Goal: Task Accomplishment & Management: Manage account settings

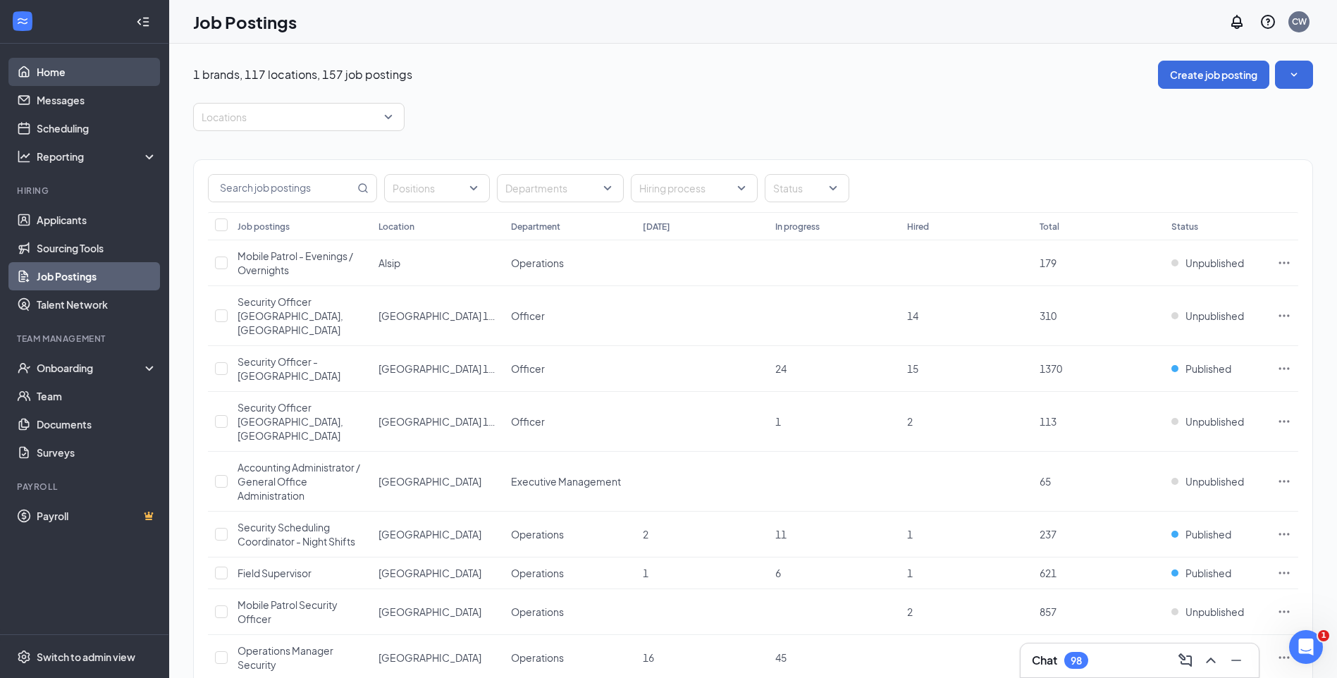
click at [69, 66] on link "Home" at bounding box center [97, 72] width 121 height 28
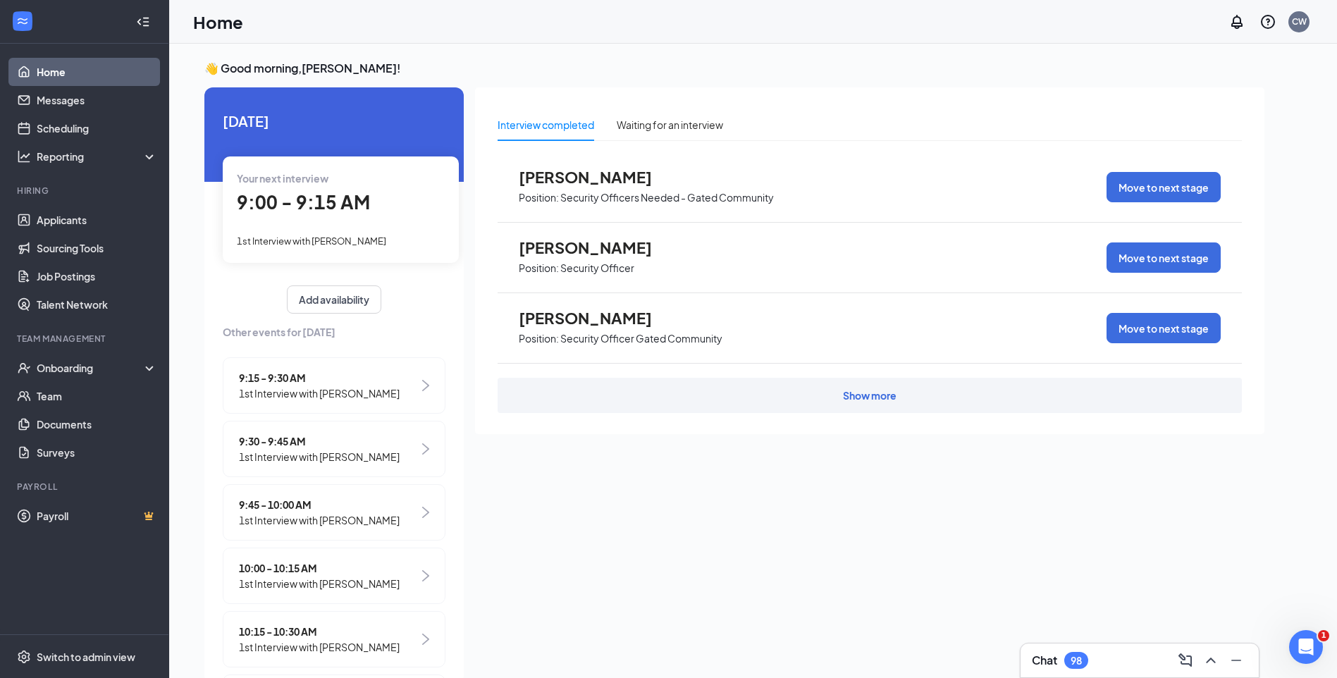
click at [278, 240] on span "1st Interview with Jamia Jernigan" at bounding box center [311, 240] width 149 height 11
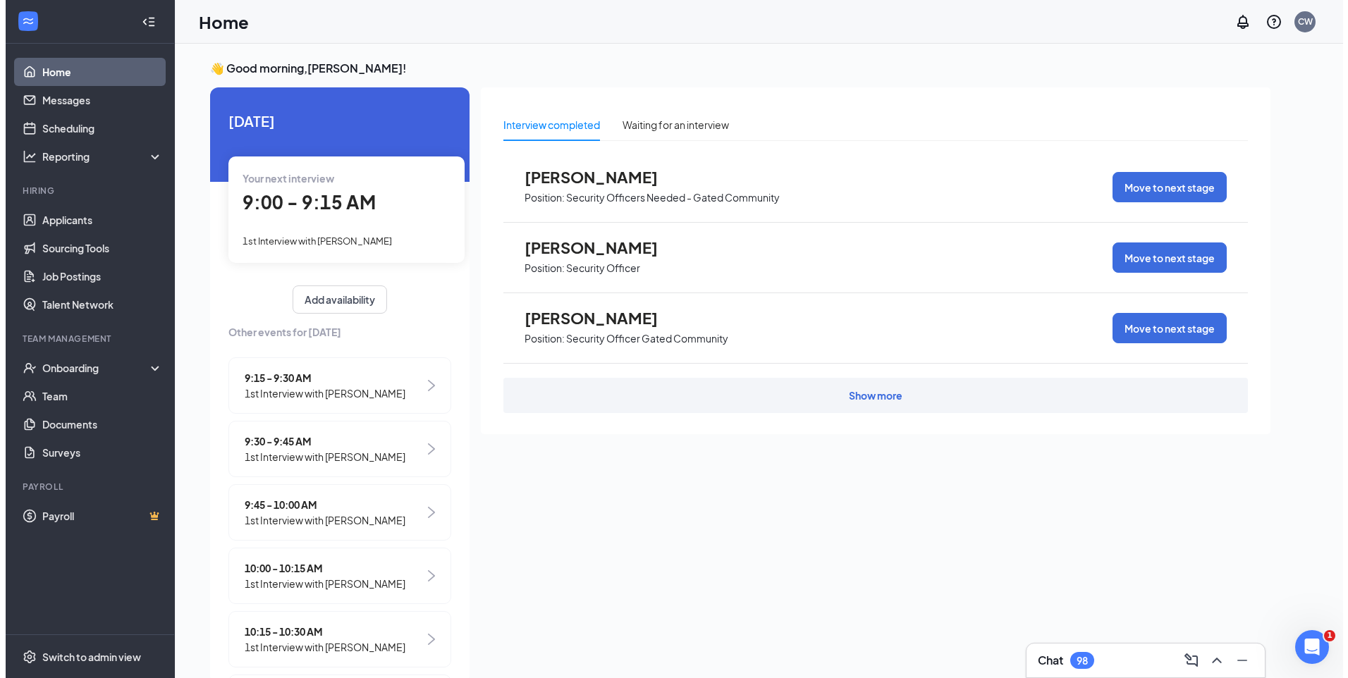
scroll to position [6, 0]
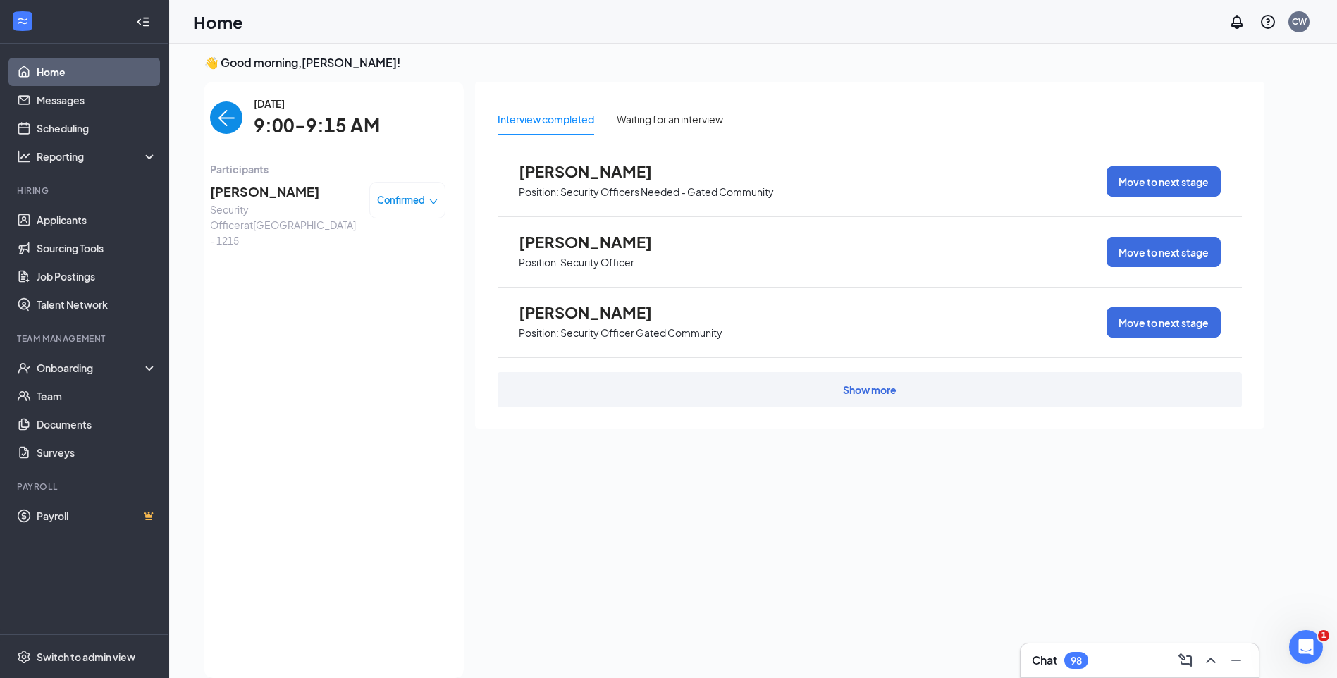
click at [271, 195] on span "Jamia Jernigan" at bounding box center [284, 192] width 148 height 20
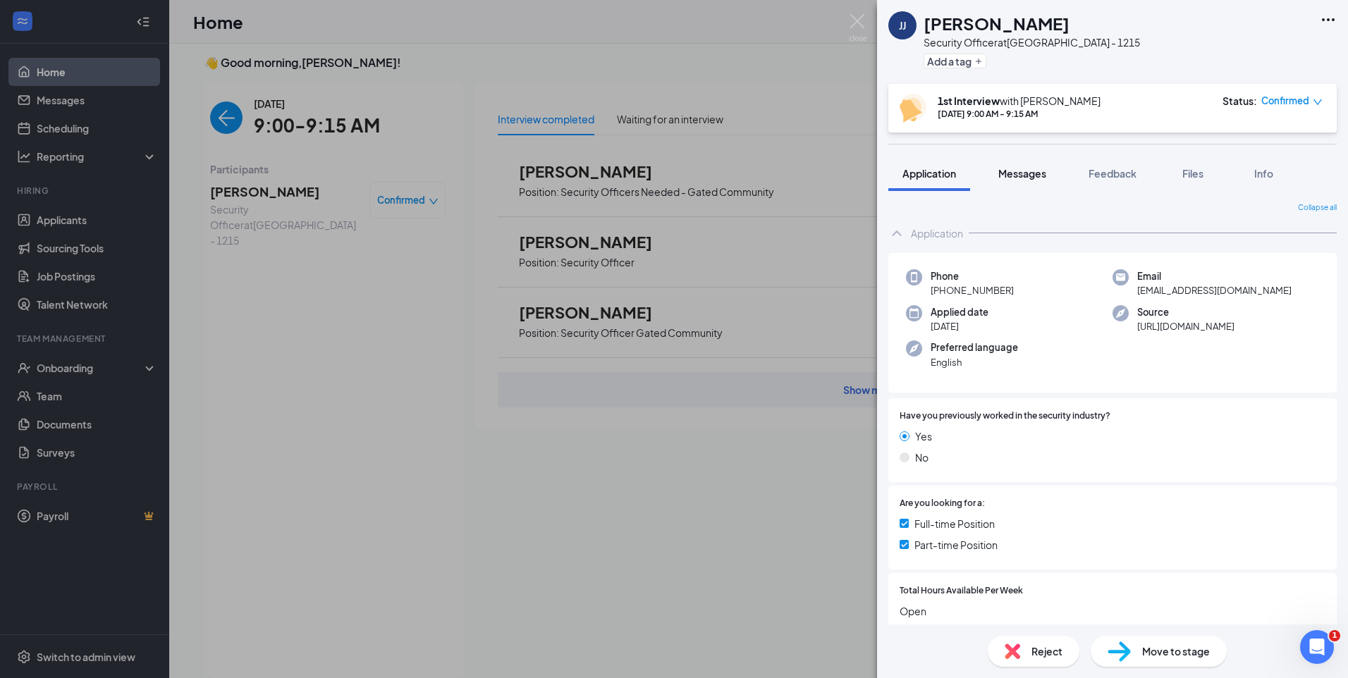
click at [1030, 180] on div "Messages" at bounding box center [1022, 173] width 48 height 14
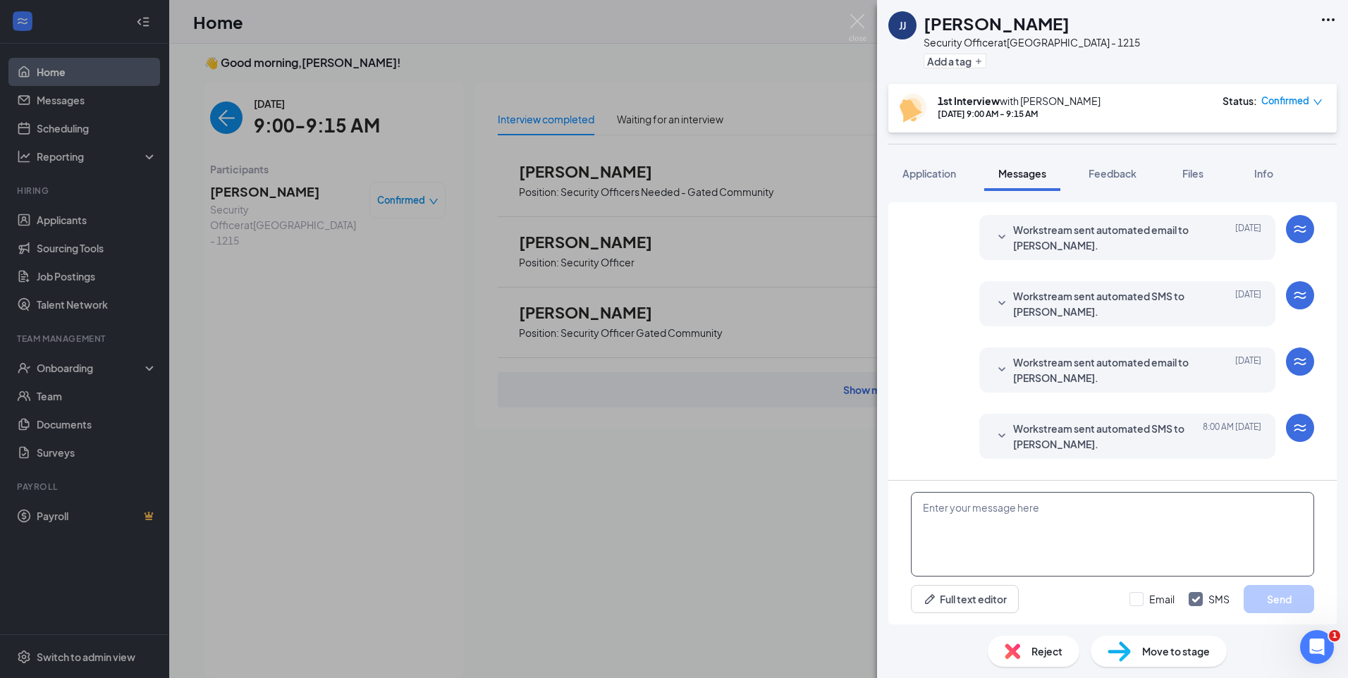
scroll to position [405, 0]
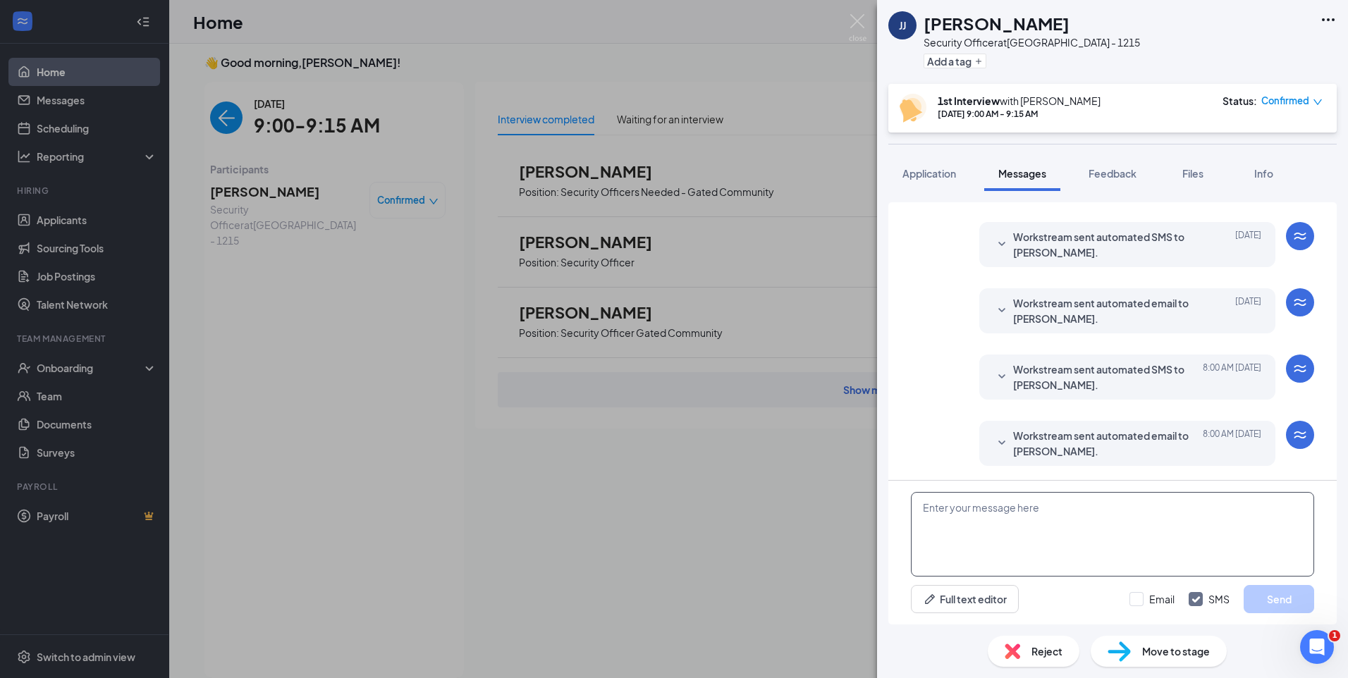
click at [1026, 525] on textarea at bounding box center [1112, 534] width 403 height 85
paste textarea "Join Zoom Meeting https://us04web.zoom.us/j/75488139144?pwd=YUzwGvy74fsJviZNEnV…"
type textarea "Join Zoom Meeting https://us04web.zoom.us/j/75488139144?pwd=YUzwGvy74fsJviZNEnV…"
click at [1143, 598] on input "Email" at bounding box center [1151, 599] width 45 height 14
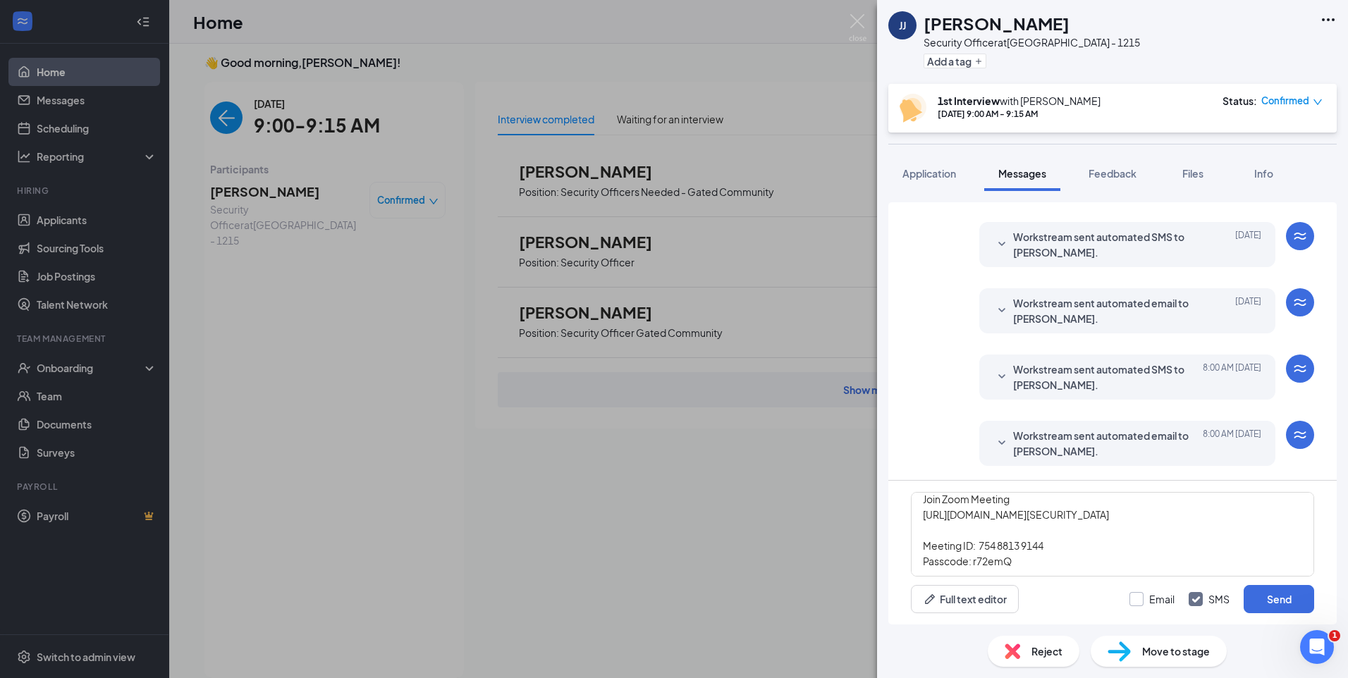
checkbox input "true"
click at [1291, 603] on button "Send" at bounding box center [1278, 599] width 70 height 28
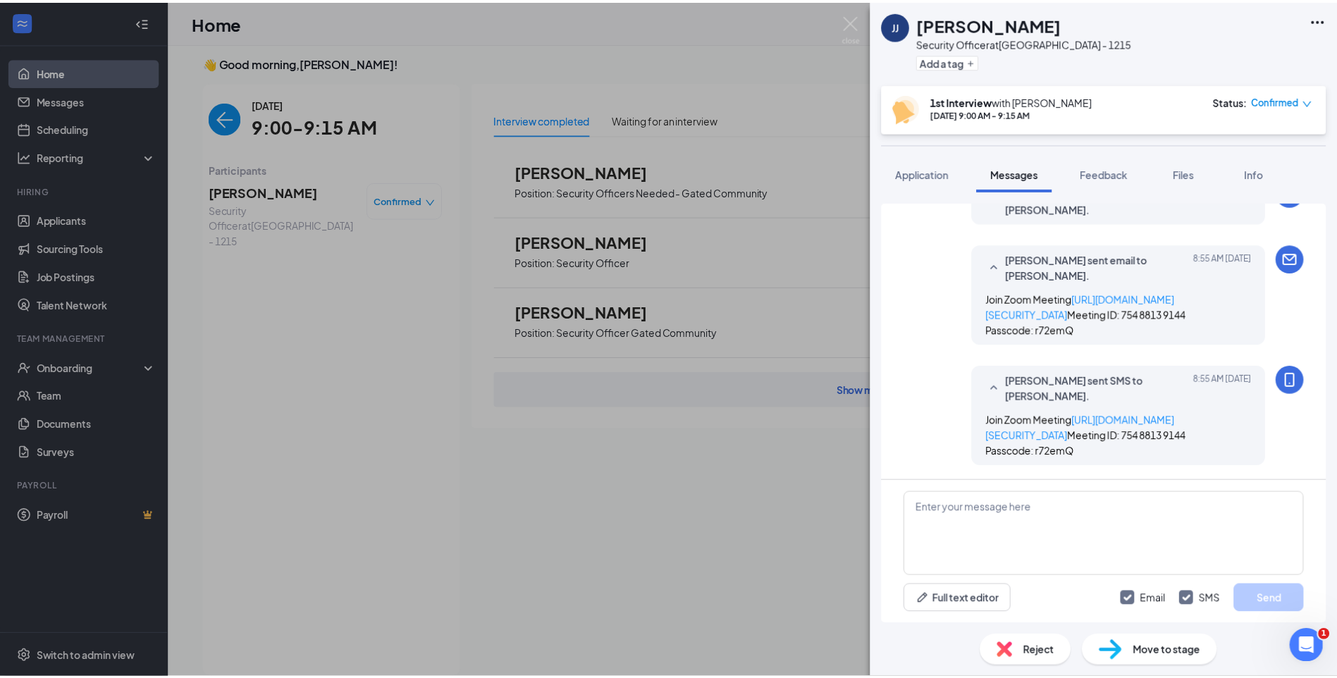
scroll to position [740, 0]
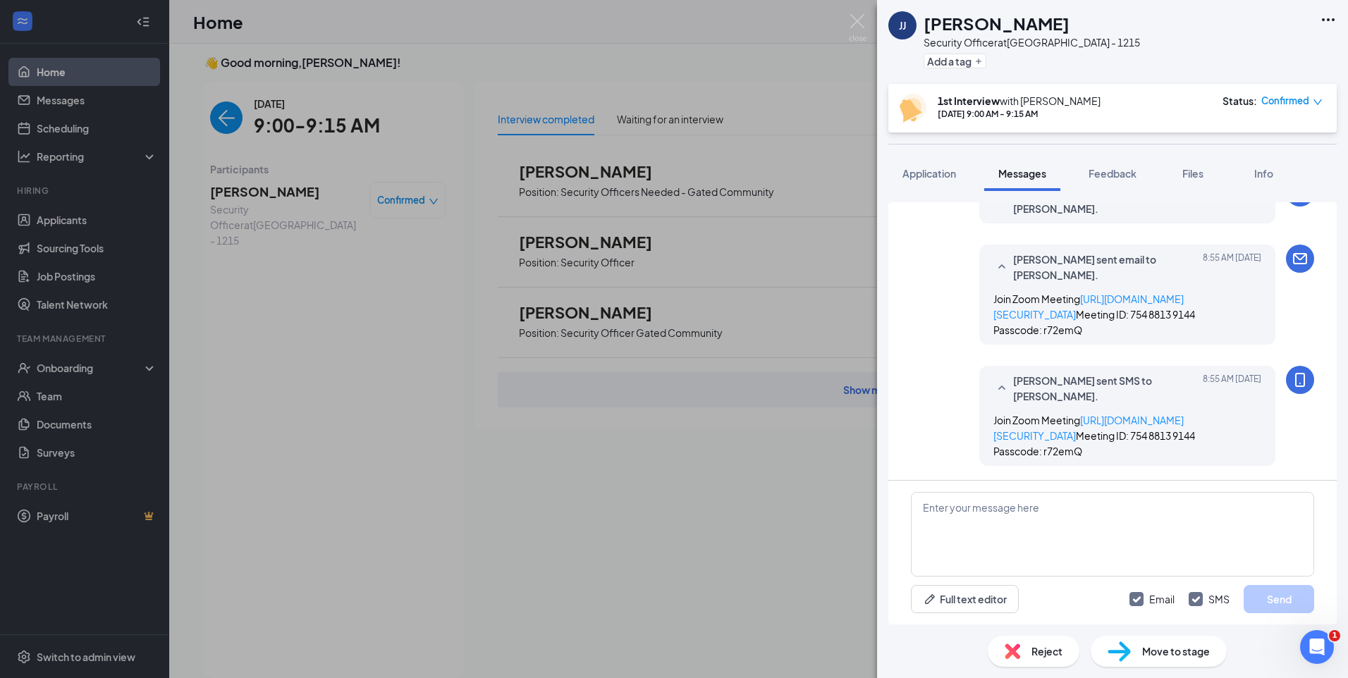
click at [223, 116] on div "JJ Jamia Jernigan Security Officer at Chicago - 1215 Add a tag 1st Interview wi…" at bounding box center [674, 339] width 1348 height 678
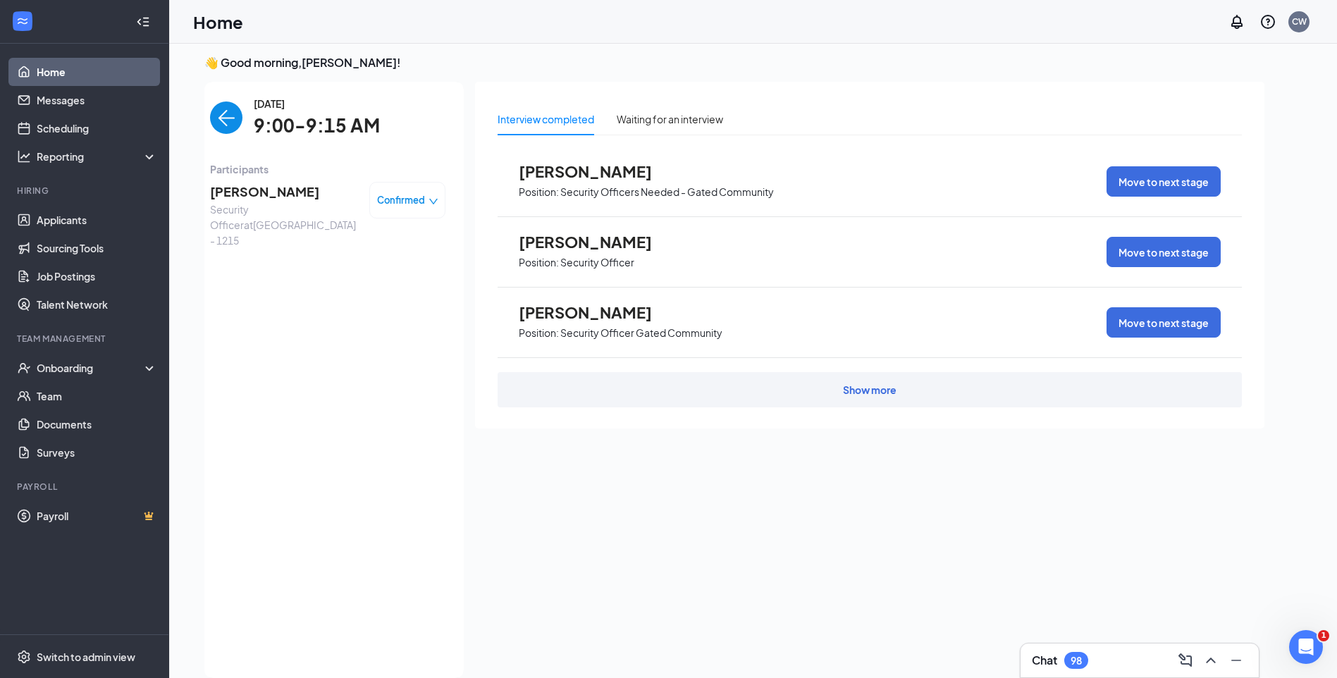
click at [223, 118] on img "back-button" at bounding box center [226, 117] width 32 height 32
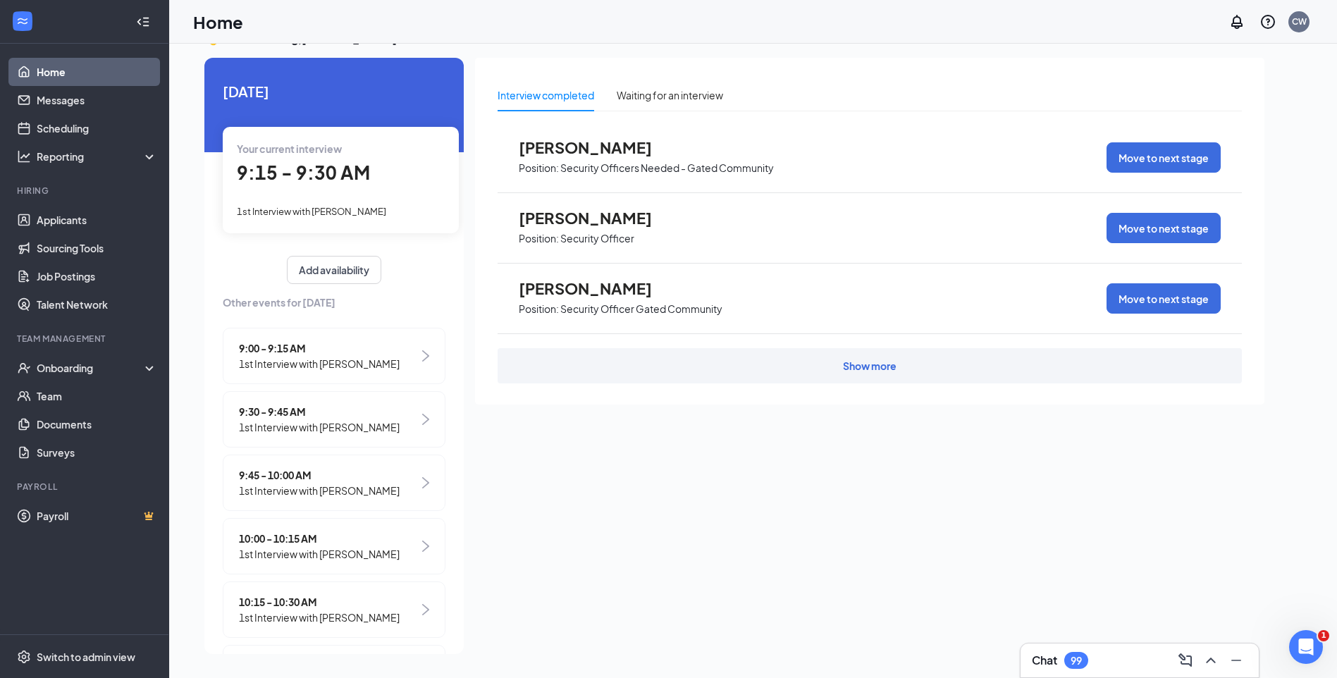
click at [332, 204] on div "1st Interview with [PERSON_NAME]" at bounding box center [341, 211] width 208 height 16
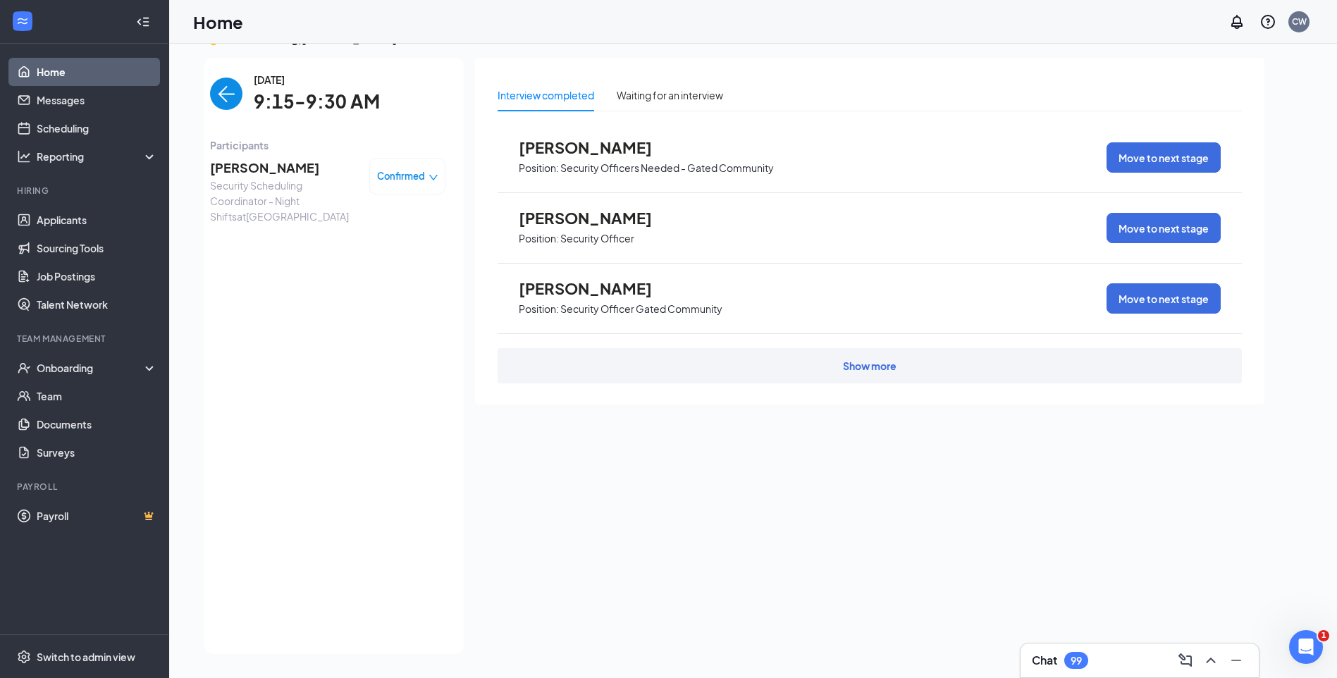
click at [303, 173] on span "Christopher Jackson" at bounding box center [284, 168] width 148 height 20
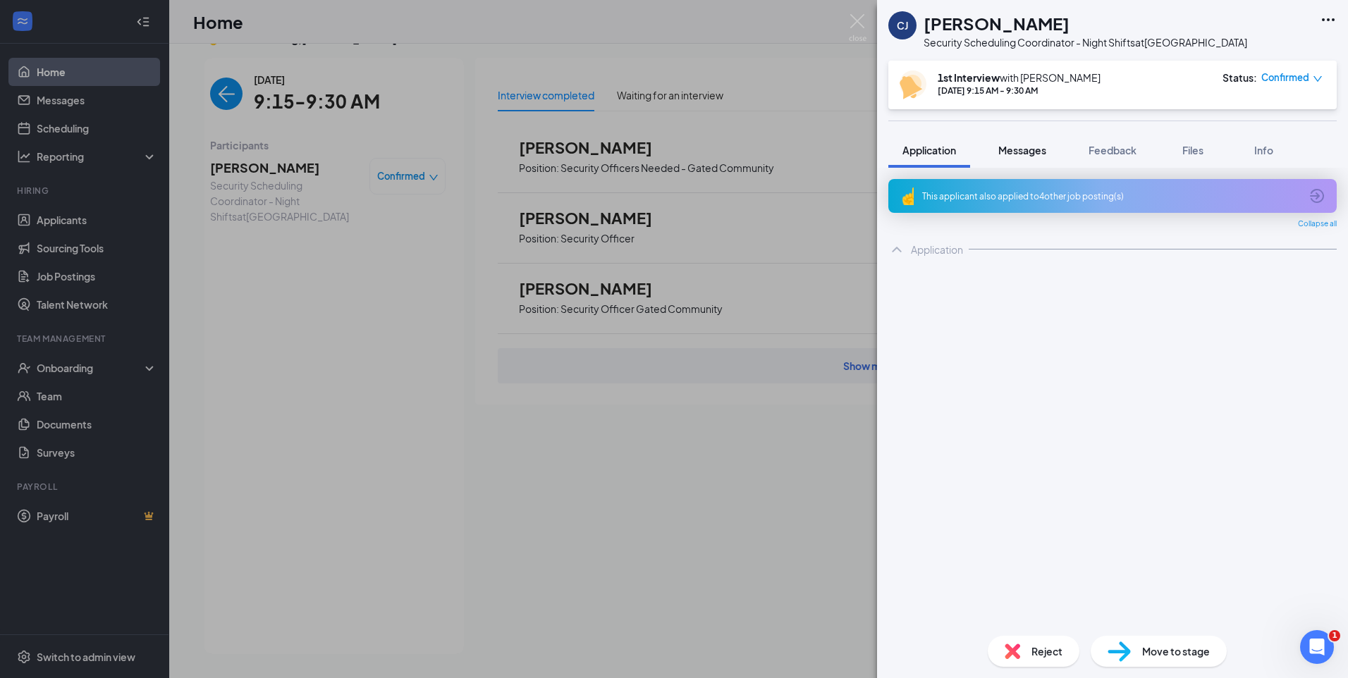
click at [1030, 154] on div "CJ Christopher Jackson Security Scheduling Coordinator - Night Shifts at Blue I…" at bounding box center [1112, 339] width 471 height 678
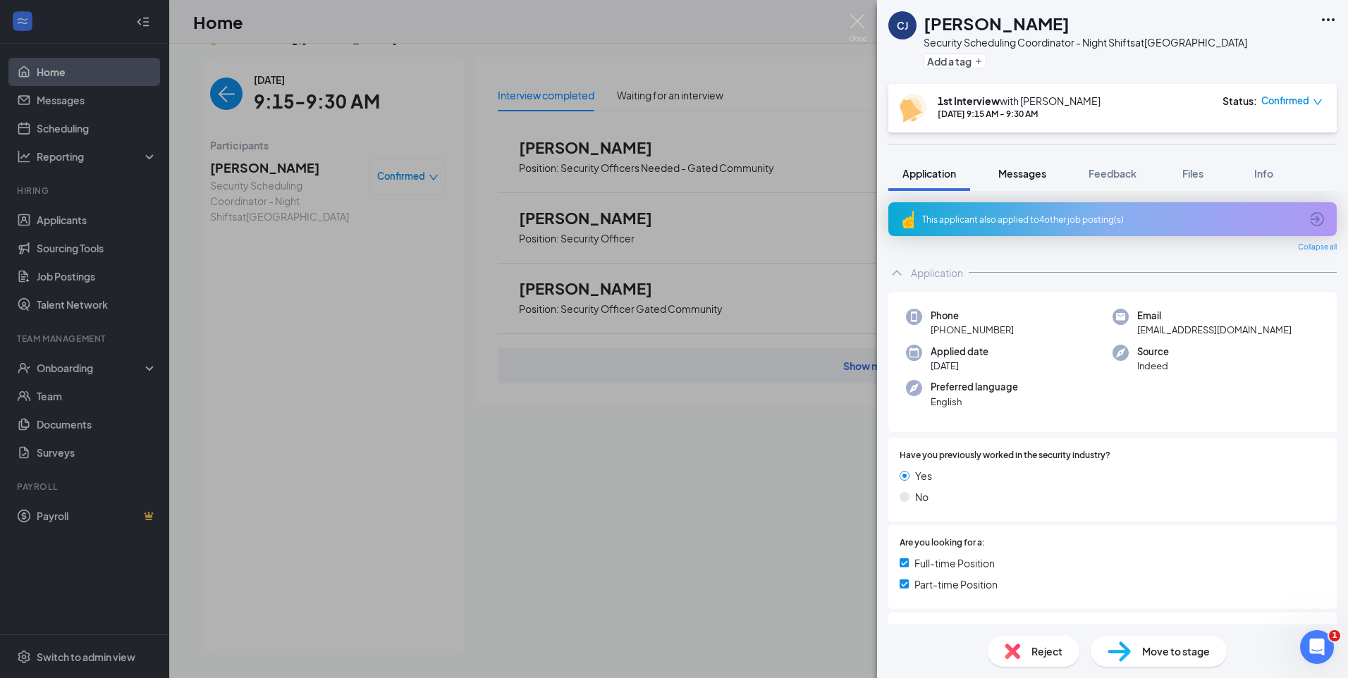
click at [1007, 166] on div "Messages" at bounding box center [1022, 173] width 48 height 14
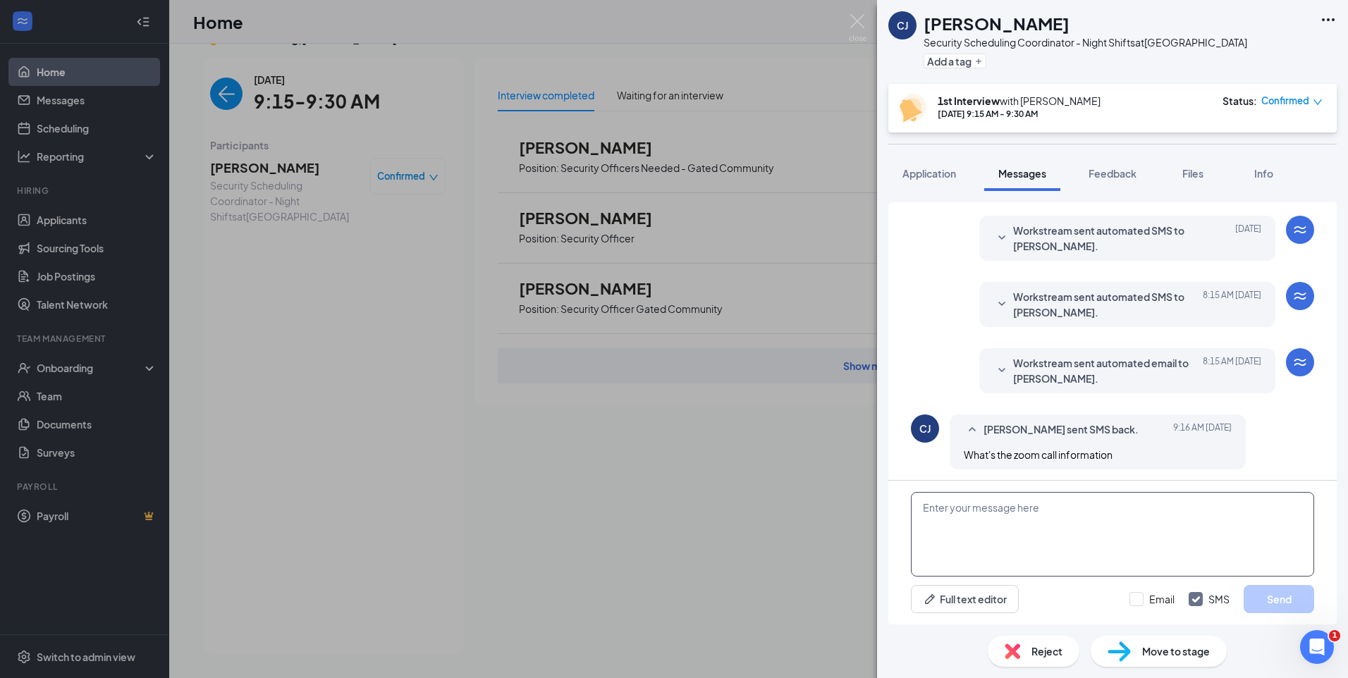
click at [1021, 529] on textarea at bounding box center [1112, 534] width 403 height 85
paste textarea "Join Zoom Meeting https://us04web.zoom.us/j/77874487109?pwd=4UJFA94ibogtSsZU1hD…"
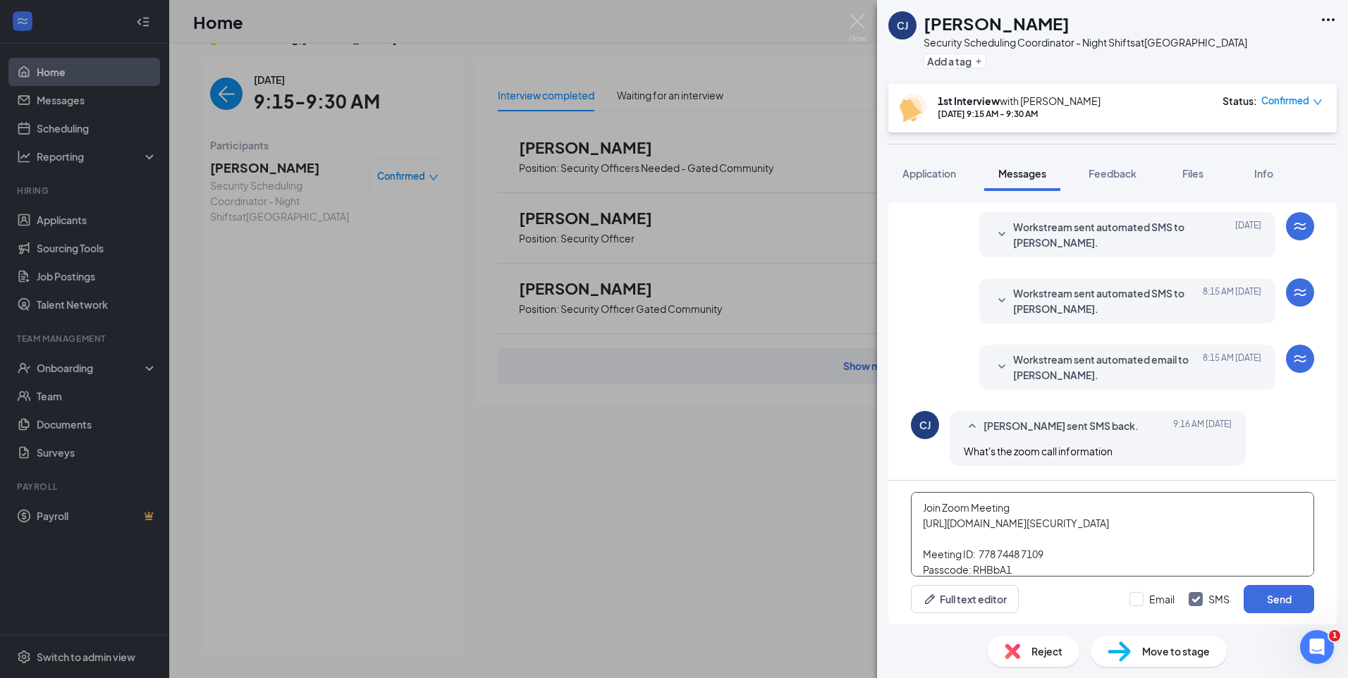
scroll to position [78, 0]
type textarea "Join Zoom Meeting https://us04web.zoom.us/j/77874487109?pwd=4UJFA94ibogtSsZU1hD…"
drag, startPoint x: 1144, startPoint y: 598, endPoint x: 1175, endPoint y: 597, distance: 31.0
click at [1144, 597] on input "Email" at bounding box center [1151, 599] width 45 height 14
checkbox input "true"
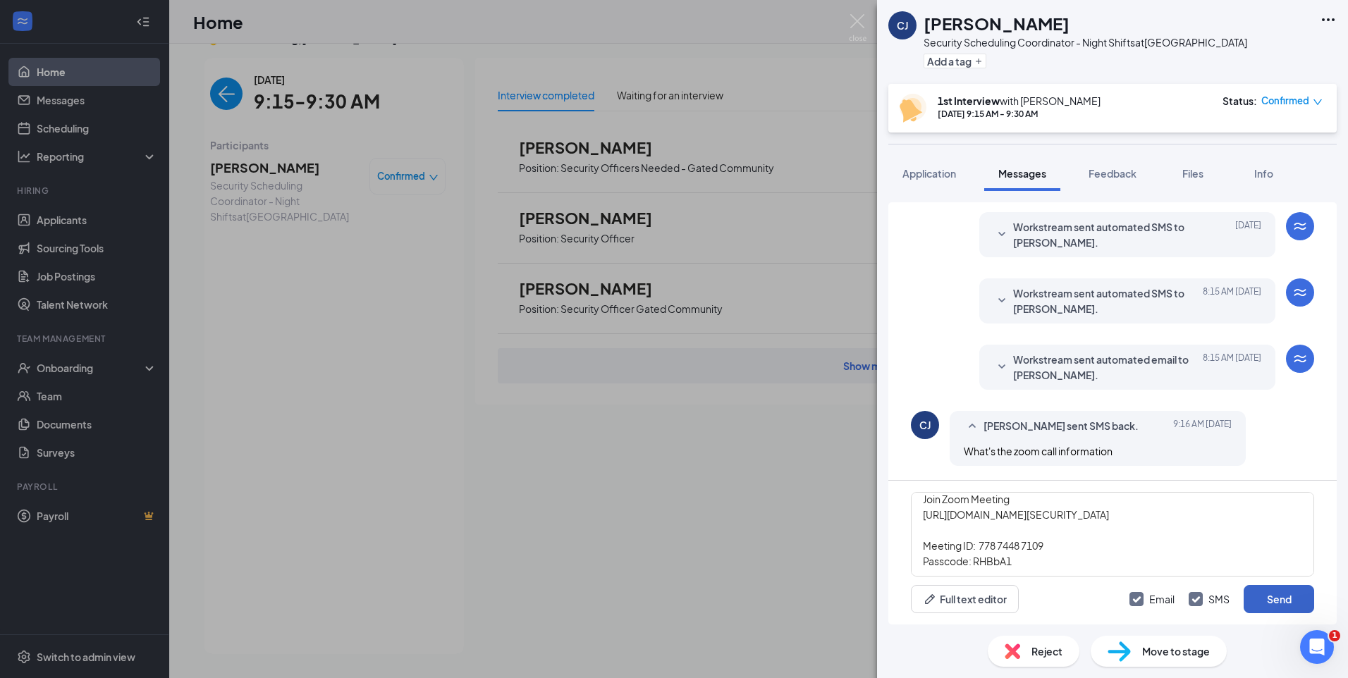
click at [1276, 593] on button "Send" at bounding box center [1278, 599] width 70 height 28
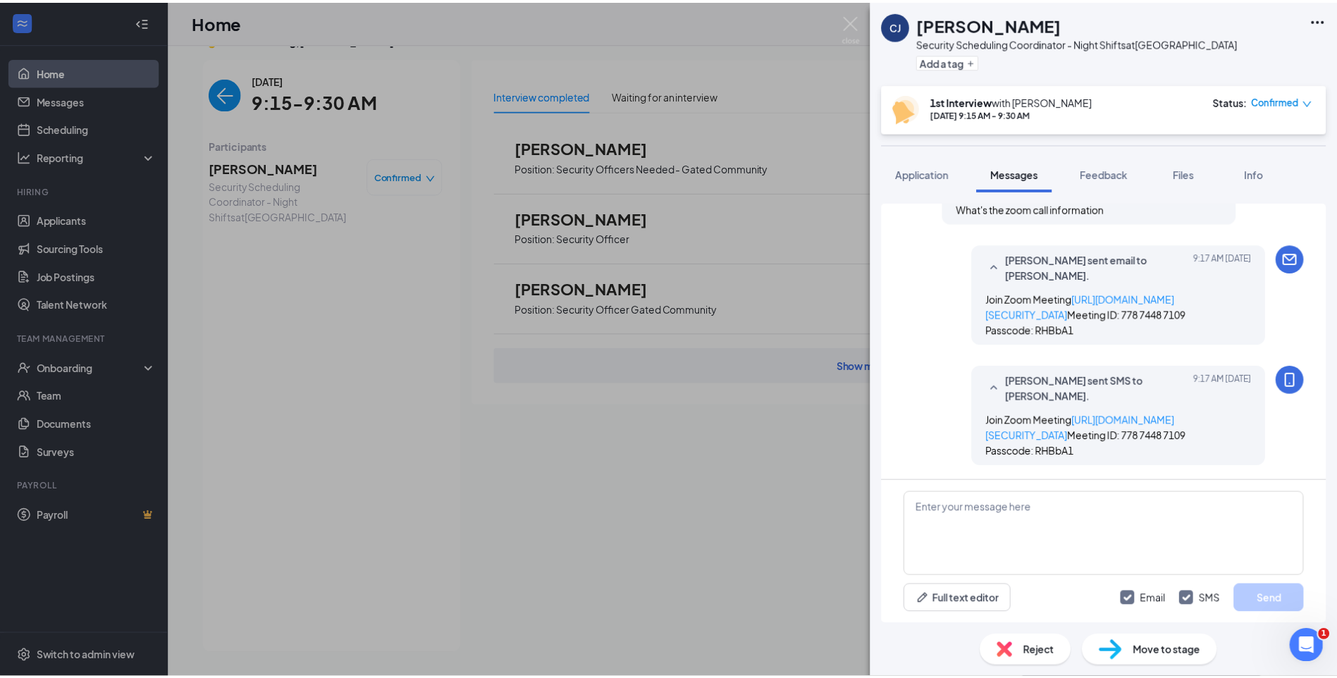
scroll to position [1061, 0]
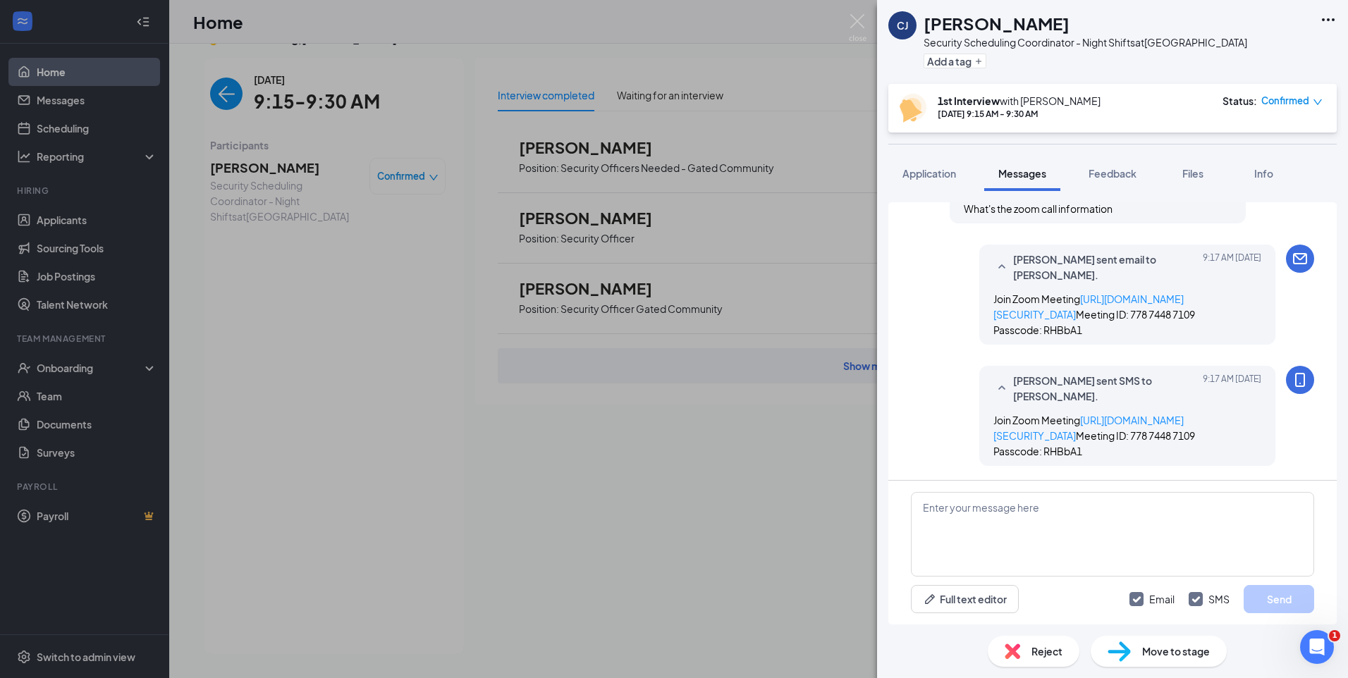
click at [230, 82] on div "CJ Christopher Jackson Security Scheduling Coordinator - Night Shifts at Blue I…" at bounding box center [674, 339] width 1348 height 678
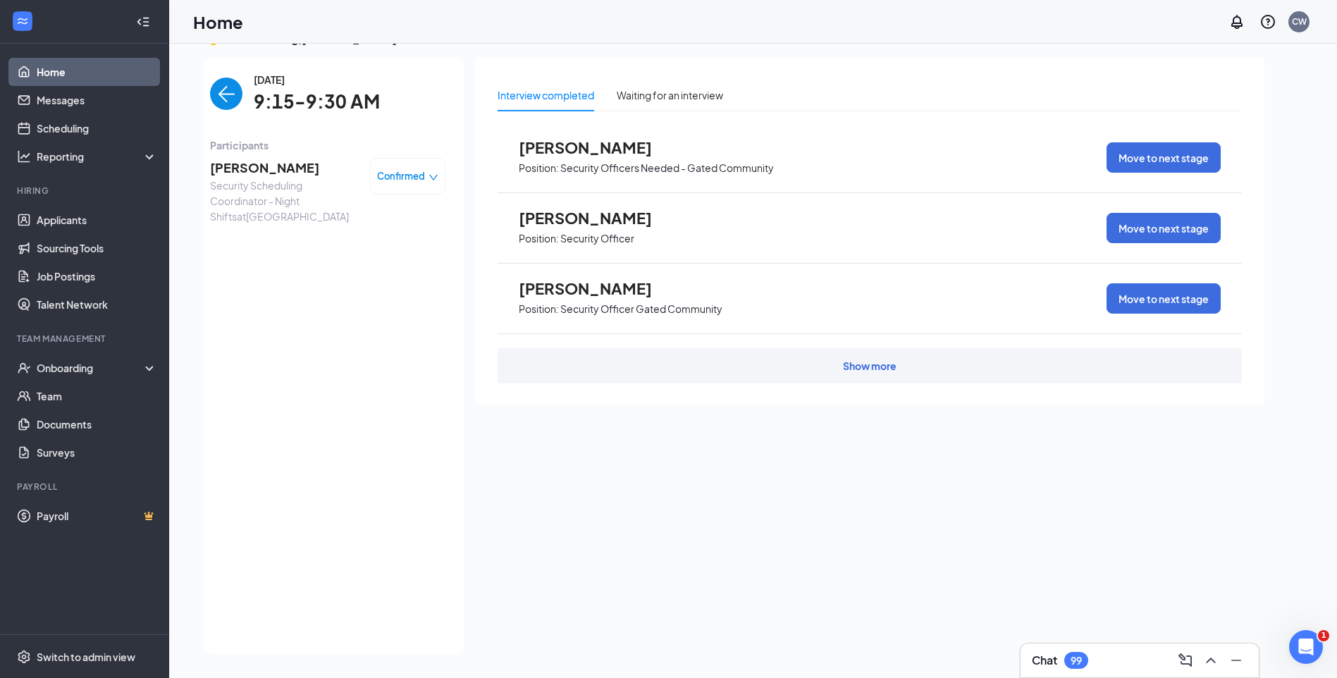
click at [221, 98] on img "back-button" at bounding box center [226, 94] width 32 height 32
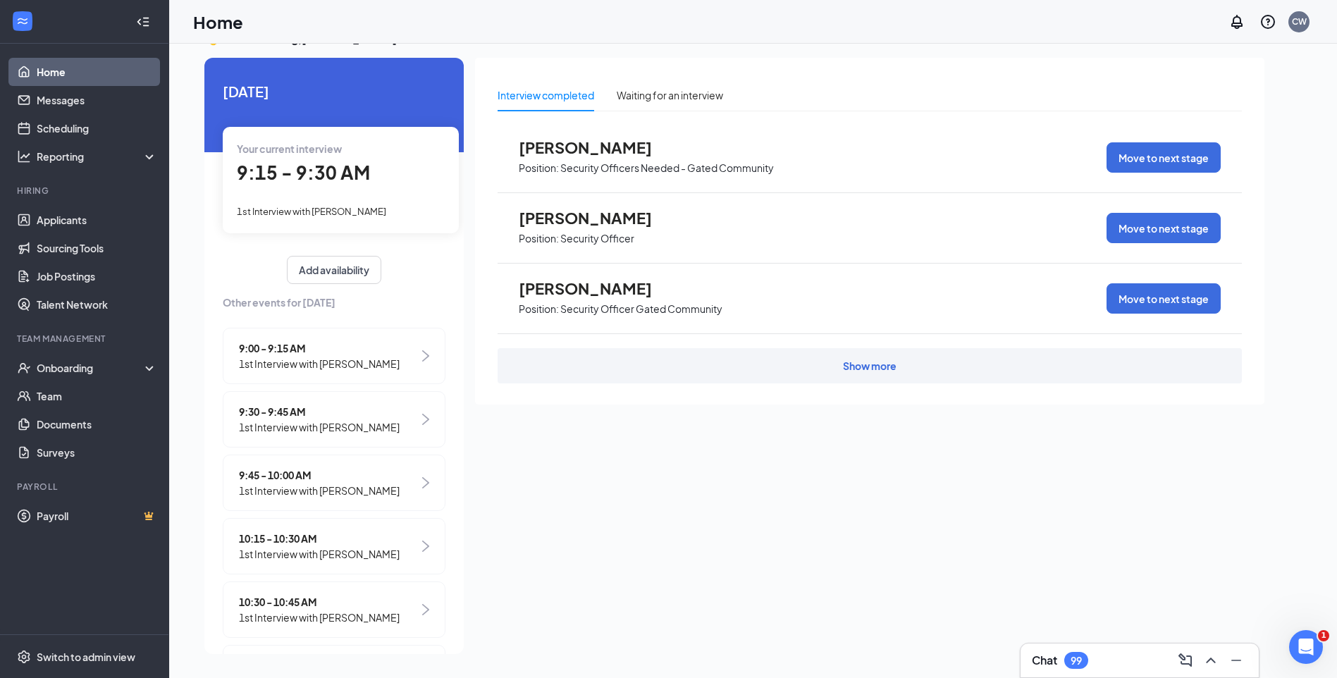
click at [288, 354] on span "9:00 - 9:15 AM" at bounding box center [319, 348] width 161 height 16
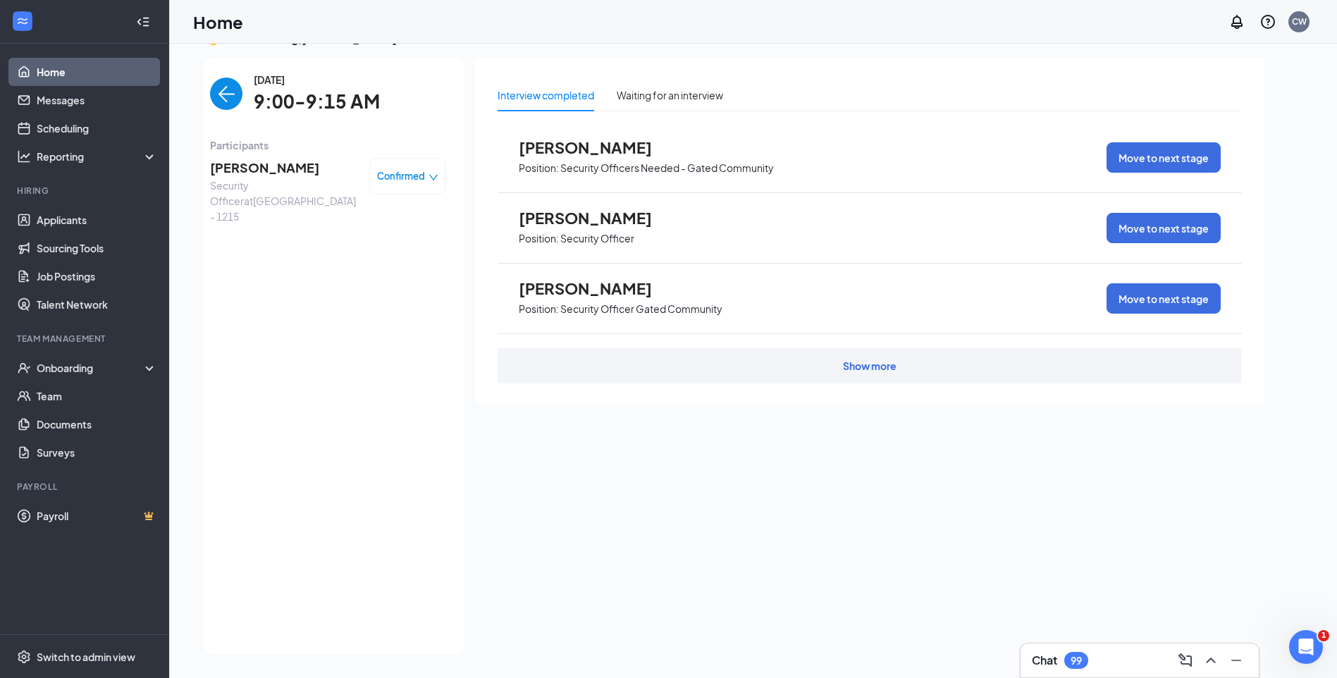
click at [254, 171] on span "Jamia Jernigan" at bounding box center [284, 168] width 148 height 20
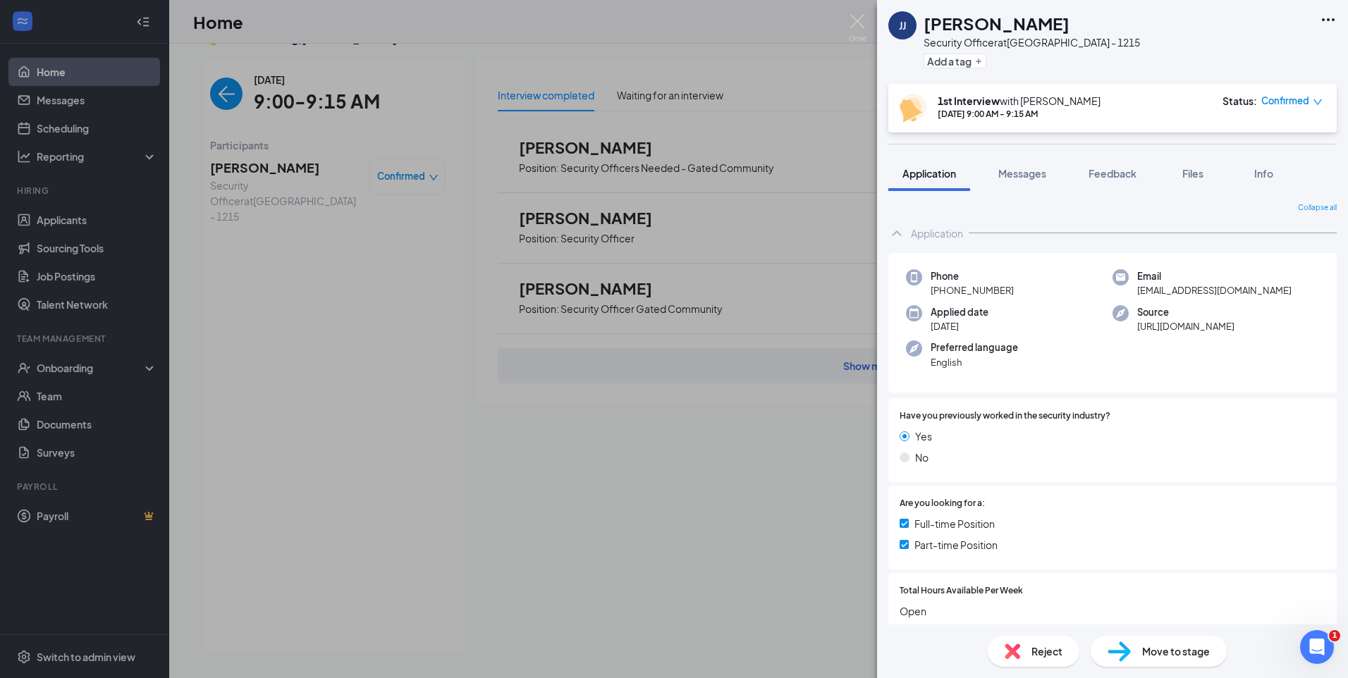
click at [1305, 99] on span "Confirmed" at bounding box center [1285, 101] width 48 height 14
click at [1257, 189] on span "Mark as no-show" at bounding box center [1253, 190] width 78 height 16
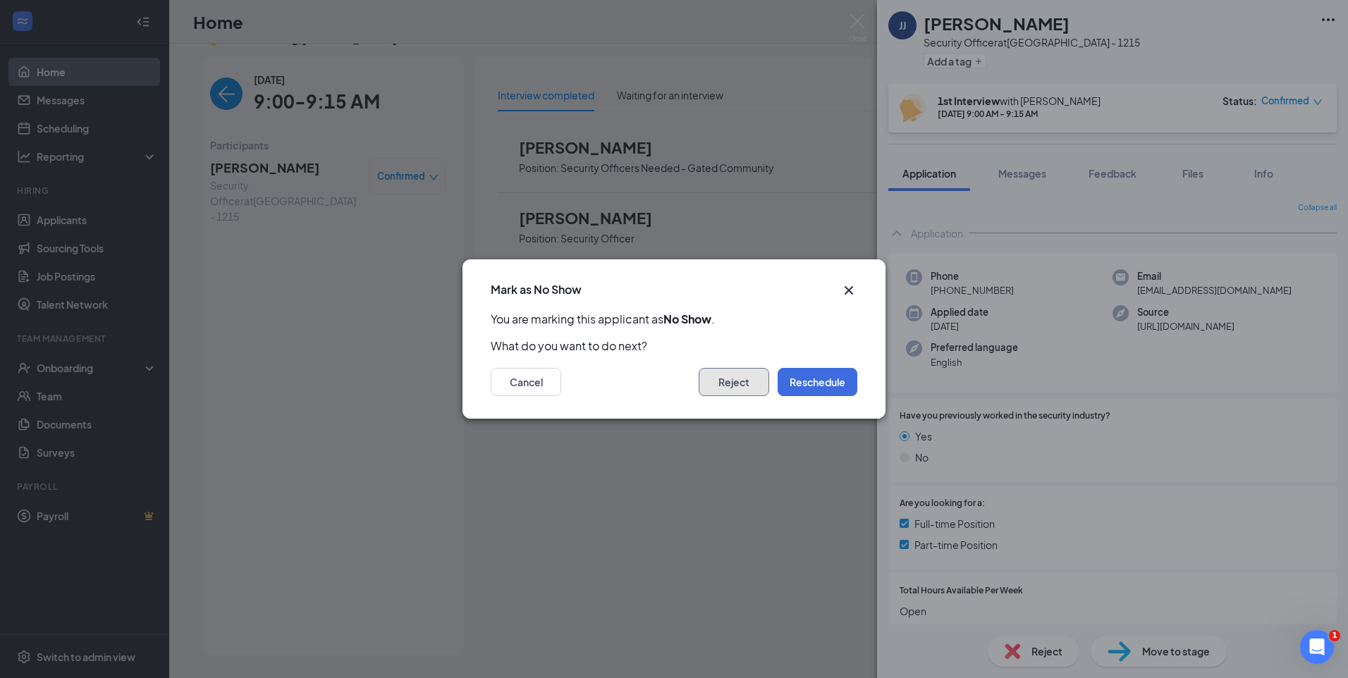
click at [730, 380] on button "Reject" at bounding box center [733, 382] width 70 height 28
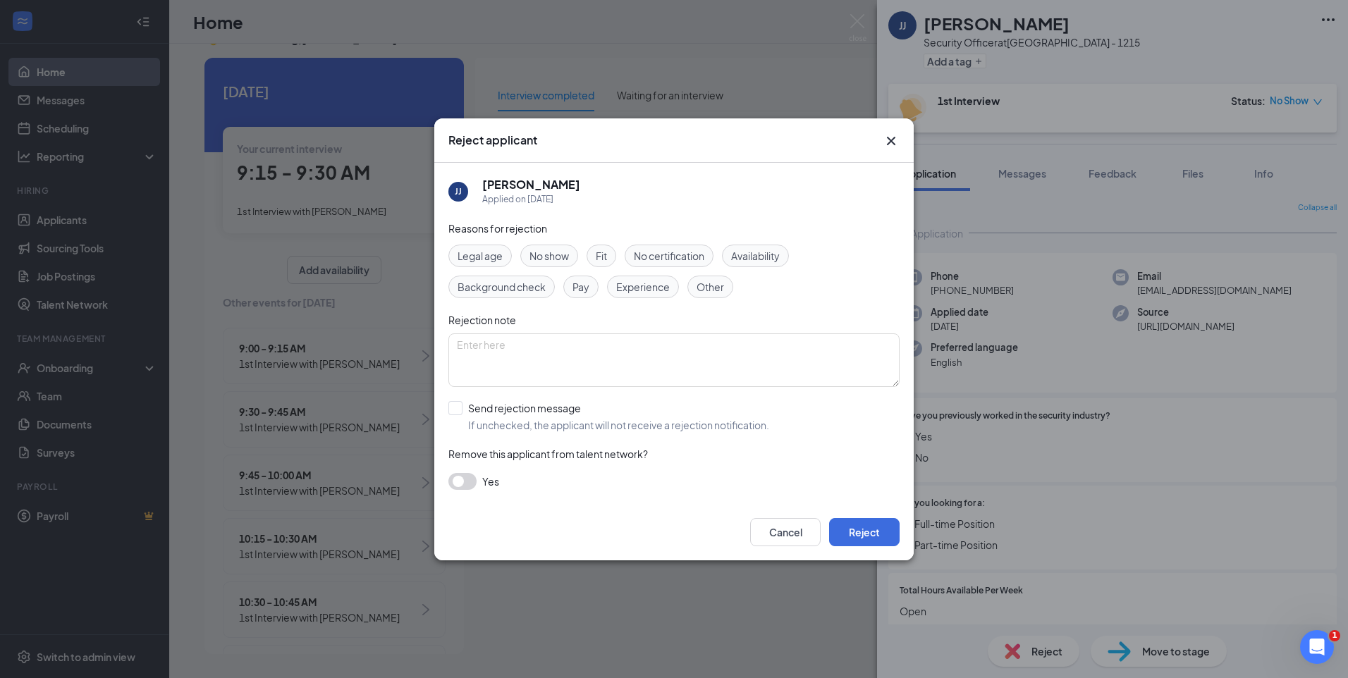
click at [567, 259] on span "No show" at bounding box center [548, 256] width 39 height 16
click at [621, 362] on textarea at bounding box center [673, 360] width 451 height 54
type textarea "No Show"
click at [451, 410] on input "Send rejection message If unchecked, the applicant will not receive a rejection…" at bounding box center [608, 416] width 321 height 31
checkbox input "true"
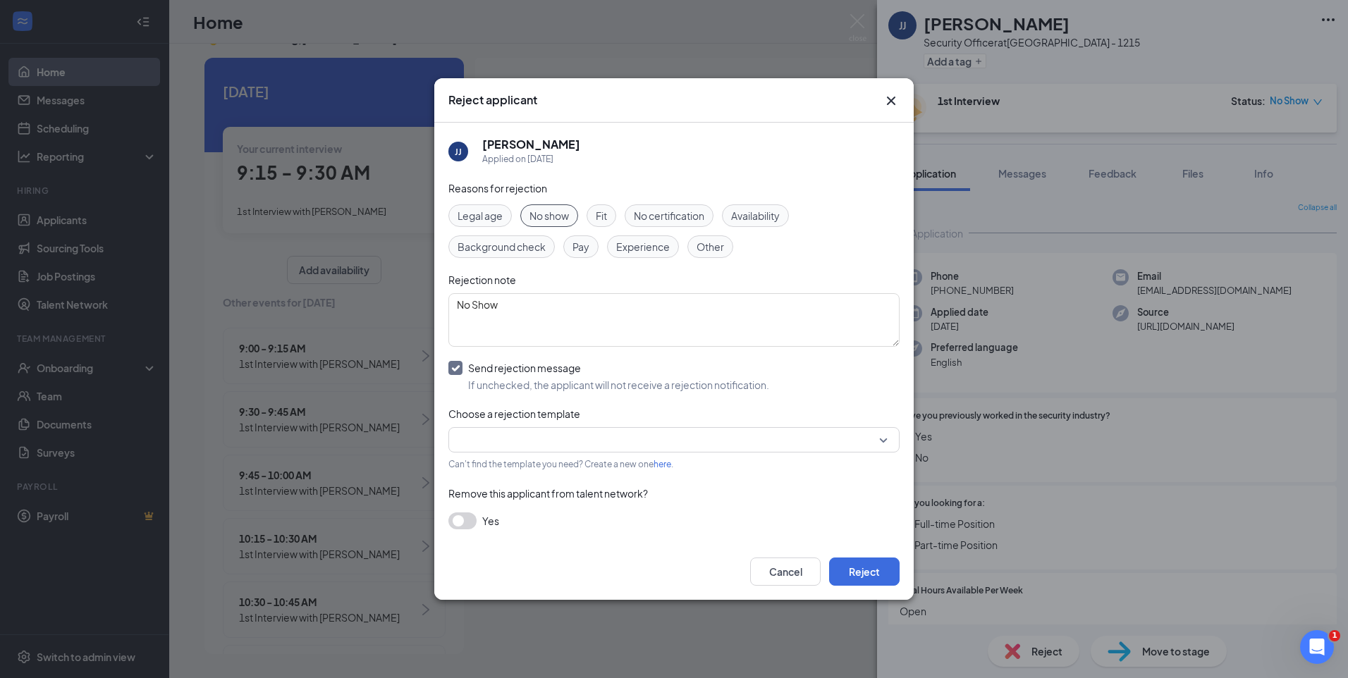
click at [476, 447] on input "search" at bounding box center [669, 440] width 424 height 24
click at [490, 481] on span "Rejection Template" at bounding box center [505, 477] width 90 height 16
click at [856, 570] on button "Reject" at bounding box center [864, 572] width 70 height 28
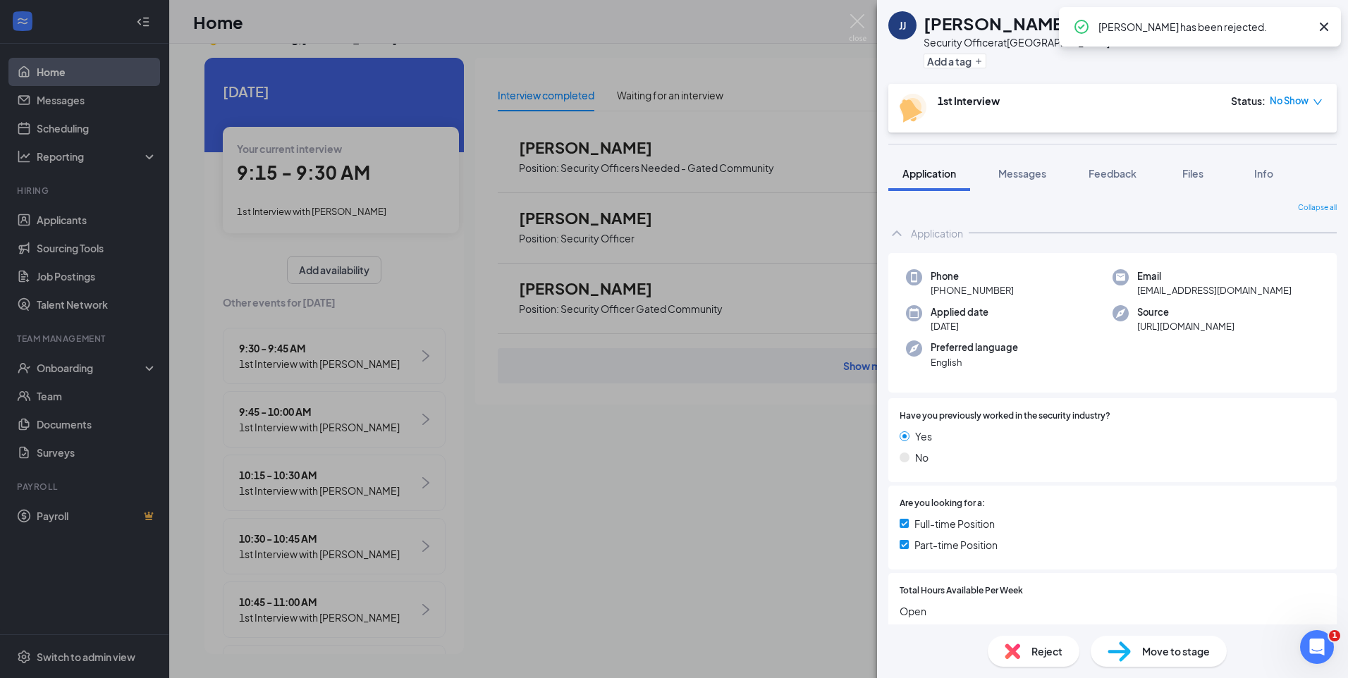
click at [1320, 36] on div "Jamia Jernigan has been rejected." at bounding box center [1200, 26] width 282 height 39
drag, startPoint x: 1322, startPoint y: 27, endPoint x: 1312, endPoint y: 26, distance: 9.2
click at [1317, 28] on icon "Cross" at bounding box center [1323, 26] width 17 height 17
click at [1329, 17] on icon "Ellipses" at bounding box center [1327, 19] width 17 height 17
click at [1224, 80] on link "Flag applicant" at bounding box center [1252, 83] width 152 height 14
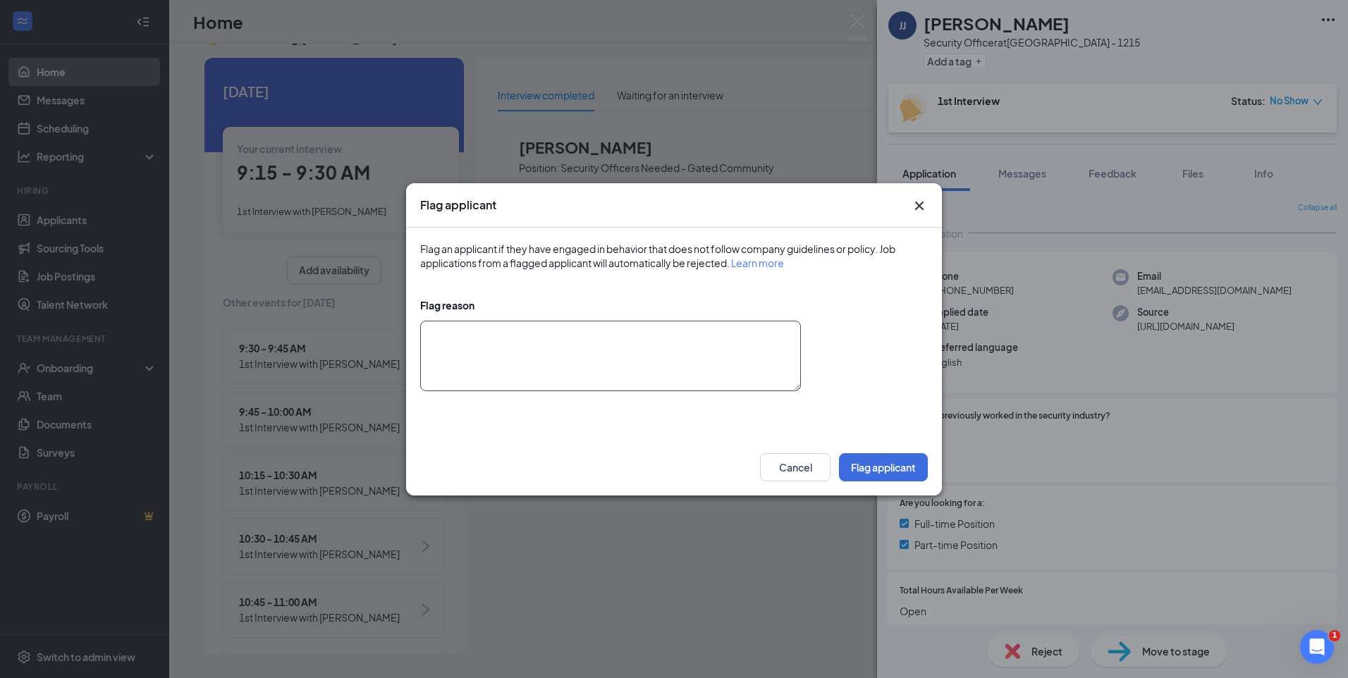
click at [724, 355] on textarea at bounding box center [610, 356] width 381 height 70
type textarea "NC/NS"
click at [888, 460] on button "Flag applicant" at bounding box center [883, 467] width 89 height 28
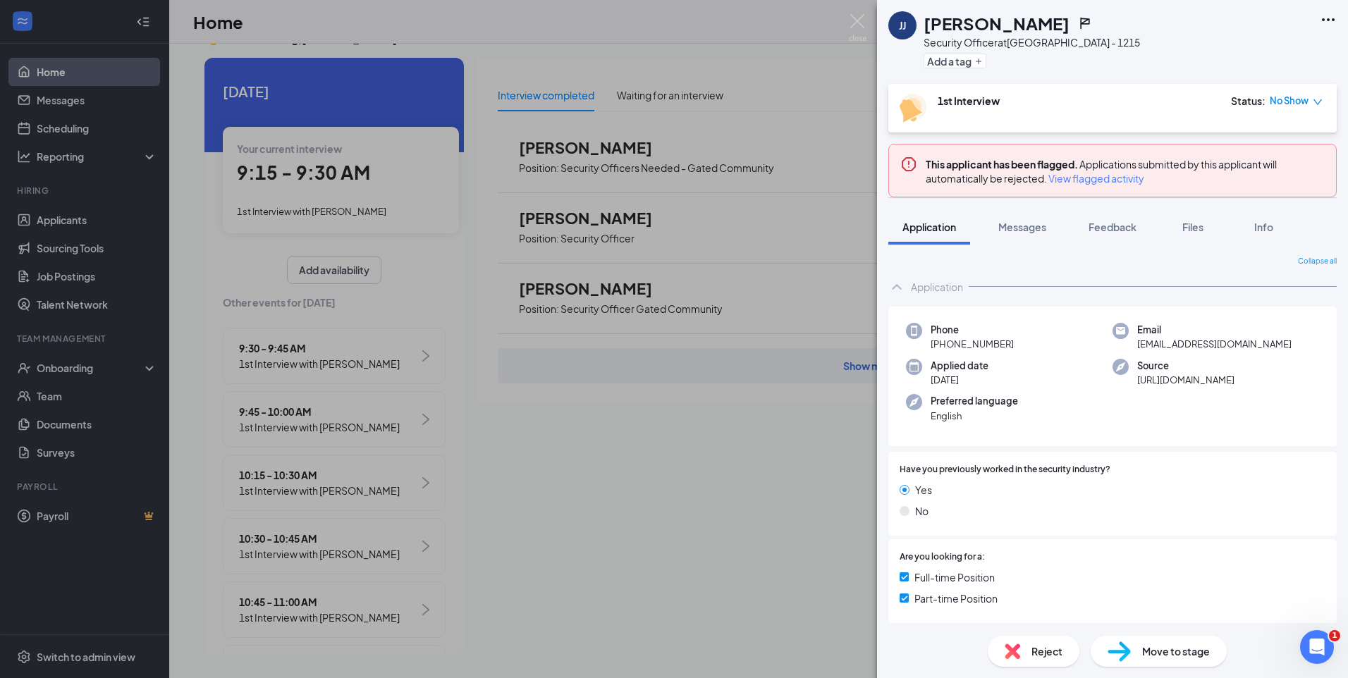
drag, startPoint x: 857, startPoint y: 16, endPoint x: 849, endPoint y: 19, distance: 8.5
click at [857, 16] on img at bounding box center [858, 27] width 18 height 27
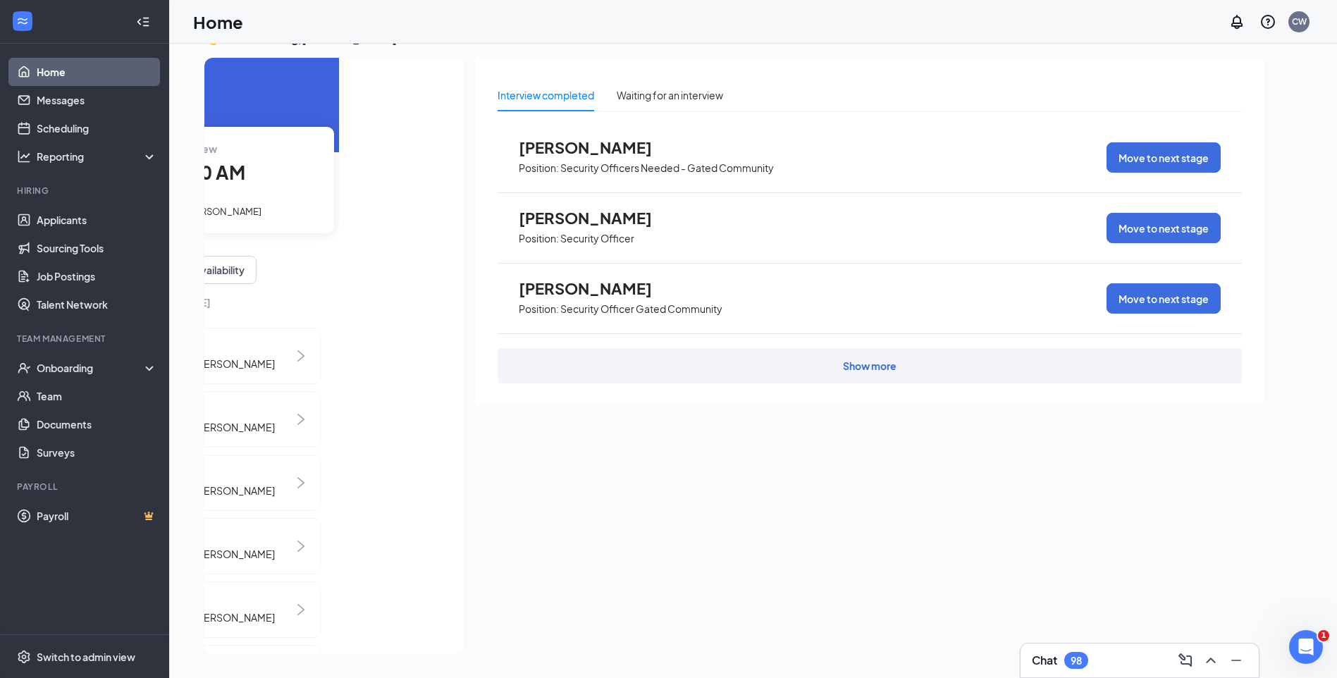
click at [261, 211] on span "1st Interview with [PERSON_NAME]" at bounding box center [186, 211] width 149 height 11
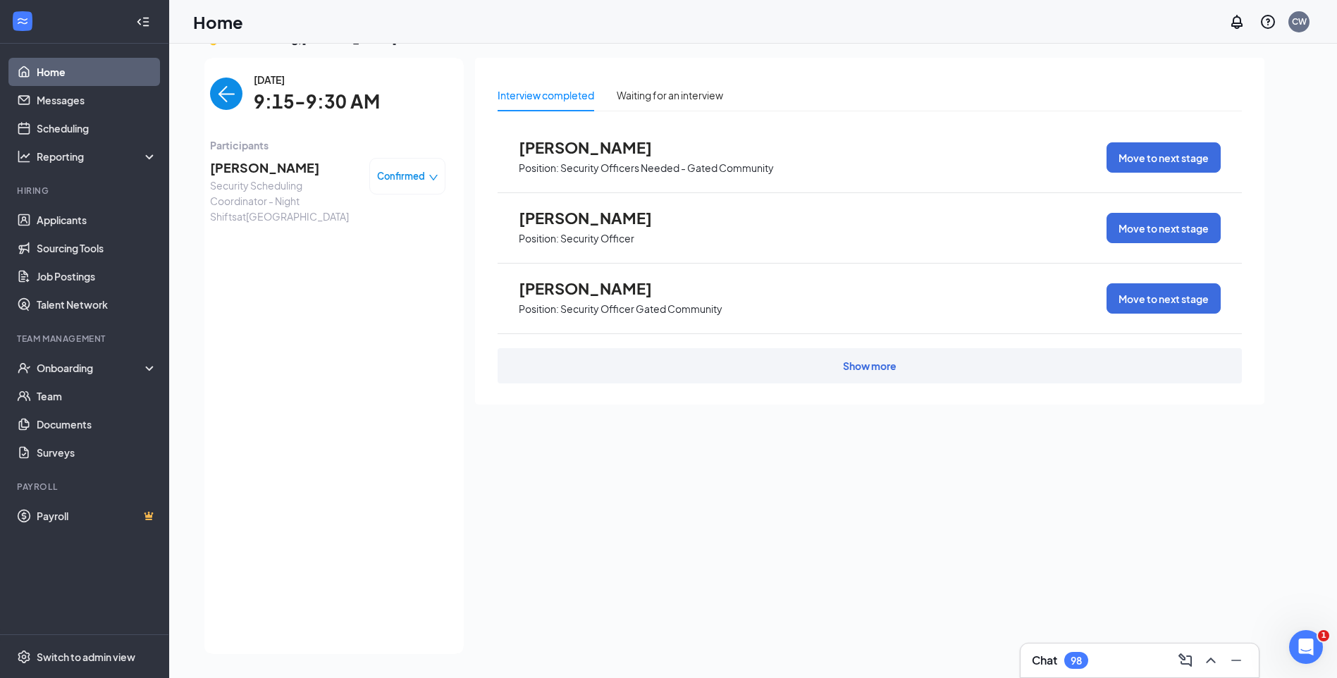
click at [278, 164] on span "Christopher Jackson" at bounding box center [284, 168] width 148 height 20
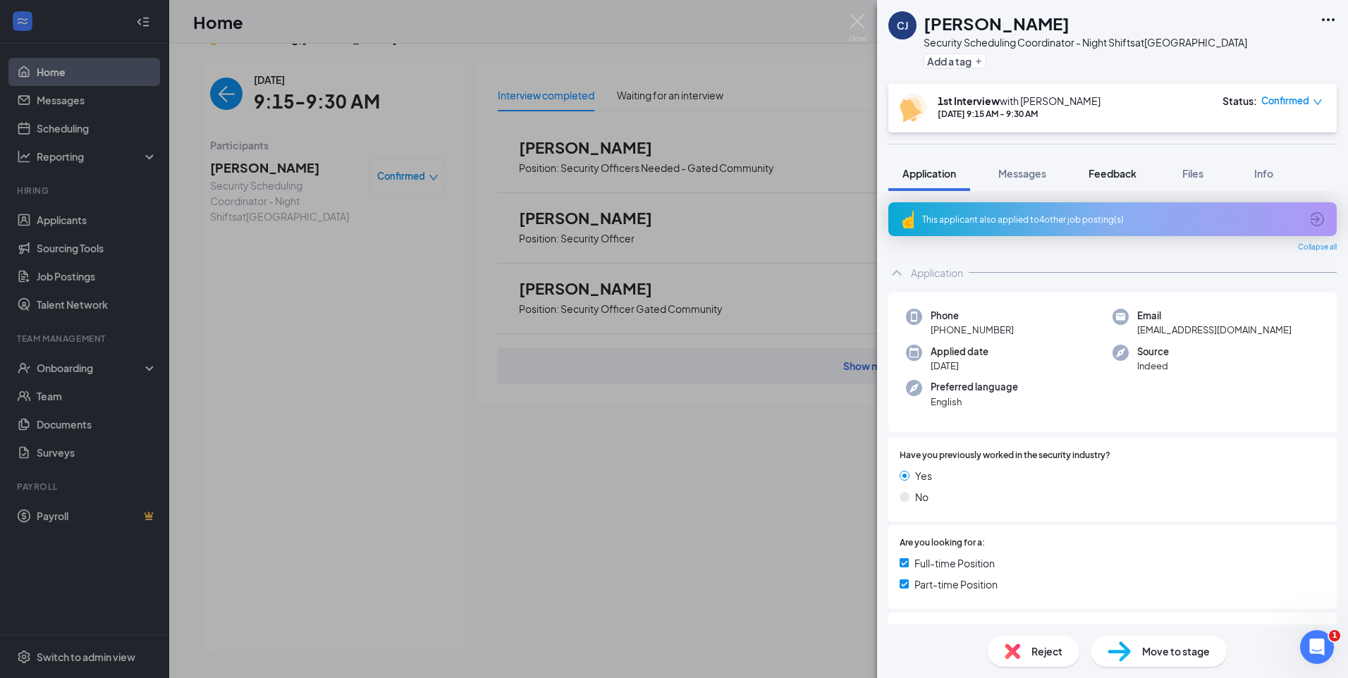
click at [1129, 174] on span "Feedback" at bounding box center [1112, 173] width 48 height 13
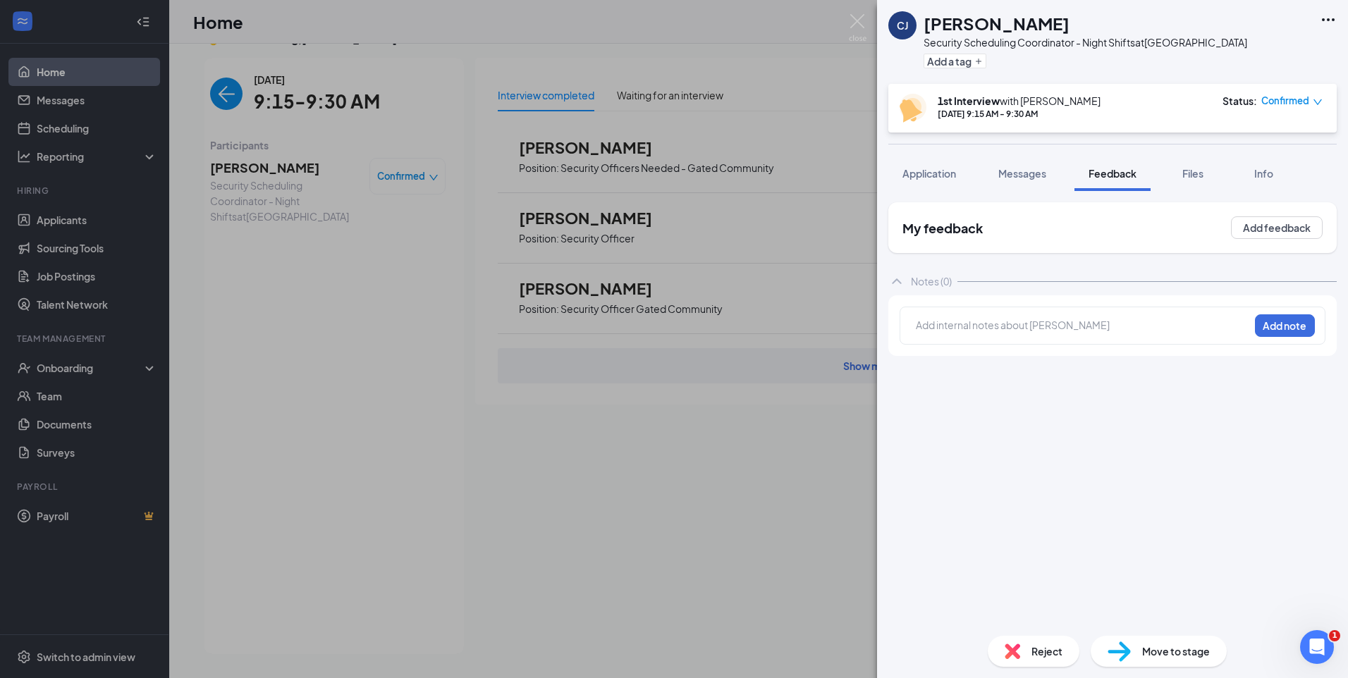
click at [1050, 324] on div at bounding box center [1082, 325] width 332 height 15
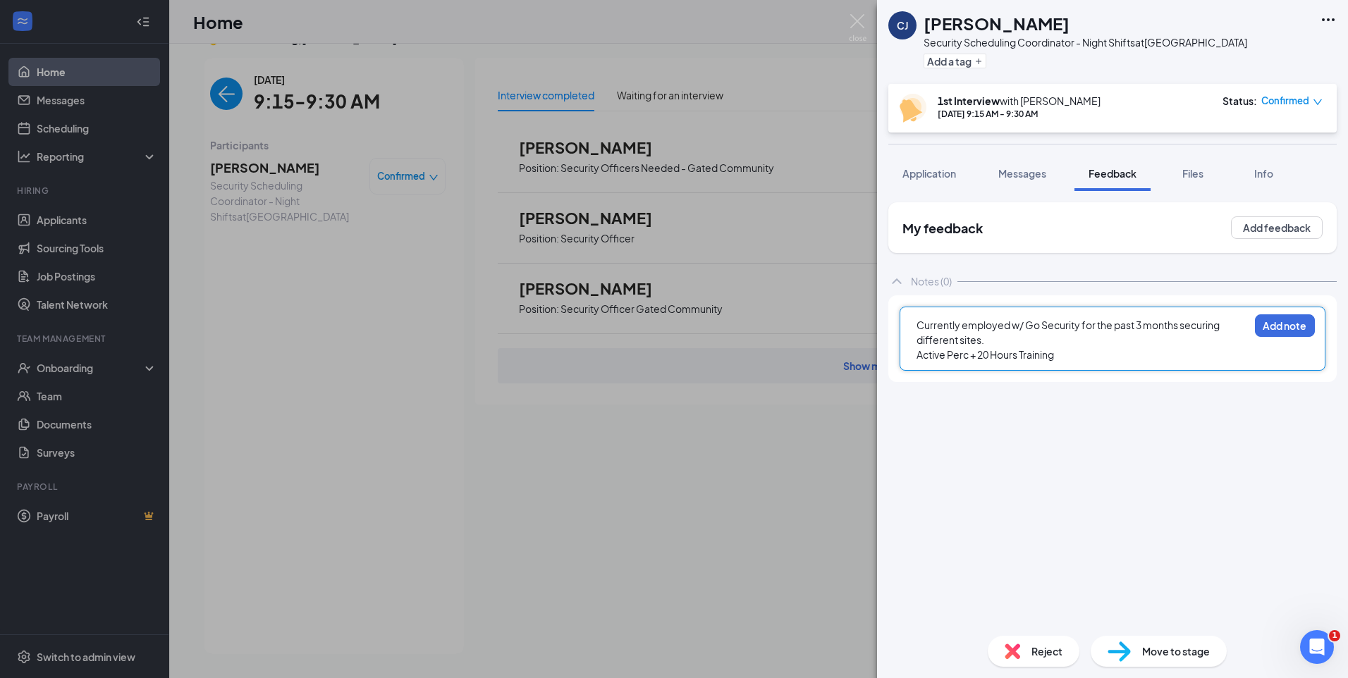
click at [999, 334] on div "Currently employed w/ Go Security for the past 3 months securing different site…" at bounding box center [1082, 333] width 332 height 30
click at [1078, 377] on div "Active Perc + 20 Hours Training" at bounding box center [1082, 369] width 332 height 15
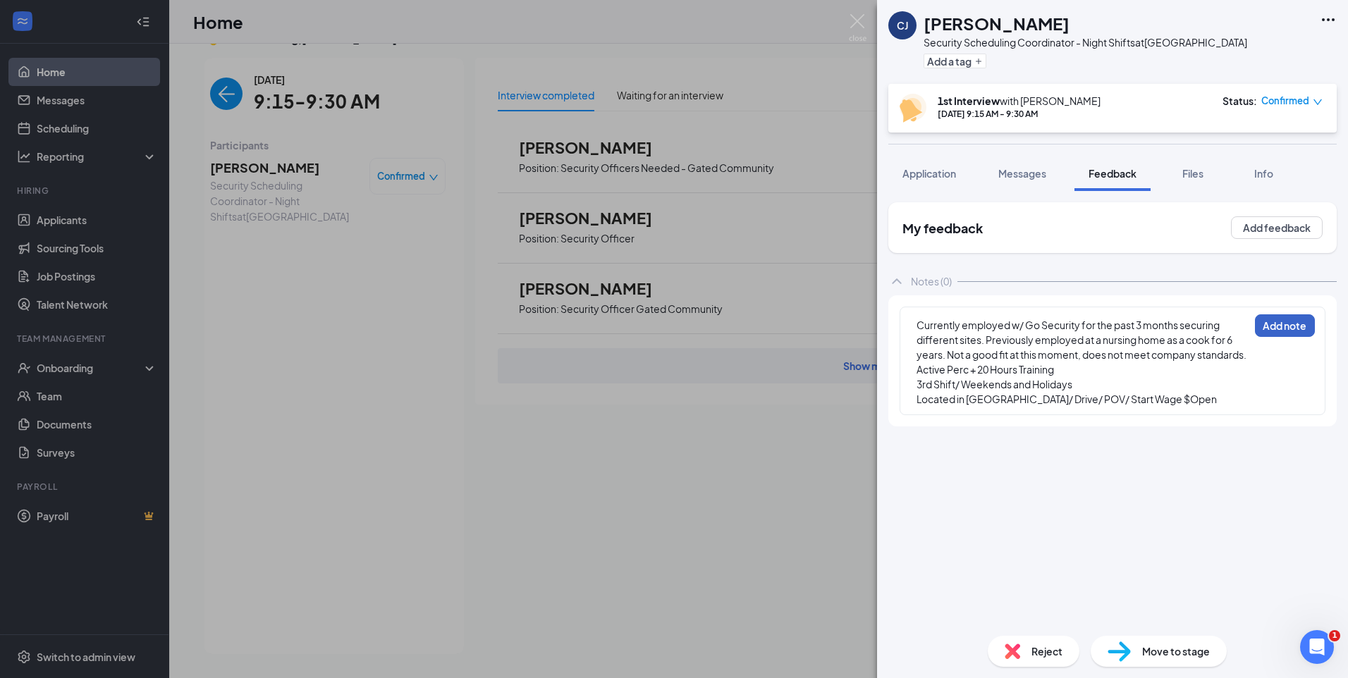
click at [1282, 331] on button "Add note" at bounding box center [1285, 325] width 60 height 23
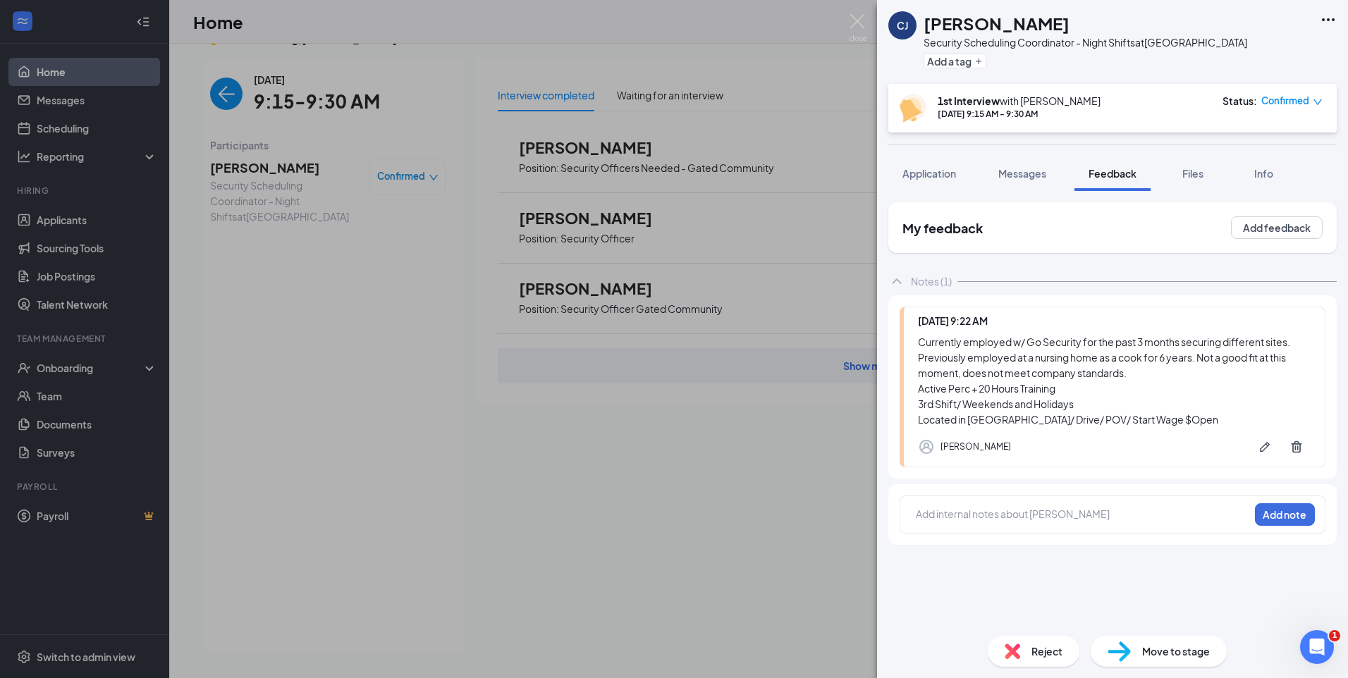
click at [220, 96] on div "CJ Christopher Jackson Security Scheduling Coordinator - Night Shifts at Blue I…" at bounding box center [674, 339] width 1348 height 678
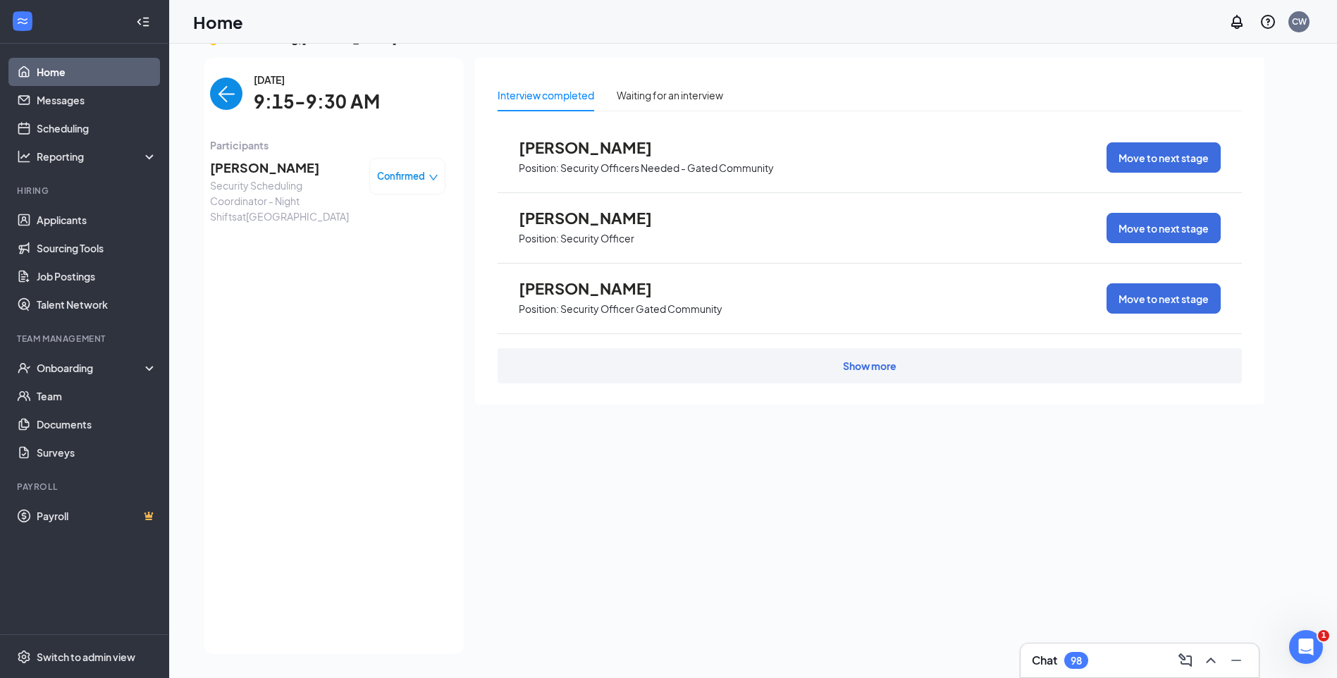
click at [220, 96] on img "back-button" at bounding box center [226, 94] width 32 height 32
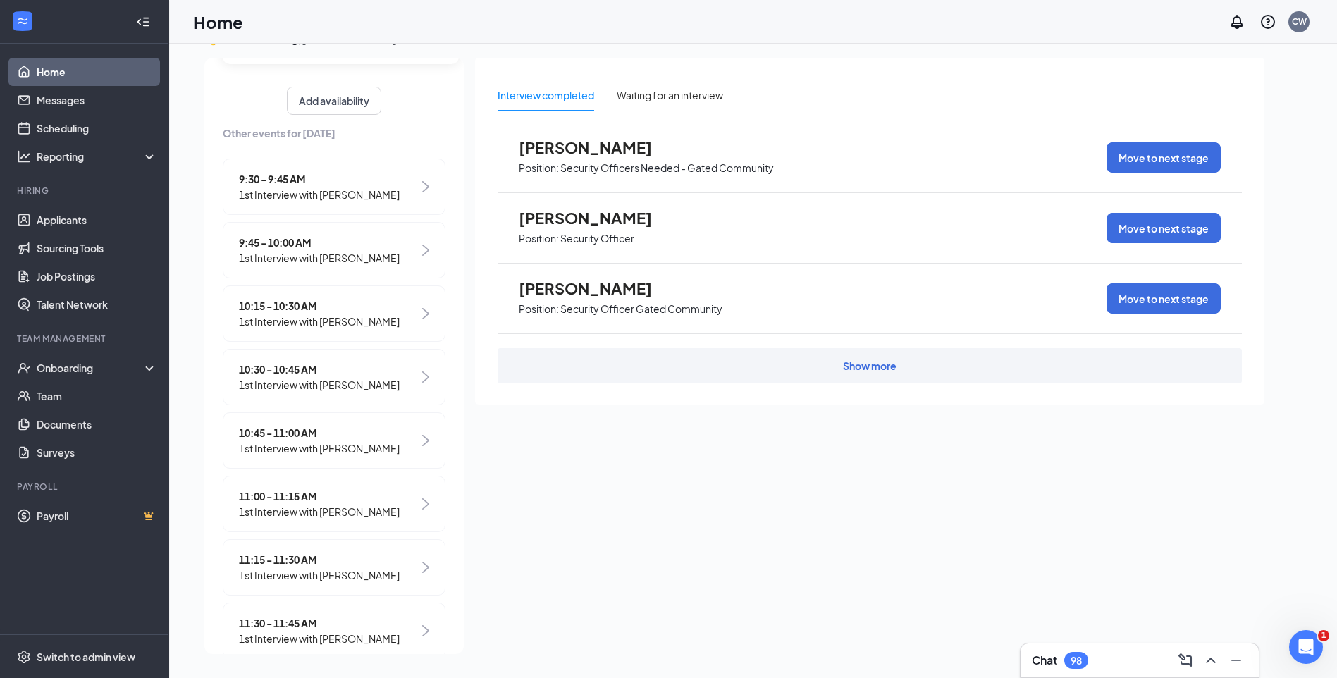
scroll to position [141, 0]
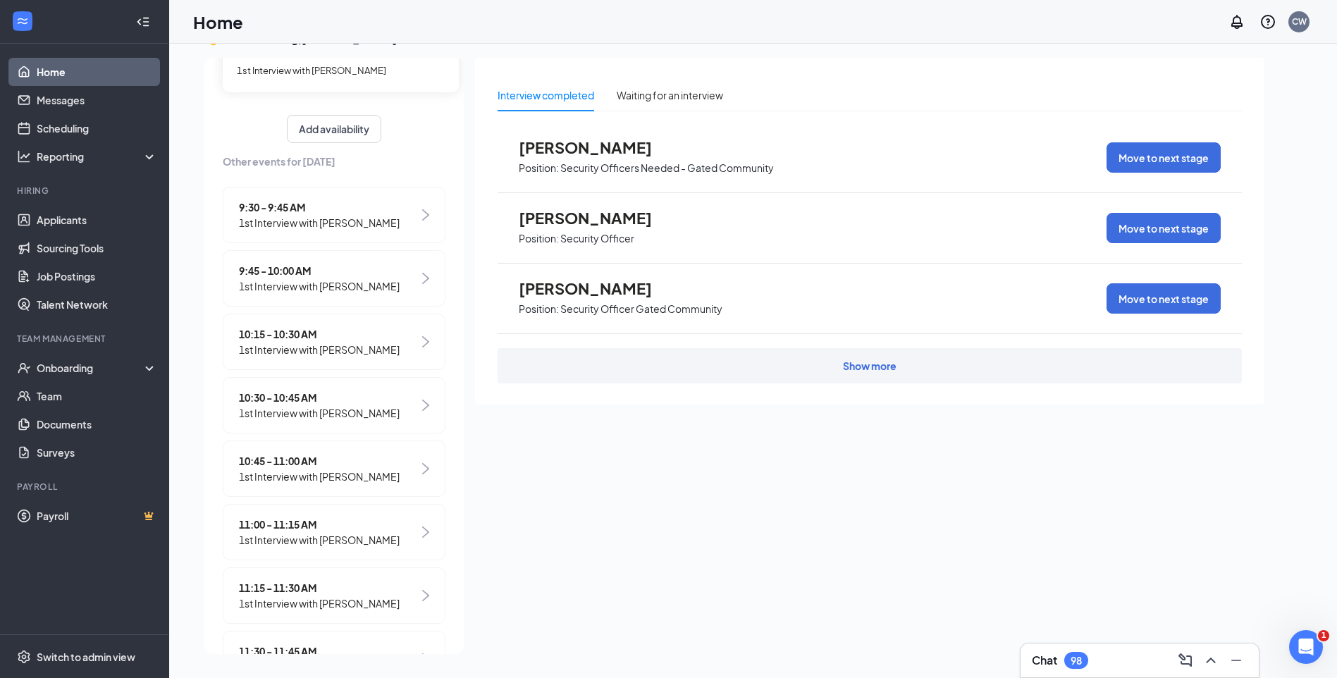
click at [293, 205] on span "9:30 - 9:45 AM" at bounding box center [319, 207] width 161 height 16
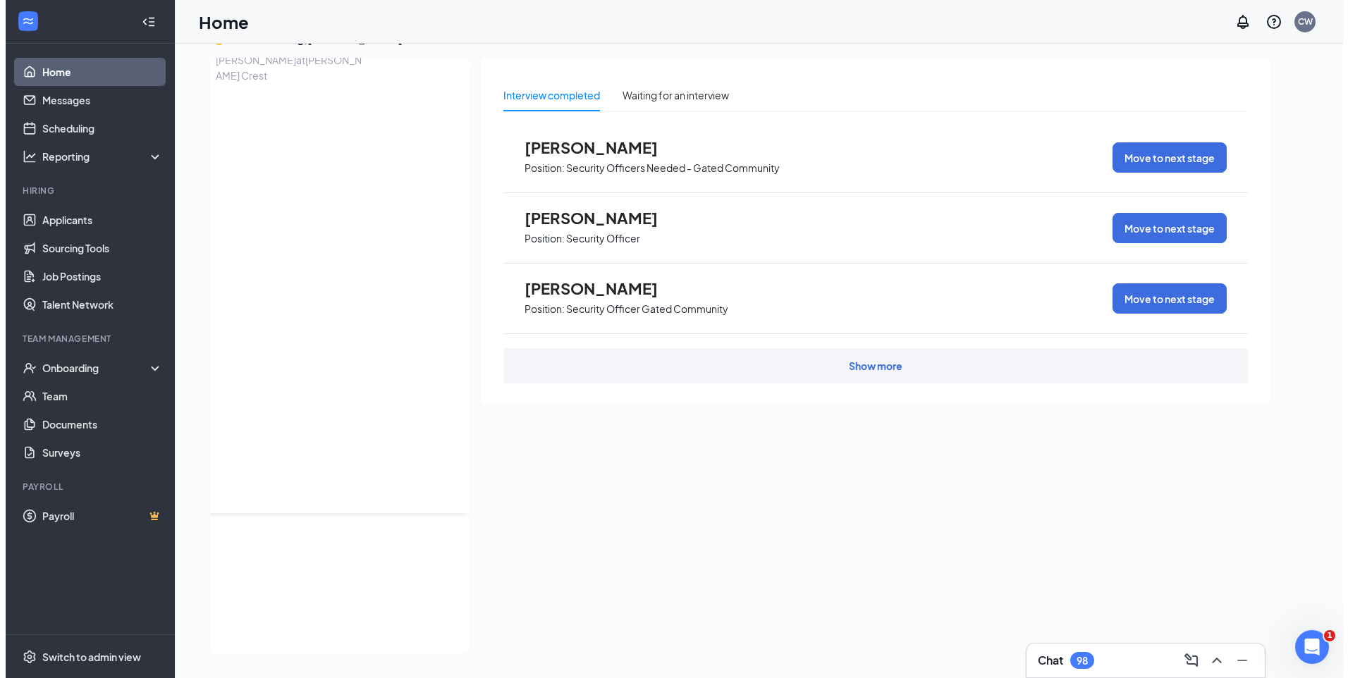
scroll to position [0, 0]
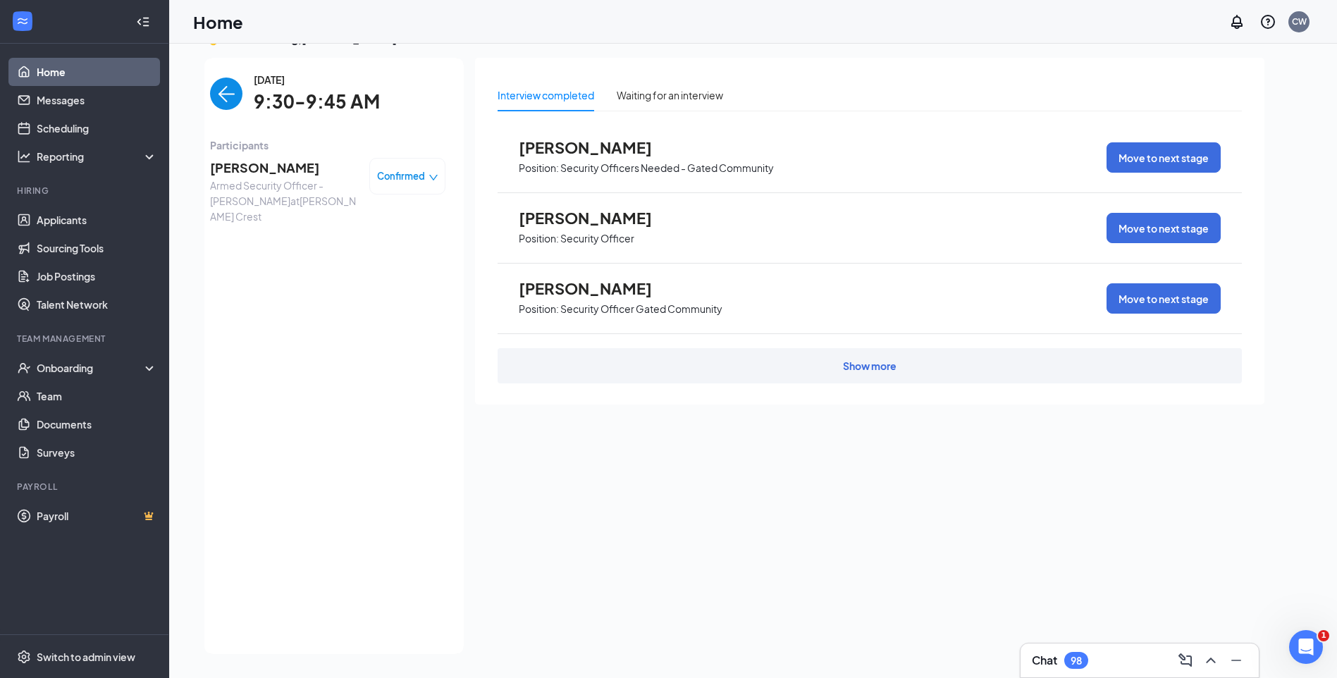
click at [276, 165] on span "Keonna Hargrove" at bounding box center [284, 168] width 148 height 20
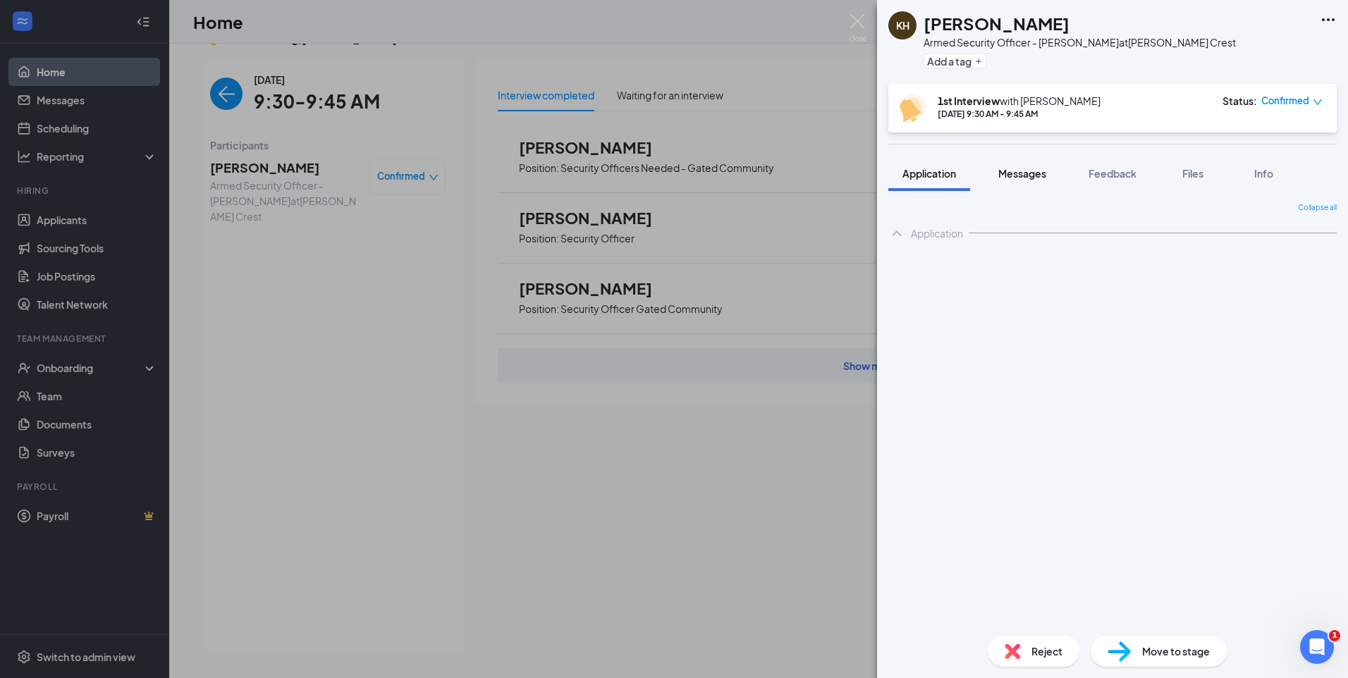
click at [1018, 168] on span "Messages" at bounding box center [1022, 173] width 48 height 13
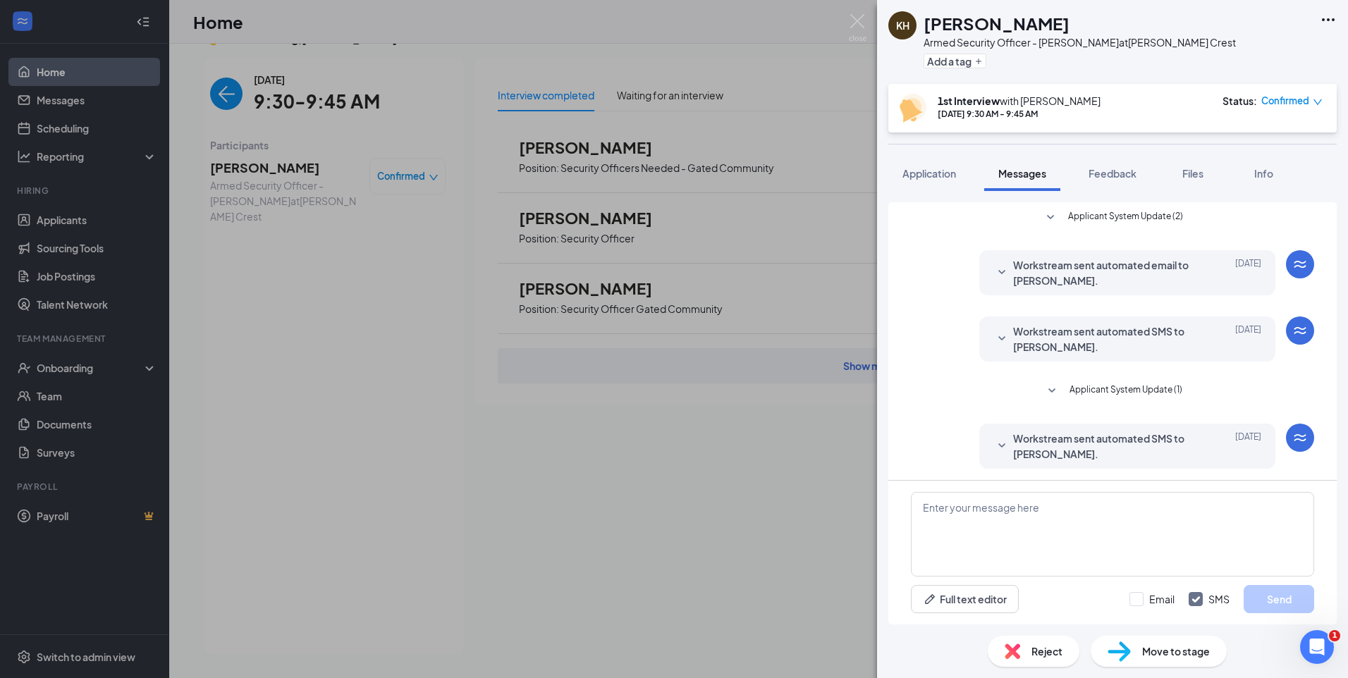
scroll to position [69, 0]
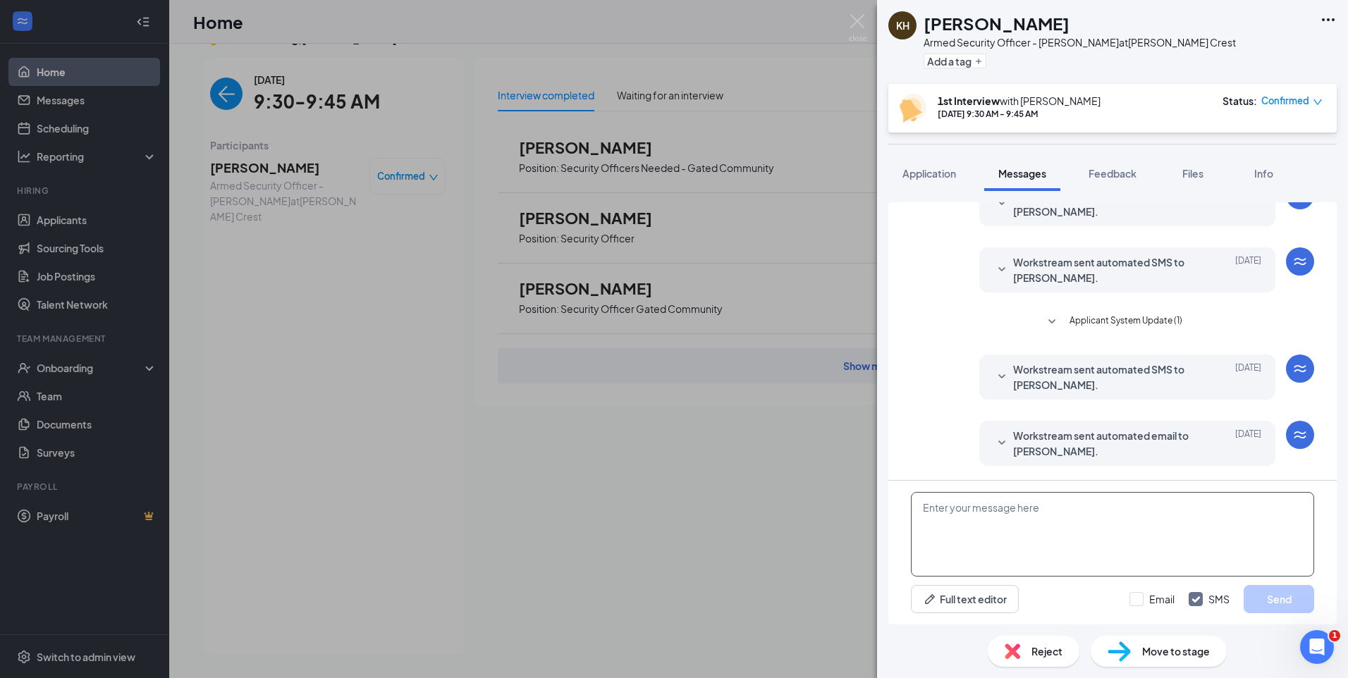
click at [1004, 512] on textarea at bounding box center [1112, 534] width 403 height 85
paste textarea "Join Zoom Meeting https://us04web.zoom.us/j/71899825360?pwd=S3wl0EPvUhZJG2b3RcJ…"
type textarea "Join Zoom Meeting https://us04web.zoom.us/j/71899825360?pwd=S3wl0EPvUhZJG2b3RcJ…"
click at [1135, 603] on input "Email" at bounding box center [1151, 599] width 45 height 14
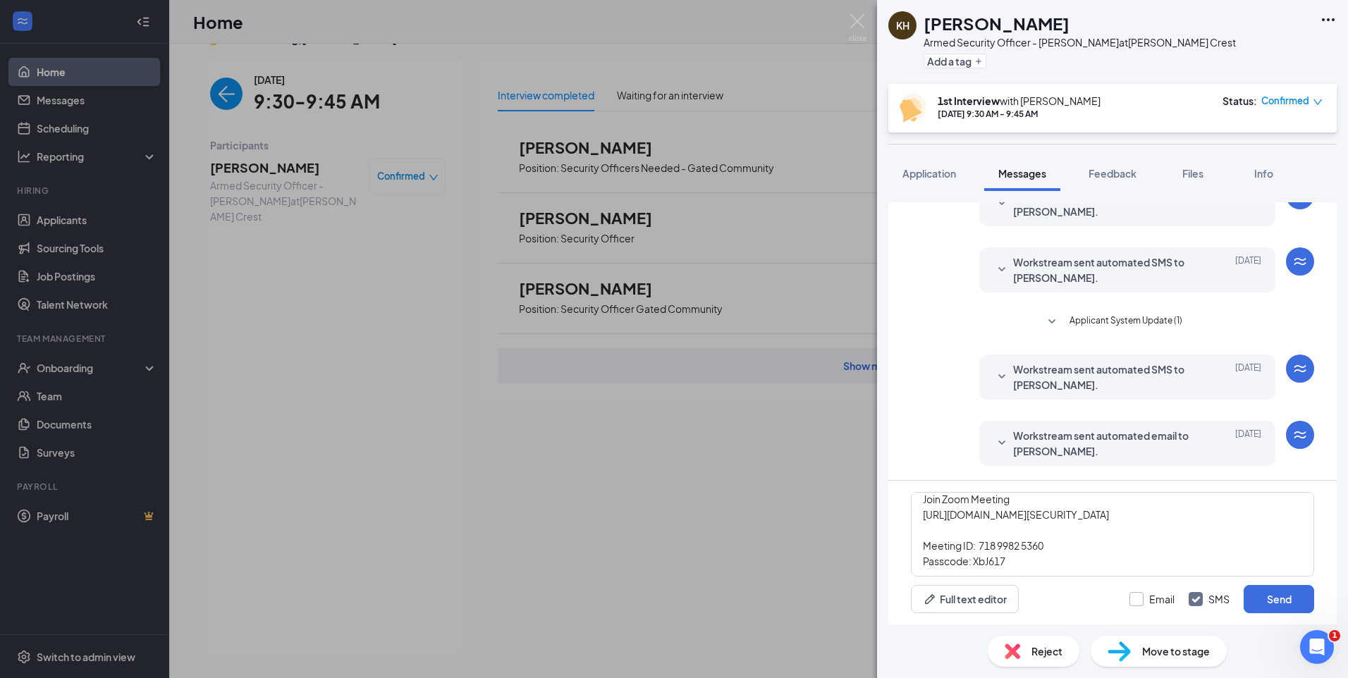
checkbox input "true"
click at [1264, 599] on button "Send" at bounding box center [1278, 599] width 70 height 28
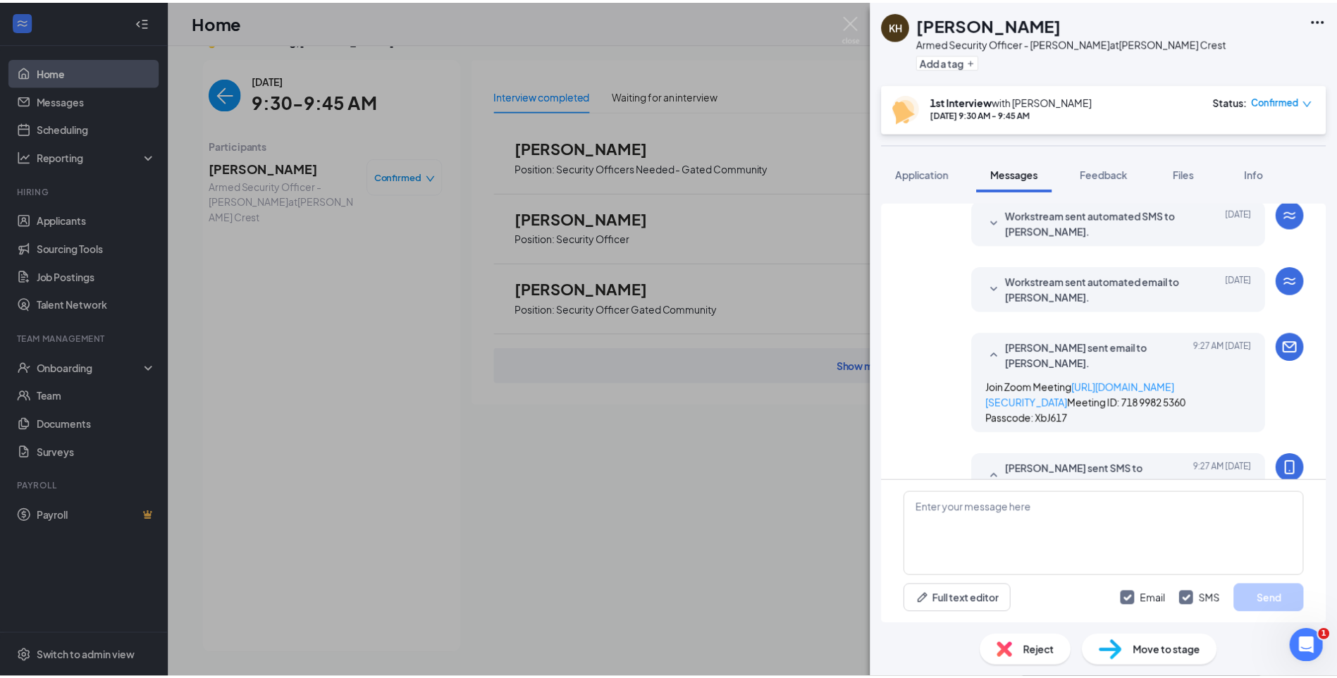
scroll to position [405, 0]
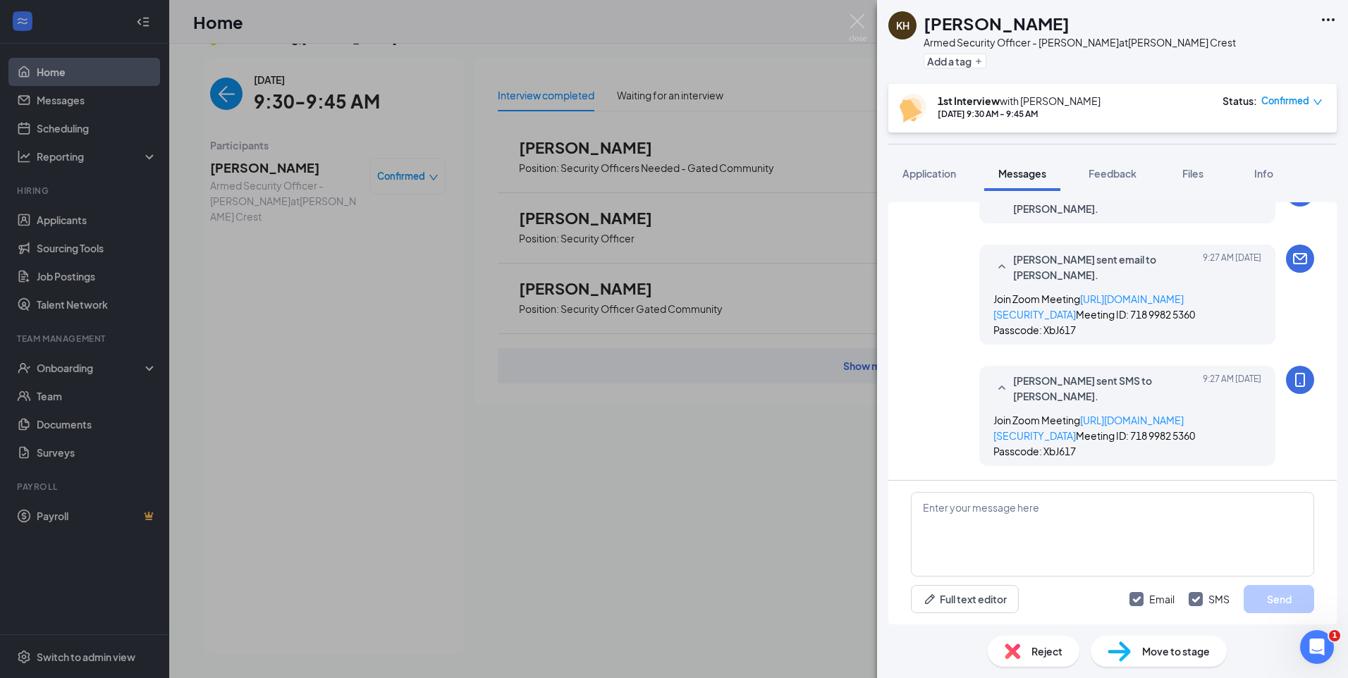
click at [222, 91] on div "KH Keonna Hargrove Armed Security Officer - Olympia Fields at Hazel Crest Add a…" at bounding box center [674, 339] width 1348 height 678
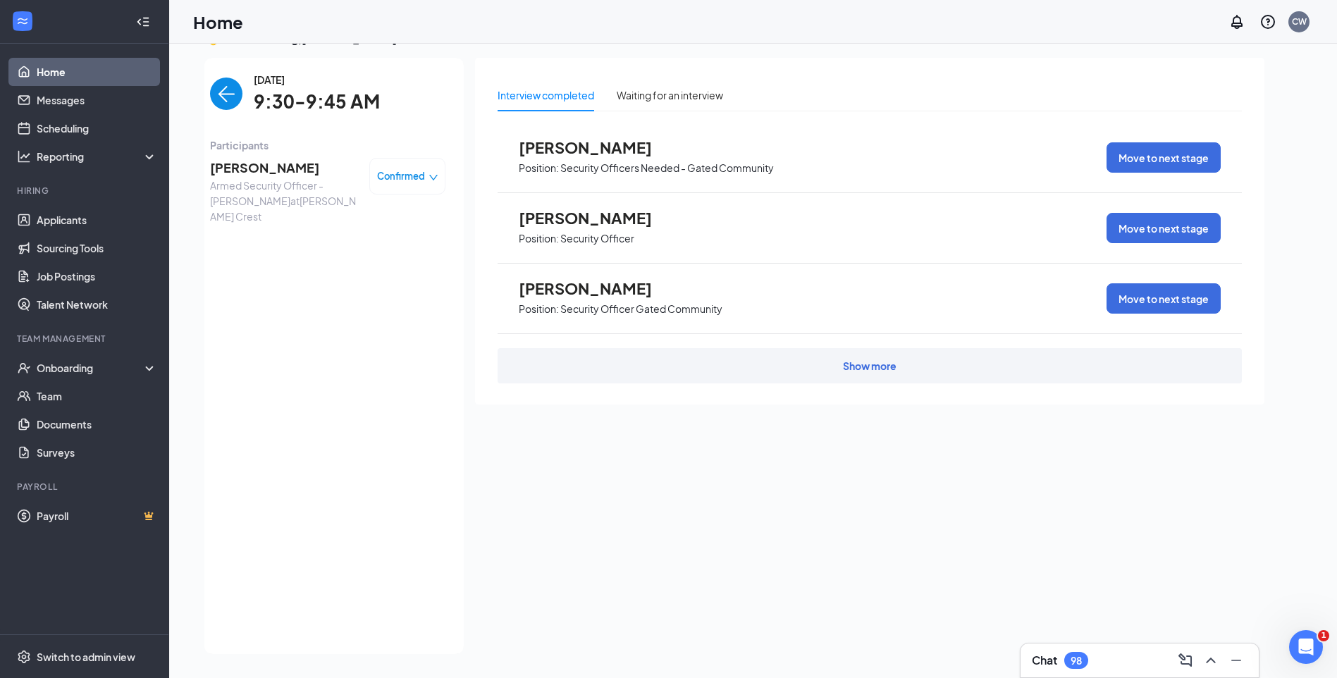
click at [222, 92] on img "back-button" at bounding box center [226, 94] width 32 height 32
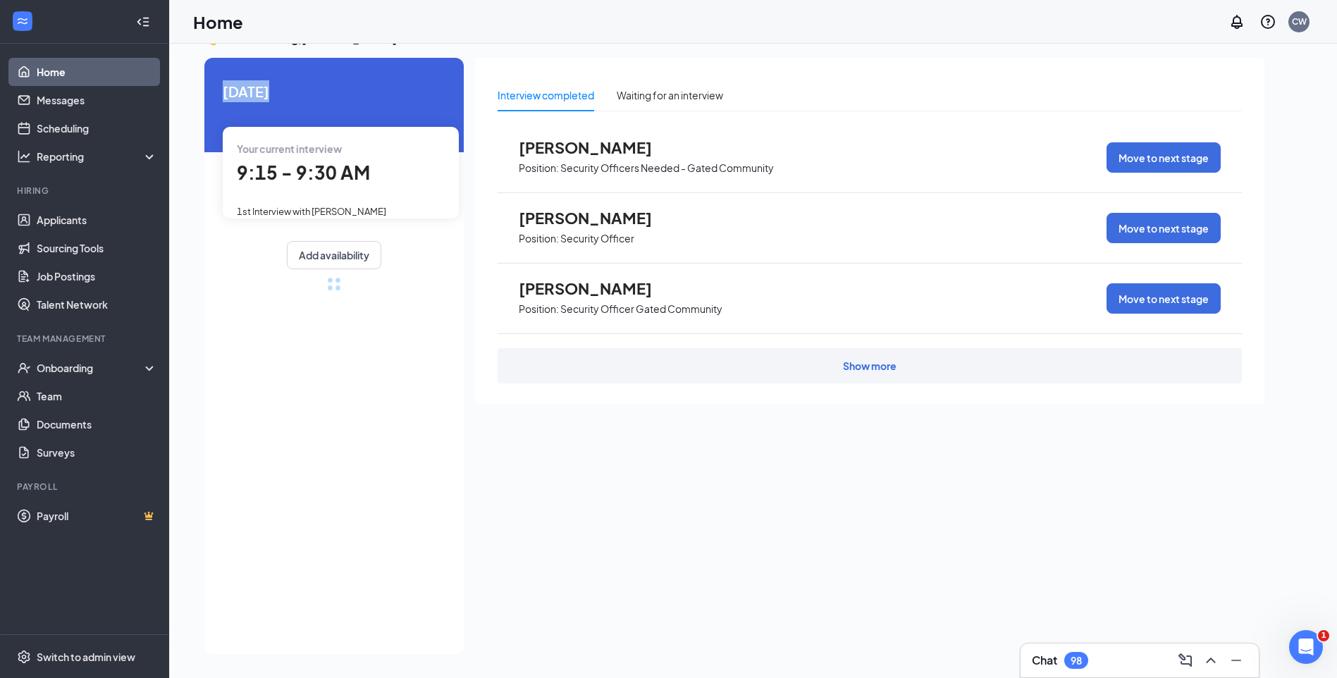
click at [223, 92] on span "[DATE]" at bounding box center [334, 91] width 223 height 22
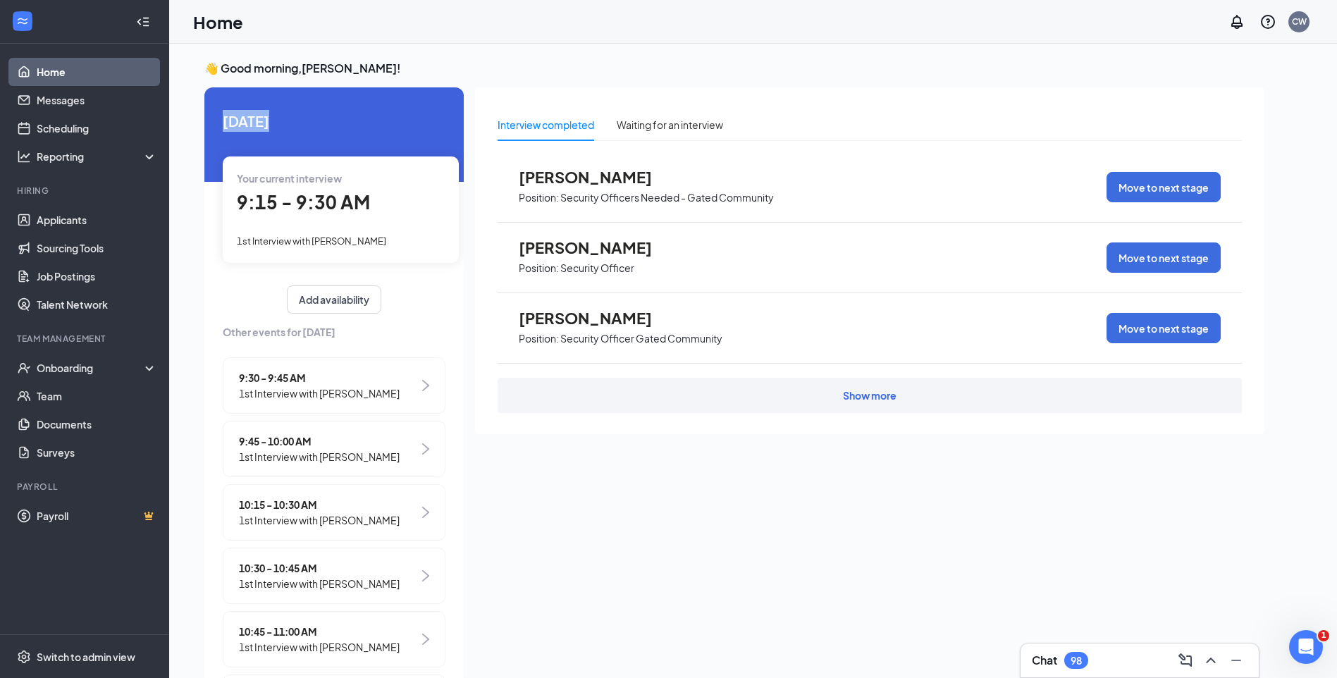
click at [299, 373] on span "9:30 - 9:45 AM" at bounding box center [319, 378] width 161 height 16
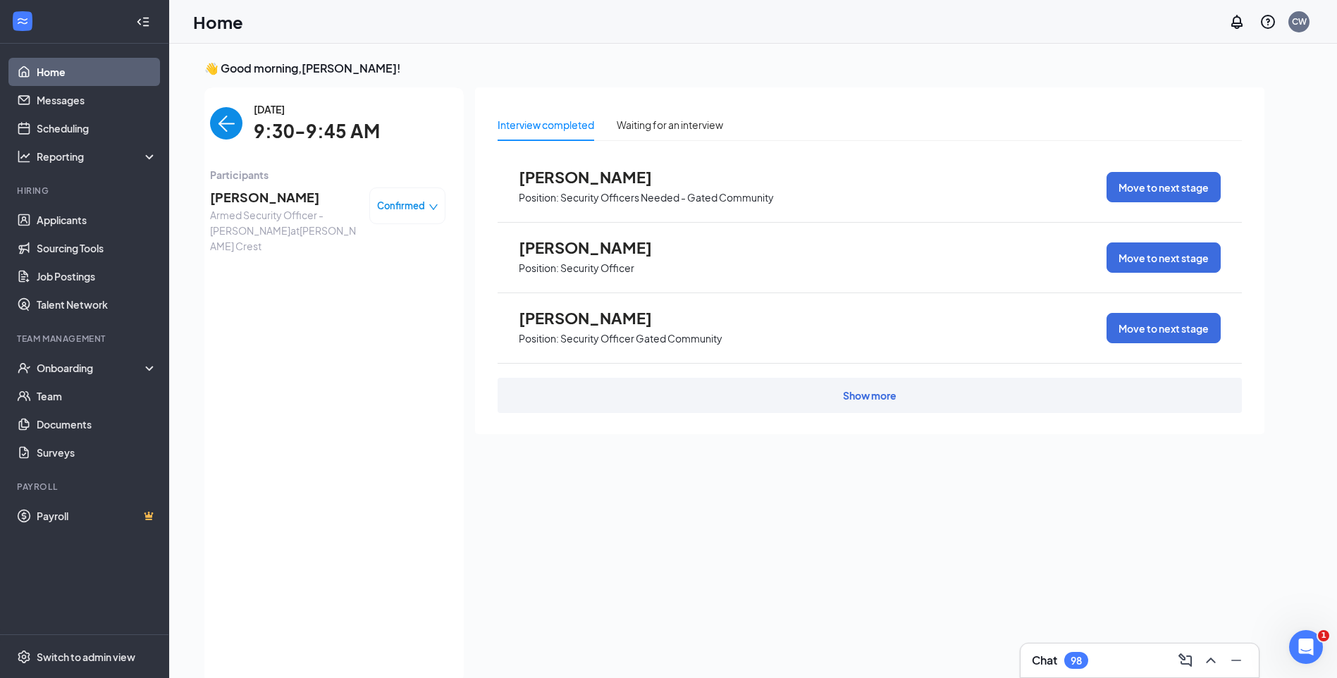
scroll to position [6, 0]
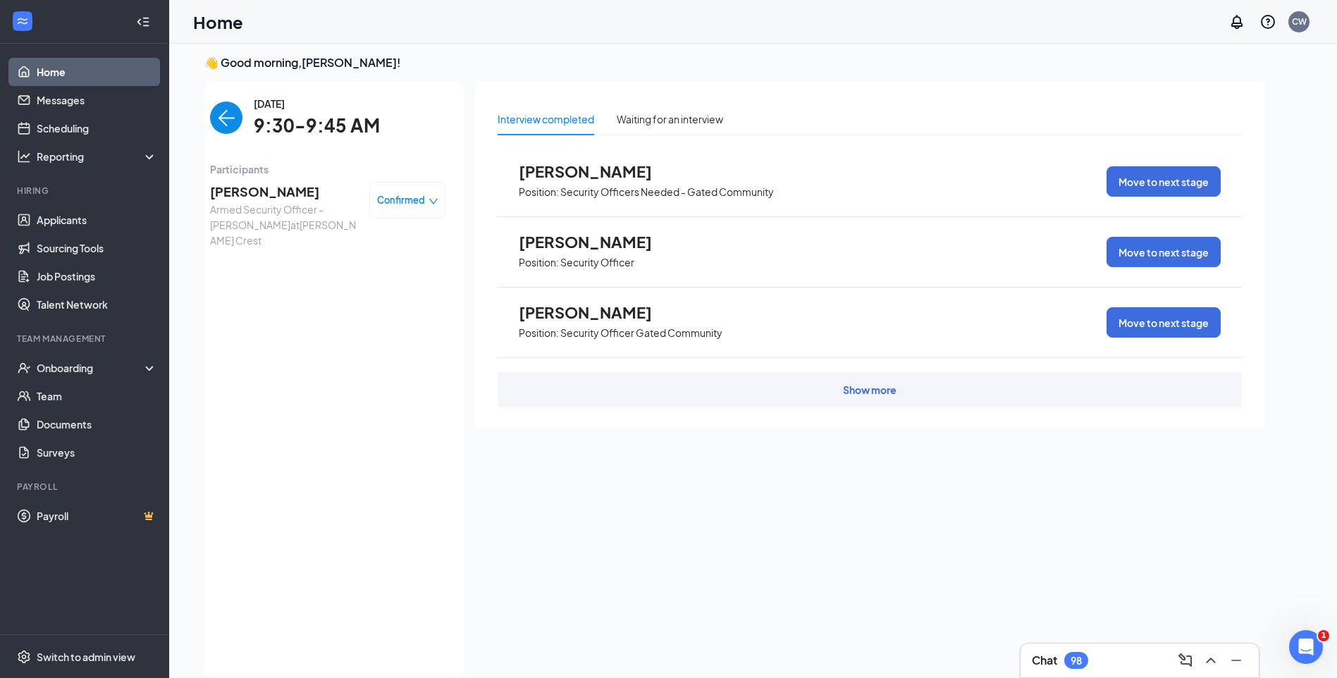
click at [285, 193] on span "Keonna Hargrove" at bounding box center [284, 192] width 148 height 20
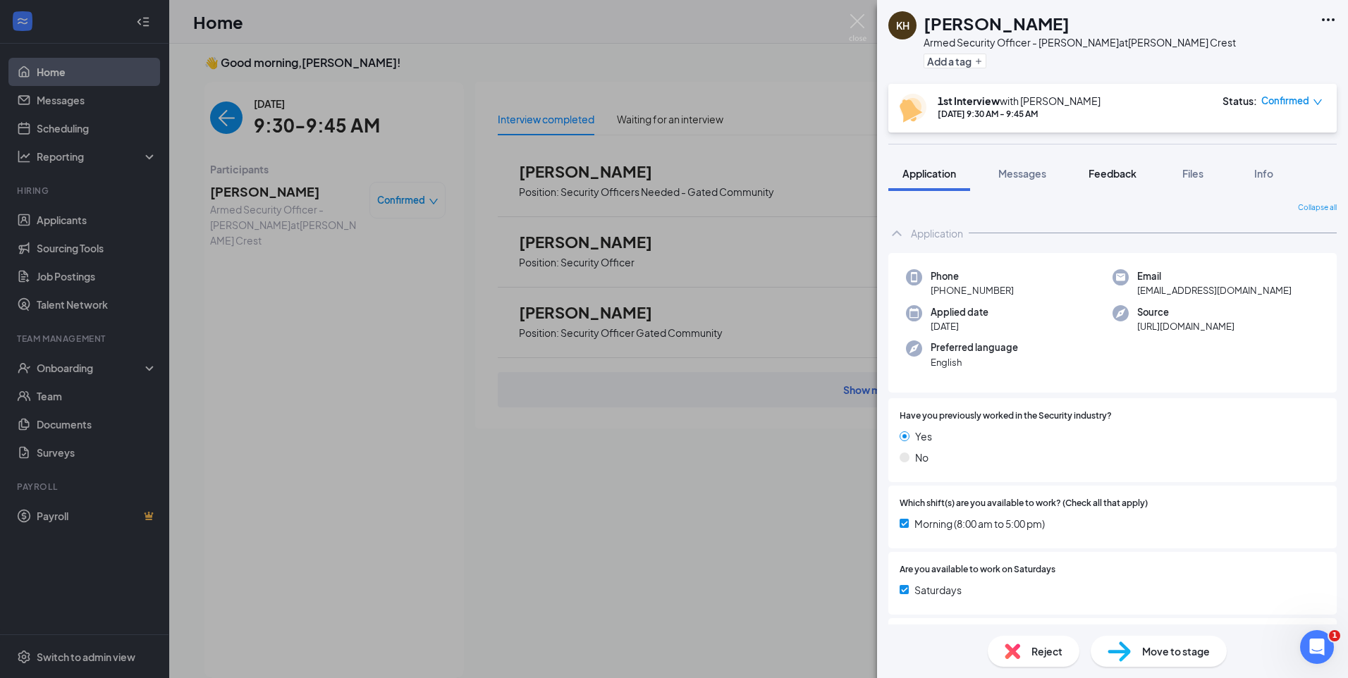
click at [1099, 173] on span "Feedback" at bounding box center [1112, 173] width 48 height 13
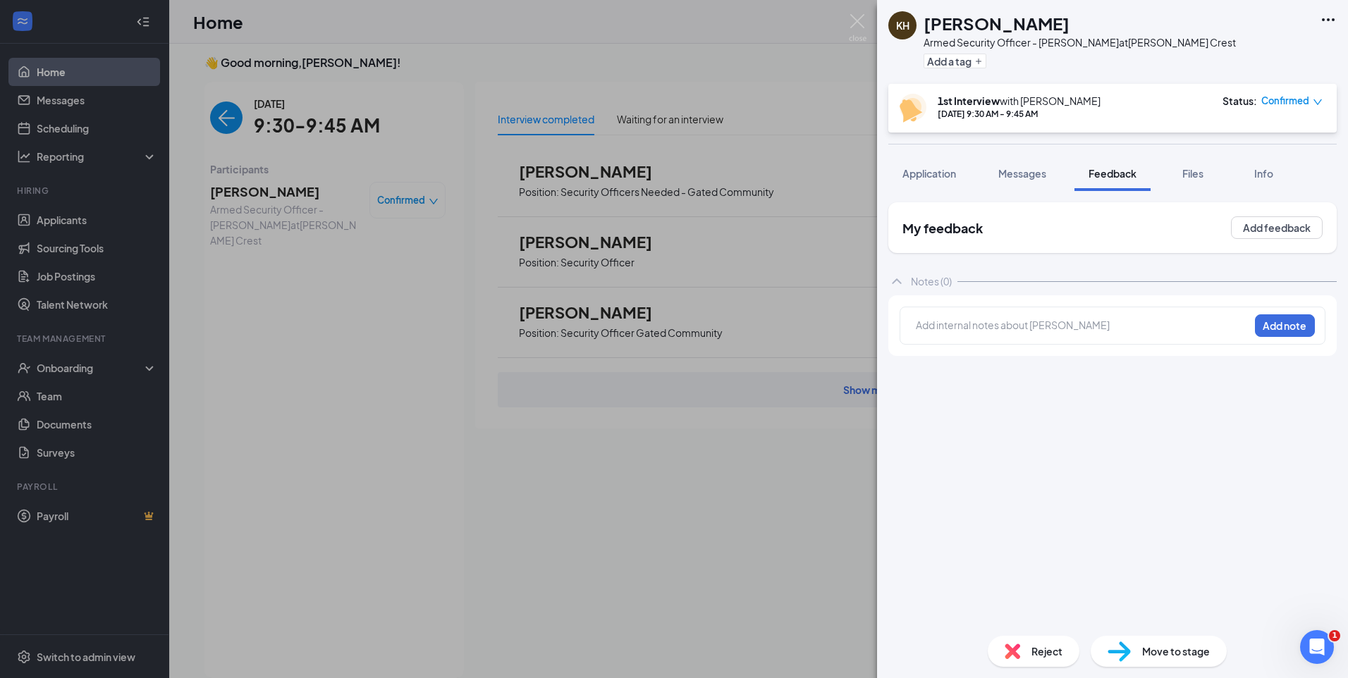
click at [1053, 326] on div at bounding box center [1082, 325] width 332 height 15
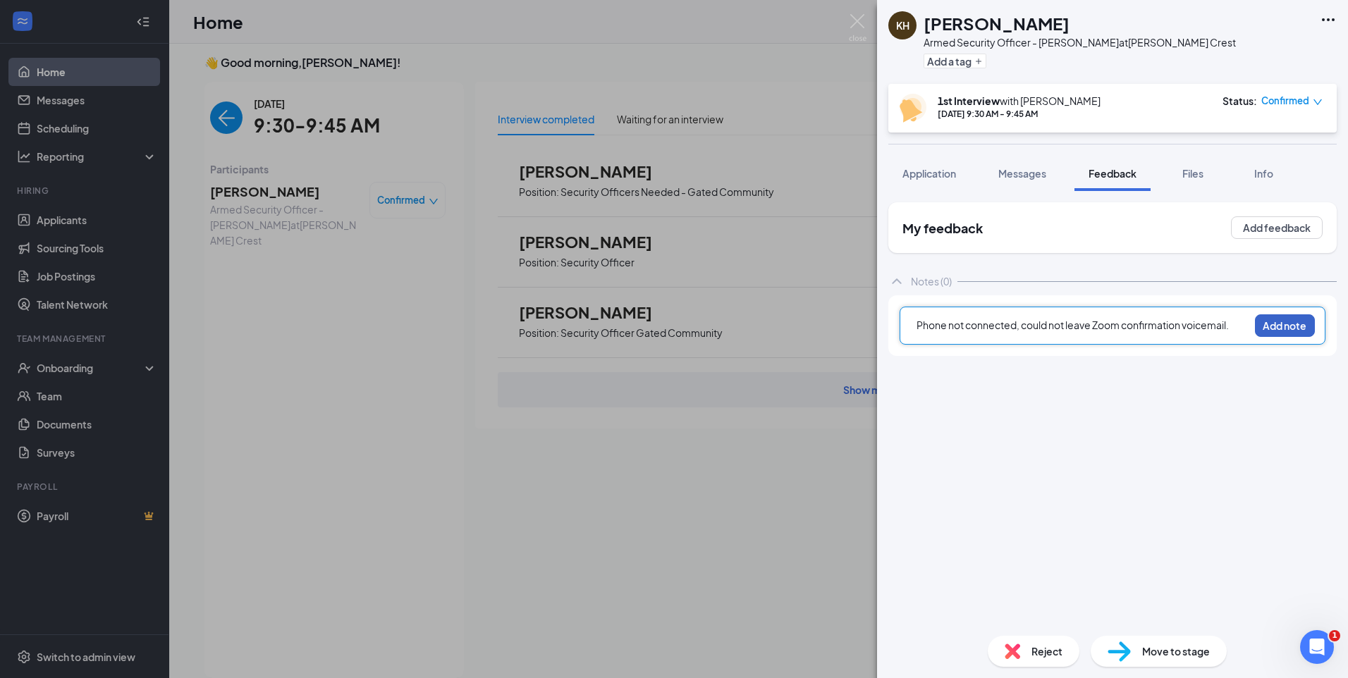
click at [1261, 324] on button "Add note" at bounding box center [1285, 325] width 60 height 23
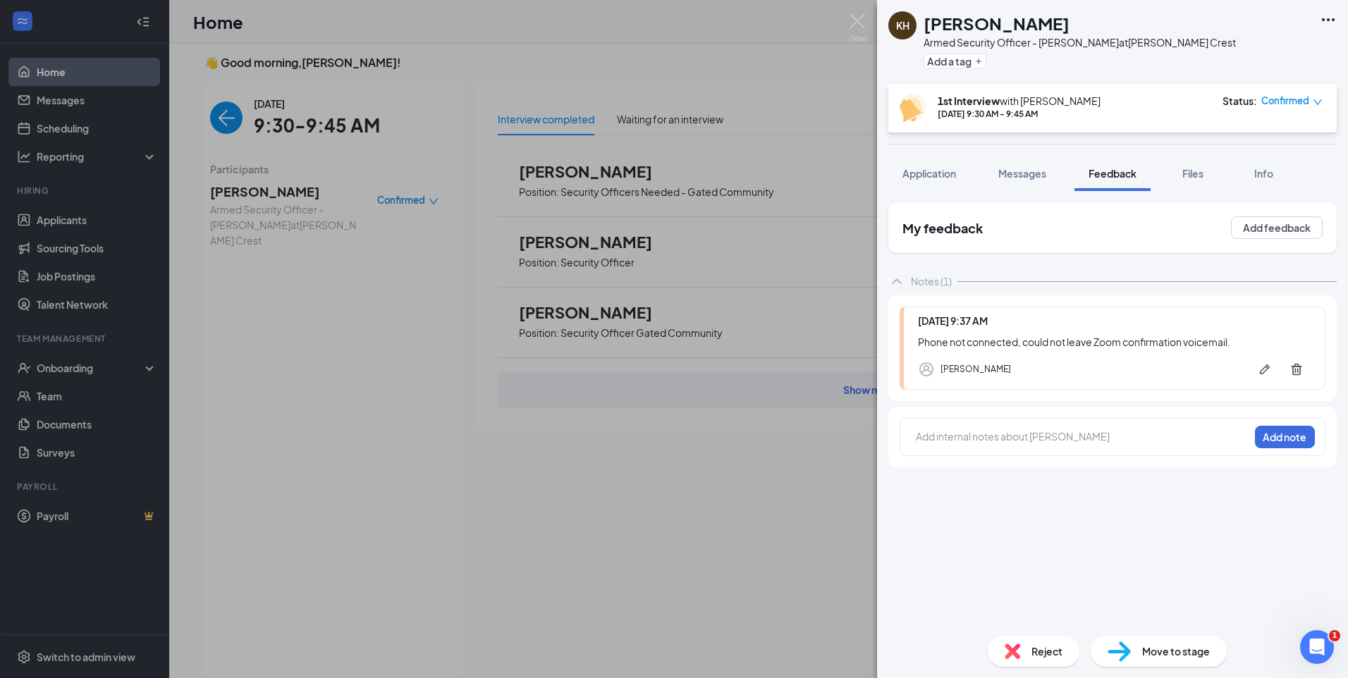
click at [1312, 100] on div "Confirmed" at bounding box center [1291, 101] width 61 height 14
click at [1246, 193] on span "Mark as no-show" at bounding box center [1253, 190] width 78 height 16
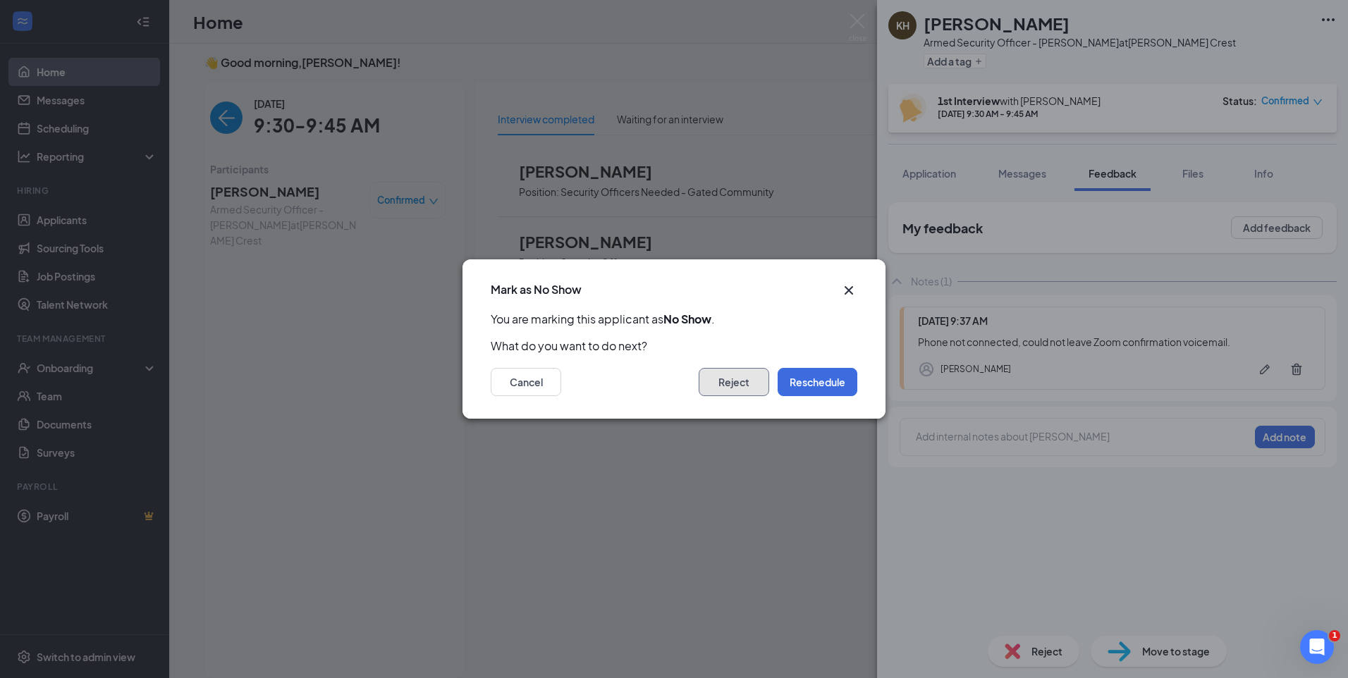
click at [738, 381] on button "Reject" at bounding box center [733, 382] width 70 height 28
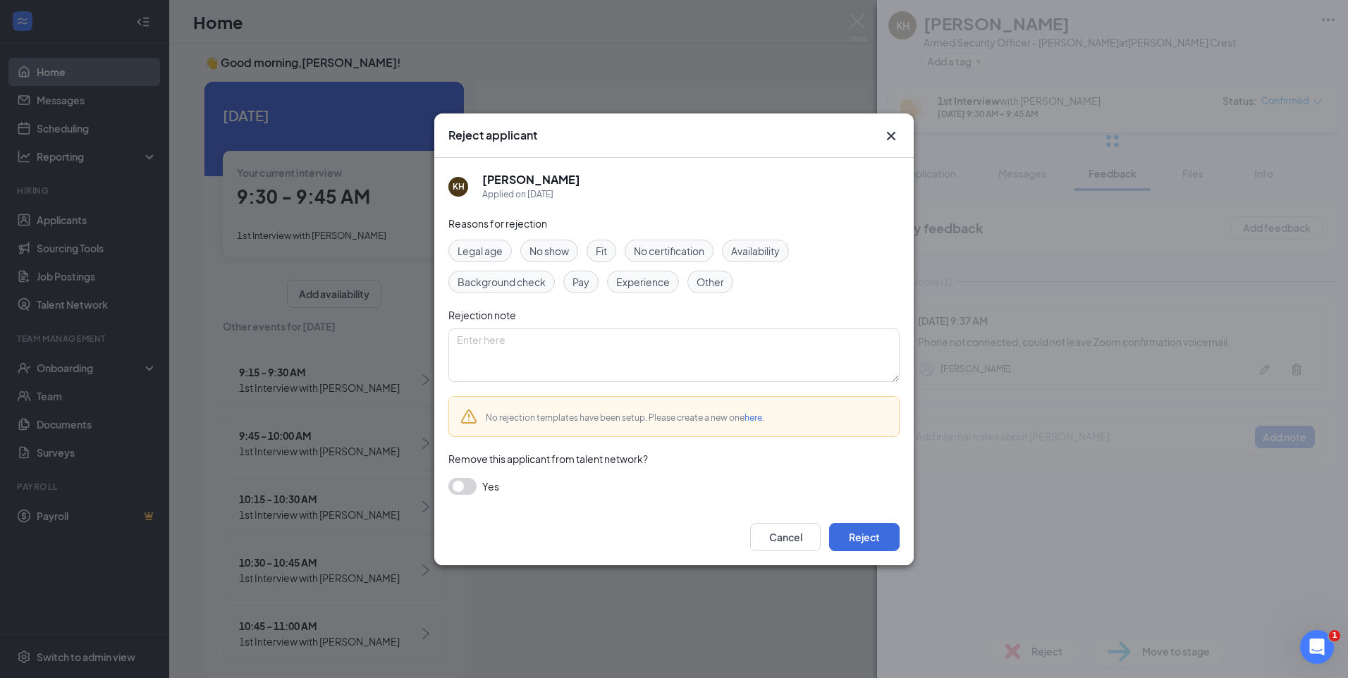
click at [550, 256] on span "No show" at bounding box center [548, 251] width 39 height 16
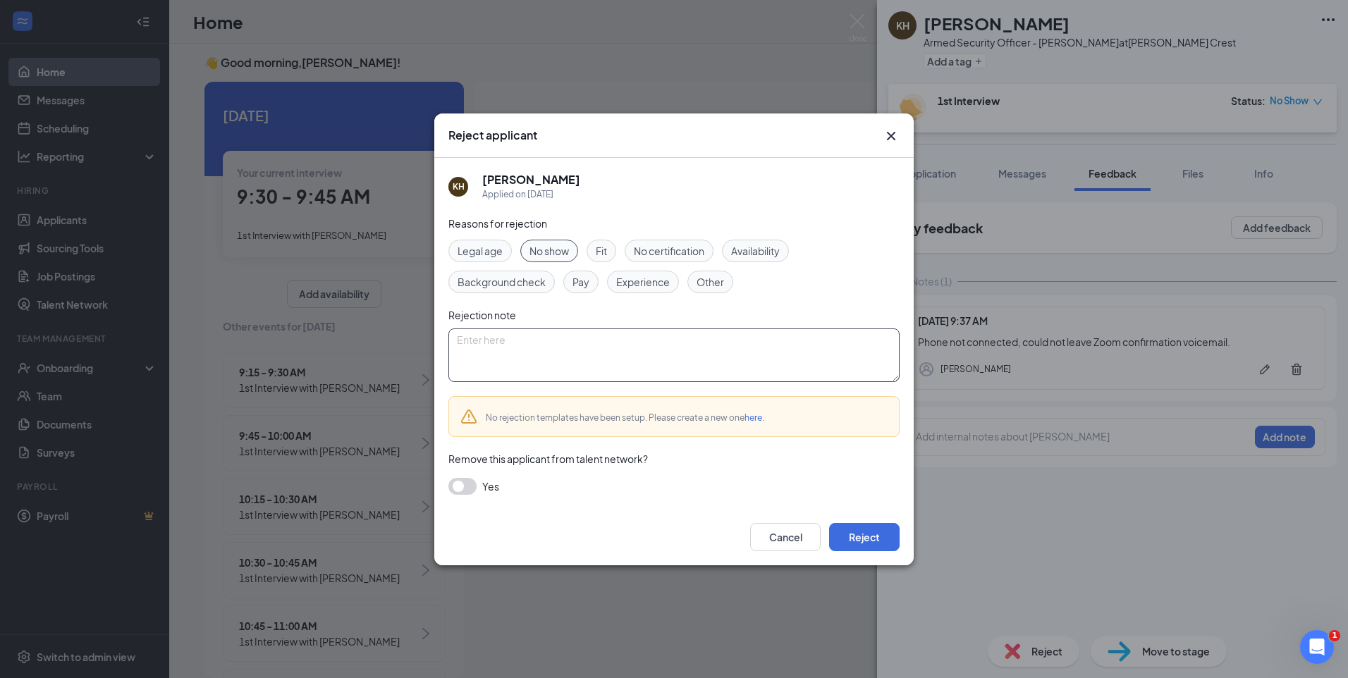
click at [529, 342] on textarea at bounding box center [673, 355] width 451 height 54
type textarea "No Show"
click at [870, 545] on button "Reject" at bounding box center [864, 537] width 70 height 28
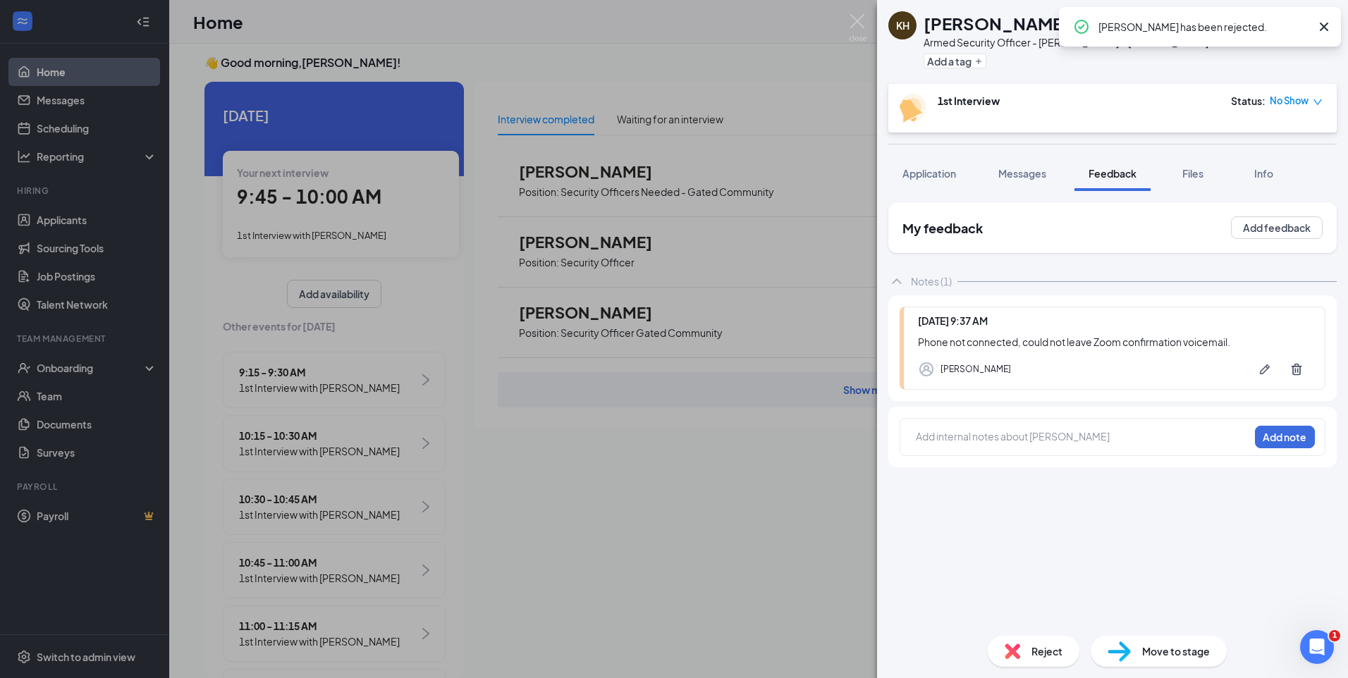
click at [1323, 18] on div "Keonna Hargrove has been rejected." at bounding box center [1200, 26] width 282 height 39
click at [1317, 25] on icon "Cross" at bounding box center [1323, 26] width 17 height 17
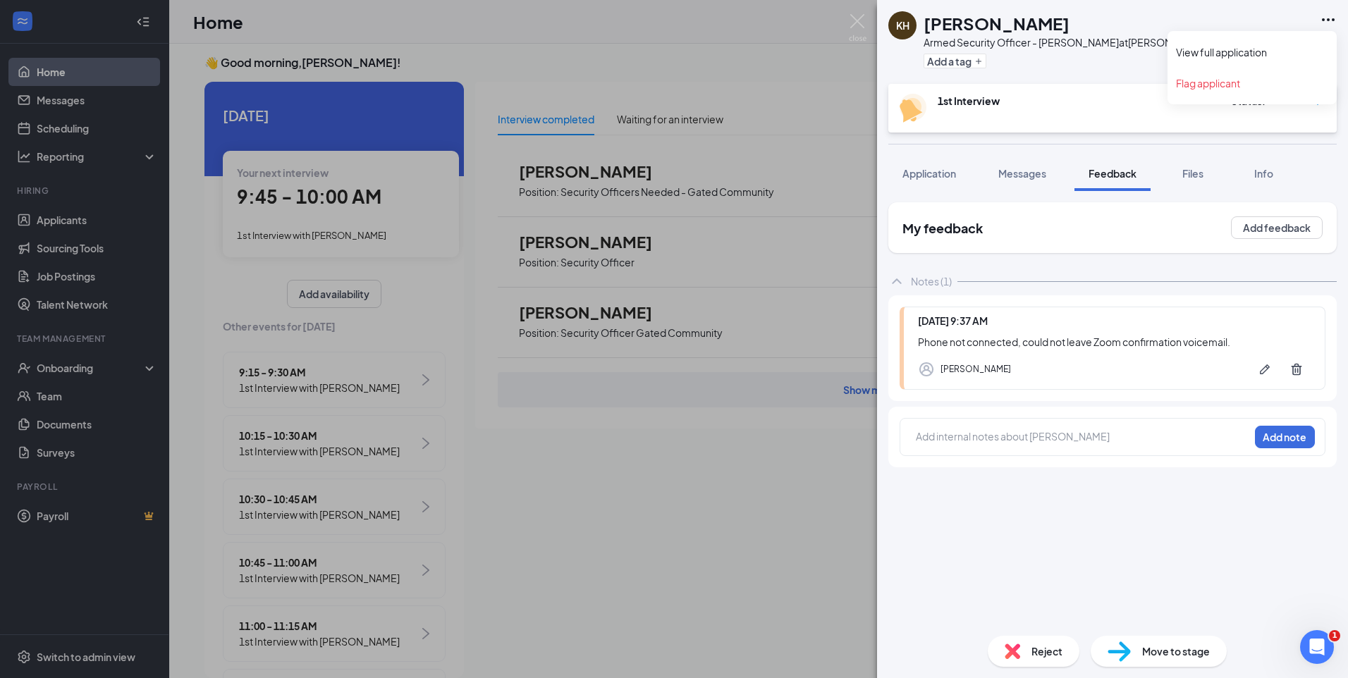
click at [1330, 18] on icon "Ellipses" at bounding box center [1327, 19] width 17 height 17
click at [1214, 87] on link "Flag applicant" at bounding box center [1252, 83] width 152 height 14
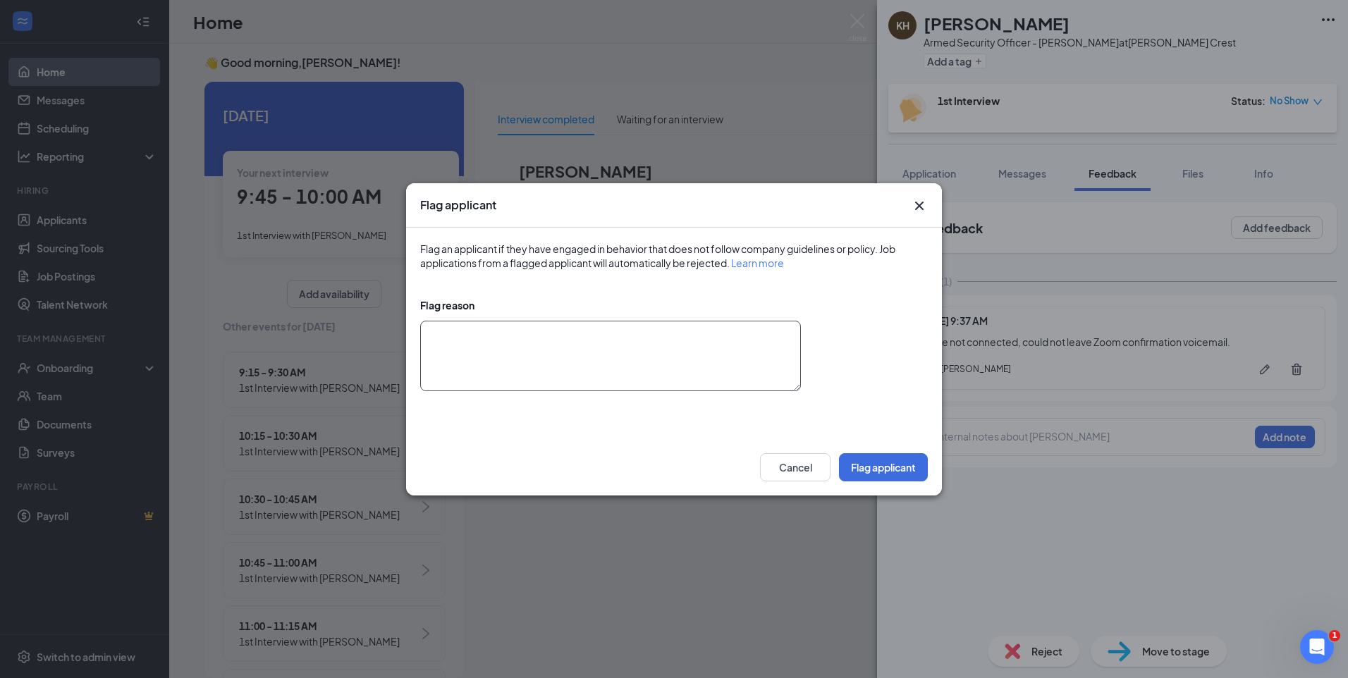
click at [644, 332] on textarea at bounding box center [610, 356] width 381 height 70
type textarea "NC/NS"
click at [887, 453] on button "Flag applicant" at bounding box center [883, 467] width 89 height 28
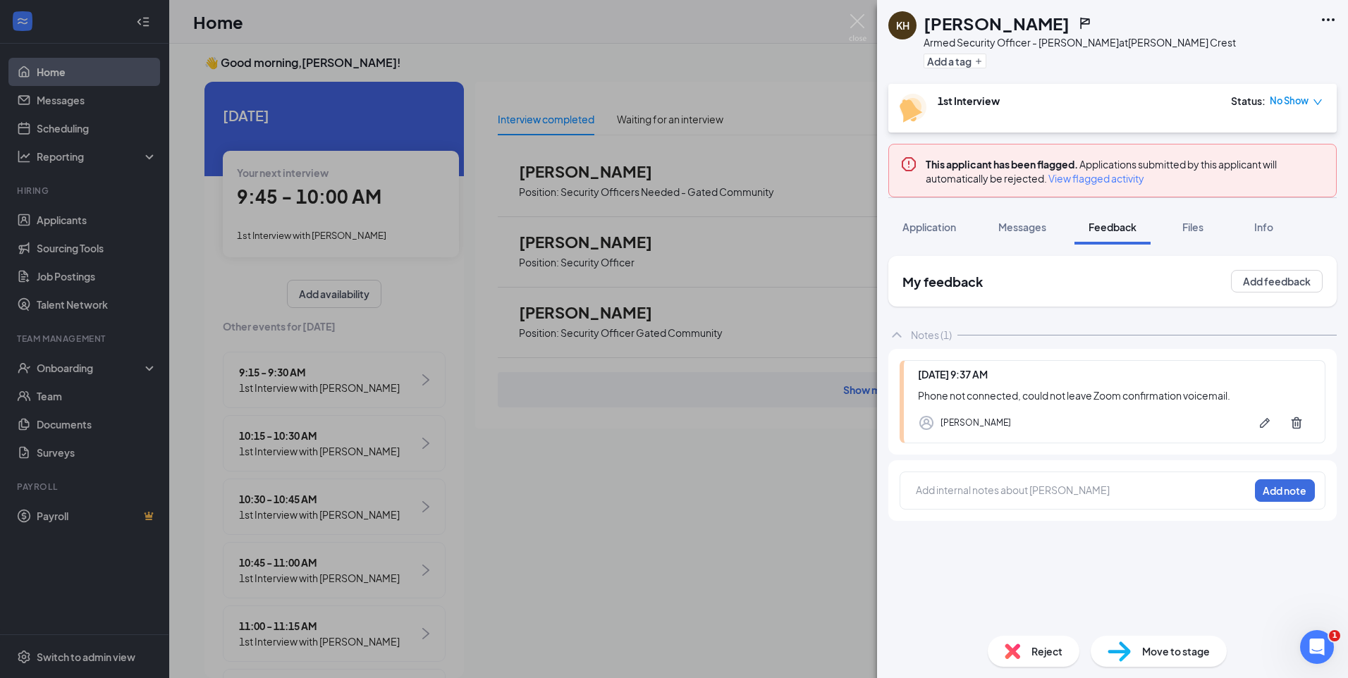
click at [363, 233] on div "KH Keonna Hargrove Armed Security Officer - Olympia Fields at Hazel Crest Add a…" at bounding box center [674, 339] width 1348 height 678
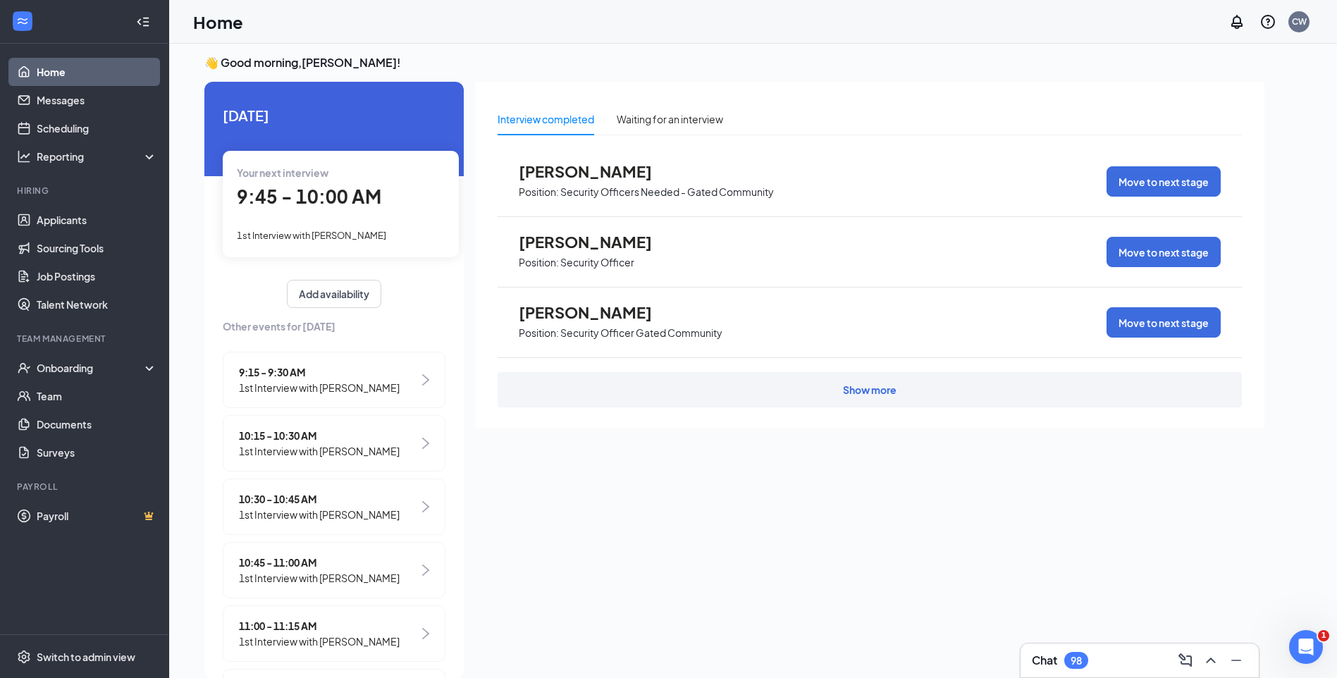
scroll to position [0, 125]
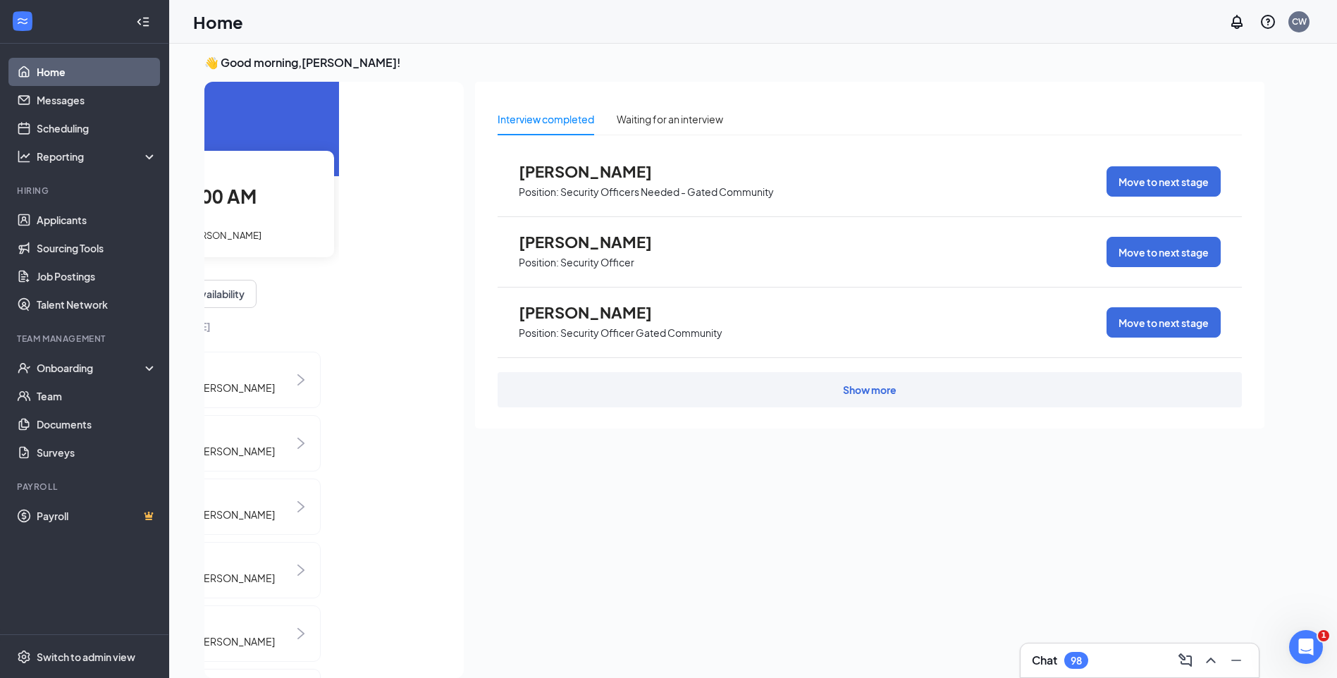
click at [244, 230] on span "1st Interview with [PERSON_NAME]" at bounding box center [186, 235] width 149 height 11
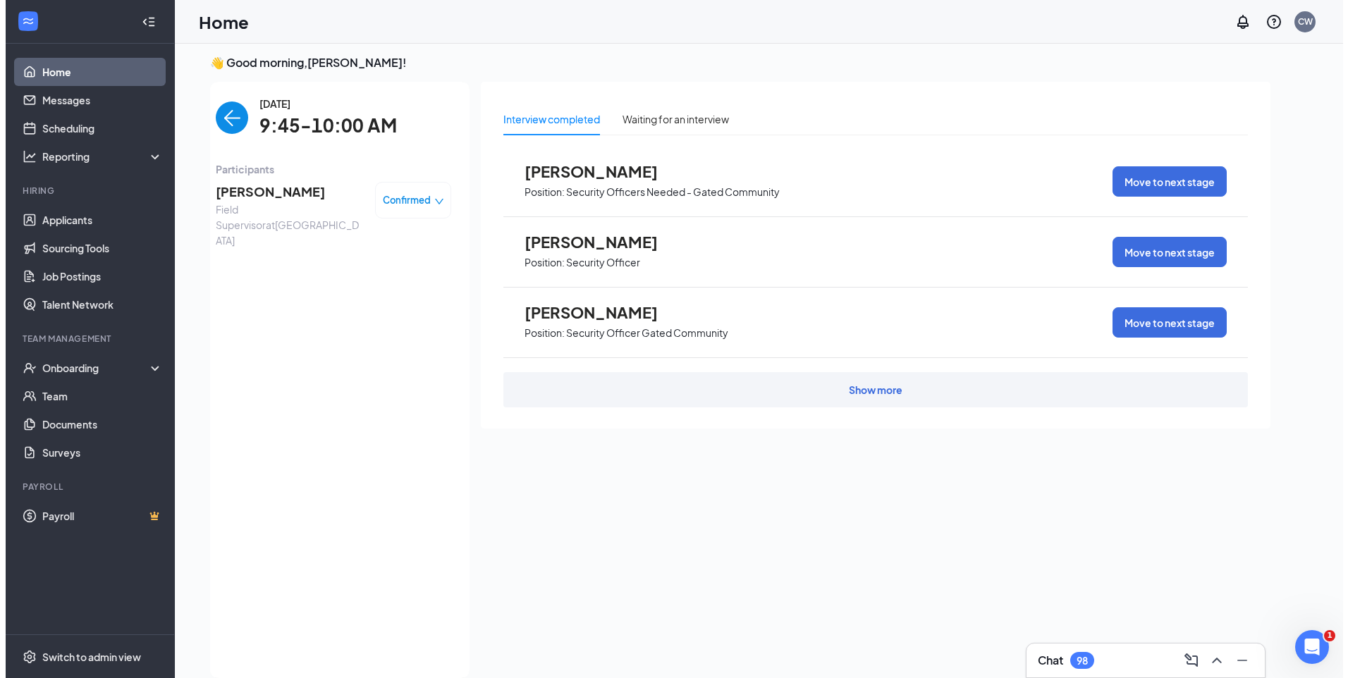
scroll to position [0, 0]
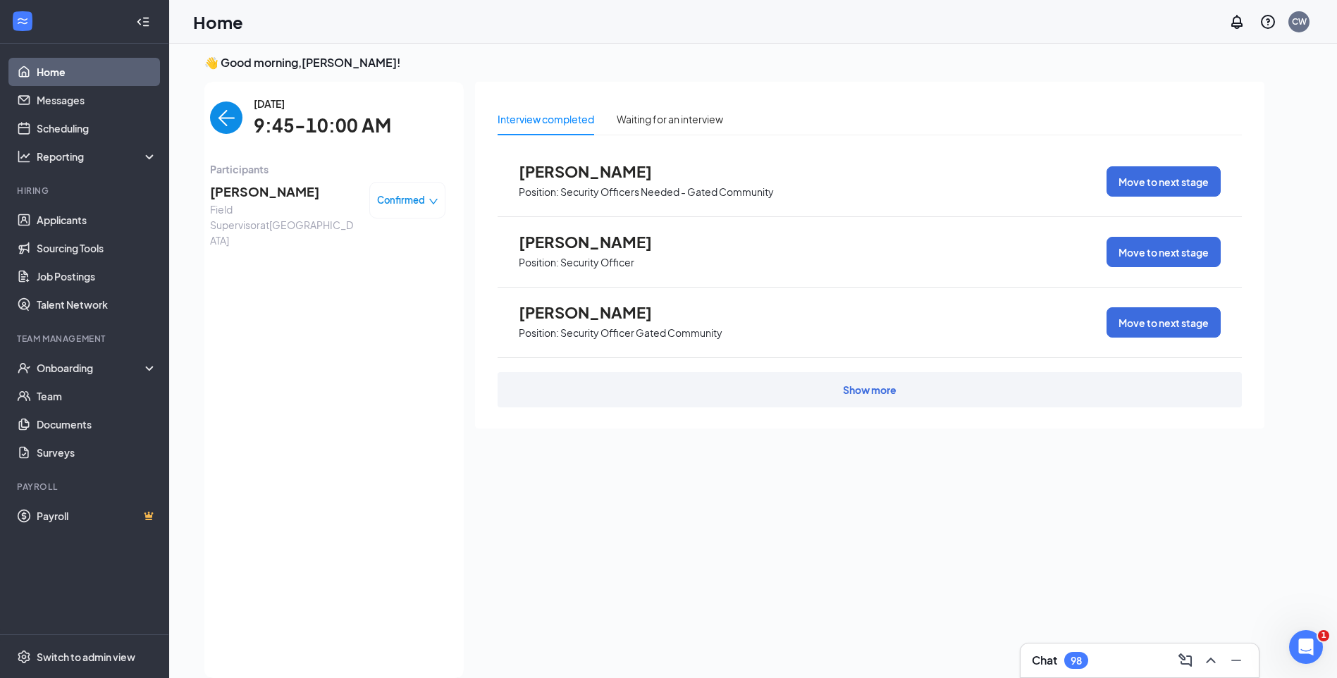
click at [257, 196] on span "Abdulkabir Hamzat" at bounding box center [284, 192] width 148 height 20
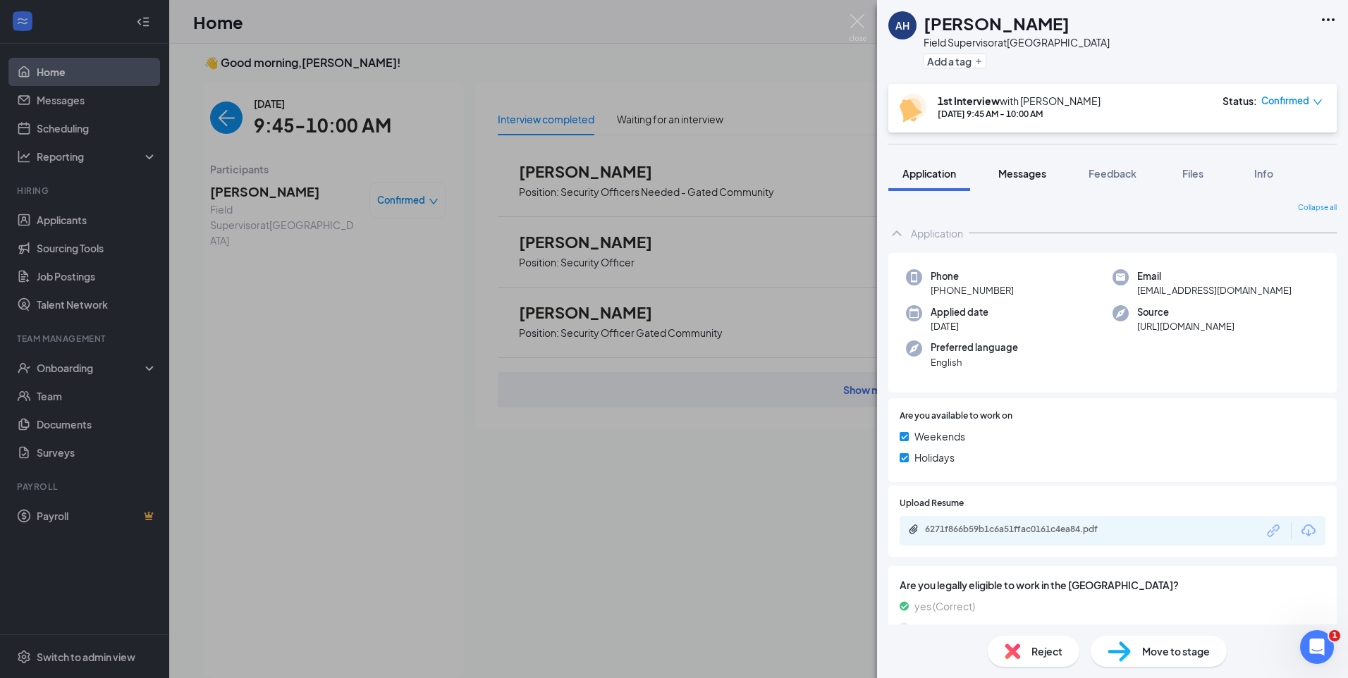
click at [1021, 174] on span "Messages" at bounding box center [1022, 173] width 48 height 13
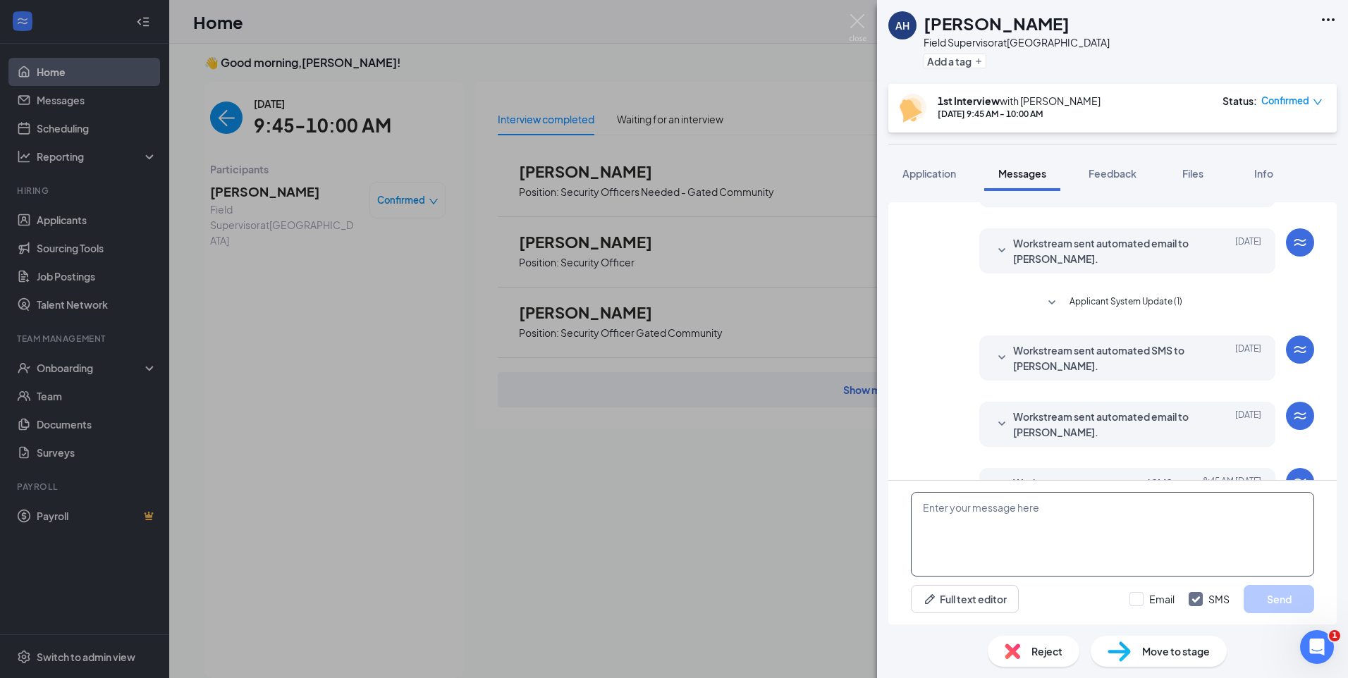
scroll to position [379, 0]
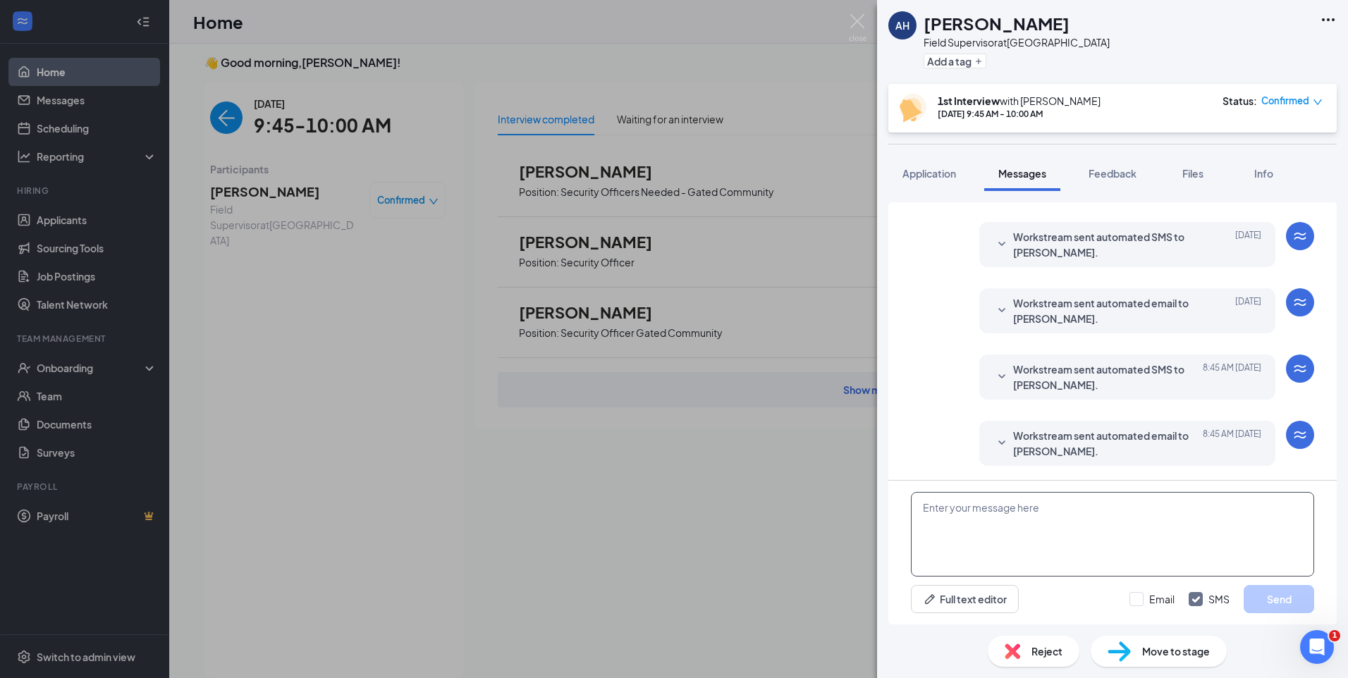
click at [1009, 516] on textarea at bounding box center [1112, 534] width 403 height 85
paste textarea "Join Zoom Meeting https://us04web.zoom.us/j/77399726033?pwd=LbXksYrvK3wrHWBKD0U…"
type textarea "Join Zoom Meeting https://us04web.zoom.us/j/77399726033?pwd=LbXksYrvK3wrHWBKD0U…"
click at [1135, 598] on input "Email" at bounding box center [1151, 599] width 45 height 14
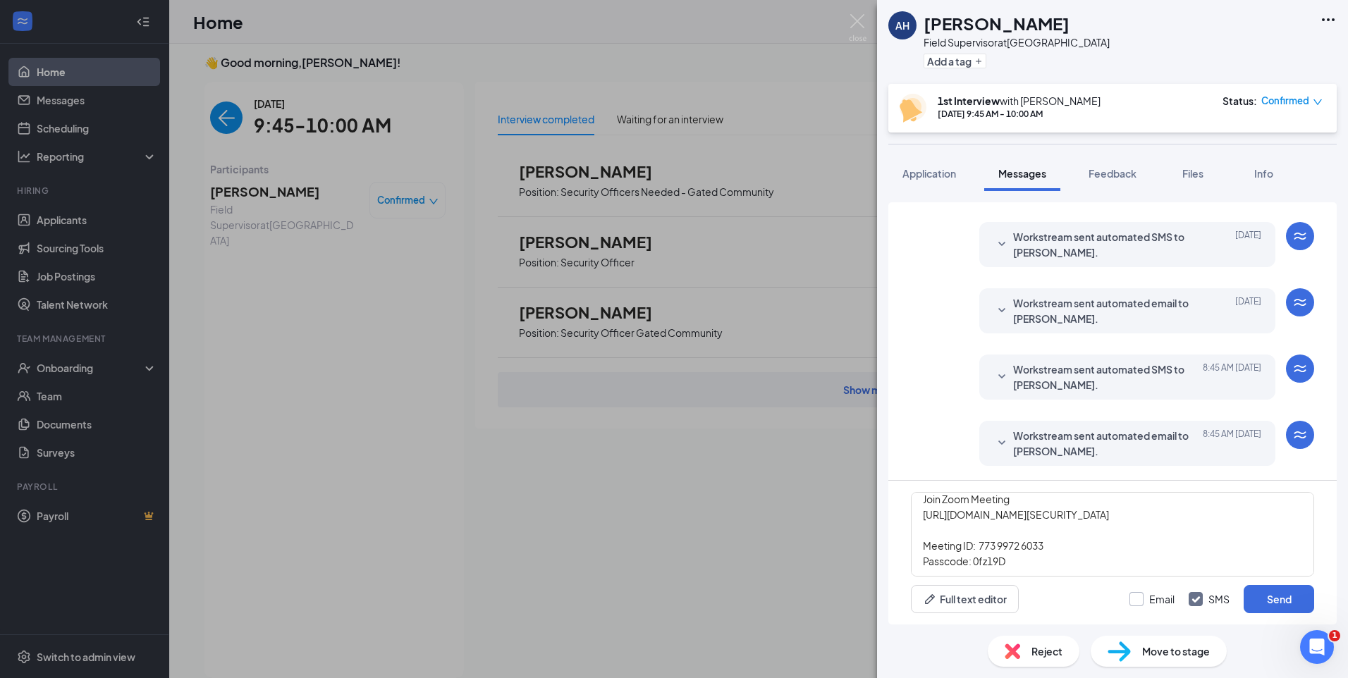
checkbox input "true"
click at [1304, 596] on button "Send" at bounding box center [1278, 599] width 70 height 28
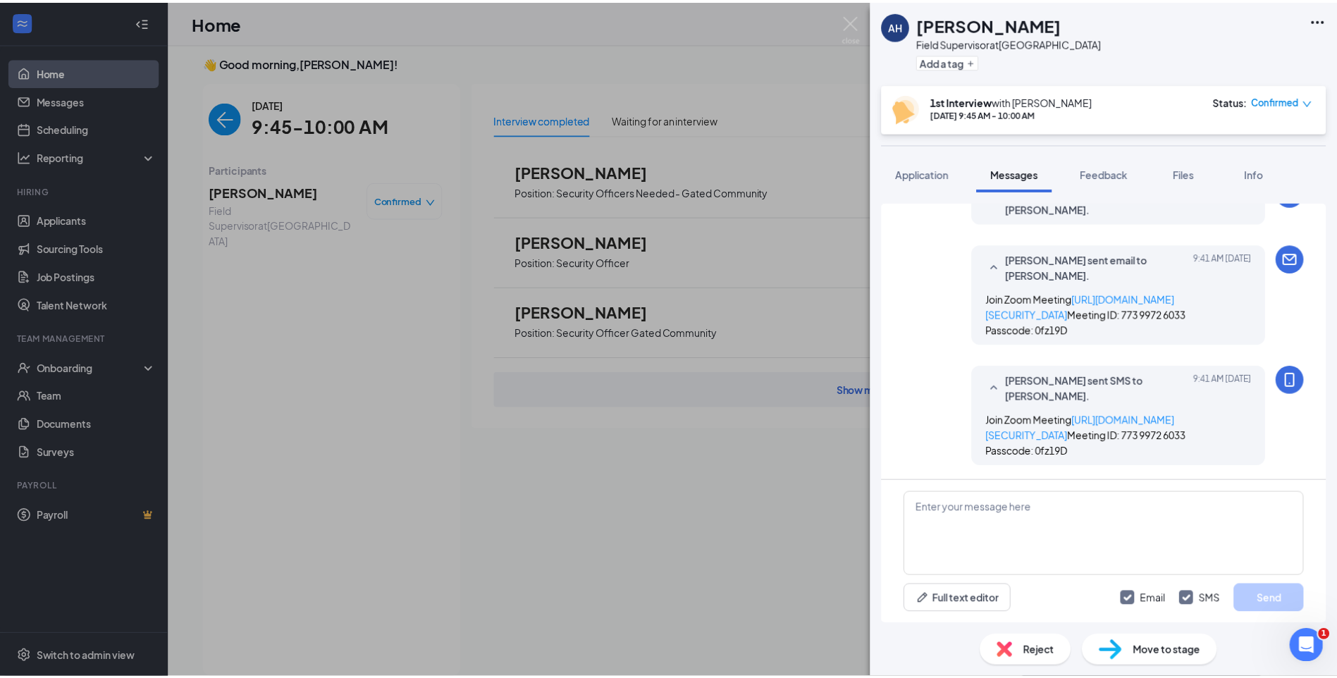
scroll to position [715, 0]
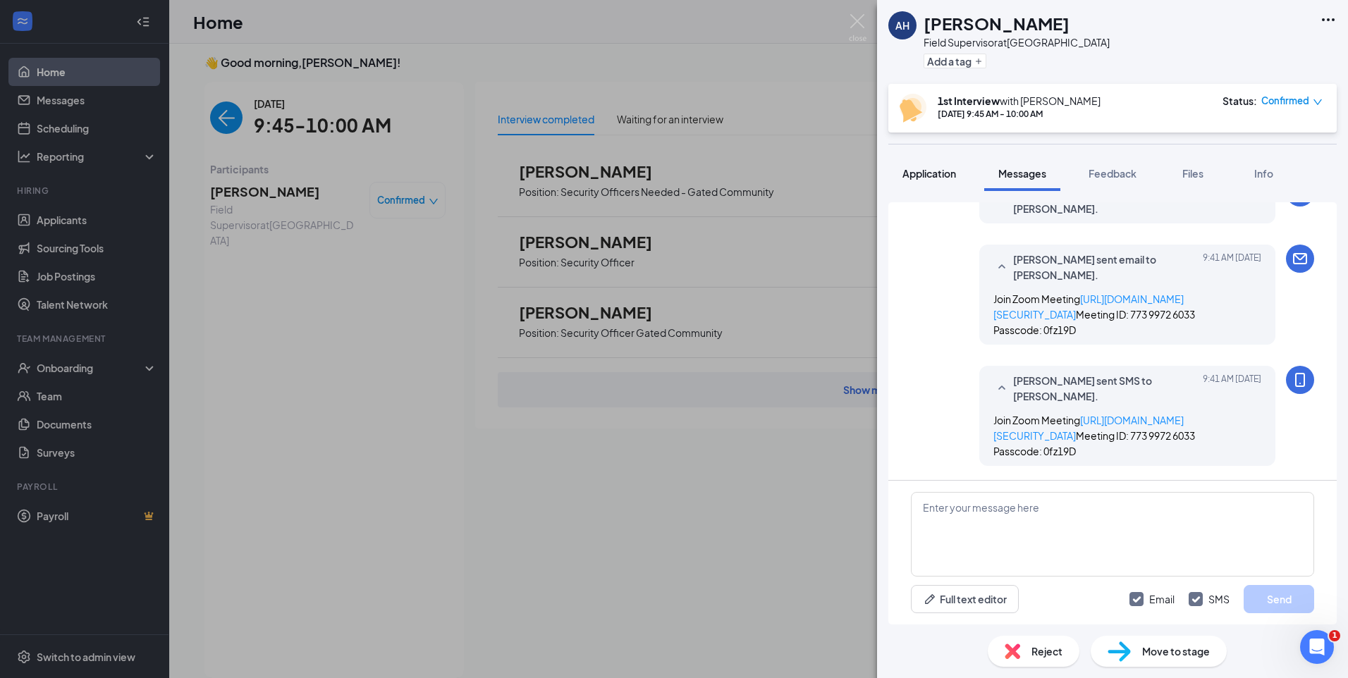
click at [932, 173] on span "Application" at bounding box center [929, 173] width 54 height 13
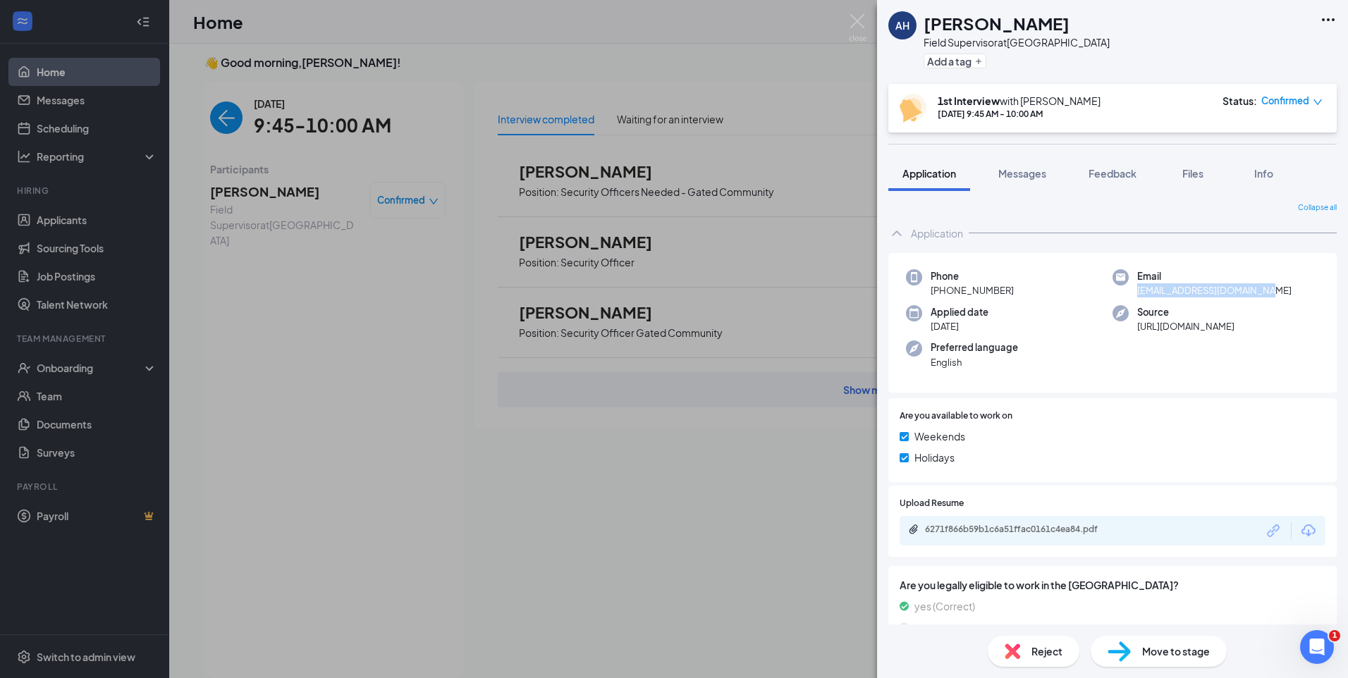
drag, startPoint x: 1265, startPoint y: 291, endPoint x: 1128, endPoint y: 295, distance: 137.5
click at [1128, 295] on div "Email obafemihamzat01@gmail.com" at bounding box center [1215, 283] width 207 height 29
drag, startPoint x: 966, startPoint y: 25, endPoint x: 927, endPoint y: 27, distance: 38.8
click at [927, 27] on h1 "Abdulkabir Hamzat" at bounding box center [996, 23] width 146 height 24
drag, startPoint x: 1119, startPoint y: 176, endPoint x: 1124, endPoint y: 182, distance: 7.5
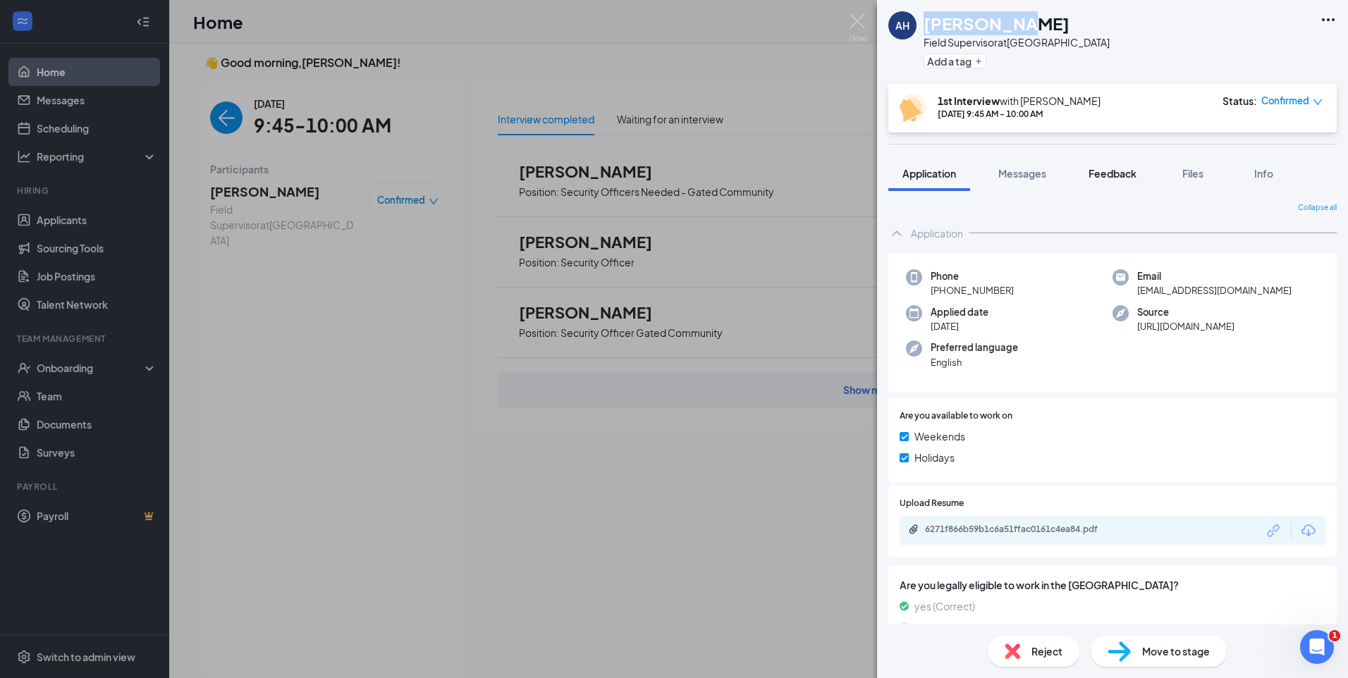
click at [1119, 176] on span "Feedback" at bounding box center [1112, 173] width 48 height 13
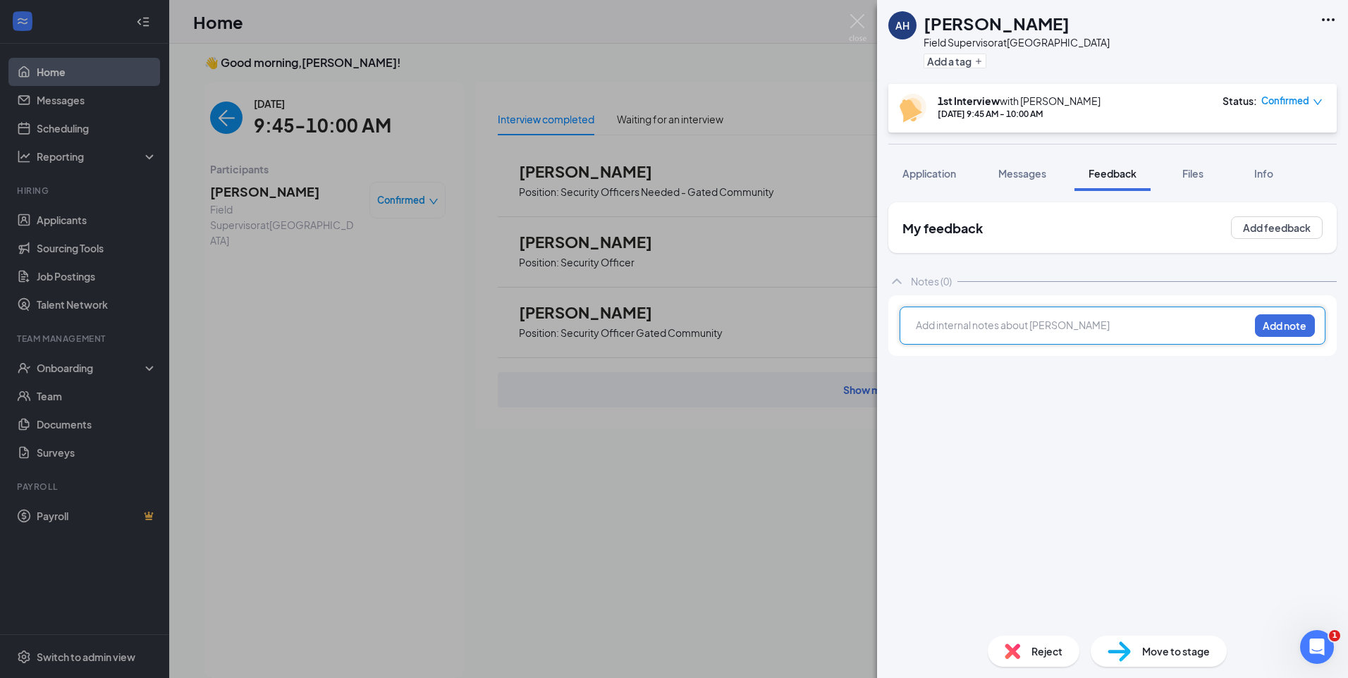
click at [1032, 319] on div at bounding box center [1082, 325] width 332 height 15
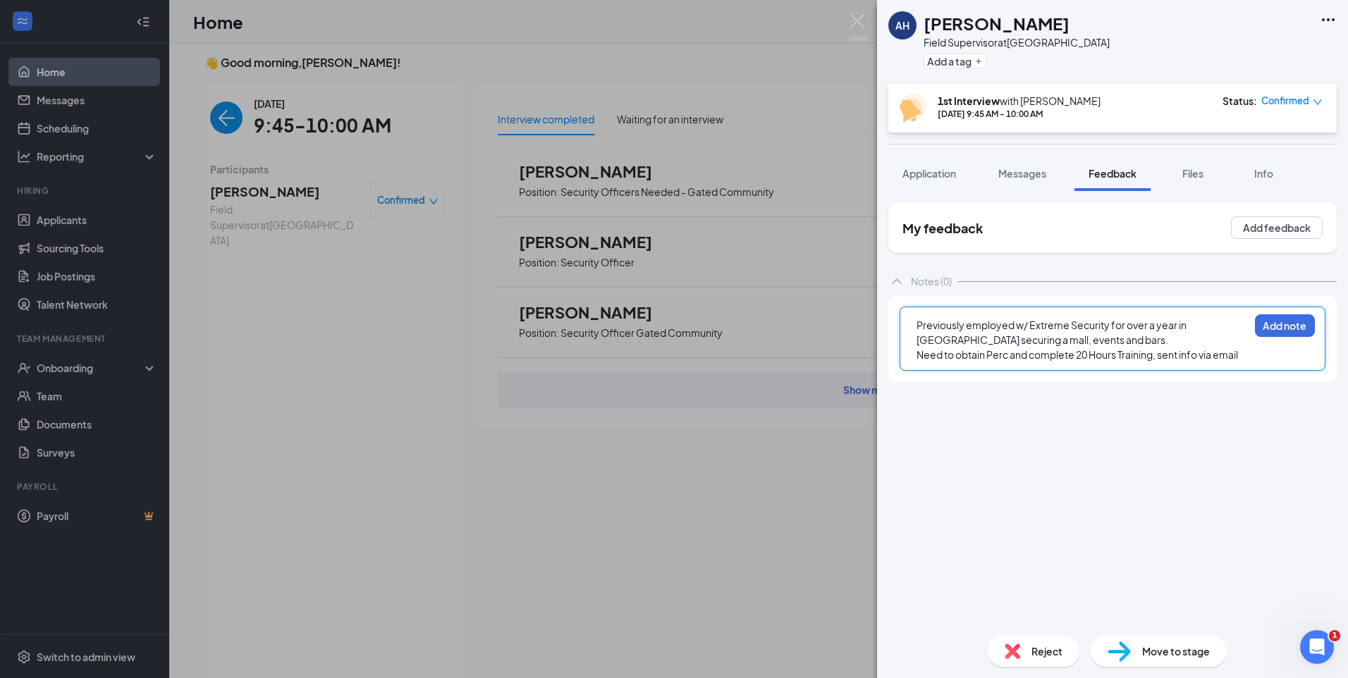
click at [1085, 340] on div "Previously employed w/ Extreme Security for over a year in Canada securing a ma…" at bounding box center [1082, 333] width 332 height 30
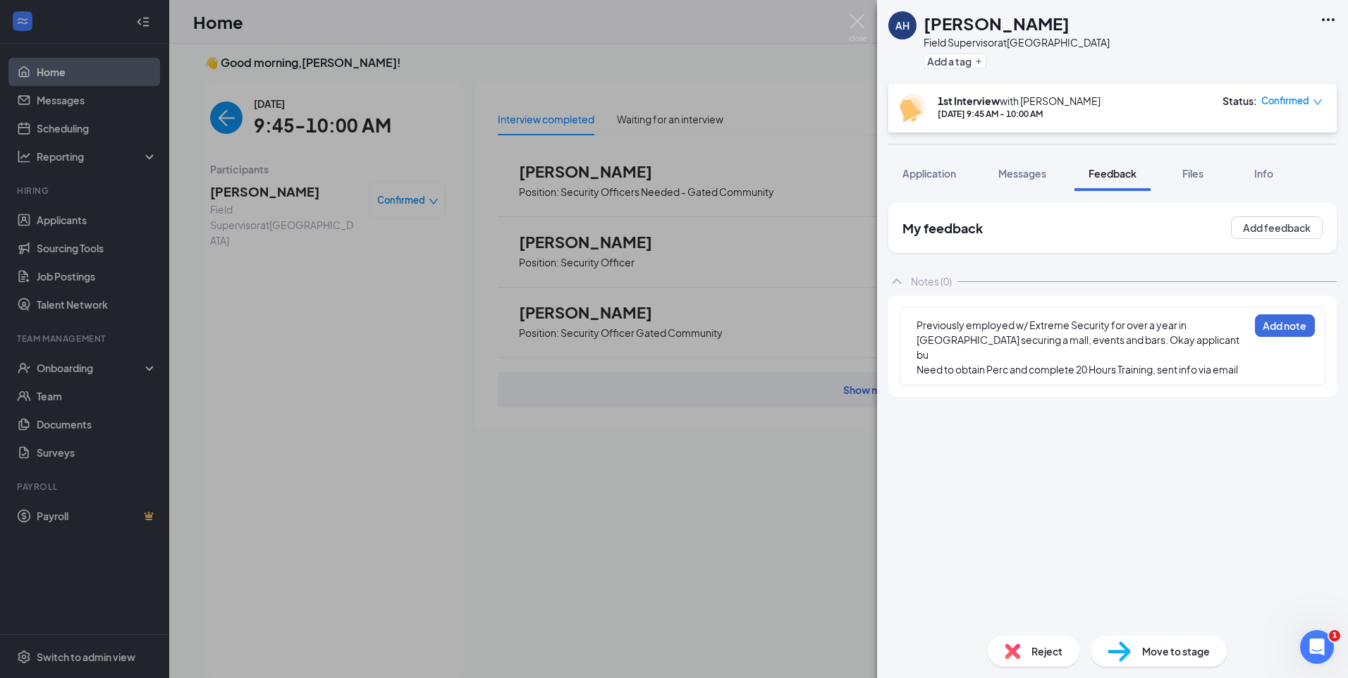
click at [1164, 337] on div "Previously employed w/ Extreme Security for over a year in Canada securing a ma…" at bounding box center [1082, 340] width 332 height 44
click at [1257, 368] on div "Previously employed w/ Extreme Security for over a year in Canada securing a ma…" at bounding box center [1112, 346] width 426 height 79
click at [1250, 369] on div "Previously employed w/ Extreme Security for over a year in Canada securing a ma…" at bounding box center [1112, 346] width 426 height 79
click at [1247, 374] on div "Need to obtain Perc and complete 20 Hours Training, sent info via email" at bounding box center [1082, 369] width 332 height 15
click at [1165, 400] on div "Located 60626/ Public Transportation/ Start Wage $" at bounding box center [1082, 399] width 332 height 15
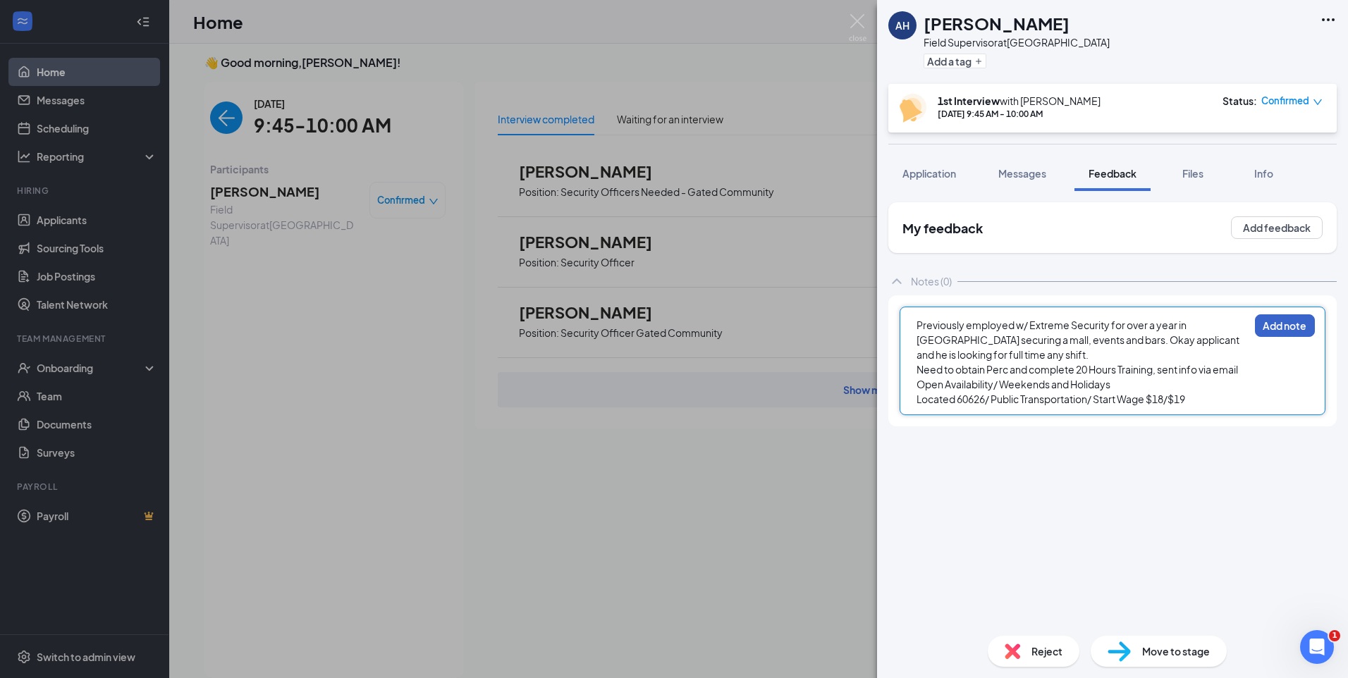
click at [1287, 319] on button "Add note" at bounding box center [1285, 325] width 60 height 23
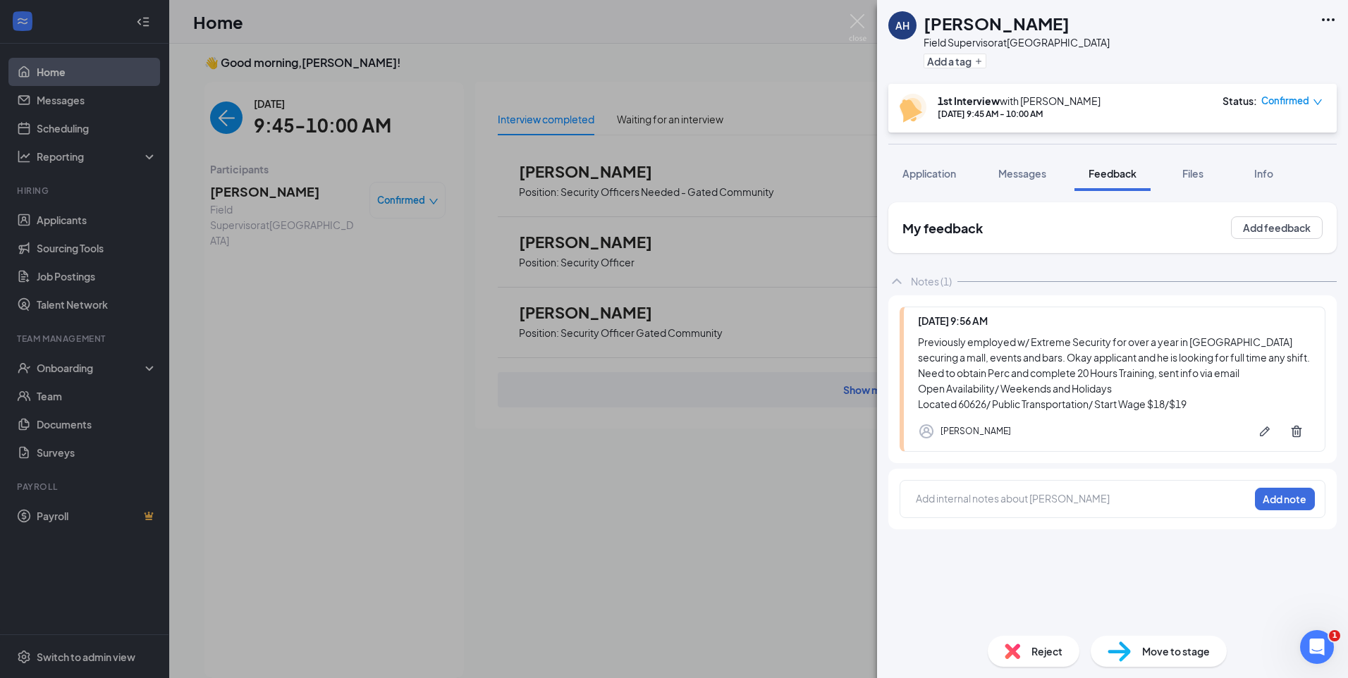
click at [1053, 654] on span "Reject" at bounding box center [1046, 652] width 31 height 16
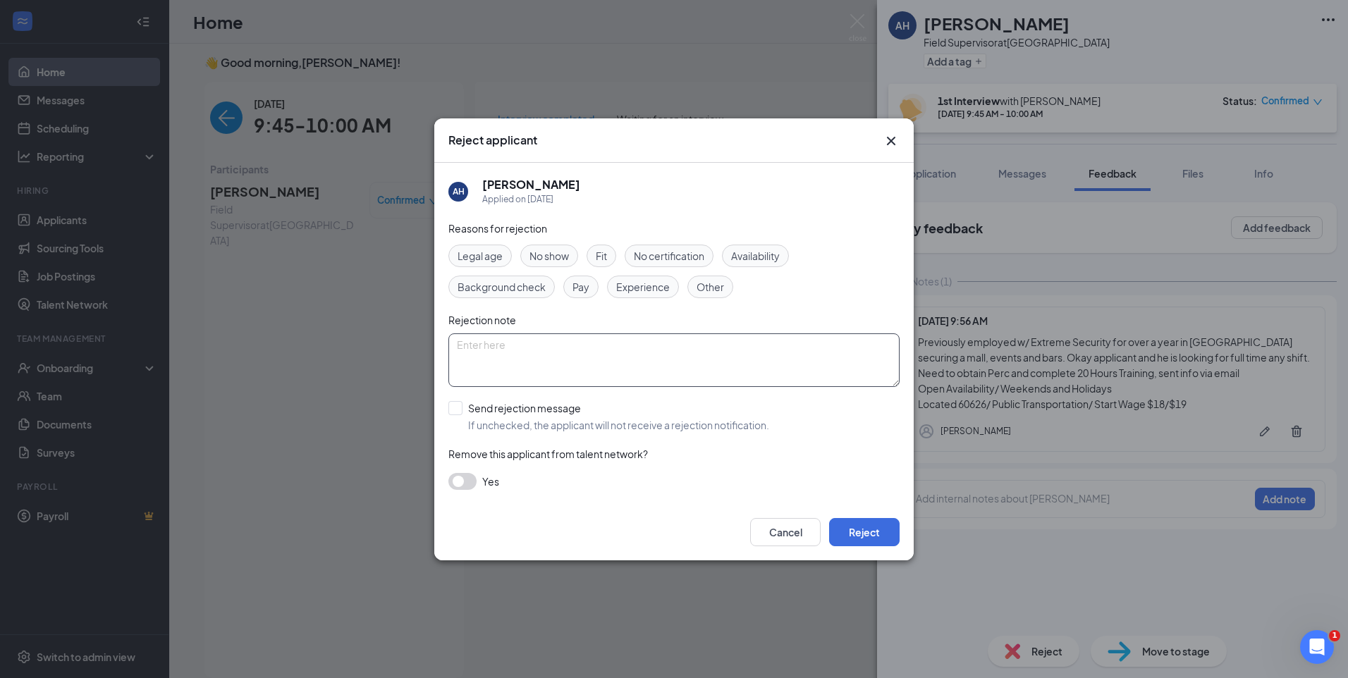
click at [575, 351] on textarea at bounding box center [673, 360] width 451 height 54
type textarea "Perc Hold"
click at [457, 407] on input "Send rejection message If unchecked, the applicant will not receive a rejection…" at bounding box center [608, 416] width 321 height 31
checkbox input "true"
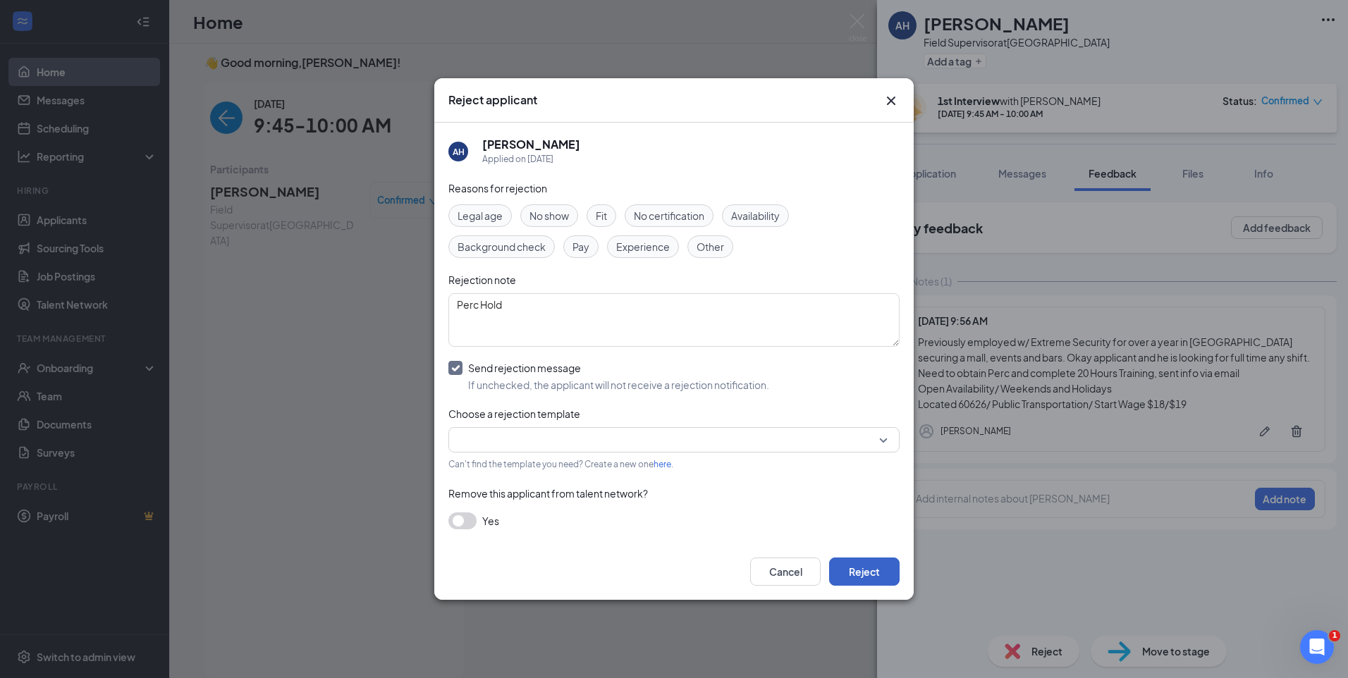
click at [849, 558] on button "Reject" at bounding box center [864, 572] width 70 height 28
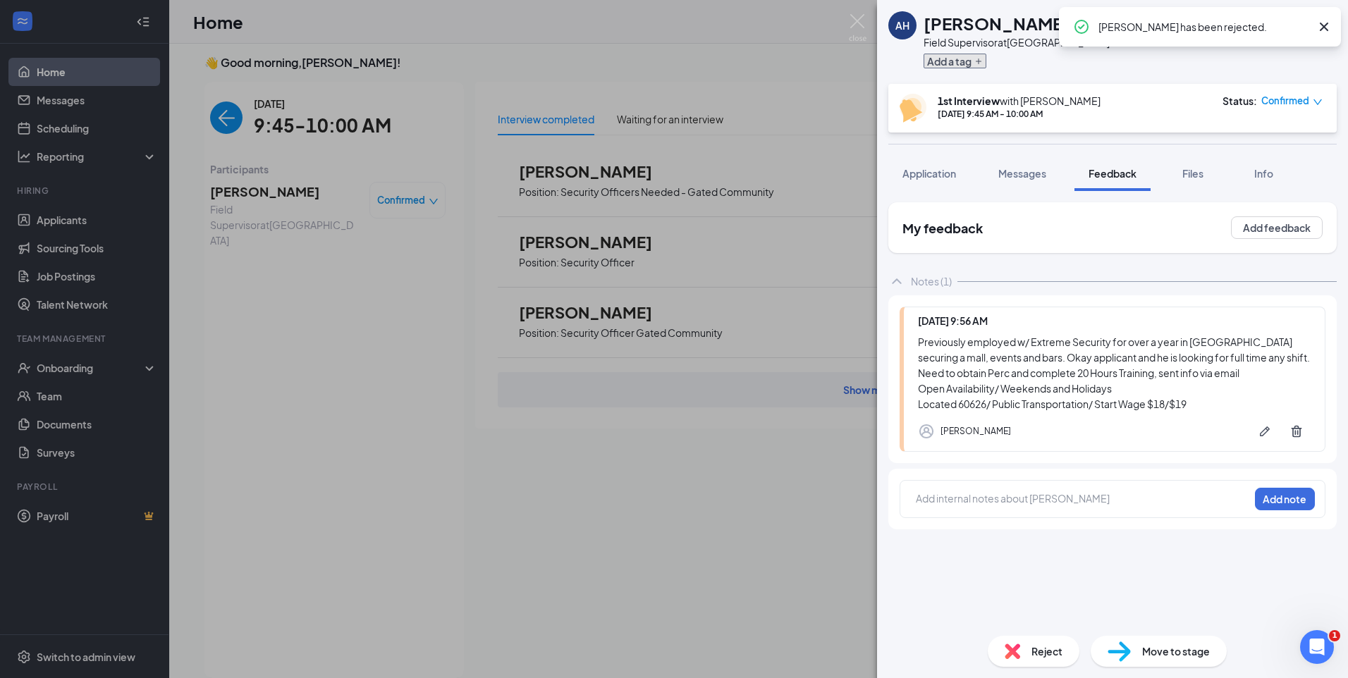
click at [983, 61] on icon "Plus" at bounding box center [978, 61] width 8 height 8
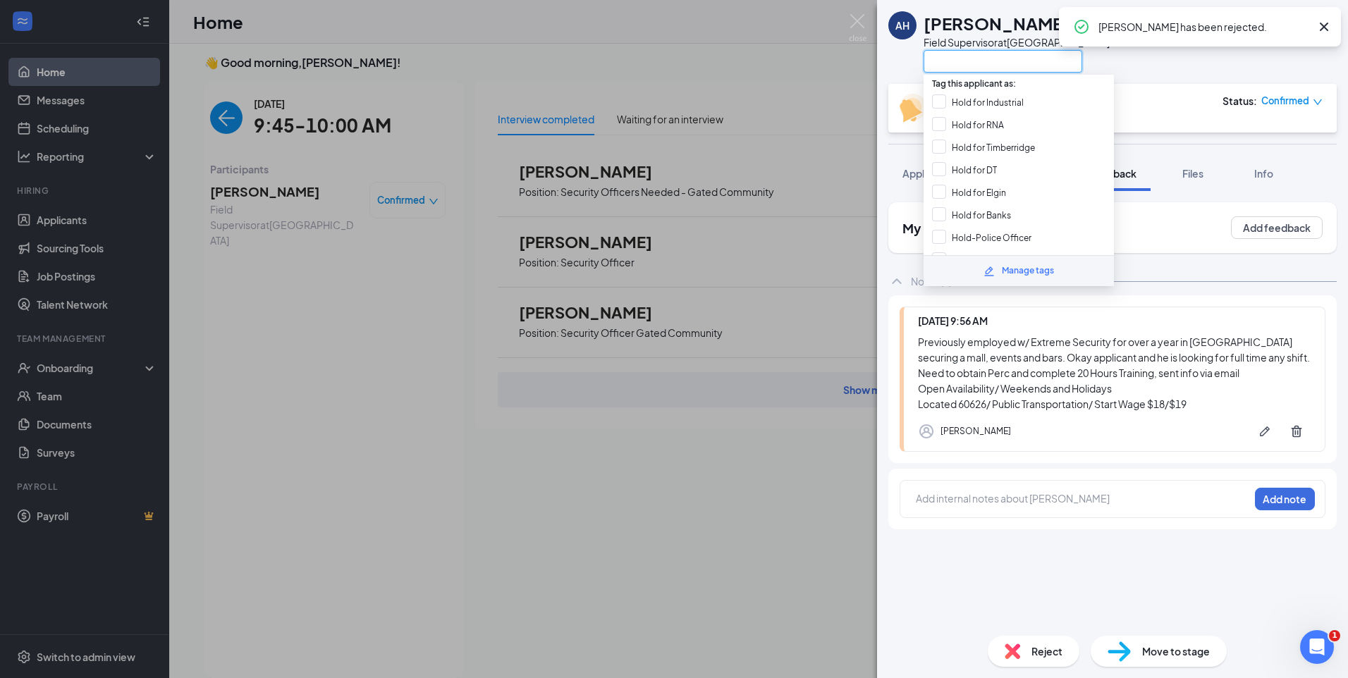
click at [977, 66] on input "text" at bounding box center [1002, 61] width 159 height 23
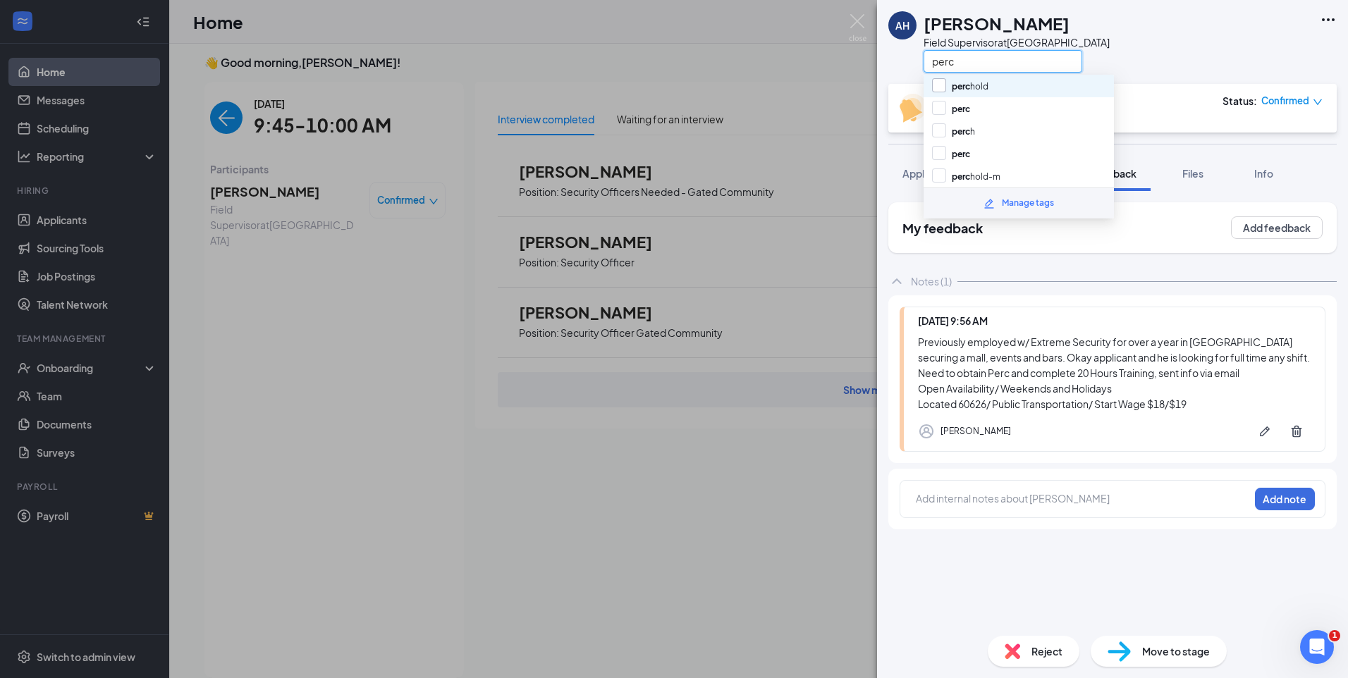
type input "perc"
click at [961, 82] on input "perc hold" at bounding box center [960, 86] width 56 height 16
checkbox input "true"
click at [1121, 18] on div "AH Abdulkabir Hamzat Field Supervisor at Blue Island perc" at bounding box center [1112, 42] width 471 height 84
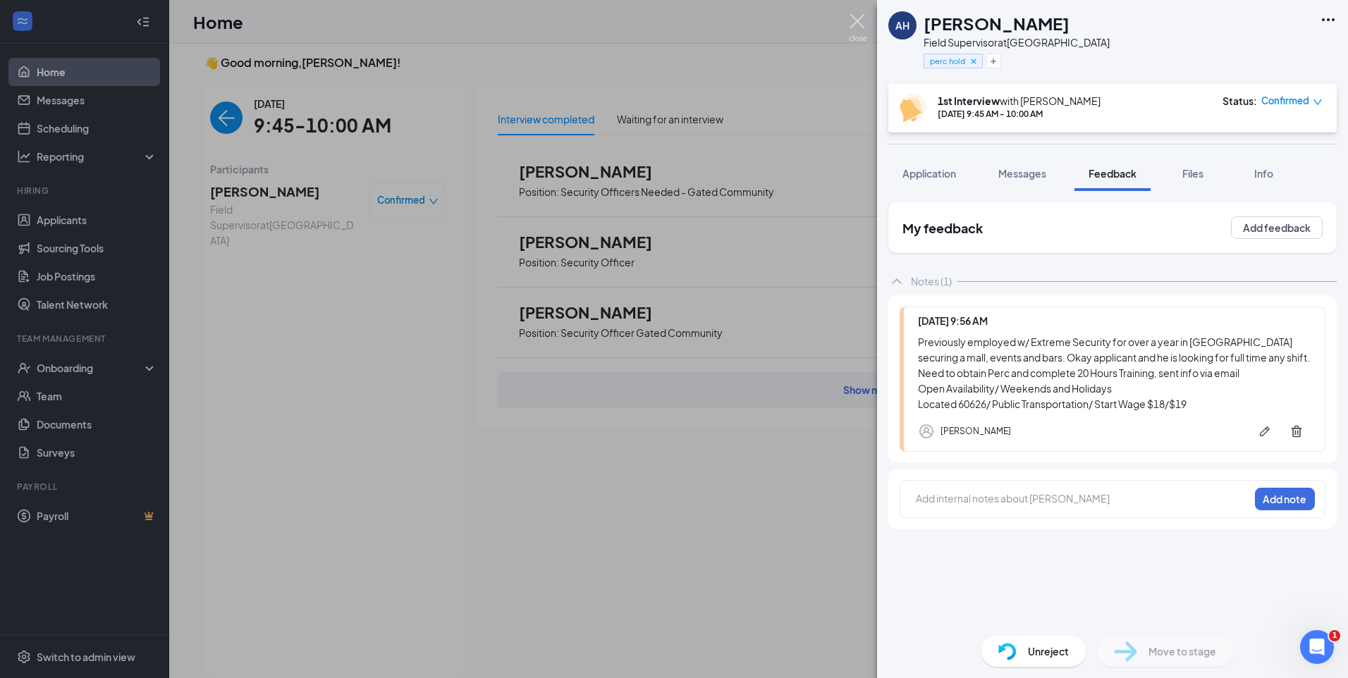
click at [858, 23] on img at bounding box center [858, 27] width 18 height 27
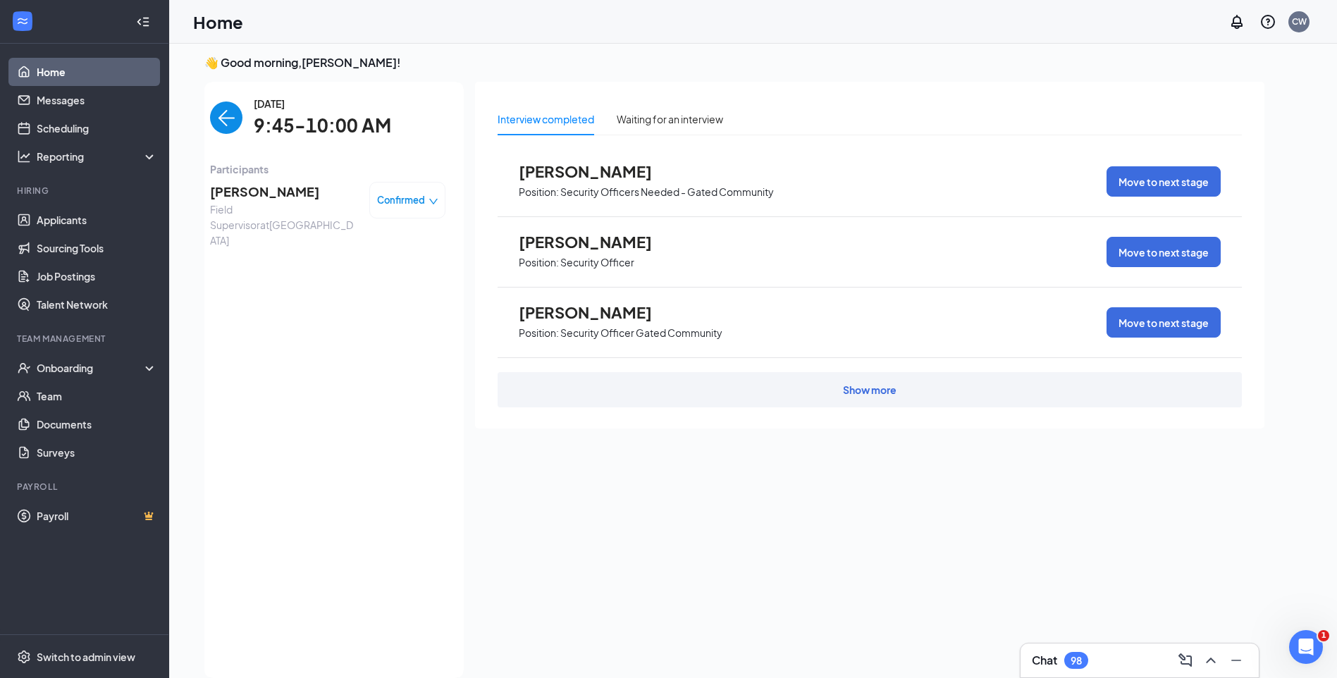
click at [210, 113] on img "back-button" at bounding box center [226, 117] width 32 height 32
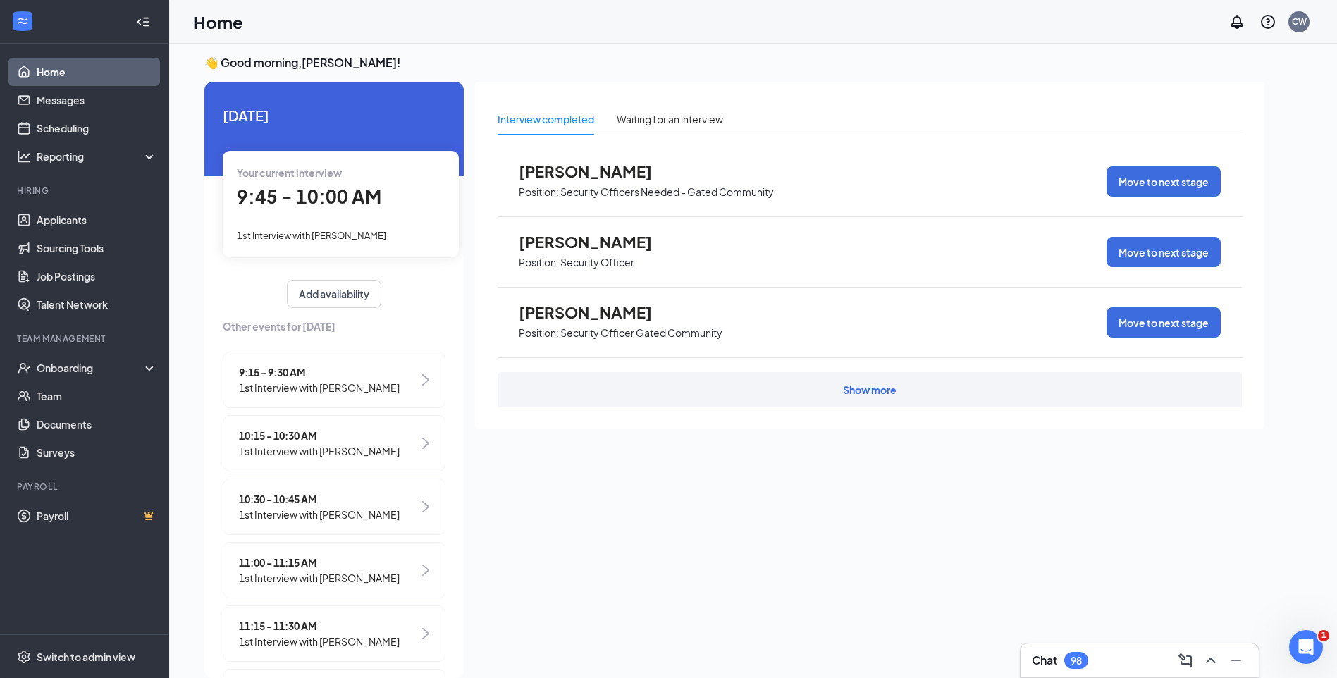
click at [870, 398] on div "Show more" at bounding box center [870, 389] width 744 height 35
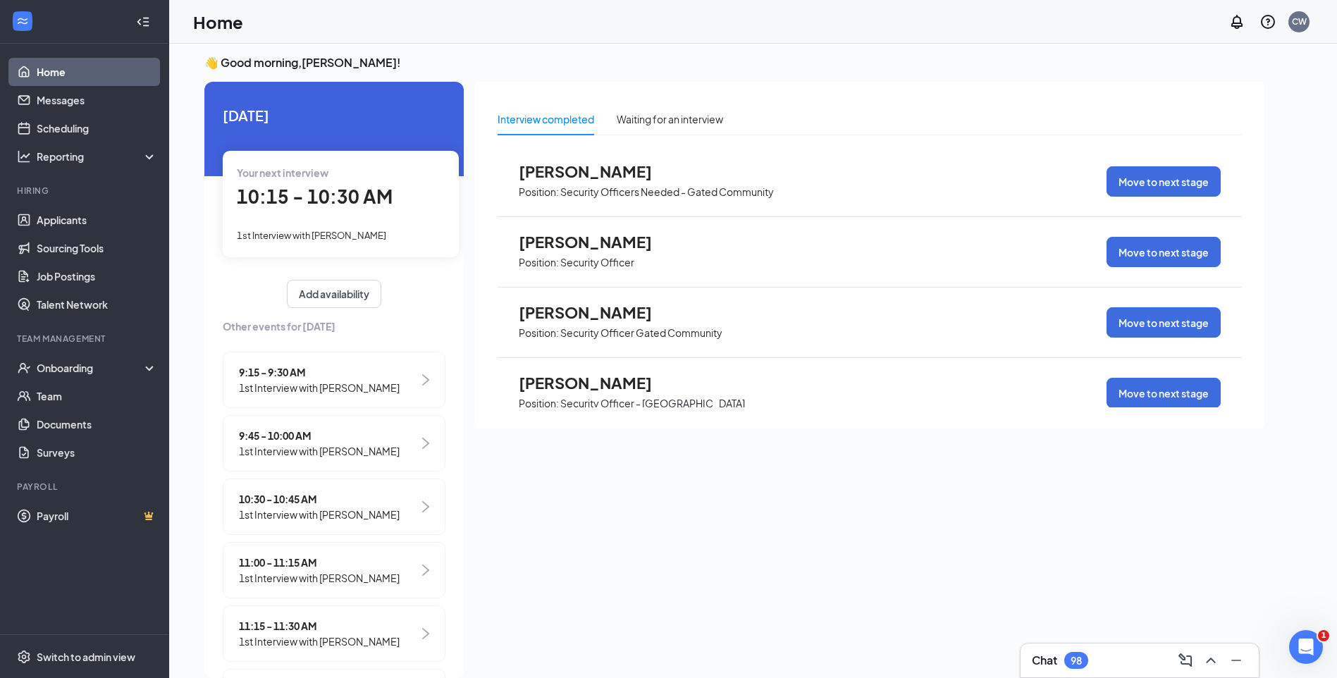
click at [610, 312] on span "Antonio Turner" at bounding box center [596, 312] width 155 height 18
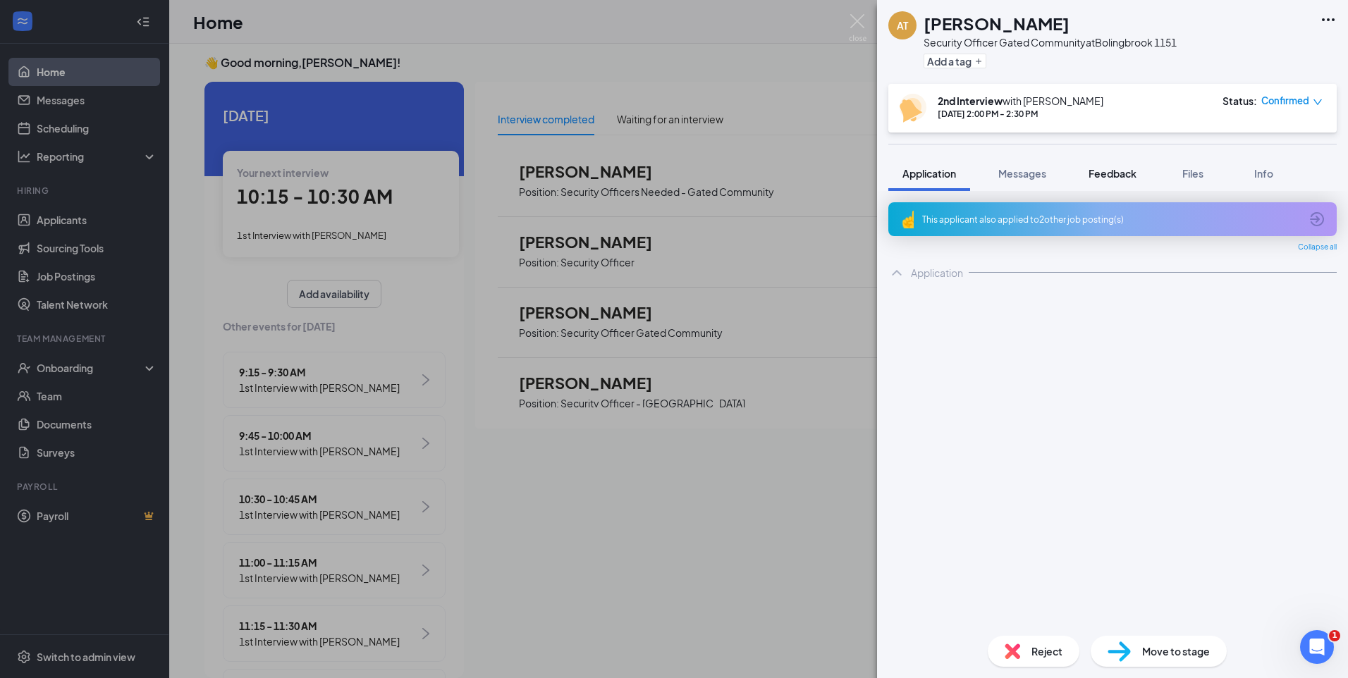
click at [1119, 176] on span "Feedback" at bounding box center [1112, 173] width 48 height 13
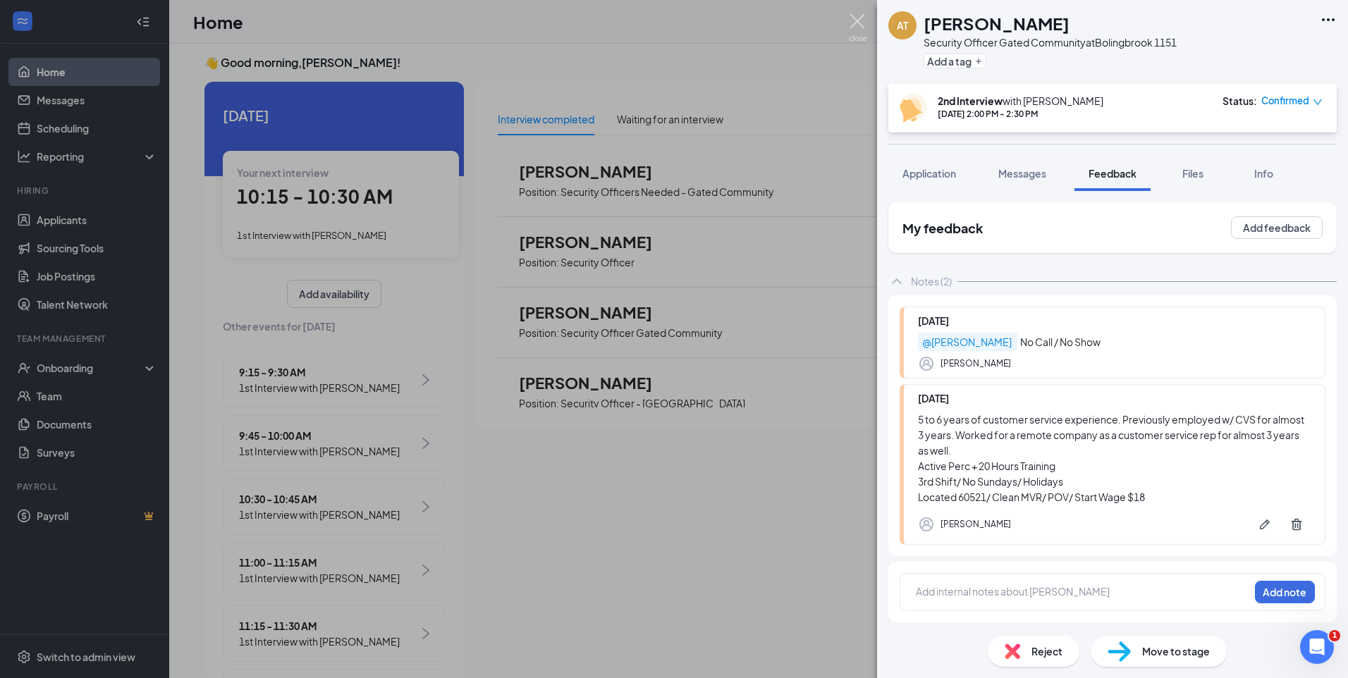
click at [858, 18] on img at bounding box center [858, 27] width 18 height 27
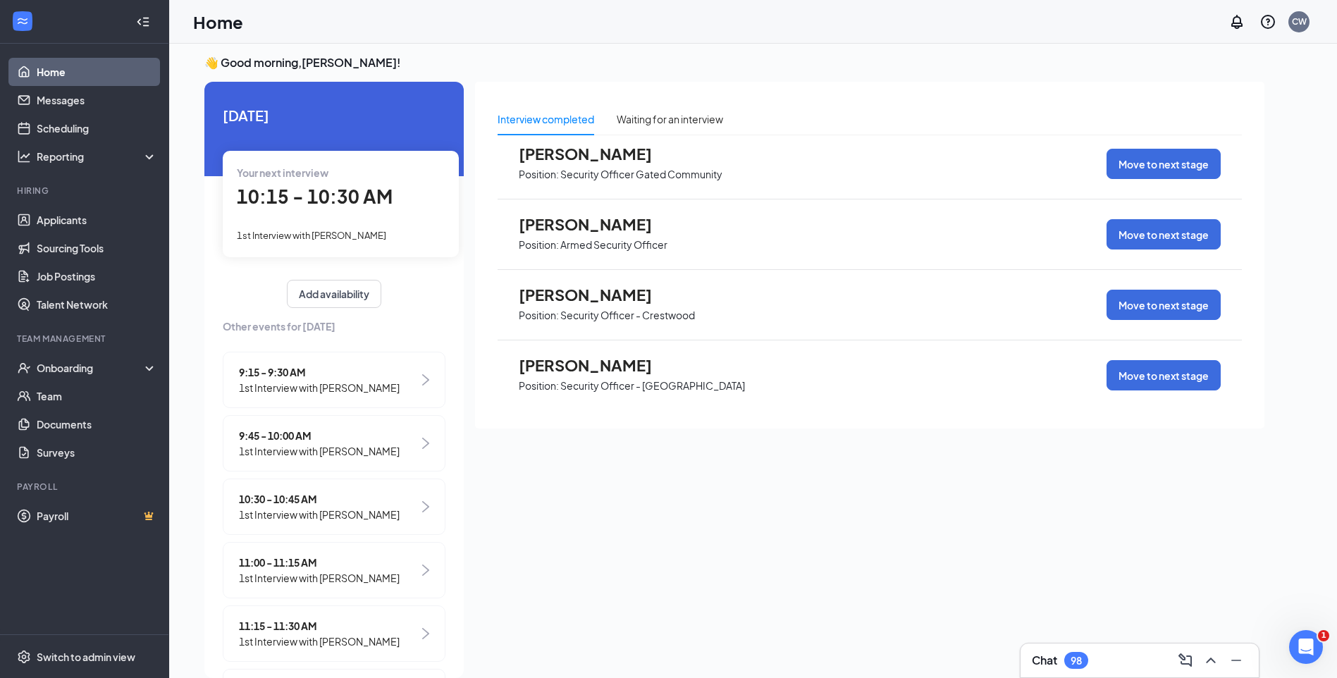
scroll to position [352, 0]
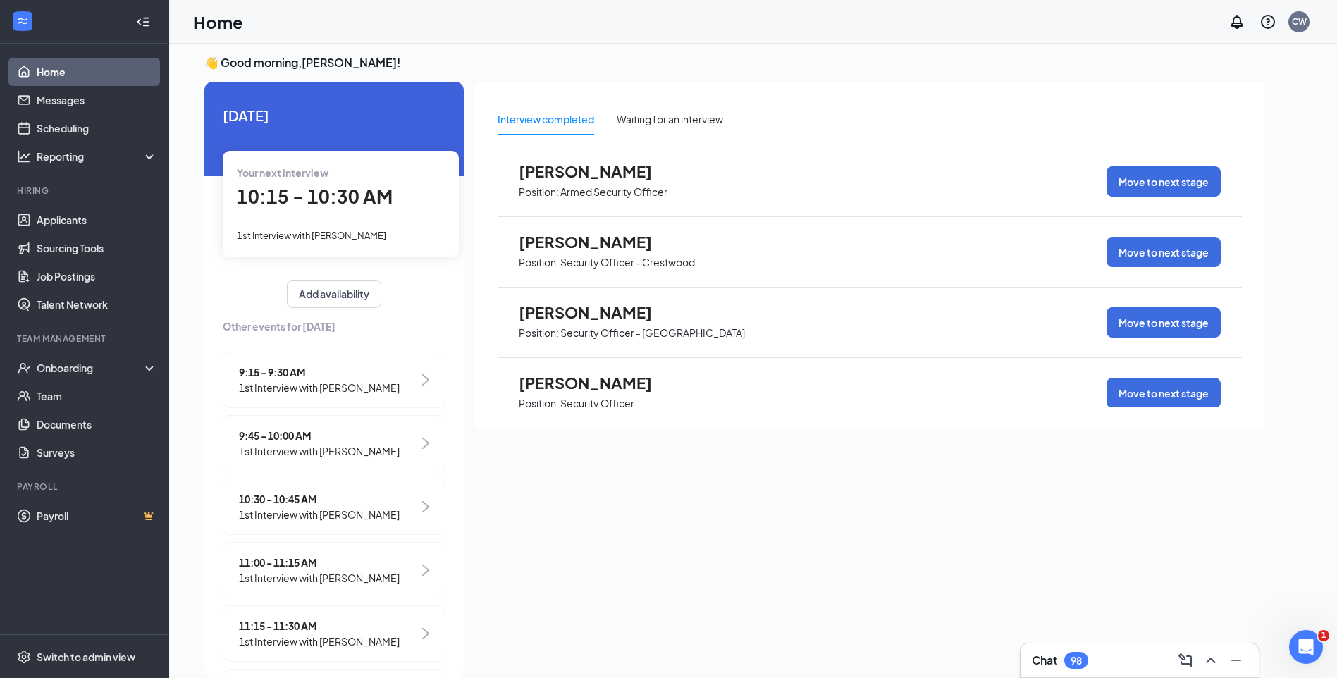
click at [607, 240] on span "Charles Jackson" at bounding box center [596, 242] width 155 height 18
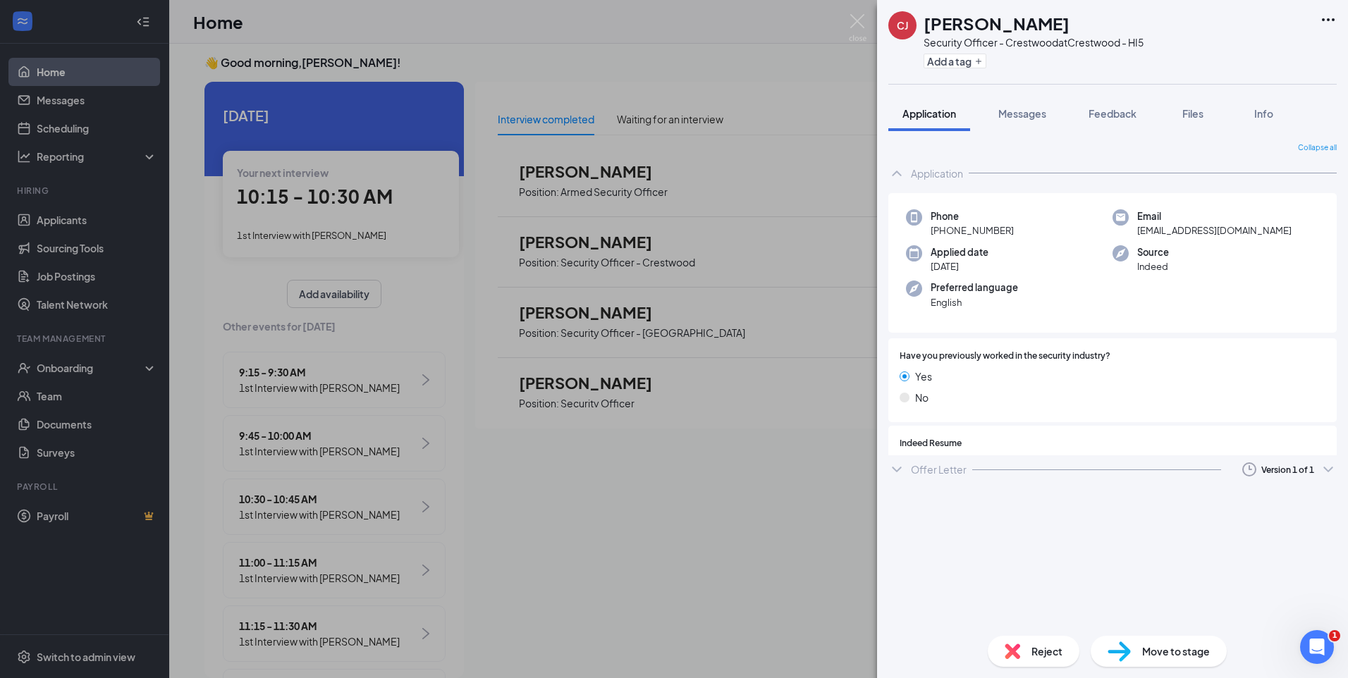
click at [1052, 649] on span "Reject" at bounding box center [1046, 652] width 31 height 16
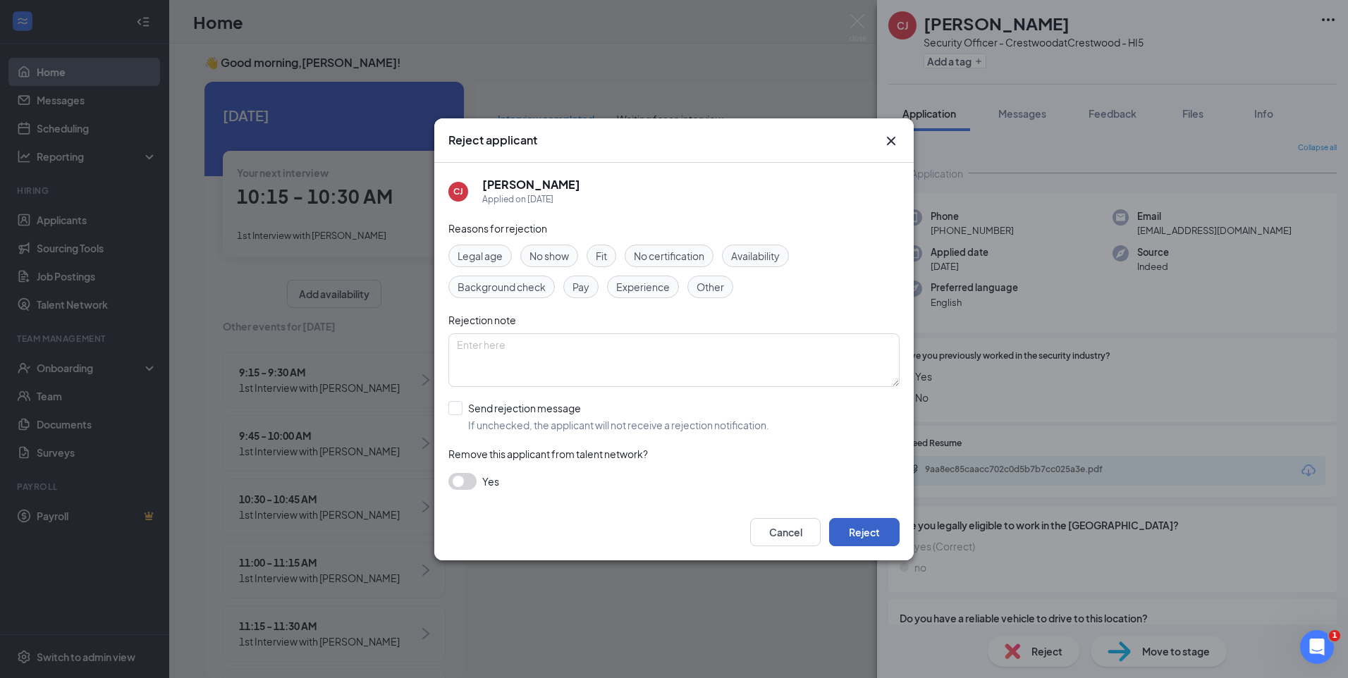
click at [884, 536] on button "Reject" at bounding box center [864, 532] width 70 height 28
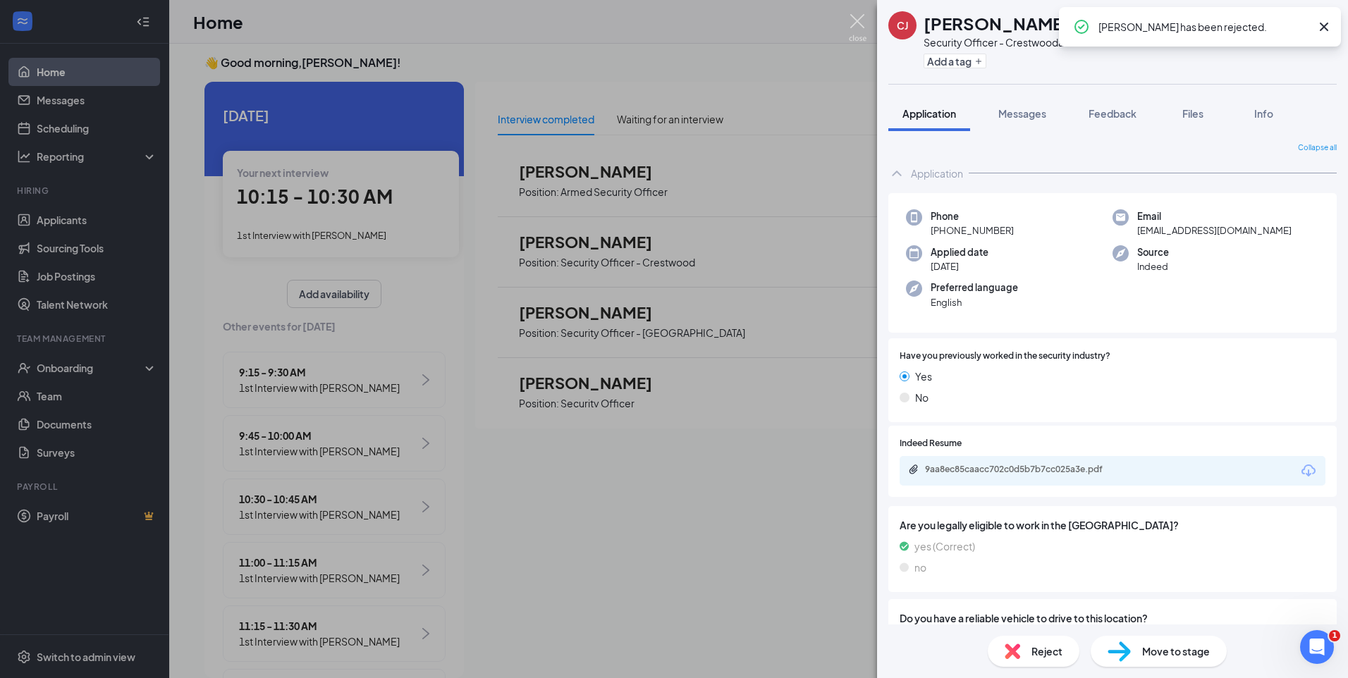
click at [856, 22] on img at bounding box center [858, 27] width 18 height 27
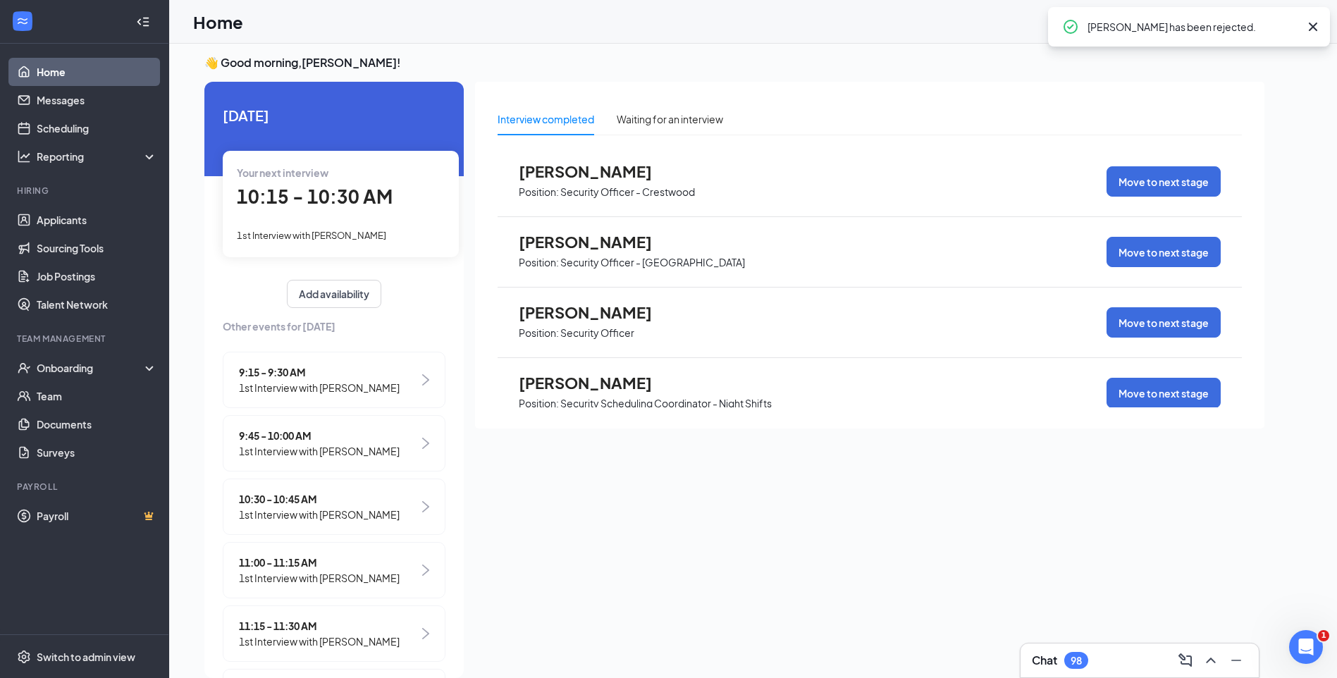
scroll to position [493, 0]
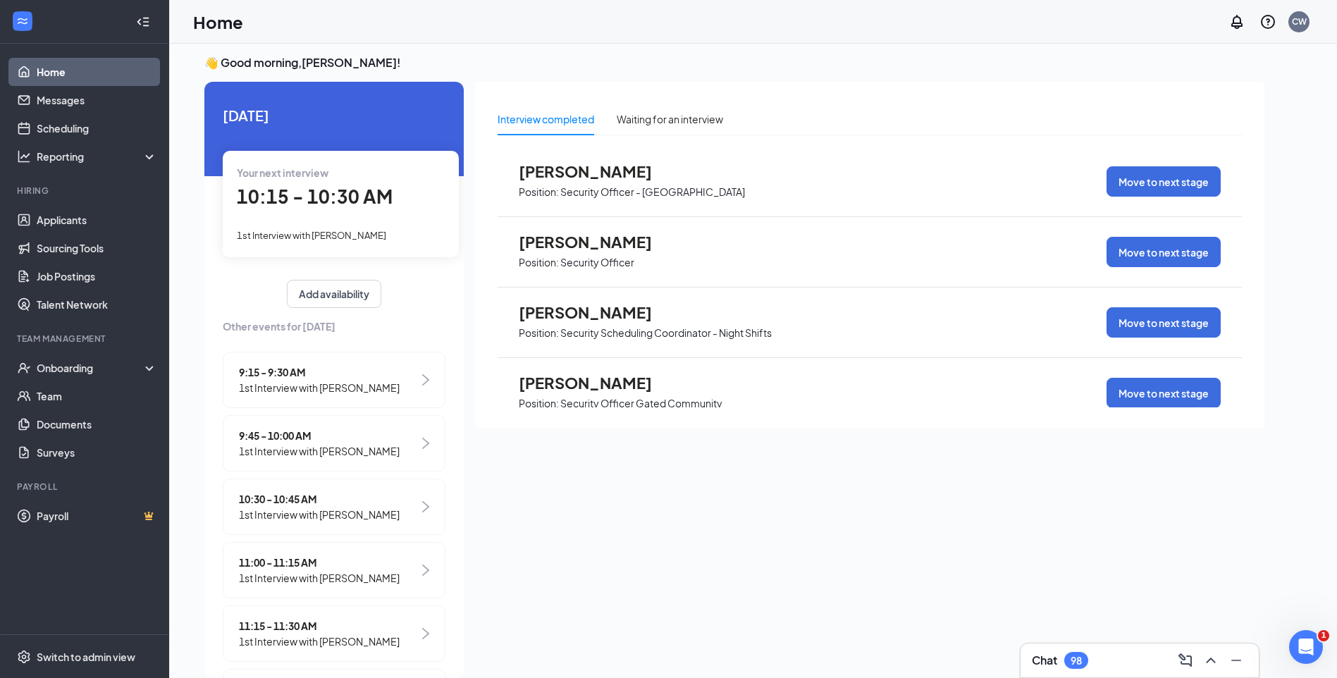
click at [591, 315] on span "Lasheryl Poole" at bounding box center [596, 312] width 155 height 18
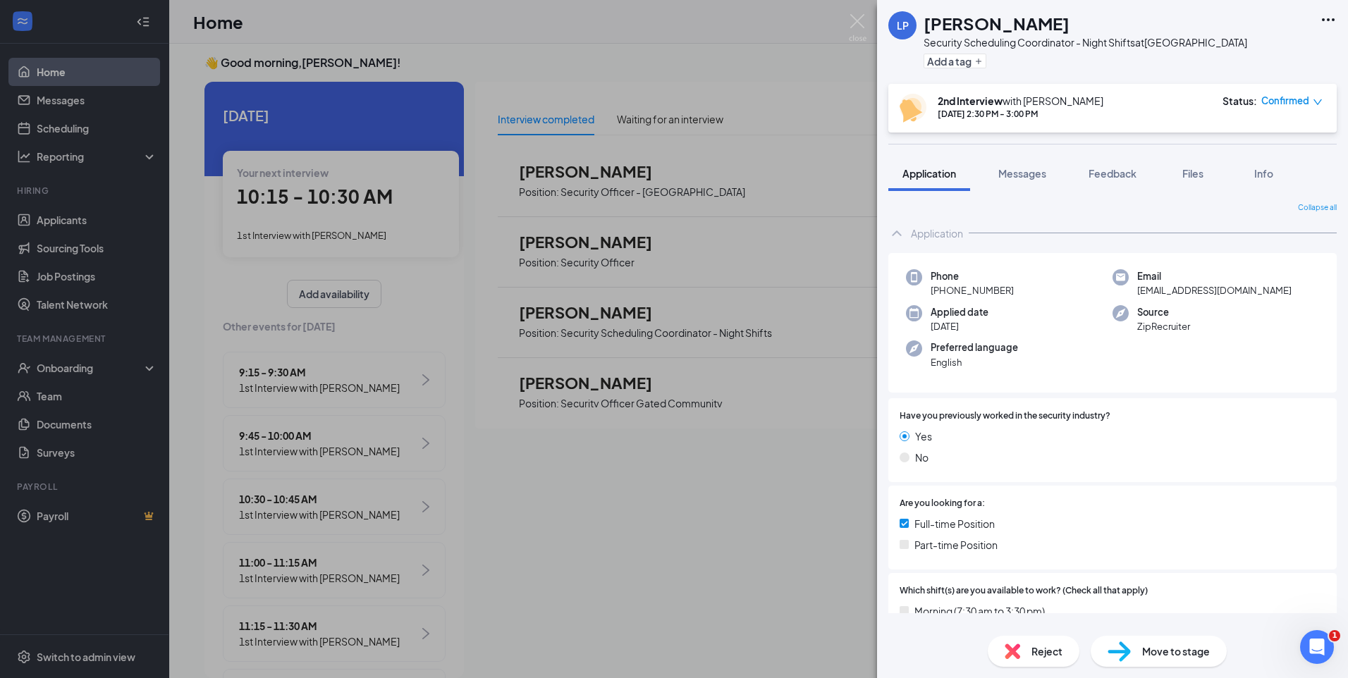
click at [1052, 651] on span "Reject" at bounding box center [1046, 652] width 31 height 16
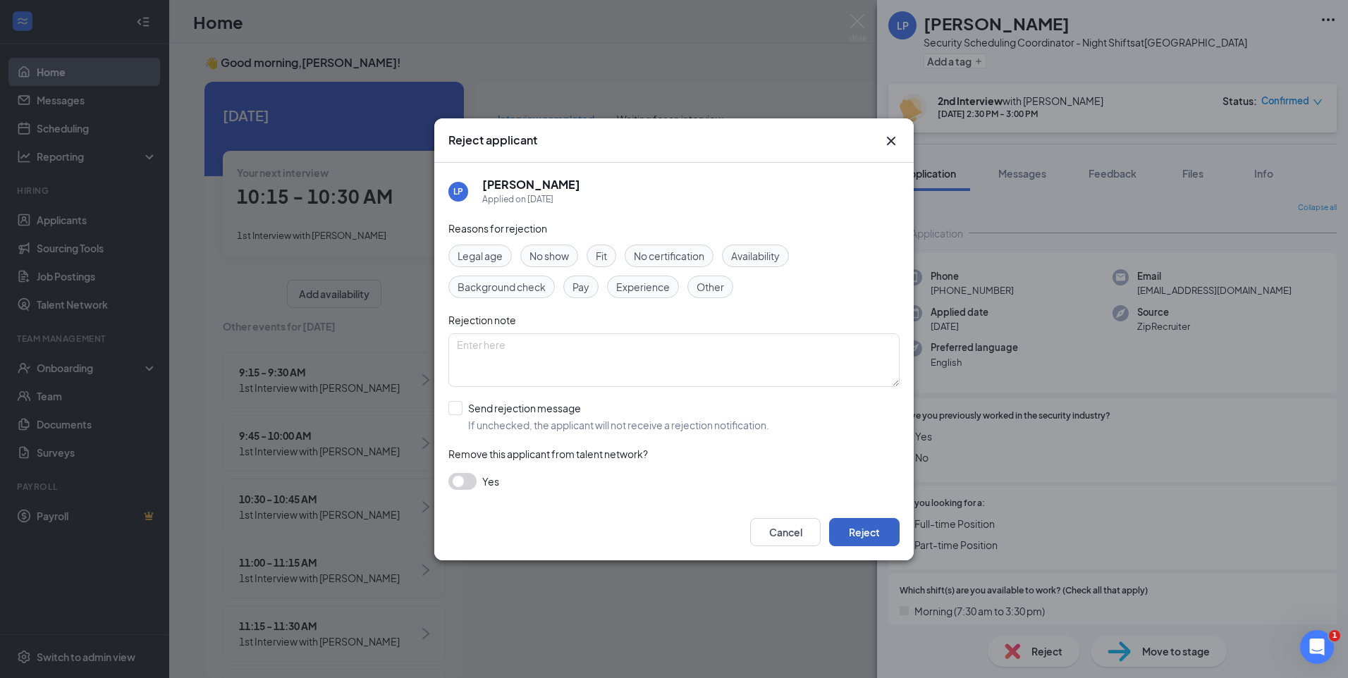
click at [867, 533] on button "Reject" at bounding box center [864, 532] width 70 height 28
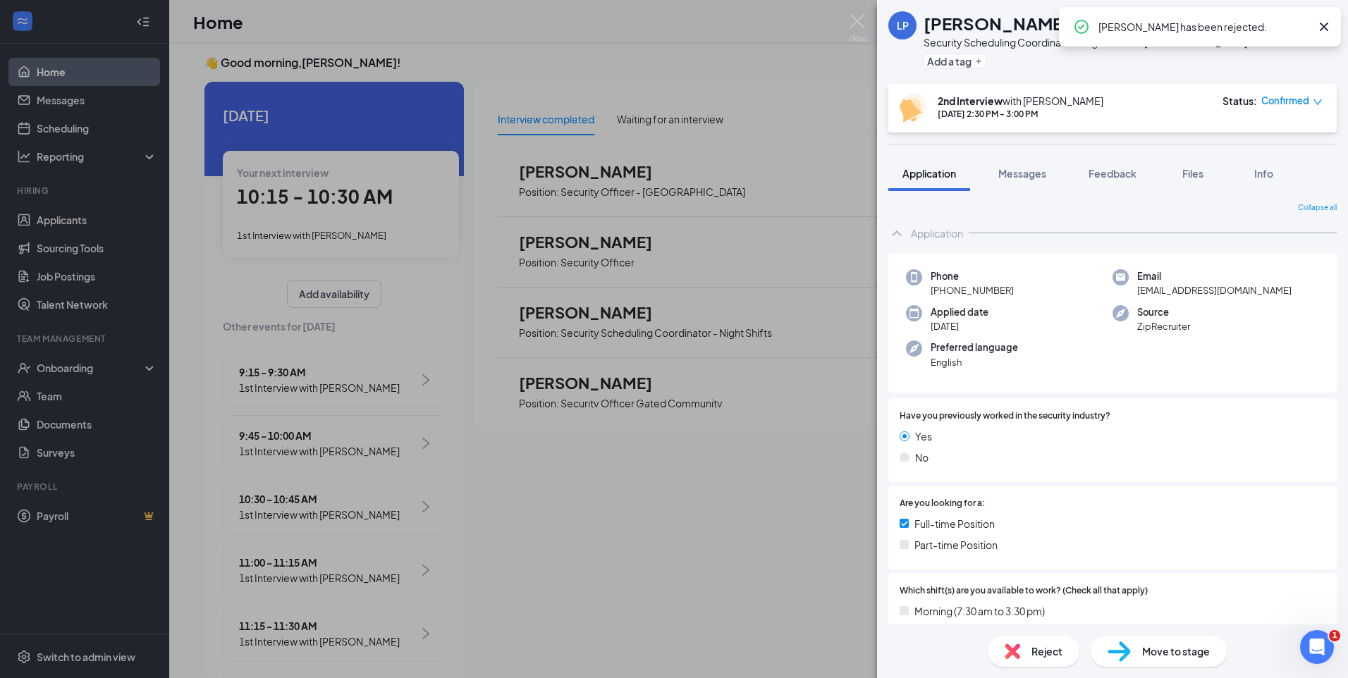
click at [732, 56] on div "LP Lasheryl Poole Security Scheduling Coordinator - Night Shifts at Blue Island…" at bounding box center [674, 339] width 1348 height 678
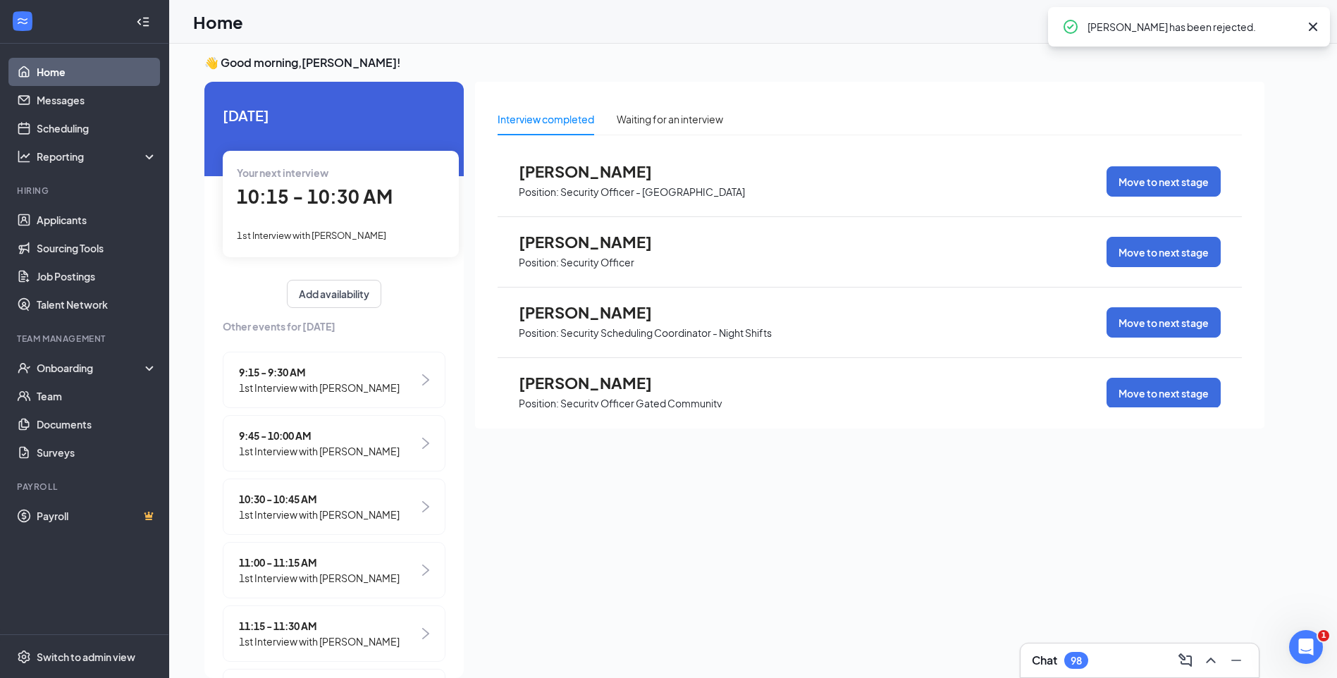
click at [598, 388] on span "Clinton Alves" at bounding box center [596, 383] width 155 height 18
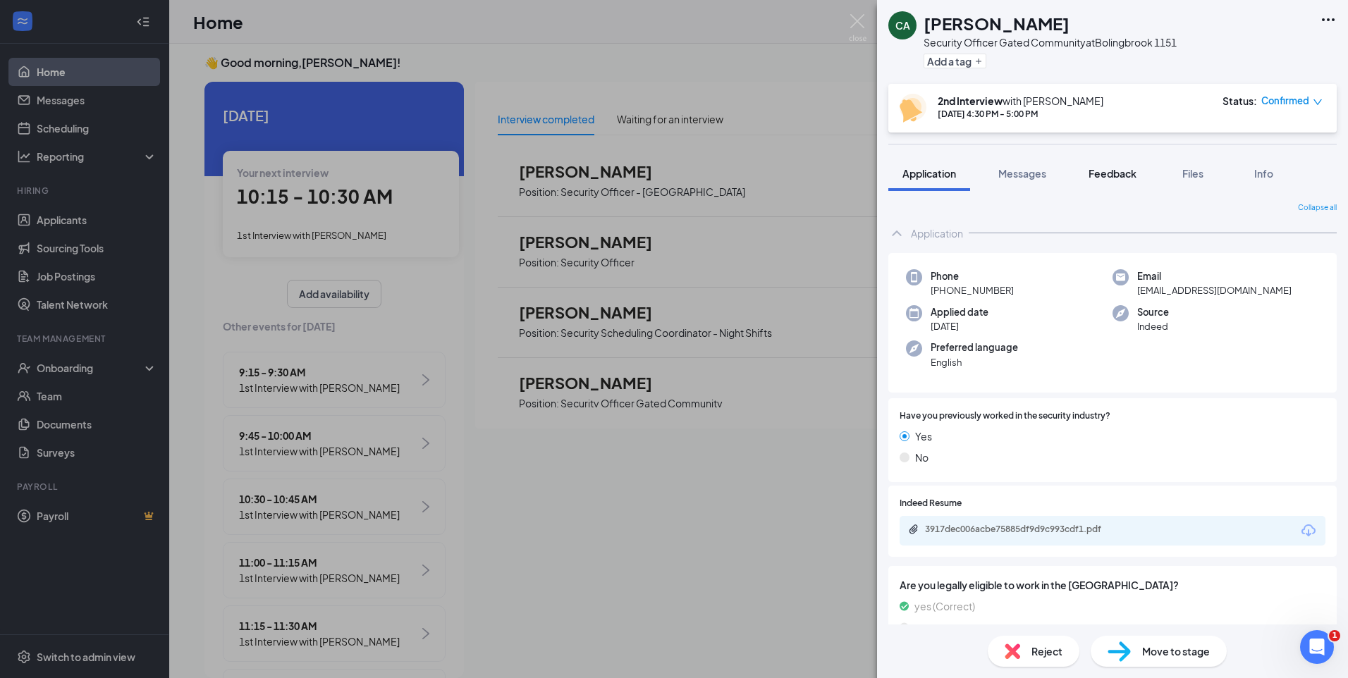
click at [1133, 177] on span "Feedback" at bounding box center [1112, 173] width 48 height 13
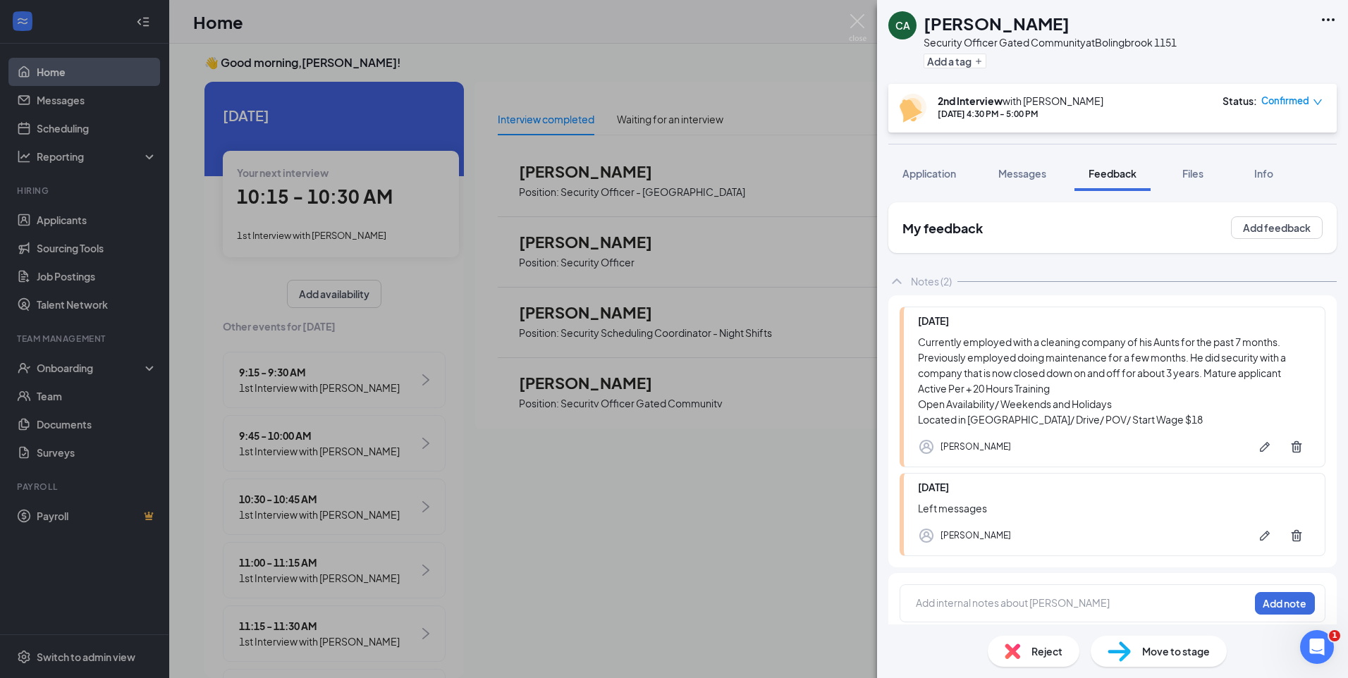
click at [1031, 644] on span "Reject" at bounding box center [1046, 652] width 31 height 16
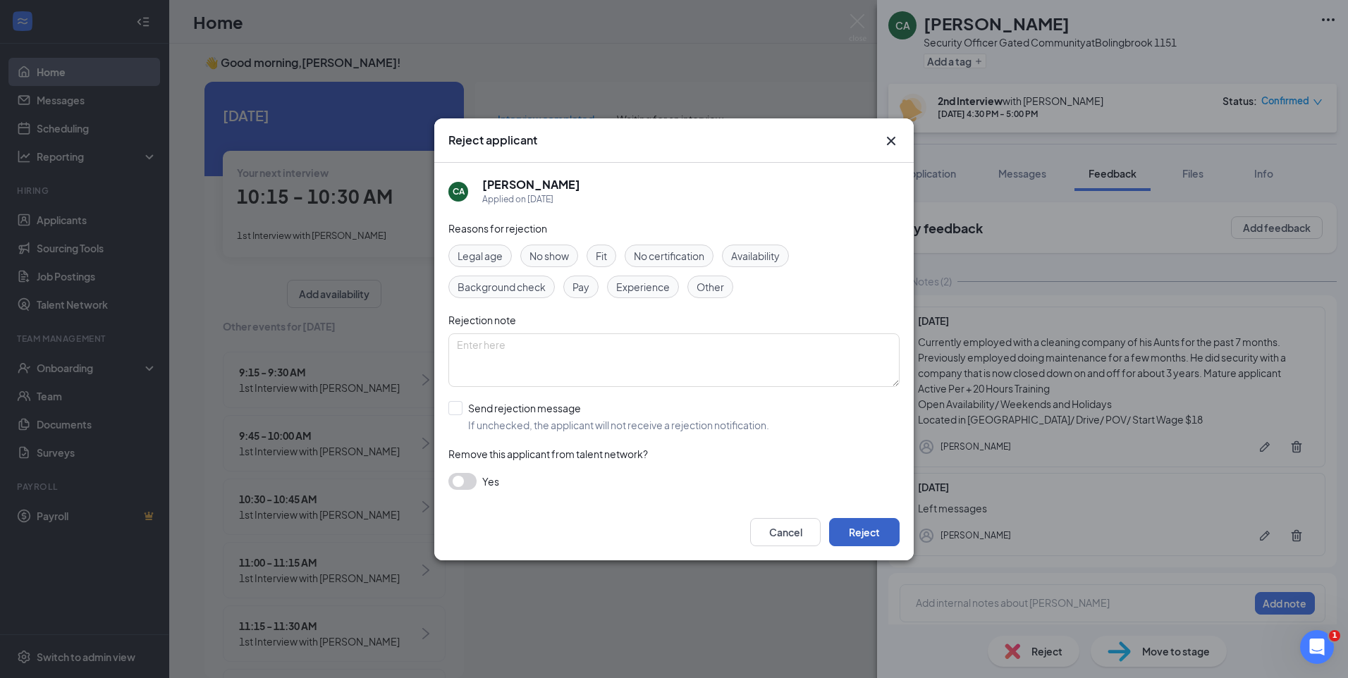
click at [864, 534] on button "Reject" at bounding box center [864, 532] width 70 height 28
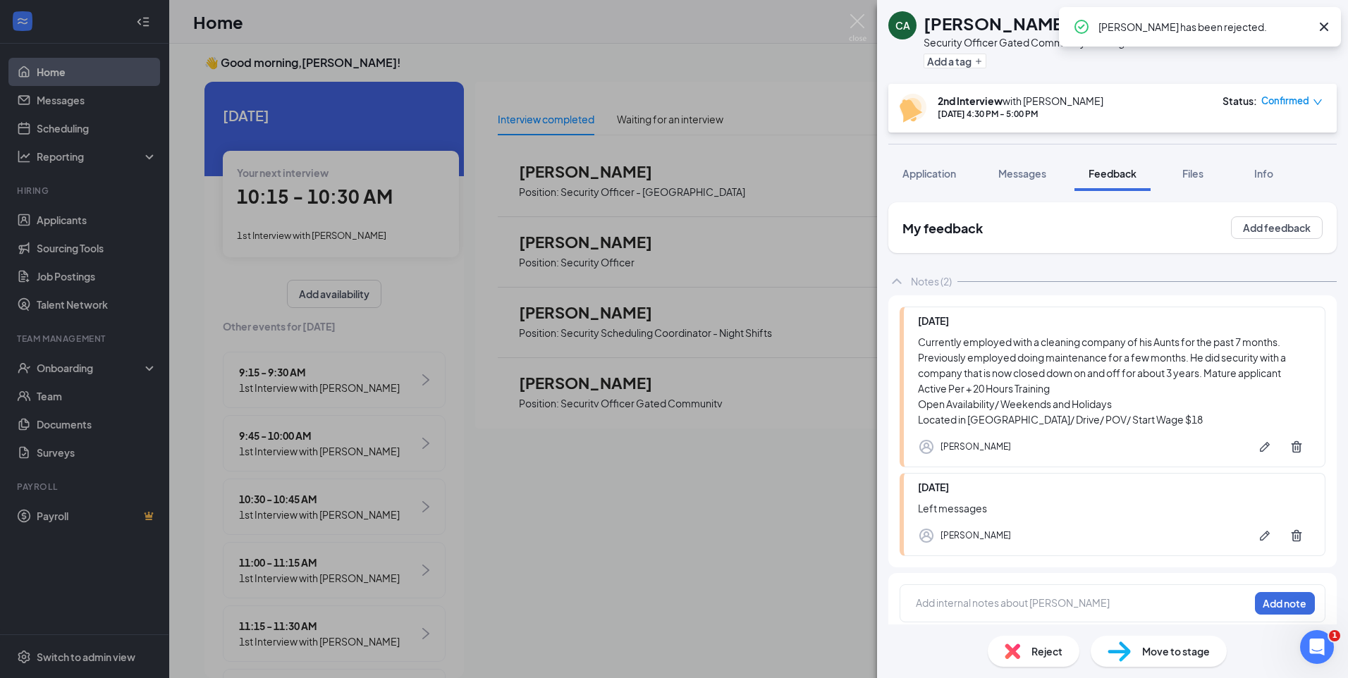
click at [689, 32] on div "CA Clinton Alves Security Officer Gated Community at Bolingbrook 1151 Add a tag…" at bounding box center [674, 339] width 1348 height 678
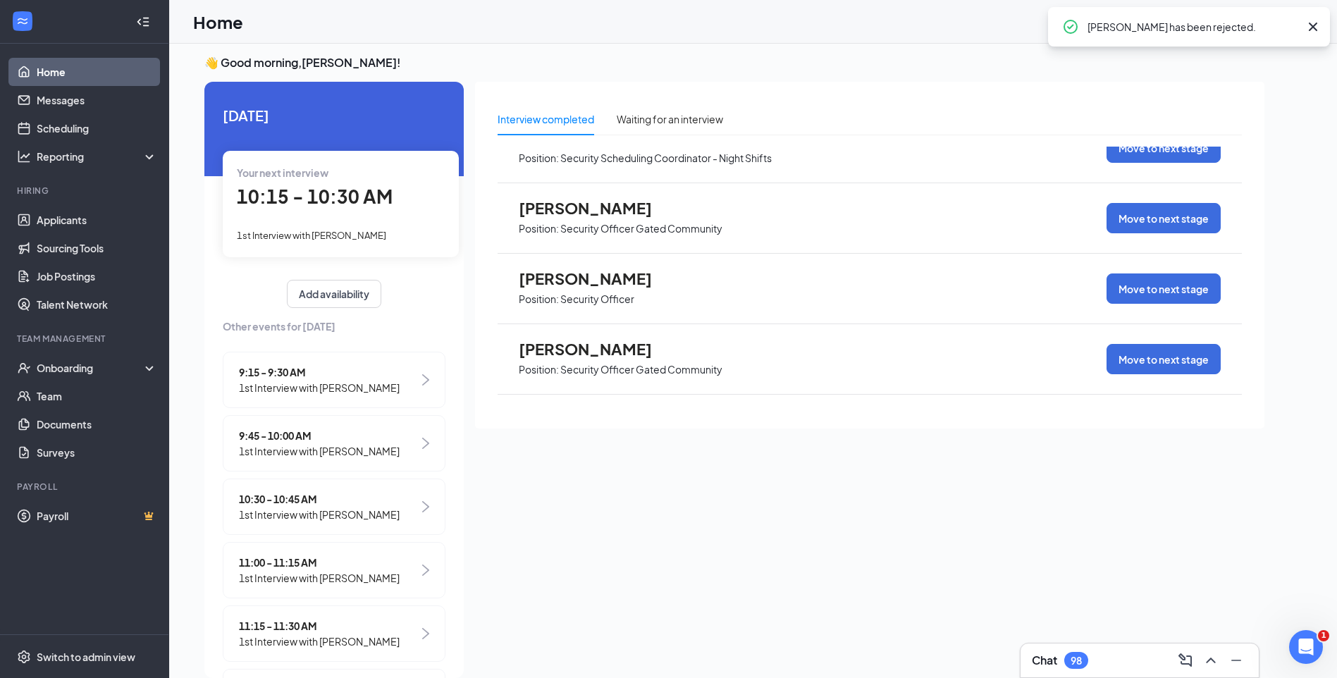
scroll to position [775, 0]
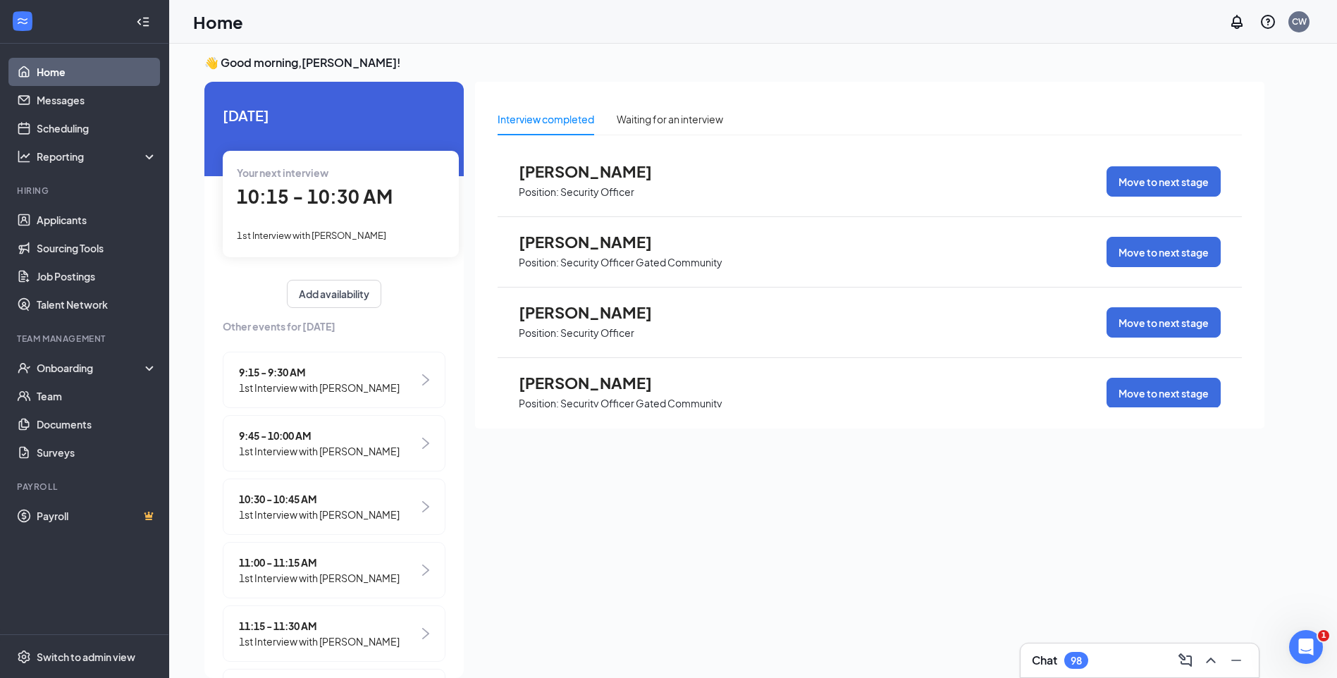
click at [589, 162] on span "Sarah Griffith" at bounding box center [596, 171] width 155 height 18
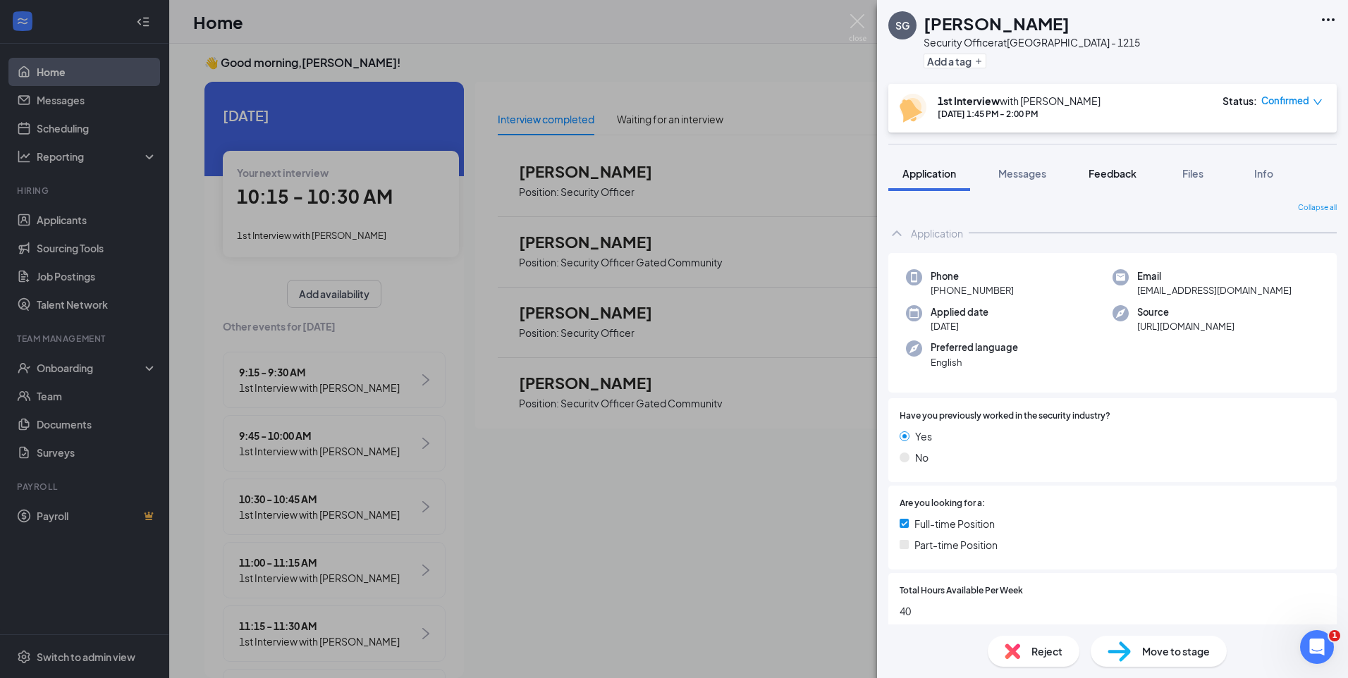
click at [1104, 169] on span "Feedback" at bounding box center [1112, 173] width 48 height 13
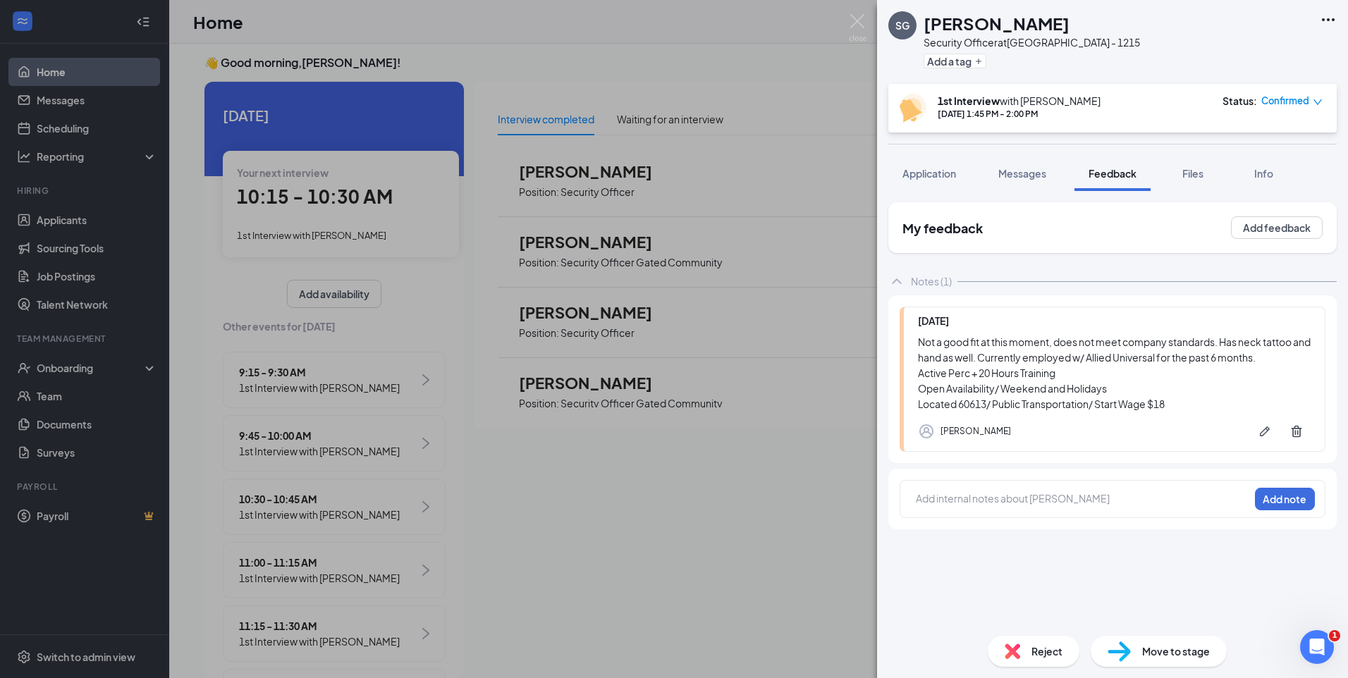
click at [1048, 654] on span "Reject" at bounding box center [1046, 652] width 31 height 16
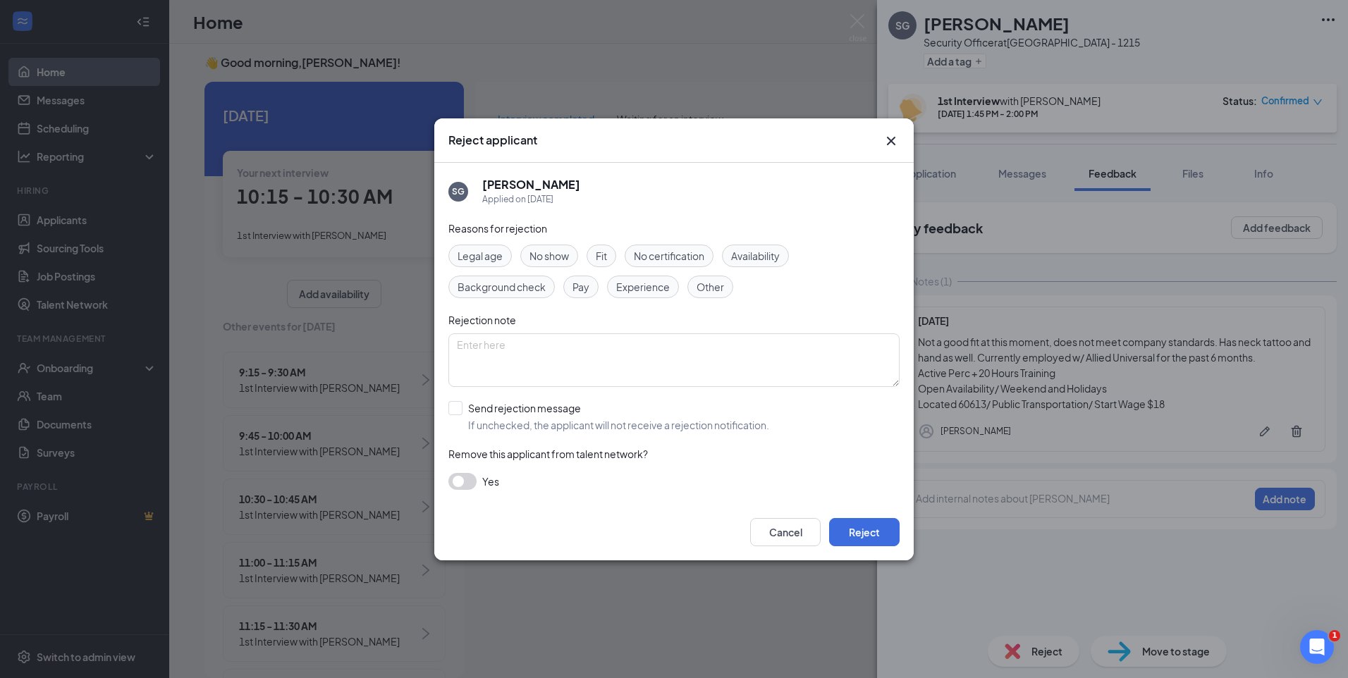
click at [612, 259] on div "Fit" at bounding box center [601, 256] width 30 height 23
click at [874, 532] on button "Reject" at bounding box center [864, 532] width 70 height 28
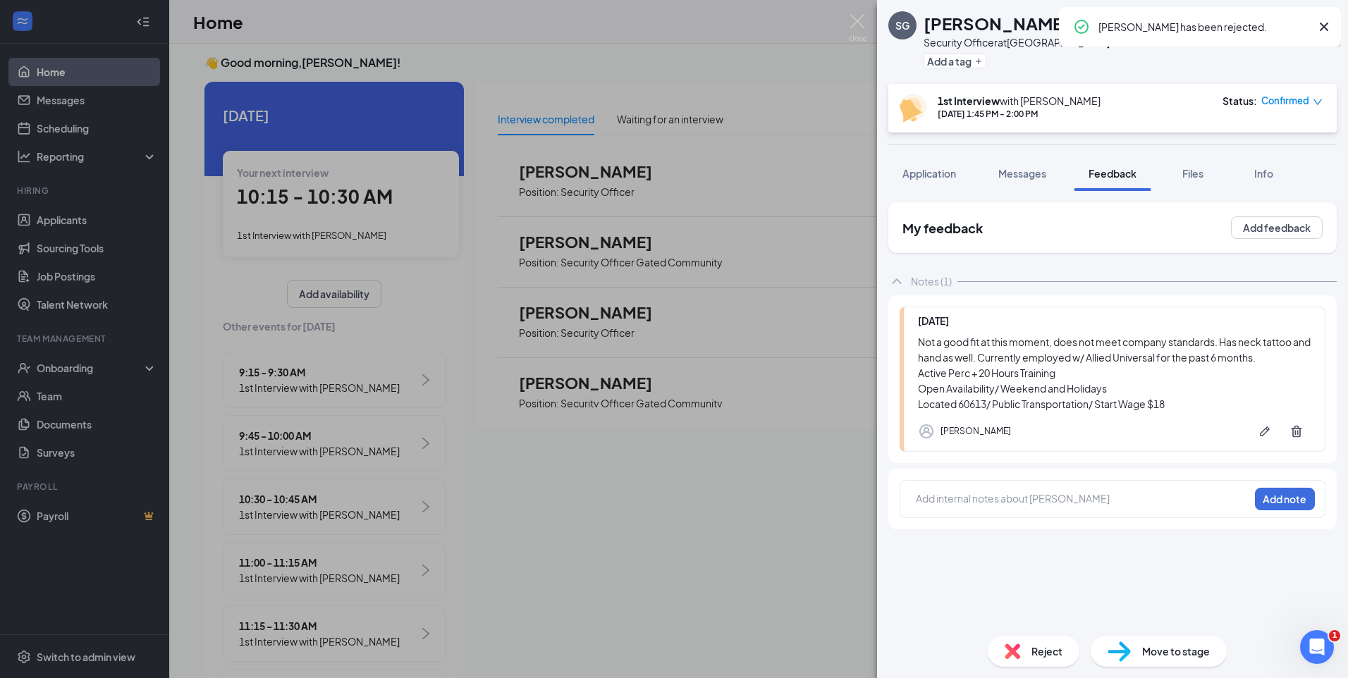
click at [662, 99] on div "SG Sarah Griffith Security Officer at Chicago - 1215 Add a tag 1st Interview wi…" at bounding box center [674, 339] width 1348 height 678
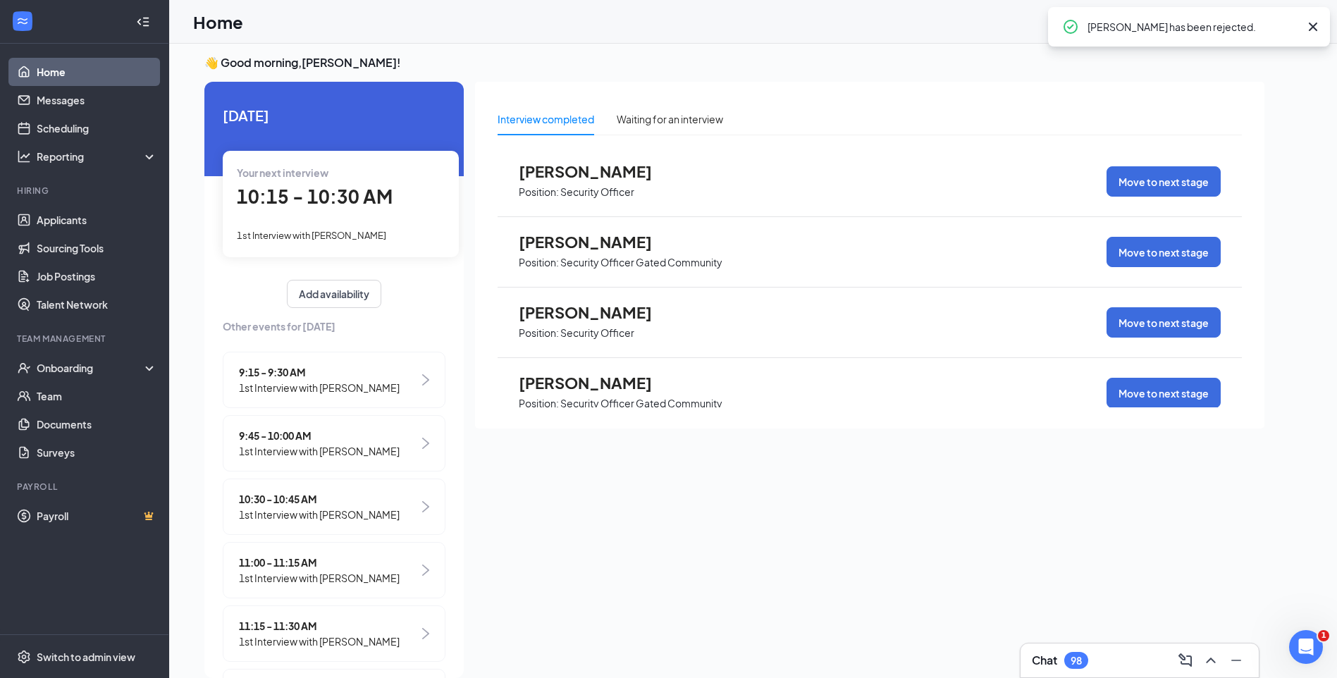
click at [698, 83] on div "Interview completed Waiting for an interview Billy Simmons Jr. Position: Securi…" at bounding box center [869, 255] width 789 height 347
click at [605, 240] on span "ARIANA BAASKE" at bounding box center [596, 242] width 155 height 18
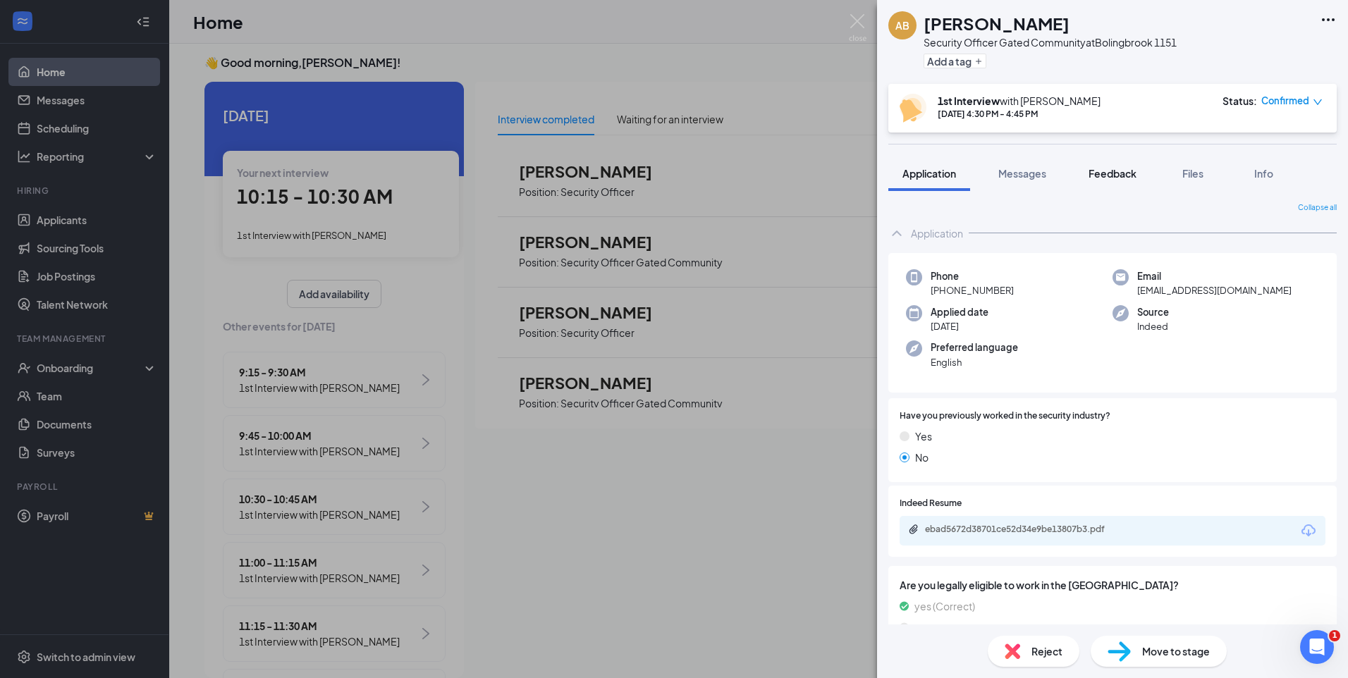
click at [1133, 179] on span "Feedback" at bounding box center [1112, 173] width 48 height 13
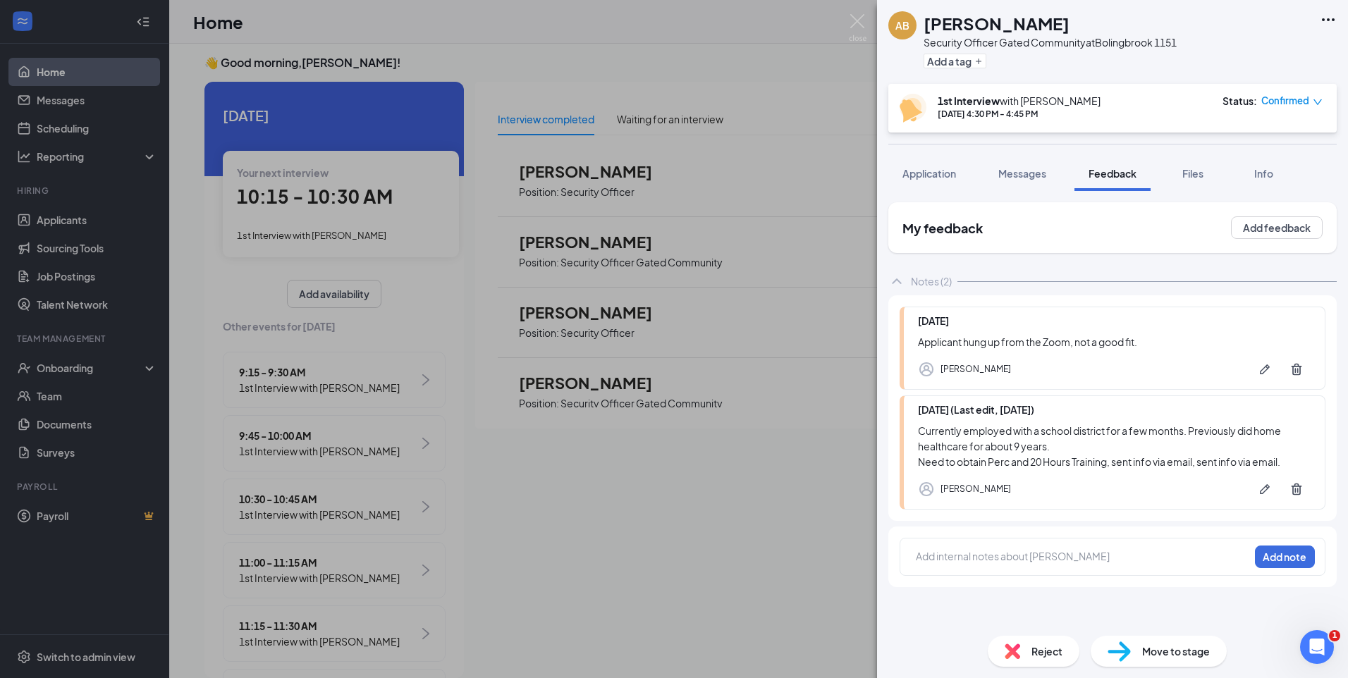
click at [1043, 655] on span "Reject" at bounding box center [1046, 652] width 31 height 16
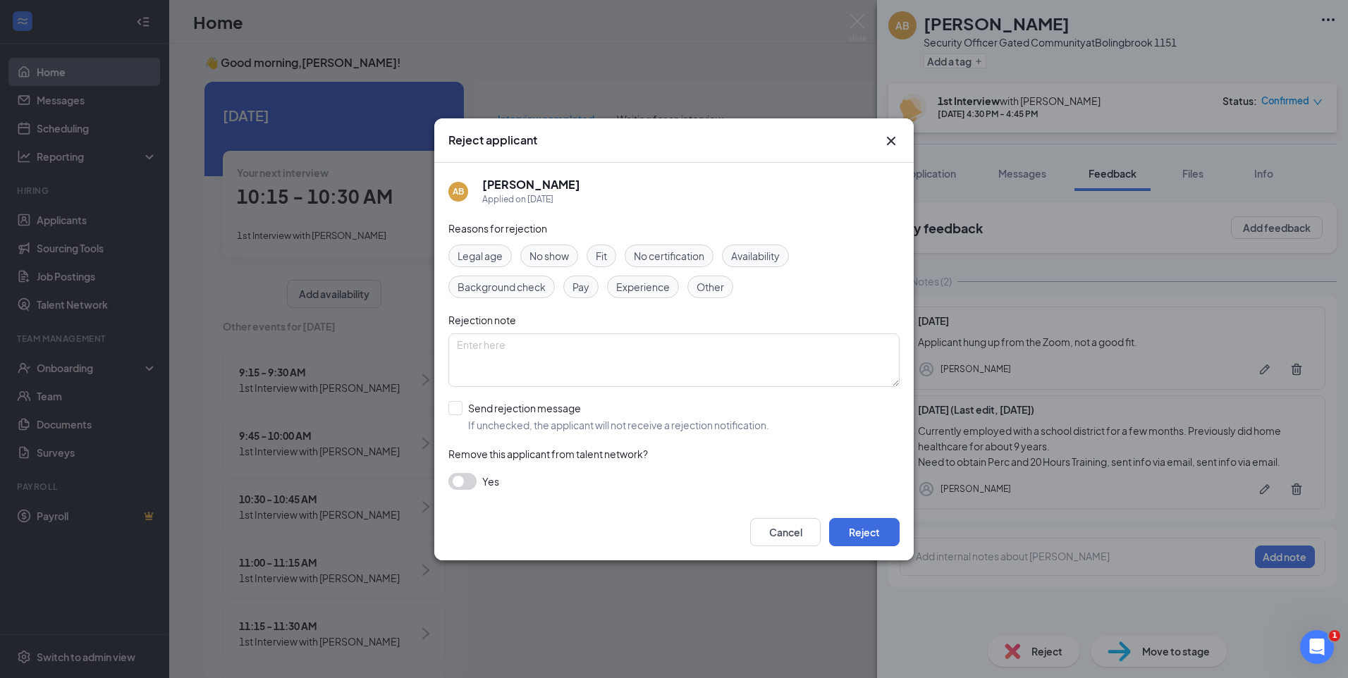
click at [613, 256] on div "Fit" at bounding box center [601, 256] width 30 height 23
click at [858, 525] on button "Reject" at bounding box center [864, 532] width 70 height 28
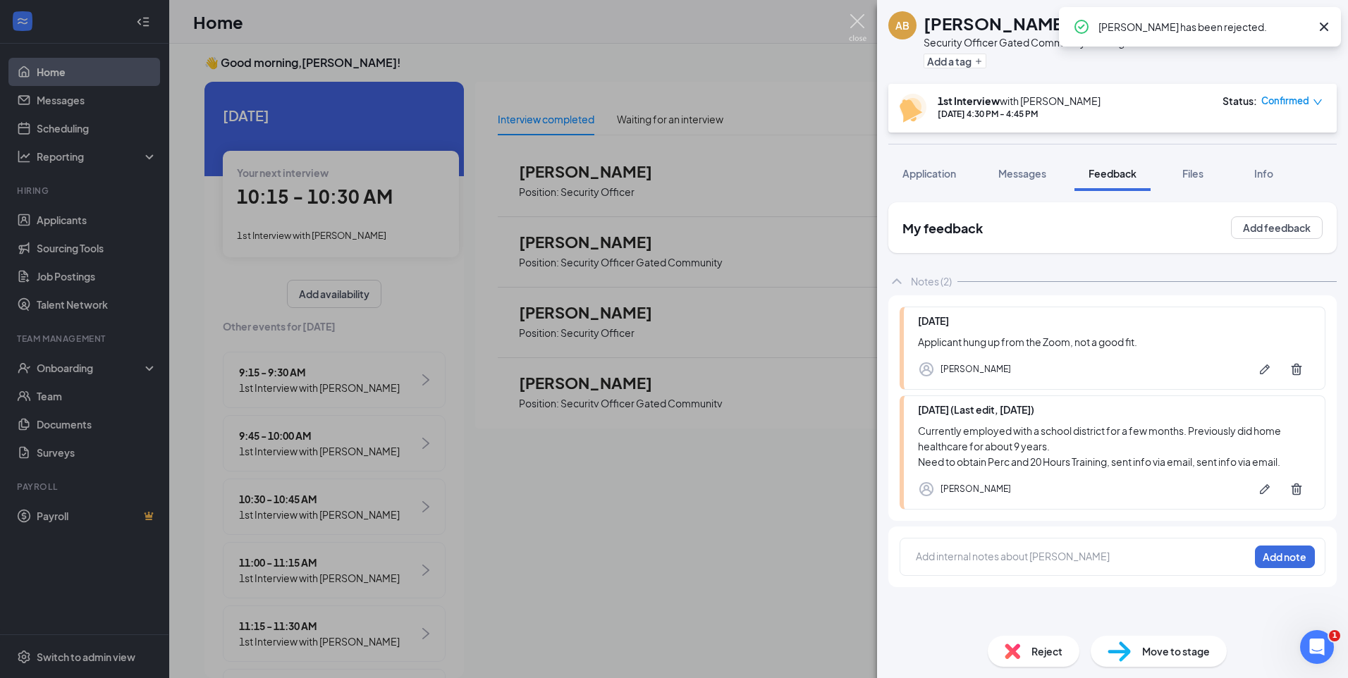
drag, startPoint x: 850, startPoint y: 30, endPoint x: 856, endPoint y: 18, distance: 13.6
click at [852, 27] on img at bounding box center [858, 27] width 18 height 27
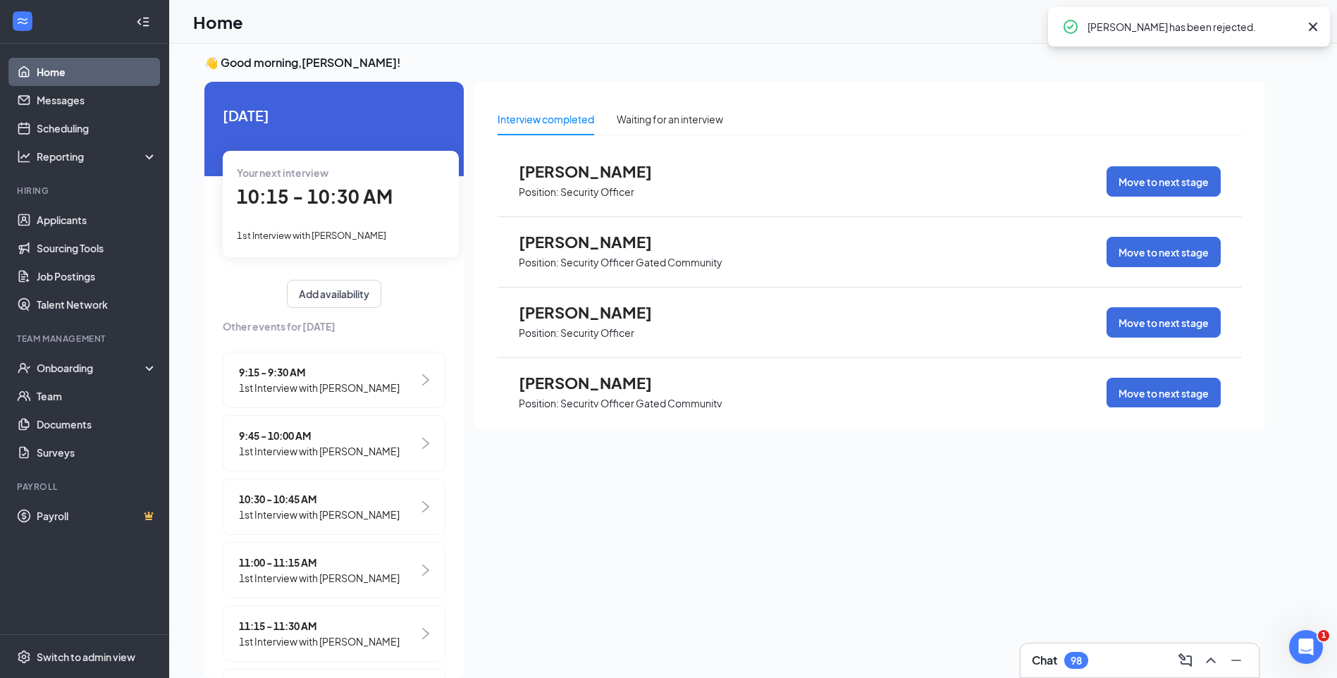
click at [610, 312] on span "Marzeek Williams" at bounding box center [596, 312] width 155 height 18
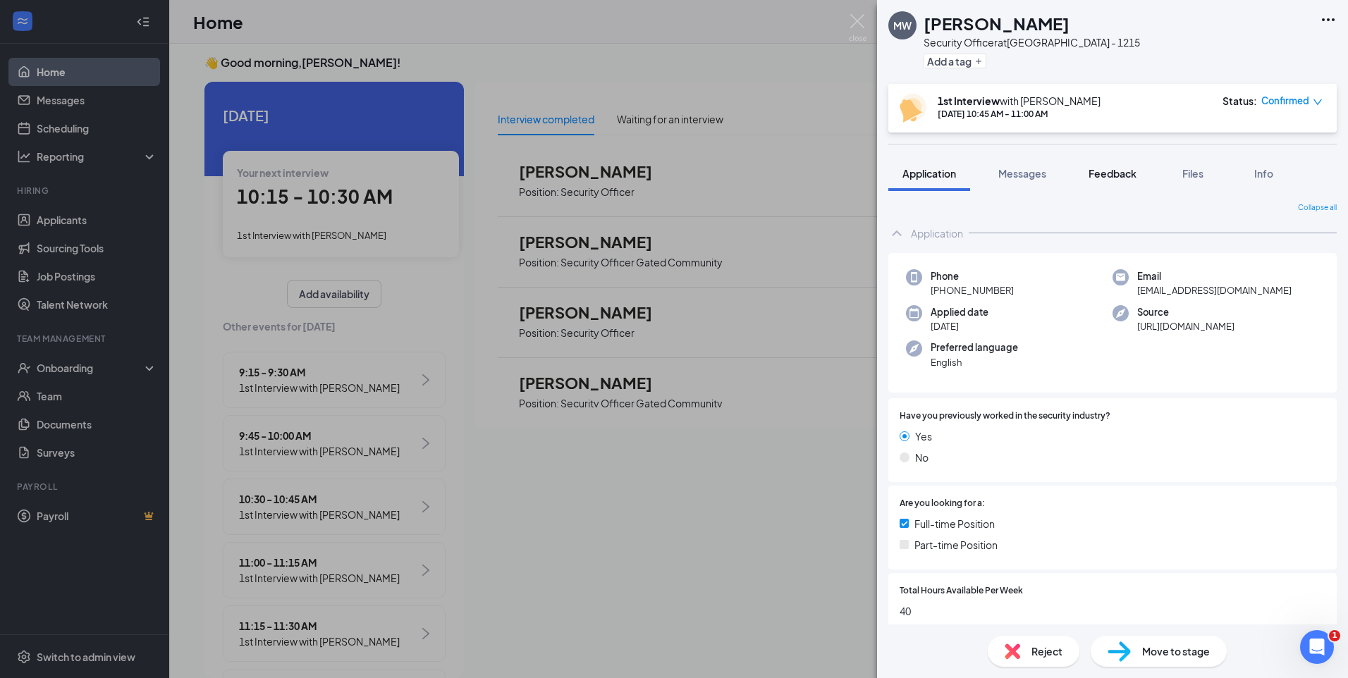
click at [1111, 168] on span "Feedback" at bounding box center [1112, 173] width 48 height 13
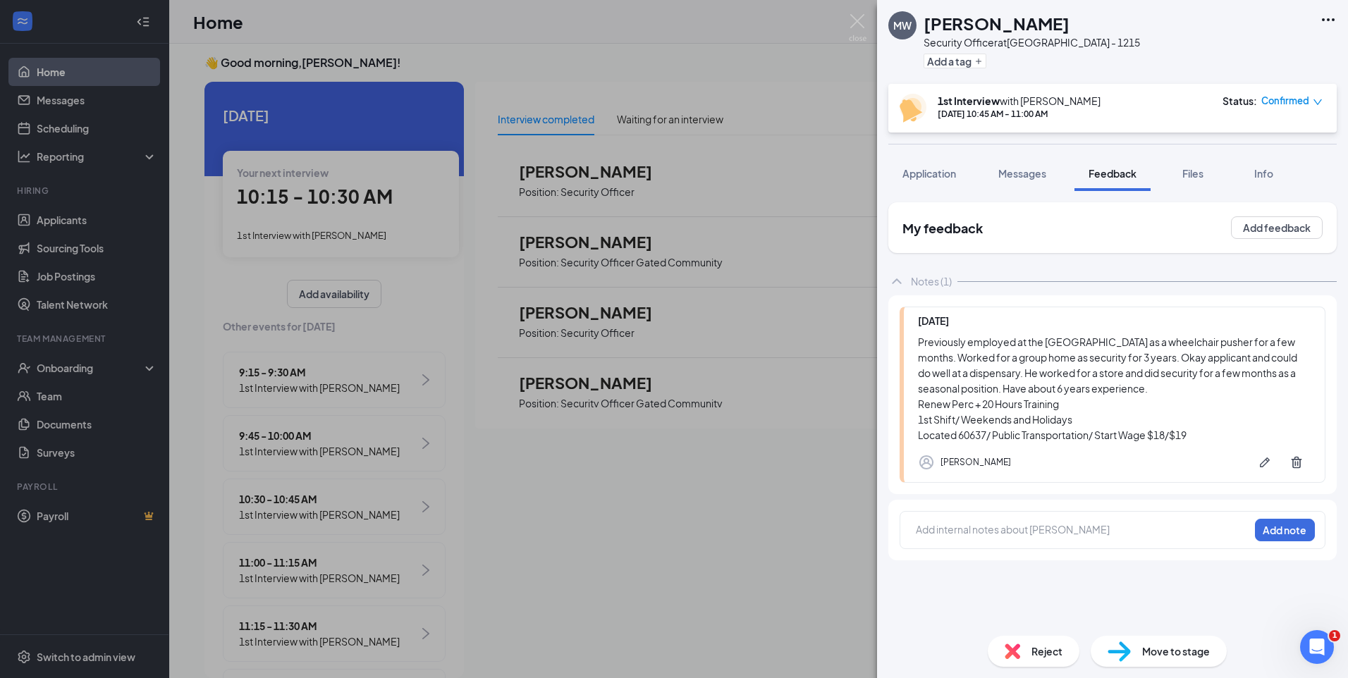
click at [1049, 648] on span "Reject" at bounding box center [1046, 652] width 31 height 16
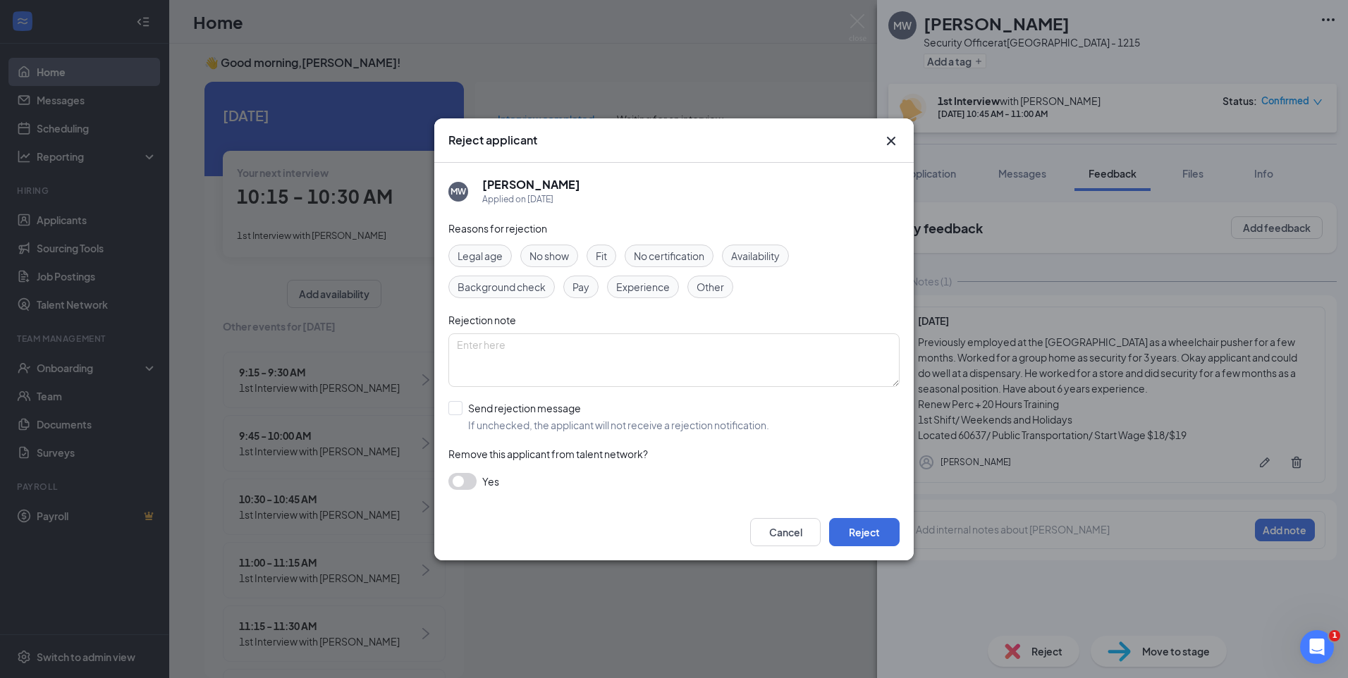
click at [607, 258] on span "Fit" at bounding box center [601, 256] width 11 height 16
click at [882, 539] on button "Reject" at bounding box center [864, 532] width 70 height 28
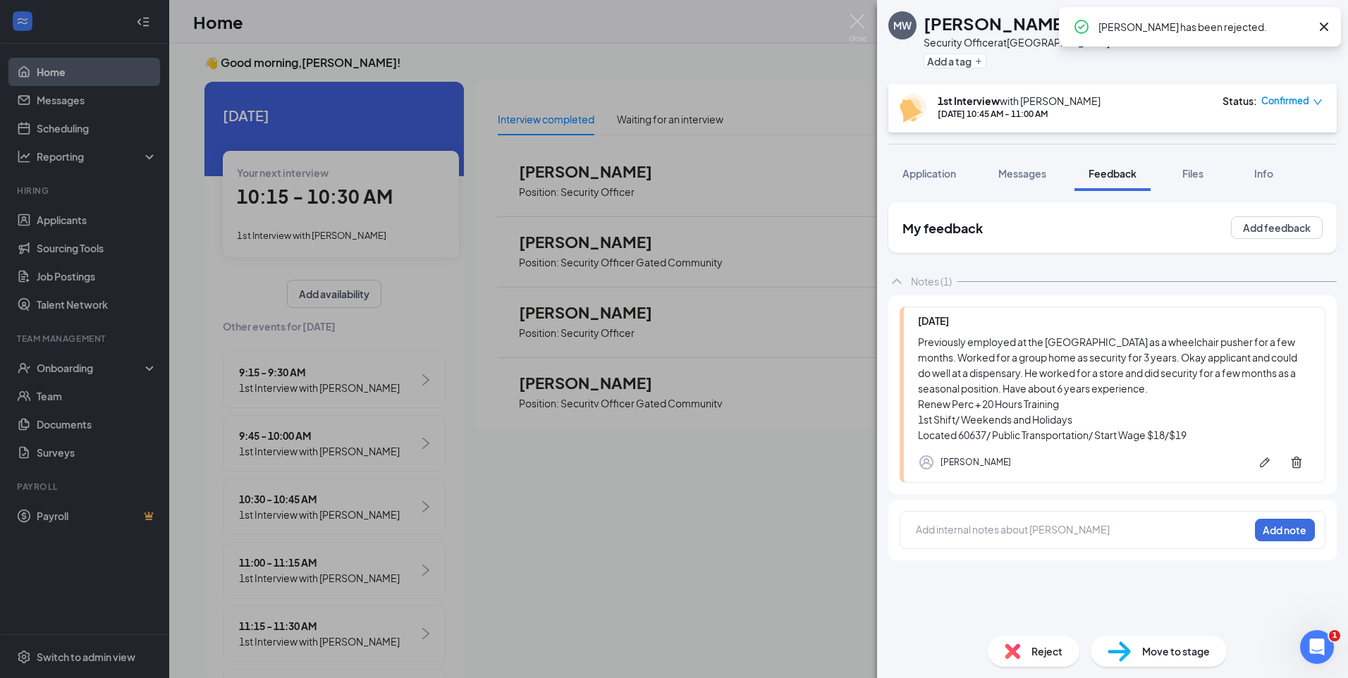
click at [693, 65] on div "MW Marzeek Williams Security Officer at Chicago - 1215 Add a tag 1st Interview …" at bounding box center [674, 339] width 1348 height 678
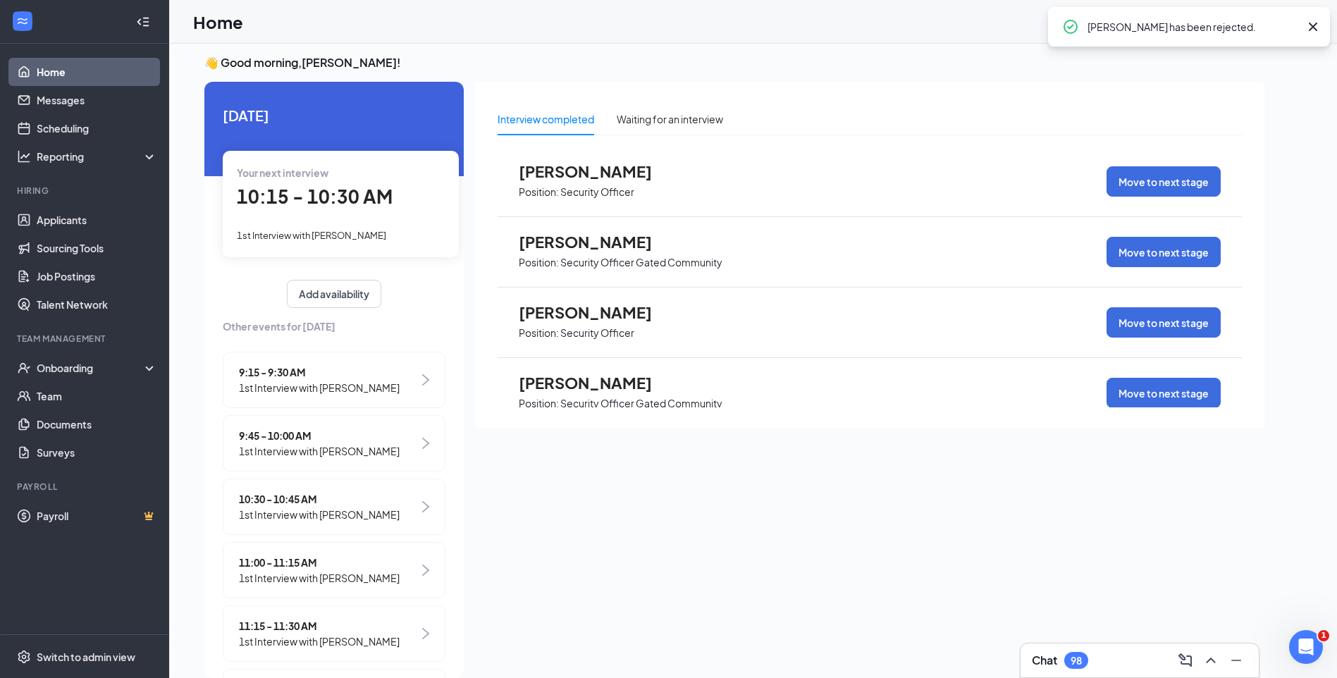
click at [703, 65] on h3 "👋 Good morning, Candace Williams !" at bounding box center [734, 63] width 1060 height 16
click at [596, 384] on span "Leo Gregory" at bounding box center [596, 383] width 155 height 18
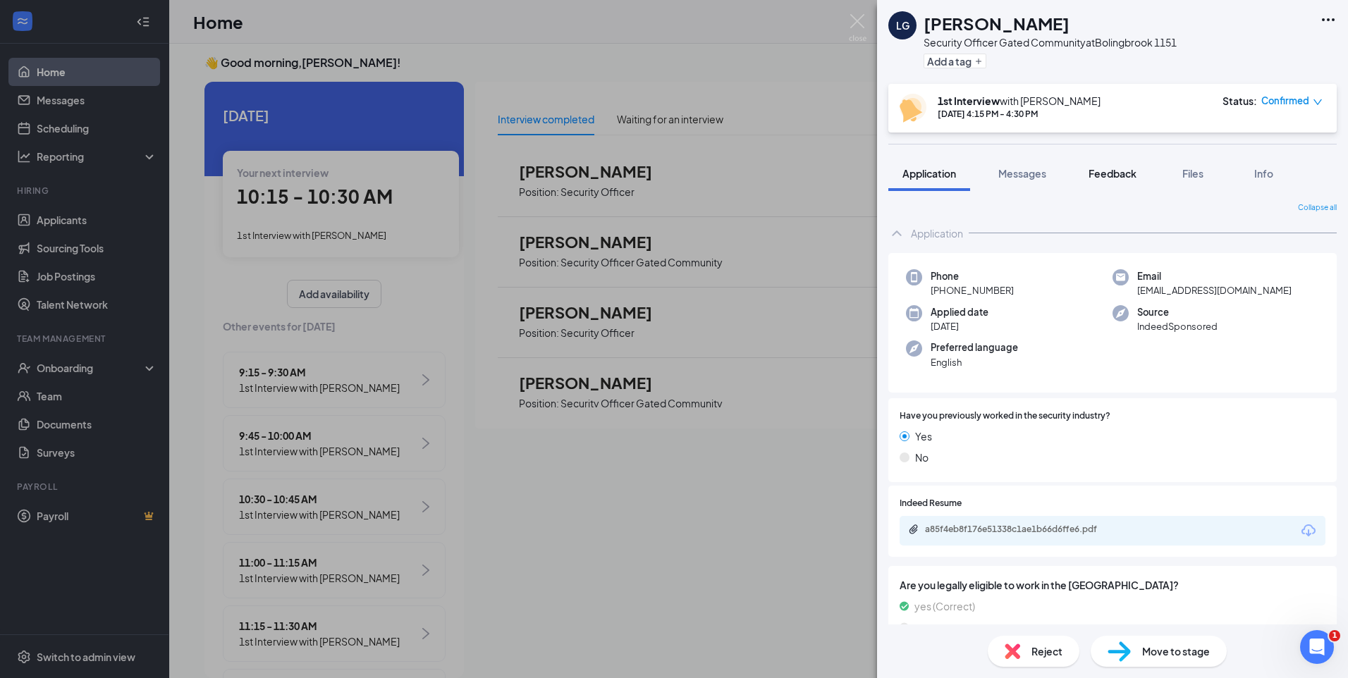
click at [1125, 172] on span "Feedback" at bounding box center [1112, 173] width 48 height 13
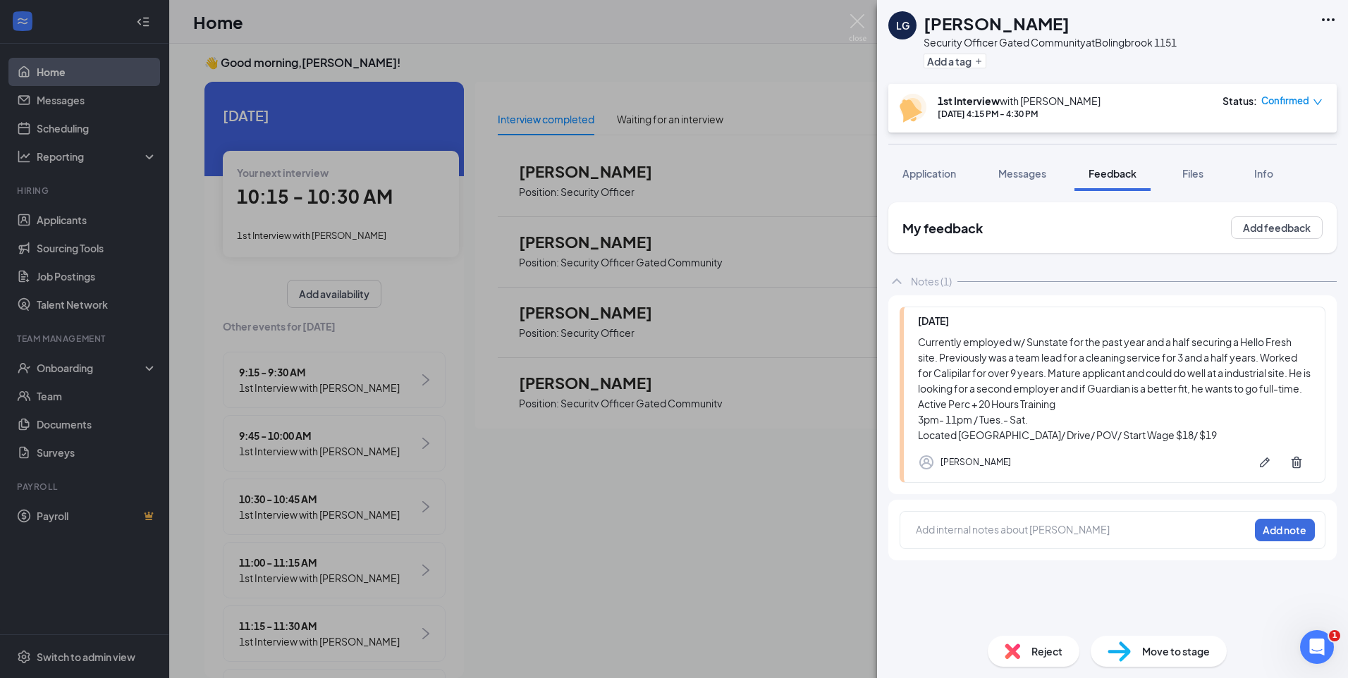
click at [1057, 653] on span "Reject" at bounding box center [1046, 652] width 31 height 16
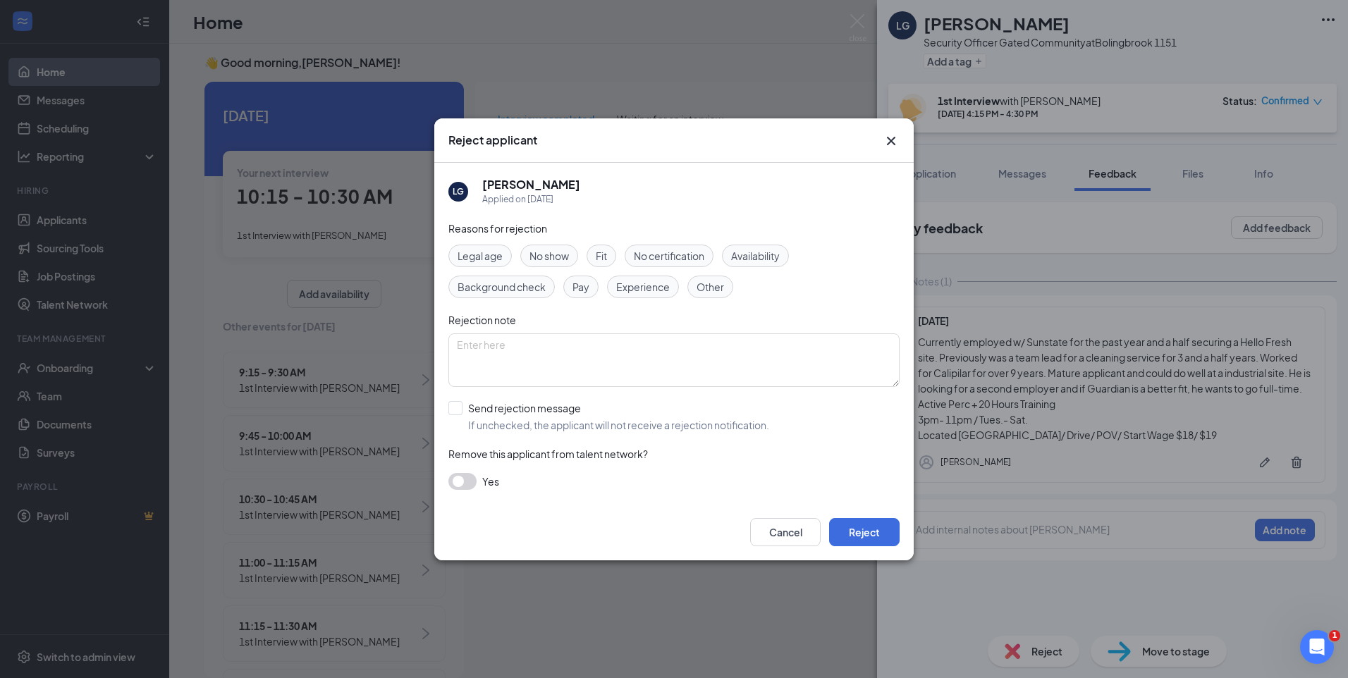
click at [598, 256] on span "Fit" at bounding box center [601, 256] width 11 height 16
click at [859, 533] on button "Reject" at bounding box center [864, 532] width 70 height 28
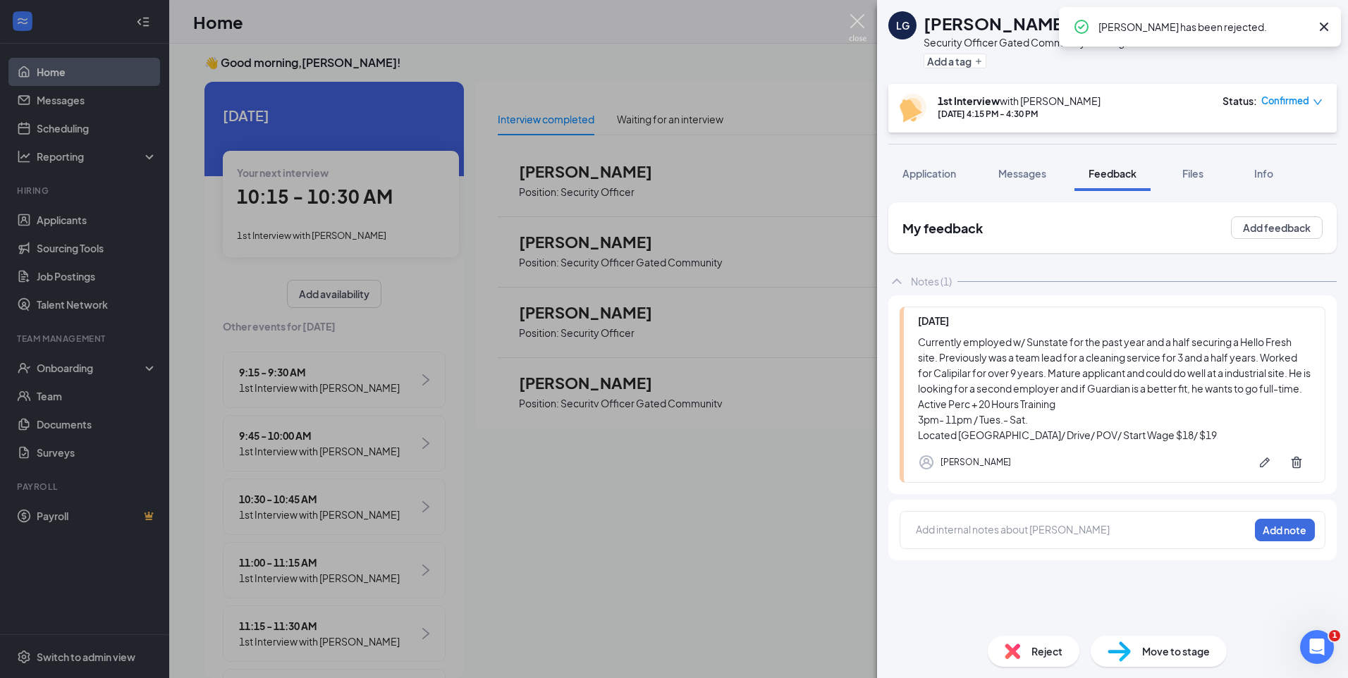
click at [858, 18] on img at bounding box center [858, 27] width 18 height 27
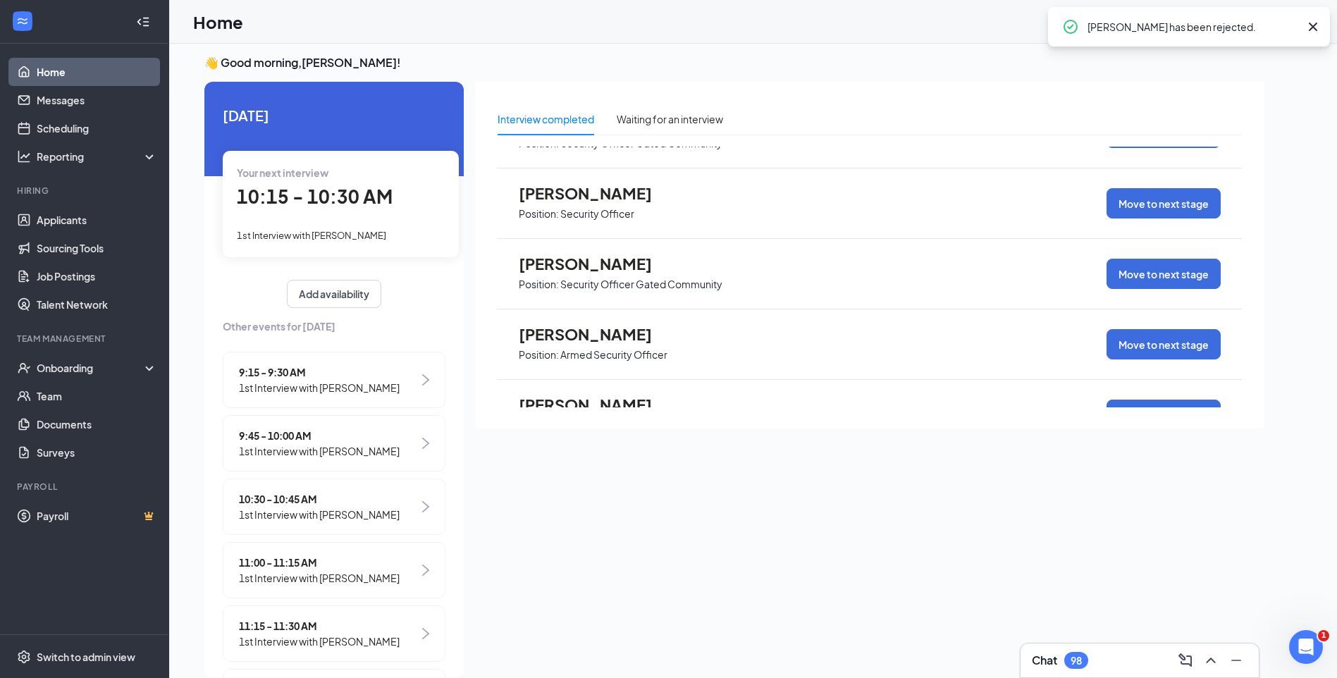
scroll to position [916, 0]
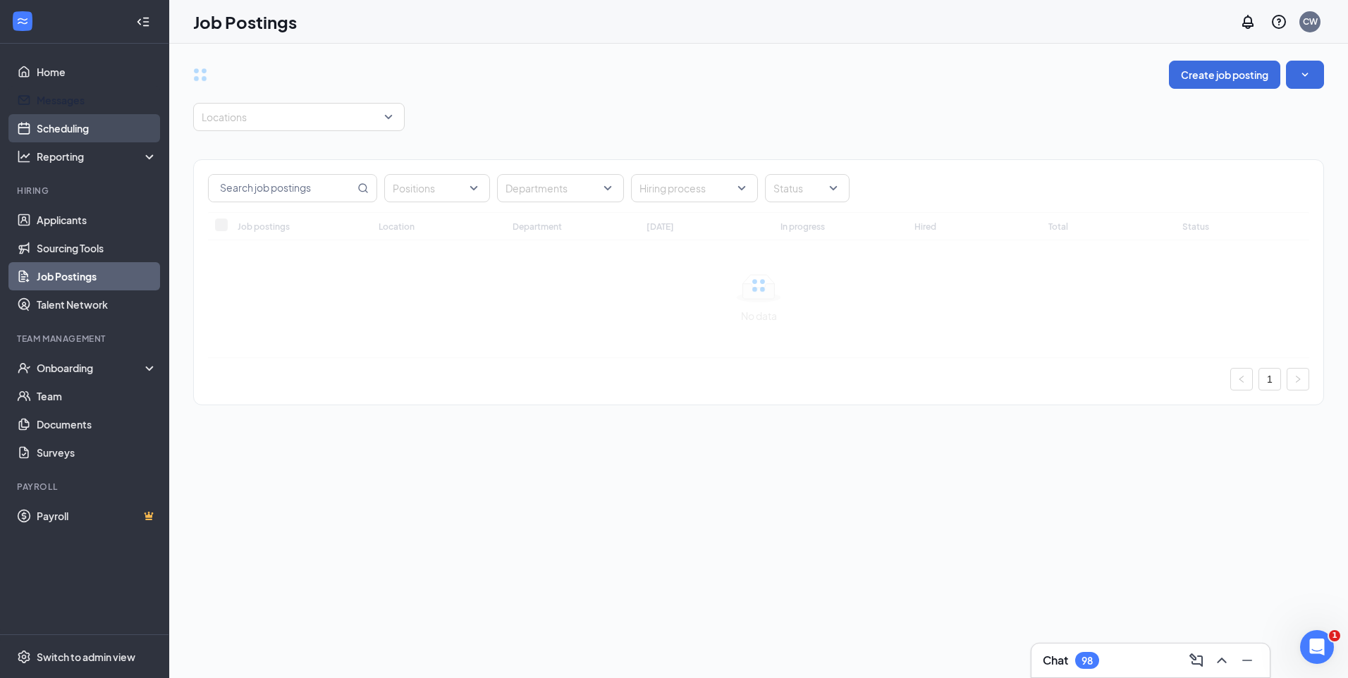
click at [90, 128] on link "Scheduling" at bounding box center [97, 128] width 121 height 28
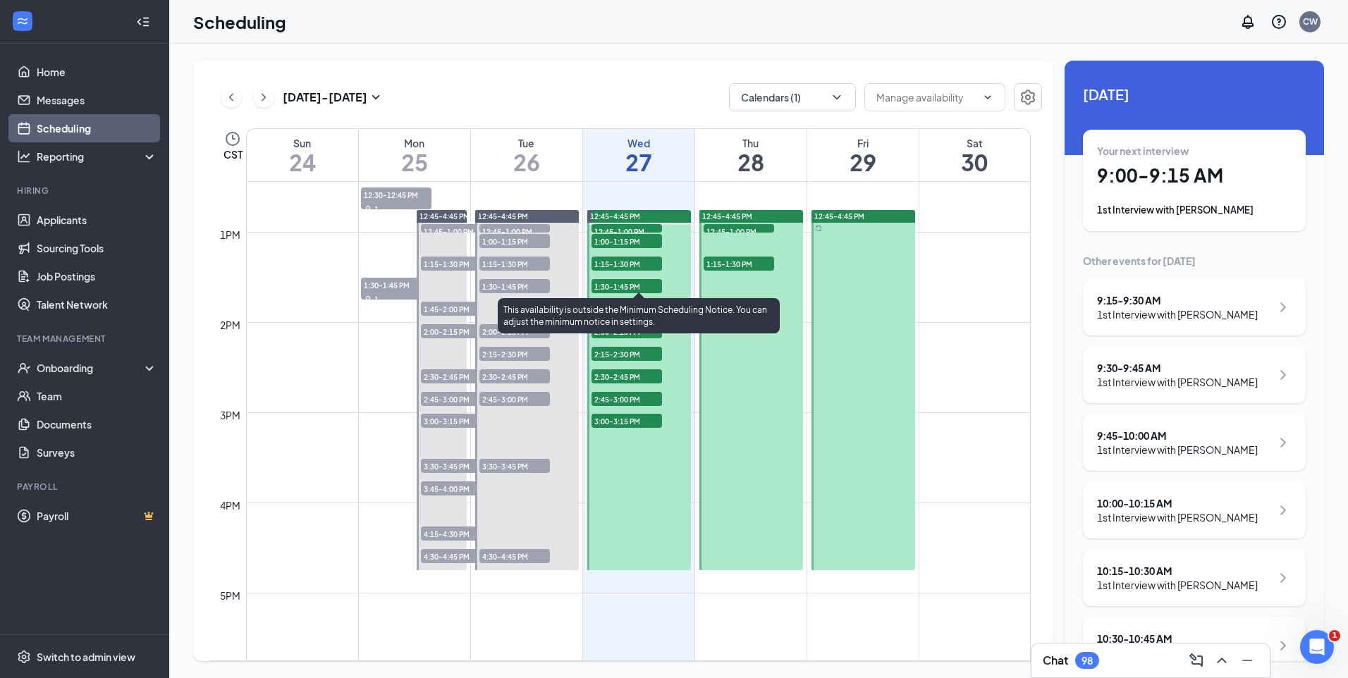
scroll to position [1257, 0]
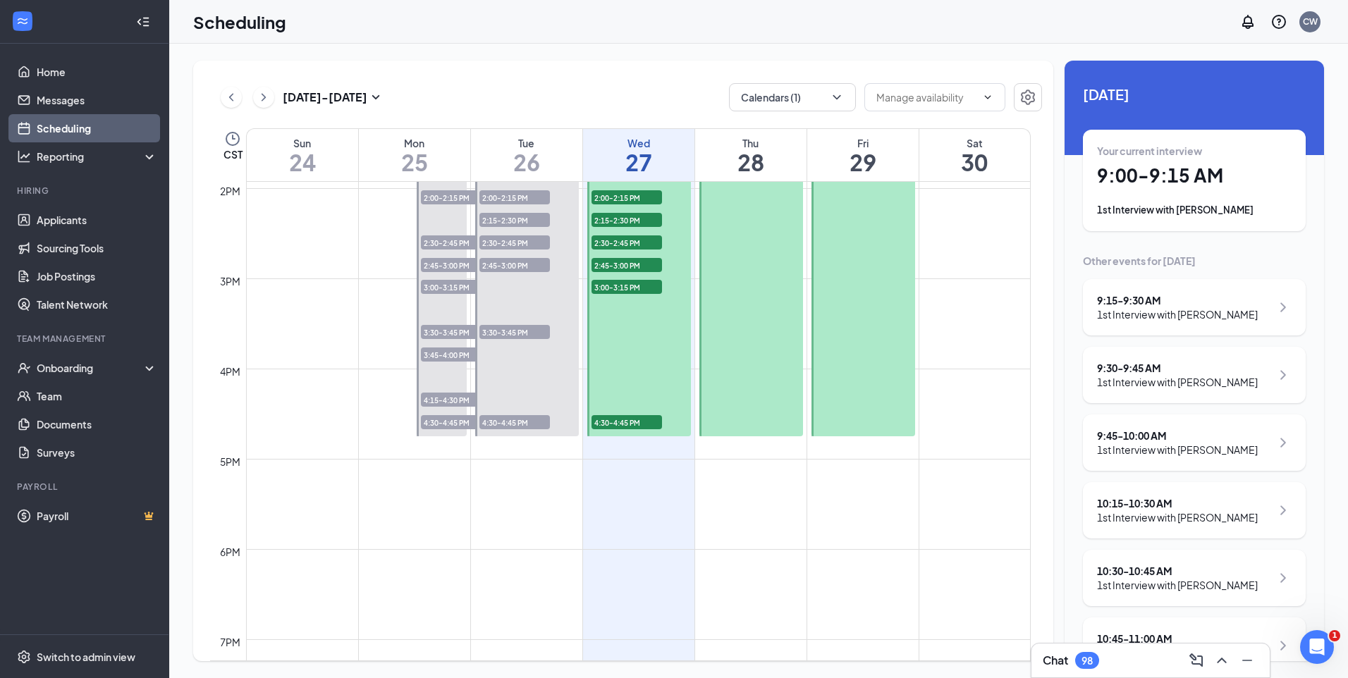
click at [90, 124] on link "Scheduling" at bounding box center [97, 128] width 121 height 28
click at [529, 164] on h1 "26" at bounding box center [526, 162] width 111 height 24
click at [1197, 319] on div "1st Interview with [PERSON_NAME]" at bounding box center [1177, 314] width 161 height 14
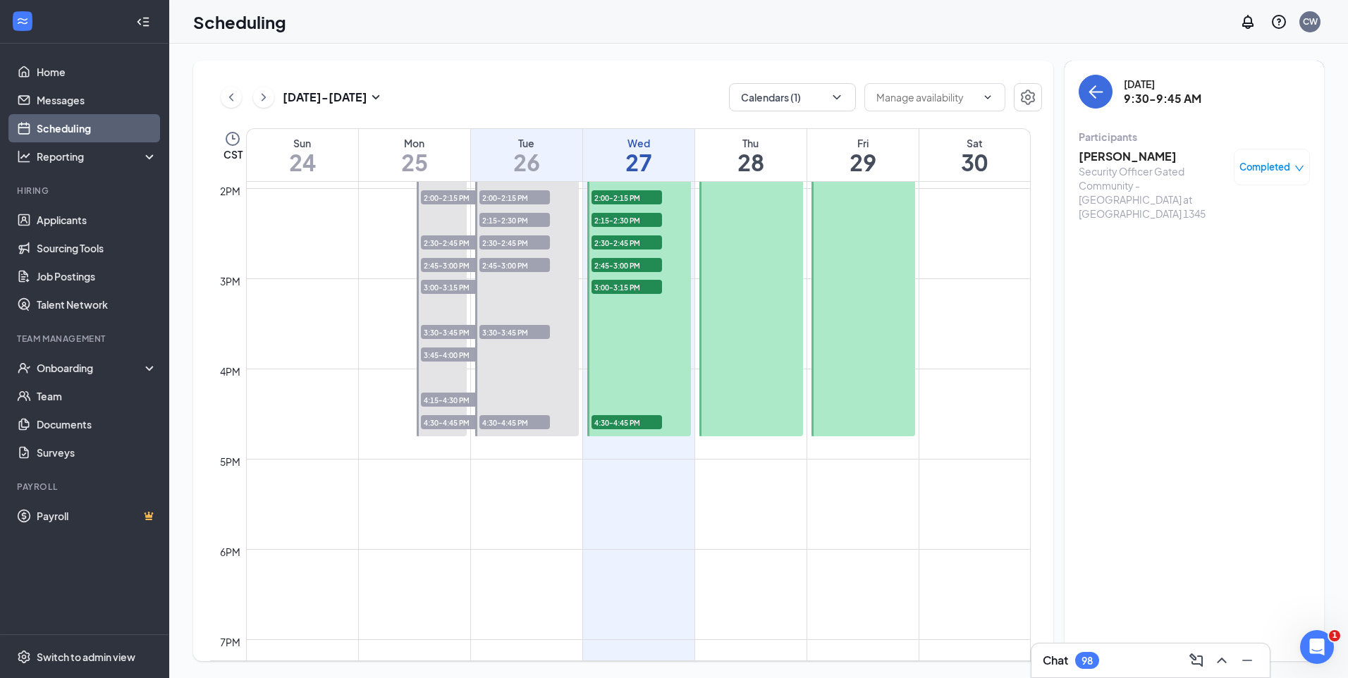
click at [1101, 155] on h3 "VLADISLAV NOVIKOV" at bounding box center [1152, 157] width 148 height 16
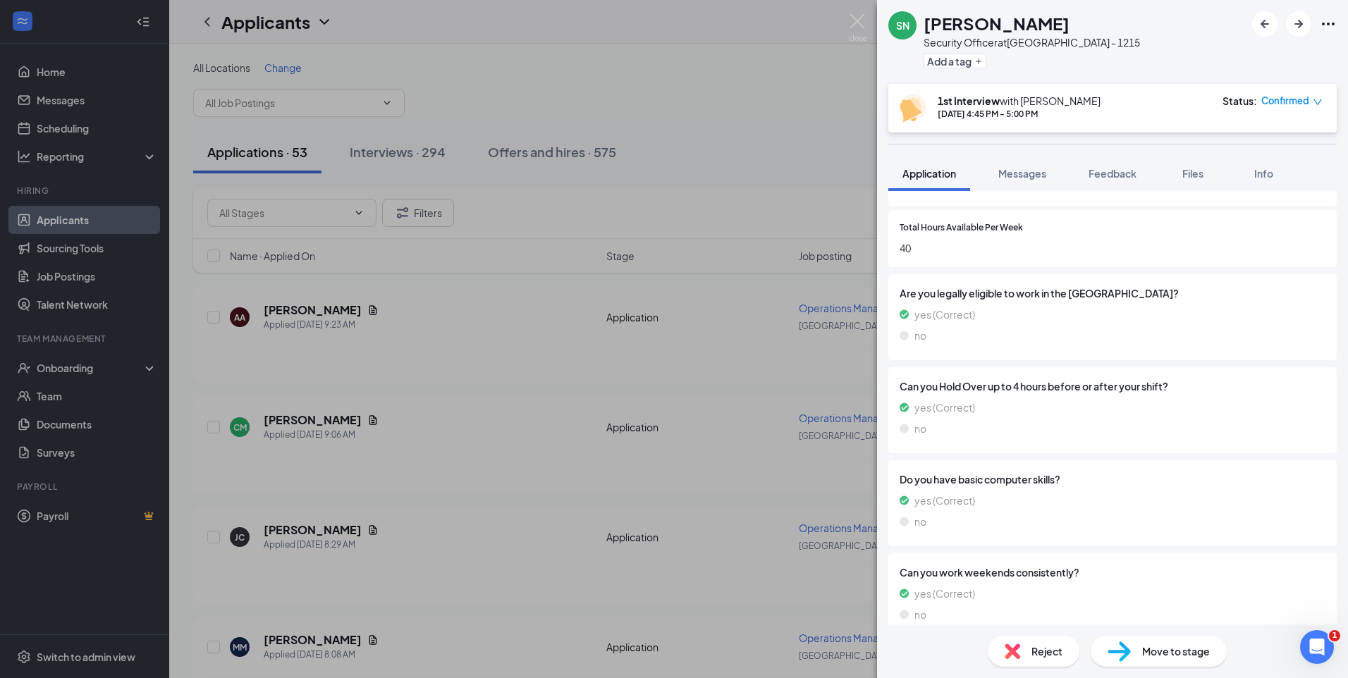
scroll to position [381, 0]
drag, startPoint x: 980, startPoint y: 28, endPoint x: 925, endPoint y: 28, distance: 55.0
click at [925, 28] on h1 "[PERSON_NAME]" at bounding box center [996, 23] width 146 height 24
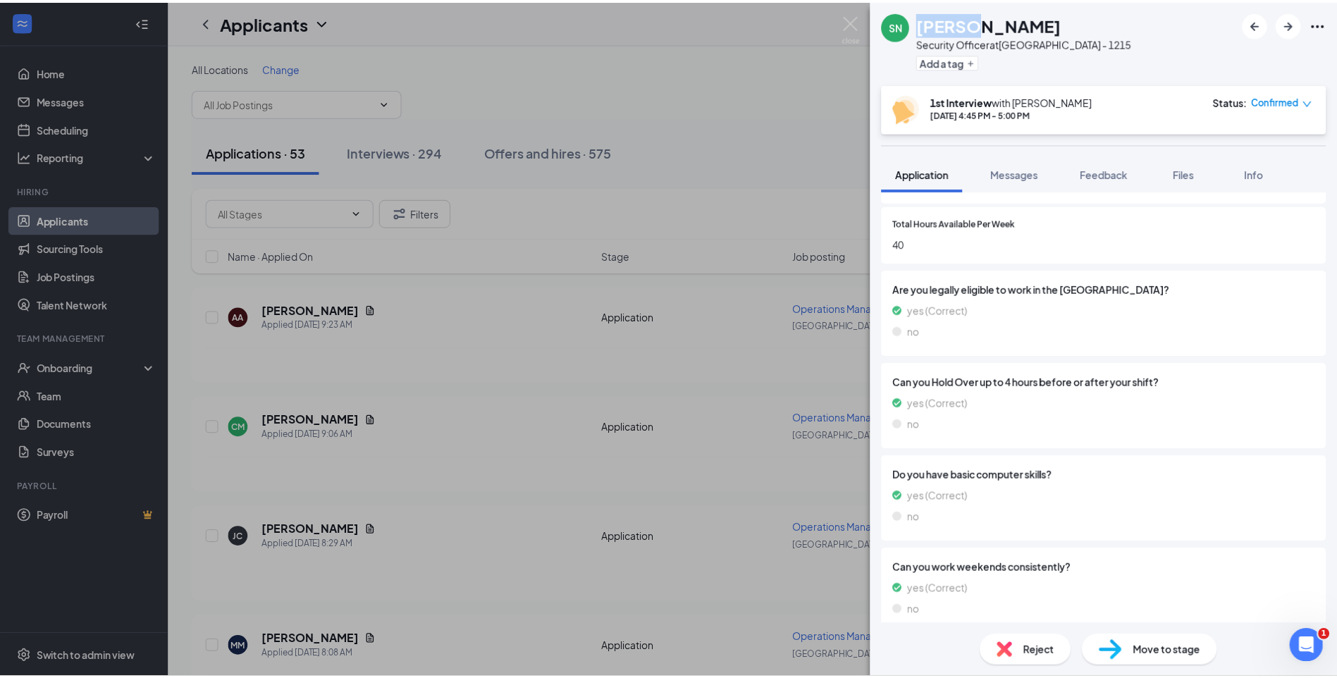
scroll to position [376, 0]
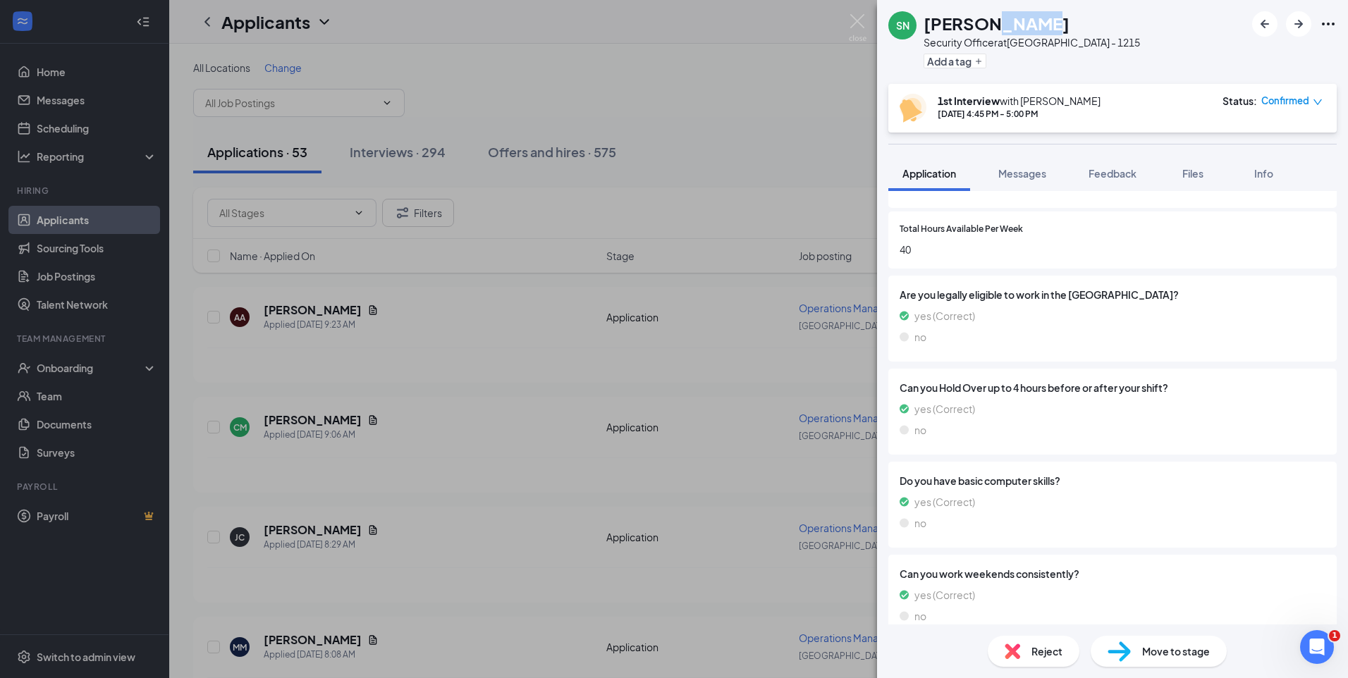
drag, startPoint x: 1023, startPoint y: 21, endPoint x: 986, endPoint y: 25, distance: 36.8
click at [986, 25] on h1 "[PERSON_NAME]" at bounding box center [996, 23] width 146 height 24
click at [855, 19] on img at bounding box center [858, 27] width 18 height 27
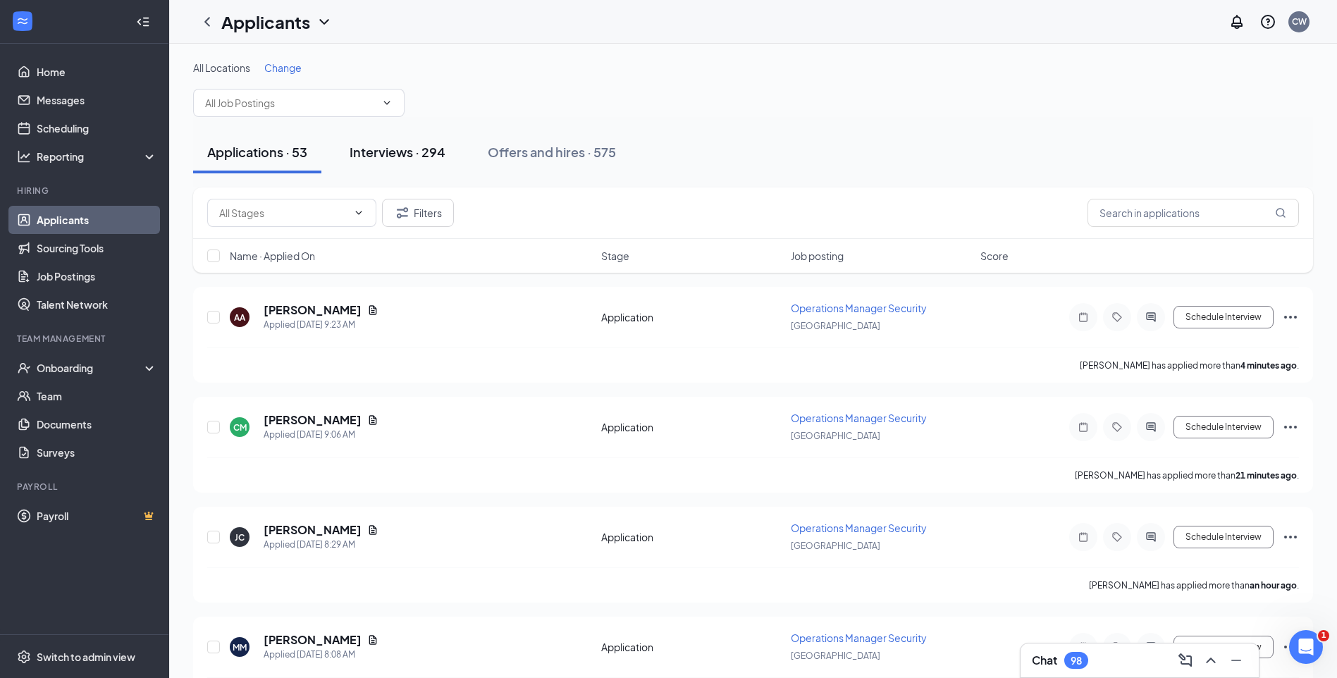
click at [425, 161] on button "Interviews · 294" at bounding box center [398, 152] width 124 height 42
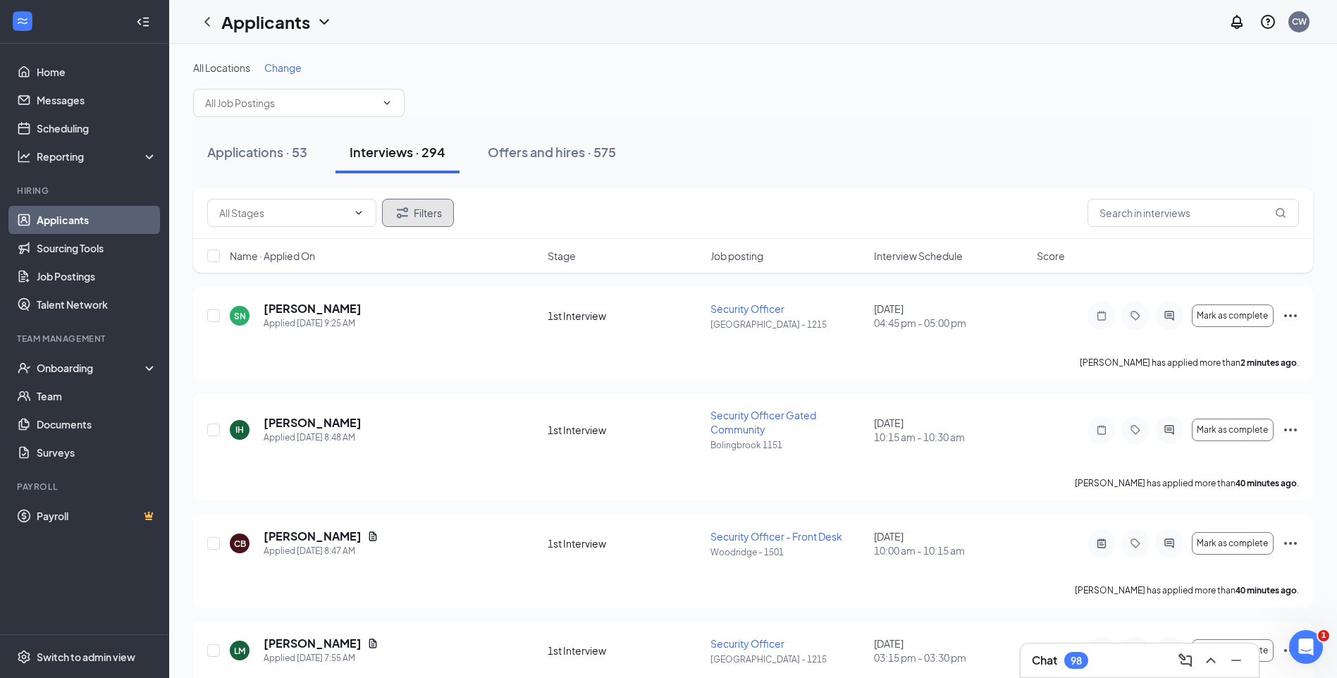
click at [437, 208] on button "Filters" at bounding box center [418, 213] width 72 height 28
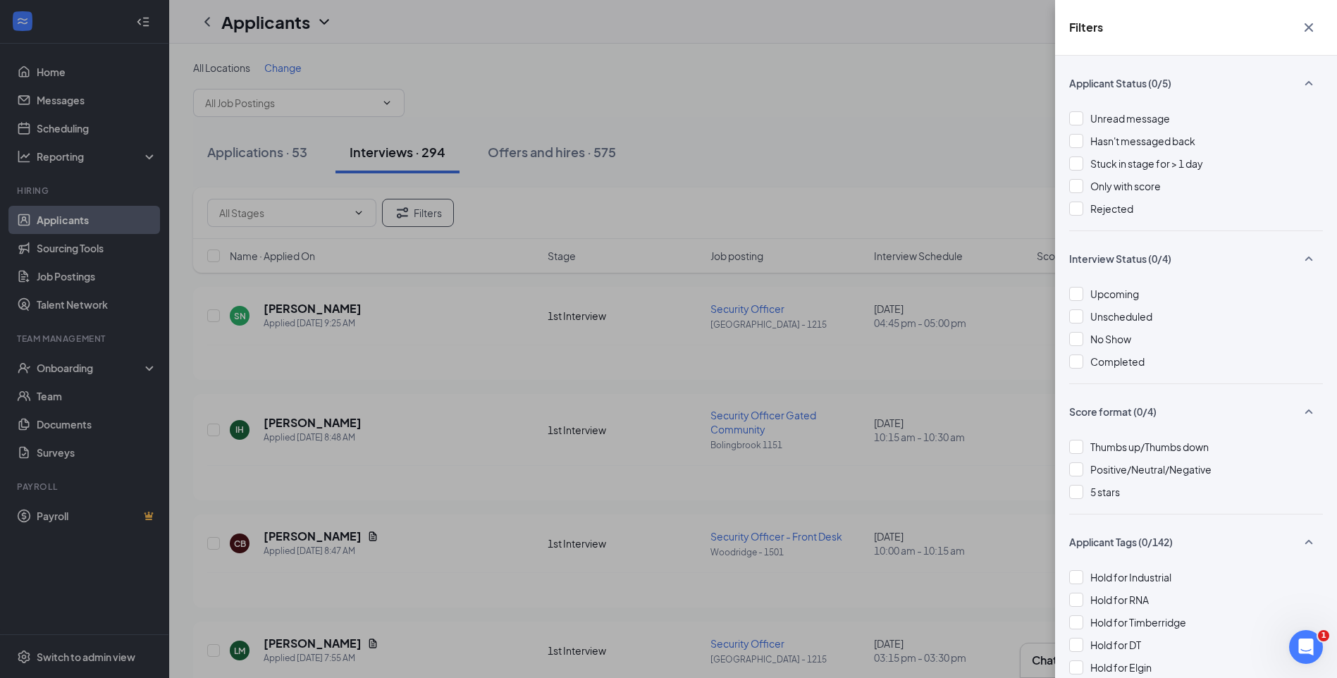
click at [1076, 319] on div at bounding box center [1076, 316] width 14 height 14
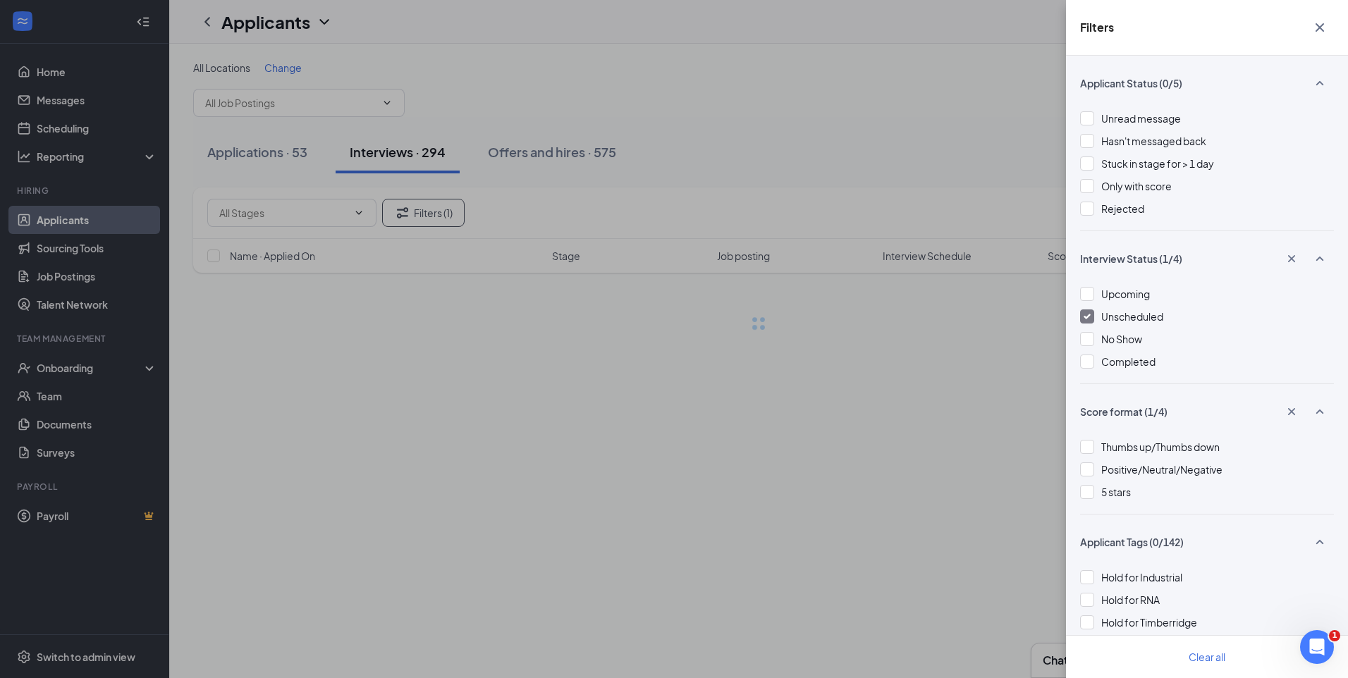
click at [847, 125] on div "Filters Applicant Status (0/5) Unread message Hasn't messaged back Stuck in sta…" at bounding box center [674, 339] width 1348 height 678
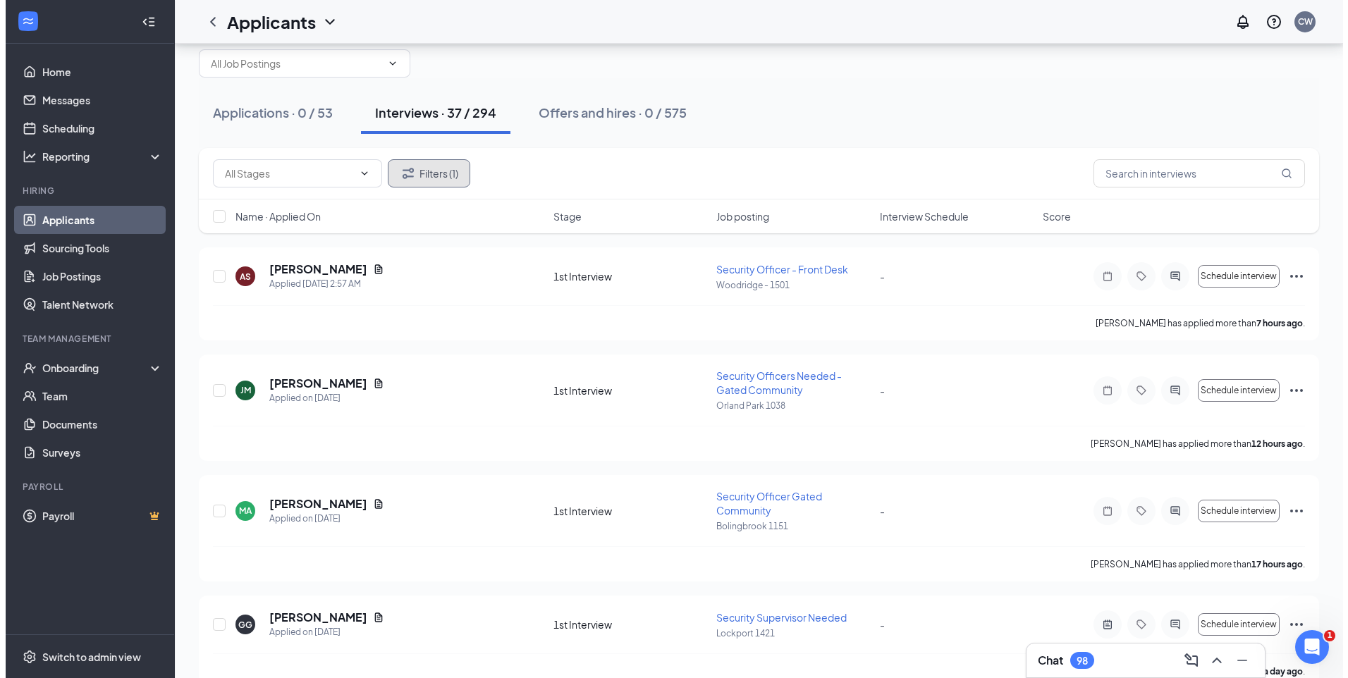
scroll to position [70, 0]
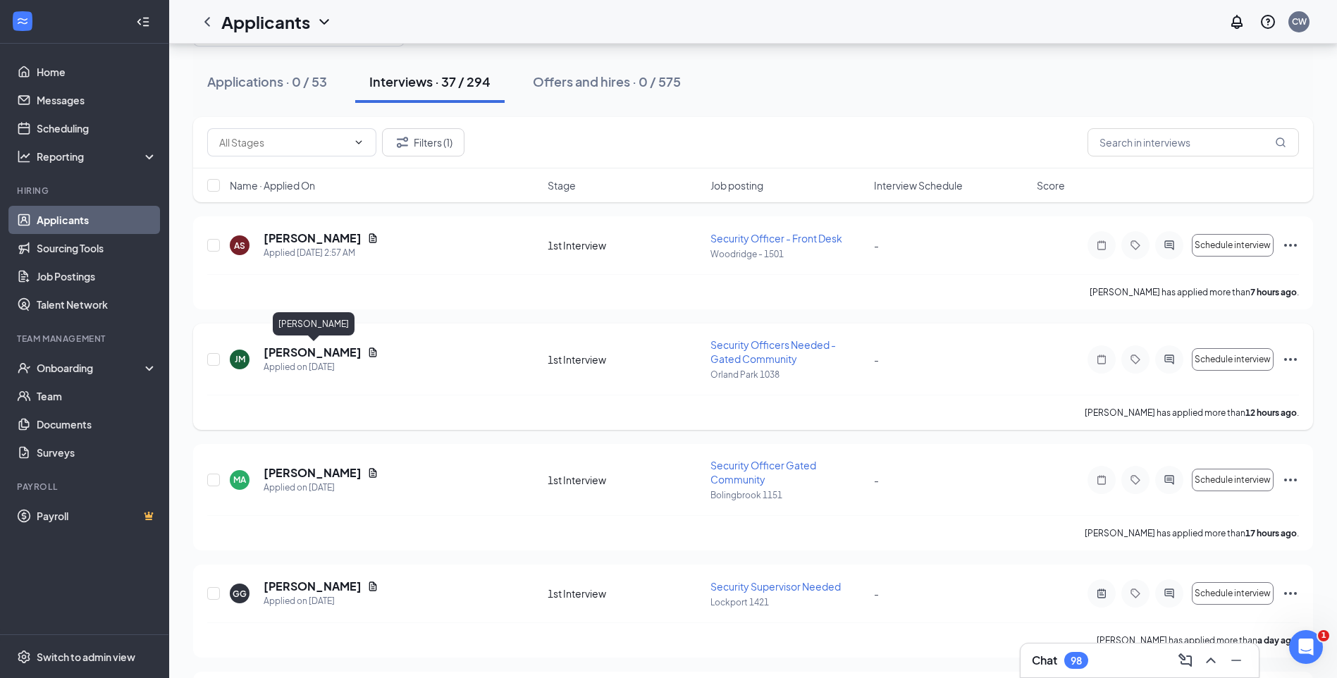
click at [360, 357] on h5 "[PERSON_NAME]" at bounding box center [313, 353] width 98 height 16
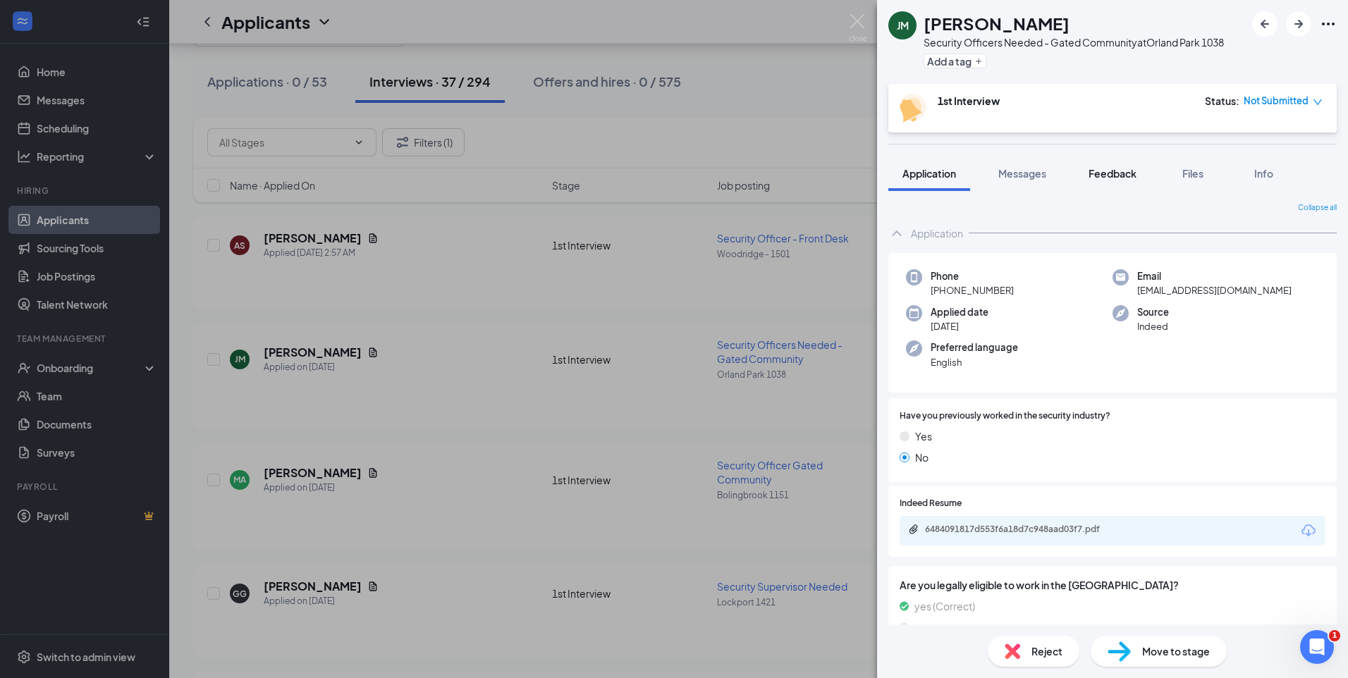
click at [1114, 165] on button "Feedback" at bounding box center [1112, 173] width 76 height 35
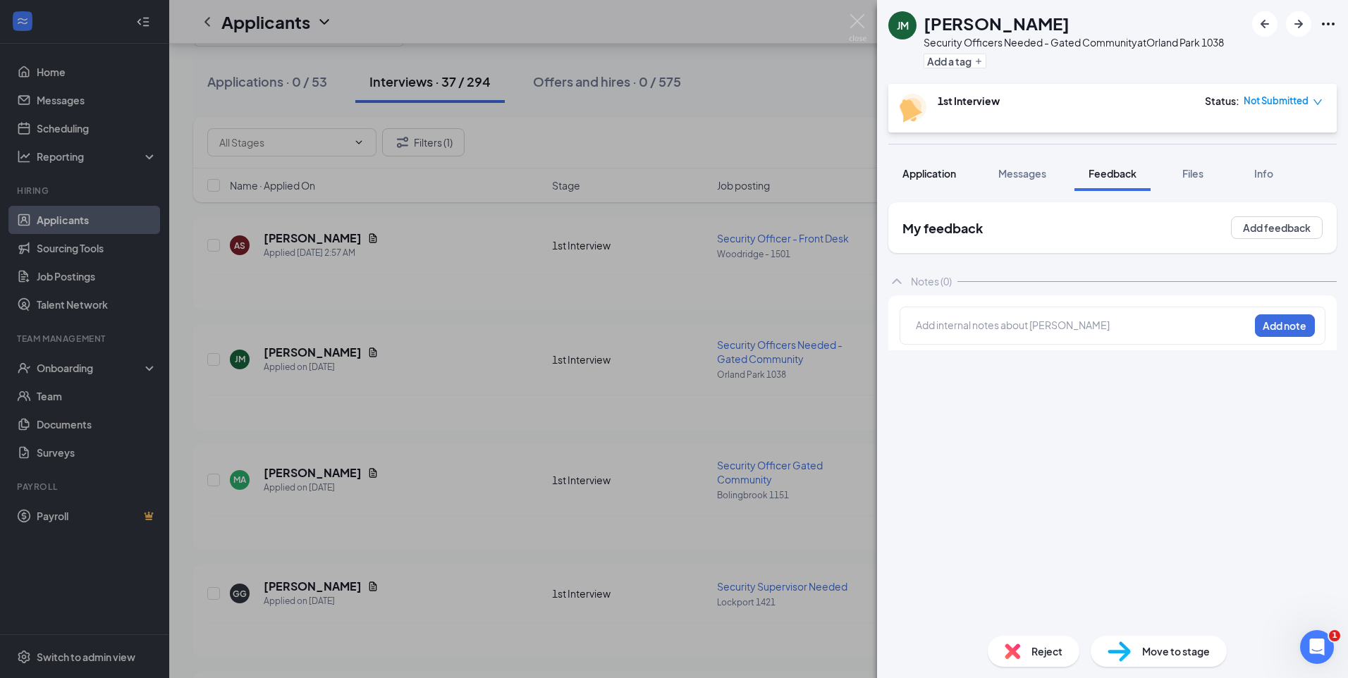
click at [929, 172] on span "Application" at bounding box center [929, 173] width 54 height 13
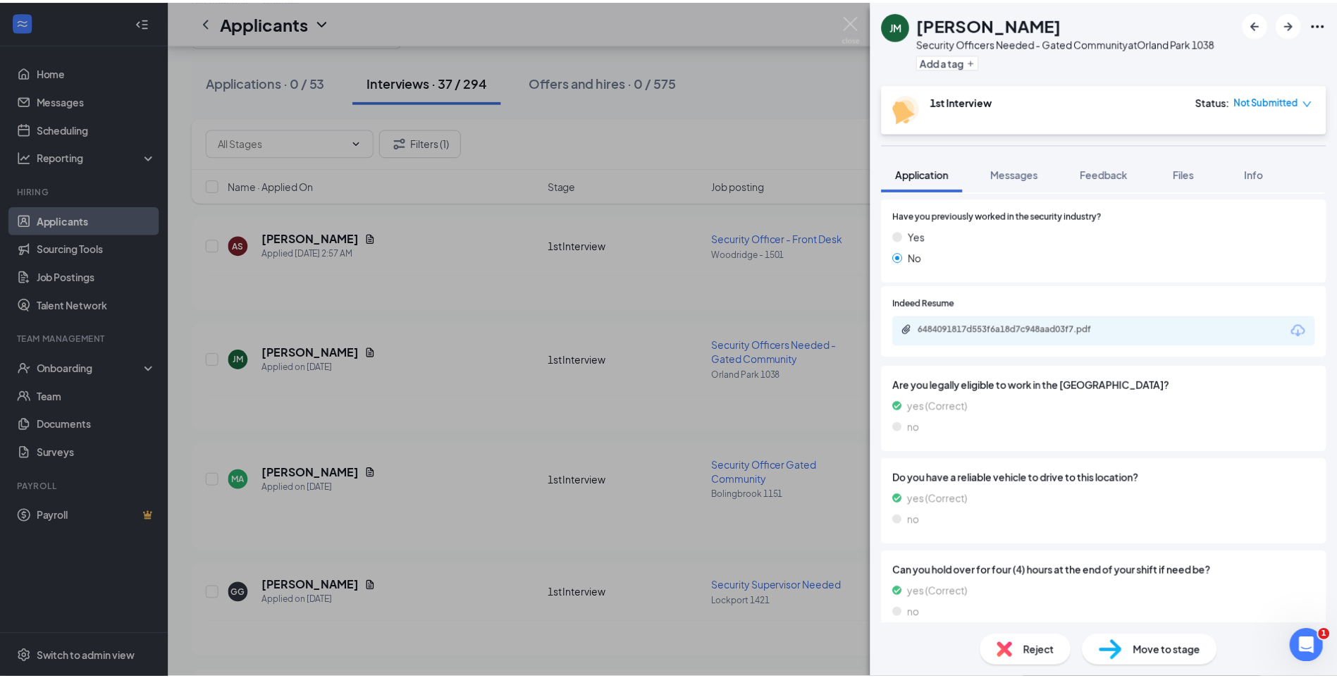
scroll to position [205, 0]
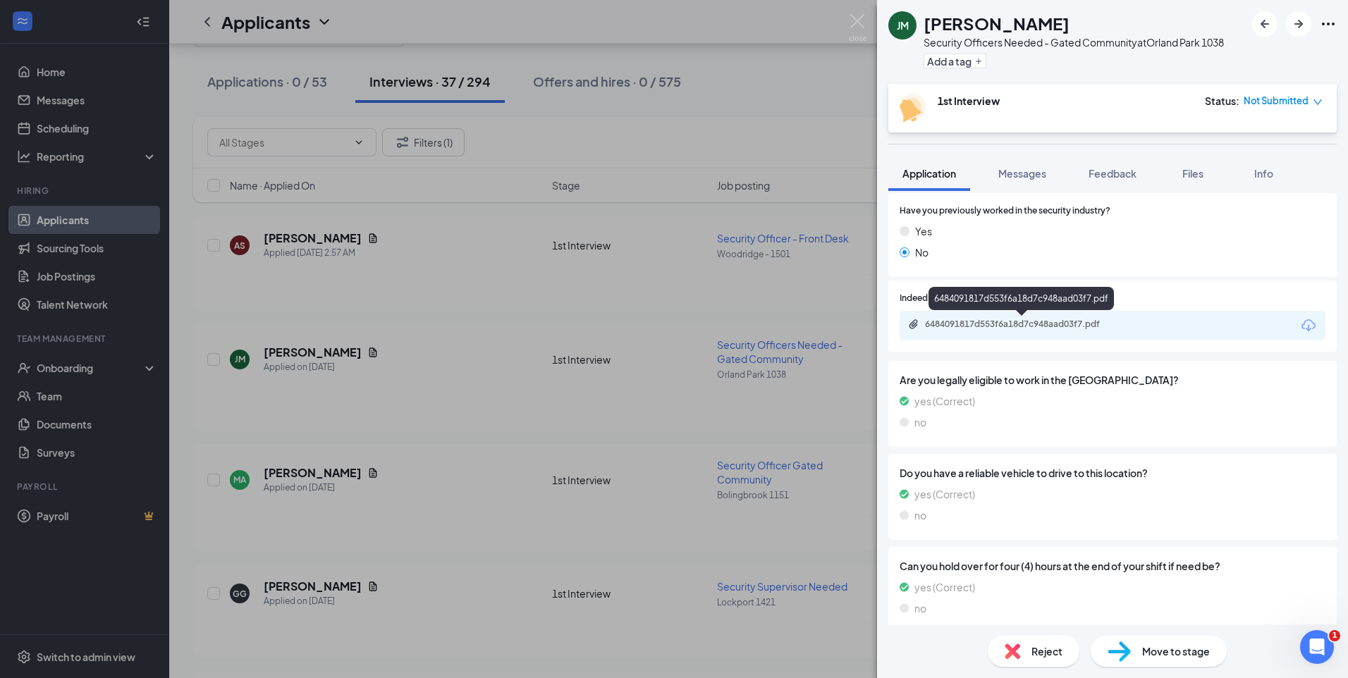
click at [1027, 328] on div "6484091817d553f6a18d7c948aad03f7.pdf" at bounding box center [1023, 324] width 197 height 11
click at [852, 20] on img at bounding box center [858, 27] width 18 height 27
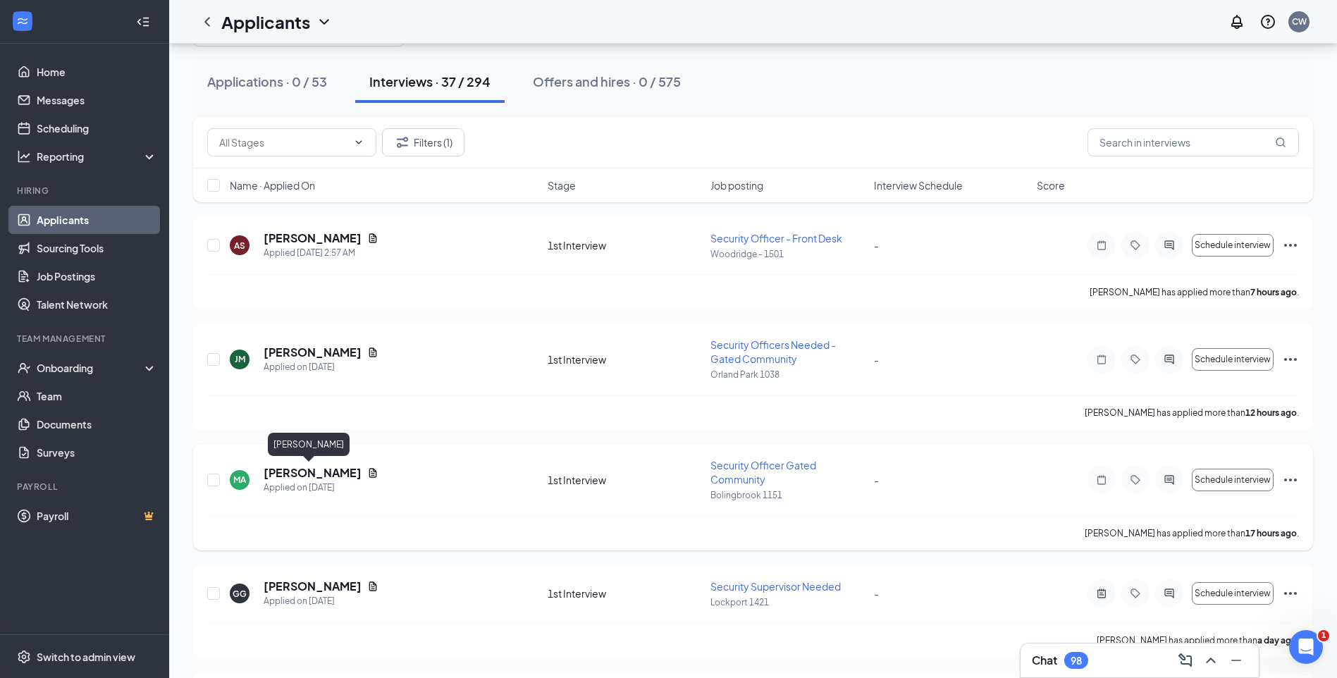
click at [319, 469] on h5 "[PERSON_NAME]" at bounding box center [313, 473] width 98 height 16
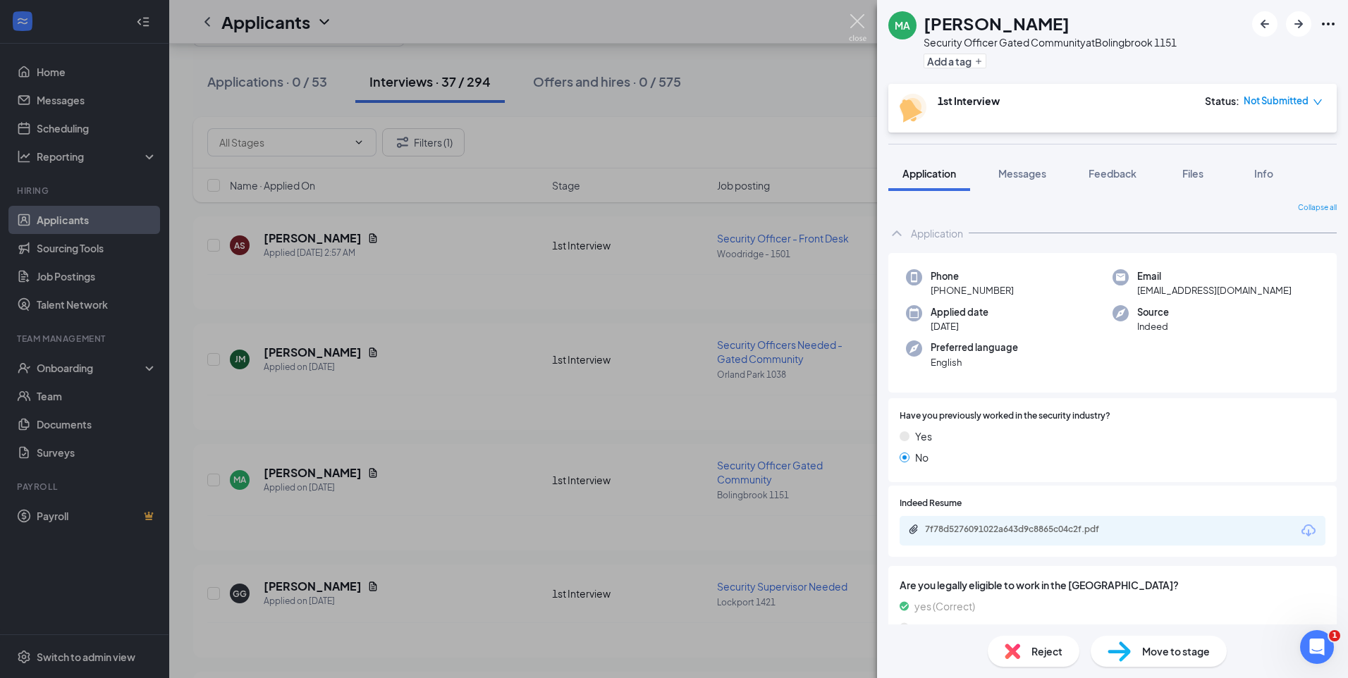
click at [862, 22] on img at bounding box center [858, 27] width 18 height 27
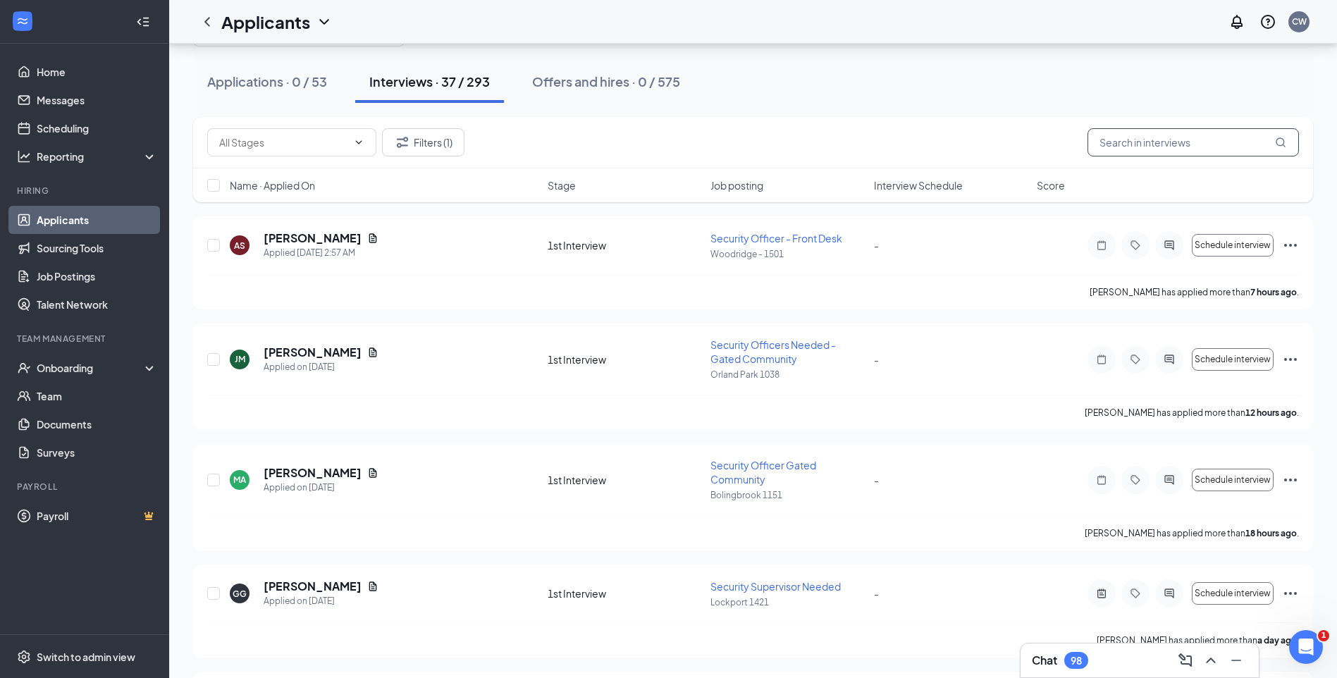
click at [1140, 137] on input "text" at bounding box center [1193, 142] width 211 height 28
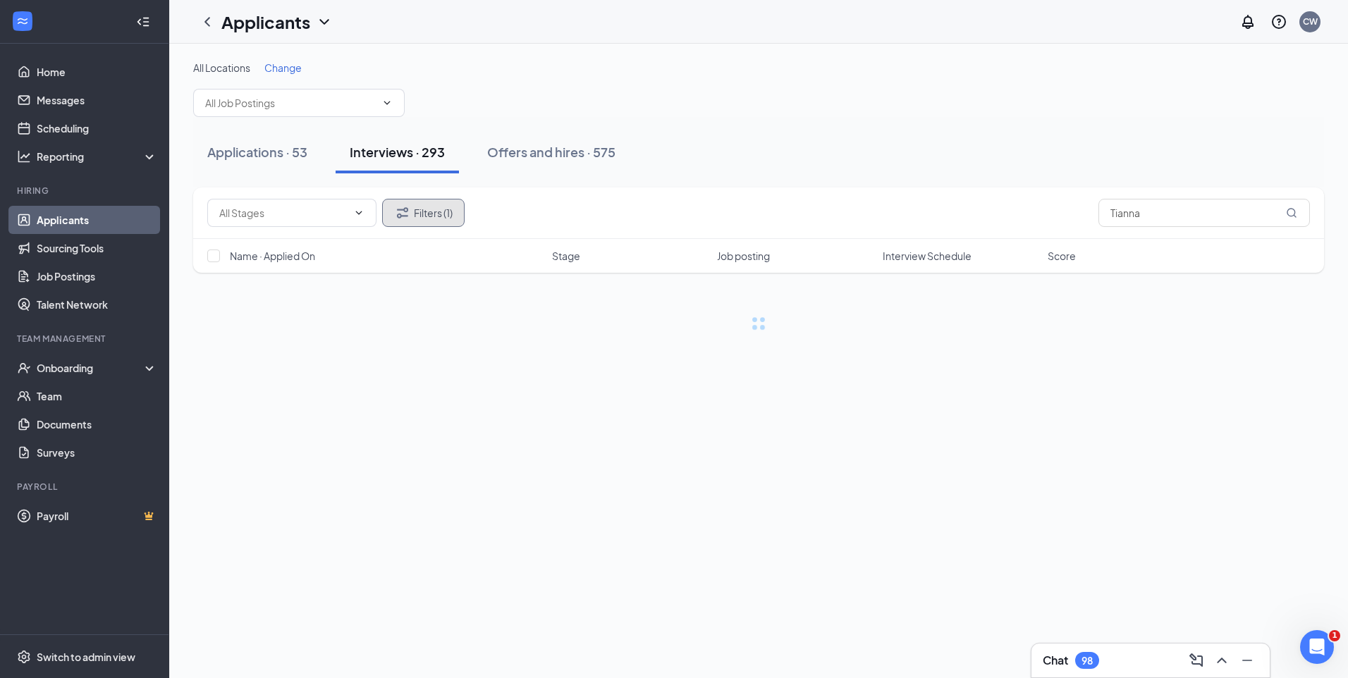
click at [434, 220] on button "Filters (1)" at bounding box center [423, 213] width 82 height 28
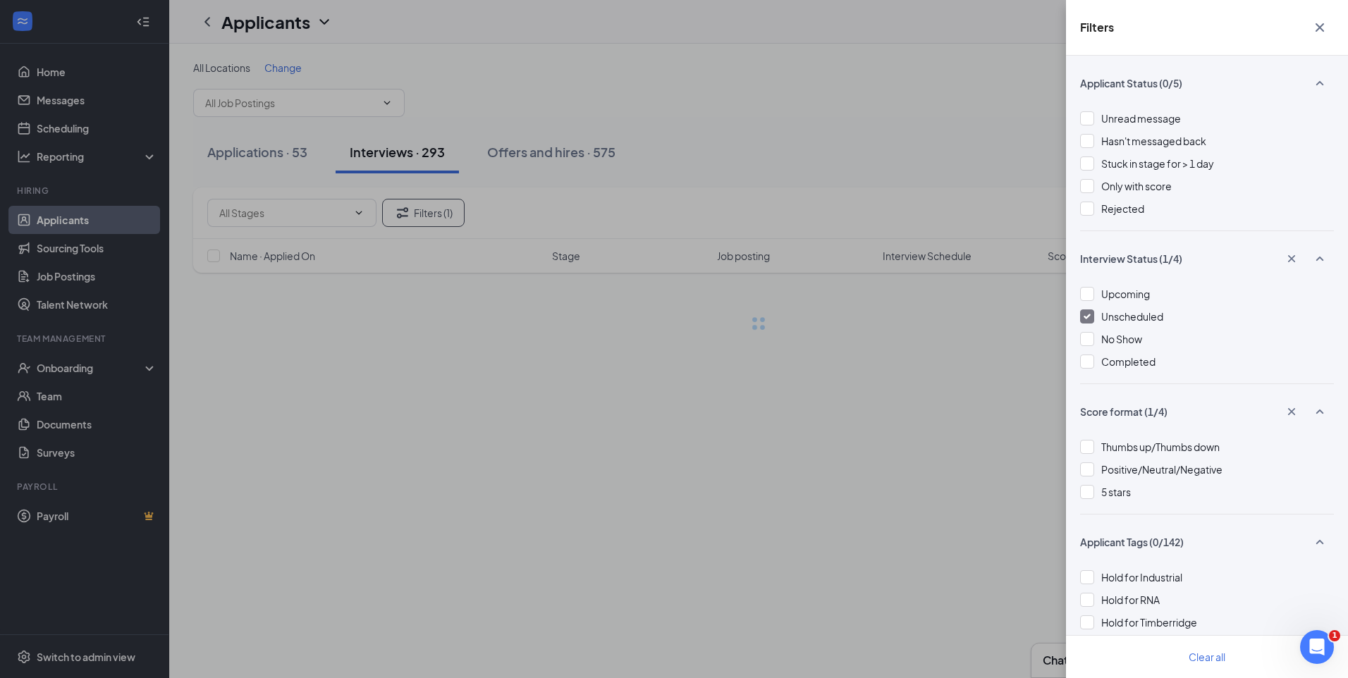
click at [1083, 313] on div at bounding box center [1087, 316] width 14 height 14
click at [880, 111] on div "Filters Applicant Status (0/5) Unread message Hasn't messaged back Stuck in sta…" at bounding box center [674, 339] width 1348 height 678
click at [877, 113] on div "Filters Applicant Status (0/5) Unread message Hasn't messaged back Stuck in sta…" at bounding box center [674, 339] width 1348 height 678
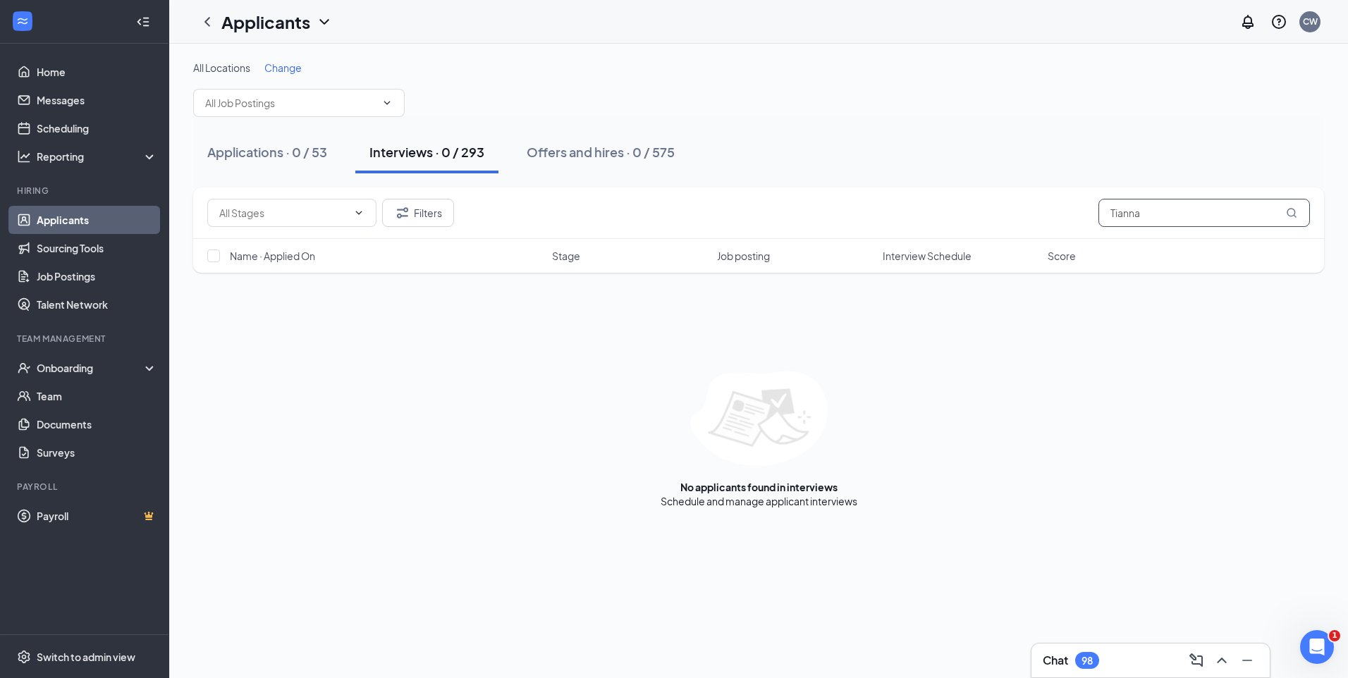
click at [1130, 211] on input "Tianna" at bounding box center [1203, 213] width 211 height 28
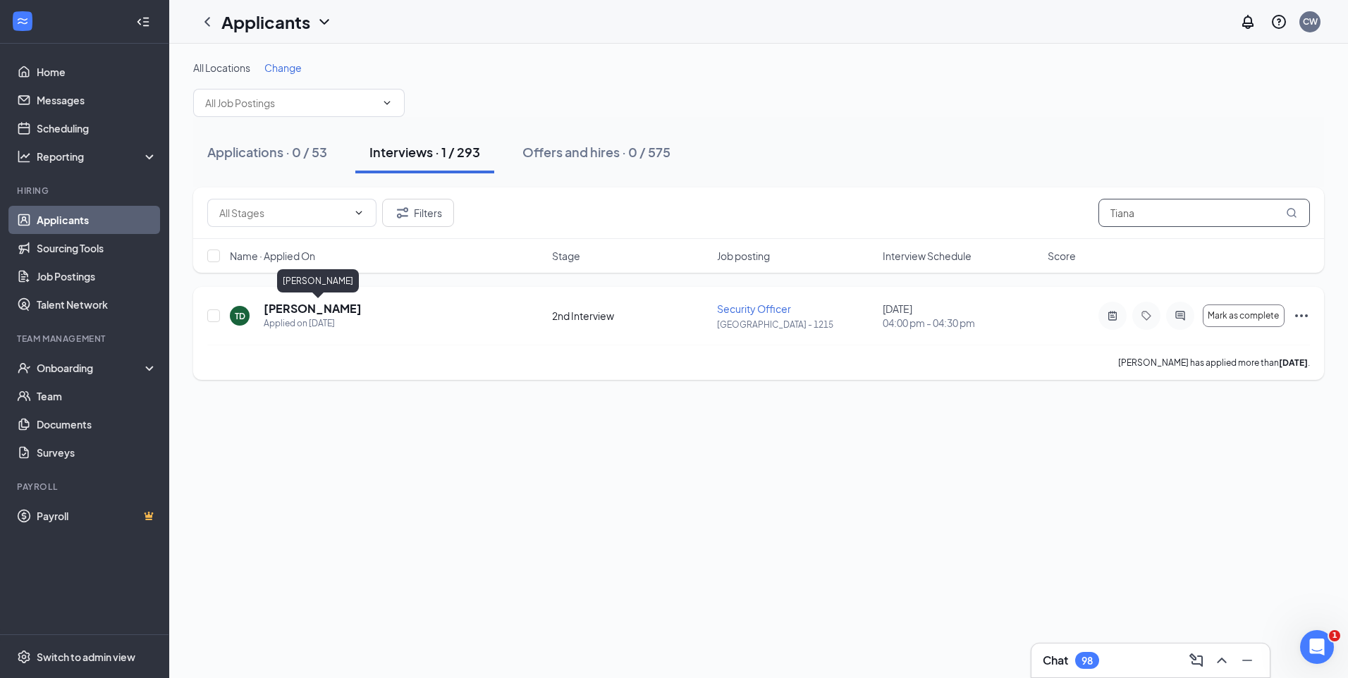
type input "Tiana"
click at [327, 313] on h5 "[PERSON_NAME]" at bounding box center [313, 309] width 98 height 16
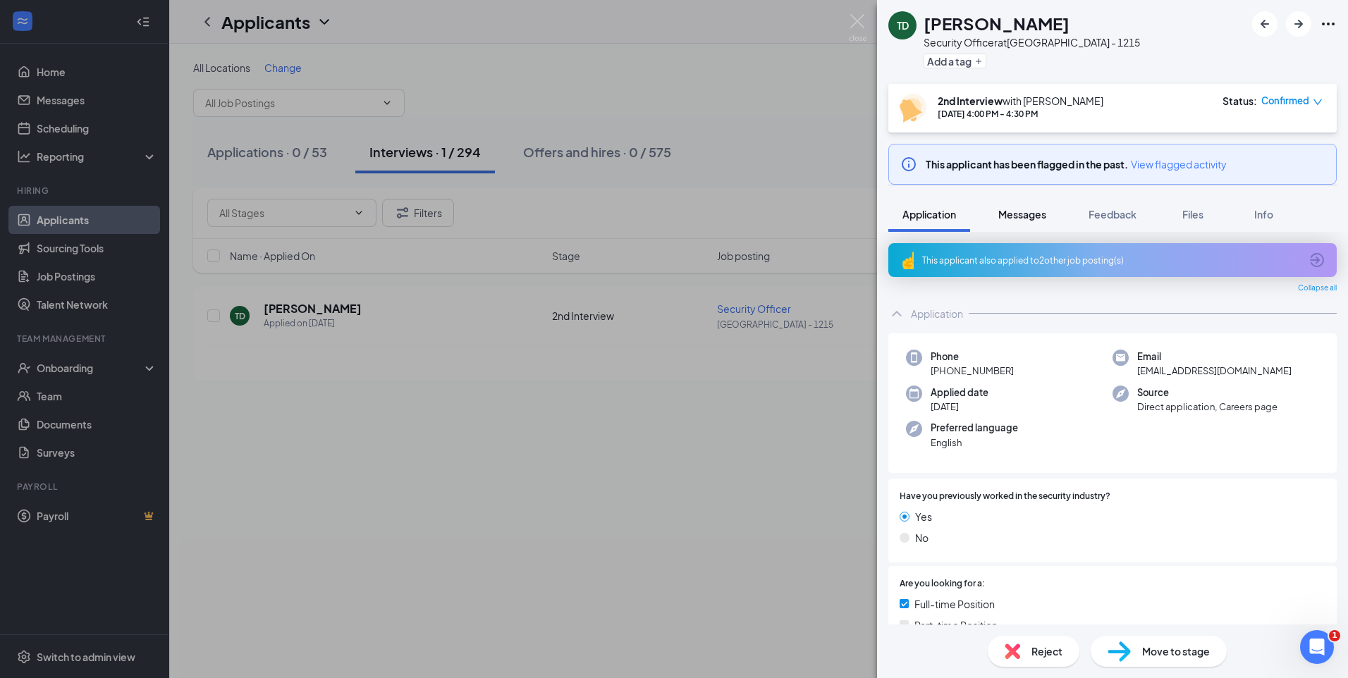
click at [1028, 218] on span "Messages" at bounding box center [1022, 214] width 48 height 13
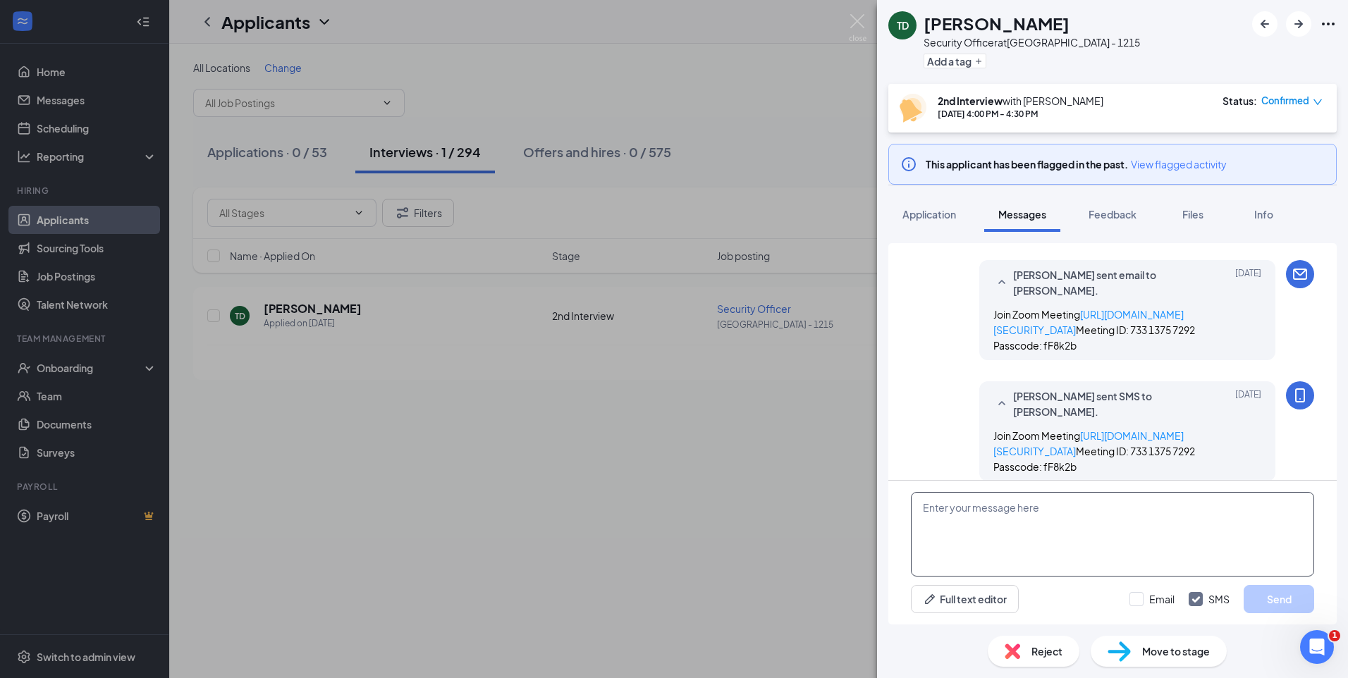
scroll to position [516, 0]
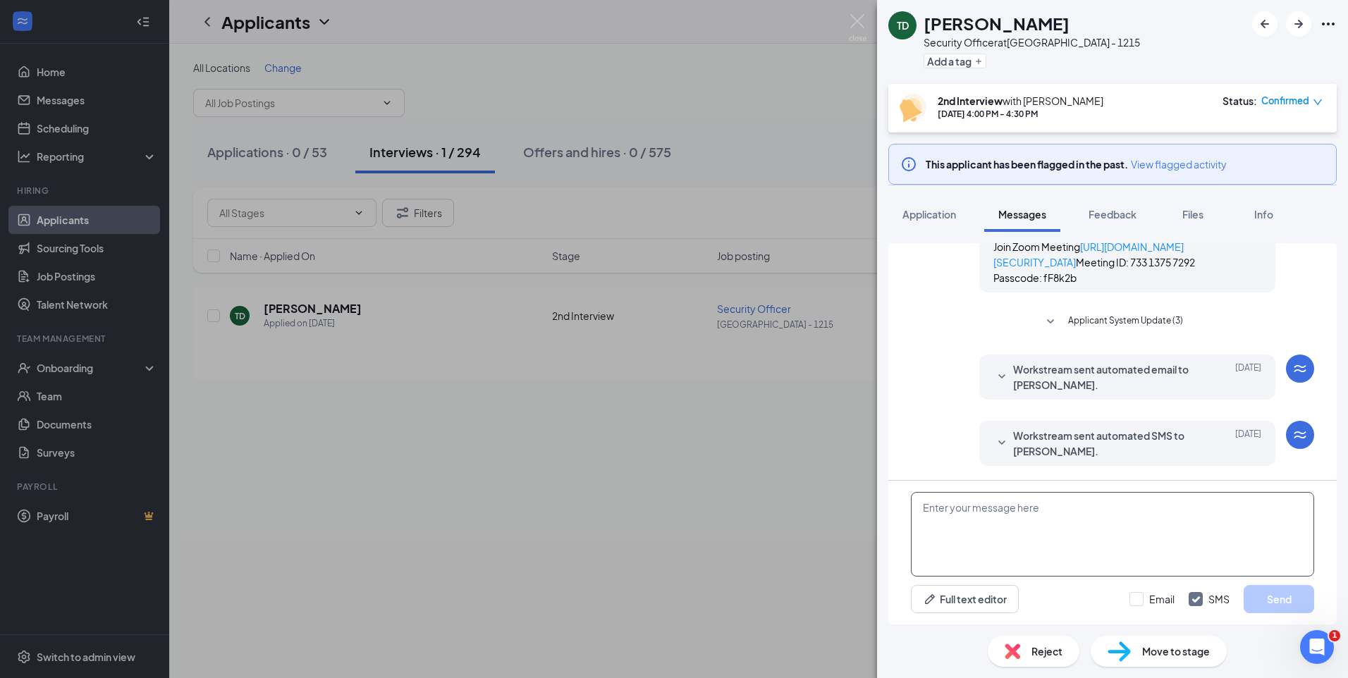
click at [1006, 519] on textarea at bounding box center [1112, 534] width 403 height 85
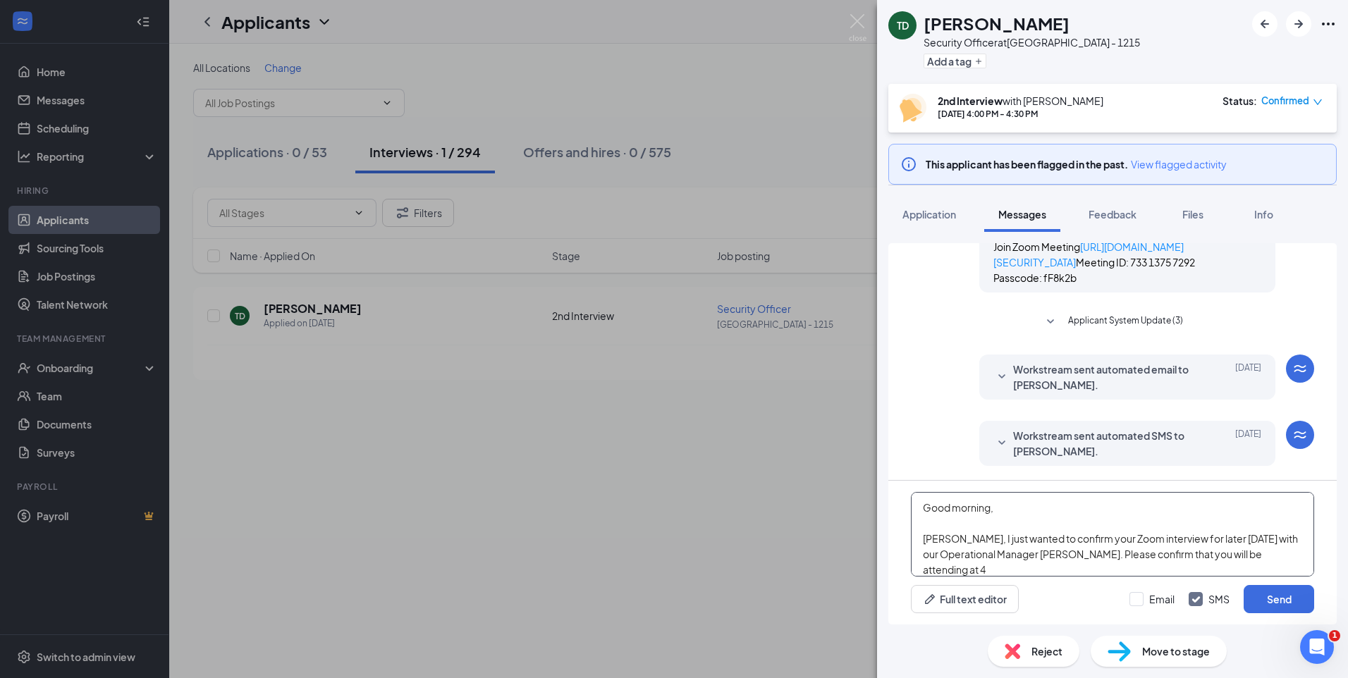
click at [1295, 551] on textarea "Good morning, [PERSON_NAME], I just wanted to confirm your Zoom interview for l…" at bounding box center [1112, 534] width 403 height 85
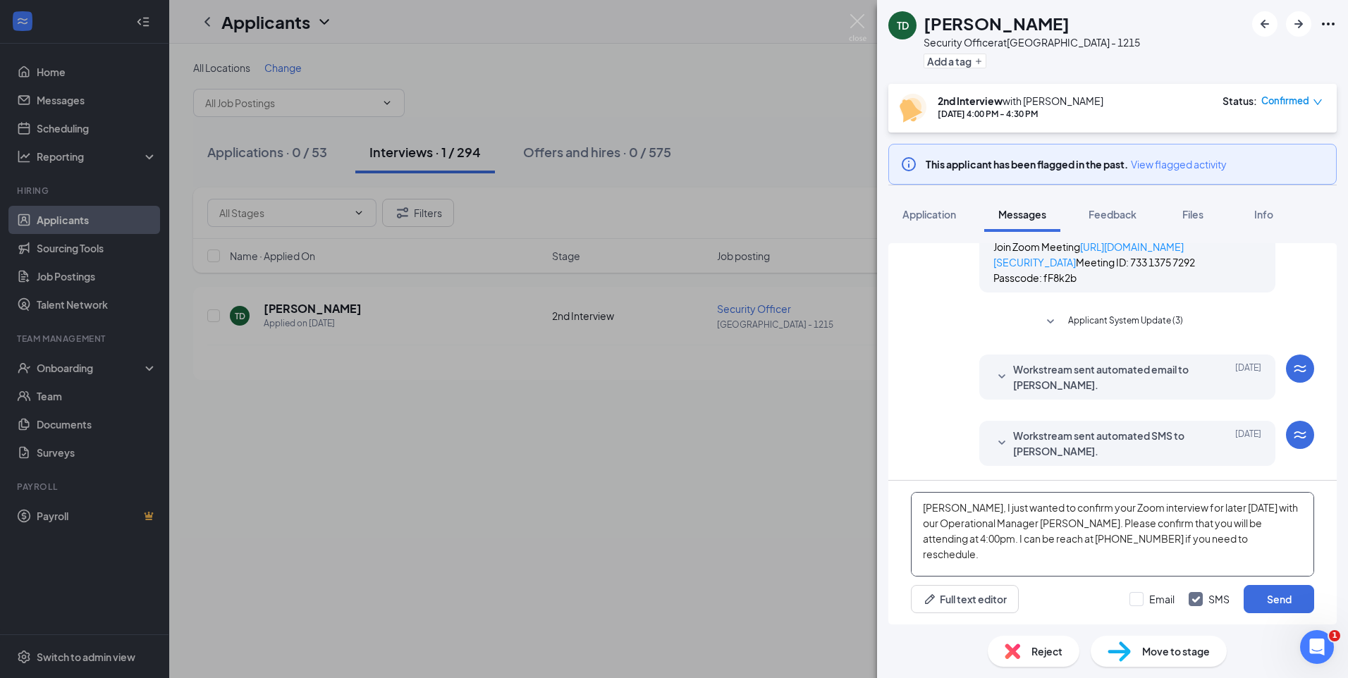
scroll to position [47, 0]
type textarea "Good morning, [PERSON_NAME], I just wanted to confirm your Zoom interview for l…"
click at [1139, 600] on input "Email" at bounding box center [1151, 599] width 45 height 14
checkbox input "true"
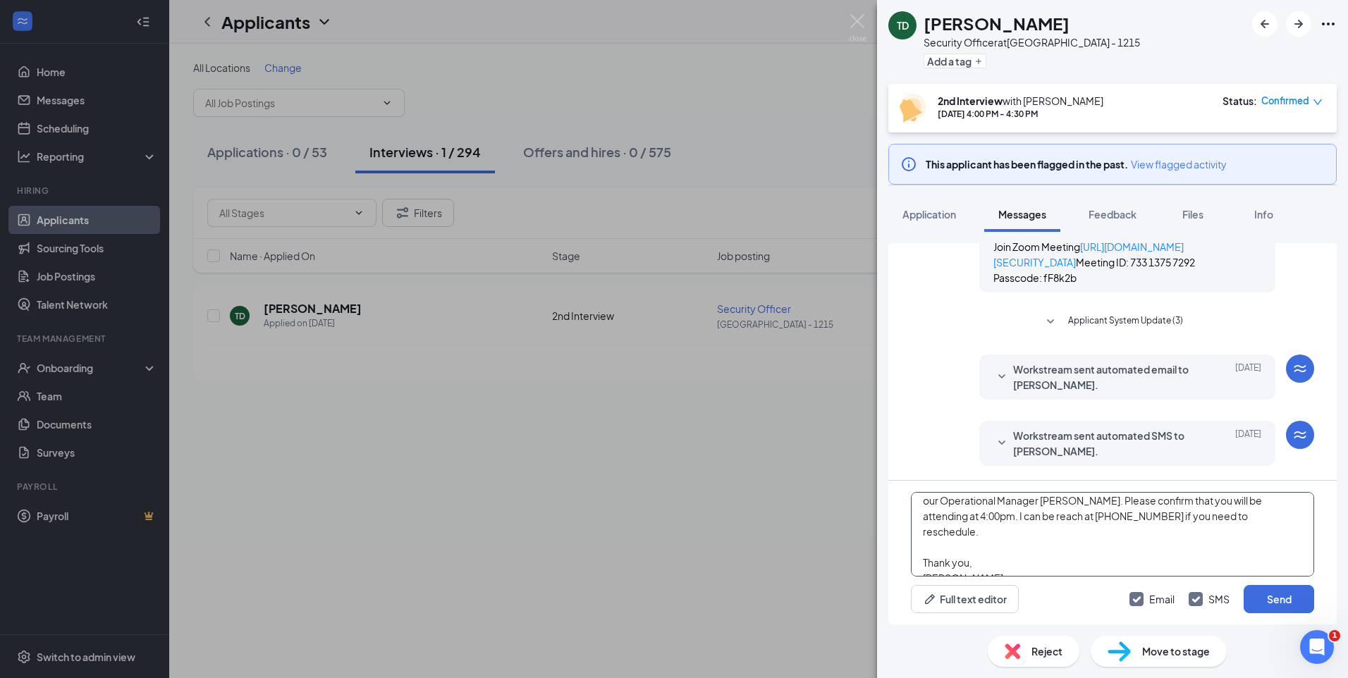
scroll to position [55, 0]
drag, startPoint x: 1259, startPoint y: 594, endPoint x: 1275, endPoint y: 596, distance: 16.3
click at [1260, 594] on button "Send" at bounding box center [1278, 599] width 70 height 28
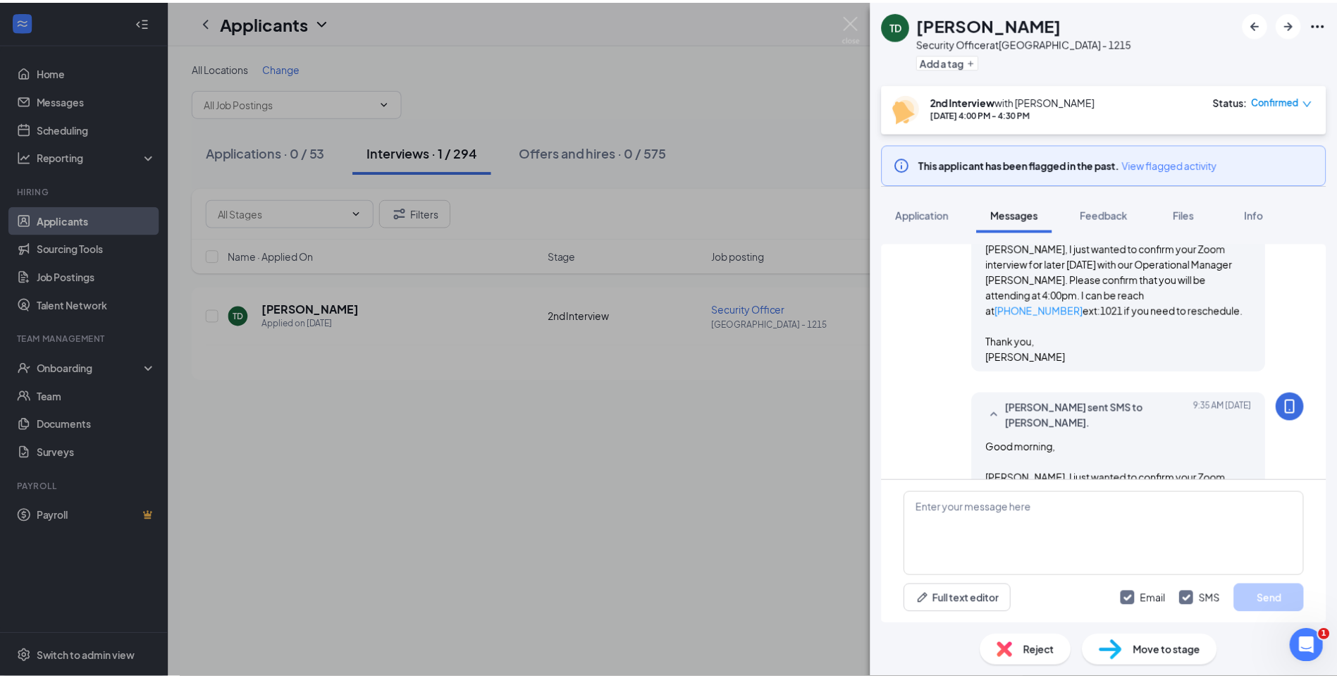
scroll to position [975, 0]
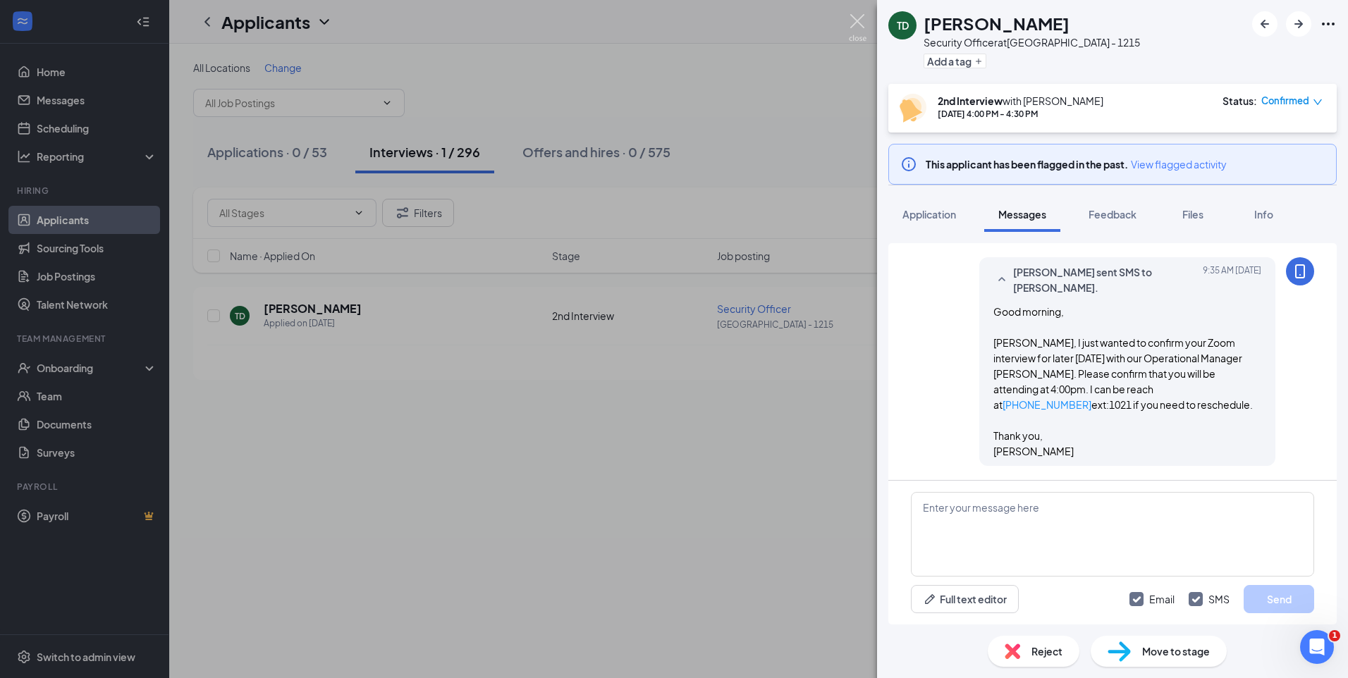
click at [849, 20] on img at bounding box center [858, 27] width 18 height 27
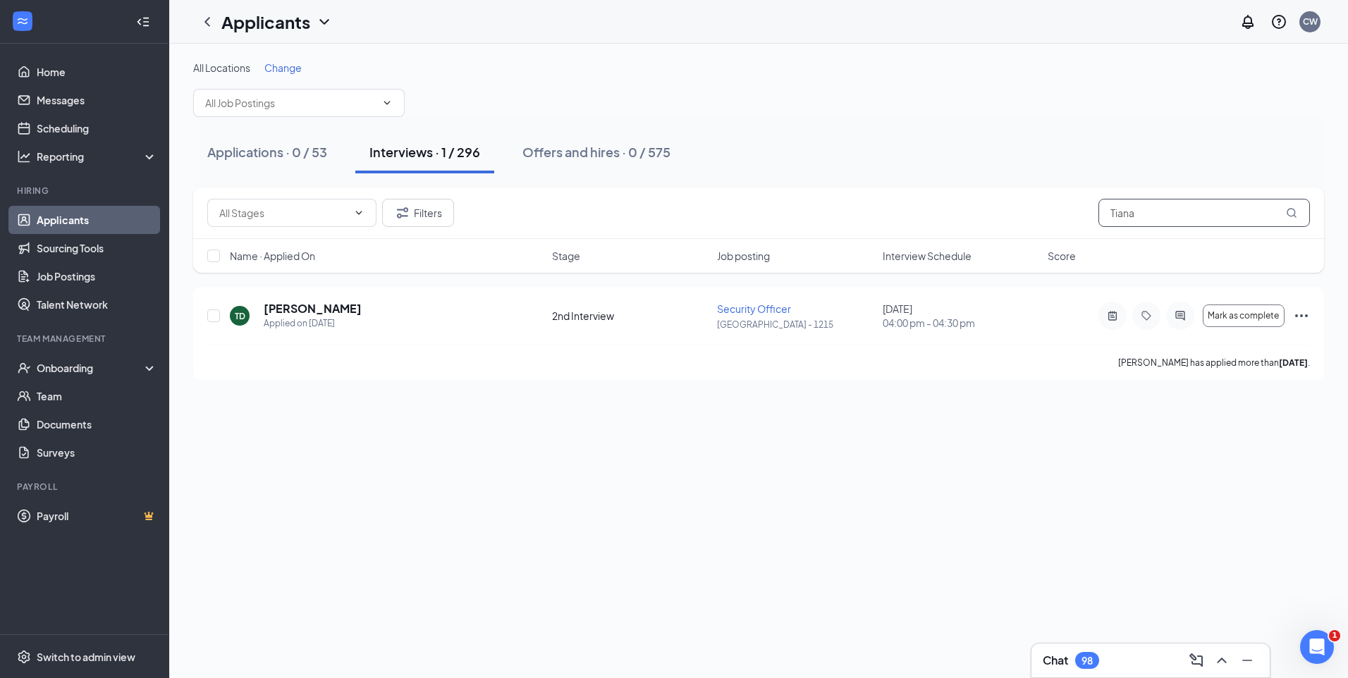
drag, startPoint x: 1181, startPoint y: 213, endPoint x: 899, endPoint y: 235, distance: 282.1
click at [964, 216] on div "Filters Tiana" at bounding box center [758, 213] width 1102 height 28
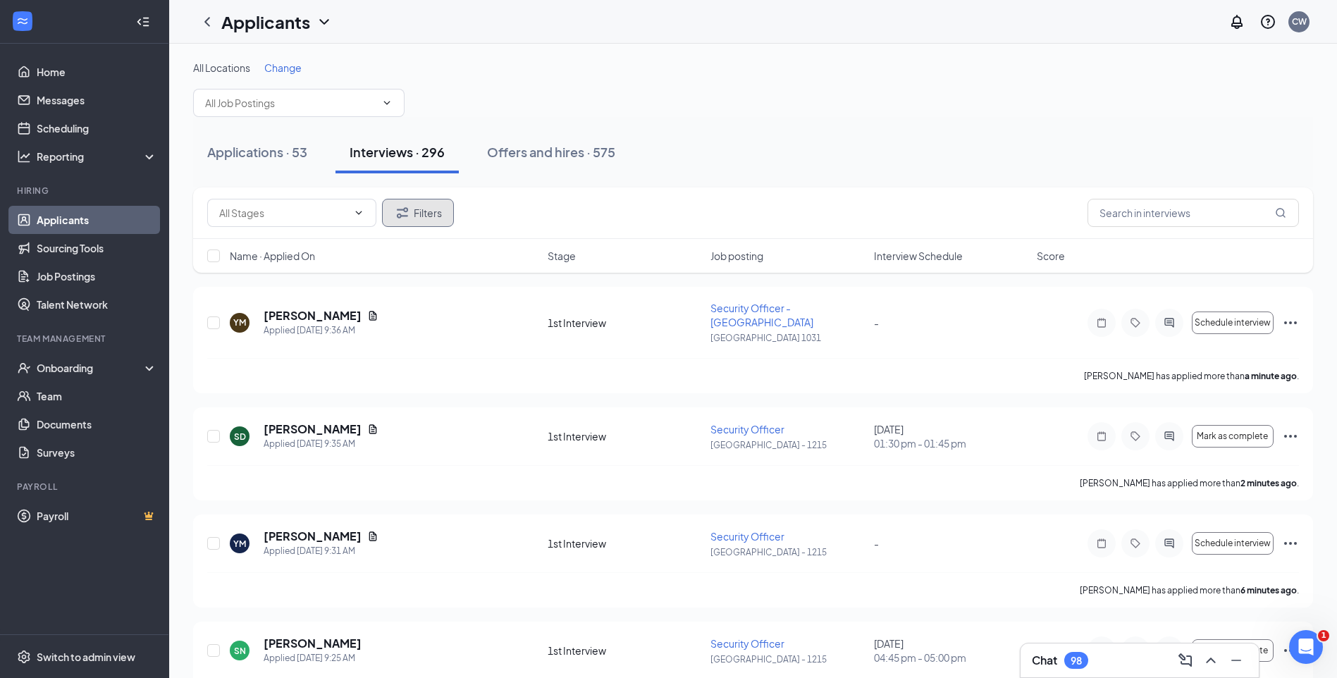
click at [424, 218] on button "Filters" at bounding box center [418, 213] width 72 height 28
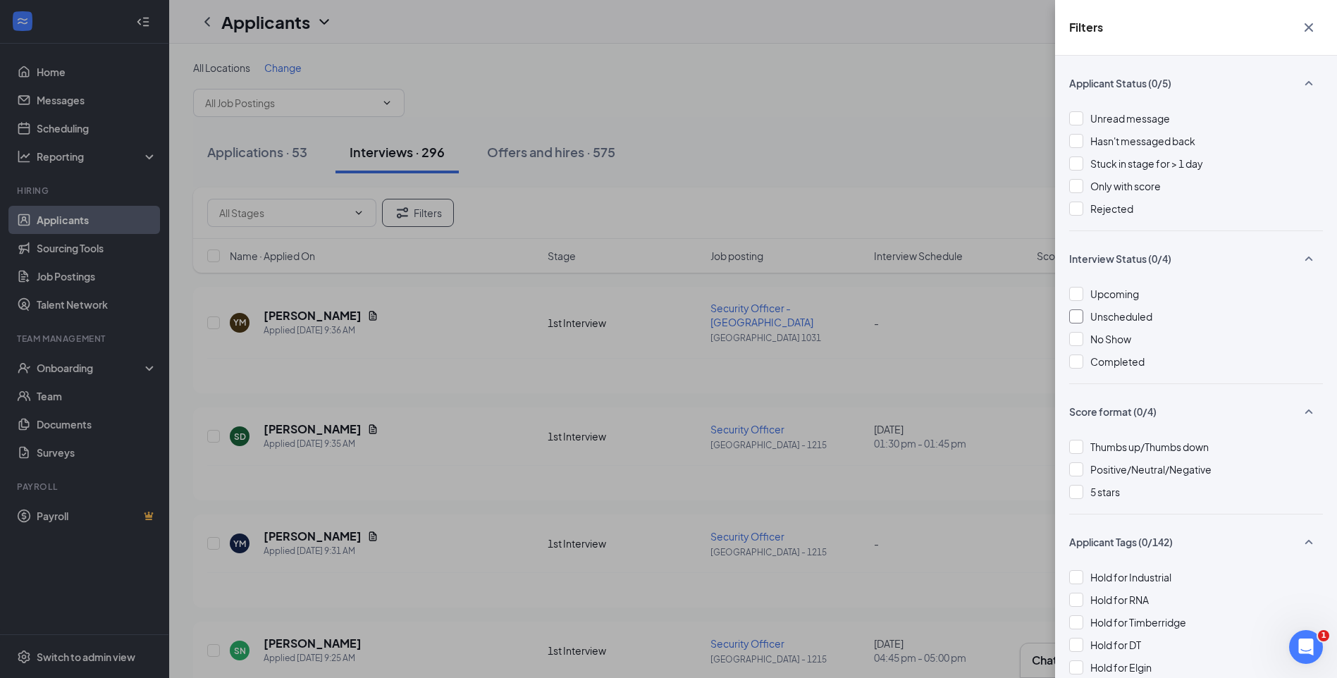
click at [1073, 314] on div at bounding box center [1076, 316] width 14 height 14
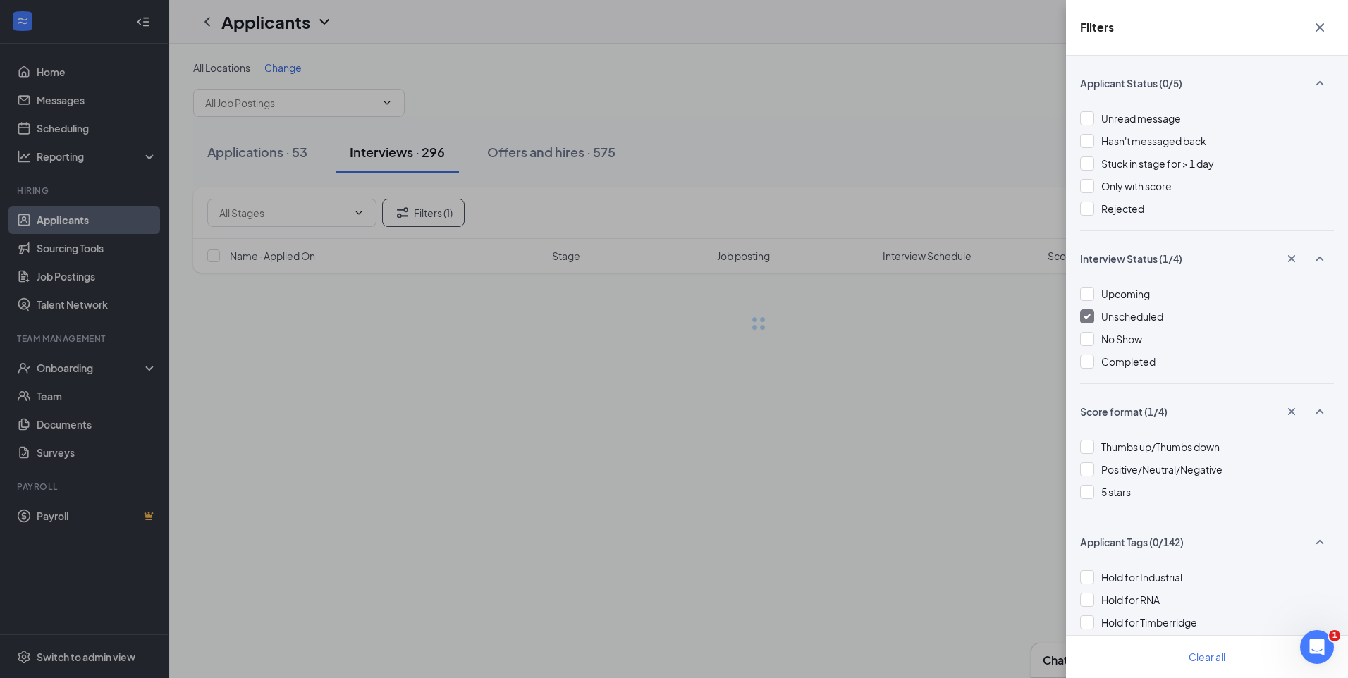
click at [741, 82] on div "Filters Applicant Status (0/5) Unread message Hasn't messaged back Stuck in sta…" at bounding box center [674, 339] width 1348 height 678
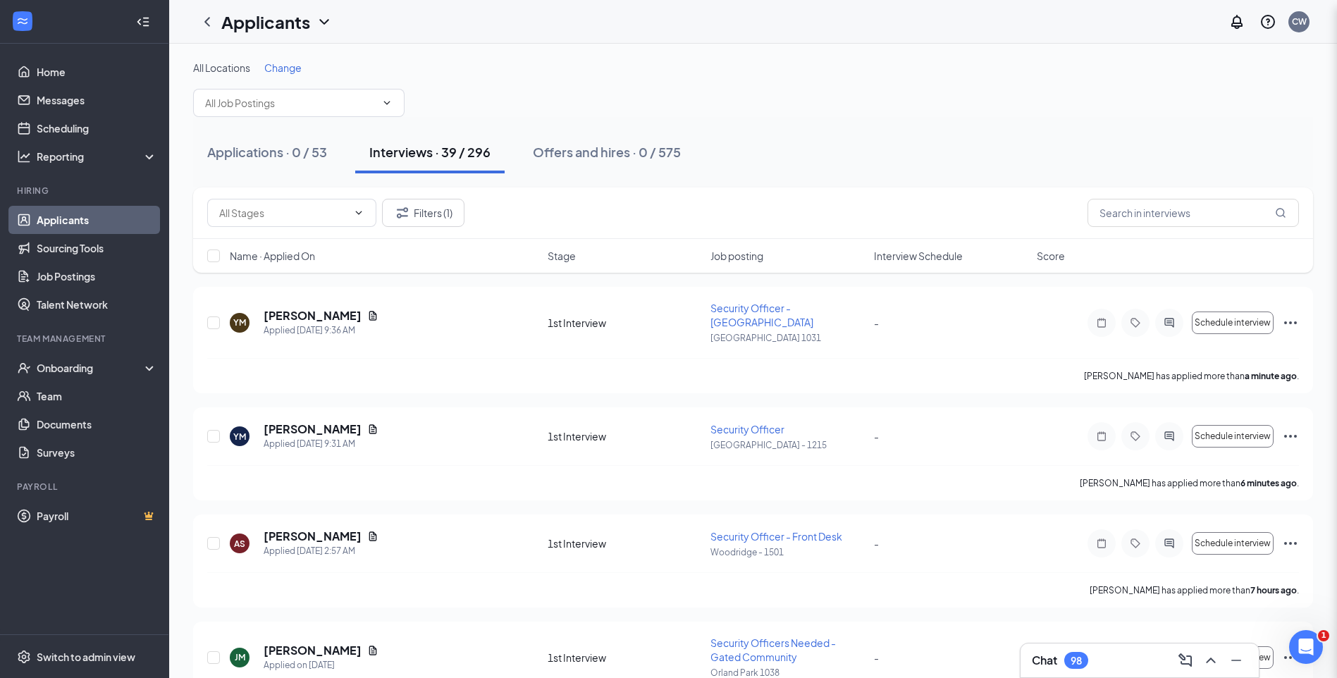
click at [708, 116] on div "All Locations Change" at bounding box center [753, 89] width 1120 height 56
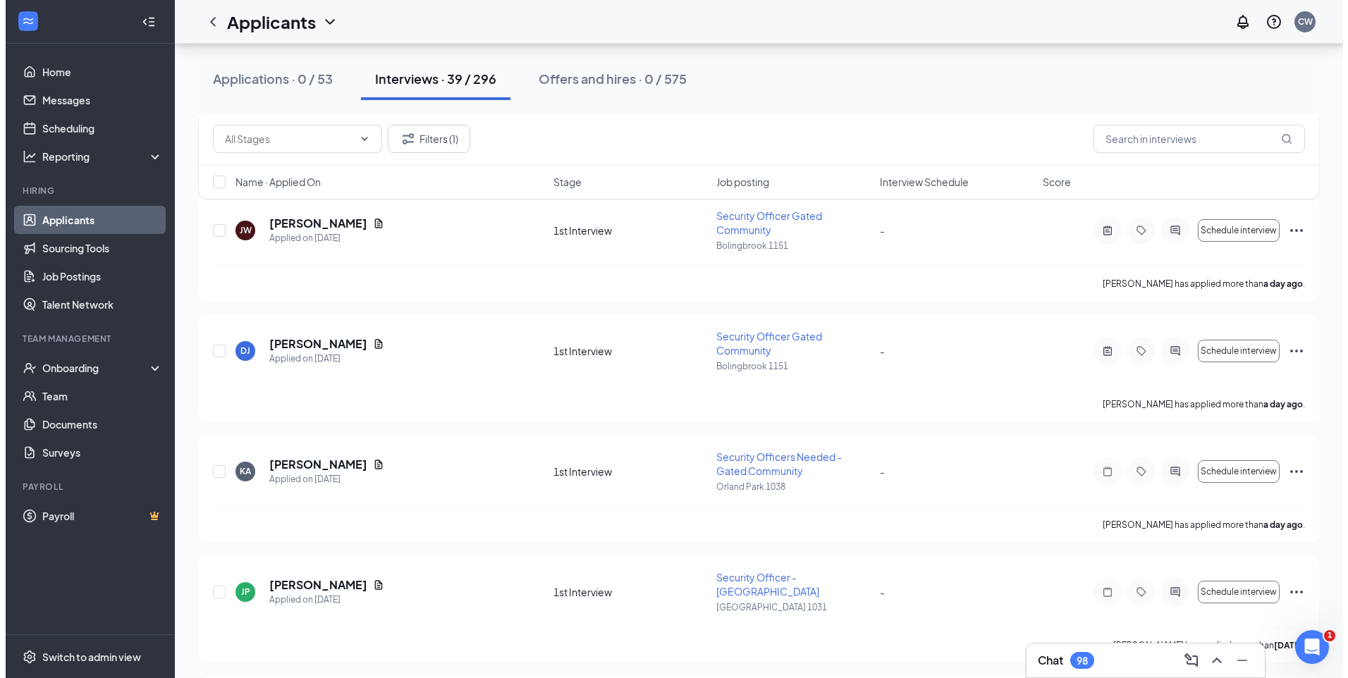
scroll to position [705, 0]
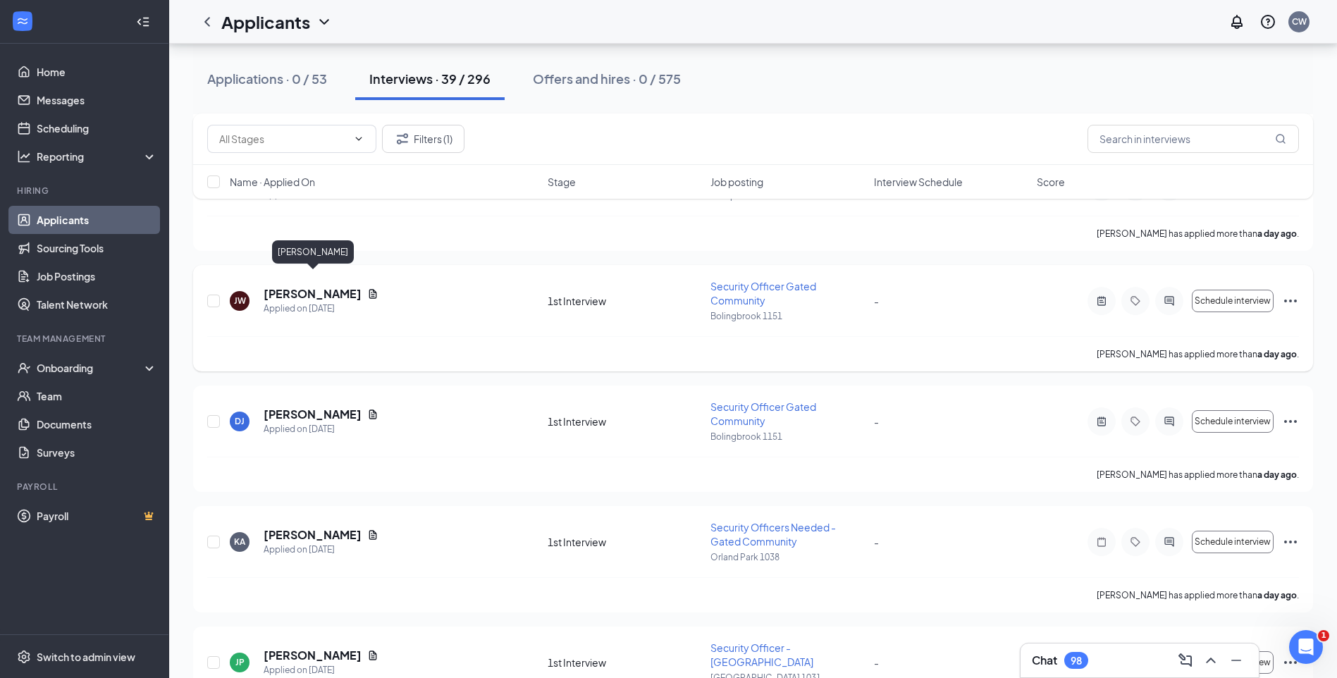
click at [343, 286] on h5 "[PERSON_NAME]" at bounding box center [313, 294] width 98 height 16
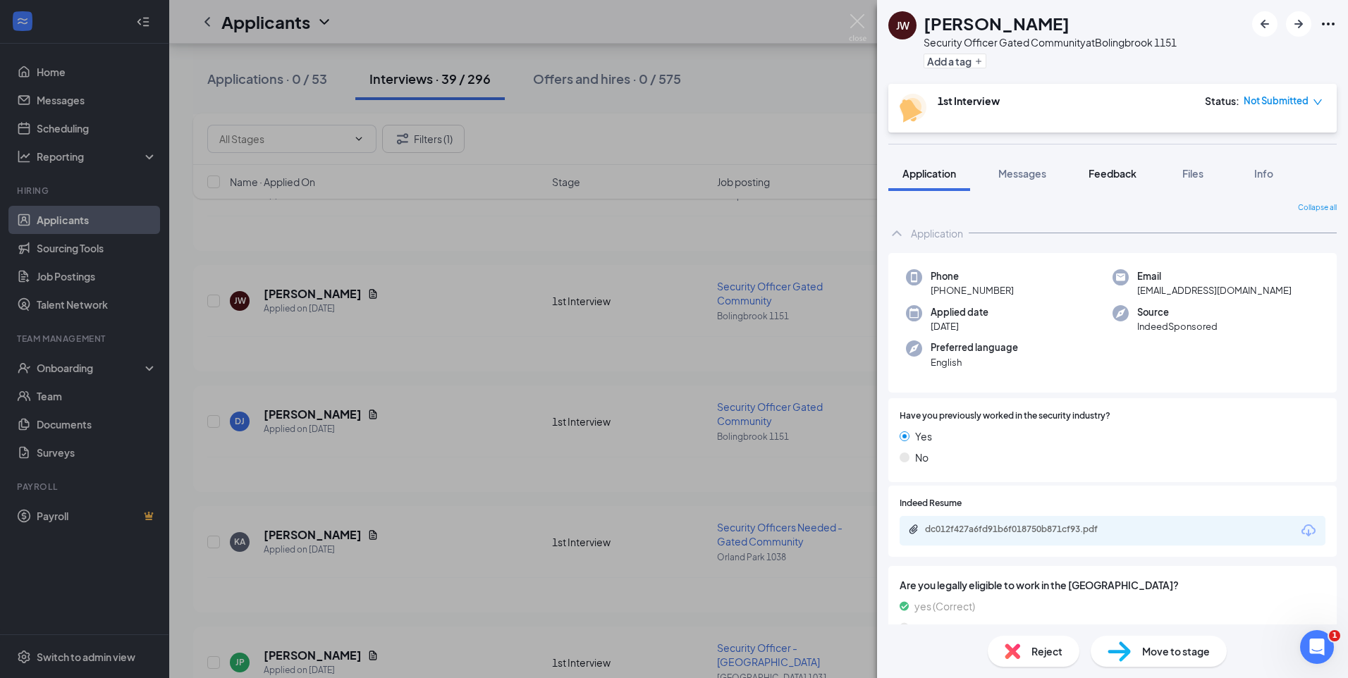
click at [1120, 175] on span "Feedback" at bounding box center [1112, 173] width 48 height 13
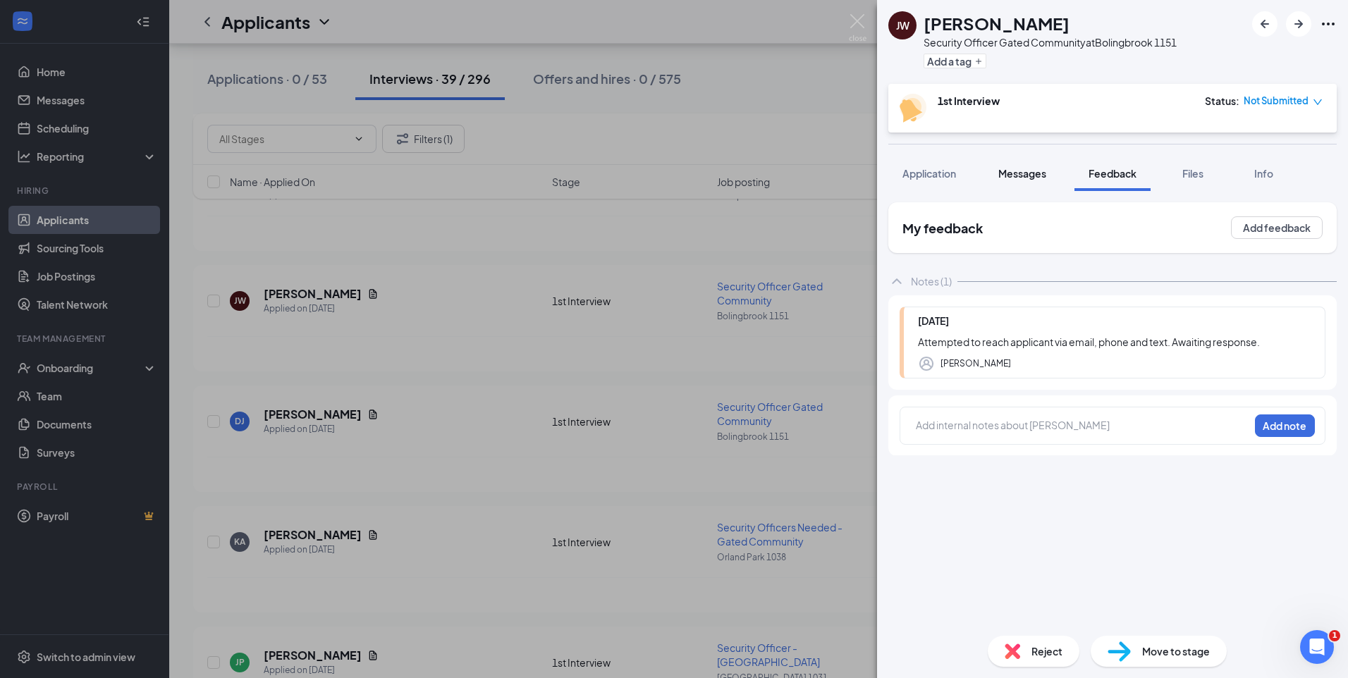
drag, startPoint x: 1007, startPoint y: 173, endPoint x: 1020, endPoint y: 156, distance: 20.6
click at [1008, 173] on span "Messages" at bounding box center [1022, 173] width 48 height 13
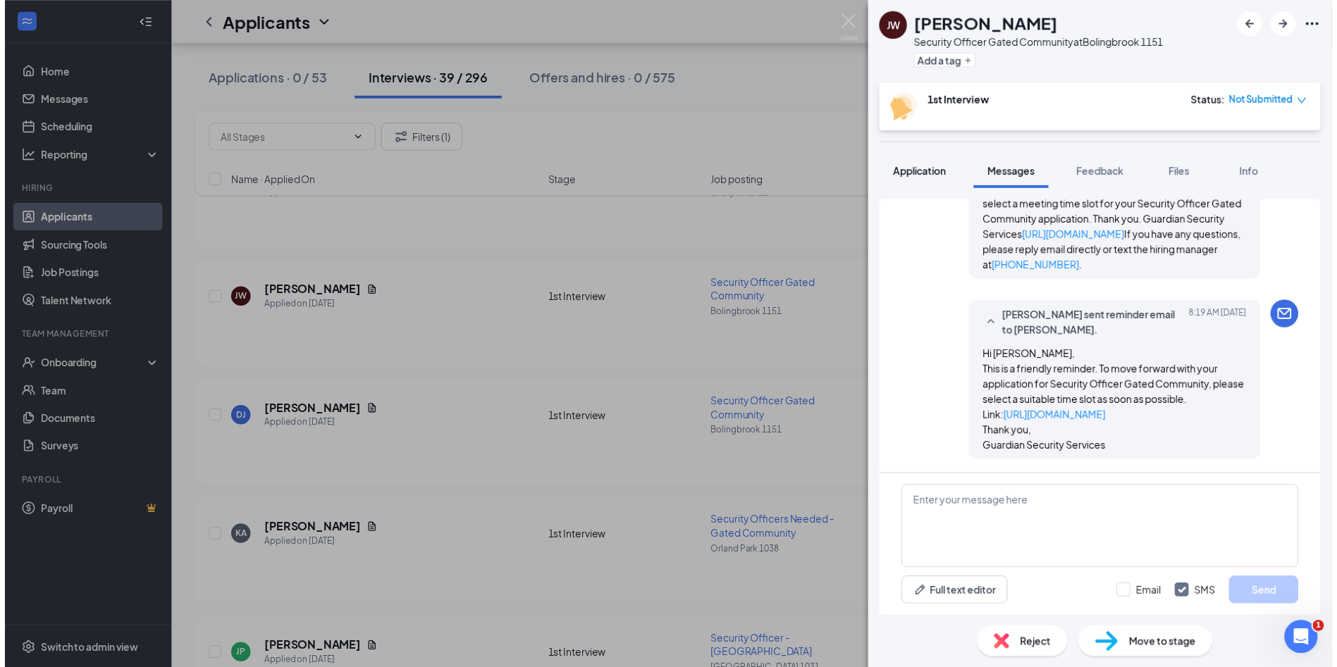
scroll to position [1163, 0]
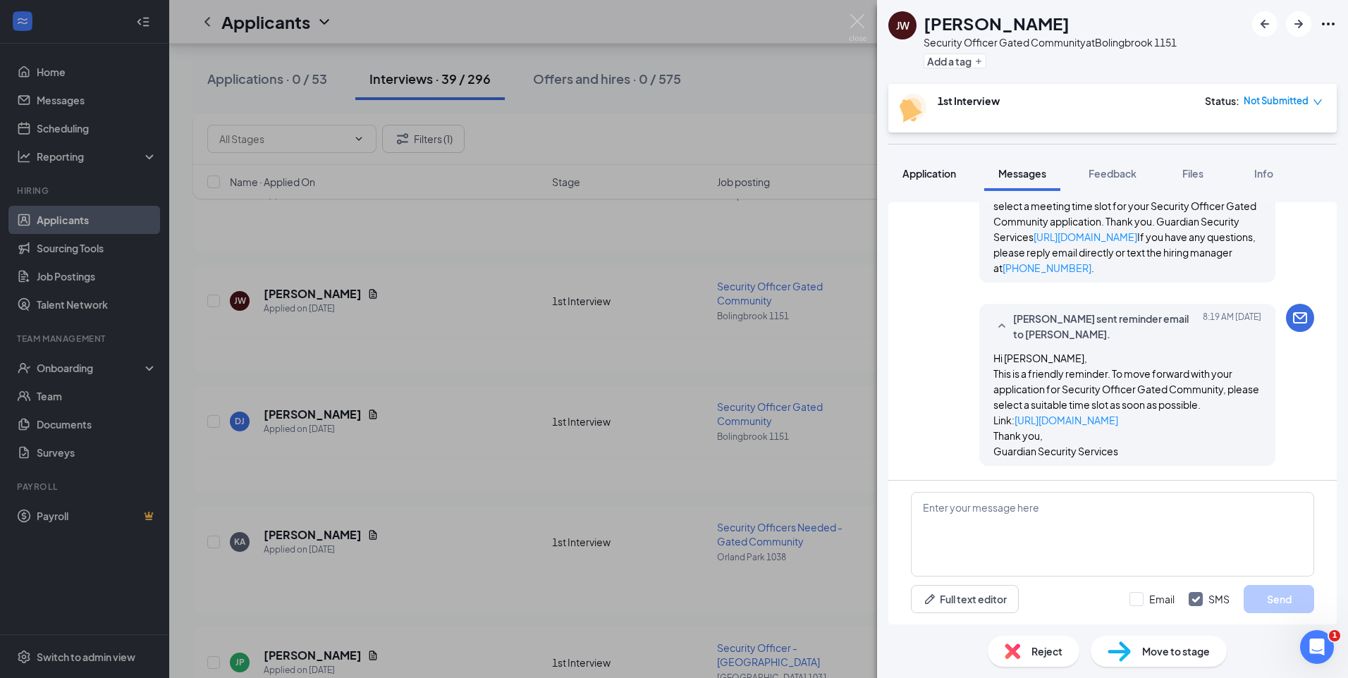
click at [925, 182] on button "Application" at bounding box center [929, 173] width 82 height 35
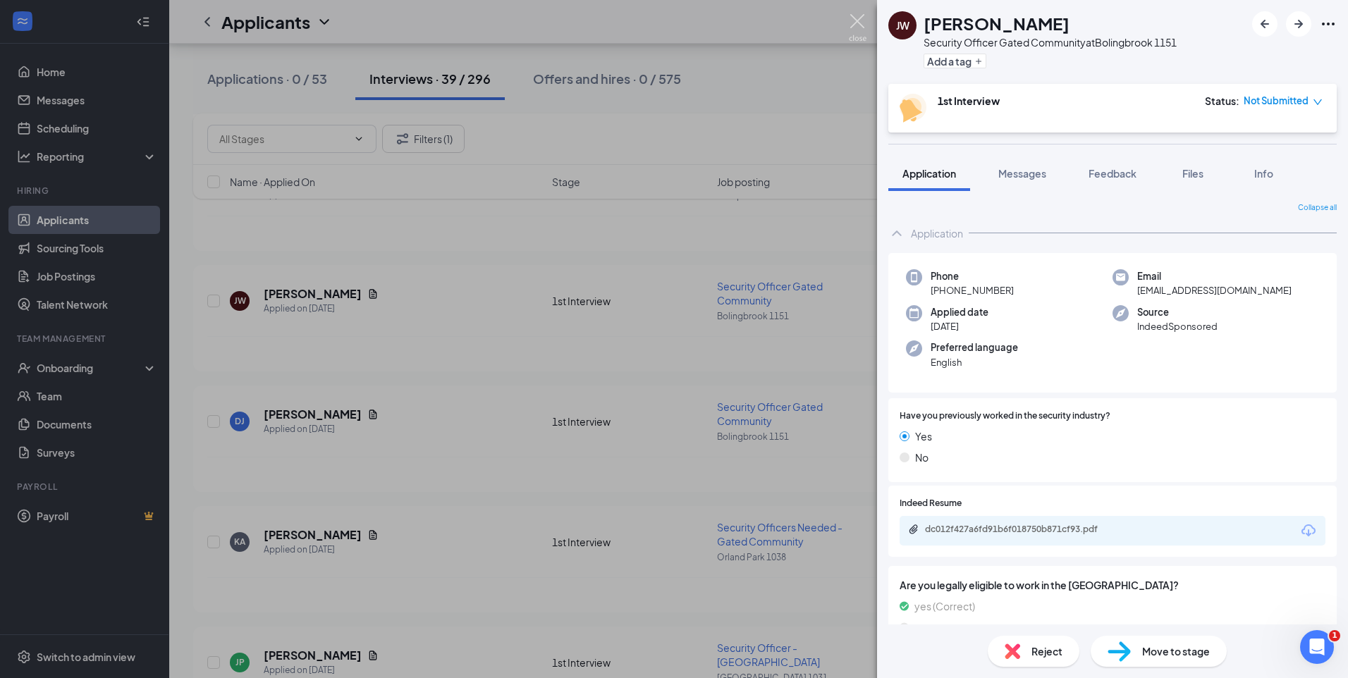
click at [858, 21] on img at bounding box center [858, 27] width 18 height 27
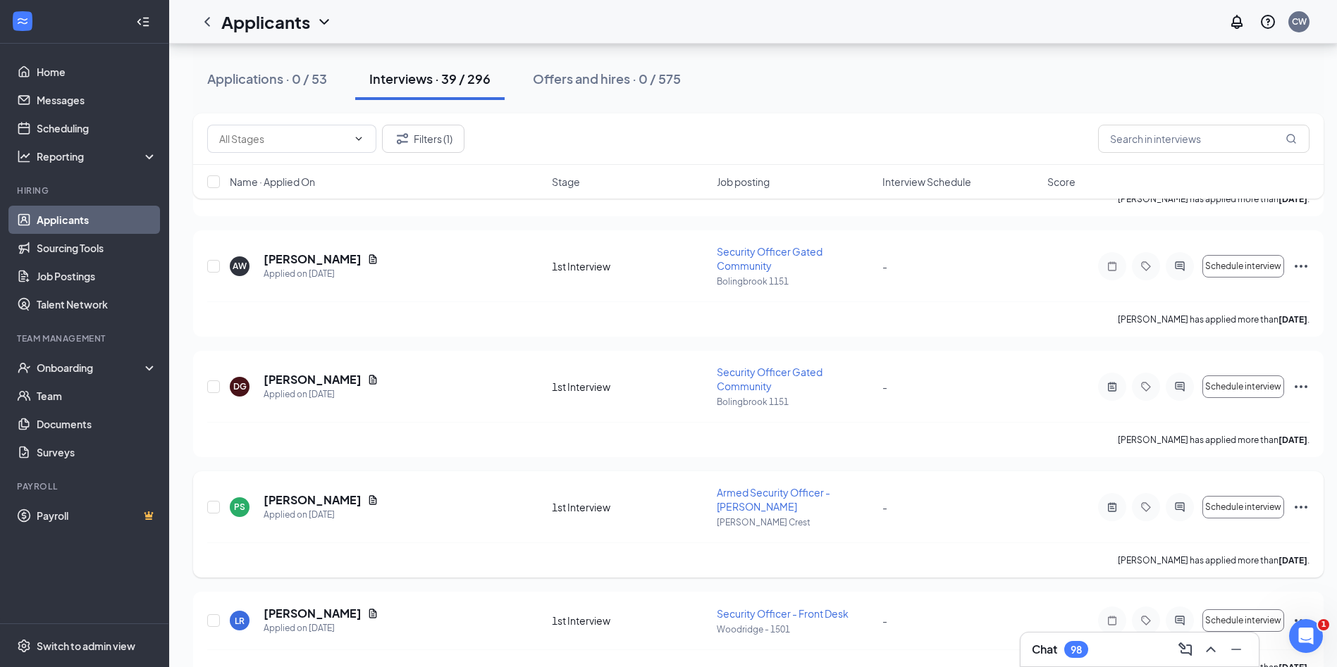
scroll to position [1692, 0]
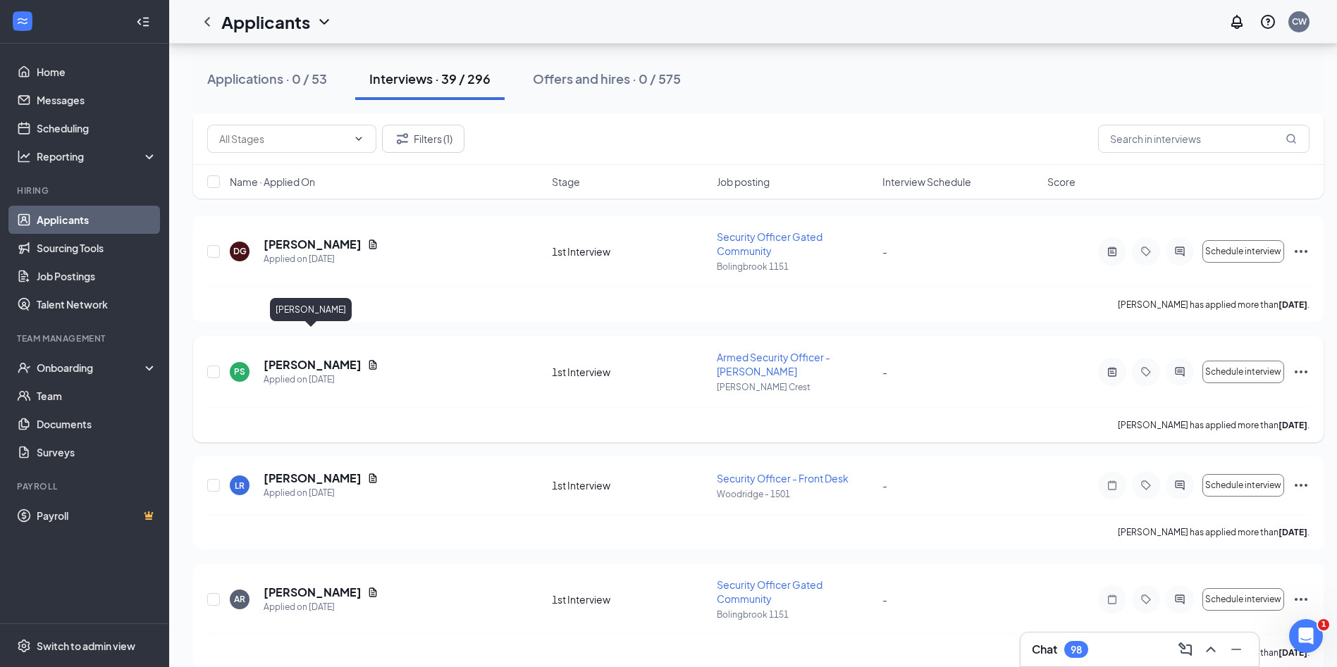
click at [306, 357] on h5 "[PERSON_NAME]" at bounding box center [313, 365] width 98 height 16
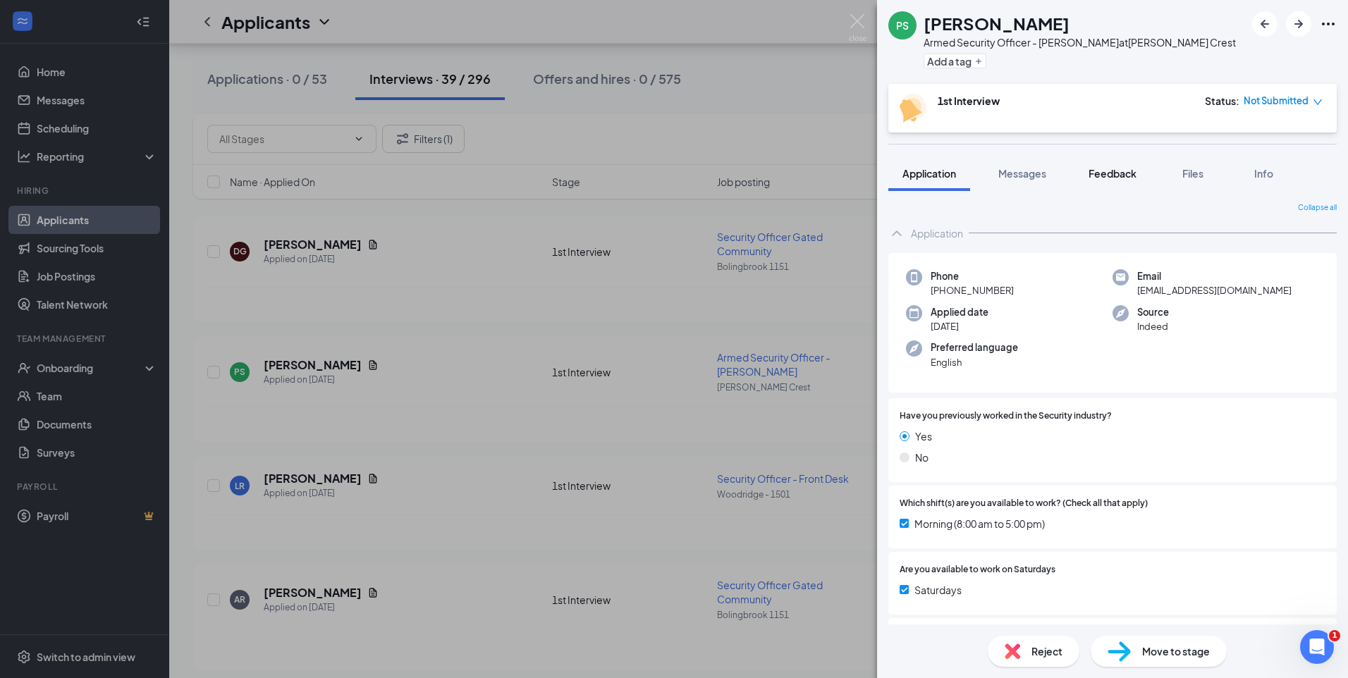
click at [1121, 173] on span "Feedback" at bounding box center [1112, 173] width 48 height 13
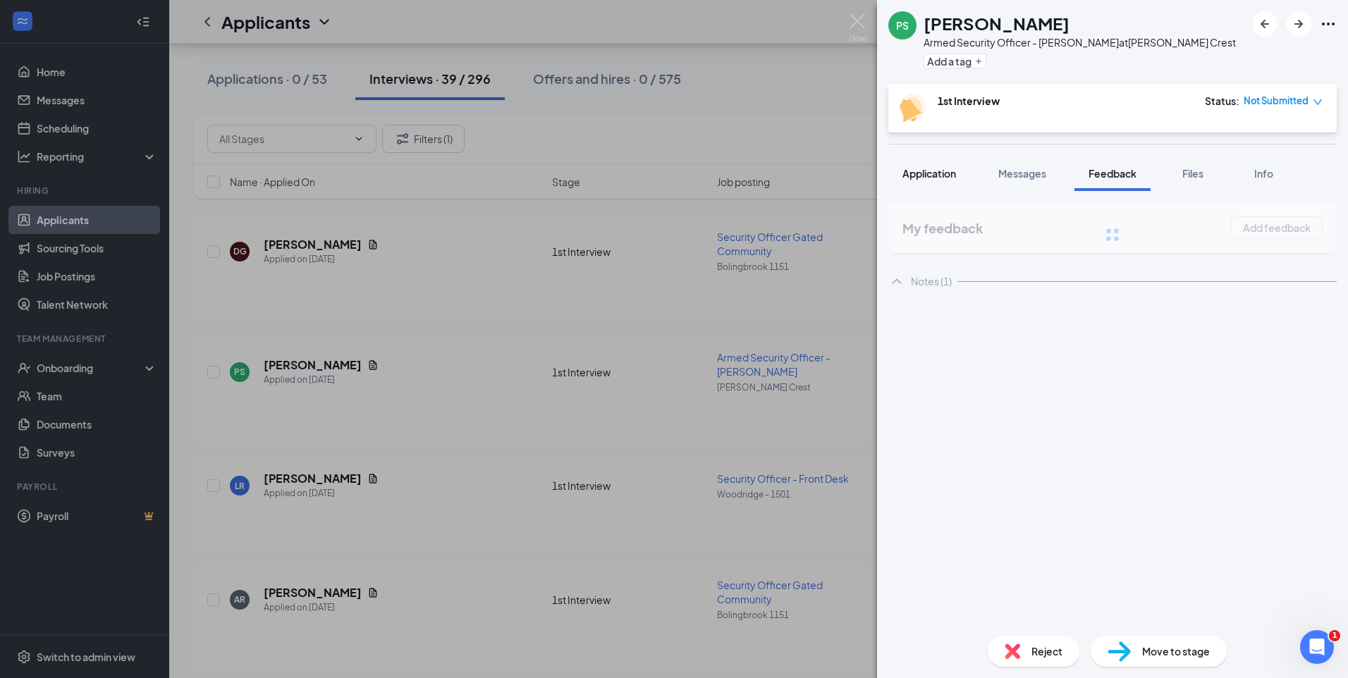
click at [937, 180] on div "Application" at bounding box center [929, 173] width 54 height 14
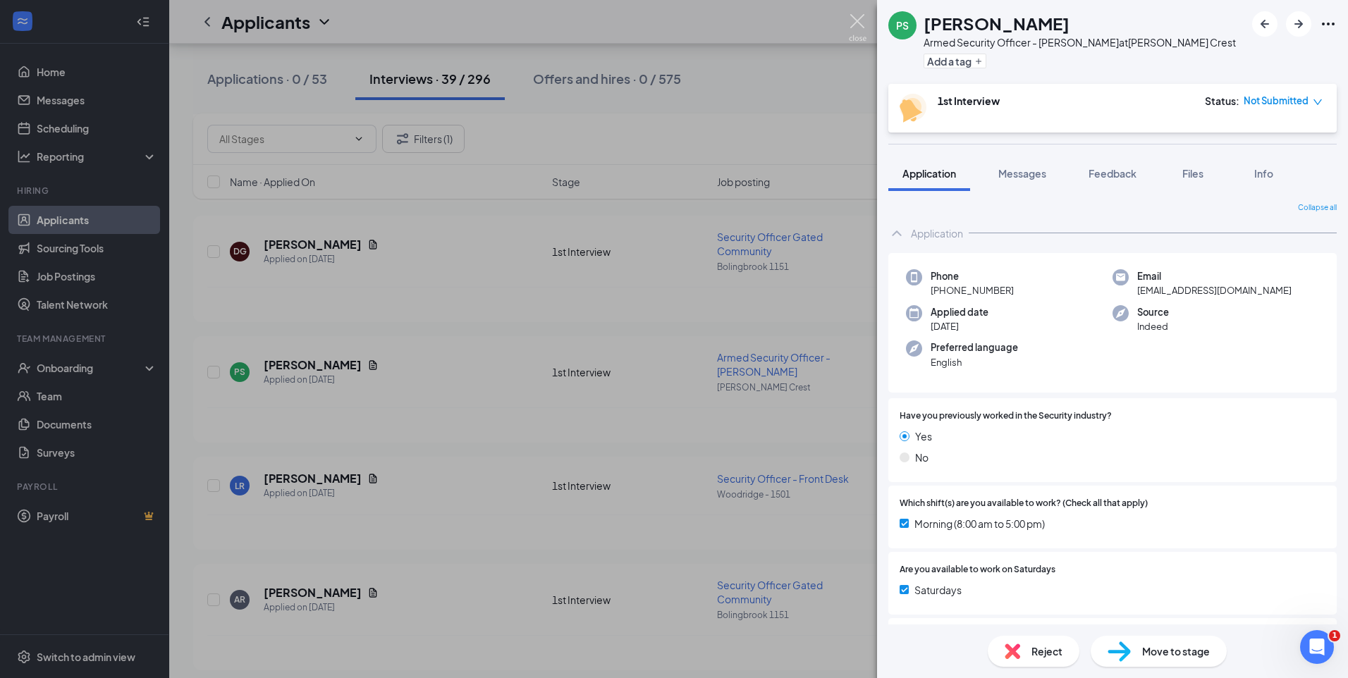
click at [862, 20] on img at bounding box center [858, 27] width 18 height 27
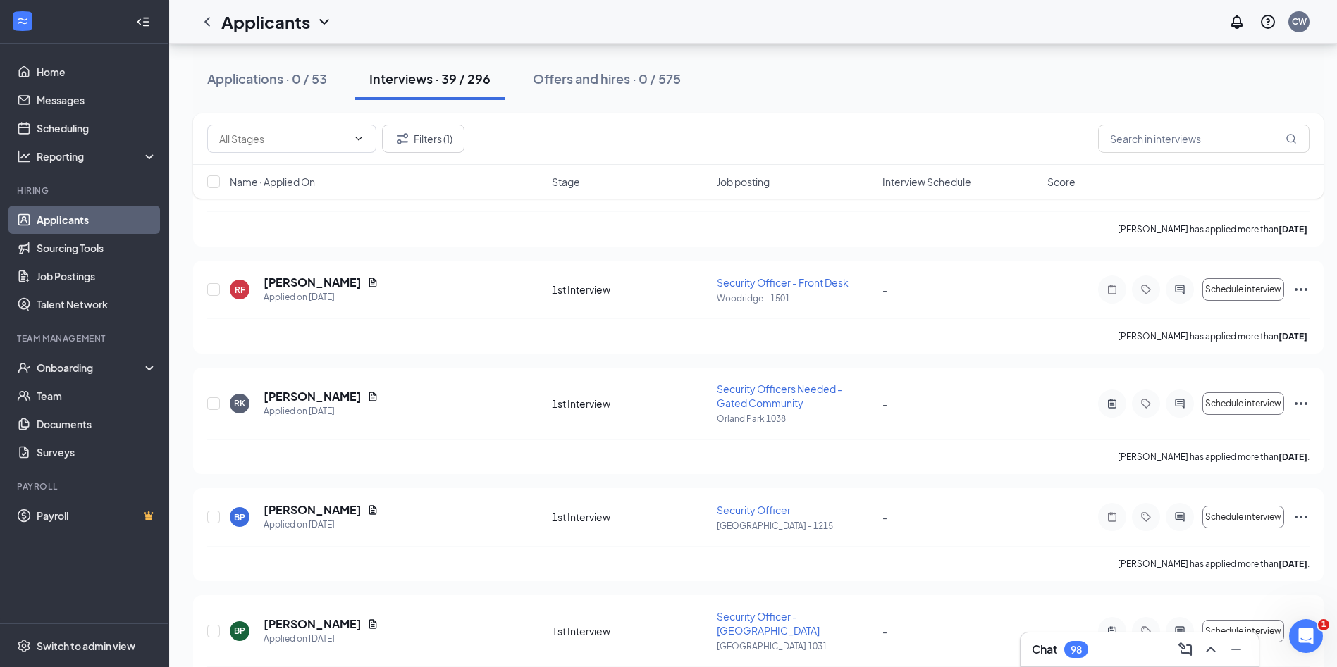
scroll to position [2960, 0]
click at [281, 88] on button "Applications · 0 / 53" at bounding box center [267, 79] width 148 height 42
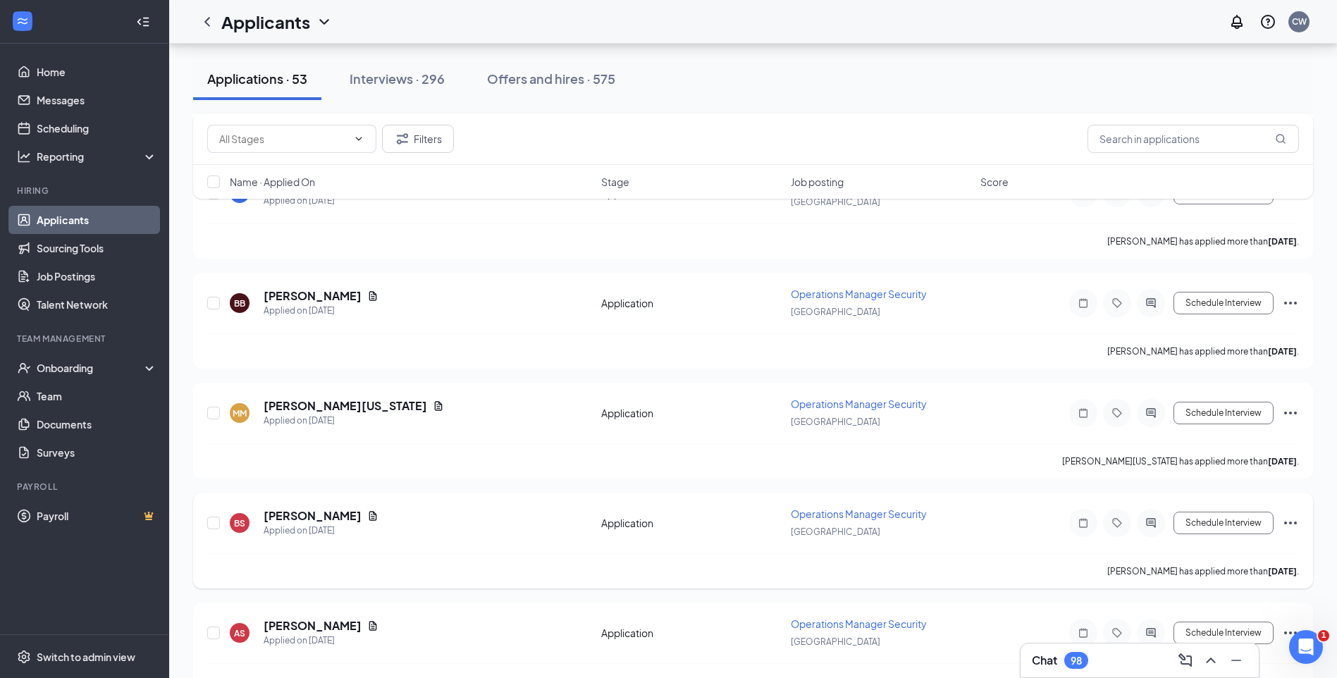
scroll to position [5458, 0]
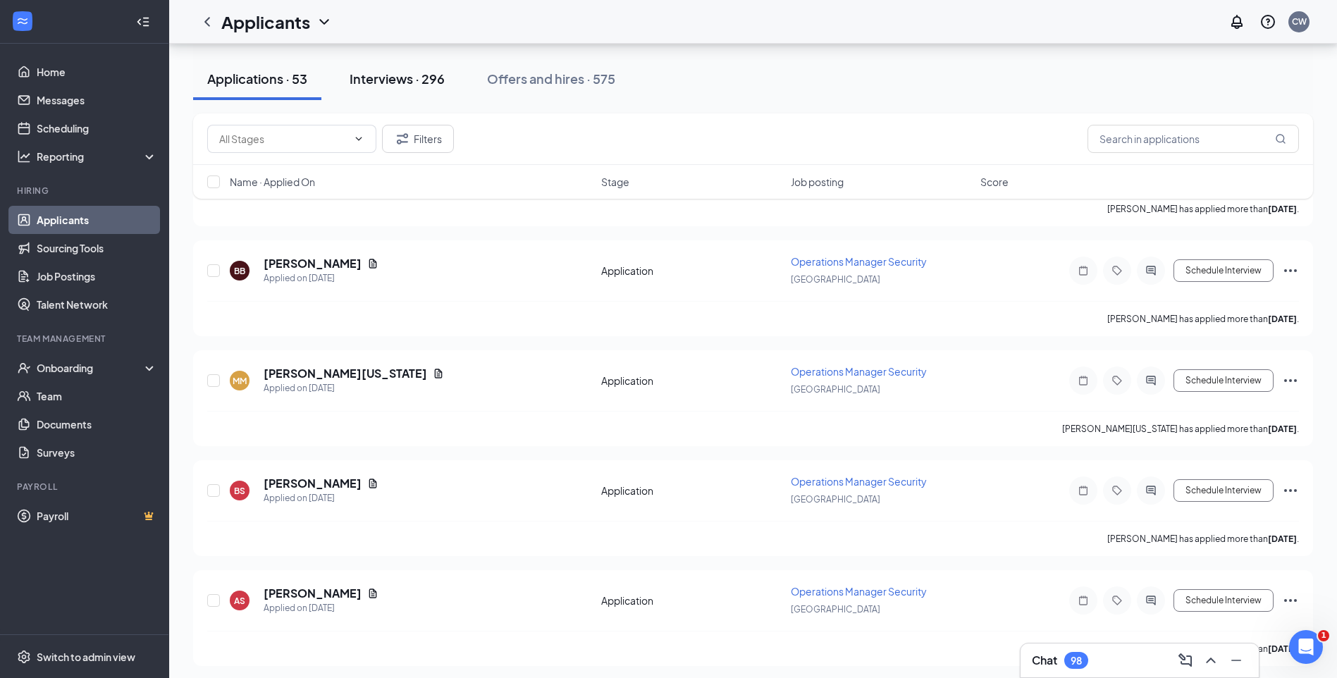
click at [416, 78] on div "Interviews · 296" at bounding box center [397, 79] width 95 height 18
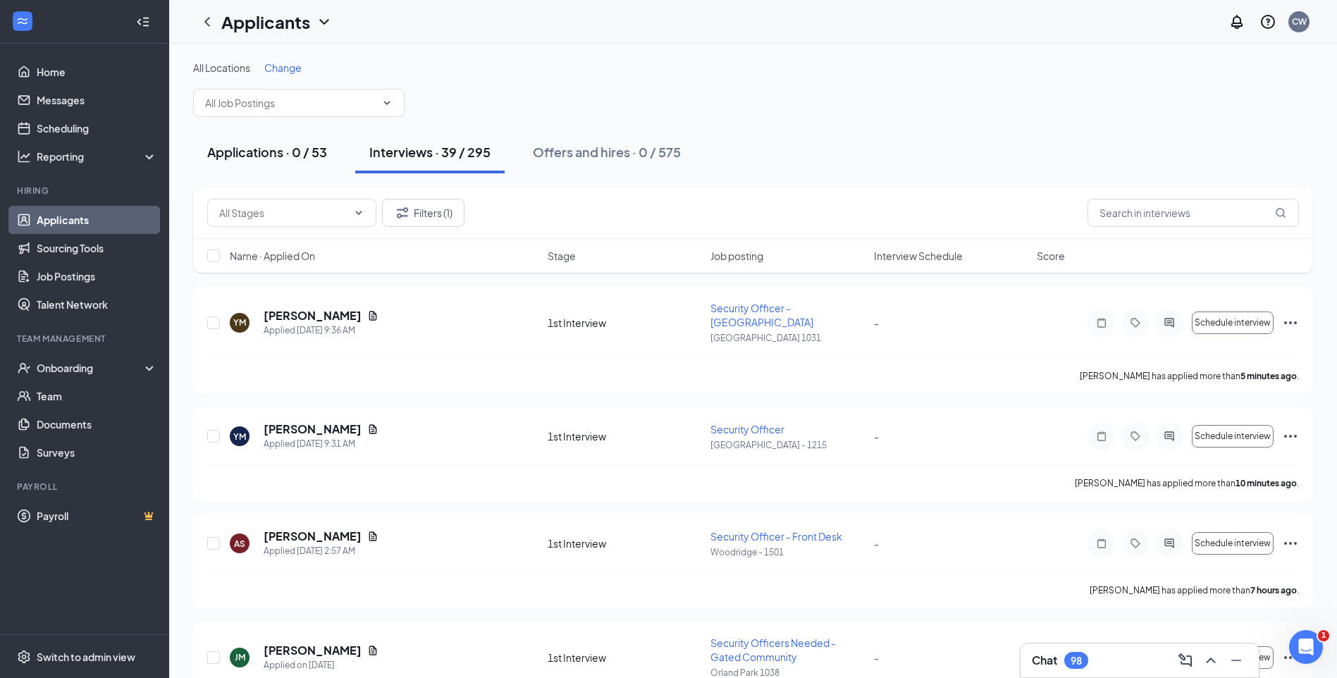
click at [273, 152] on div "Applications · 0 / 53" at bounding box center [267, 152] width 120 height 18
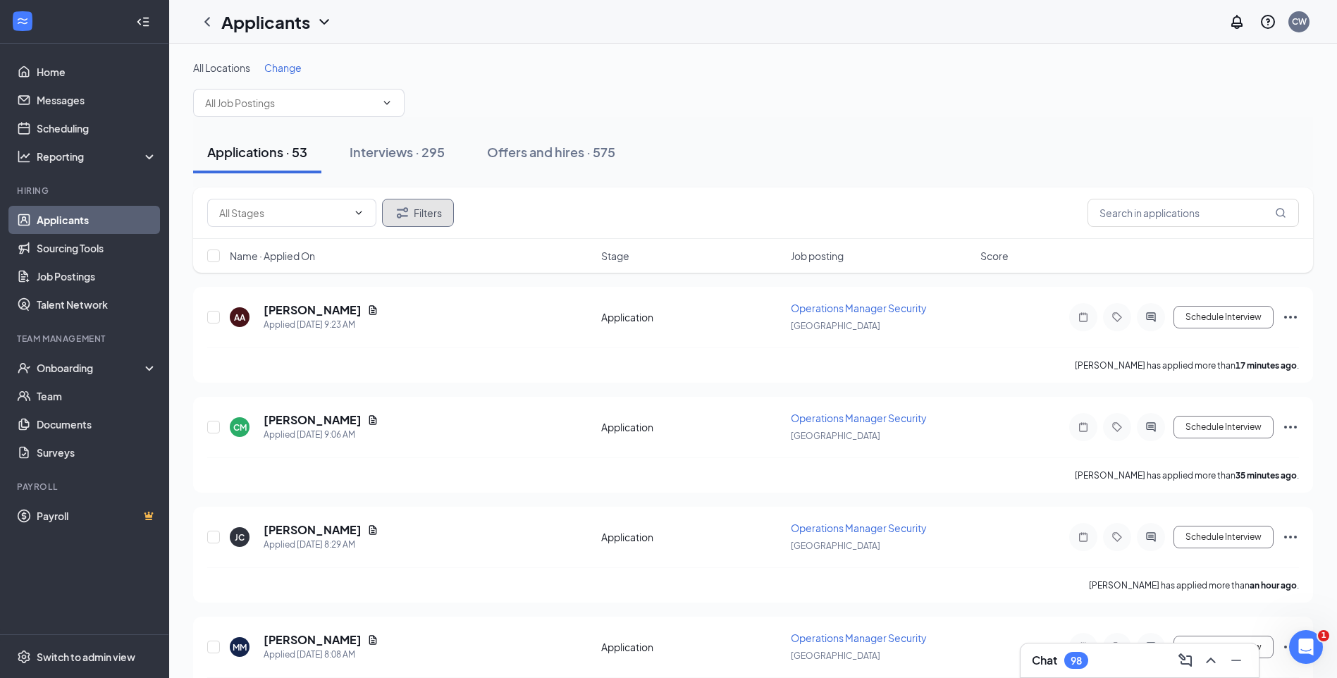
click at [440, 207] on button "Filters" at bounding box center [418, 213] width 72 height 28
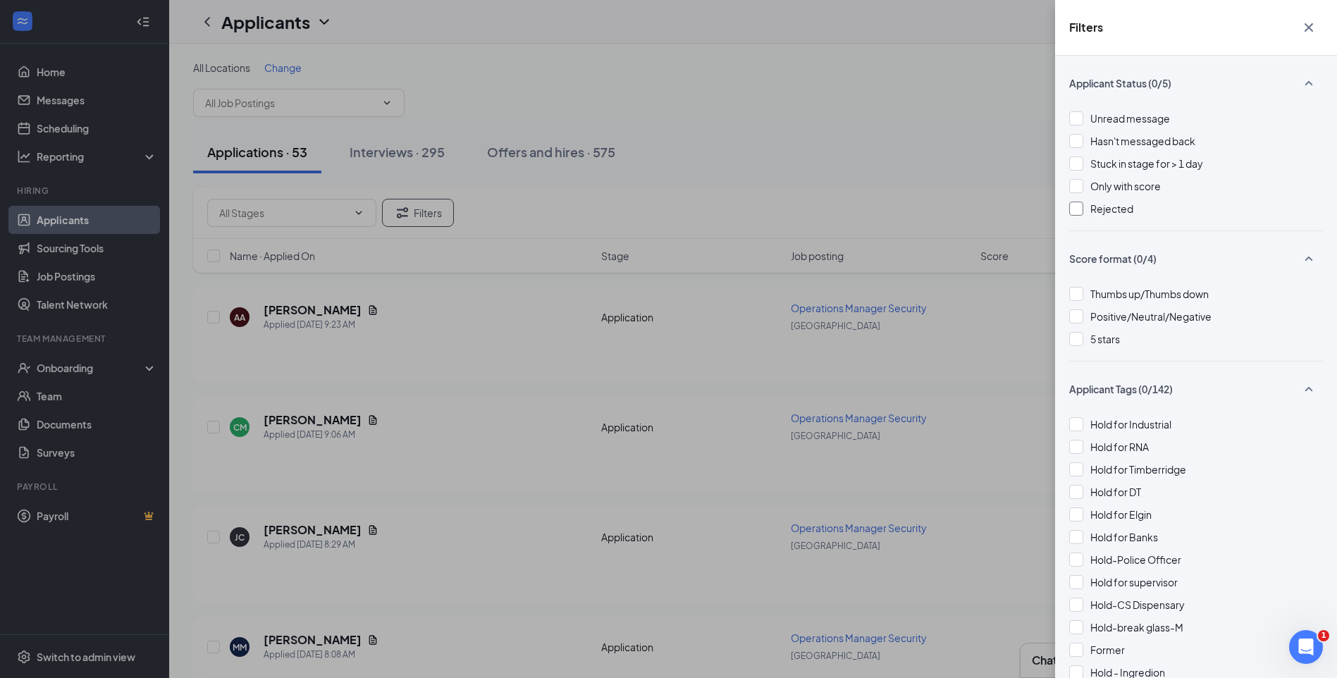
click at [1078, 209] on div at bounding box center [1076, 209] width 14 height 14
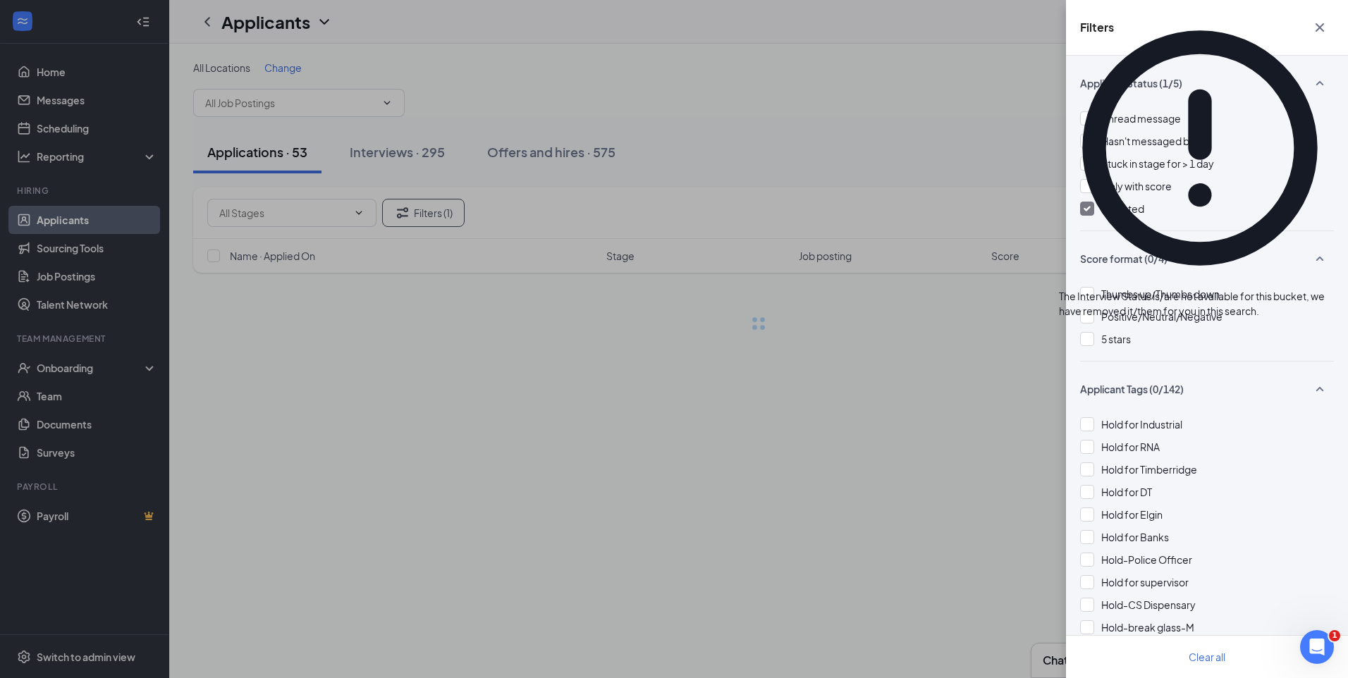
click at [664, 140] on div "Filters Applicant Status (1/5) Unread message Hasn't messaged back Stuck in sta…" at bounding box center [674, 339] width 1348 height 678
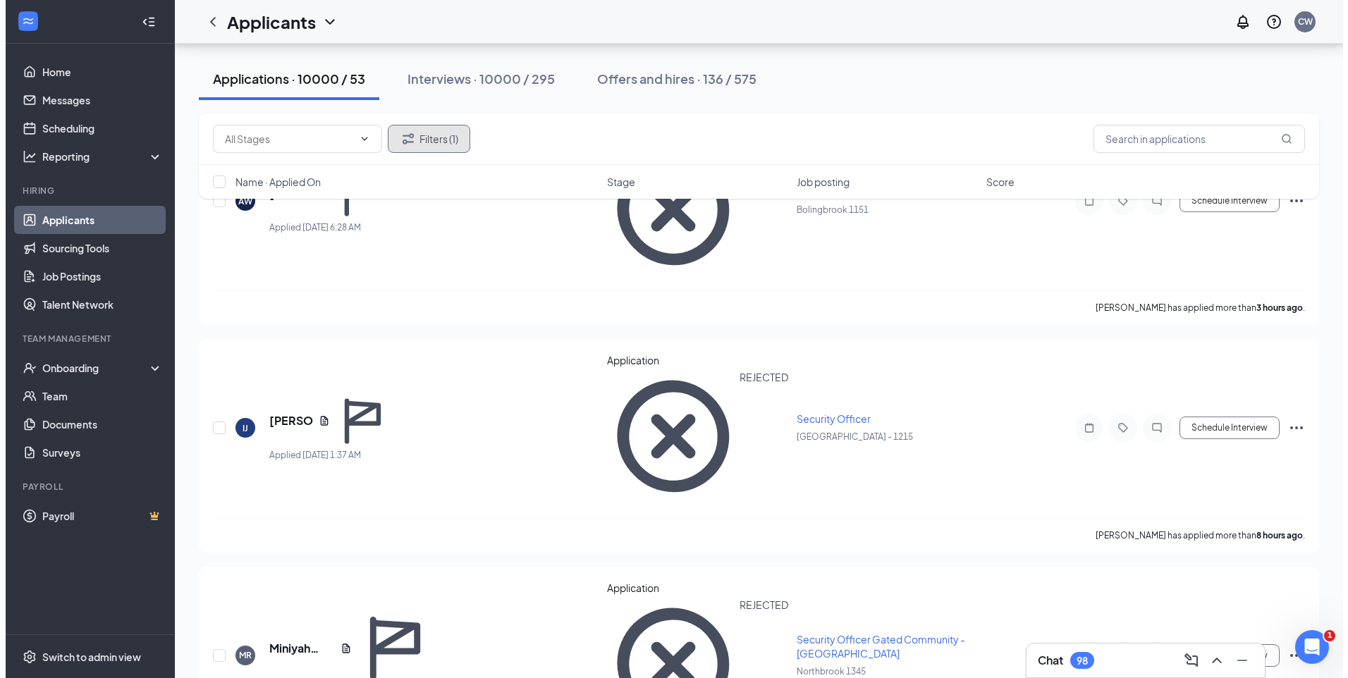
scroll to position [1128, 0]
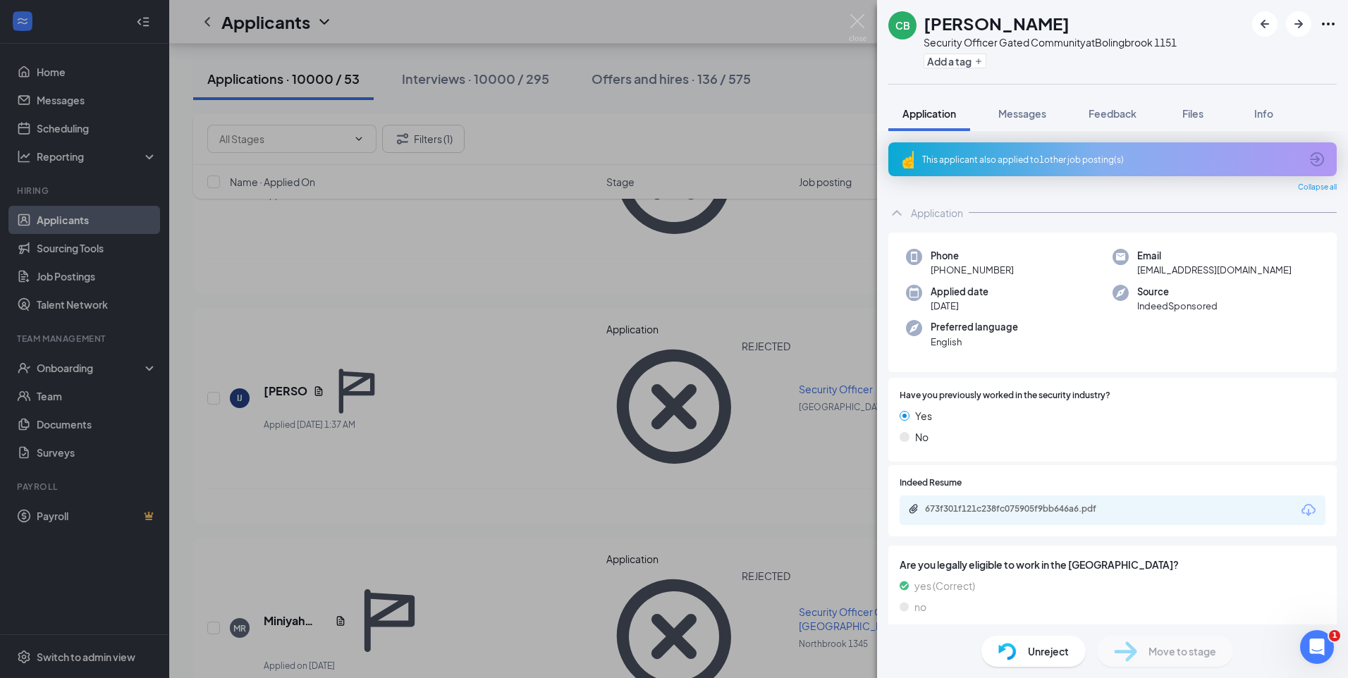
click at [1091, 145] on div "This applicant also applied to 1 other job posting(s)" at bounding box center [1112, 159] width 448 height 34
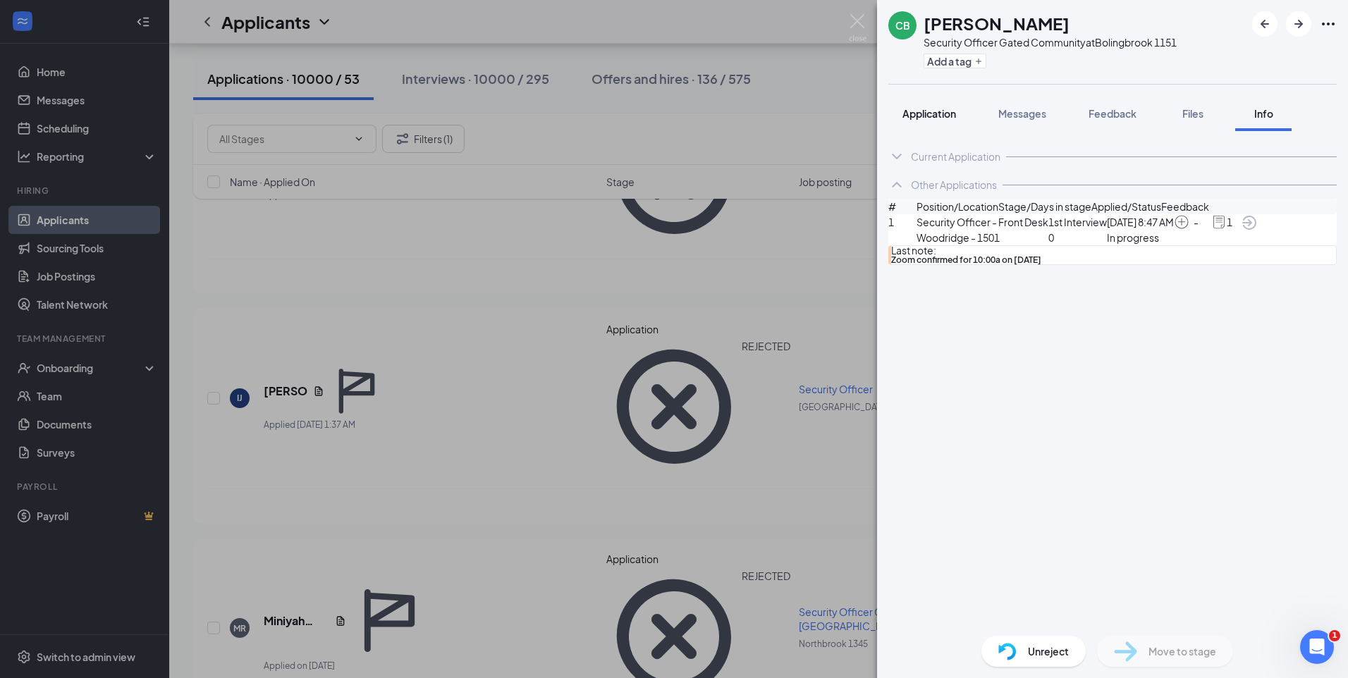
drag, startPoint x: 920, startPoint y: 117, endPoint x: 938, endPoint y: 118, distance: 18.4
click at [920, 116] on span "Application" at bounding box center [929, 113] width 54 height 13
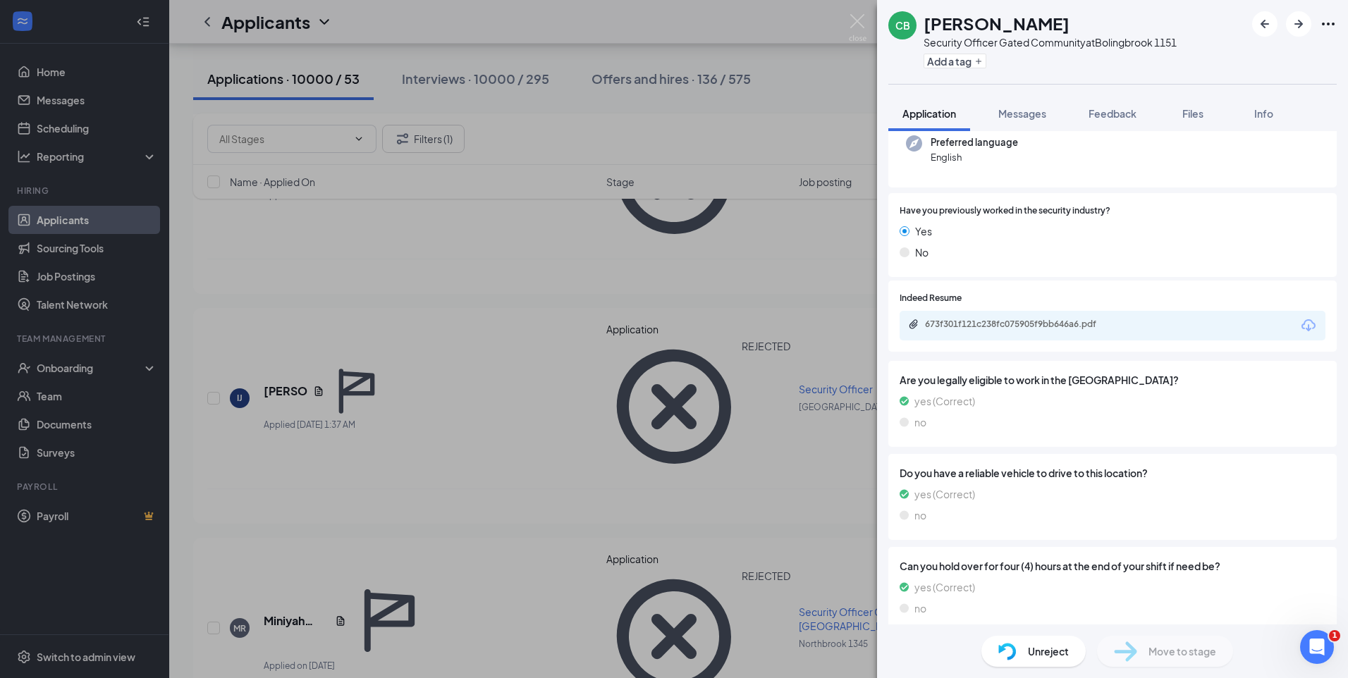
scroll to position [186, 0]
click at [1033, 324] on div "673f301f121c238fc075905f9bb646a6.pdf" at bounding box center [1023, 322] width 197 height 11
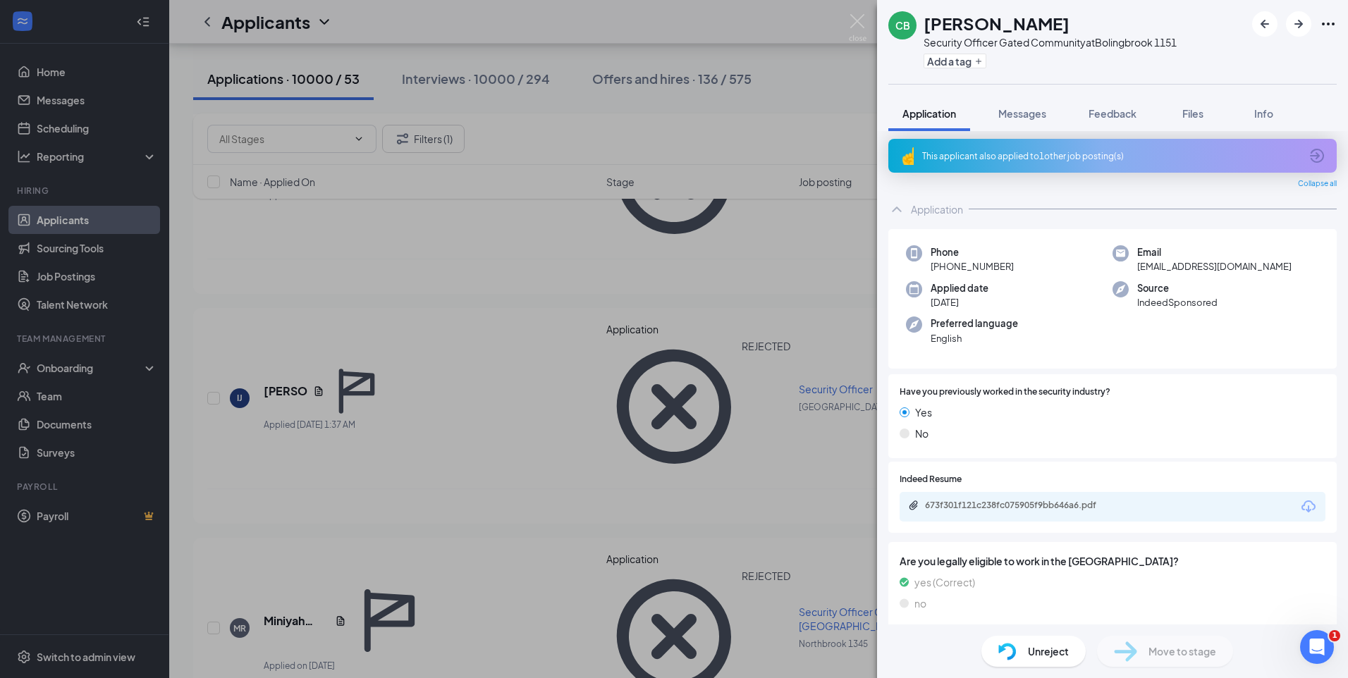
scroll to position [0, 0]
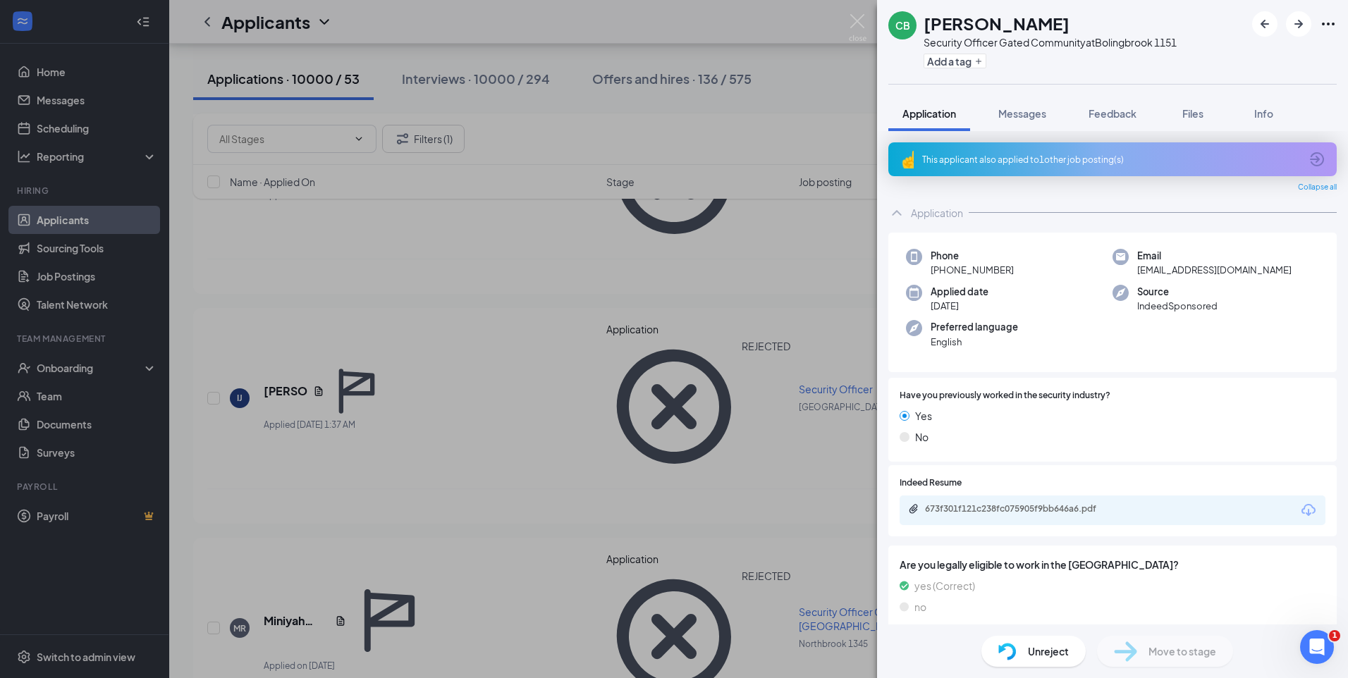
click at [1083, 164] on div "This applicant also applied to 1 other job posting(s)" at bounding box center [1111, 160] width 378 height 12
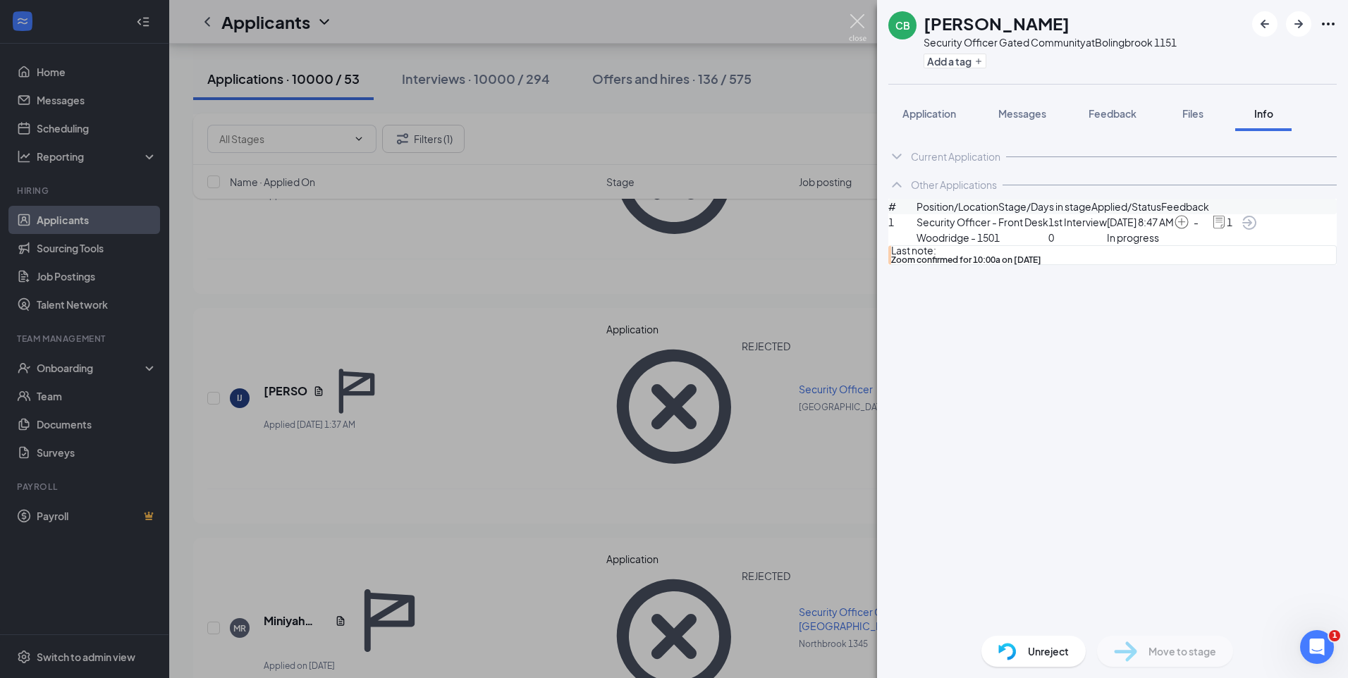
click at [859, 18] on img at bounding box center [858, 27] width 18 height 27
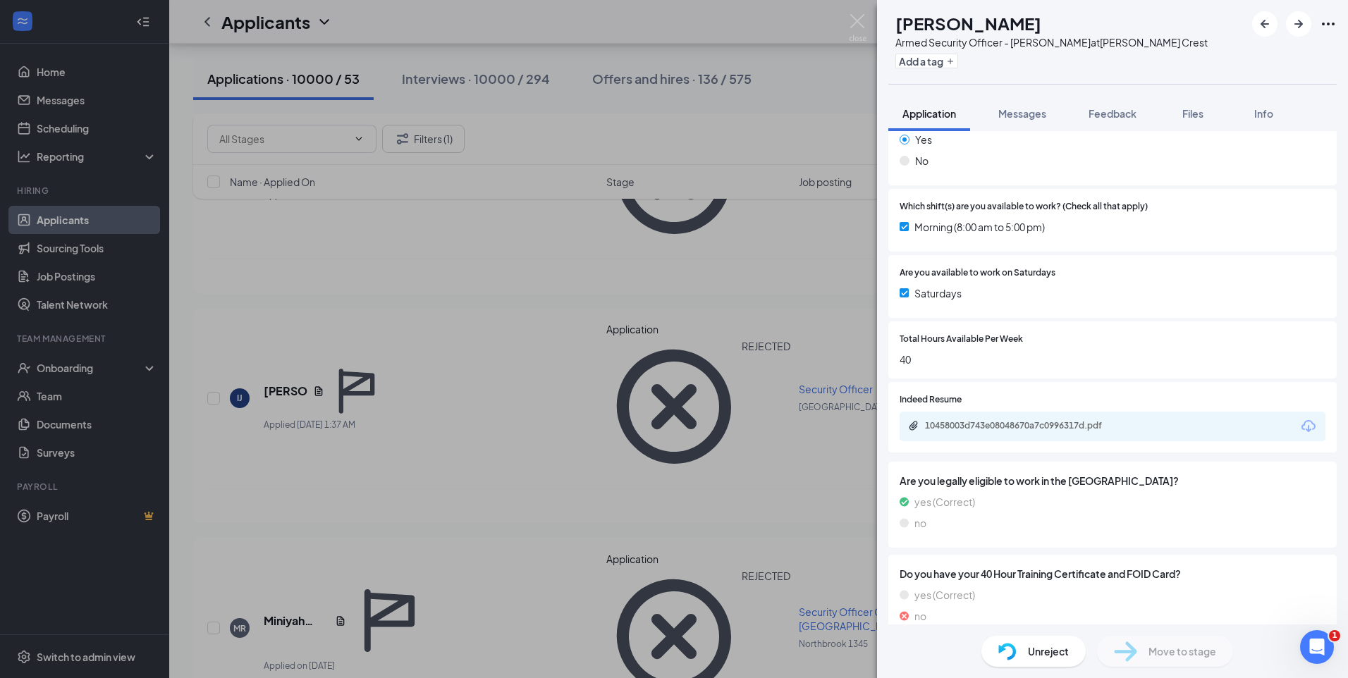
scroll to position [257, 0]
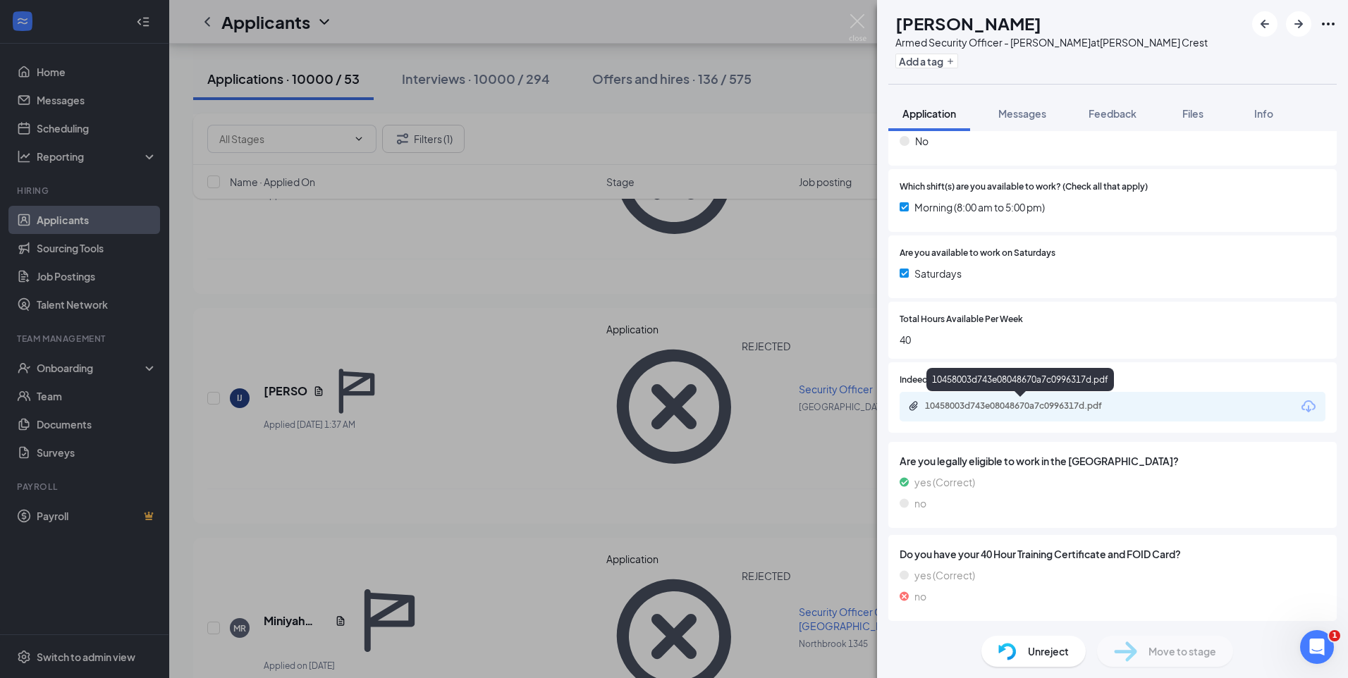
click at [1031, 404] on div "10458003d743e08048670a7c0996317d.pdf" at bounding box center [1023, 405] width 197 height 11
click at [857, 23] on img at bounding box center [858, 27] width 18 height 27
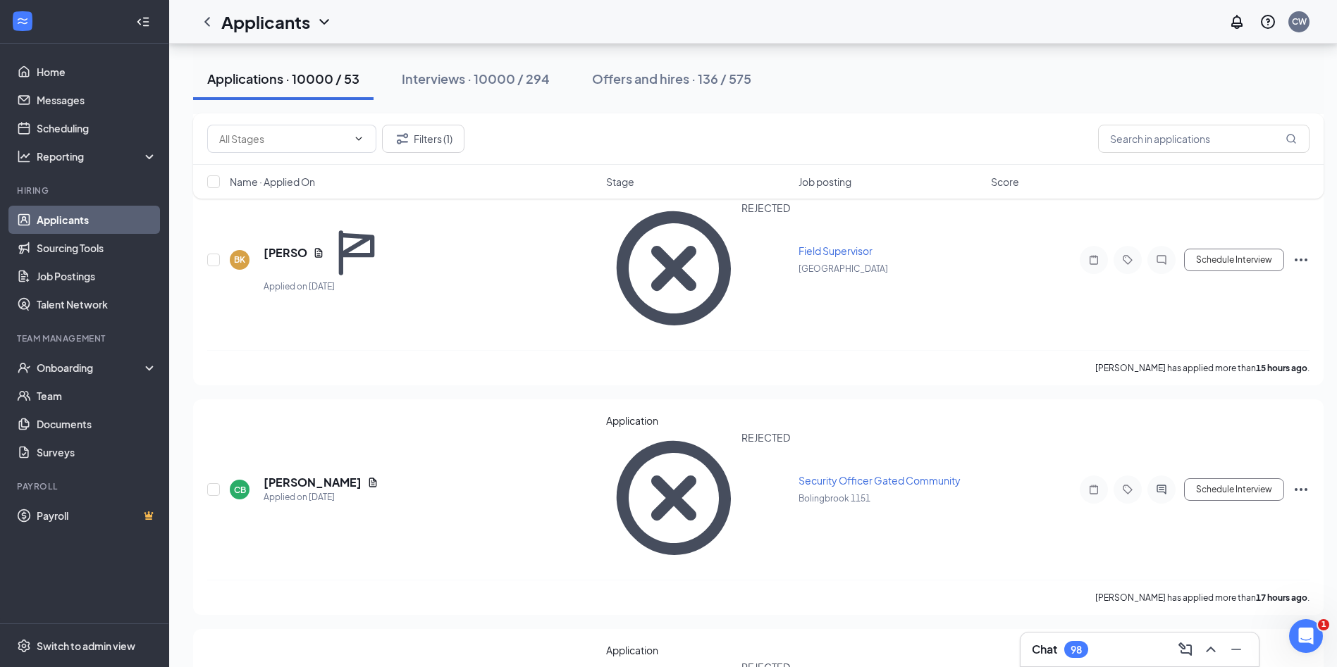
scroll to position [2326, 0]
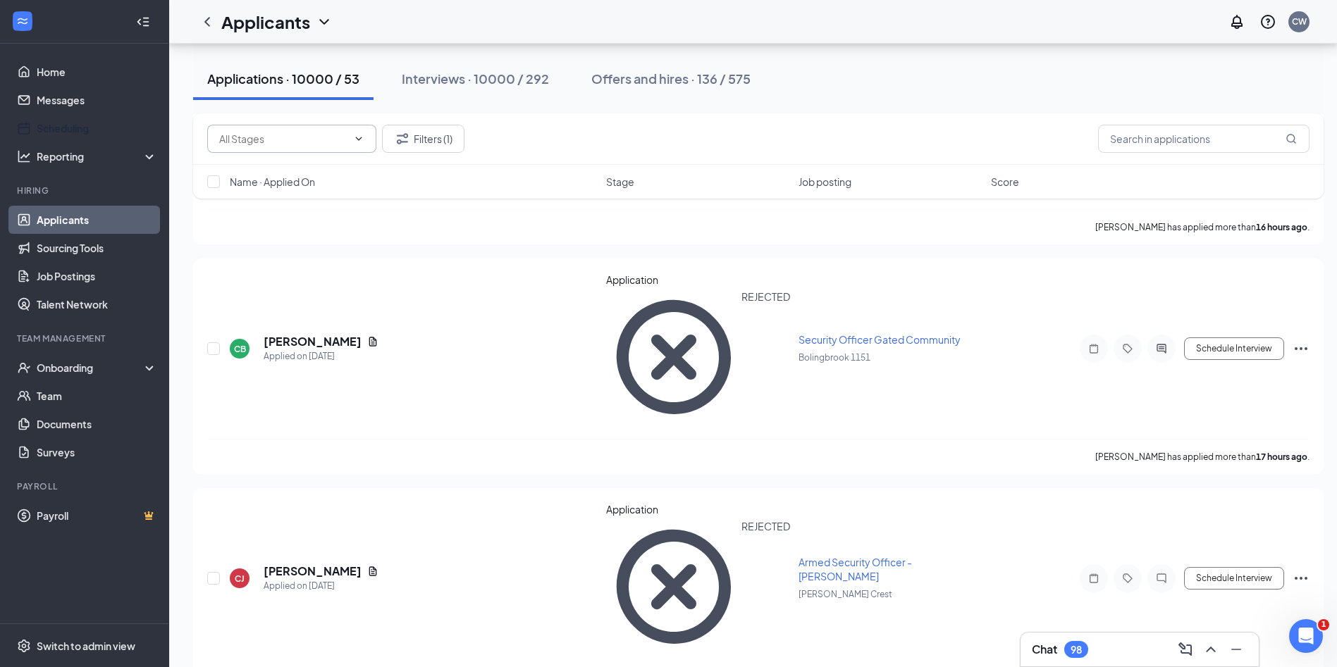
drag, startPoint x: 81, startPoint y: 125, endPoint x: 269, endPoint y: 133, distance: 188.4
click at [81, 125] on link "Scheduling" at bounding box center [97, 128] width 121 height 28
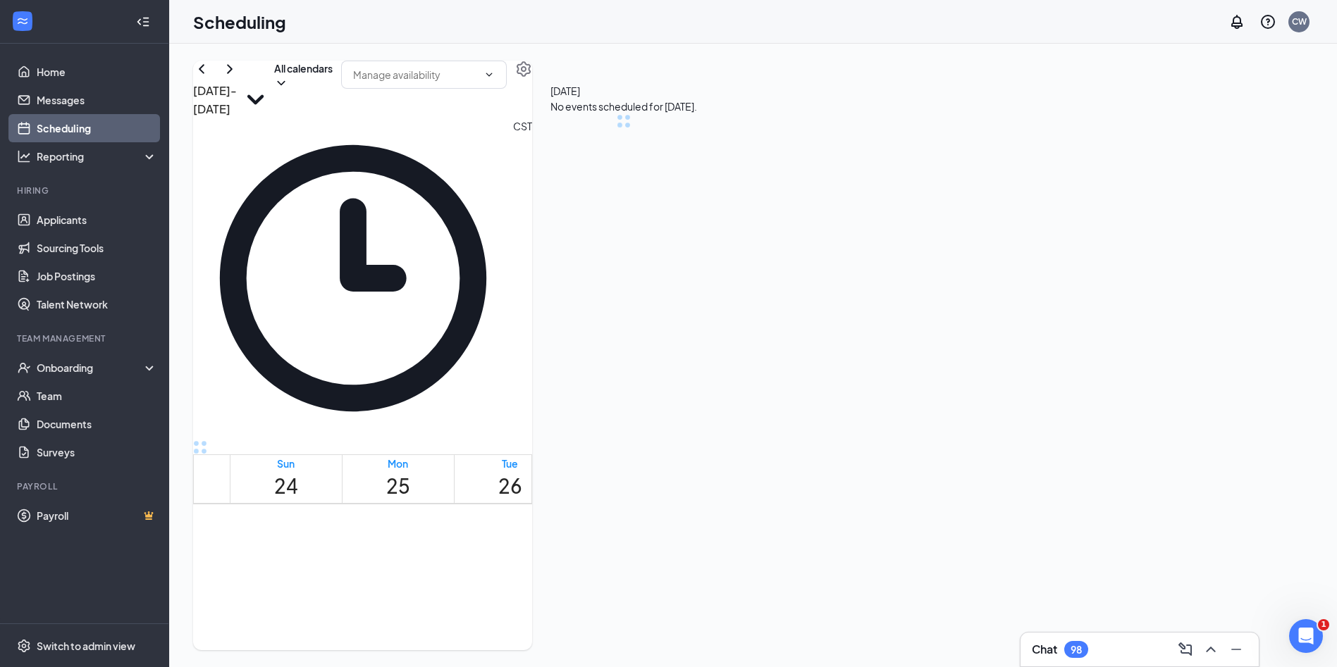
click at [741, 471] on h1 "28" at bounding box center [734, 486] width 24 height 31
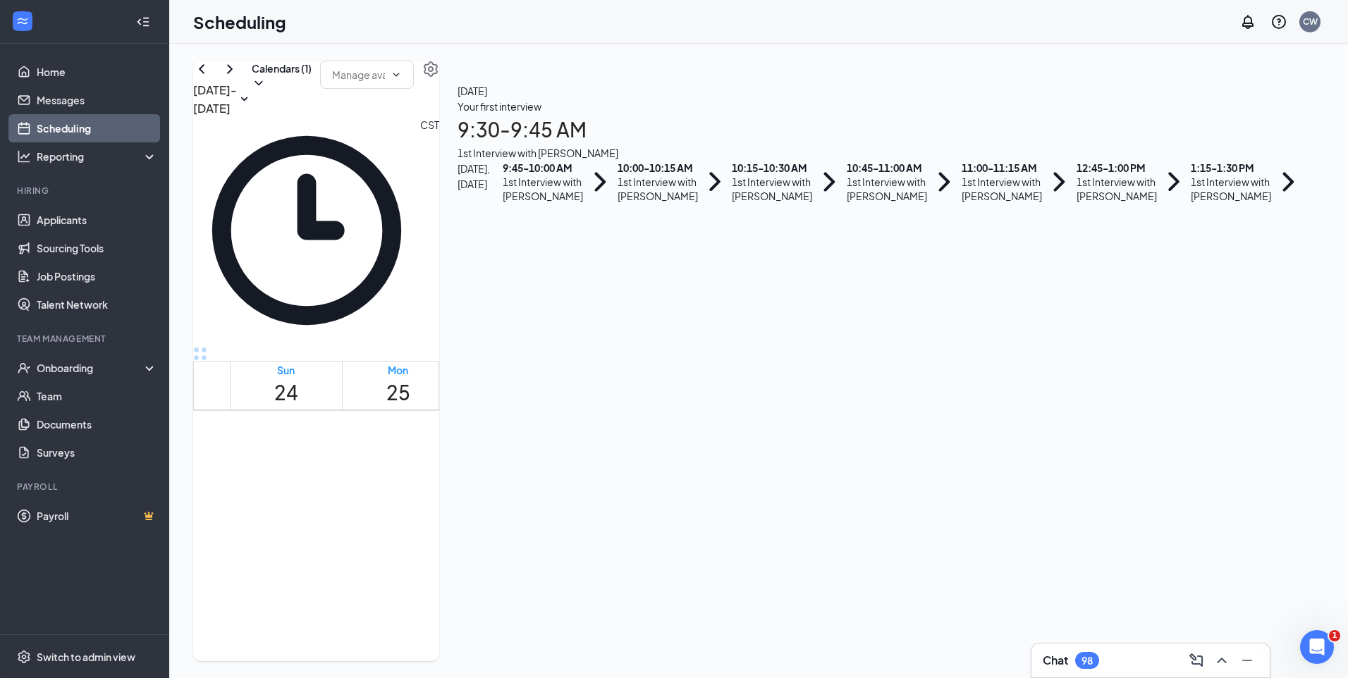
scroll to position [103, 0]
click at [858, 377] on h1 "29" at bounding box center [847, 392] width 24 height 31
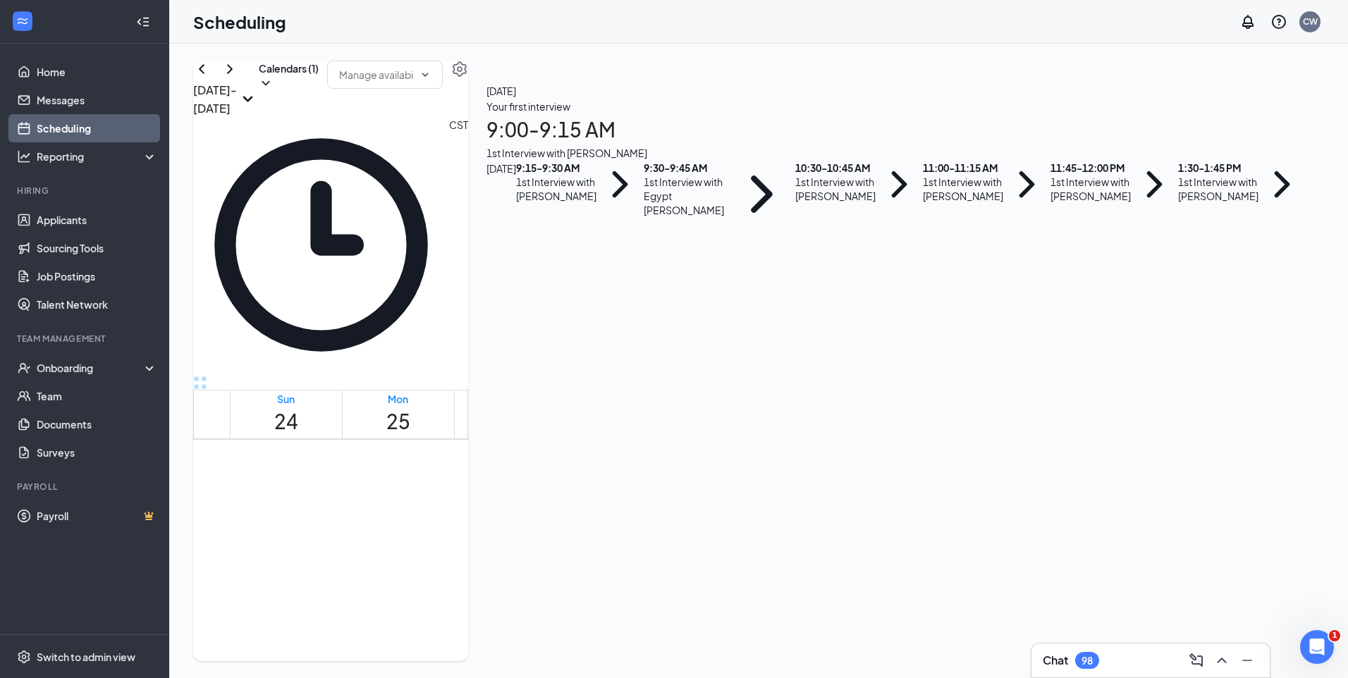
scroll to position [35, 0]
click at [1131, 203] on div "1st Interview with [PERSON_NAME]" at bounding box center [1090, 189] width 80 height 28
click at [616, 300] on h3 "[PERSON_NAME]" at bounding box center [542, 309] width 148 height 18
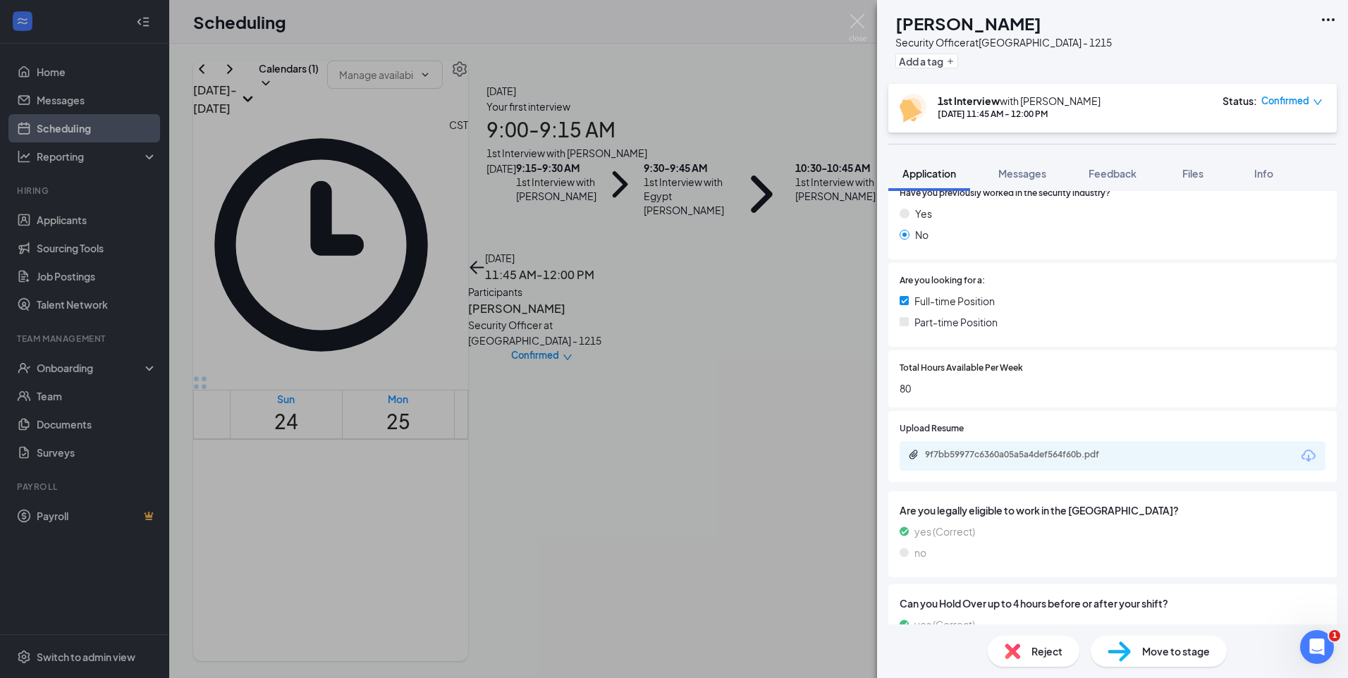
scroll to position [282, 0]
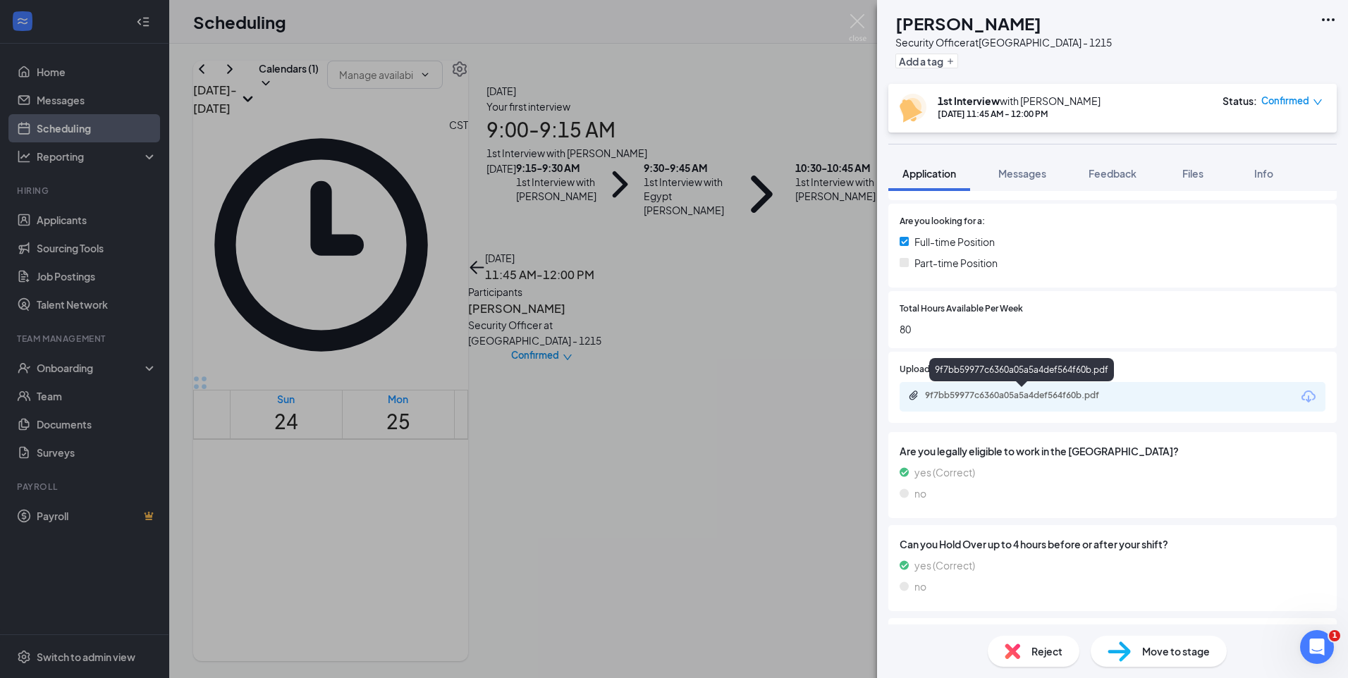
click at [1077, 399] on div "9f7bb59977c6360a05a5a4def564f60b.pdf" at bounding box center [1023, 395] width 197 height 11
click at [861, 20] on img at bounding box center [858, 27] width 18 height 27
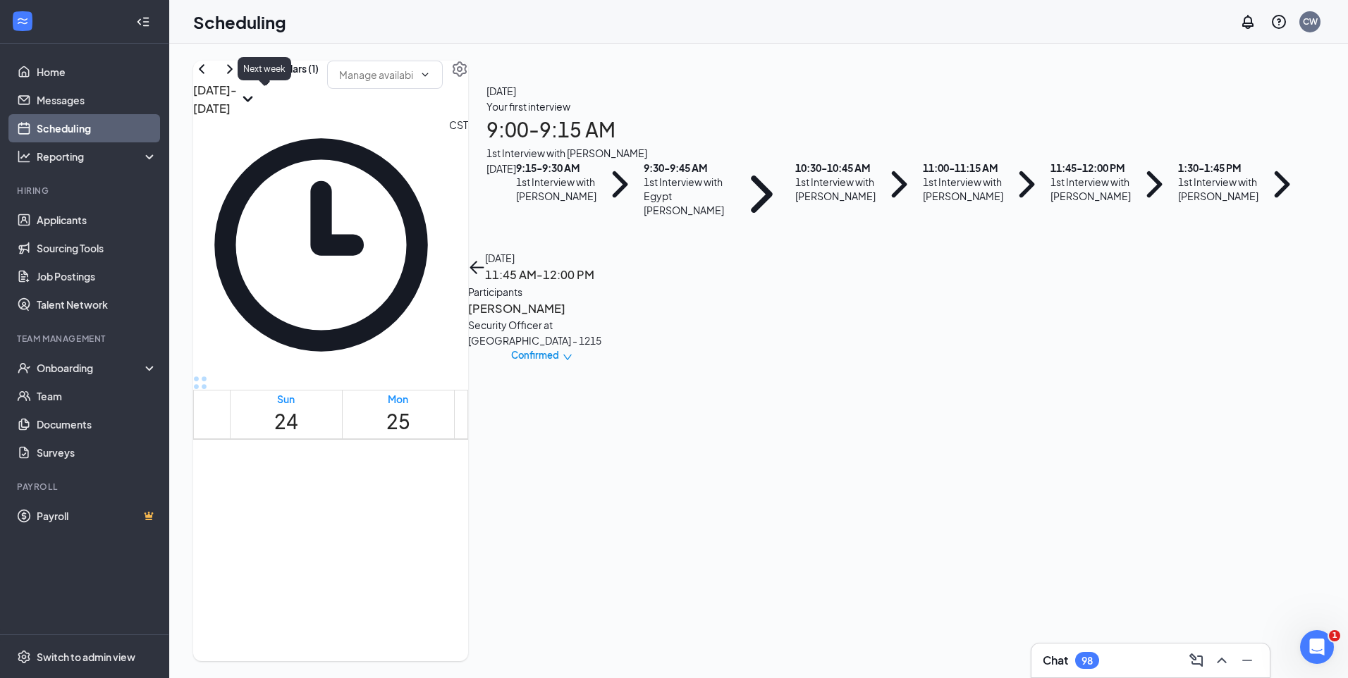
click at [238, 78] on icon "ChevronRight" at bounding box center [229, 69] width 17 height 17
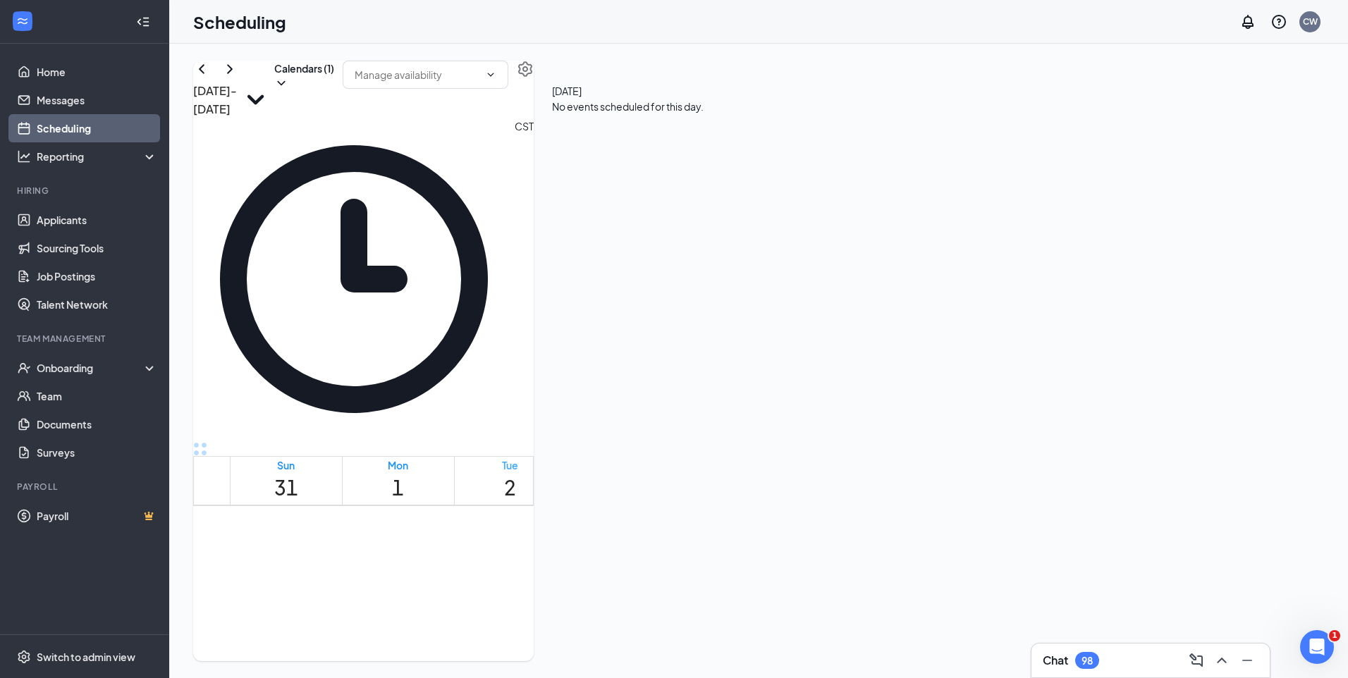
click at [518, 472] on h1 "2" at bounding box center [510, 487] width 16 height 31
click at [210, 97] on div "[DATE] - [DATE] Calendars (1)" at bounding box center [363, 90] width 340 height 58
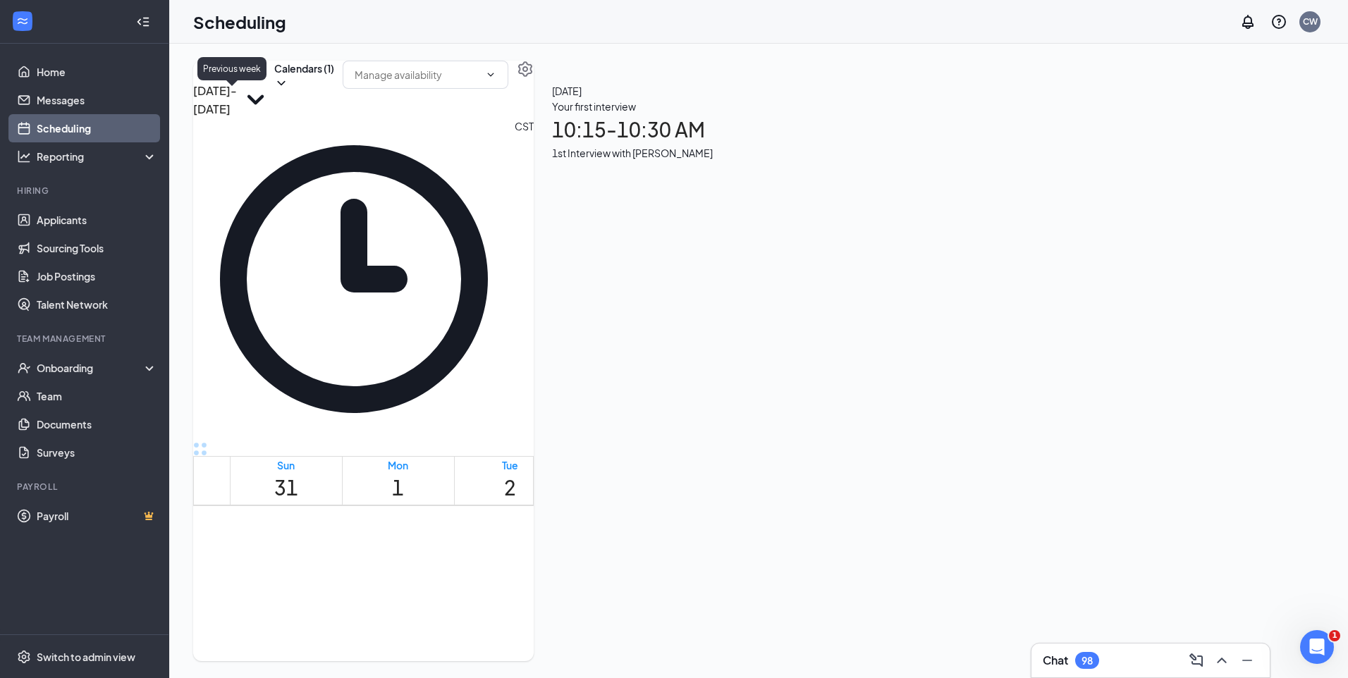
click at [210, 78] on icon "ChevronLeft" at bounding box center [201, 69] width 17 height 17
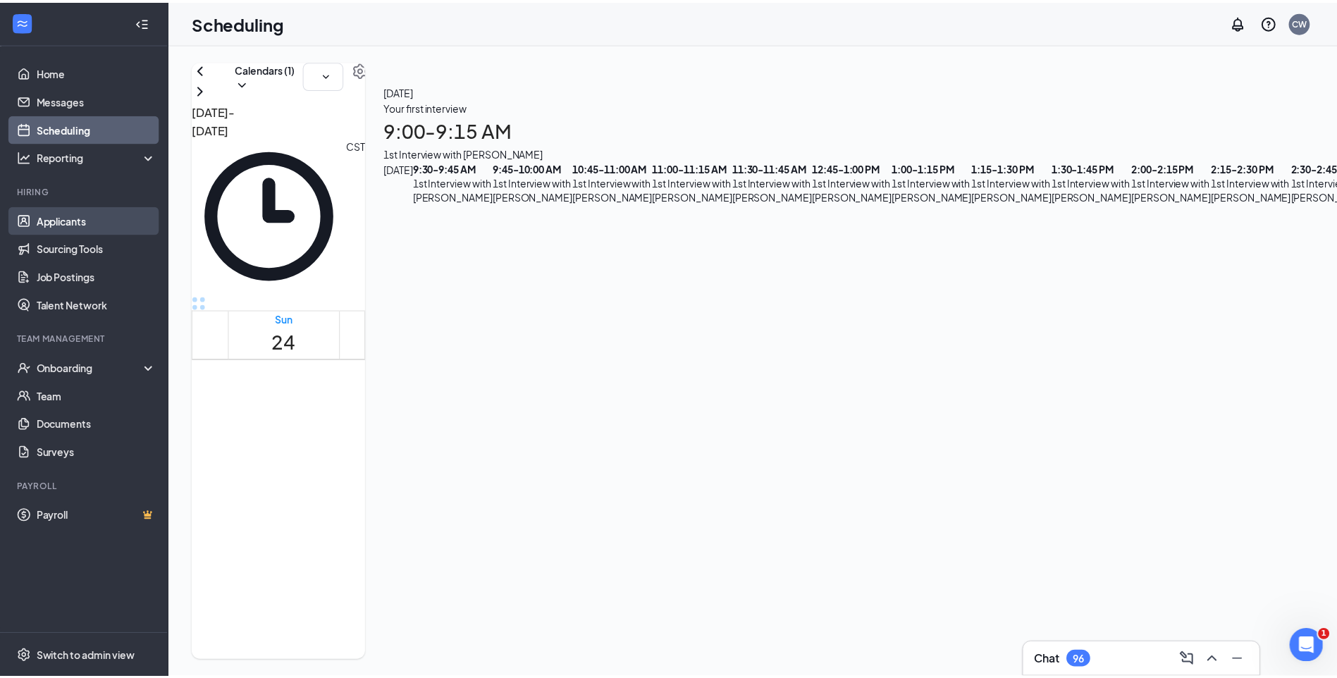
scroll to position [775, 0]
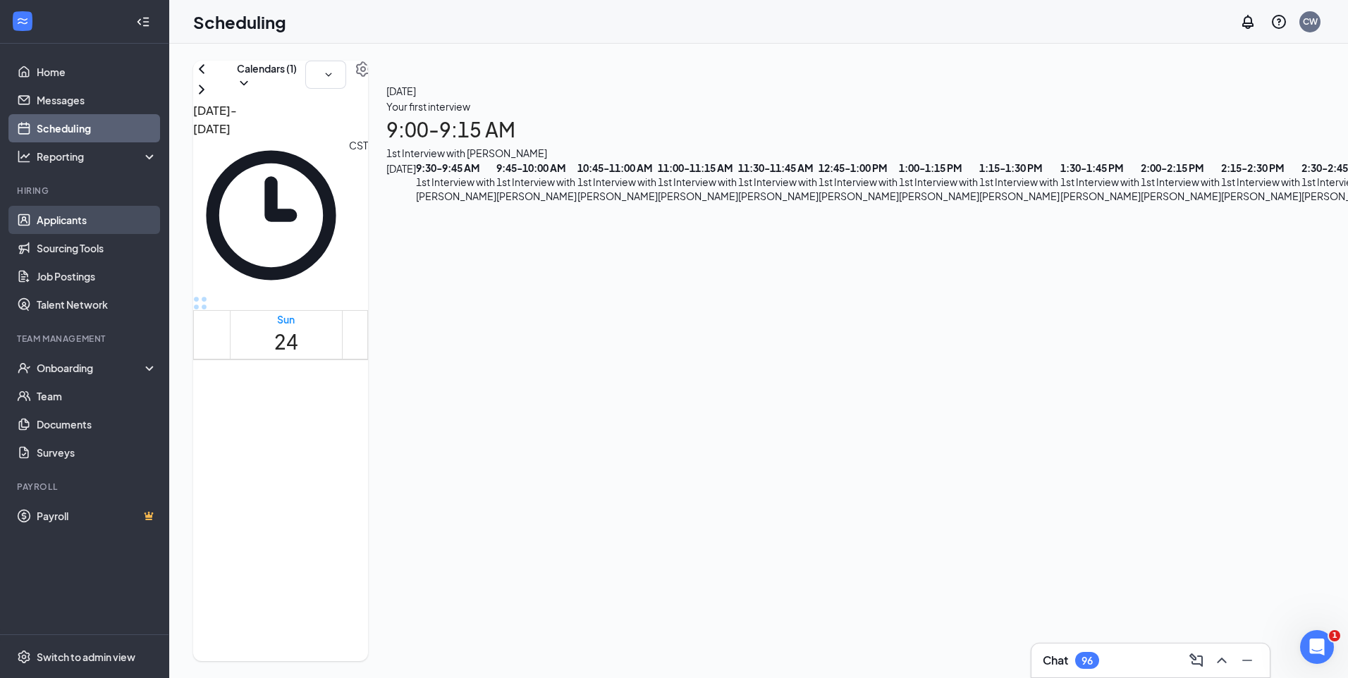
click at [83, 221] on link "Applicants" at bounding box center [97, 220] width 121 height 28
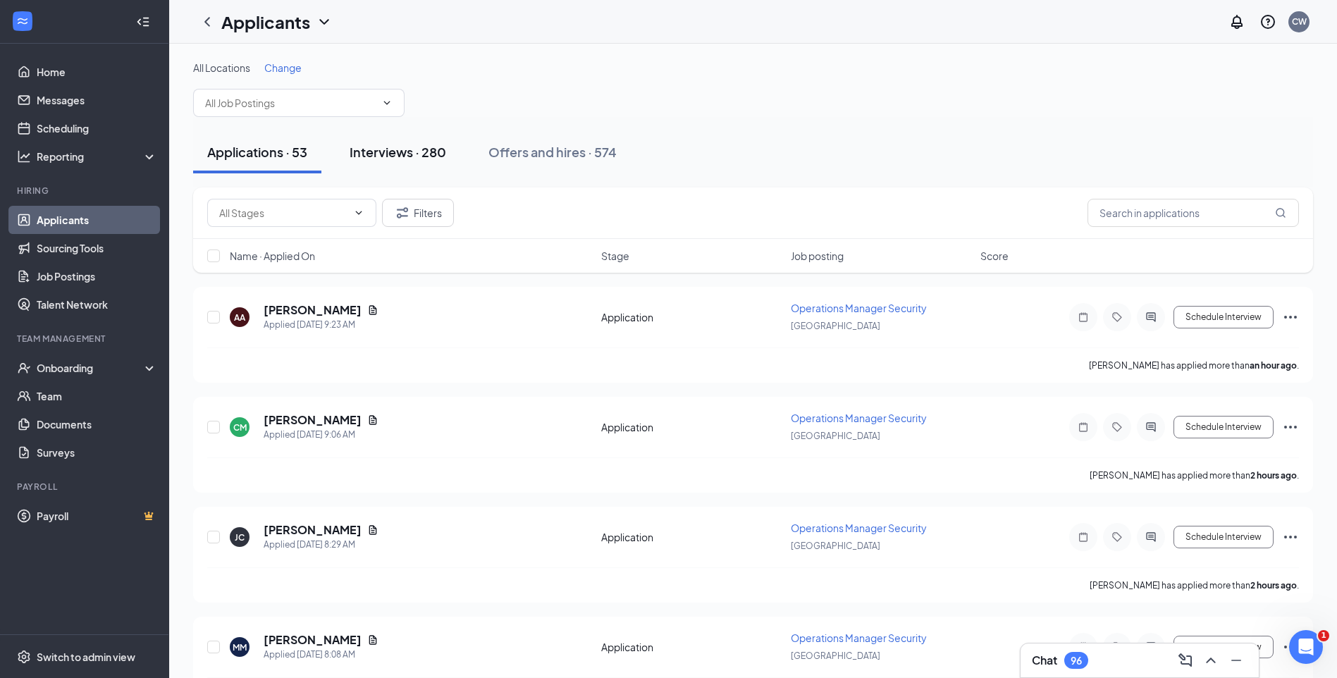
click at [412, 156] on div "Interviews · 280" at bounding box center [398, 152] width 97 height 18
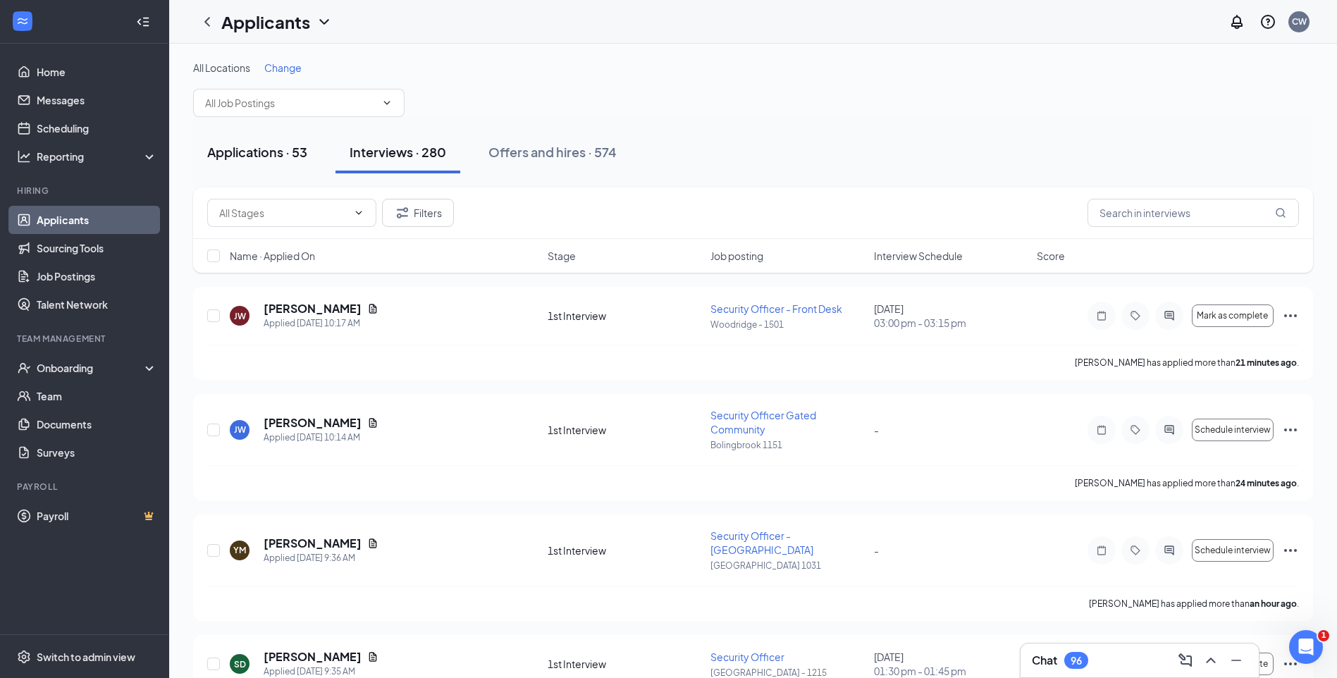
click at [281, 159] on div "Applications · 53" at bounding box center [257, 152] width 100 height 18
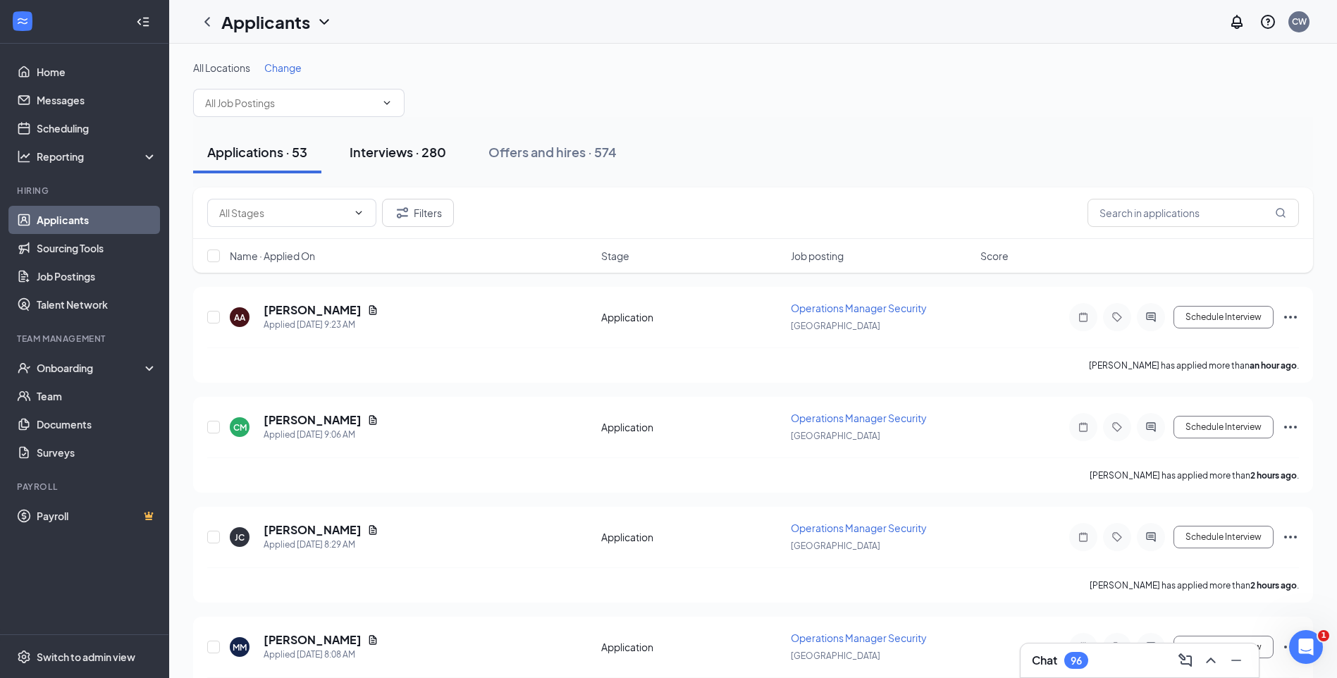
click at [401, 156] on div "Interviews · 280" at bounding box center [398, 152] width 97 height 18
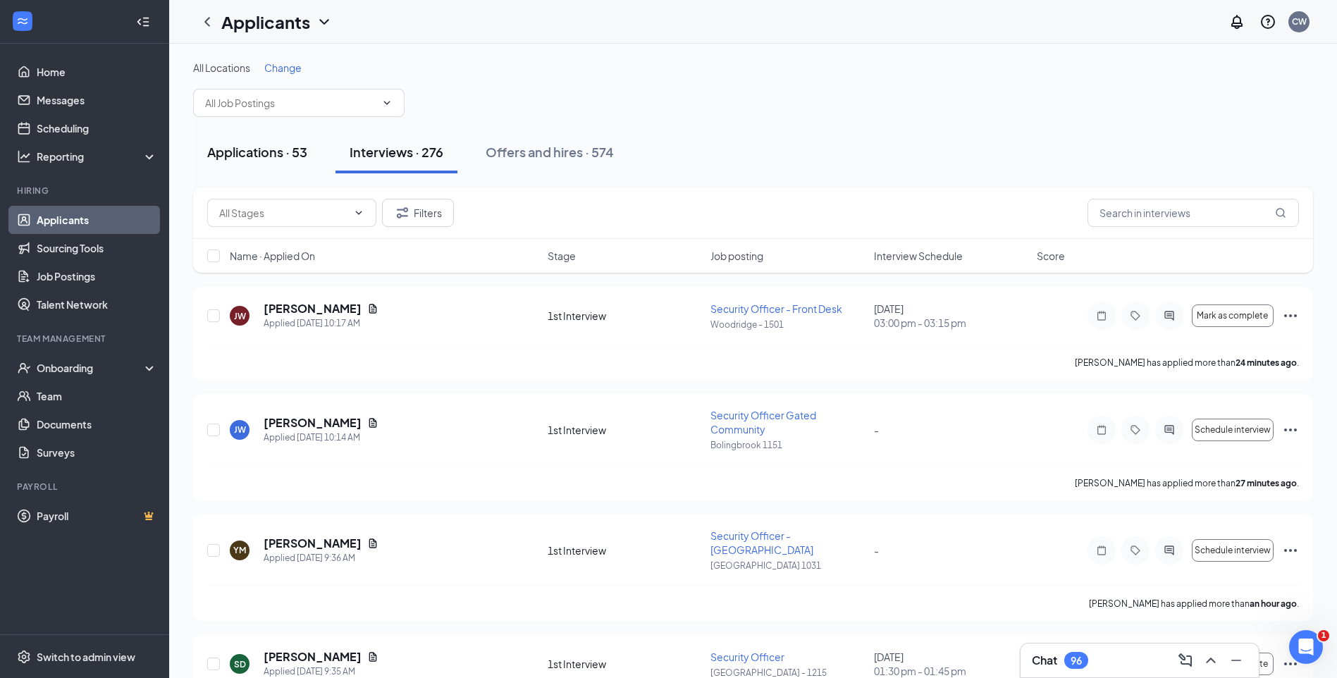
click at [291, 160] on div "Applications · 53" at bounding box center [257, 152] width 100 height 18
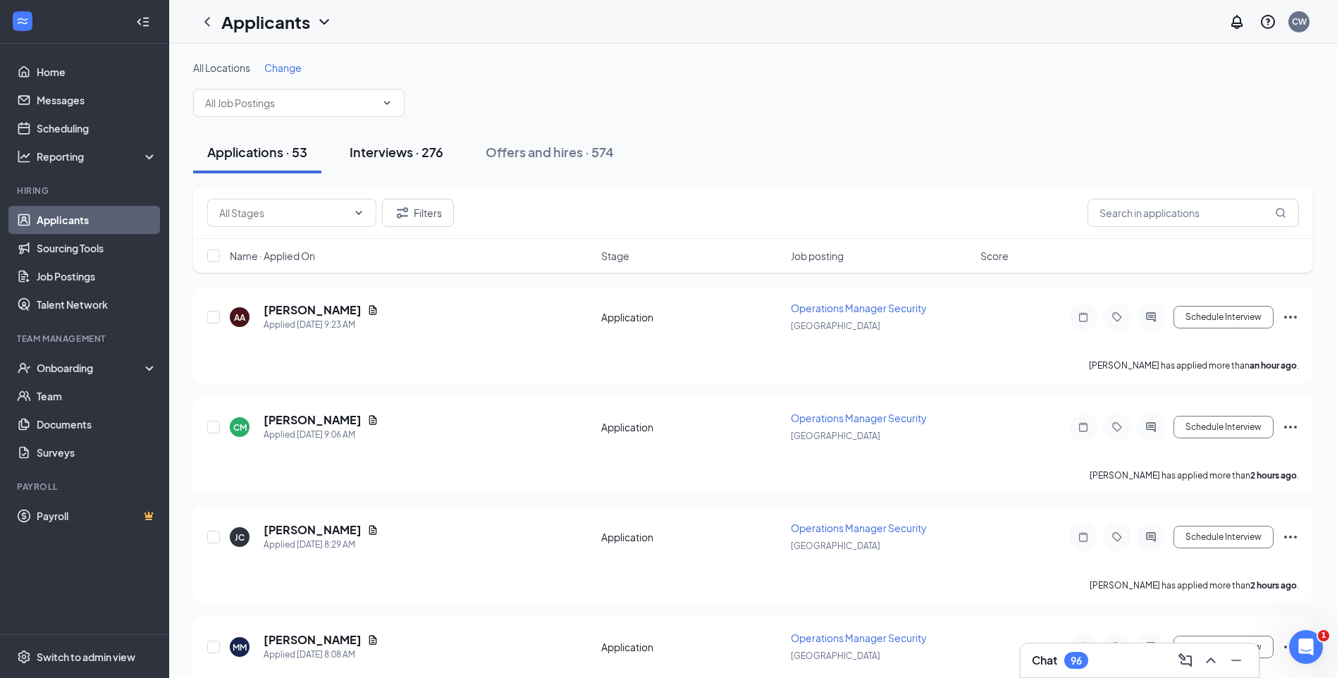
click at [410, 156] on div "Interviews · 276" at bounding box center [397, 152] width 94 height 18
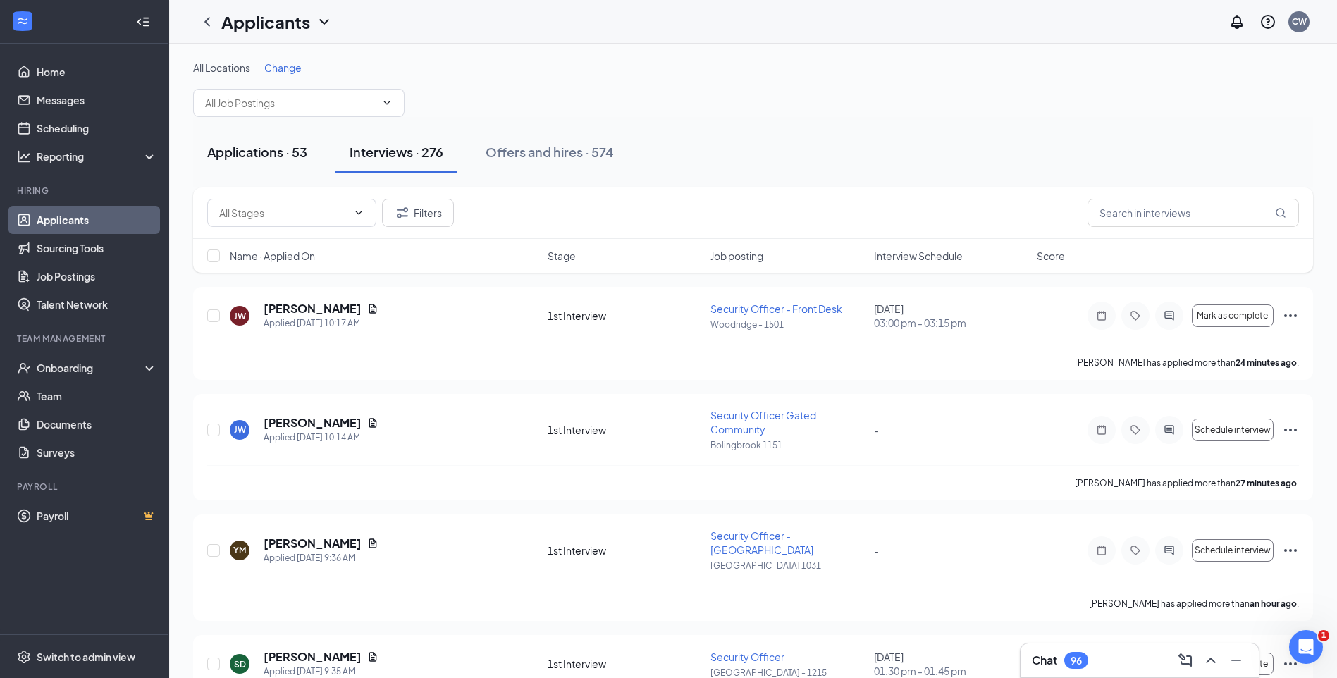
click at [288, 150] on div "Applications · 53" at bounding box center [257, 152] width 100 height 18
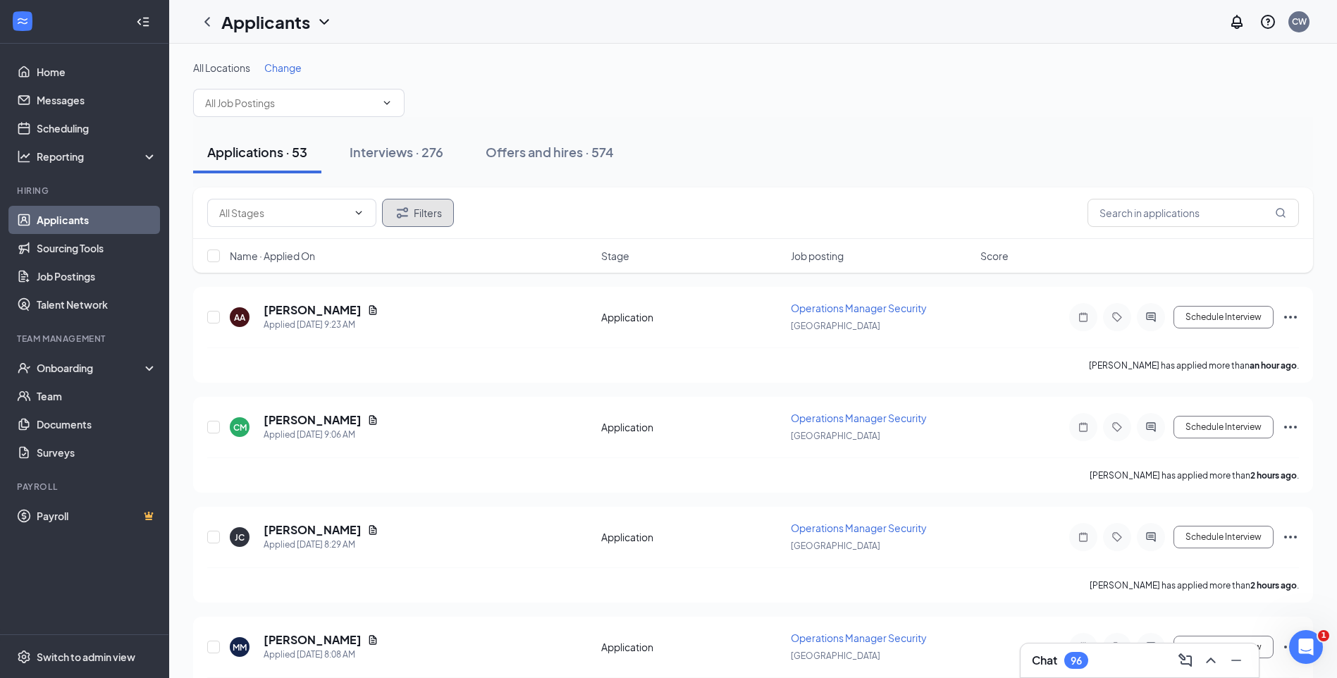
click at [426, 209] on button "Filters" at bounding box center [418, 213] width 72 height 28
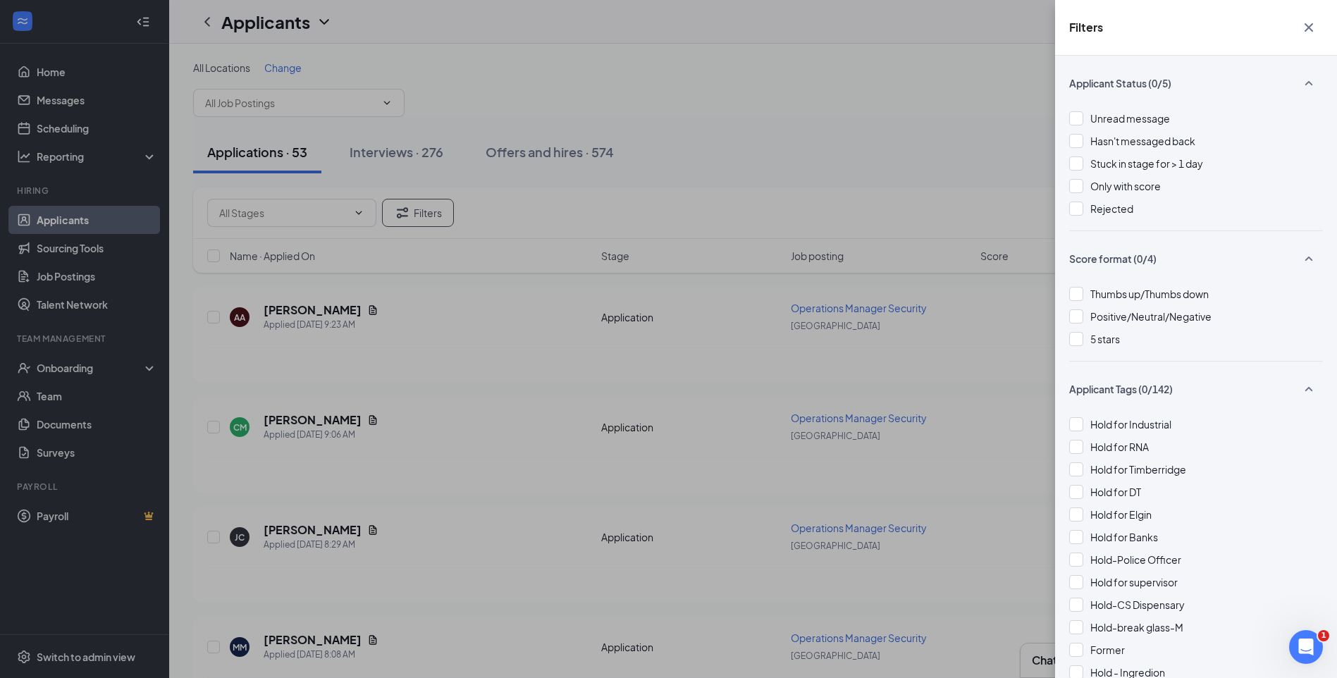
drag, startPoint x: 1078, startPoint y: 211, endPoint x: 894, endPoint y: 165, distance: 188.9
click at [1076, 210] on div at bounding box center [1076, 209] width 14 height 14
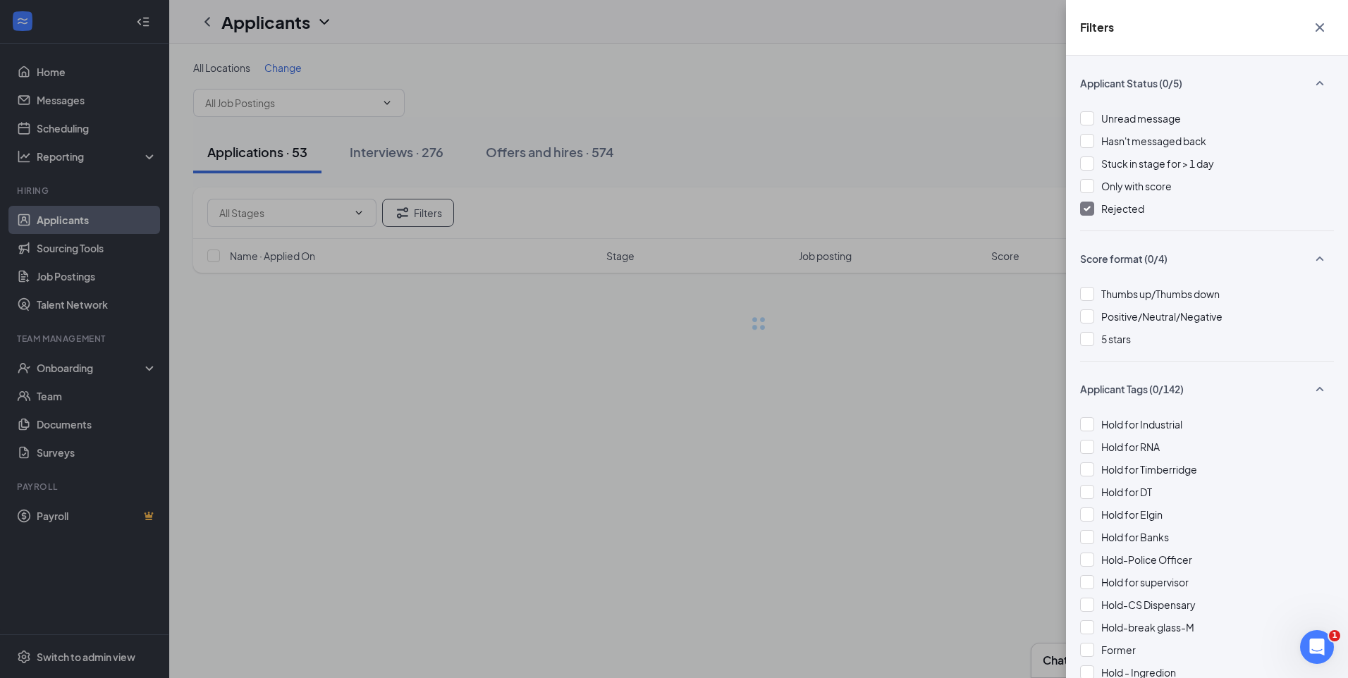
click at [894, 165] on div "Filters Applicant Status (0/5) Unread message Hasn't messaged back Stuck in sta…" at bounding box center [674, 339] width 1348 height 678
click at [894, 165] on div "Filters Applicant Status (1/5) Unread message Hasn't messaged back Stuck in sta…" at bounding box center [674, 339] width 1348 height 678
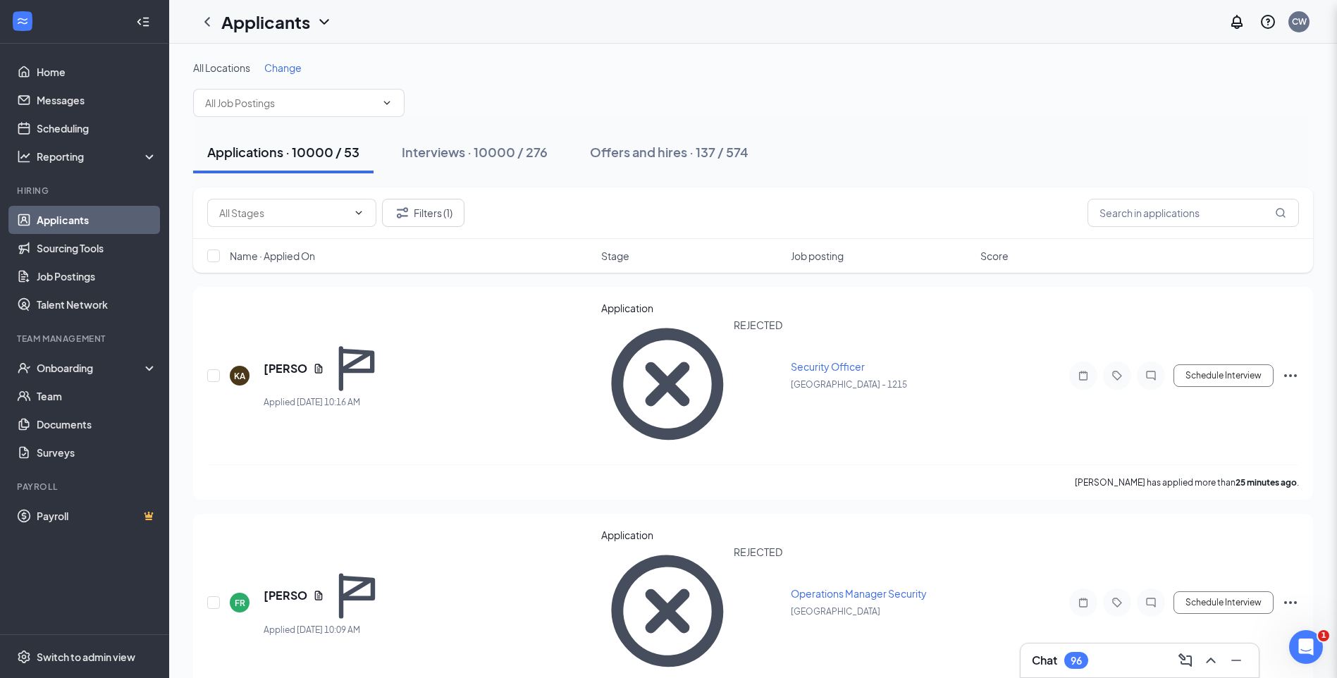
click at [894, 165] on div "Applications · 10000 / 53 Interviews · 10000 / 276 Offers and hires · 137 / 574" at bounding box center [753, 152] width 1120 height 42
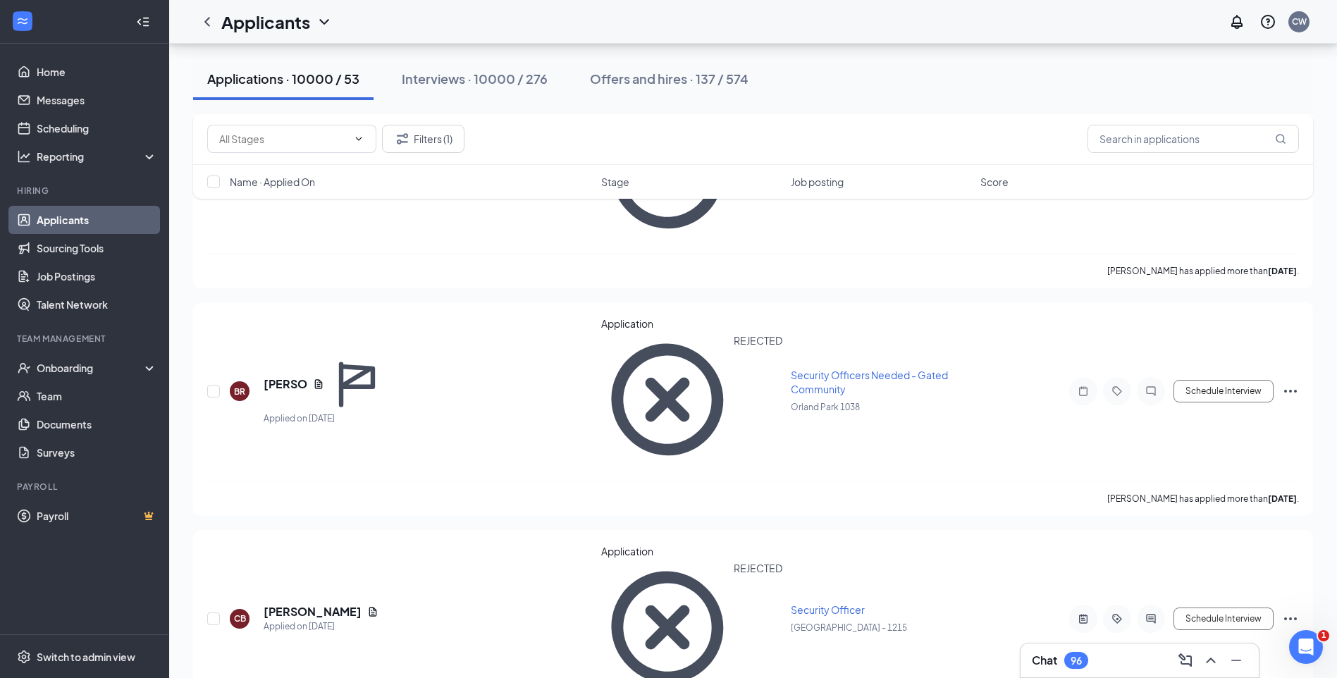
scroll to position [8599, 0]
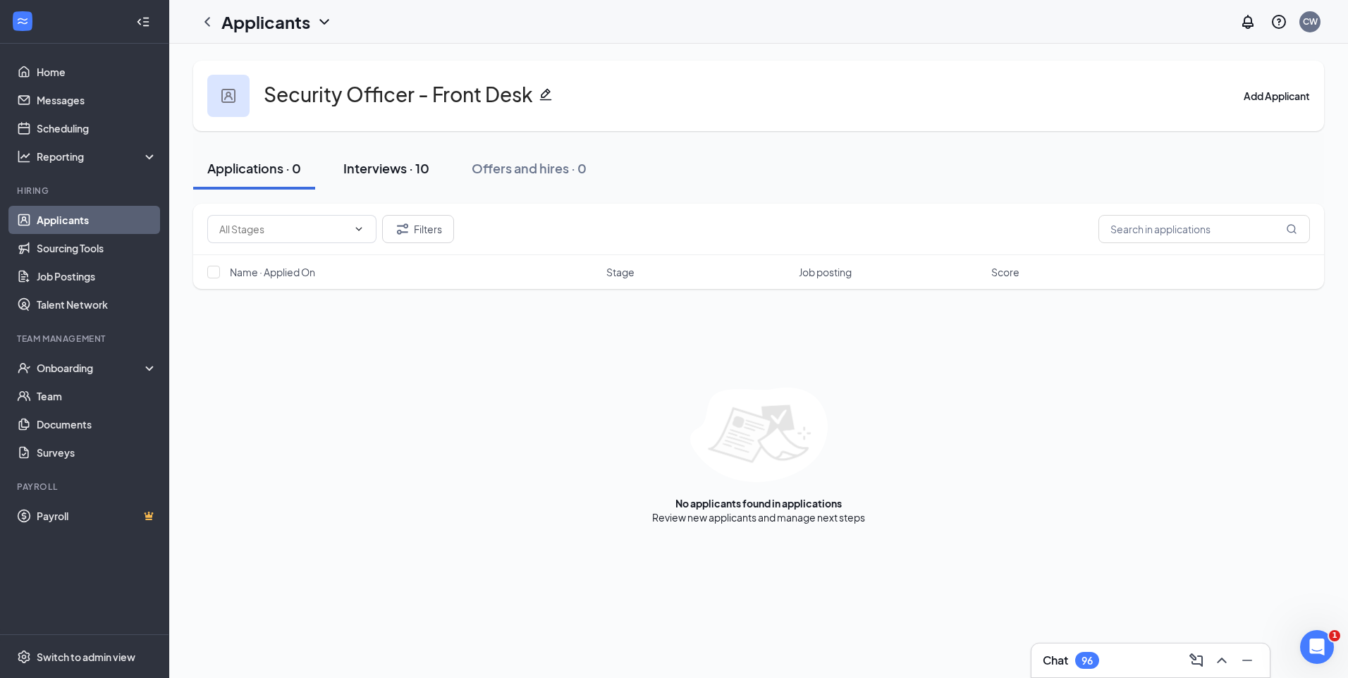
click at [414, 169] on div "Interviews · 10" at bounding box center [386, 168] width 86 height 18
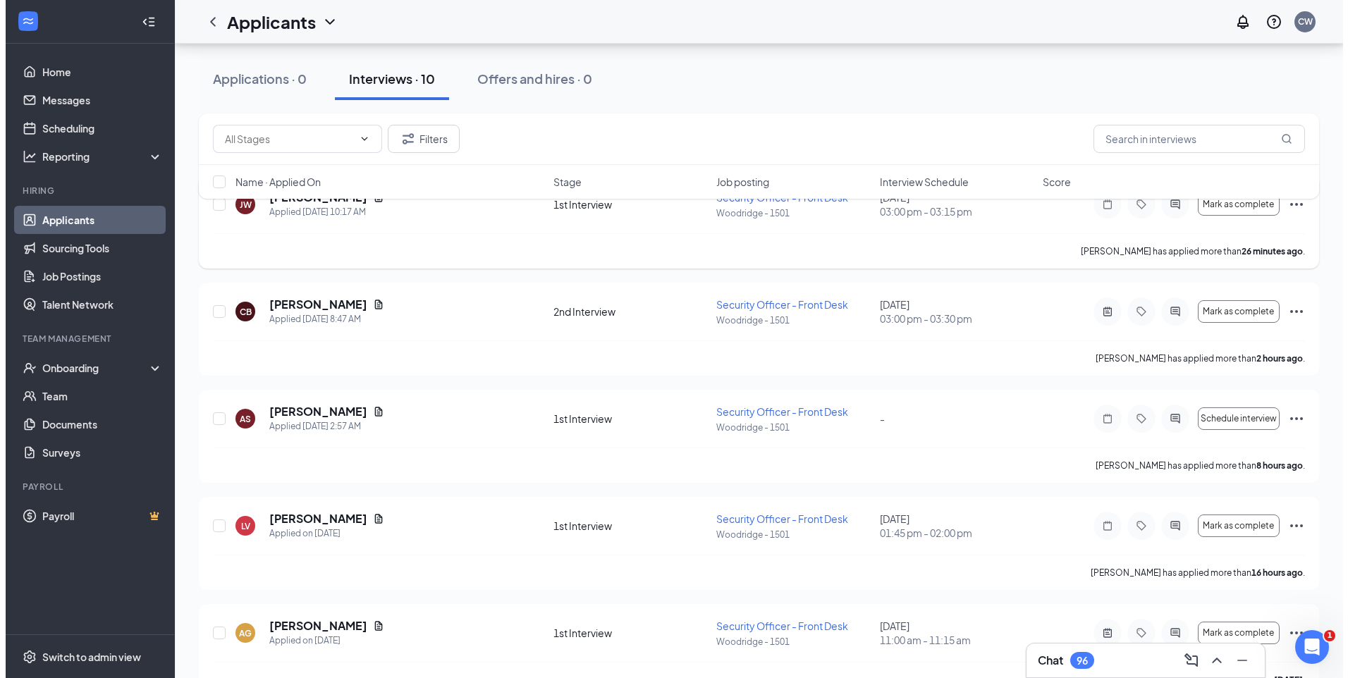
scroll to position [141, 0]
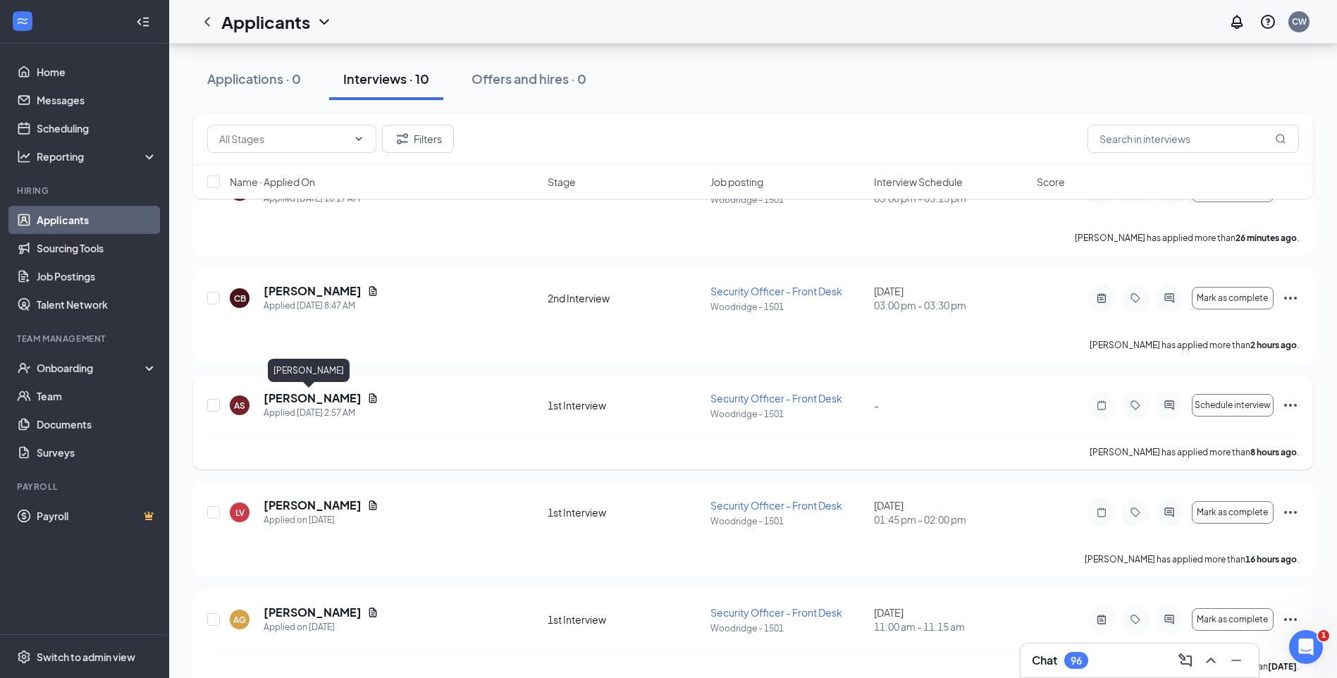
click at [316, 399] on h5 "[PERSON_NAME]" at bounding box center [313, 398] width 98 height 16
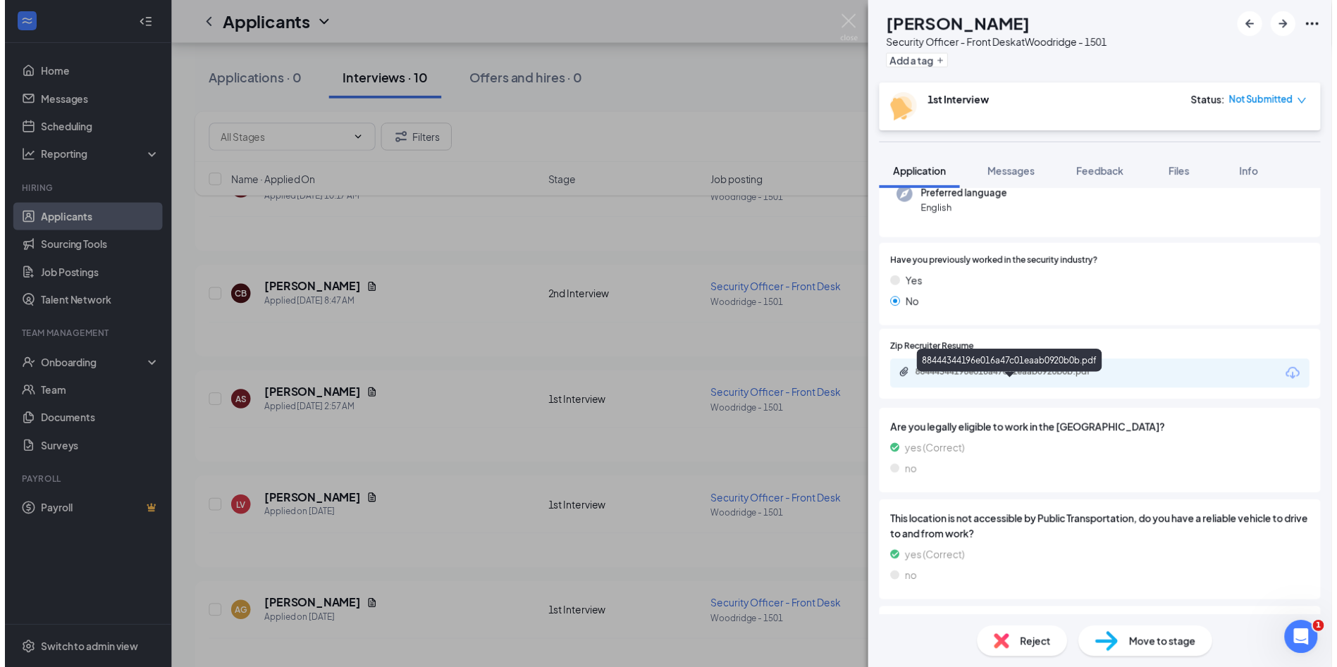
scroll to position [211, 0]
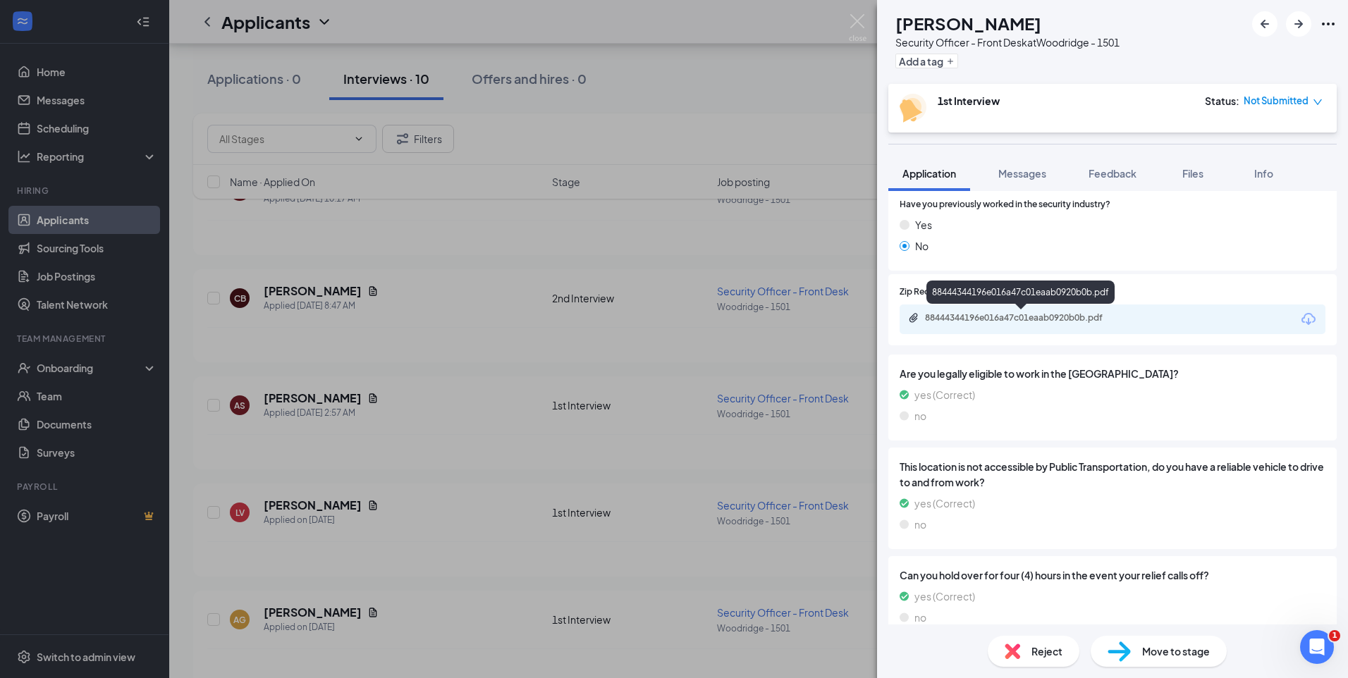
click at [1059, 318] on div "88444344196e016a47c01eaab0920b0b.pdf" at bounding box center [1023, 317] width 197 height 11
drag, startPoint x: 974, startPoint y: 25, endPoint x: 918, endPoint y: 31, distance: 56.7
click at [918, 31] on div "AS [PERSON_NAME] Security Officer - Front Desk at [GEOGRAPHIC_DATA] - 1501 Add …" at bounding box center [1003, 41] width 231 height 61
copy div "Asmaa"
drag, startPoint x: 1009, startPoint y: 25, endPoint x: 983, endPoint y: 28, distance: 25.5
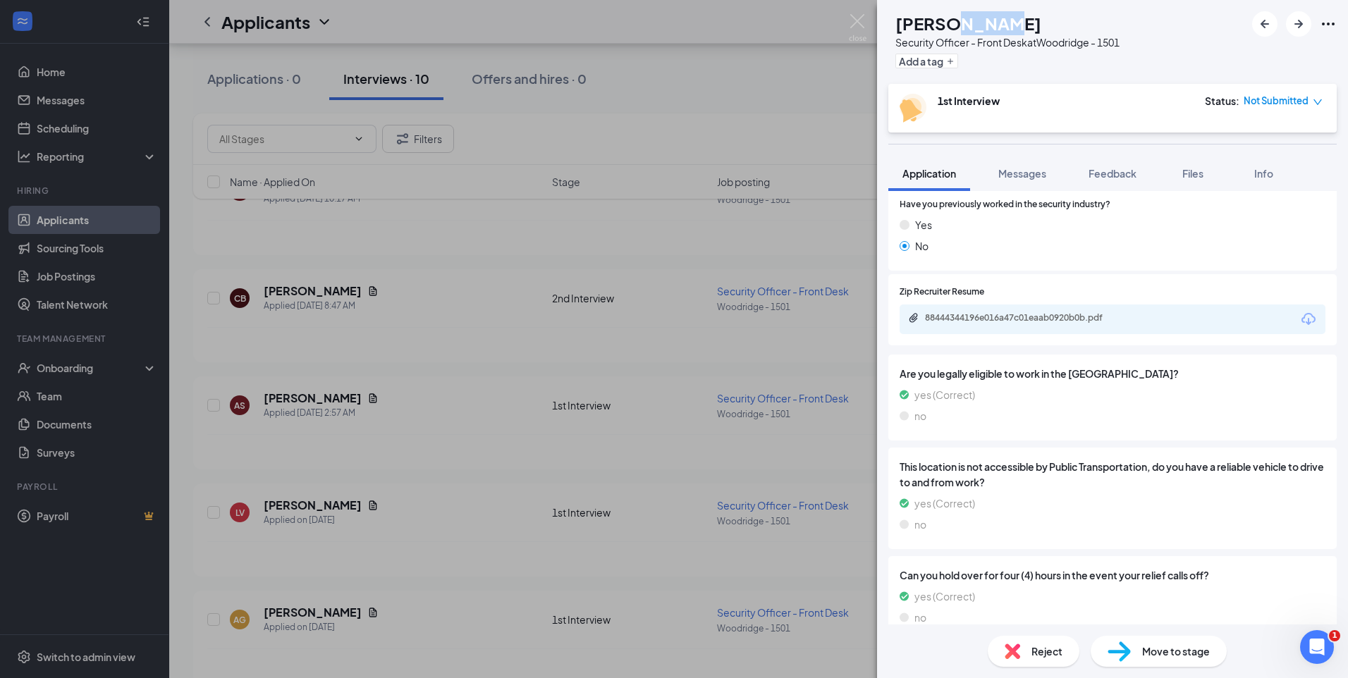
click at [983, 28] on div "[PERSON_NAME]" at bounding box center [1007, 23] width 224 height 24
copy h1 "[PERSON_NAME]"
click at [851, 21] on img at bounding box center [858, 27] width 18 height 27
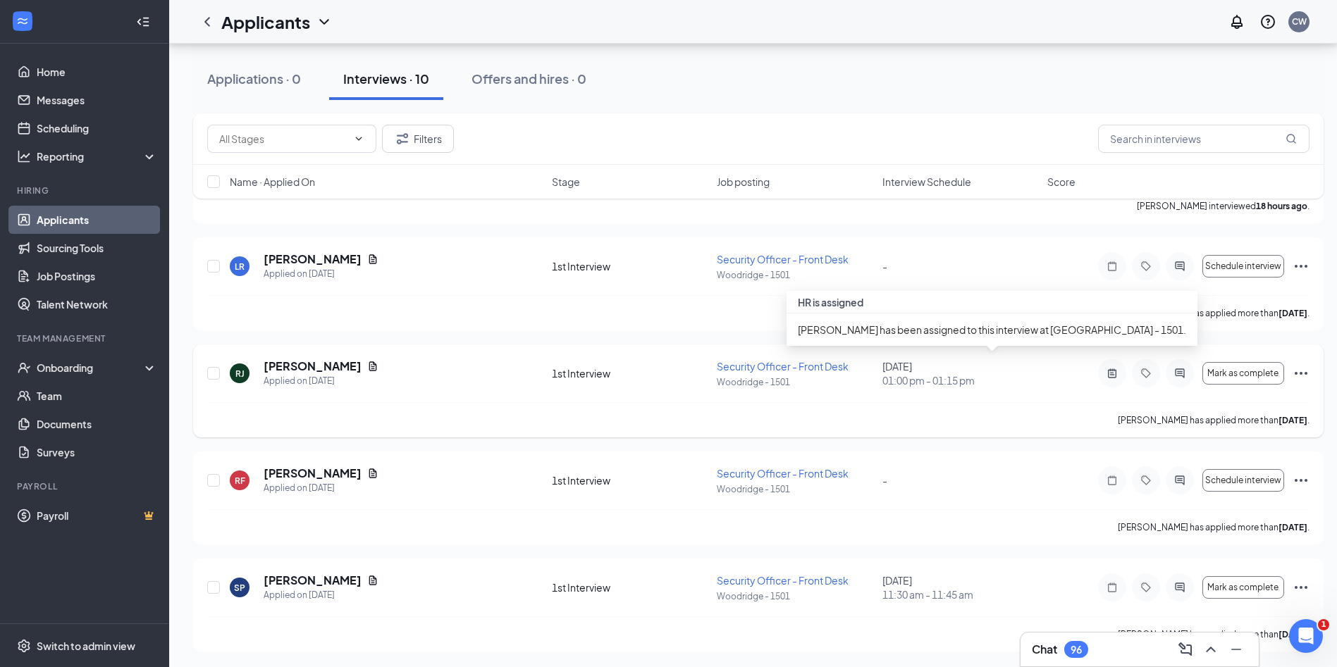
scroll to position [710, 0]
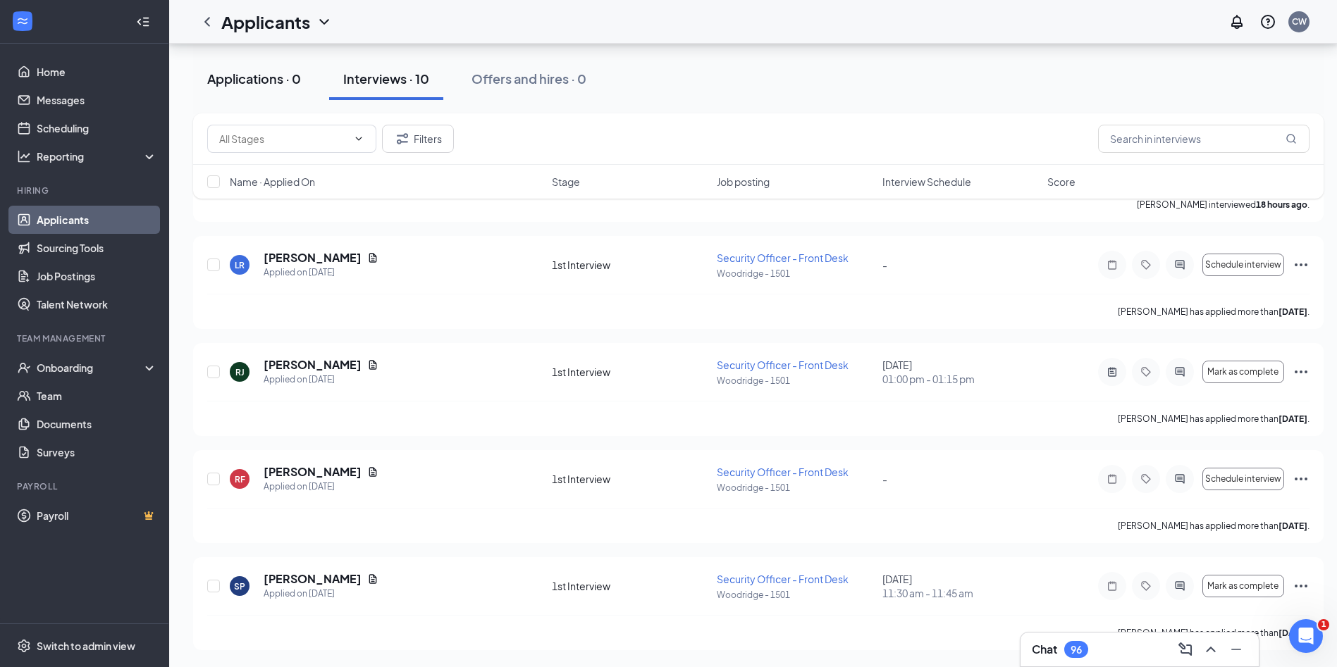
click at [265, 78] on div "Applications · 0" at bounding box center [254, 79] width 94 height 18
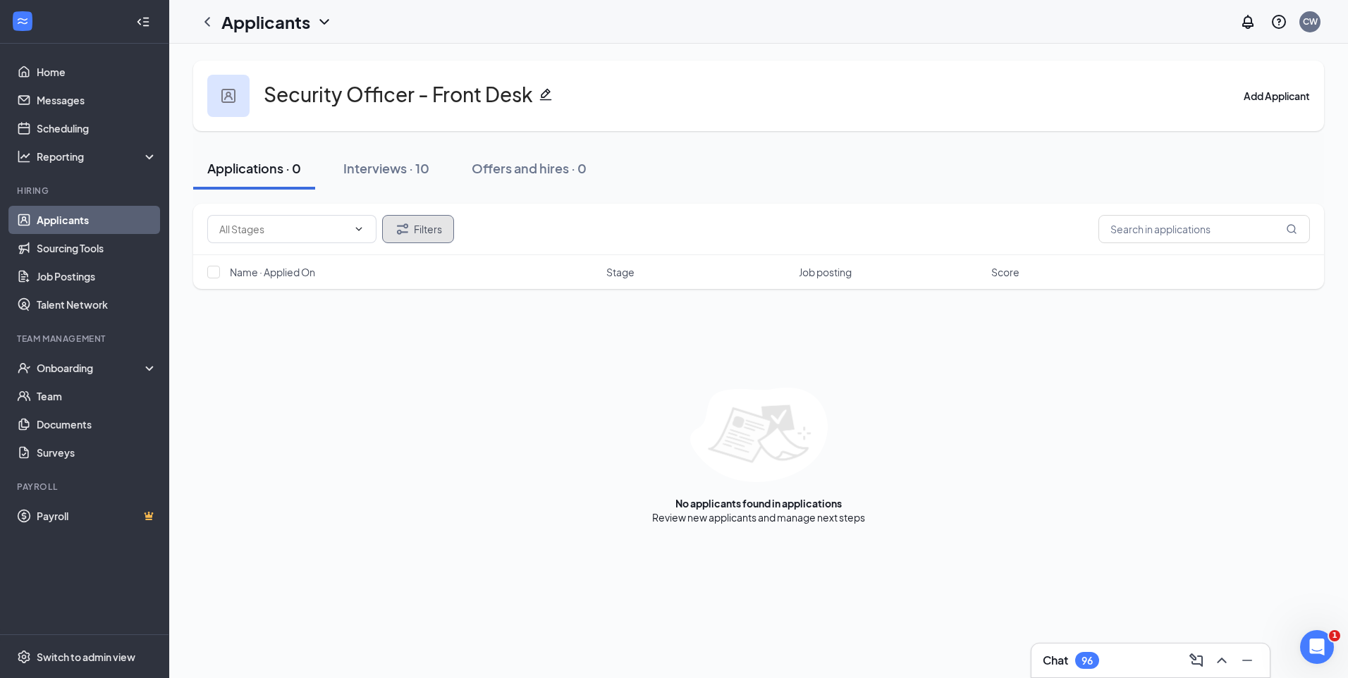
click at [427, 233] on button "Filters" at bounding box center [418, 229] width 72 height 28
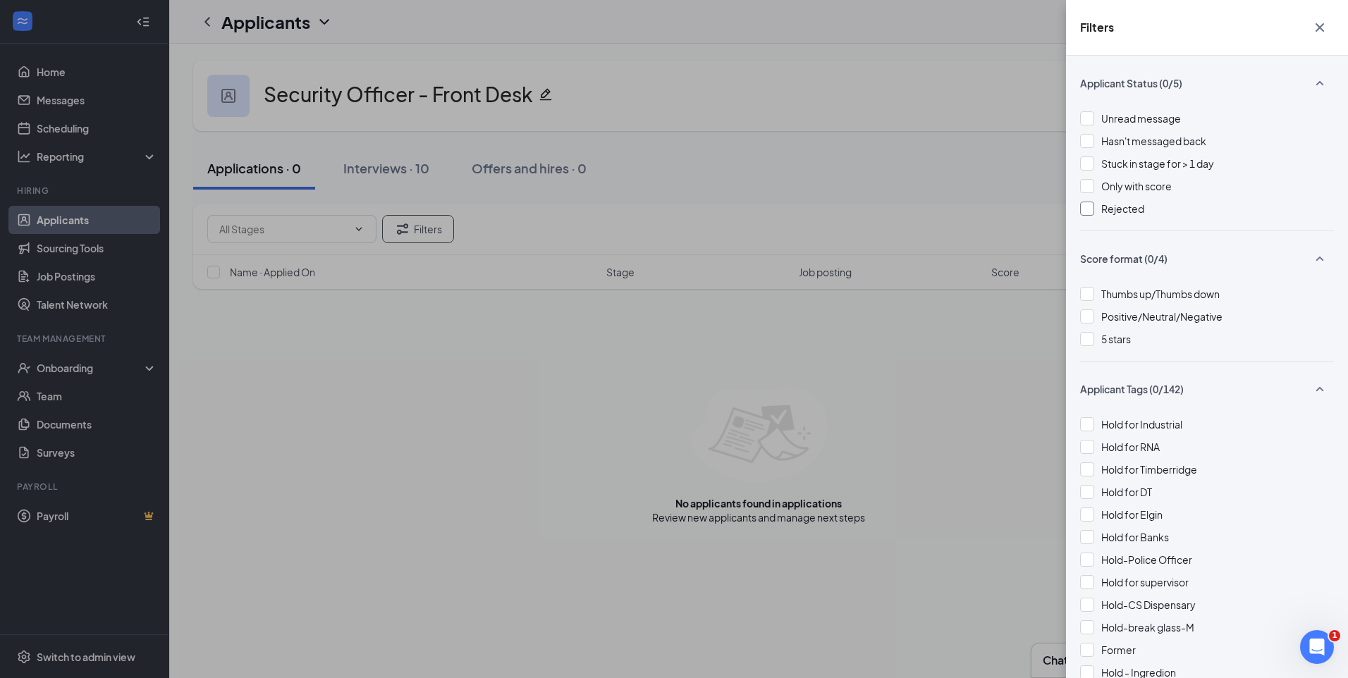
click at [1095, 204] on div "Rejected" at bounding box center [1207, 209] width 254 height 16
click at [899, 188] on div "Filters Applicant Status (1/5) Unread message Hasn't messaged back Stuck in sta…" at bounding box center [674, 339] width 1348 height 678
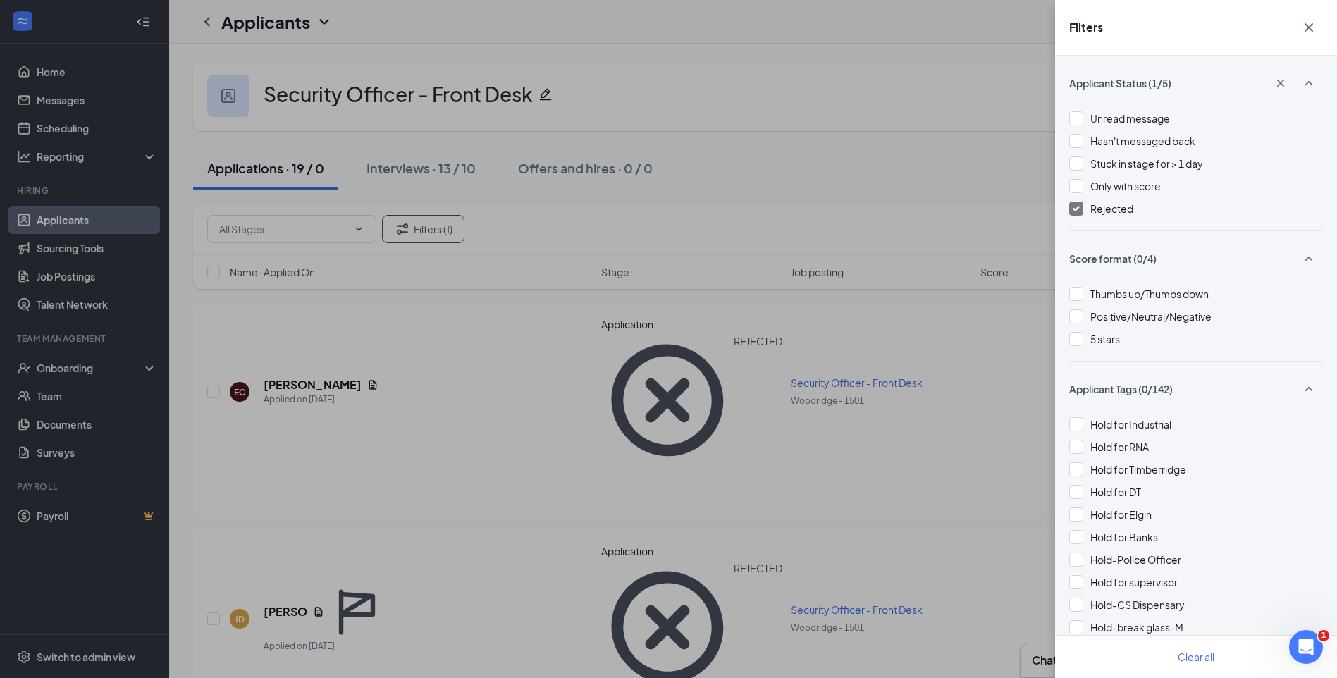
click at [899, 188] on div "Filters Applicant Status (1/5) Unread message Hasn't messaged back Stuck in sta…" at bounding box center [668, 339] width 1337 height 678
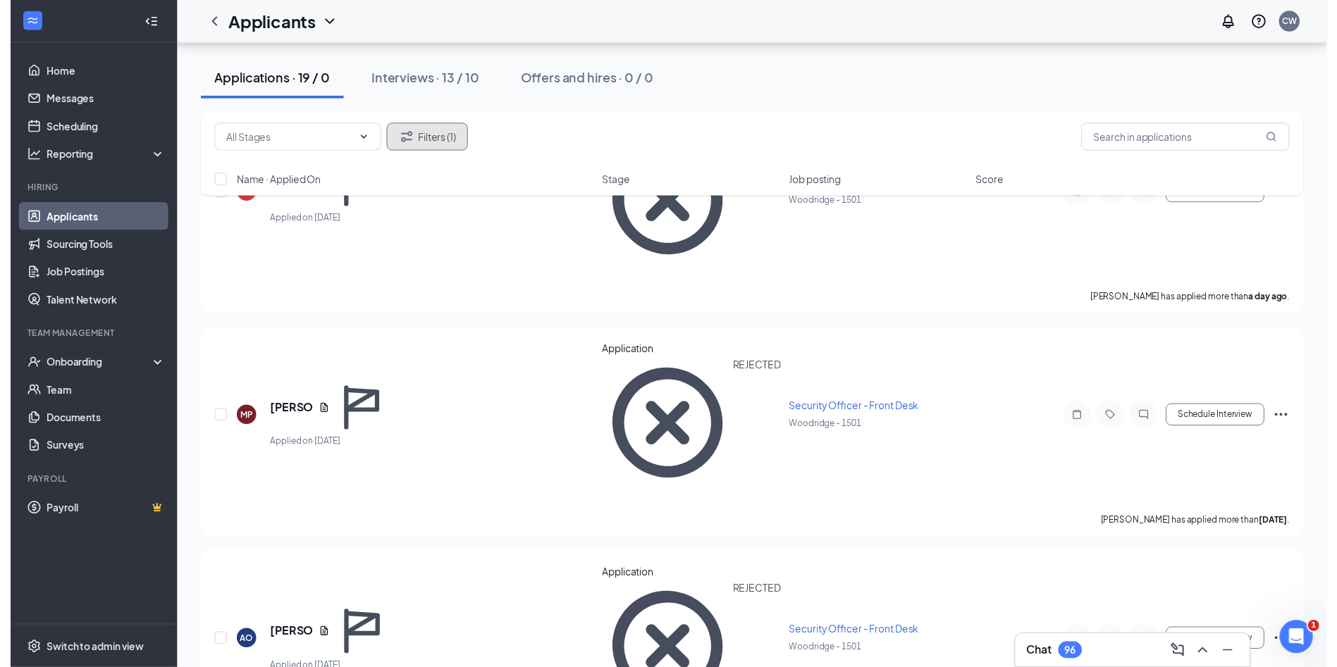
scroll to position [916, 0]
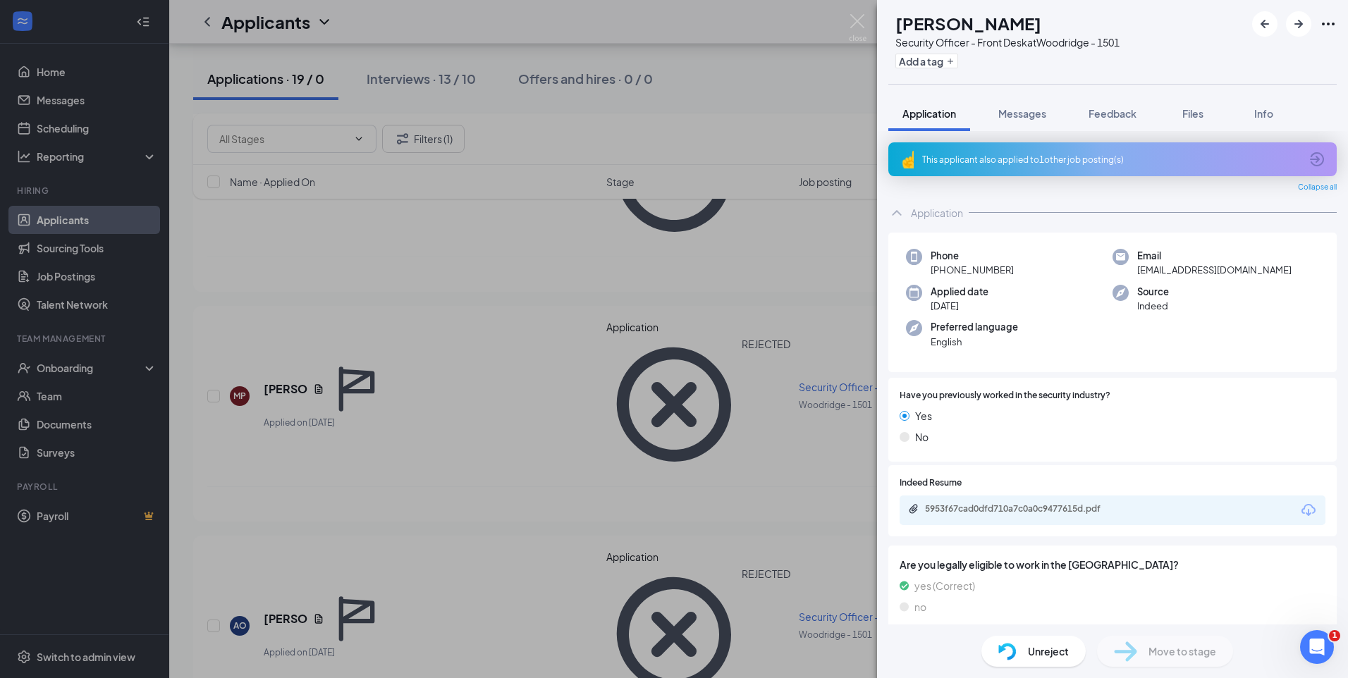
click at [1066, 159] on div "This applicant also applied to 1 other job posting(s)" at bounding box center [1111, 160] width 378 height 12
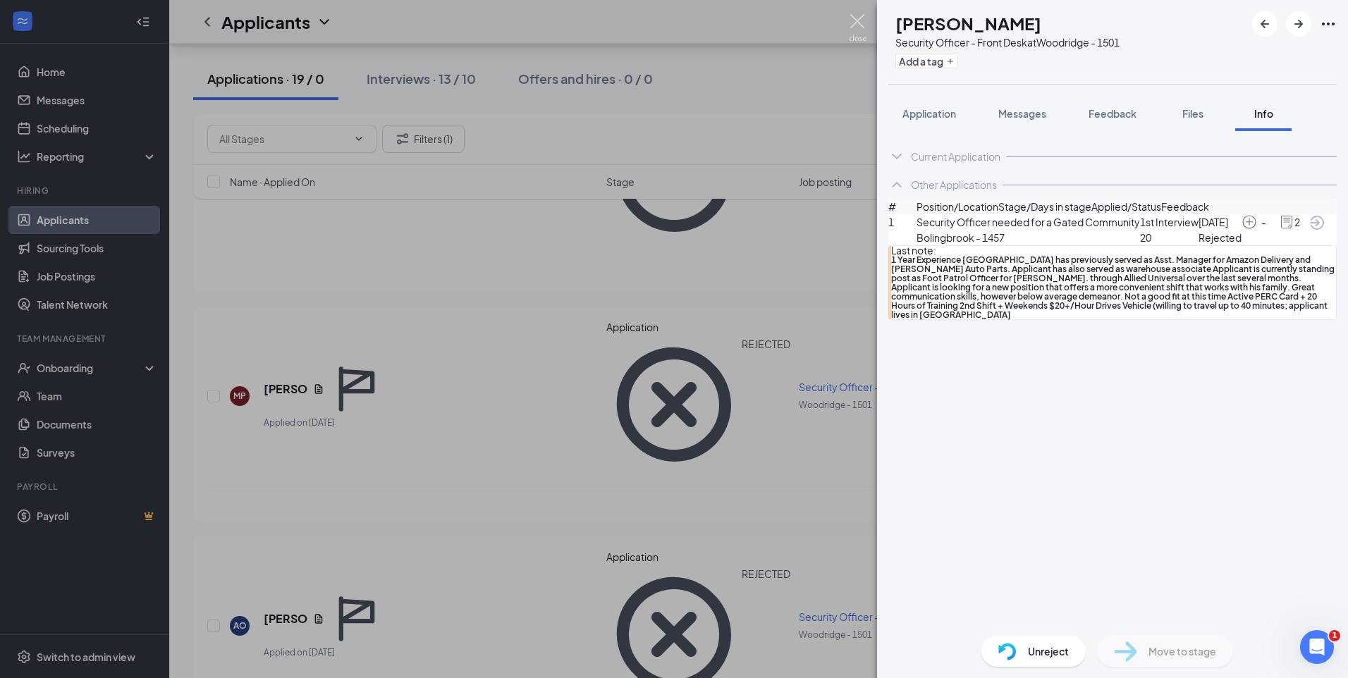
click at [858, 15] on img at bounding box center [858, 27] width 18 height 27
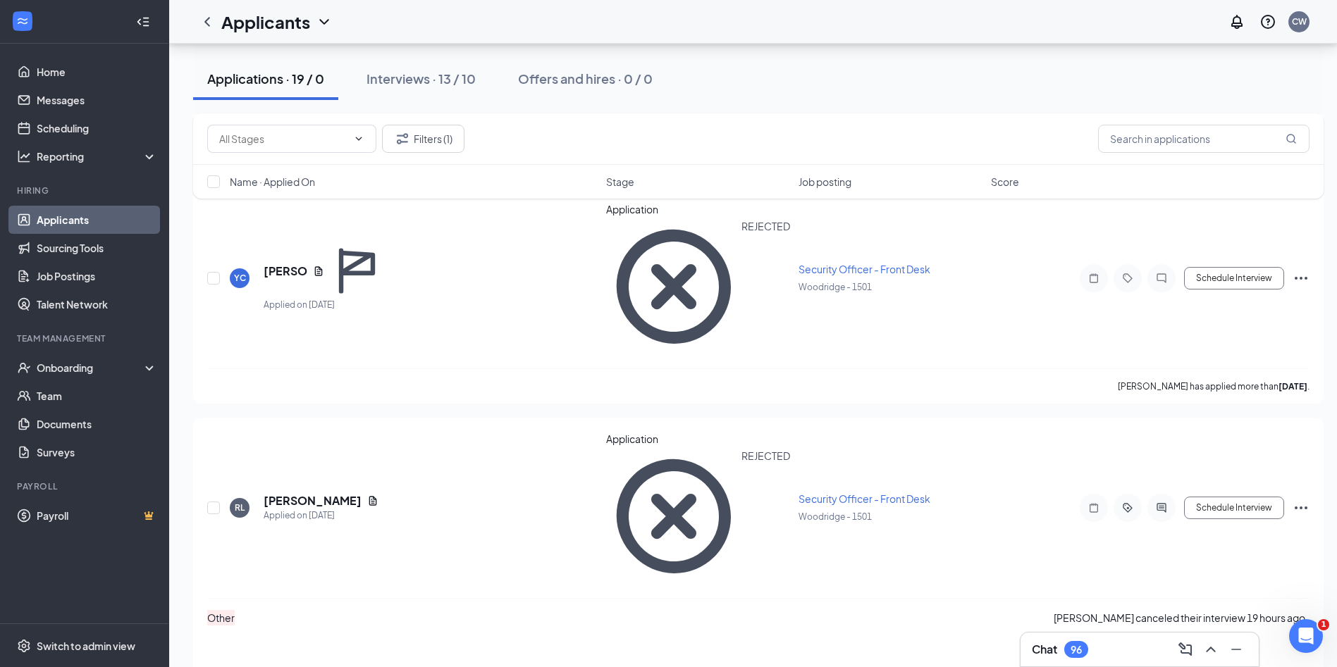
scroll to position [1735, 0]
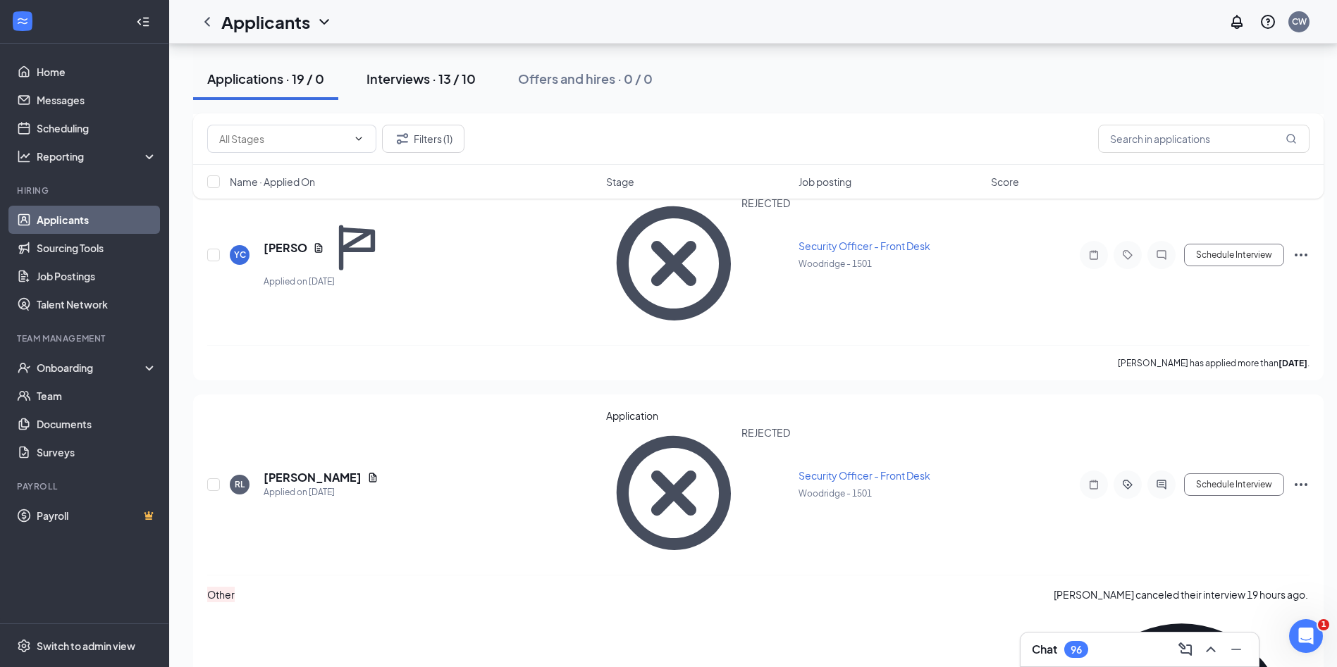
click at [417, 77] on div "Interviews · 13 / 10" at bounding box center [421, 79] width 109 height 18
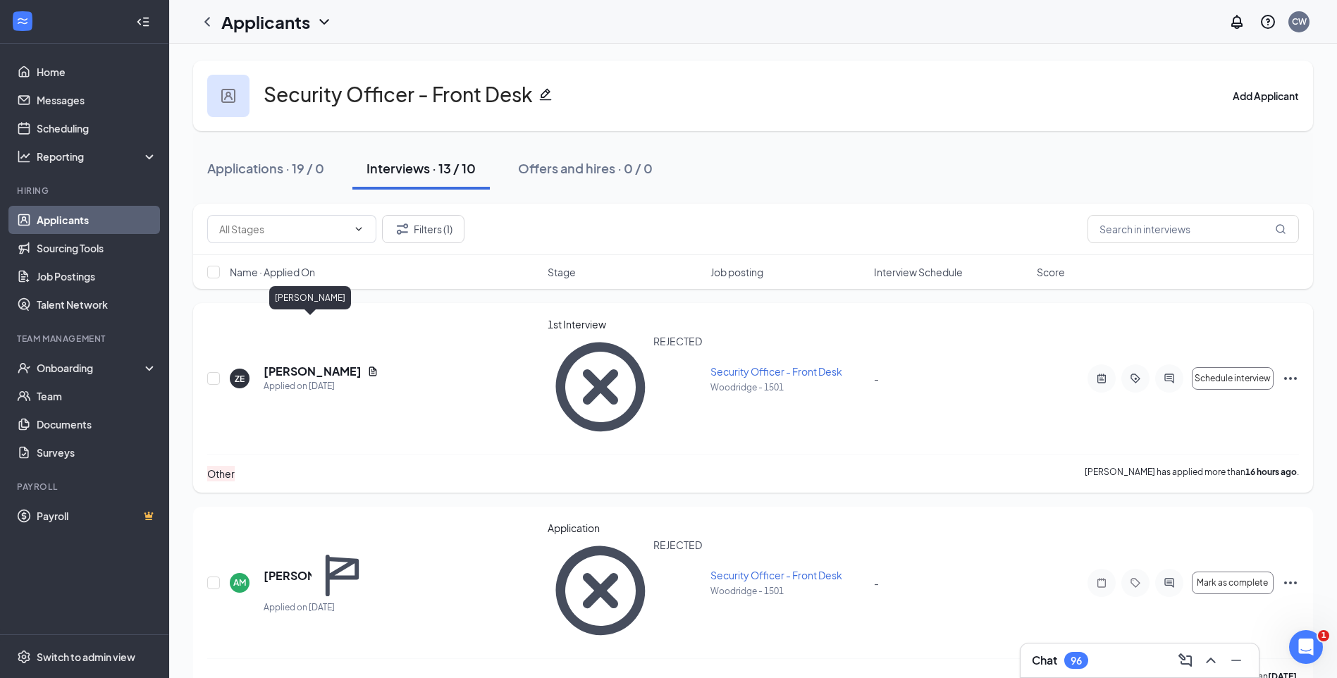
click at [305, 364] on h5 "[PERSON_NAME]" at bounding box center [313, 372] width 98 height 16
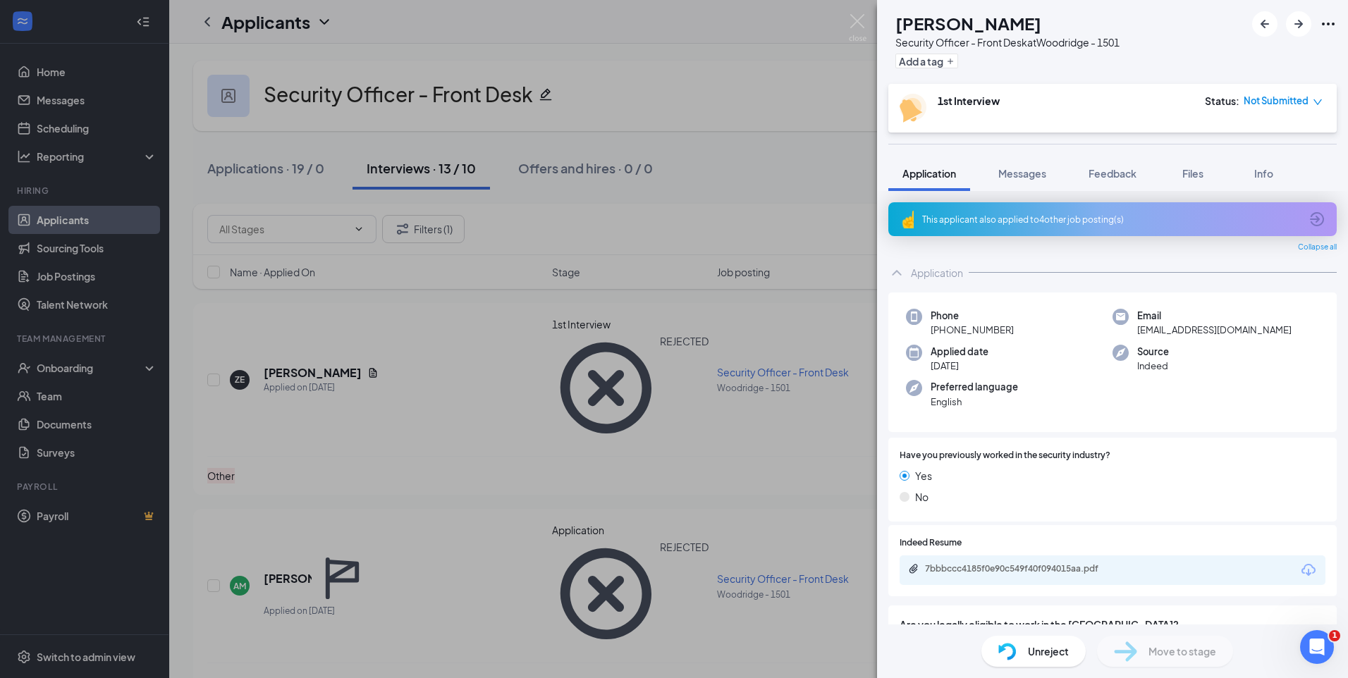
click at [1094, 225] on div "This applicant also applied to 4 other job posting(s)" at bounding box center [1111, 220] width 378 height 12
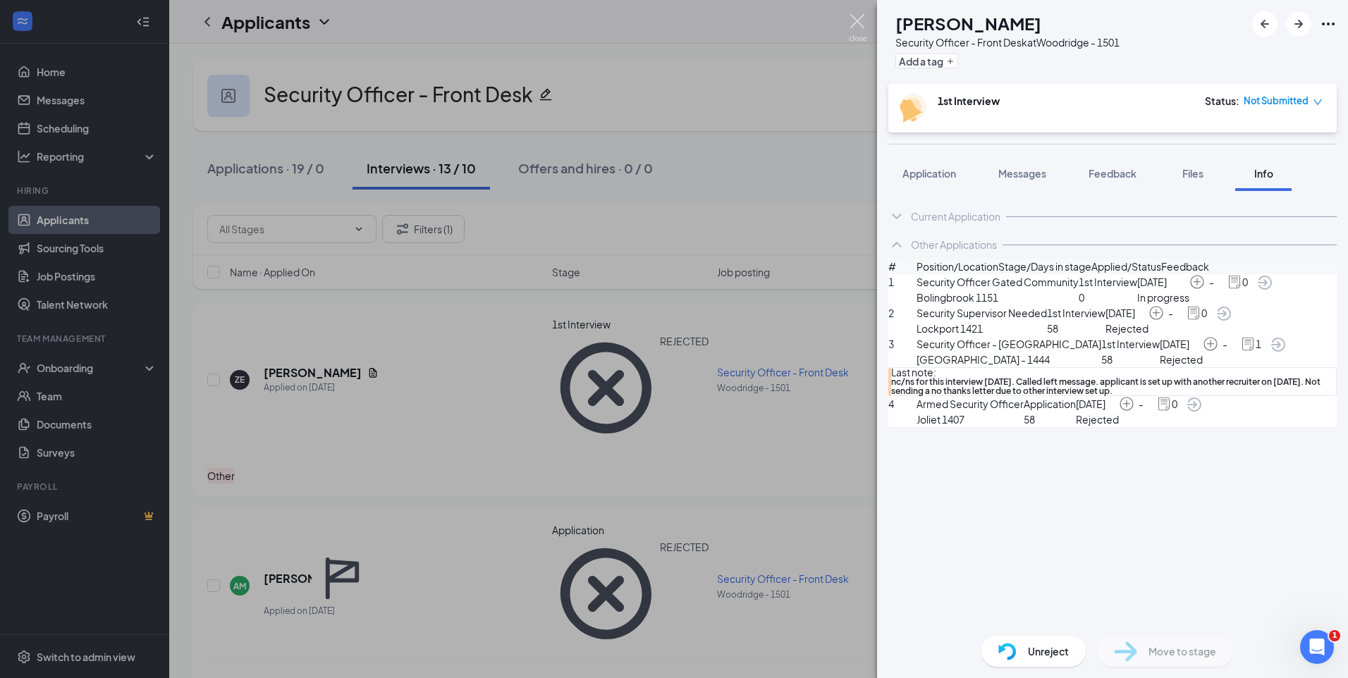
click at [861, 22] on img at bounding box center [858, 27] width 18 height 27
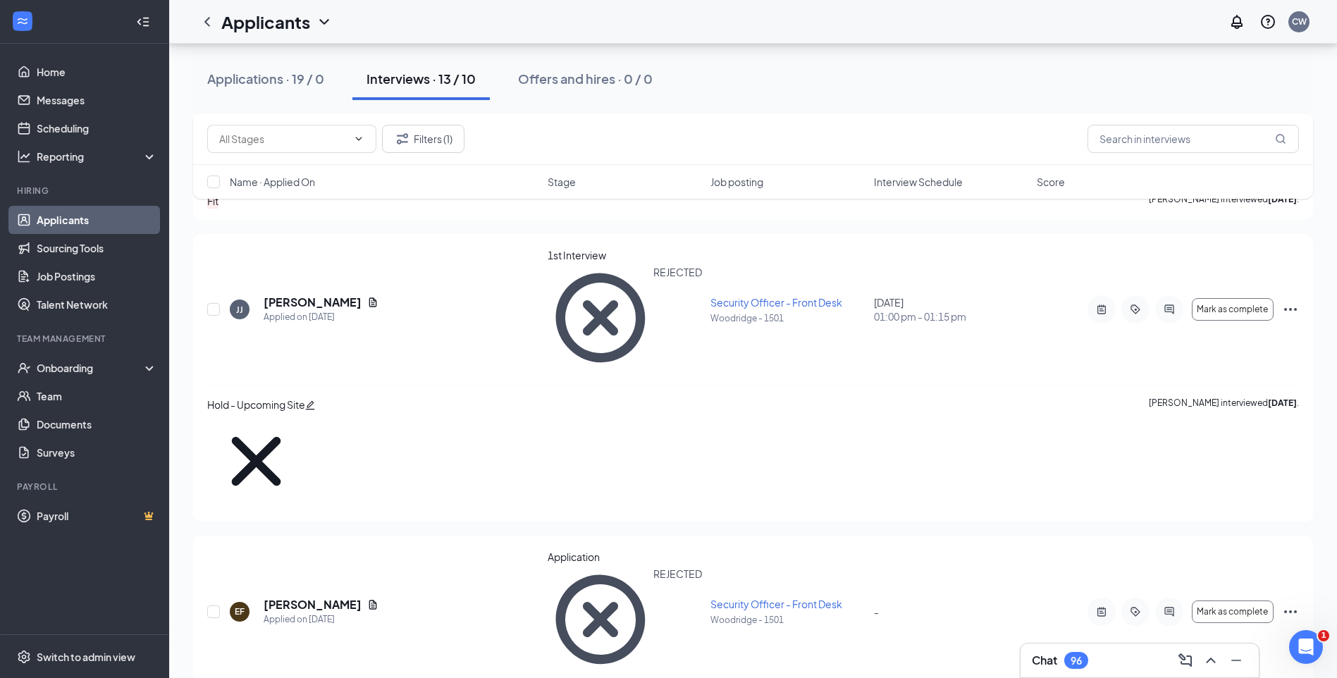
scroll to position [1109, 0]
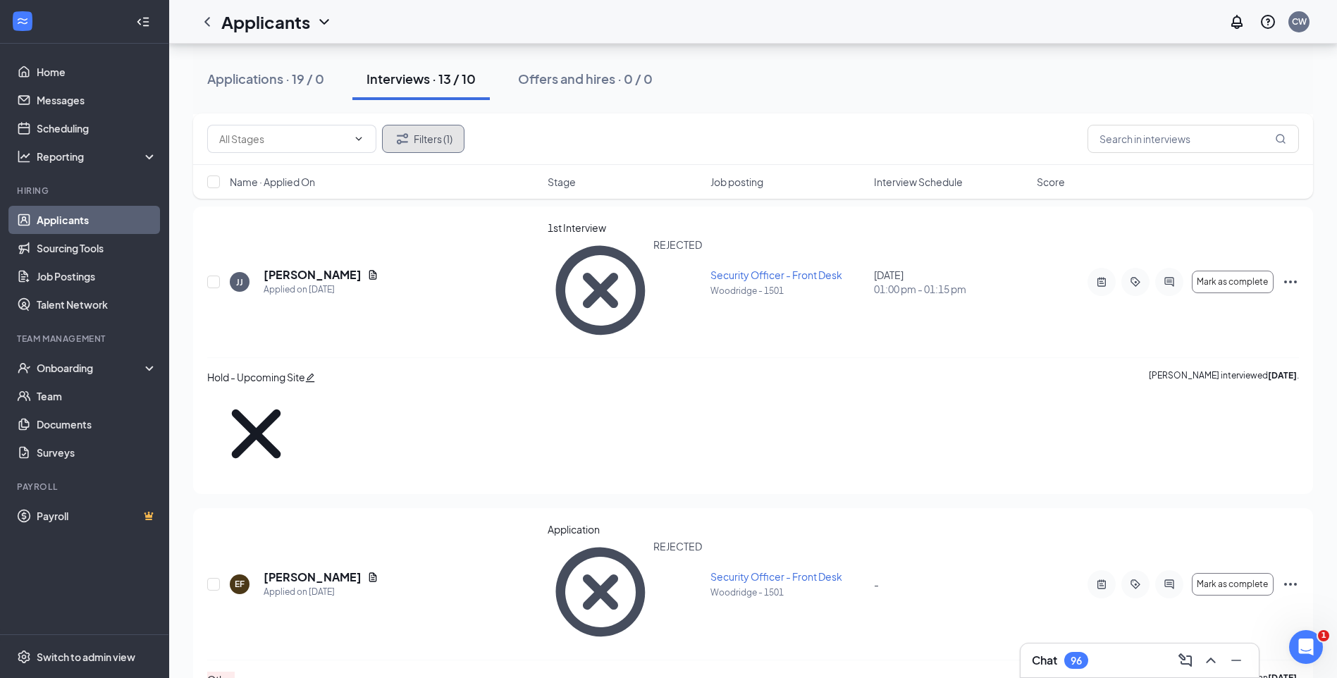
click at [438, 145] on button "Filters (1)" at bounding box center [423, 139] width 82 height 28
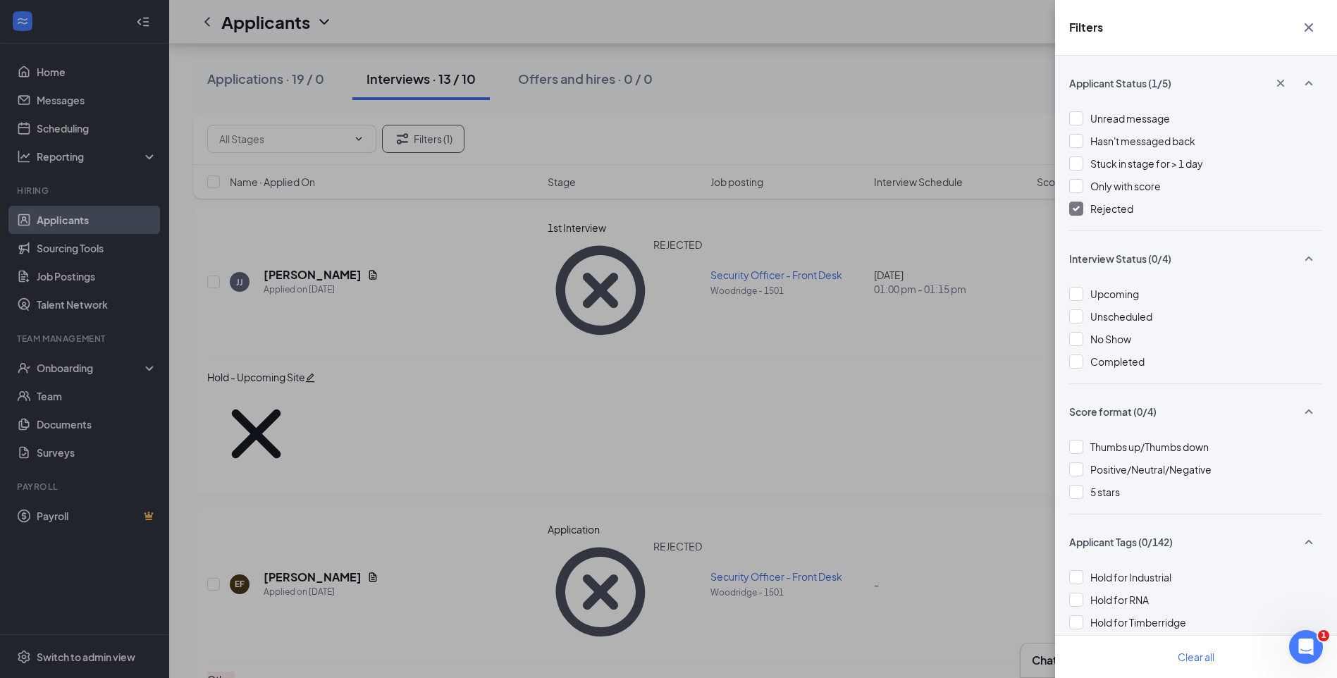
click at [1078, 211] on img at bounding box center [1076, 209] width 7 height 6
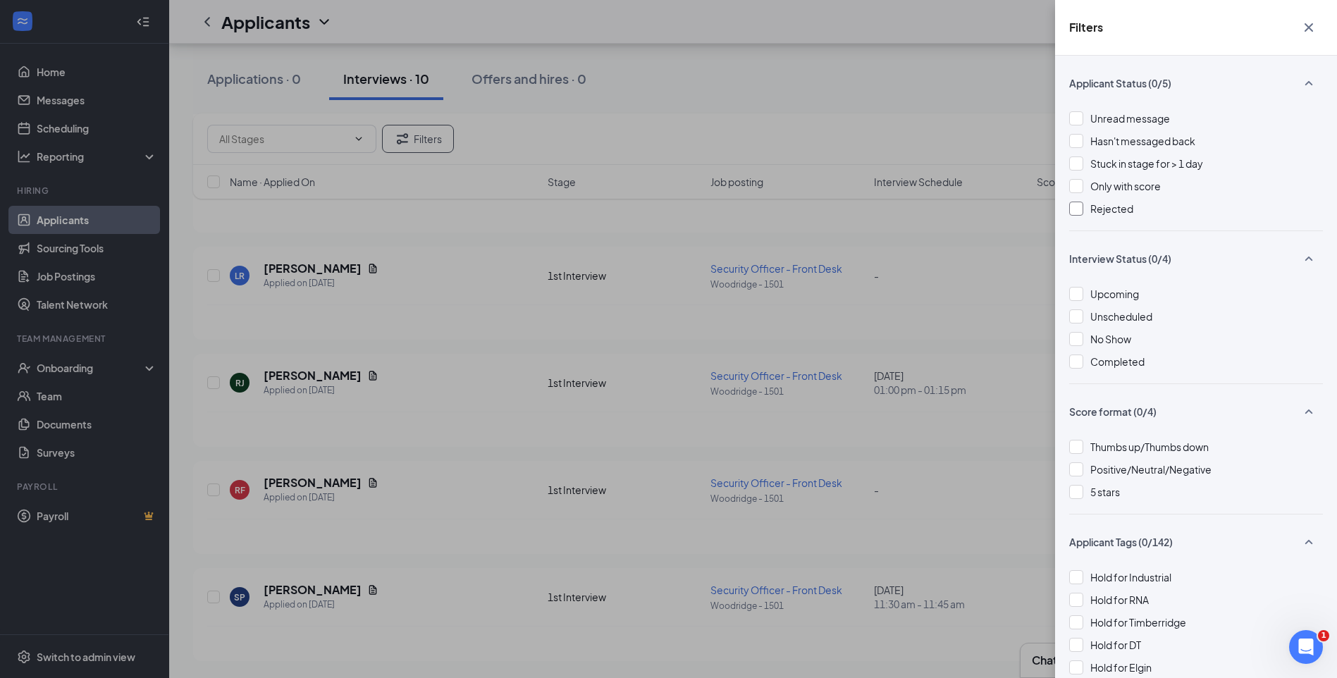
scroll to position [699, 0]
click at [939, 128] on div "Filters Applicant Status (0/5) Unread message Hasn't messaged back Stuck in sta…" at bounding box center [668, 339] width 1337 height 678
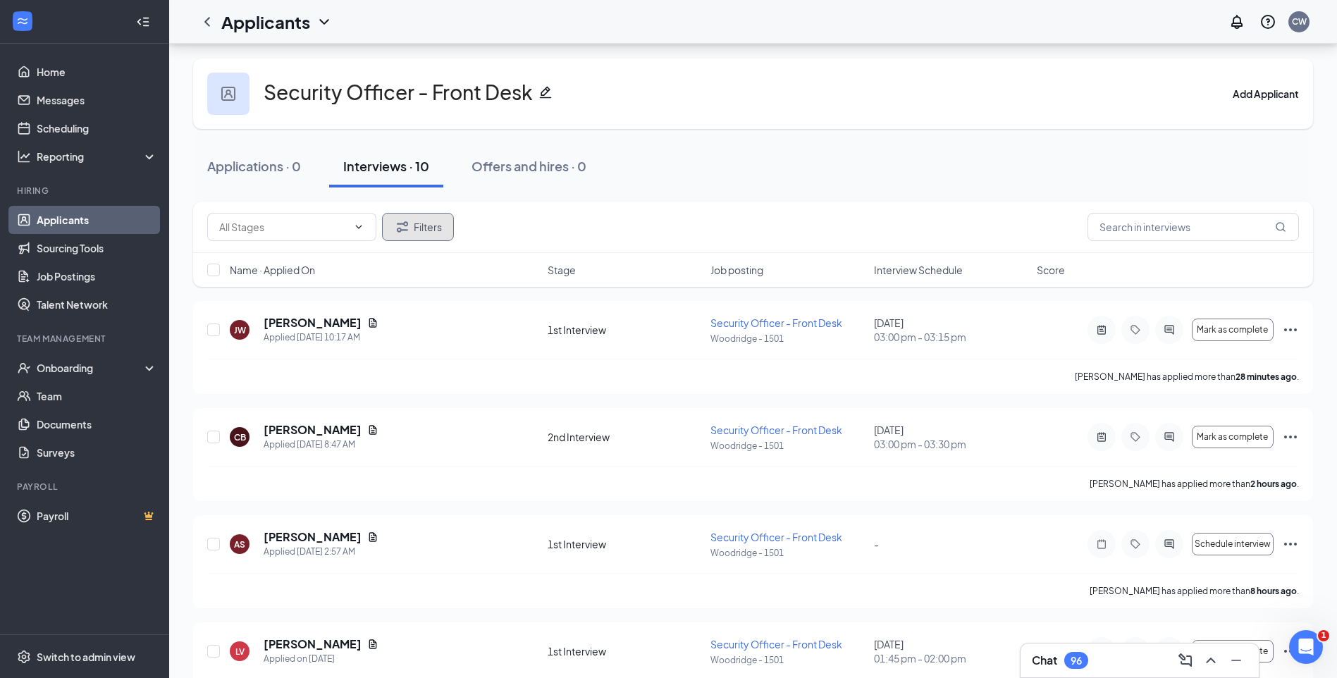
scroll to position [0, 0]
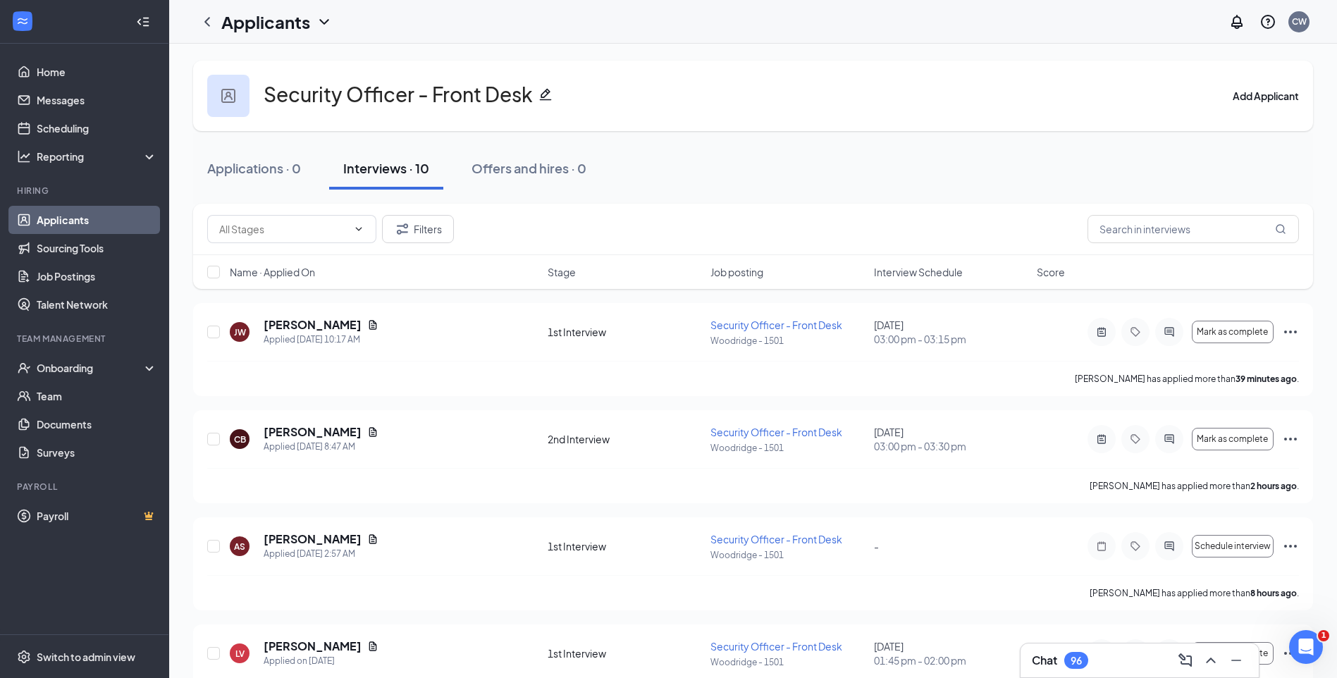
click at [76, 222] on link "Applicants" at bounding box center [97, 220] width 121 height 28
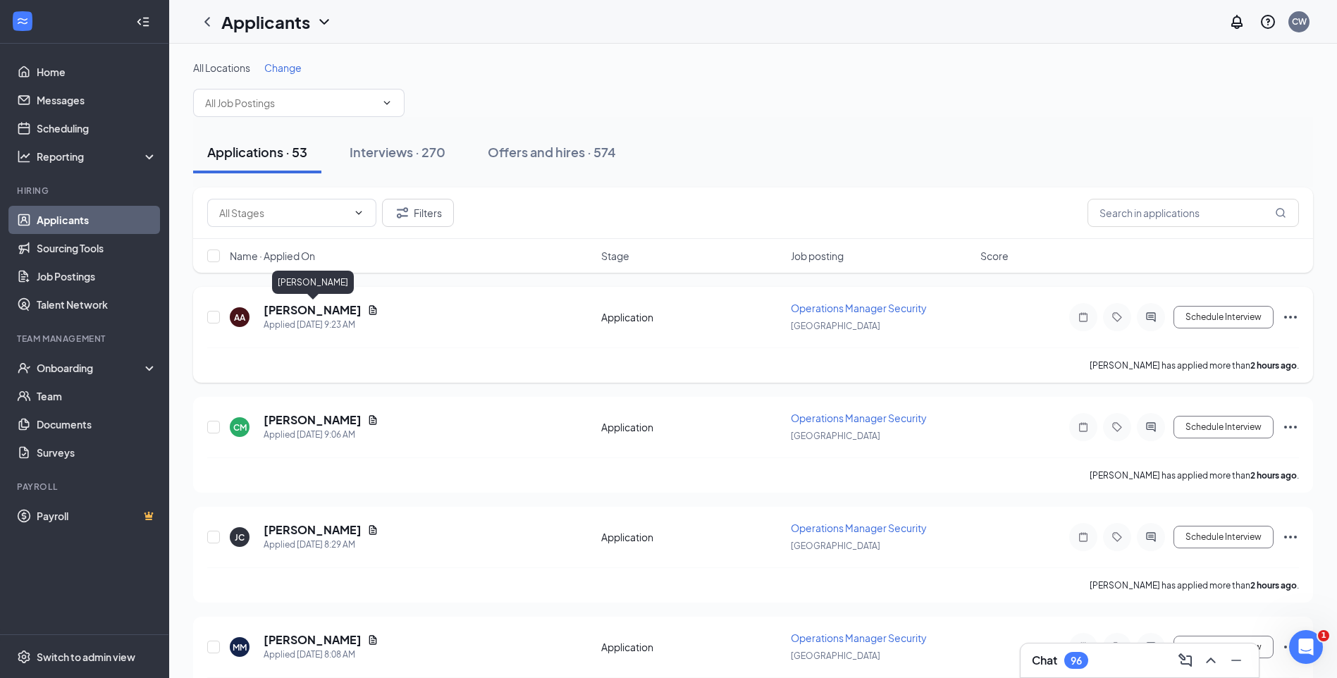
click at [312, 312] on h5 "[PERSON_NAME]" at bounding box center [313, 310] width 98 height 16
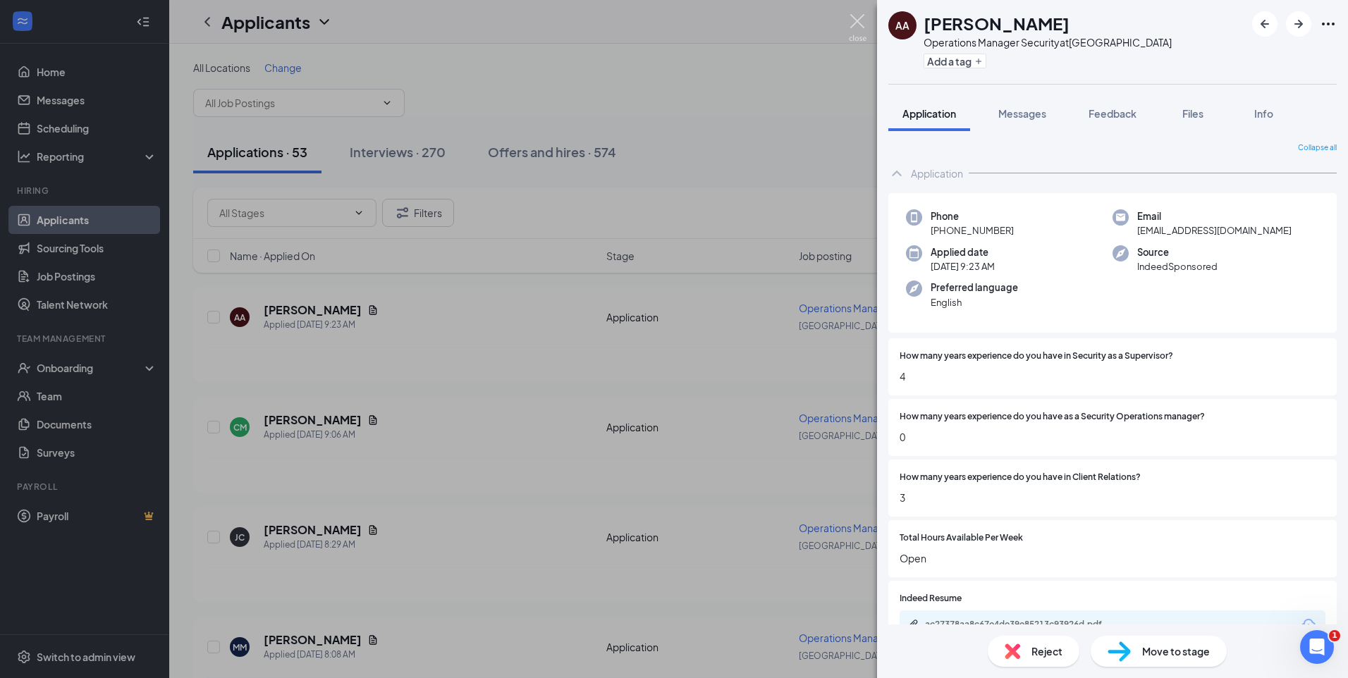
click at [856, 25] on img at bounding box center [858, 27] width 18 height 27
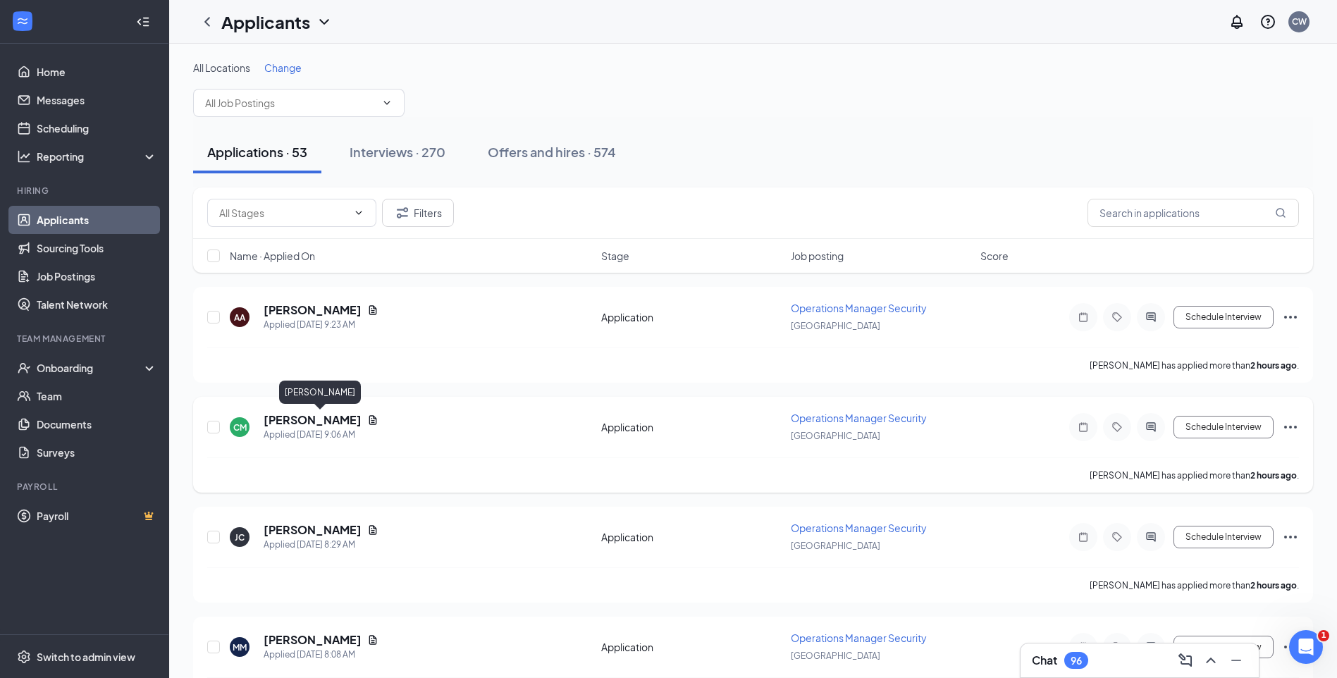
click at [347, 423] on h5 "[PERSON_NAME]" at bounding box center [313, 420] width 98 height 16
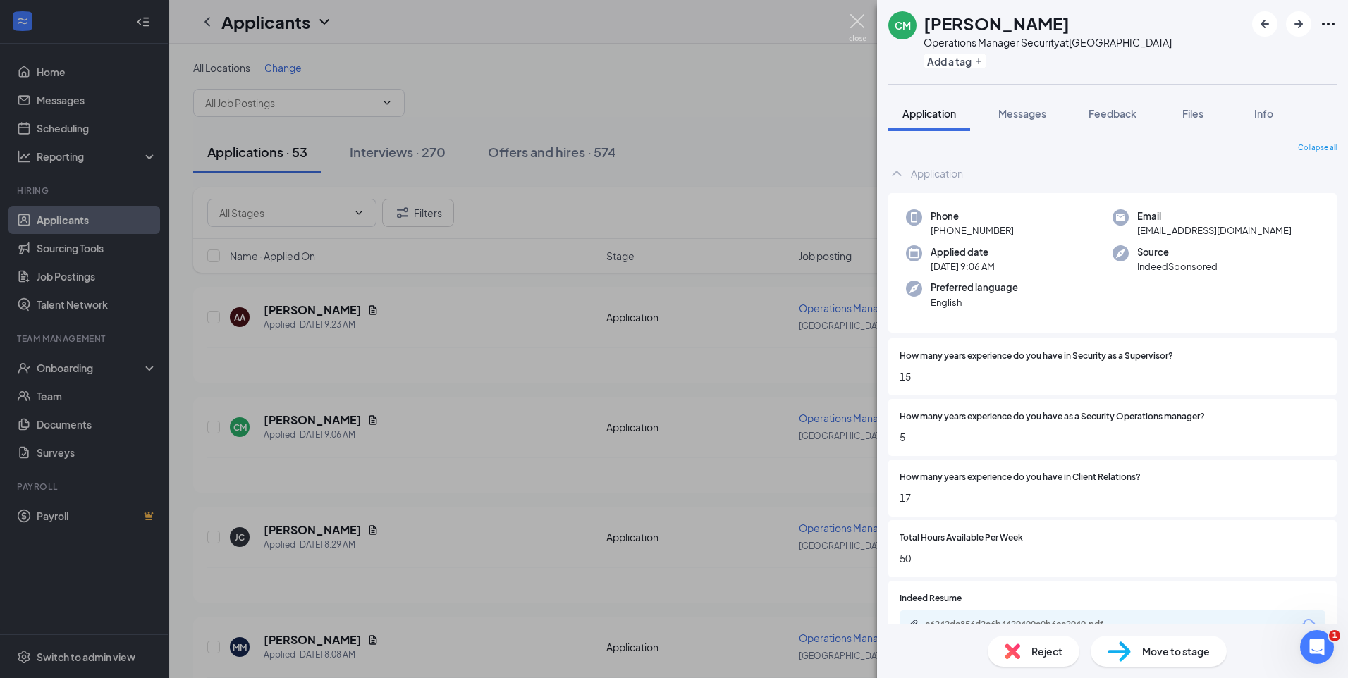
click at [855, 20] on img at bounding box center [858, 27] width 18 height 27
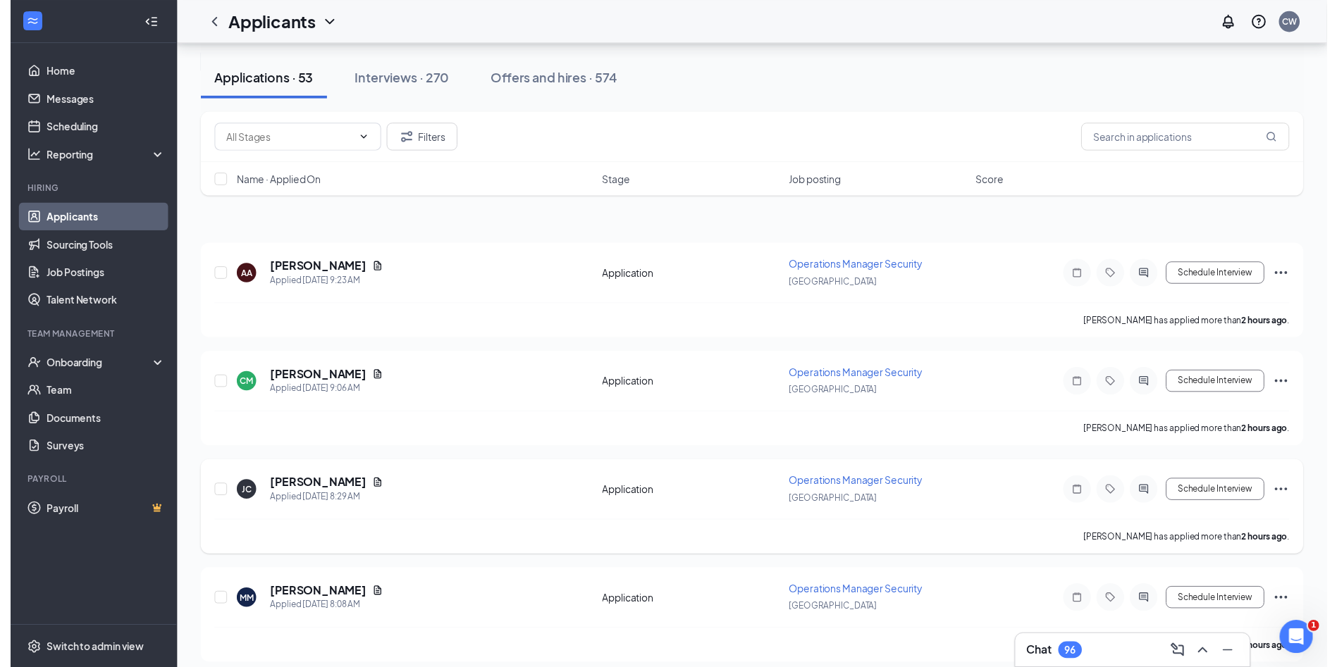
scroll to position [211, 0]
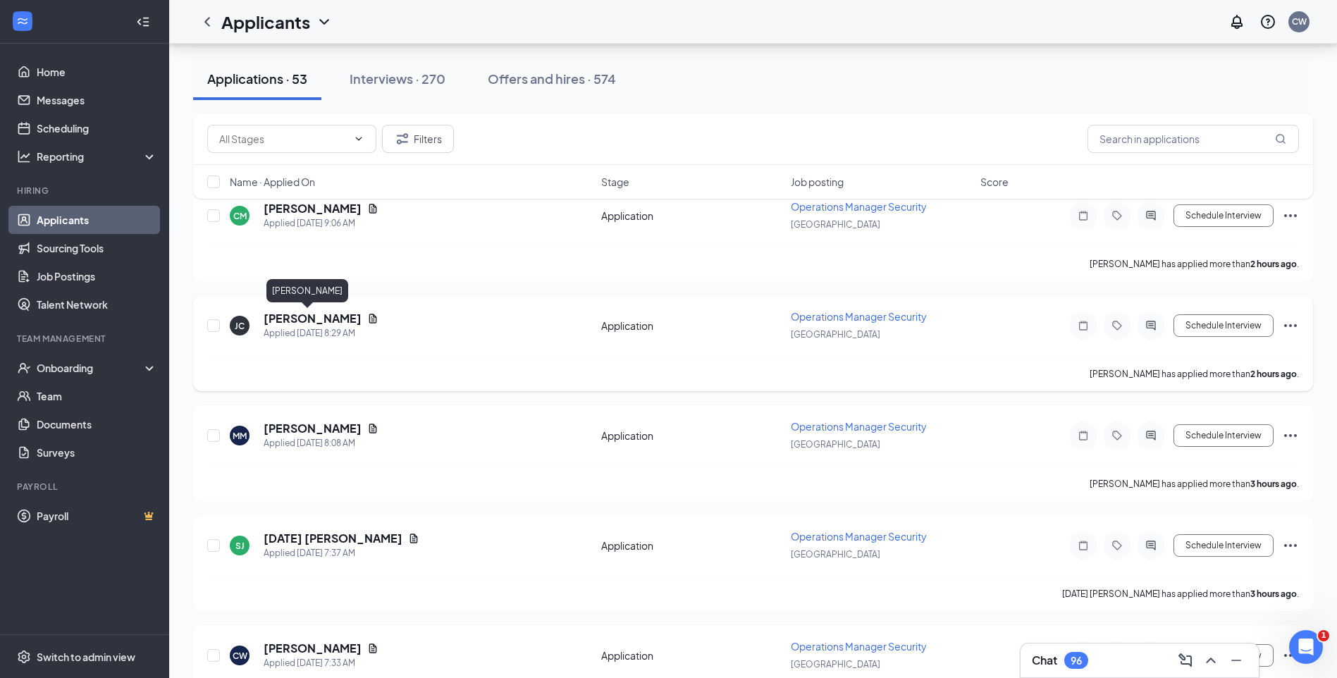
click at [300, 319] on h5 "[PERSON_NAME]" at bounding box center [313, 319] width 98 height 16
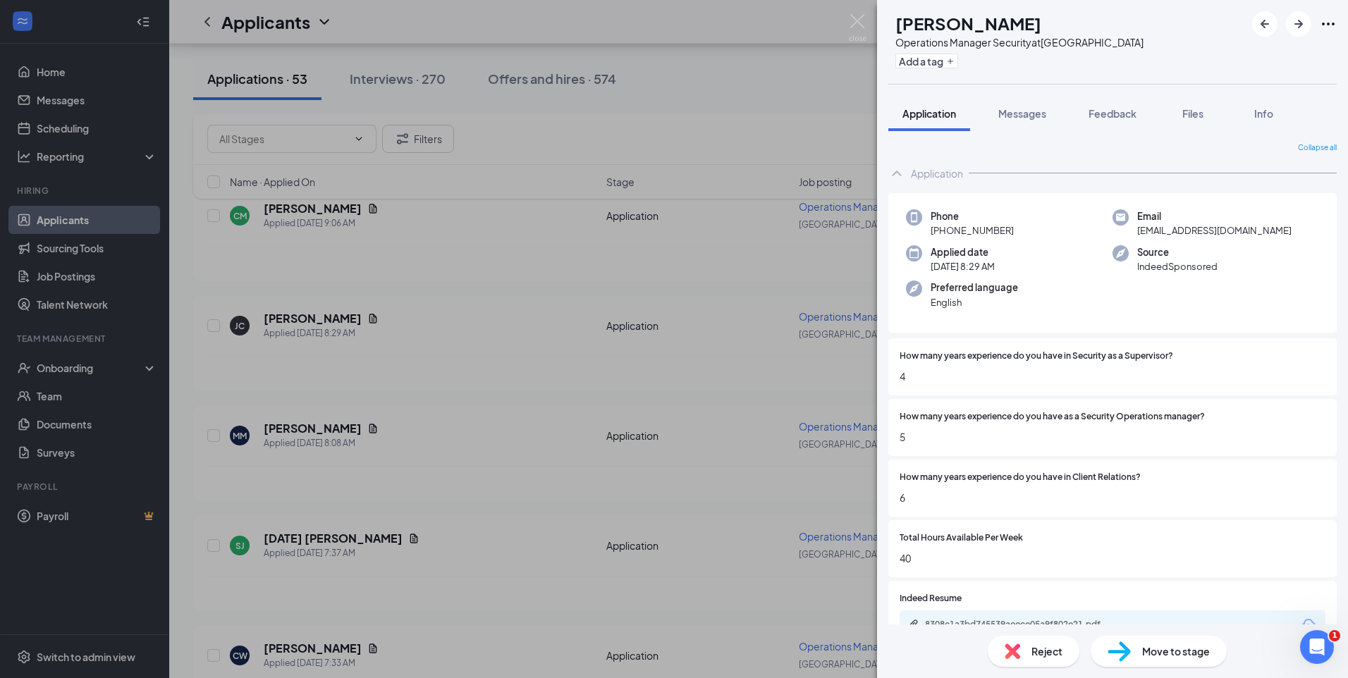
click at [848, 25] on div "[PERSON_NAME] Operations Manager Security at [GEOGRAPHIC_DATA] Add a tag Applic…" at bounding box center [674, 339] width 1348 height 678
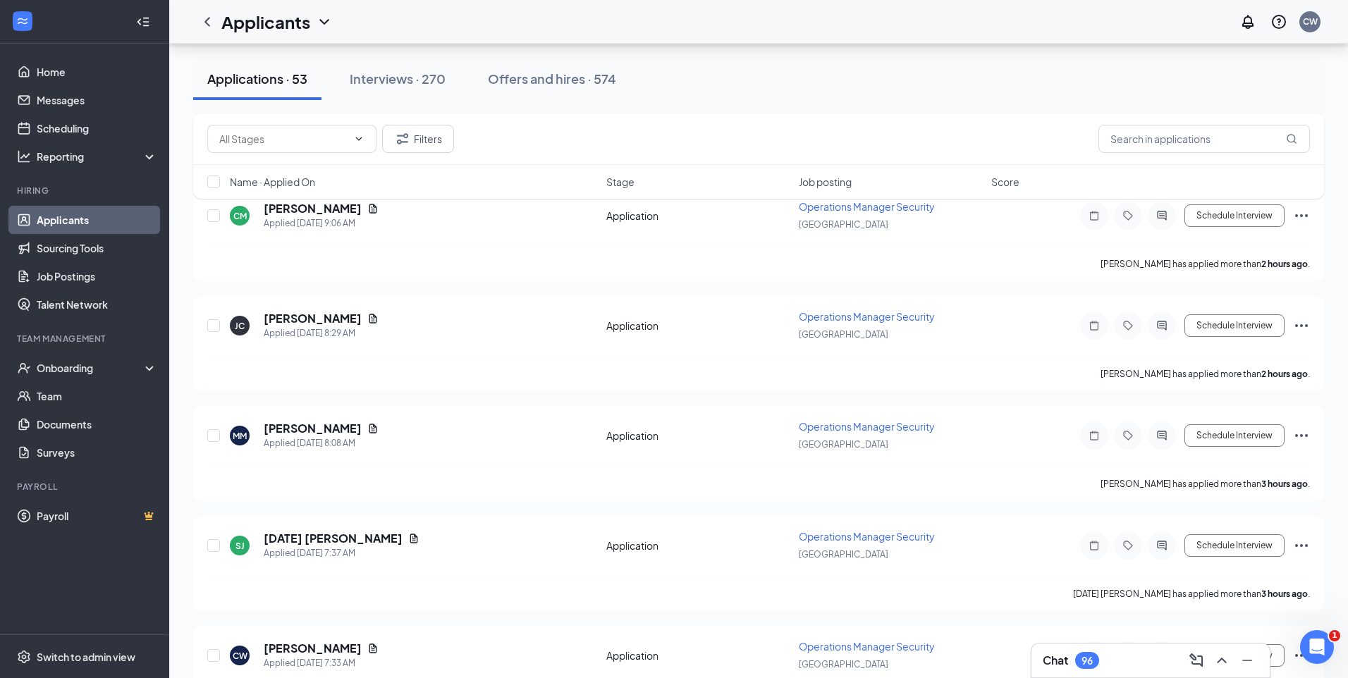
click at [856, 24] on div "Applicants CW" at bounding box center [758, 22] width 1178 height 44
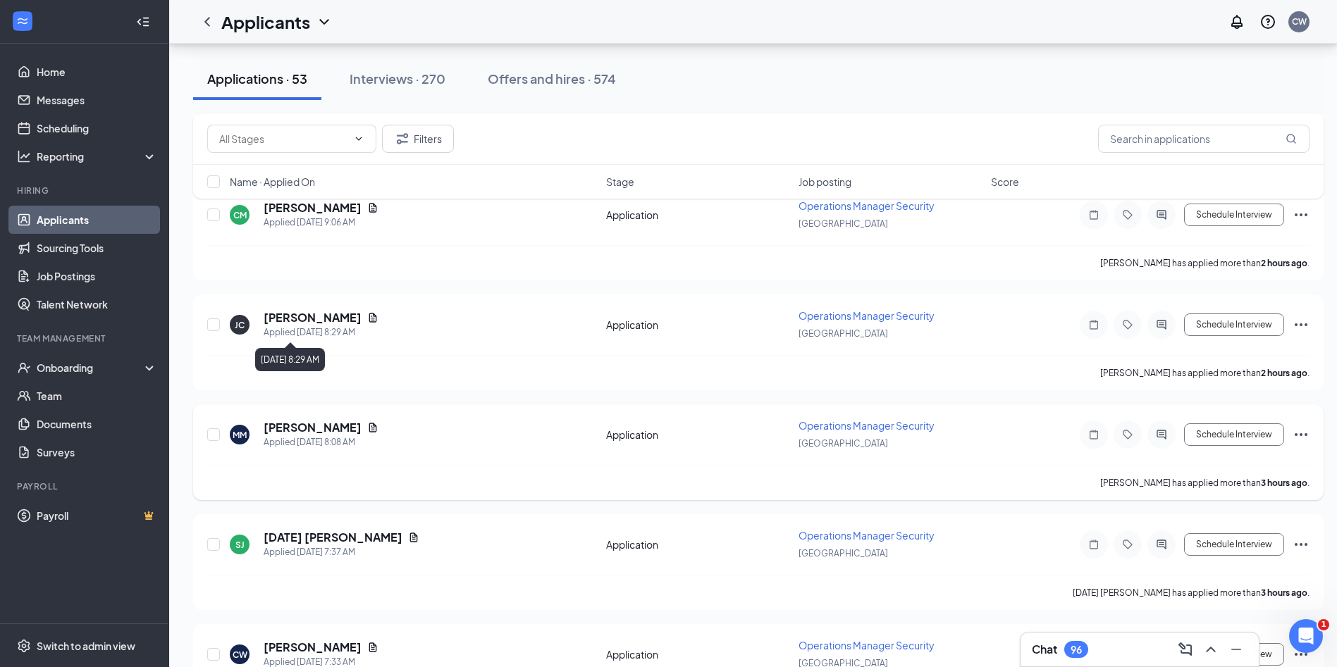
scroll to position [282, 0]
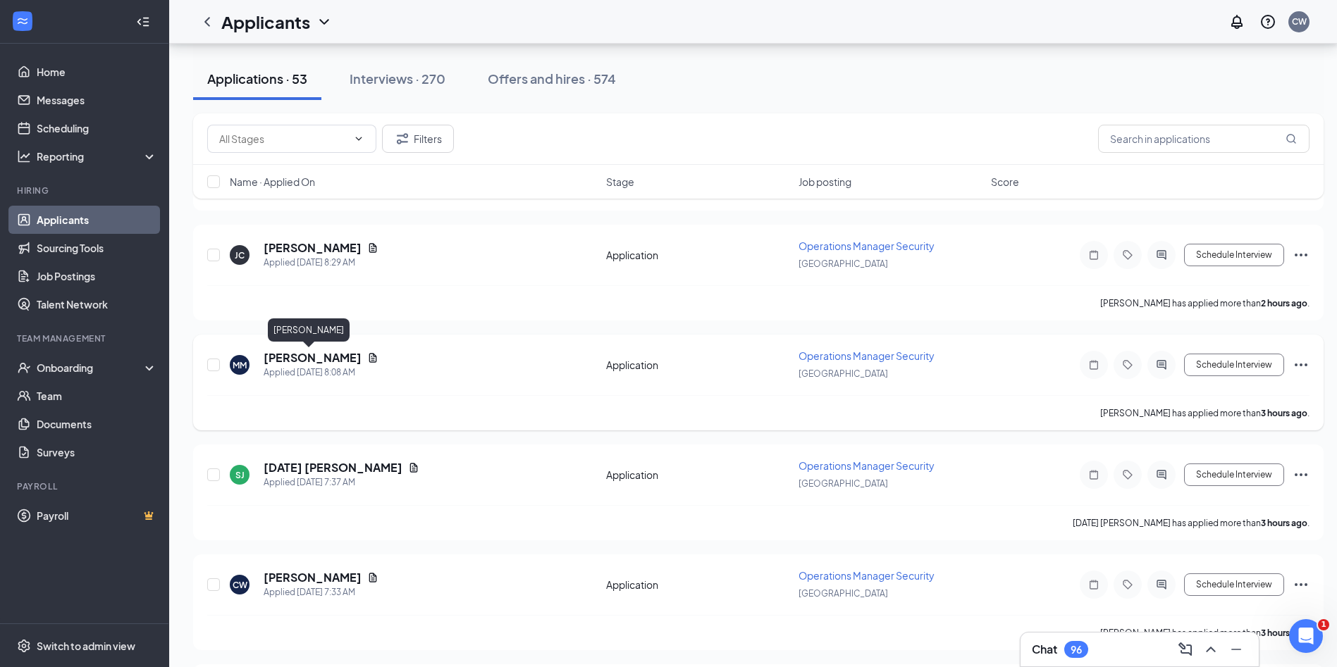
click at [316, 358] on h5 "[PERSON_NAME]" at bounding box center [313, 358] width 98 height 16
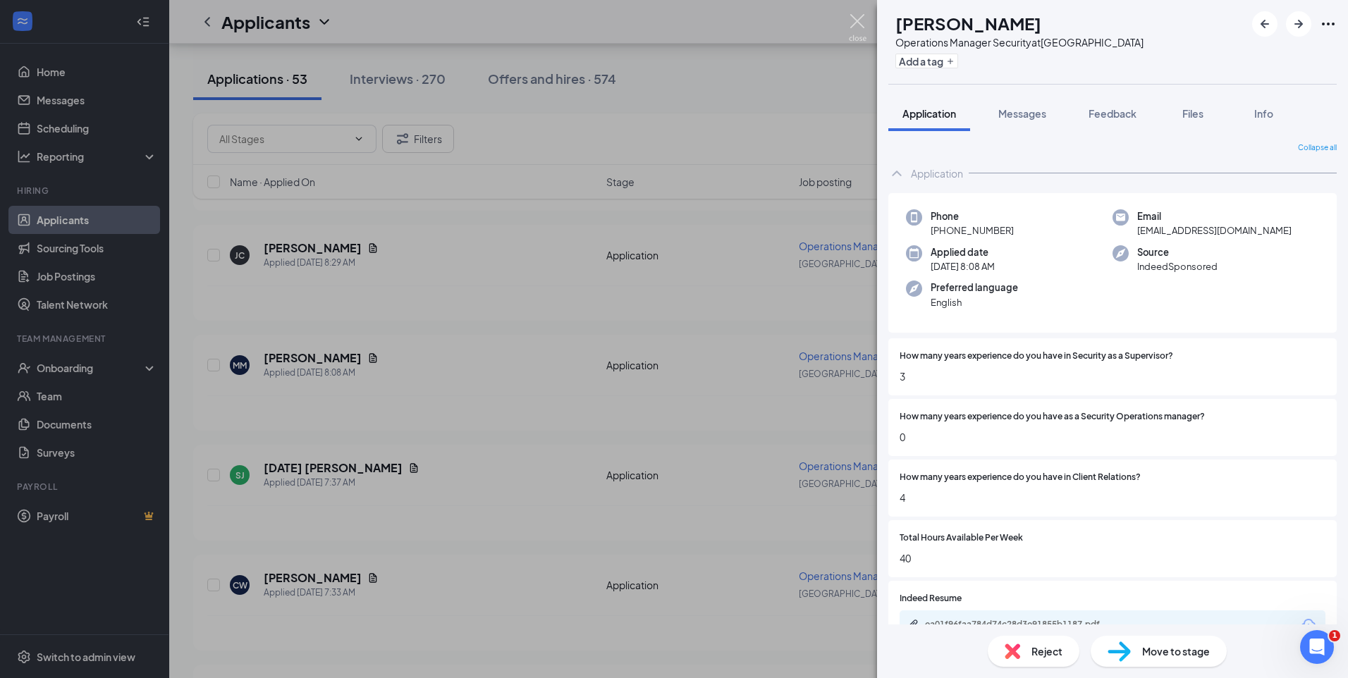
click at [862, 23] on img at bounding box center [858, 27] width 18 height 27
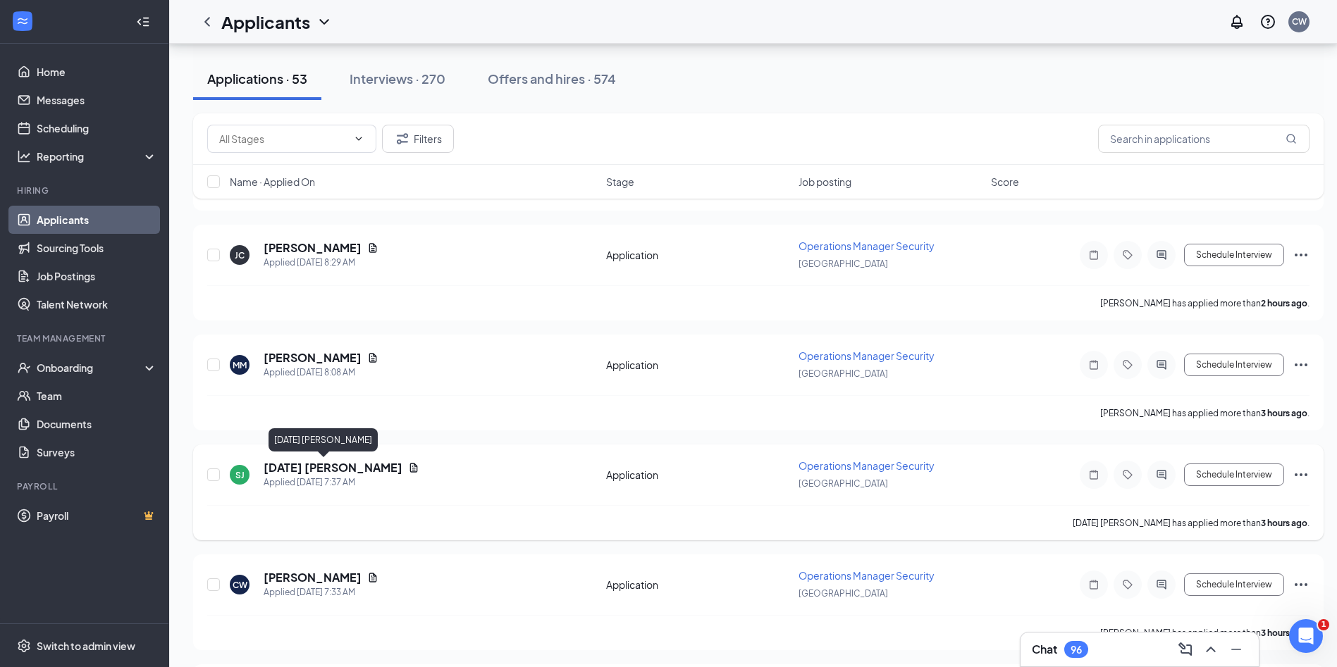
click at [303, 470] on h5 "[DATE] [PERSON_NAME]" at bounding box center [333, 468] width 139 height 16
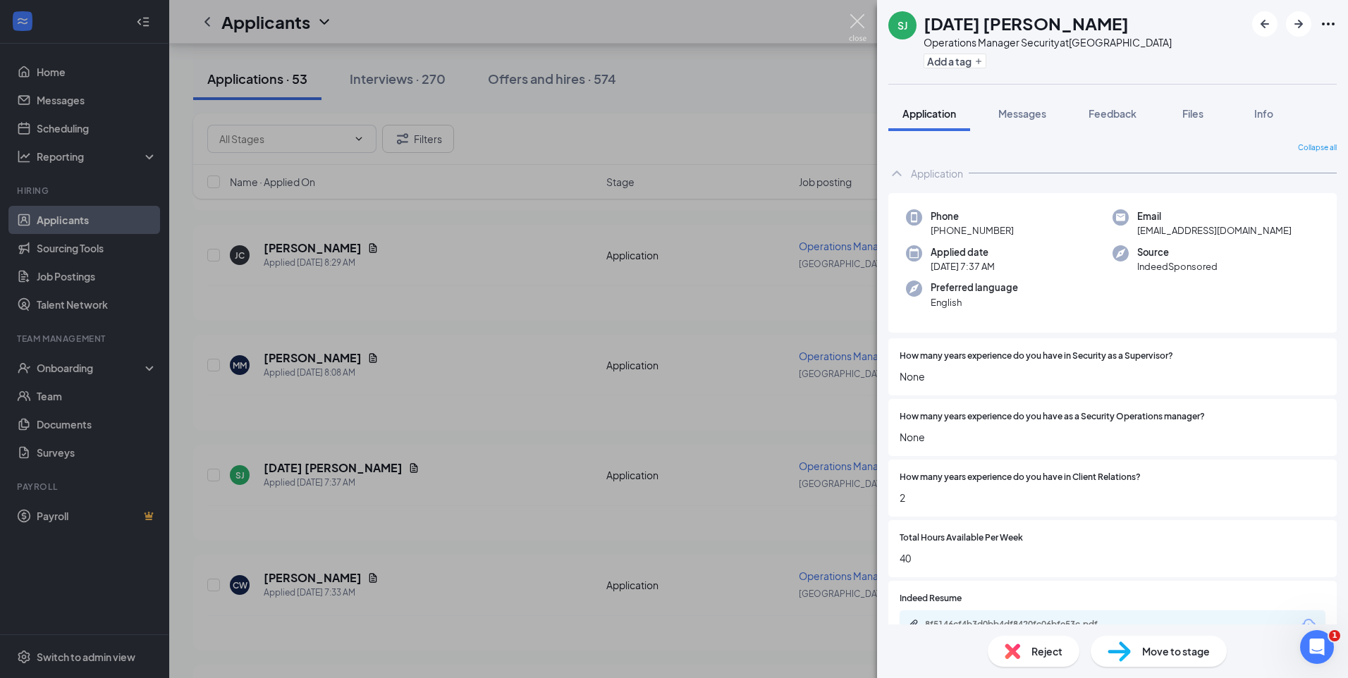
click at [859, 22] on img at bounding box center [858, 27] width 18 height 27
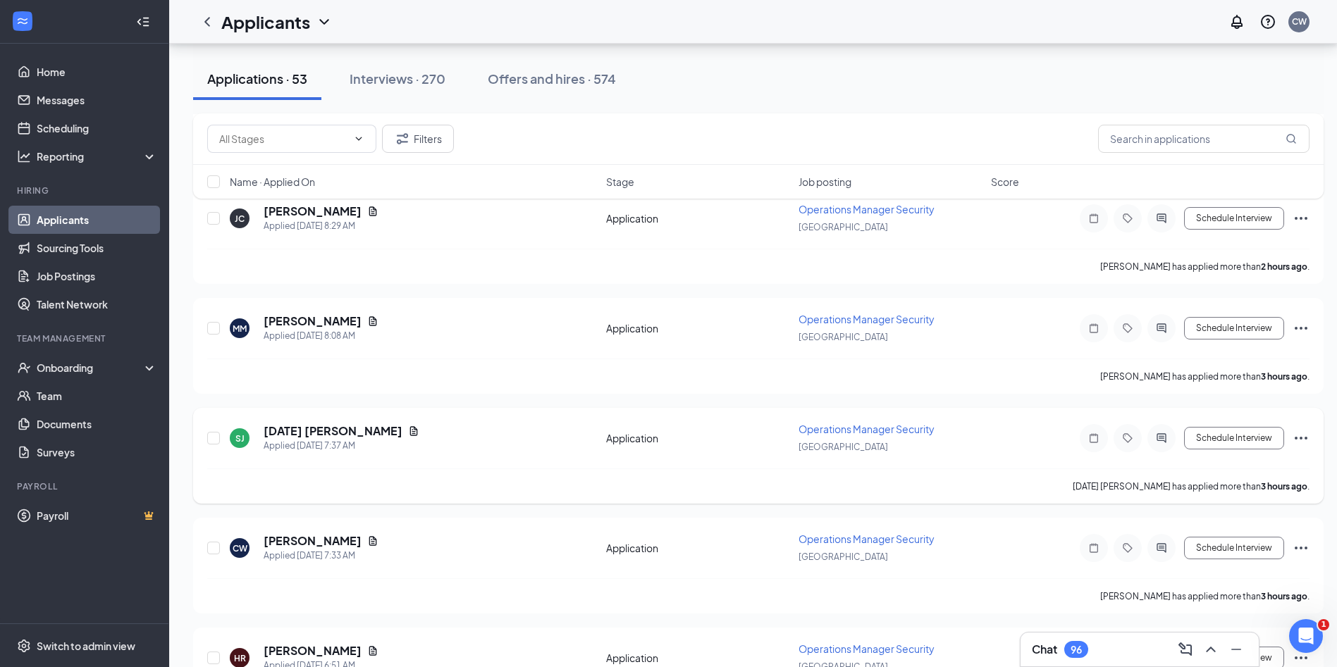
scroll to position [423, 0]
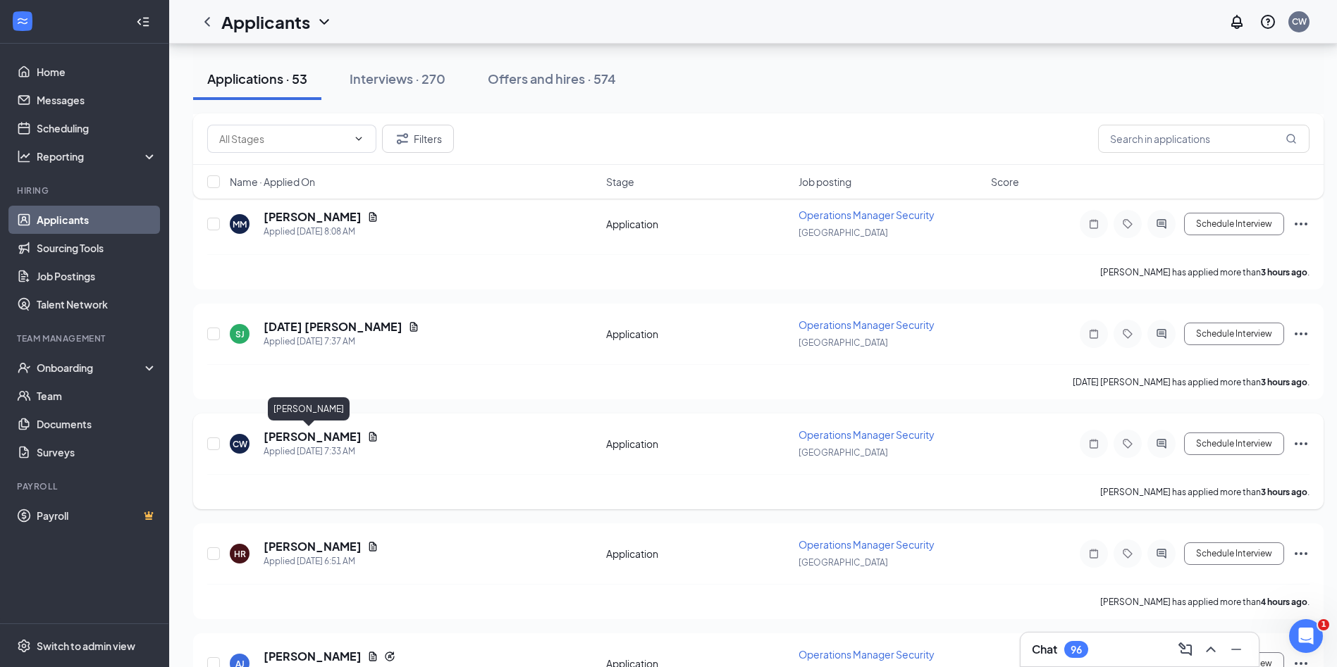
click at [314, 438] on h5 "[PERSON_NAME]" at bounding box center [313, 437] width 98 height 16
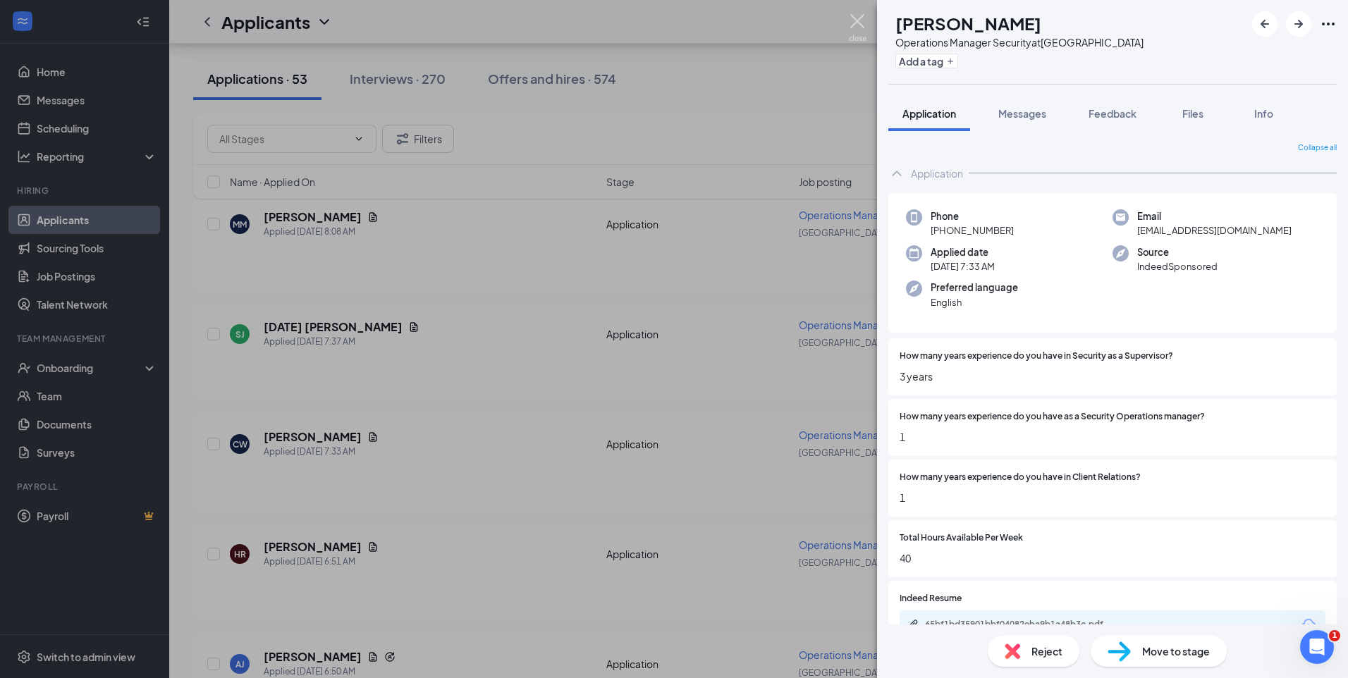
click at [856, 21] on img at bounding box center [858, 27] width 18 height 27
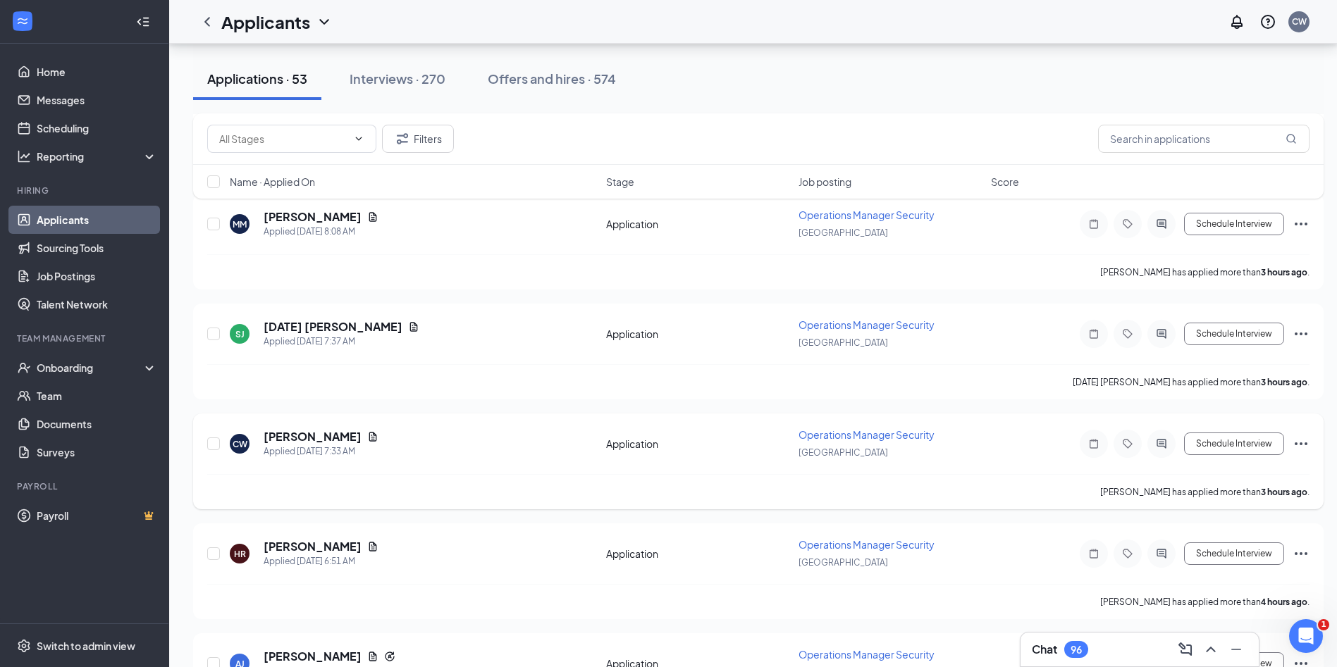
scroll to position [564, 0]
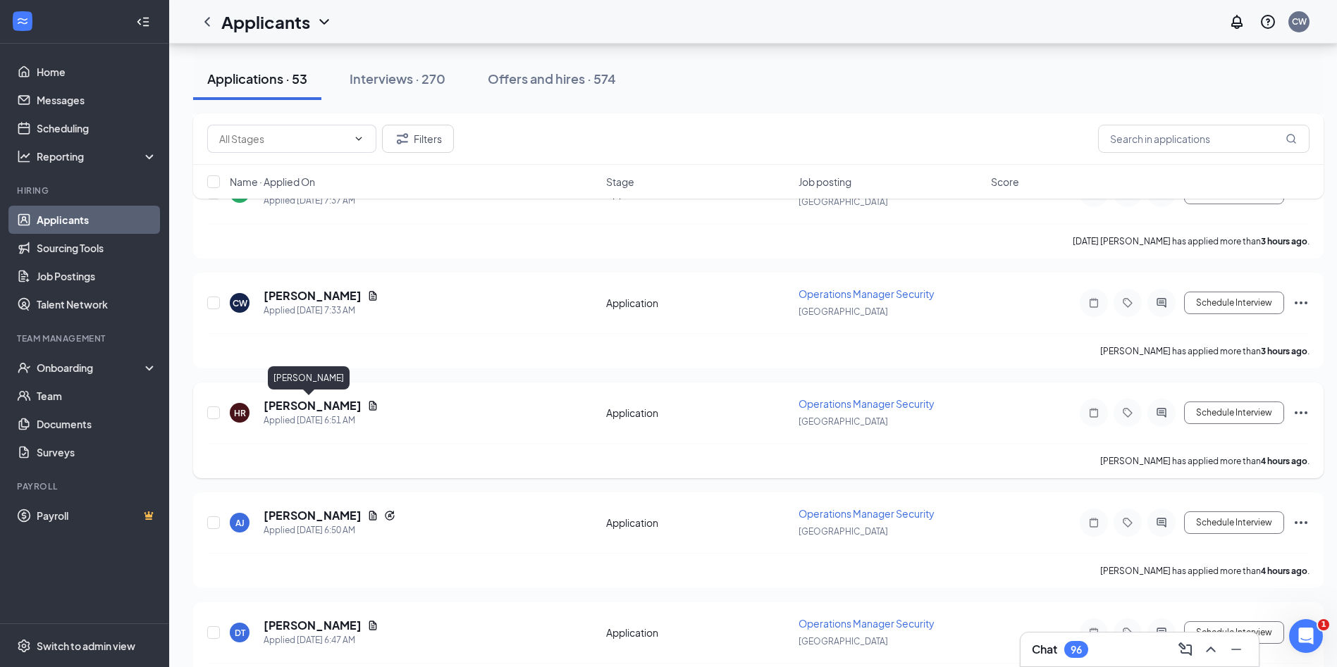
click at [325, 412] on h5 "[PERSON_NAME]" at bounding box center [313, 406] width 98 height 16
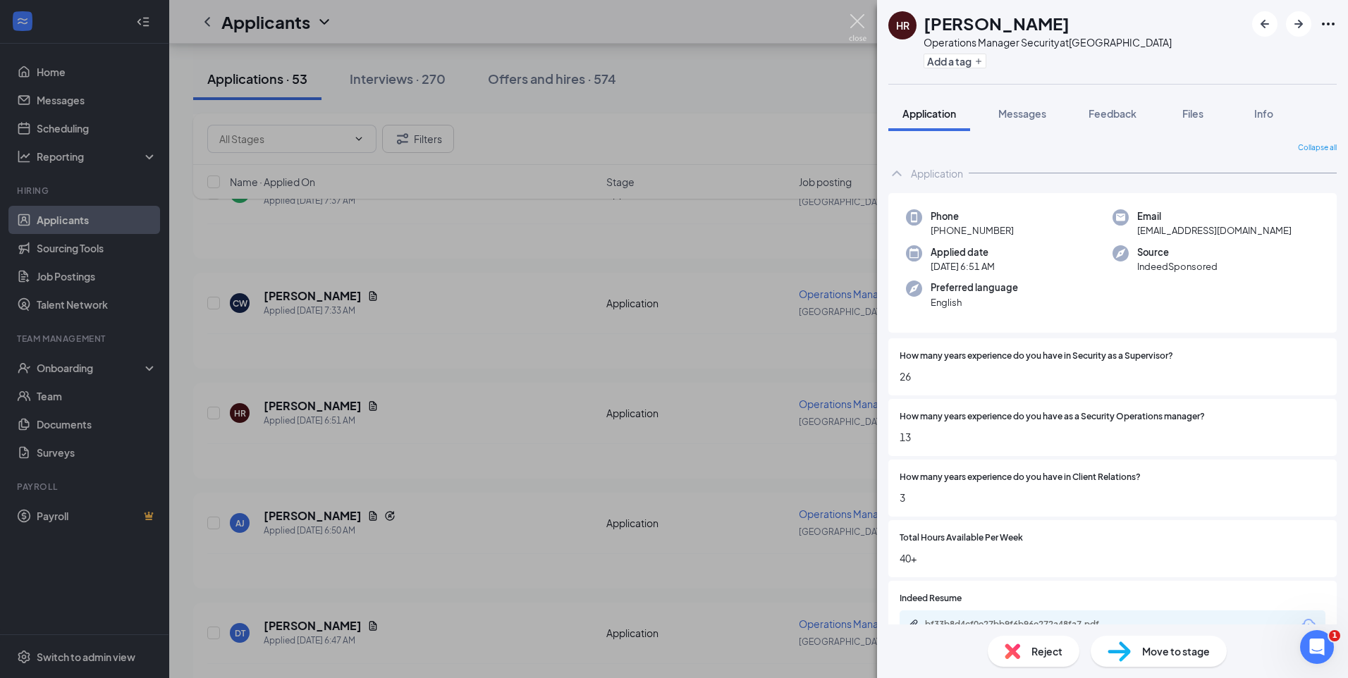
click at [854, 22] on img at bounding box center [858, 27] width 18 height 27
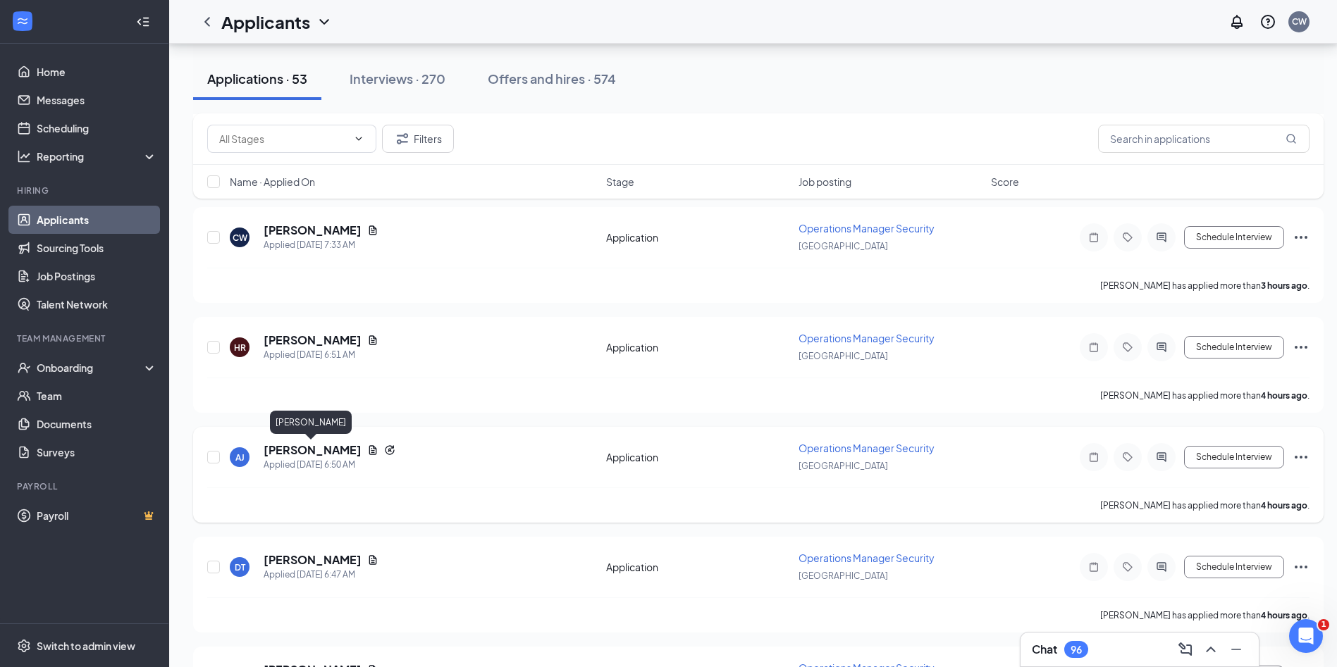
scroll to position [634, 0]
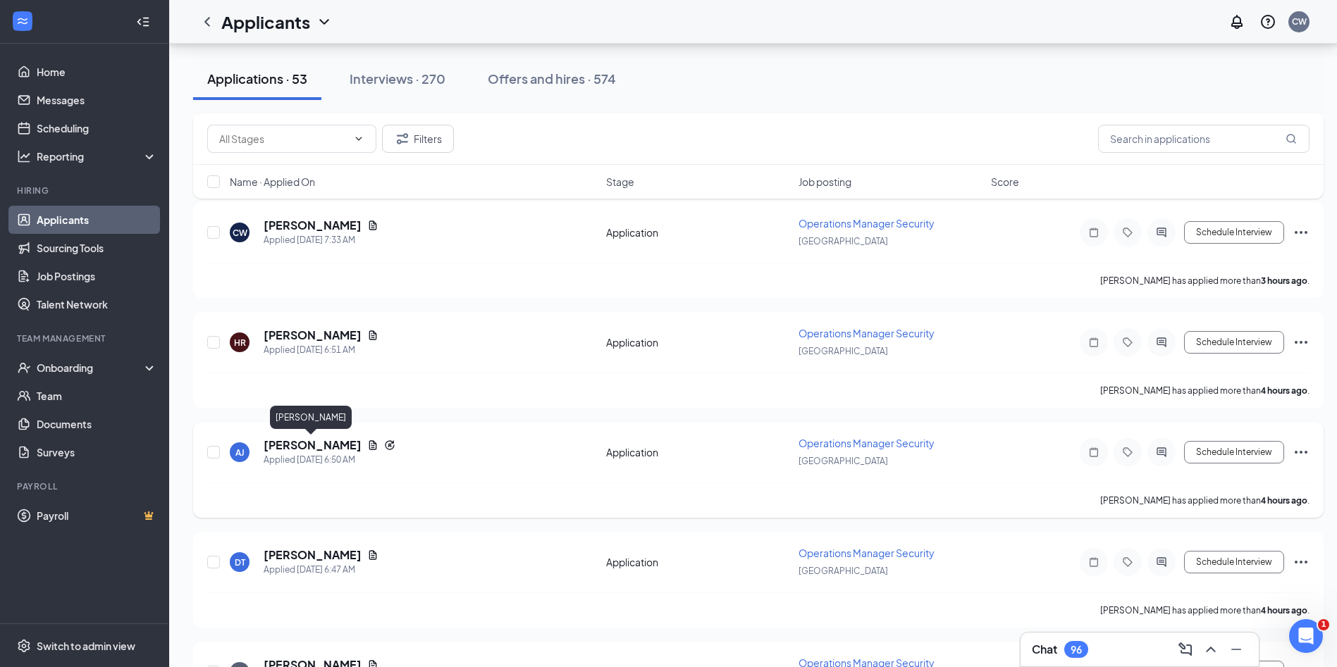
click at [322, 444] on h5 "[PERSON_NAME]" at bounding box center [313, 446] width 98 height 16
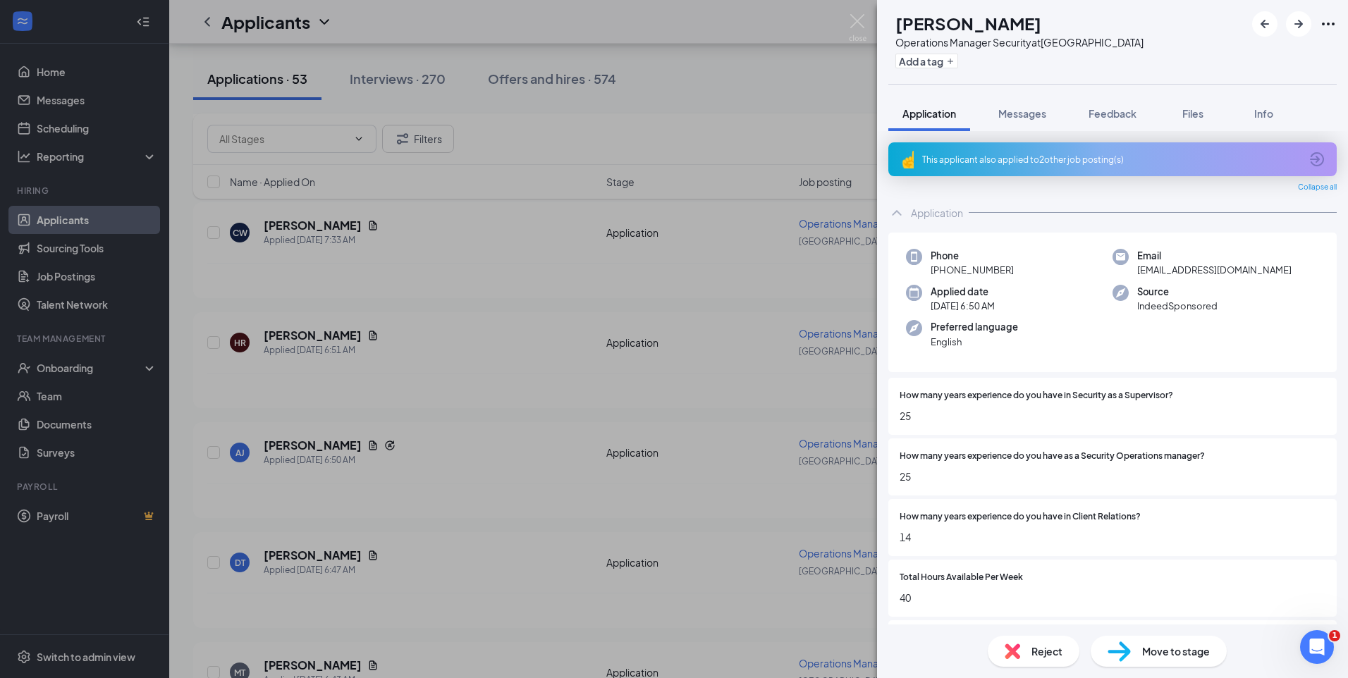
click at [1073, 159] on div "This applicant also applied to 2 other job posting(s)" at bounding box center [1111, 160] width 378 height 12
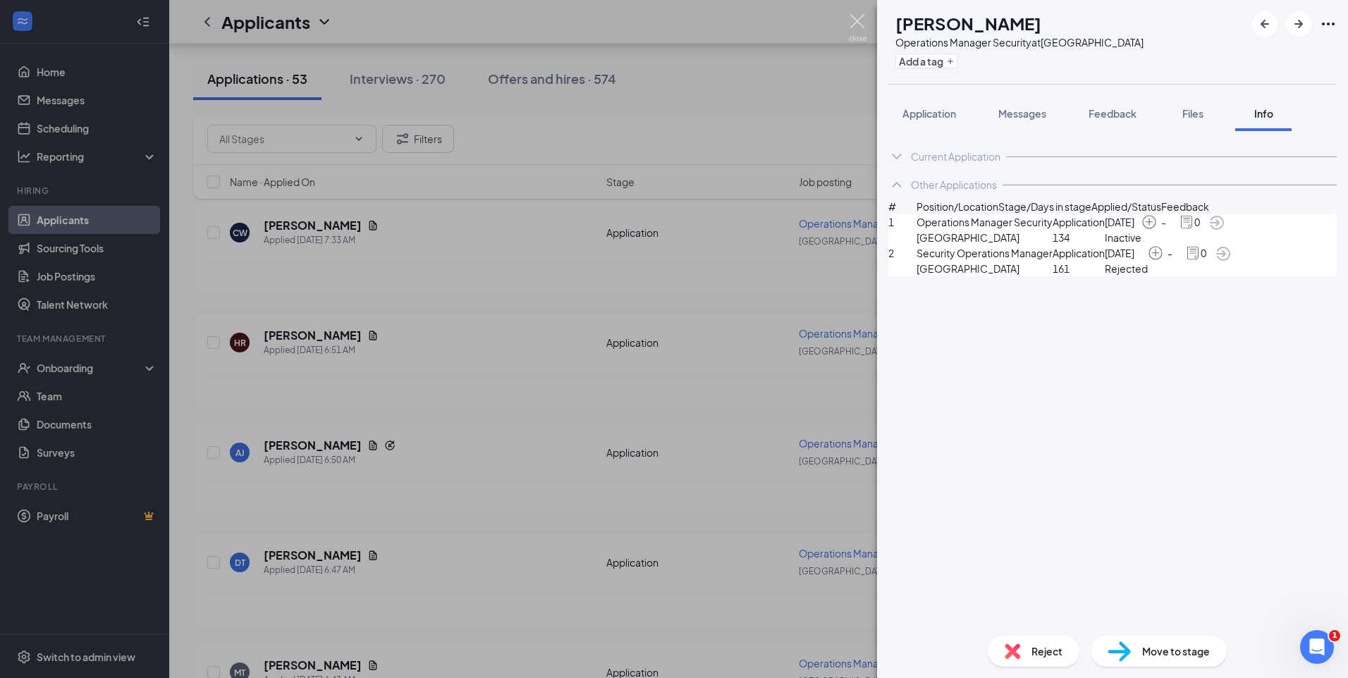
click at [854, 20] on img at bounding box center [858, 27] width 18 height 27
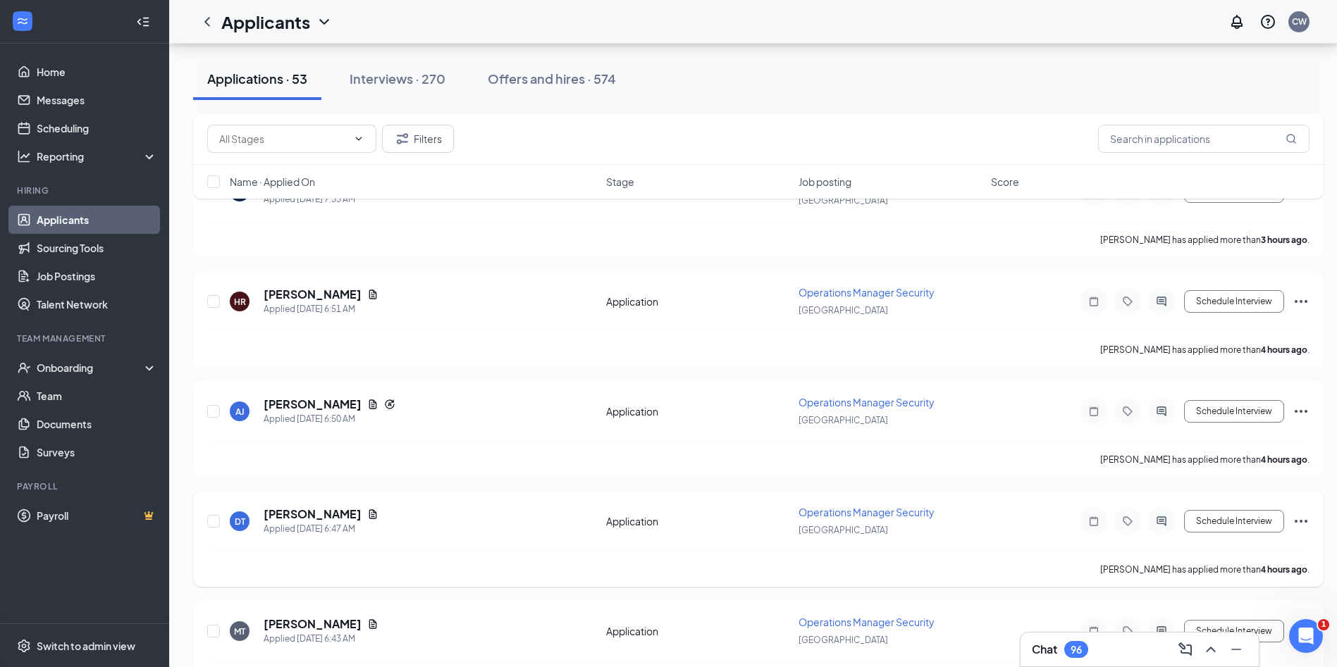
scroll to position [775, 0]
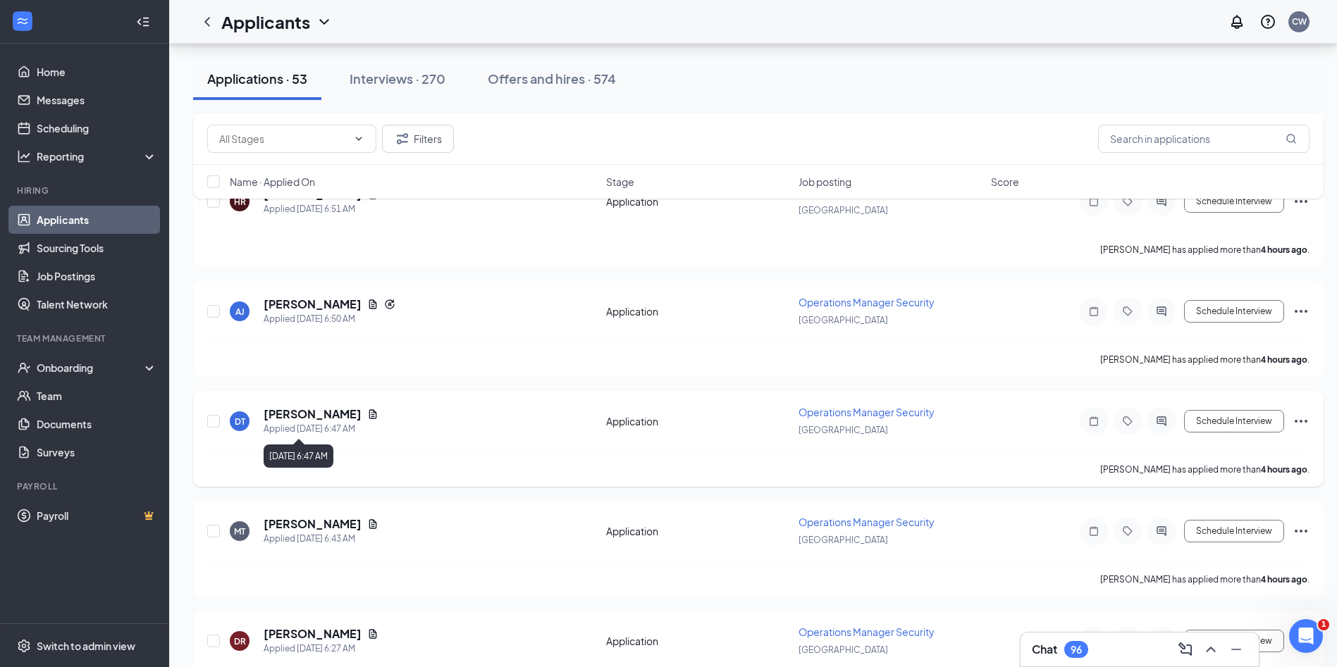
click at [334, 422] on div "Applied [DATE] 6:47 AM" at bounding box center [321, 429] width 115 height 14
click at [338, 413] on h5 "[PERSON_NAME]" at bounding box center [313, 415] width 98 height 16
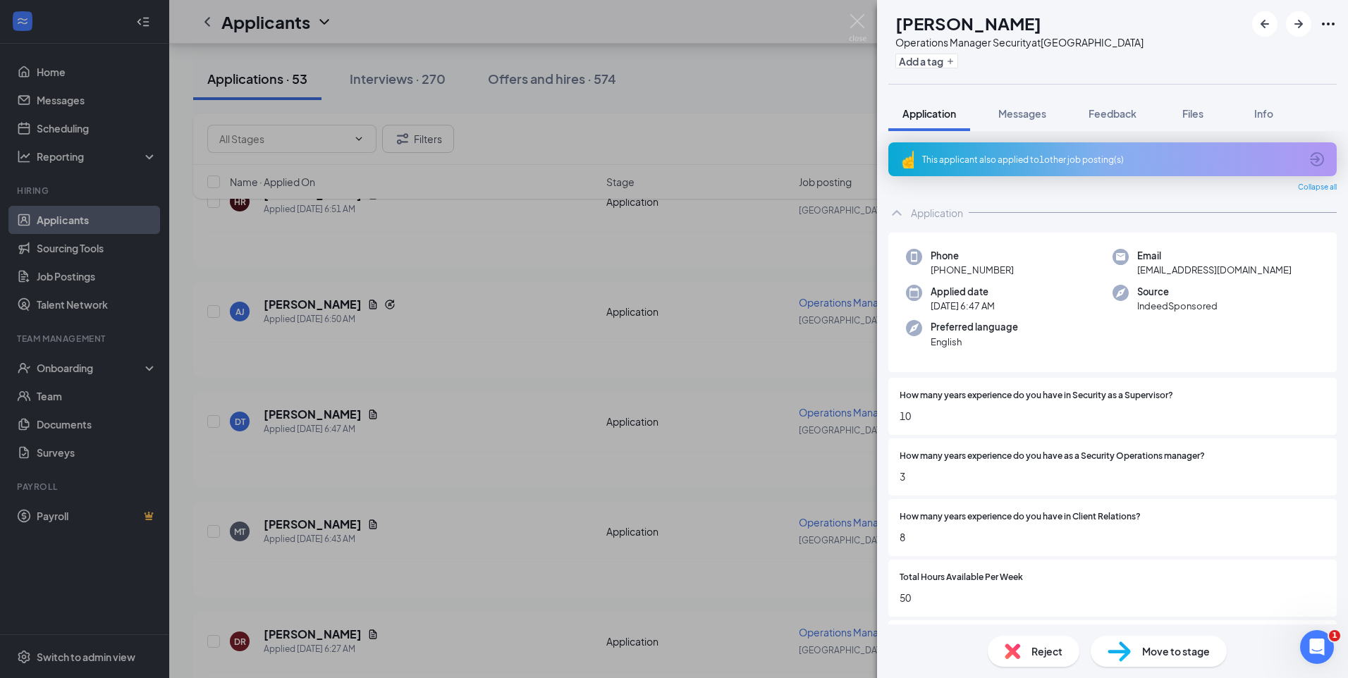
click at [1095, 164] on div "This applicant also applied to 1 other job posting(s)" at bounding box center [1111, 160] width 378 height 12
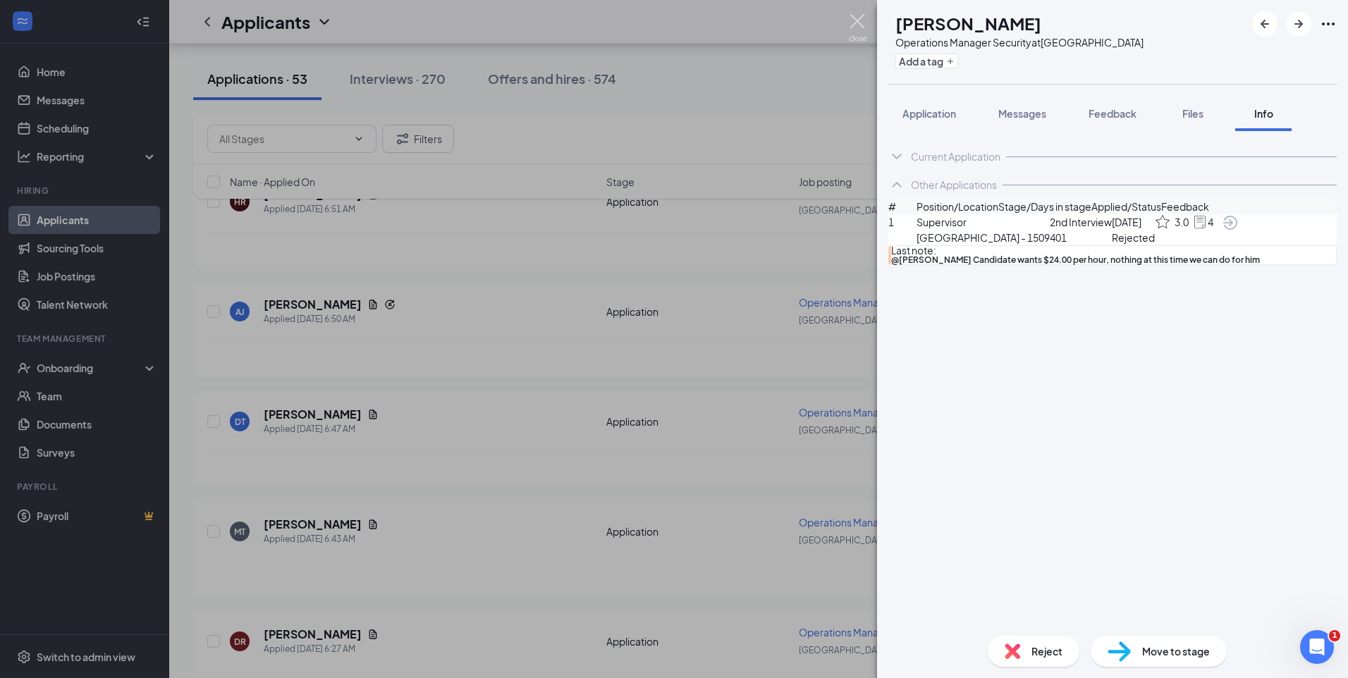
click at [863, 23] on img at bounding box center [858, 27] width 18 height 27
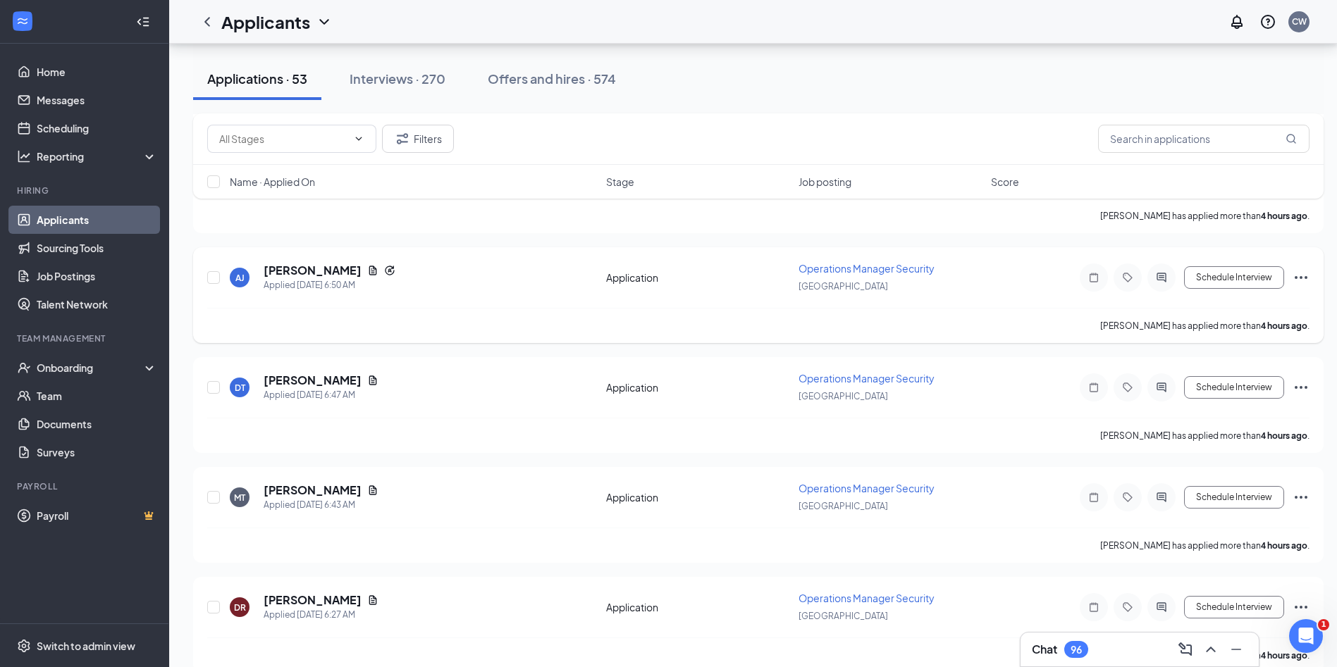
scroll to position [846, 0]
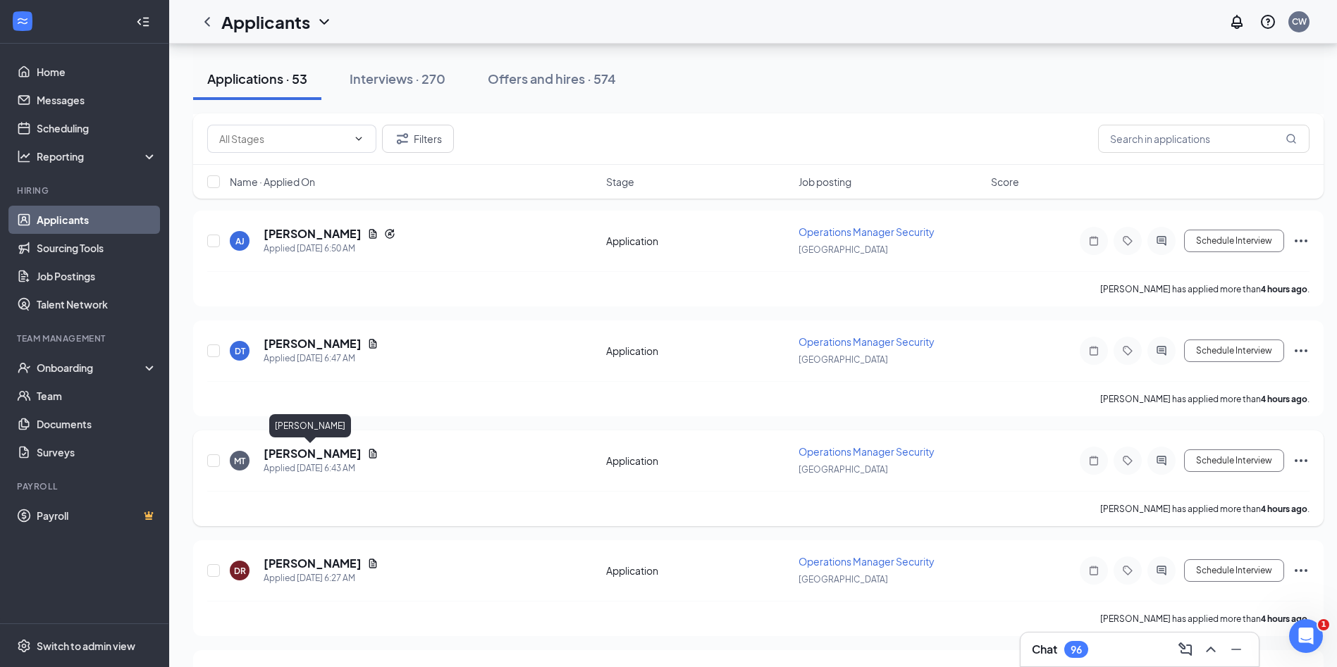
click at [293, 456] on h5 "[PERSON_NAME]" at bounding box center [313, 454] width 98 height 16
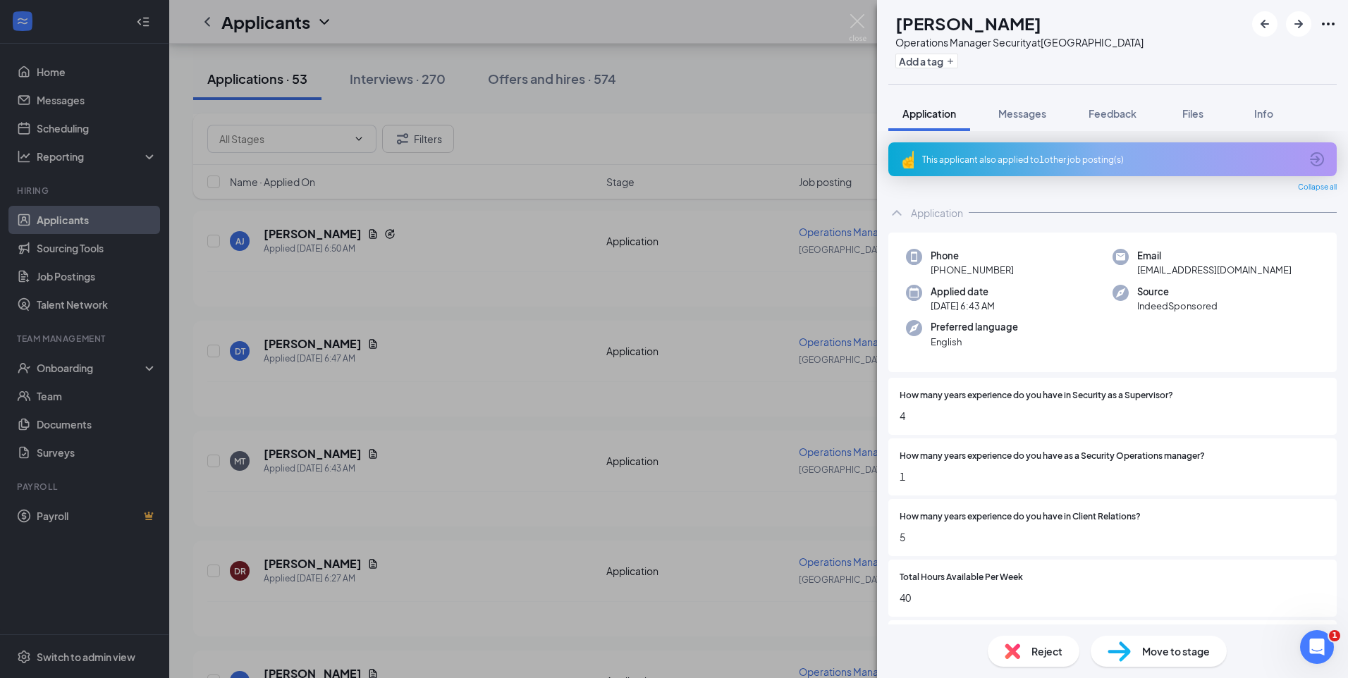
click at [1083, 169] on div "This applicant also applied to 1 other job posting(s)" at bounding box center [1112, 159] width 448 height 34
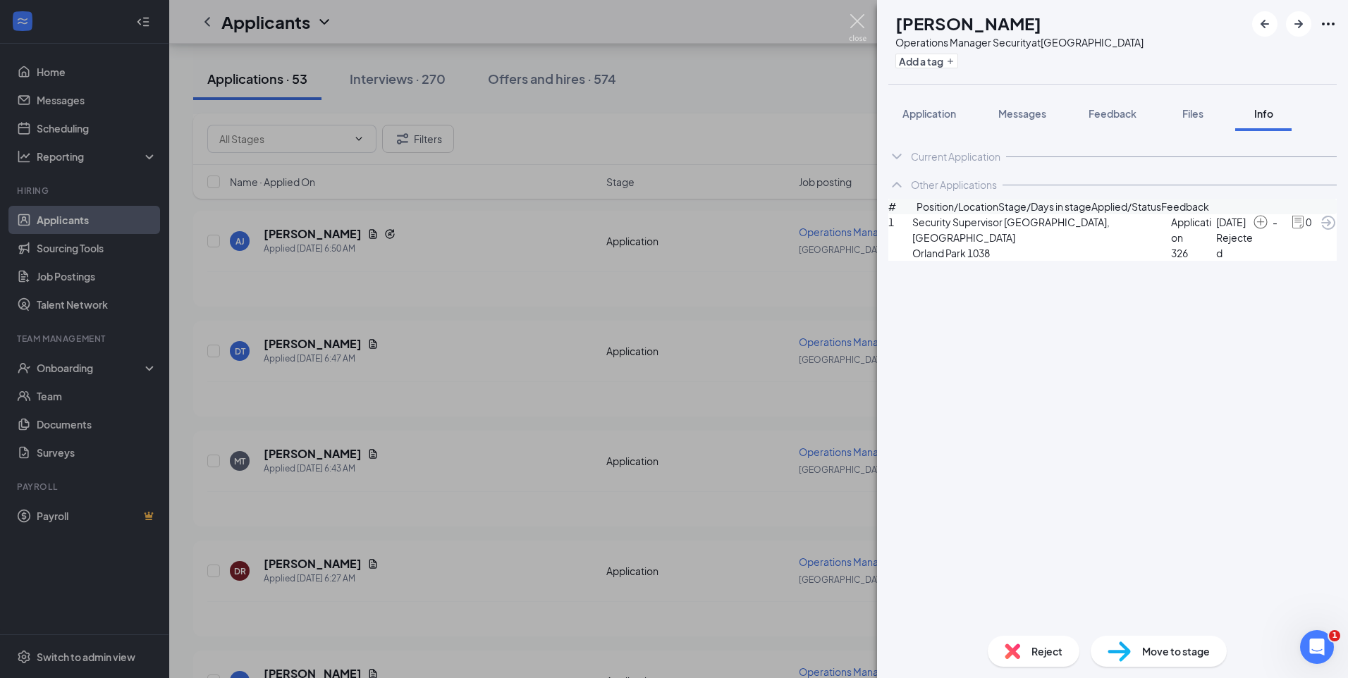
click at [857, 18] on img at bounding box center [858, 27] width 18 height 27
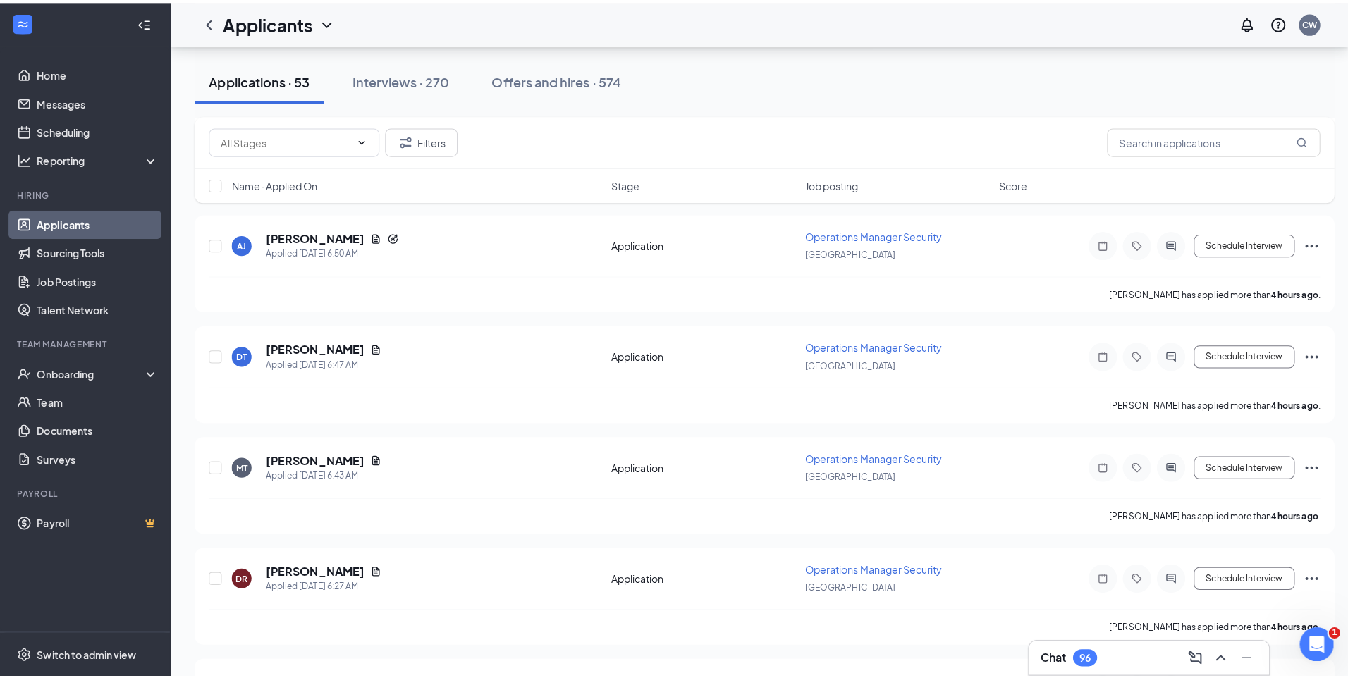
scroll to position [1057, 0]
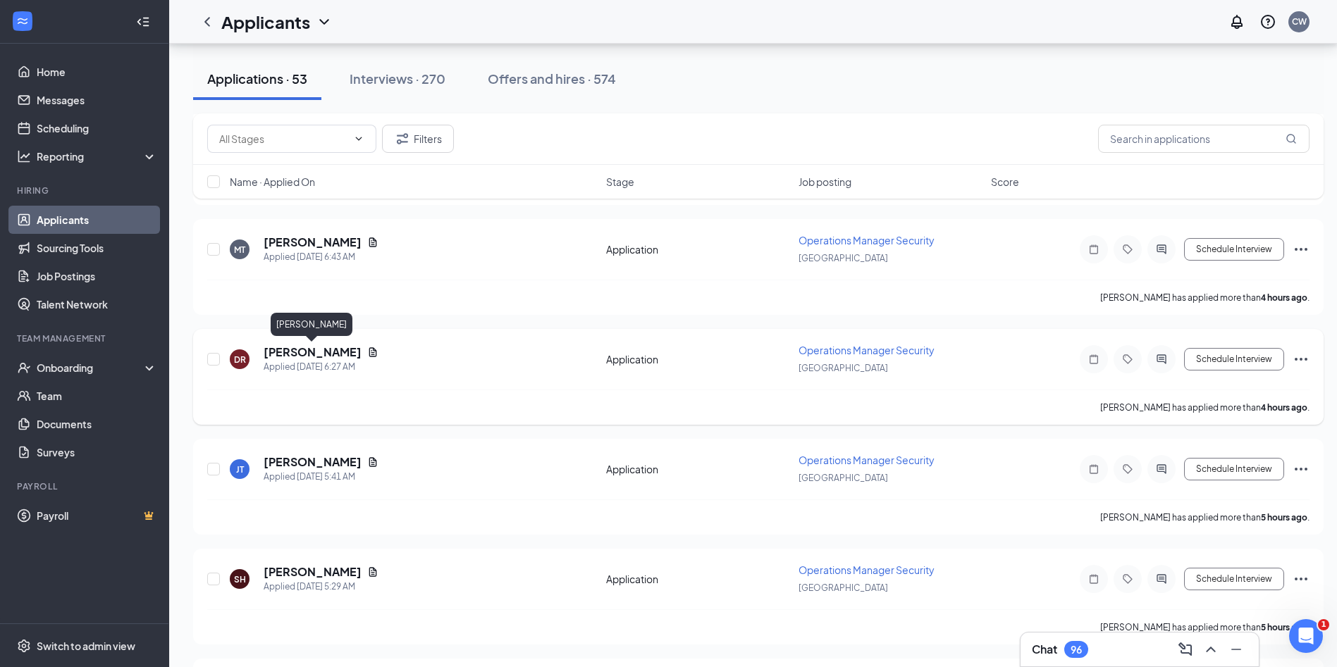
click at [347, 359] on h5 "[PERSON_NAME]" at bounding box center [313, 353] width 98 height 16
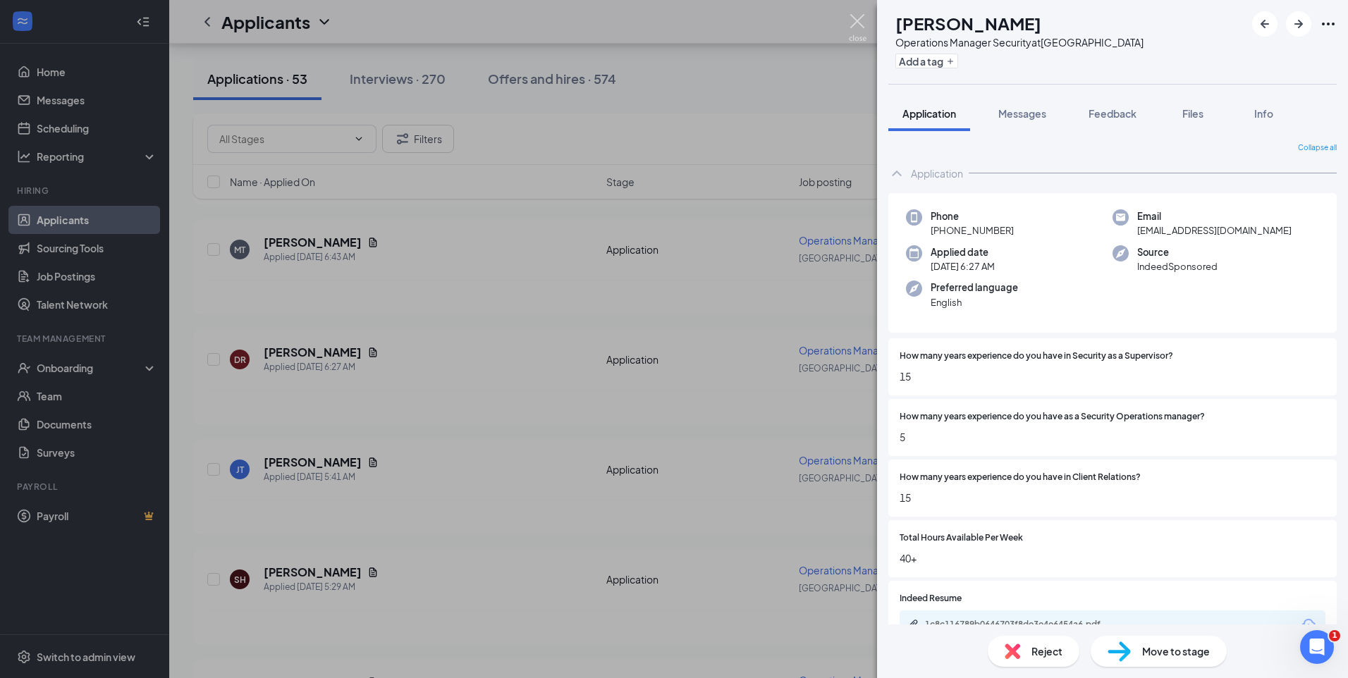
click at [854, 23] on img at bounding box center [858, 27] width 18 height 27
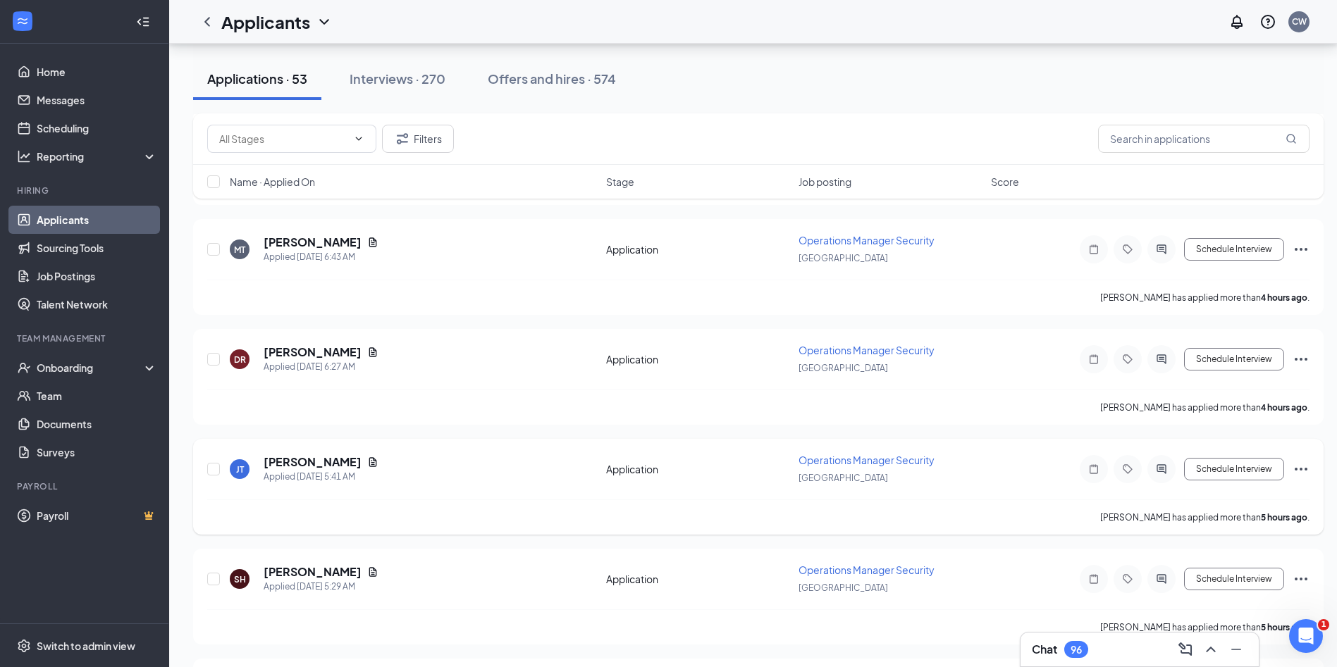
click at [312, 455] on h5 "[PERSON_NAME]" at bounding box center [313, 463] width 98 height 16
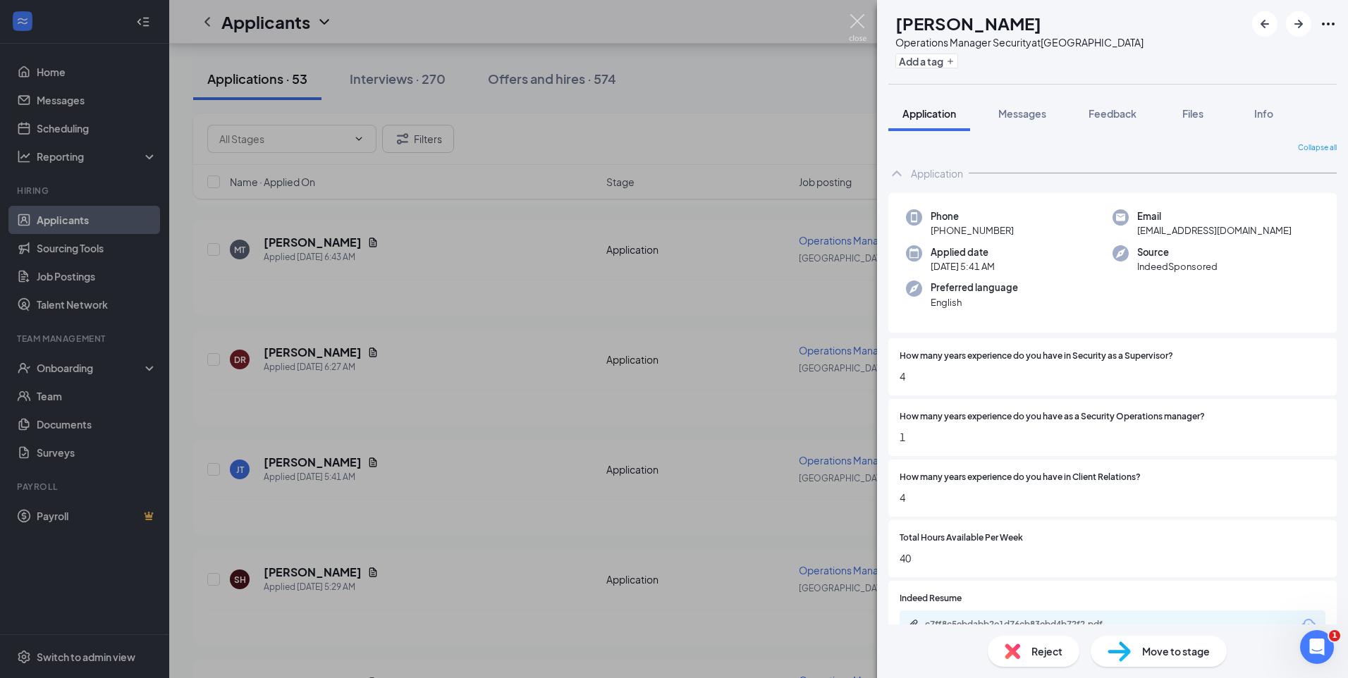
click at [861, 18] on img at bounding box center [858, 27] width 18 height 27
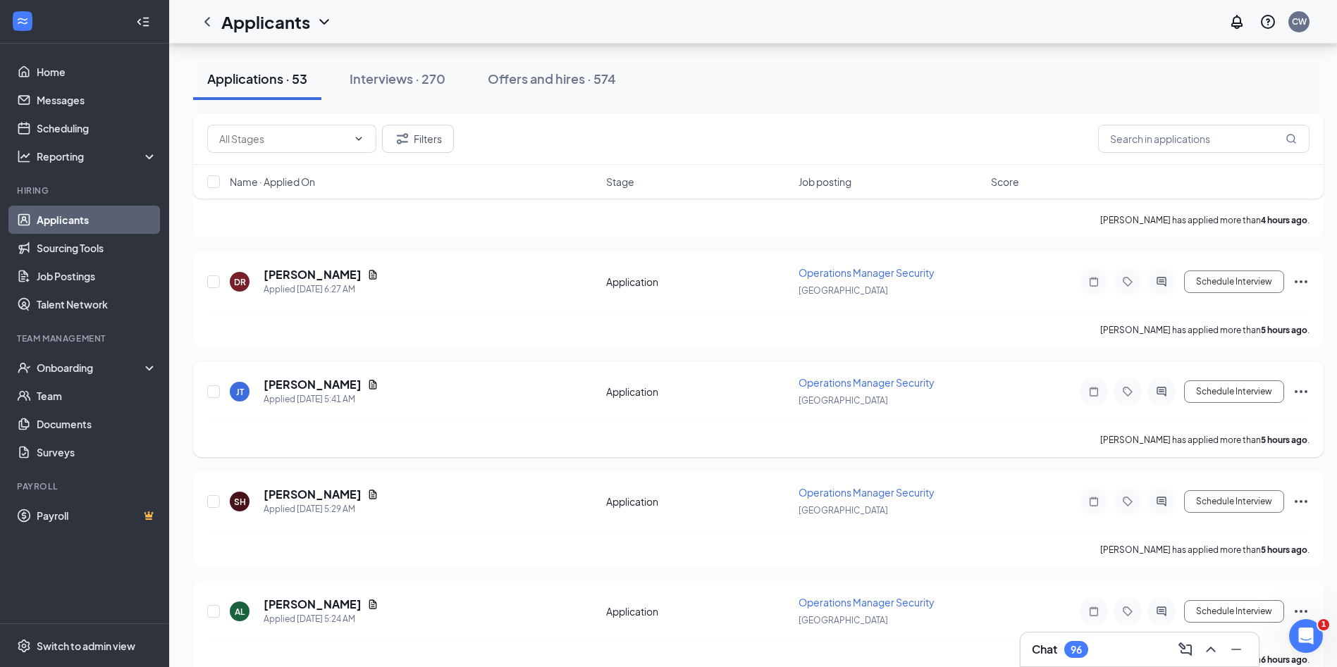
scroll to position [1198, 0]
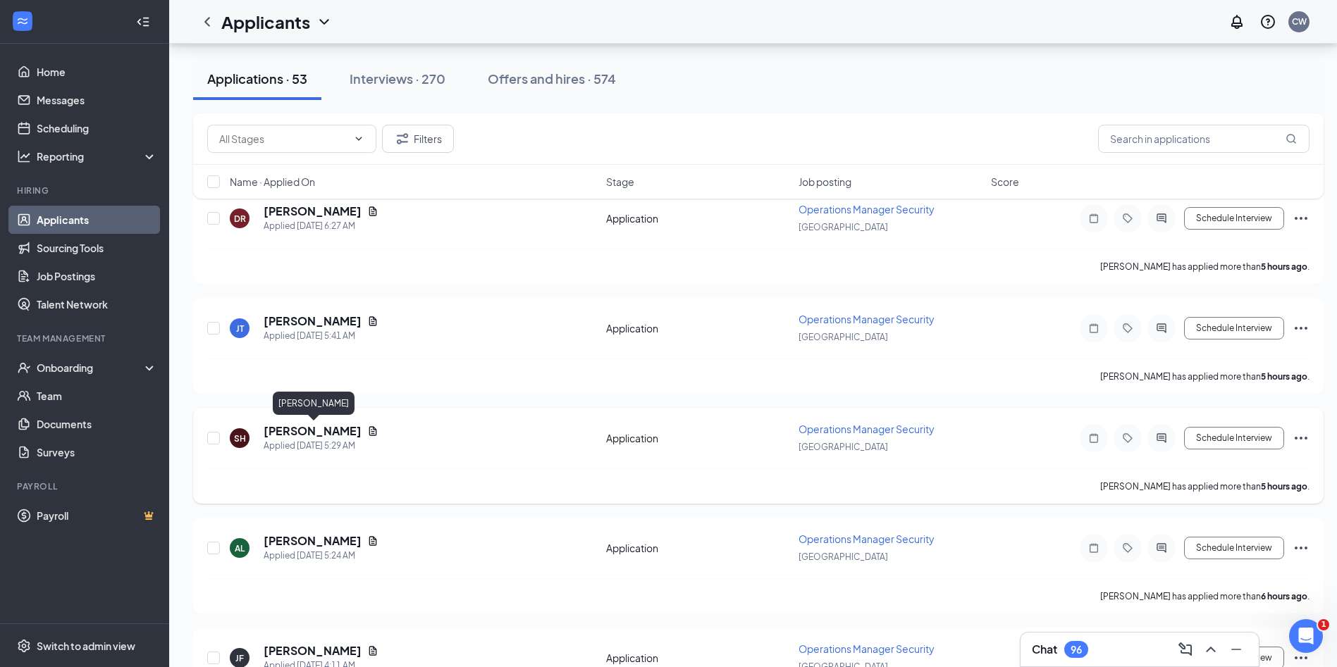
click at [343, 434] on h5 "[PERSON_NAME]" at bounding box center [313, 432] width 98 height 16
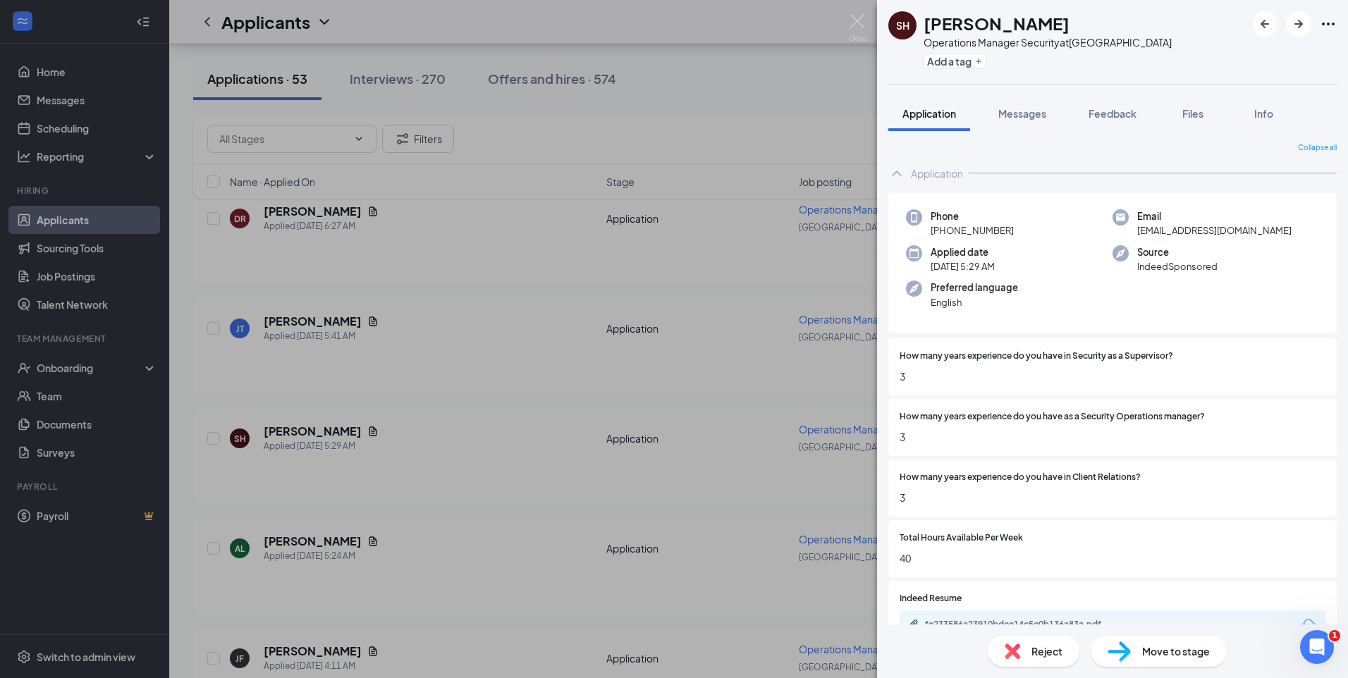
click at [866, 20] on div "SH [PERSON_NAME] Operations Manager Security at [GEOGRAPHIC_DATA] Add a tag App…" at bounding box center [674, 339] width 1348 height 678
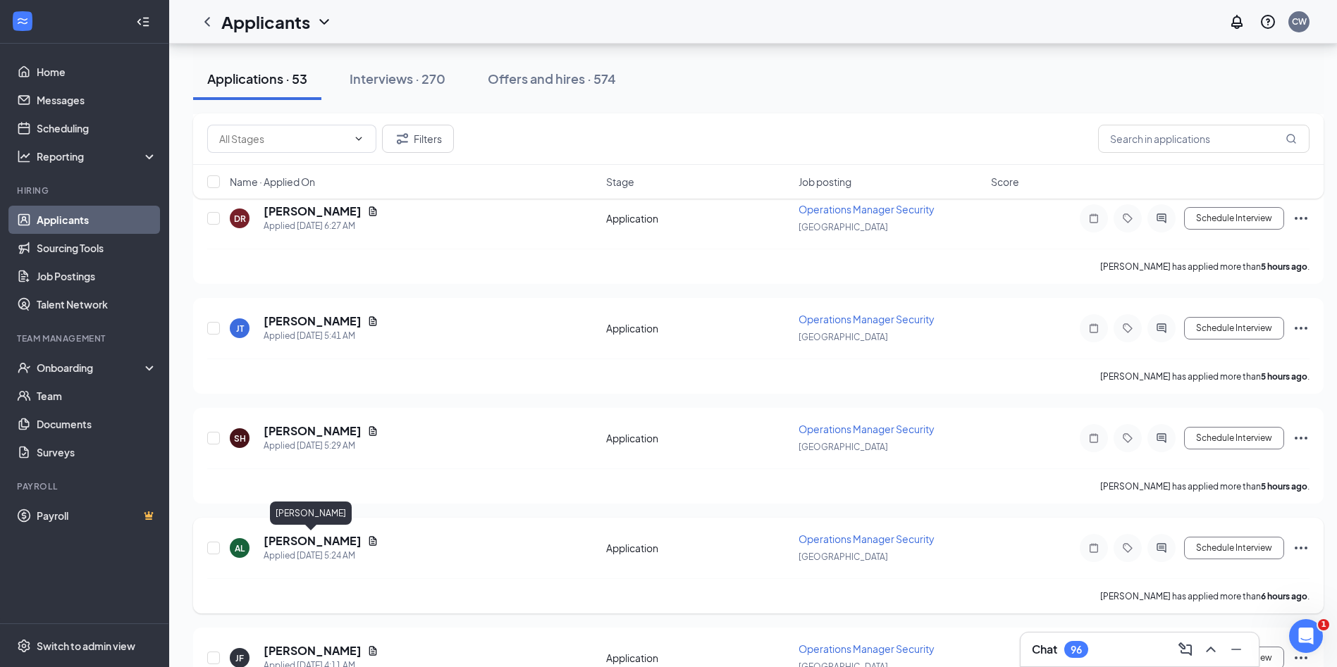
click at [297, 538] on h5 "[PERSON_NAME]" at bounding box center [313, 542] width 98 height 16
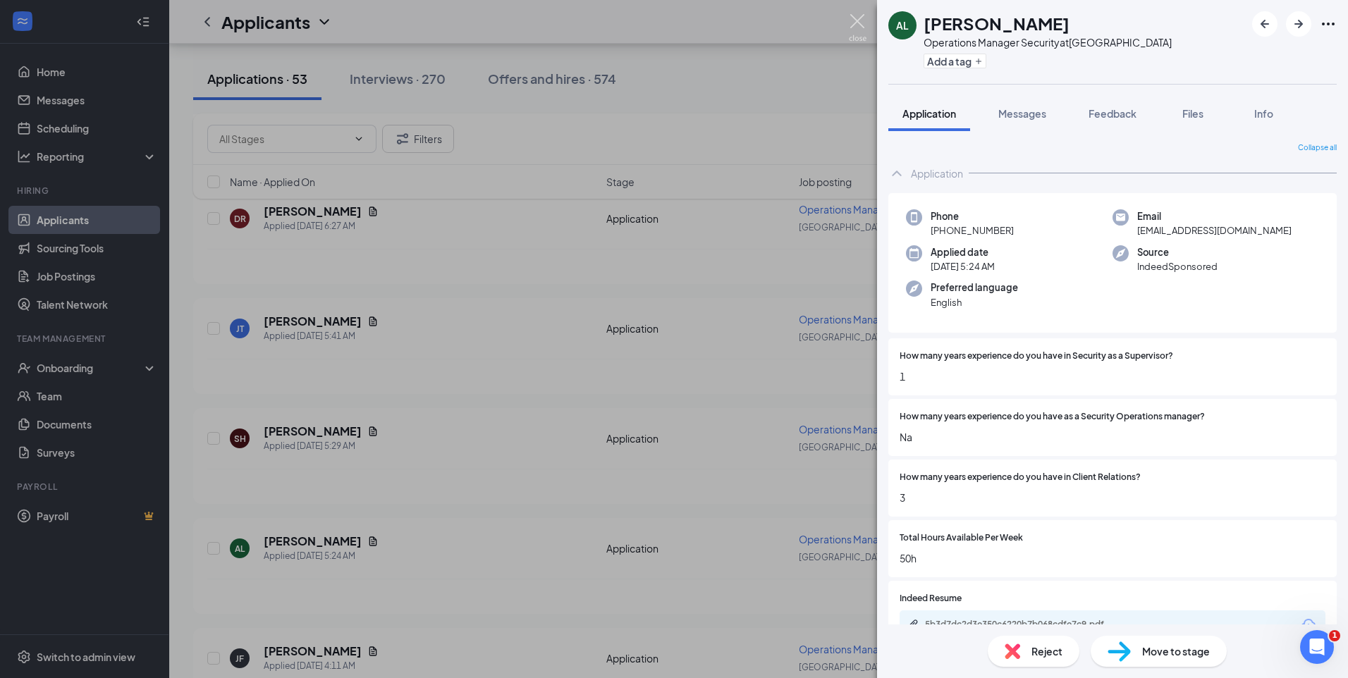
click at [851, 20] on img at bounding box center [858, 27] width 18 height 27
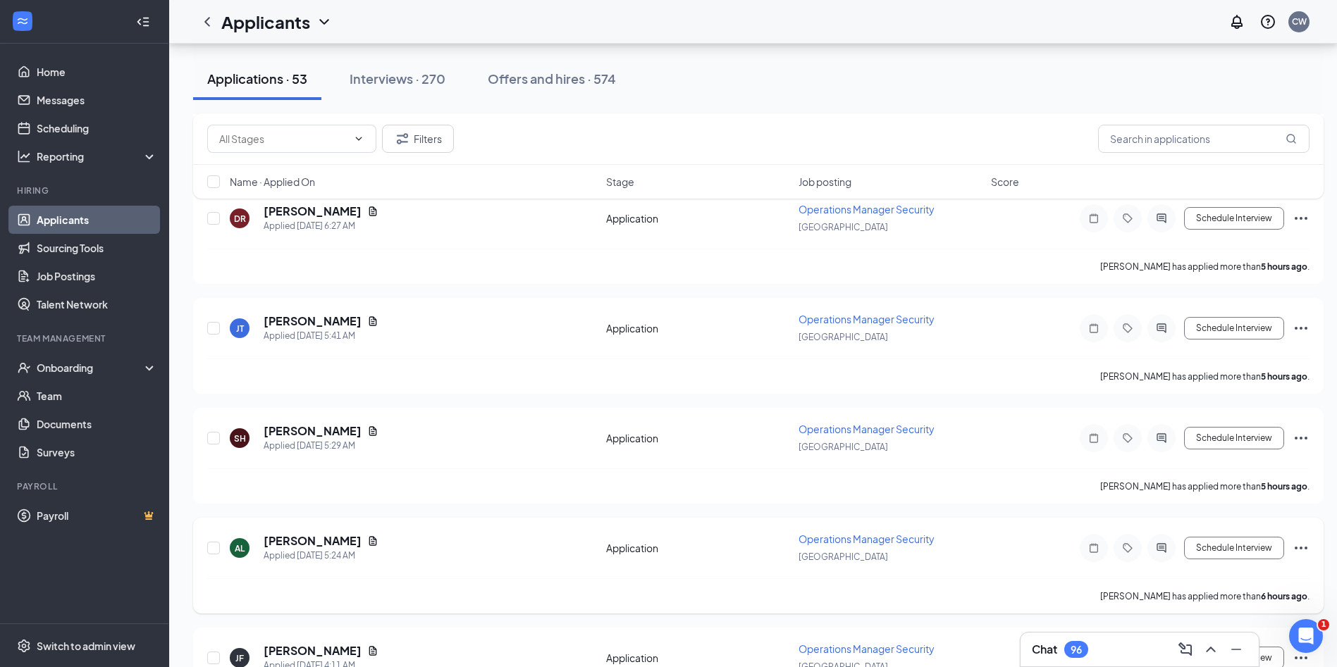
scroll to position [1410, 0]
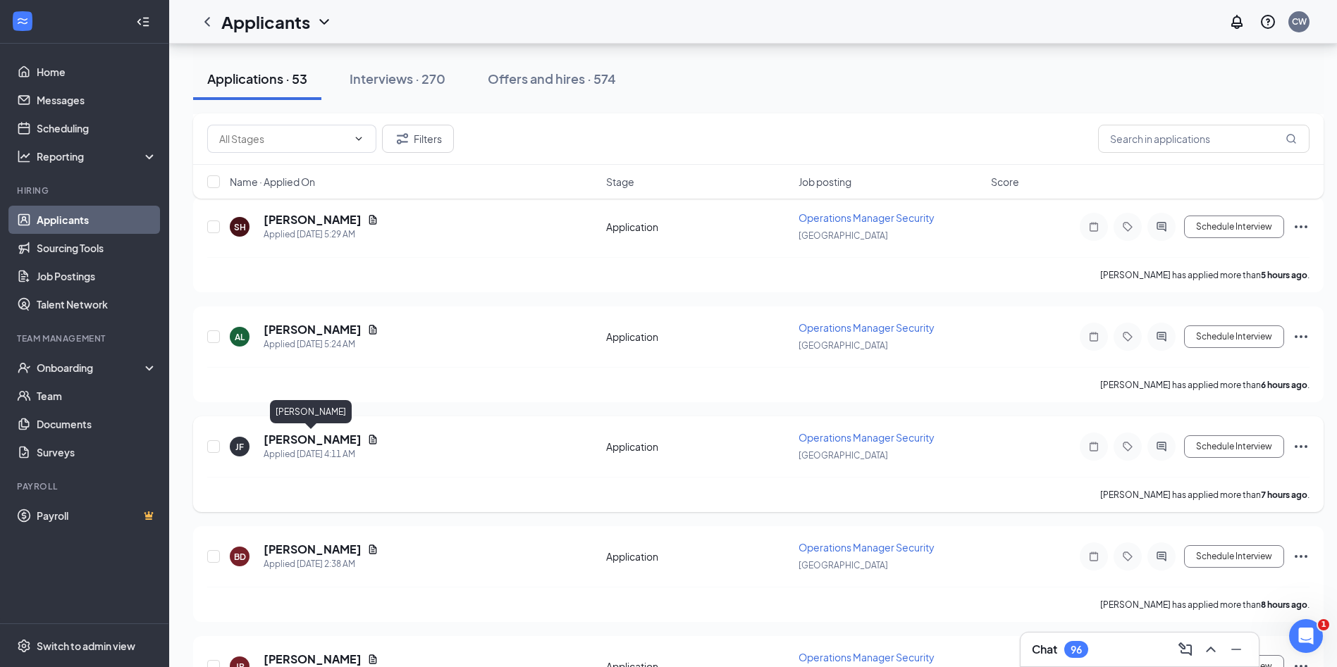
click at [318, 438] on h5 "[PERSON_NAME]" at bounding box center [313, 440] width 98 height 16
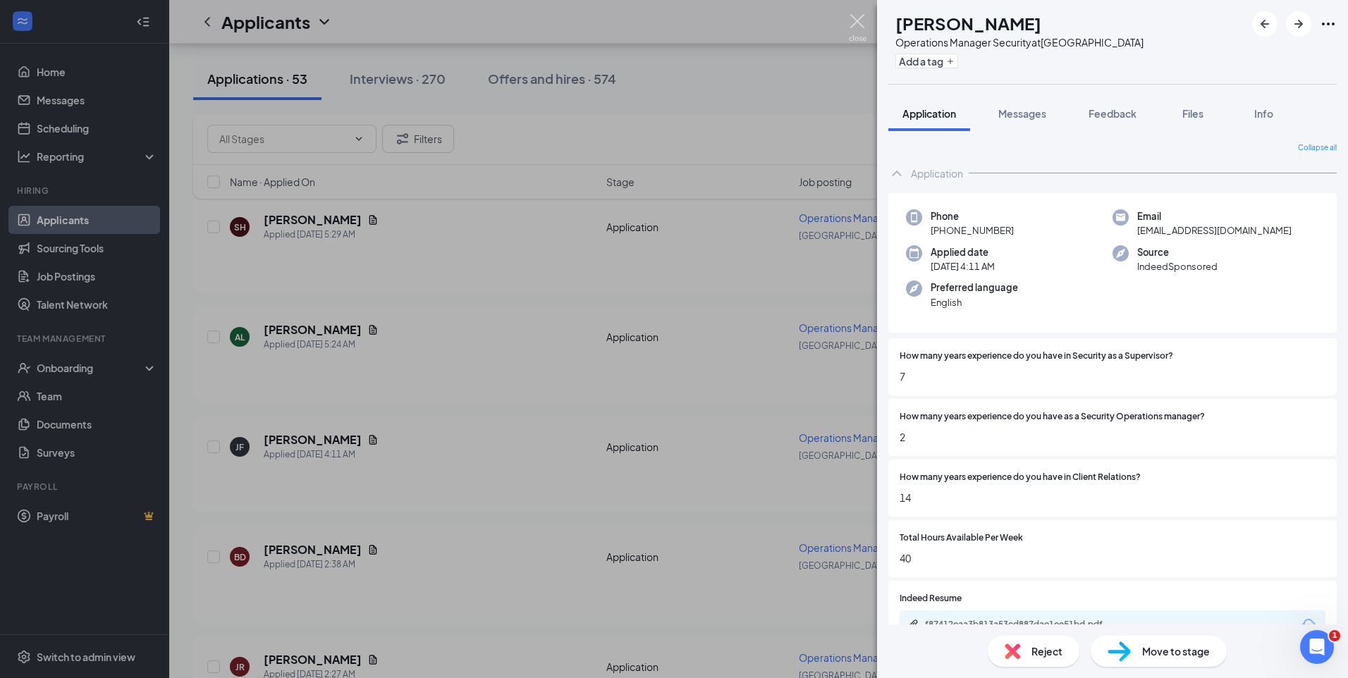
click at [856, 17] on img at bounding box center [858, 27] width 18 height 27
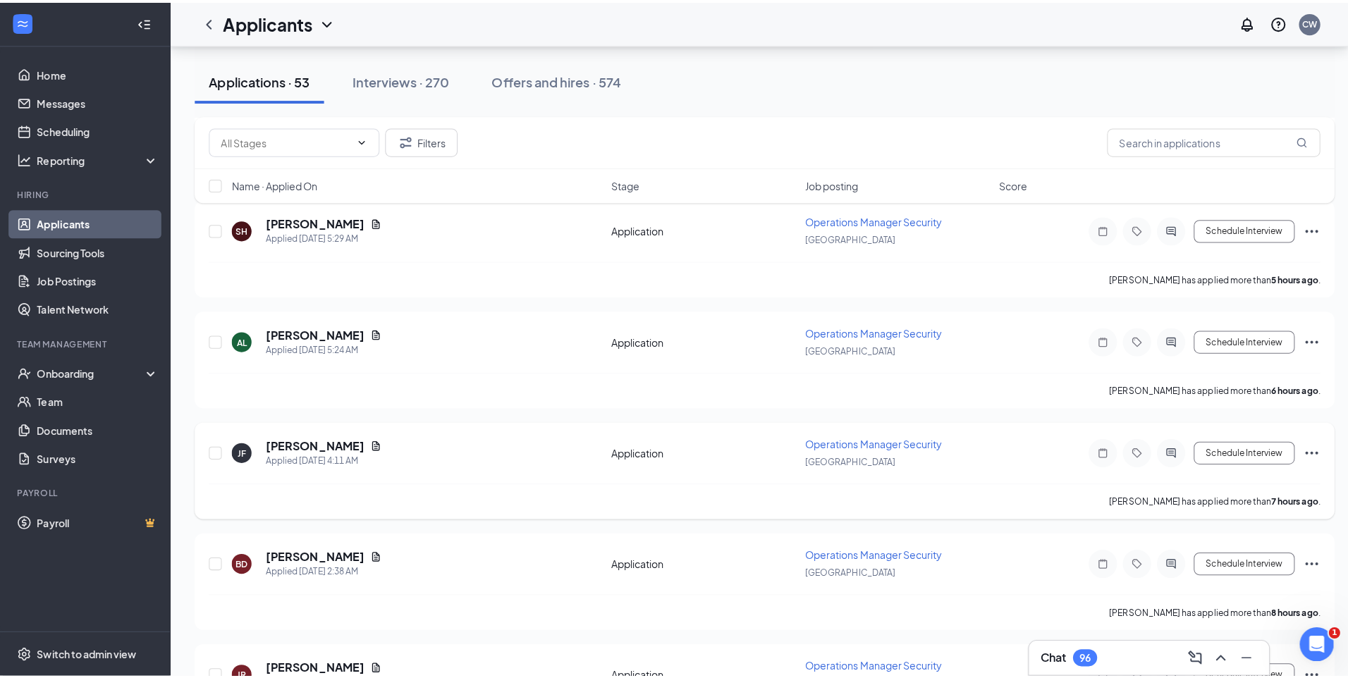
scroll to position [1480, 0]
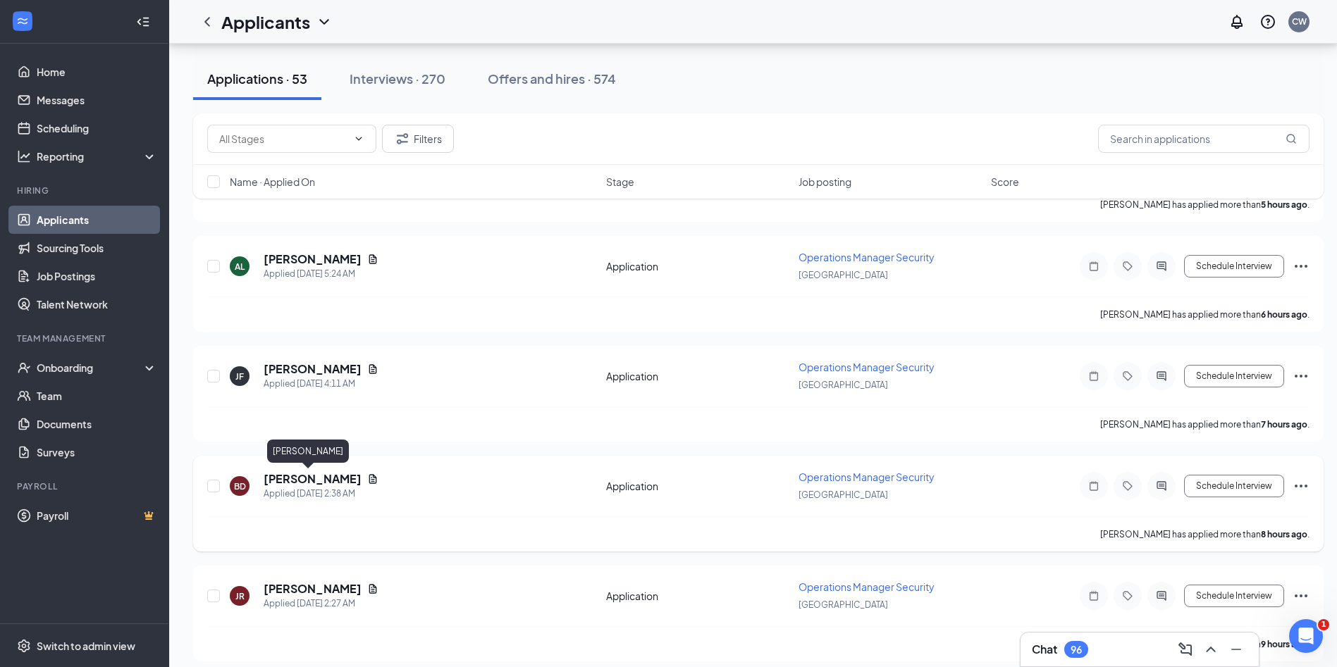
click at [326, 479] on h5 "[PERSON_NAME]" at bounding box center [313, 480] width 98 height 16
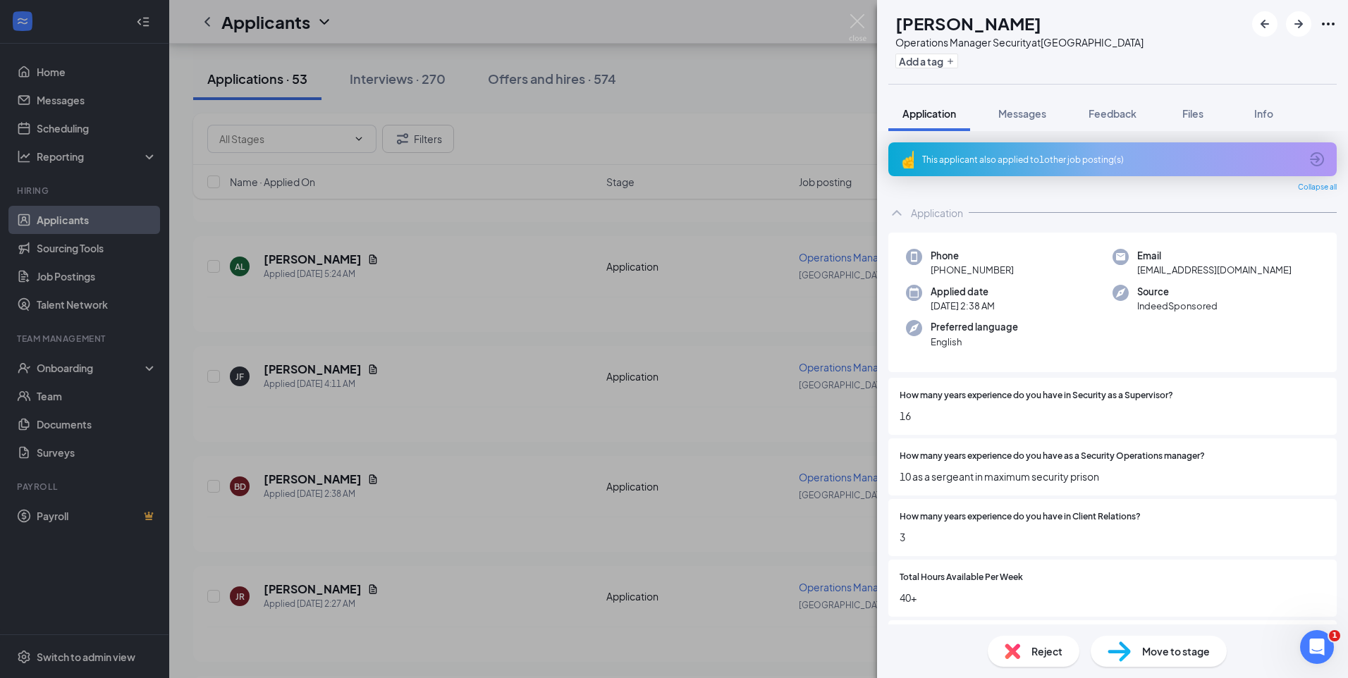
click at [1064, 164] on div "This applicant also applied to 1 other job posting(s)" at bounding box center [1111, 160] width 378 height 12
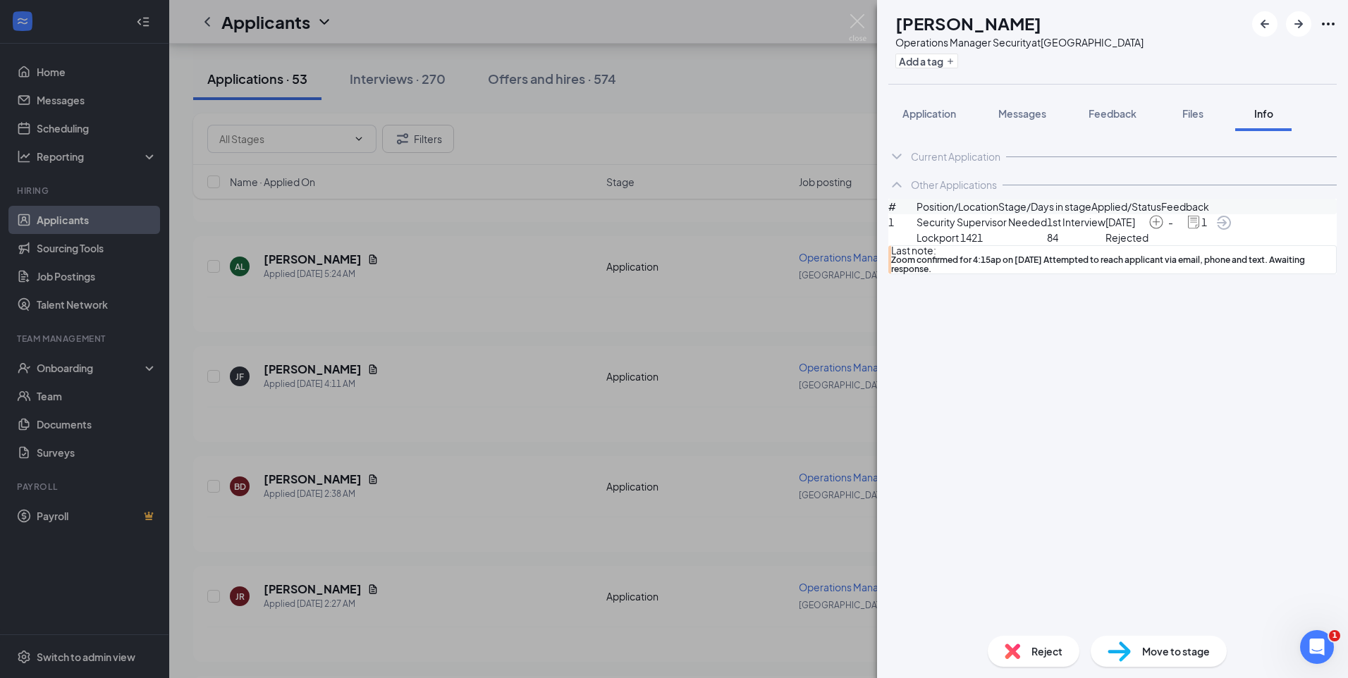
click at [1231, 230] on icon "ArrowCircle" at bounding box center [1224, 223] width 14 height 14
click at [954, 111] on span "Application" at bounding box center [929, 113] width 54 height 13
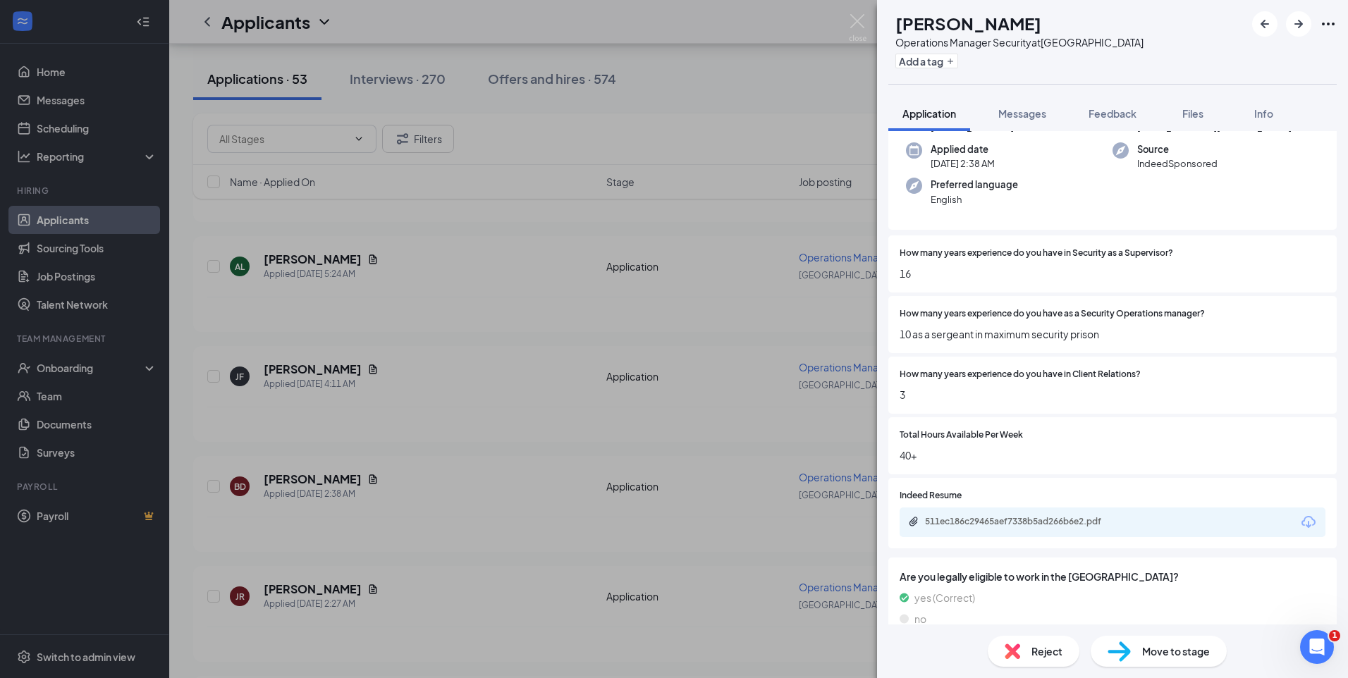
scroll to position [165, 0]
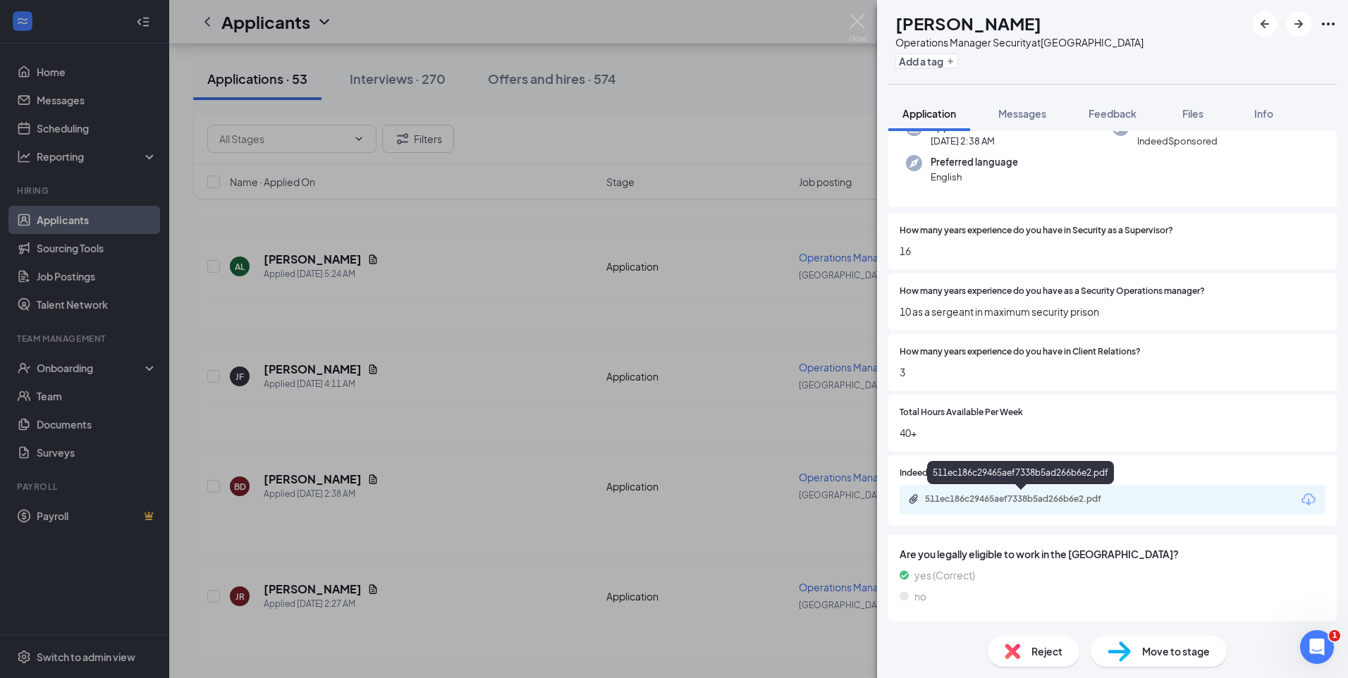
click at [1052, 500] on div "511ec186c29465aef7338b5ad266b6e2.pdf" at bounding box center [1023, 498] width 197 height 11
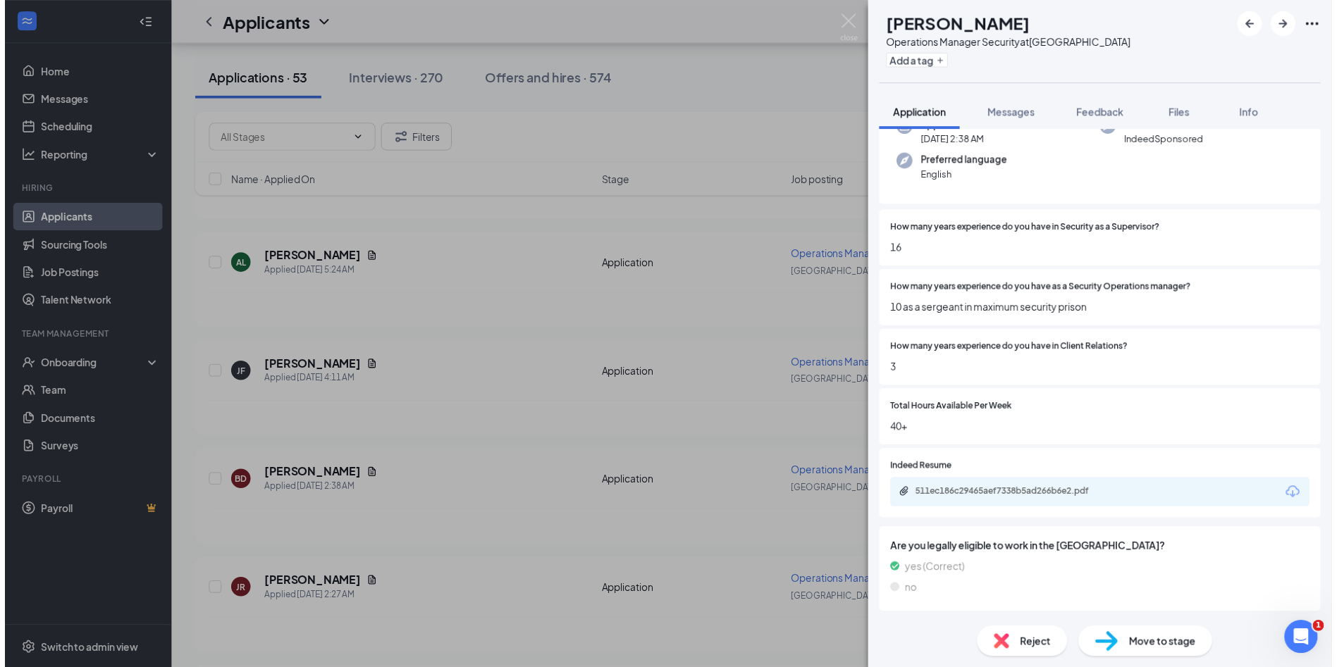
scroll to position [160, 0]
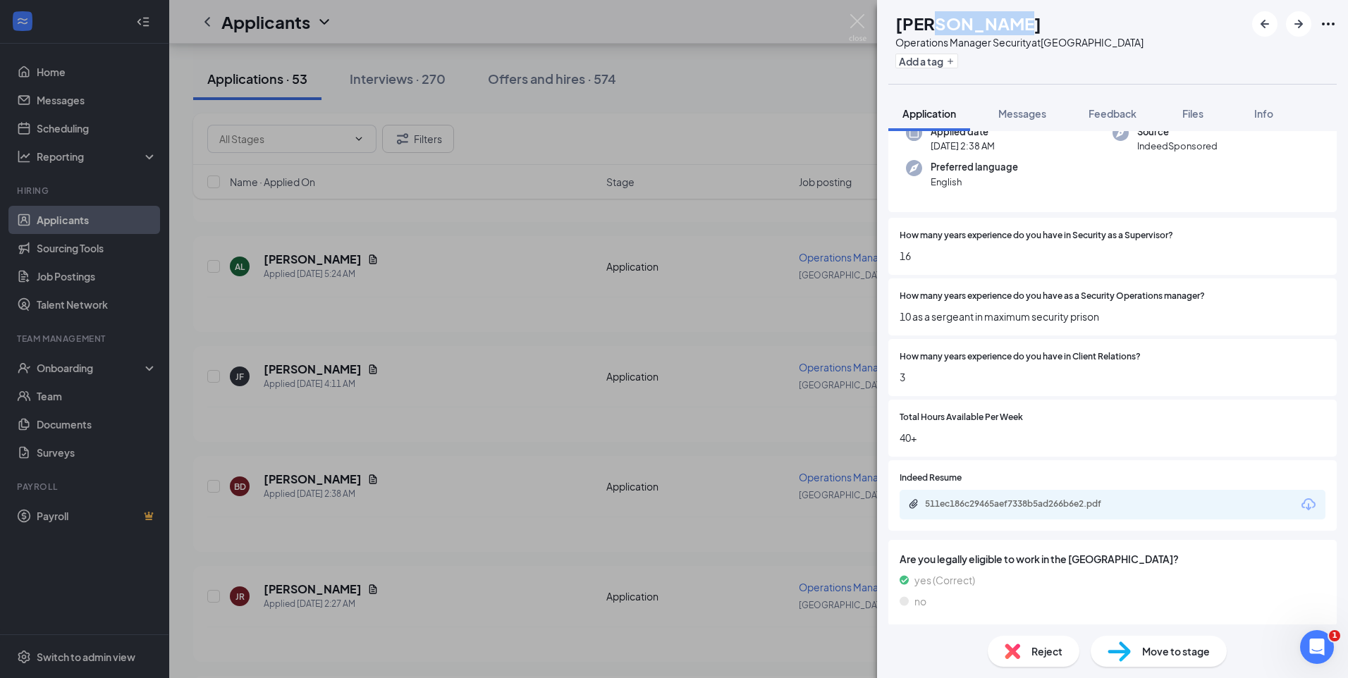
drag, startPoint x: 973, startPoint y: 28, endPoint x: 949, endPoint y: 33, distance: 25.2
click at [949, 33] on h1 "[PERSON_NAME]" at bounding box center [968, 23] width 146 height 24
click at [1056, 328] on div "How many years experience do you have as a Security Operations manager? 10 as a…" at bounding box center [1112, 306] width 448 height 57
drag, startPoint x: 1026, startPoint y: 25, endPoint x: 952, endPoint y: 30, distance: 74.9
click at [952, 30] on div "[PERSON_NAME]" at bounding box center [1019, 23] width 248 height 24
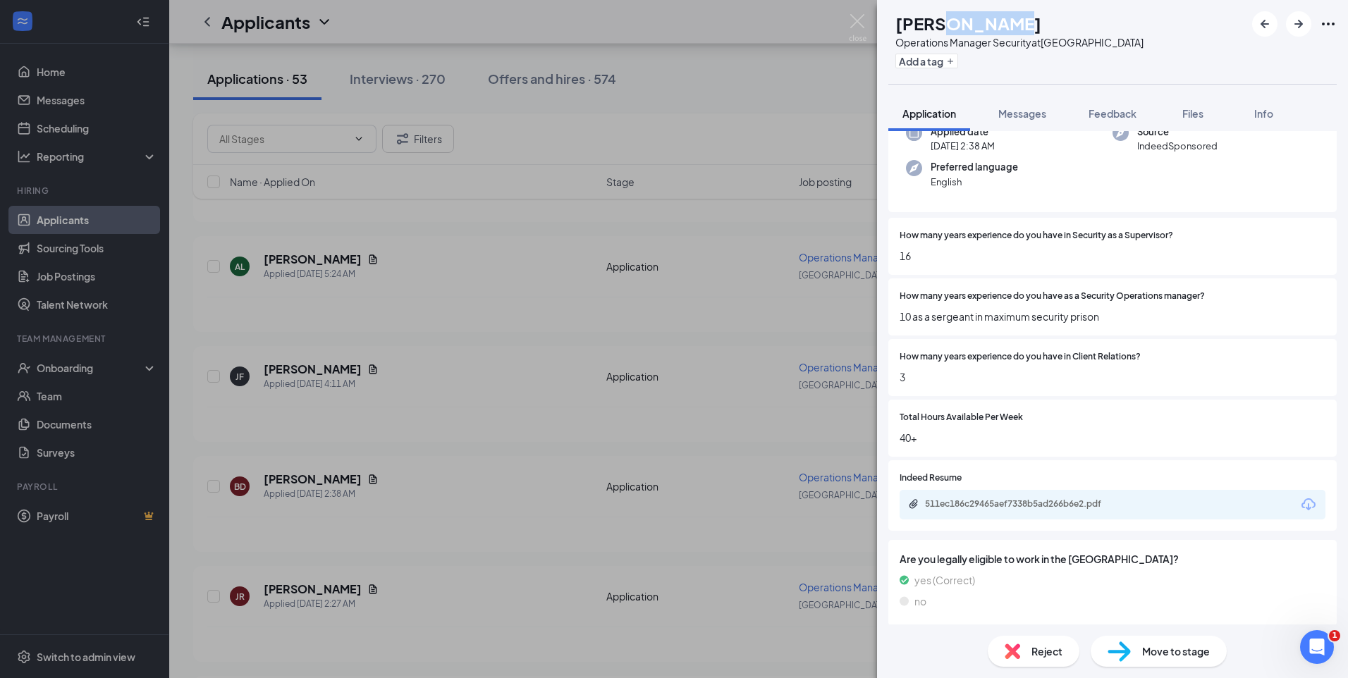
copy h1 "[PERSON_NAME]"
click at [859, 20] on img at bounding box center [858, 27] width 18 height 27
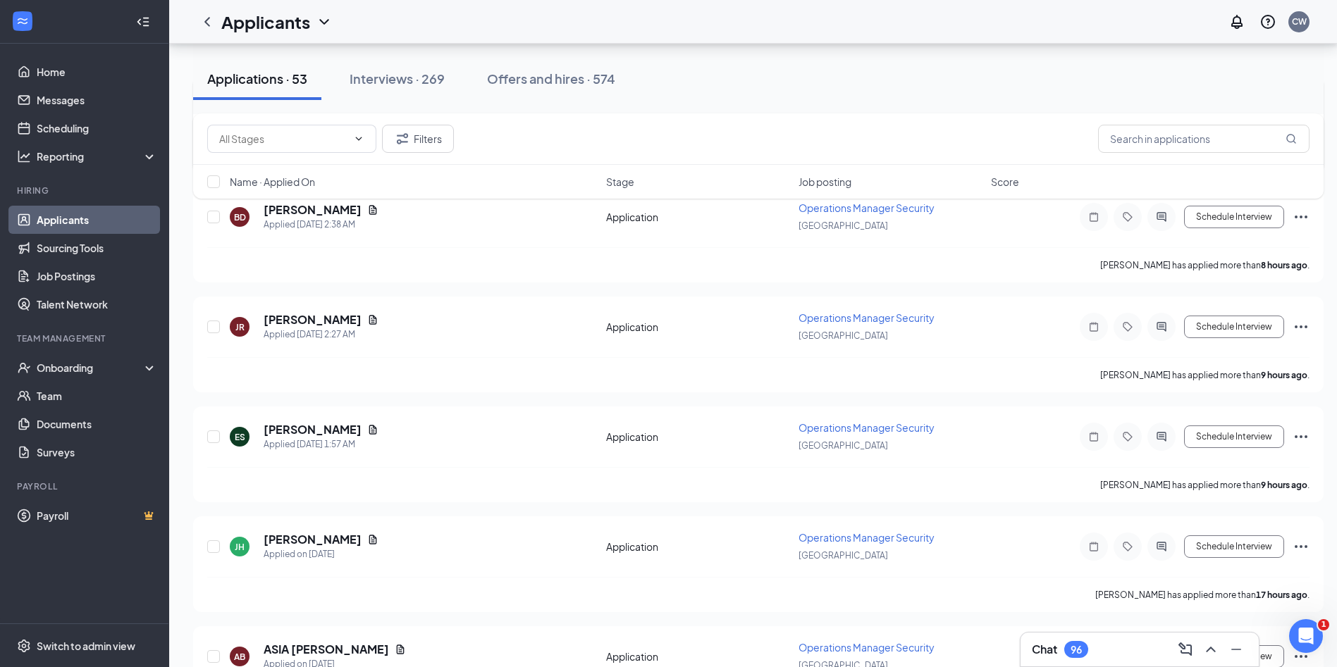
scroll to position [1762, 0]
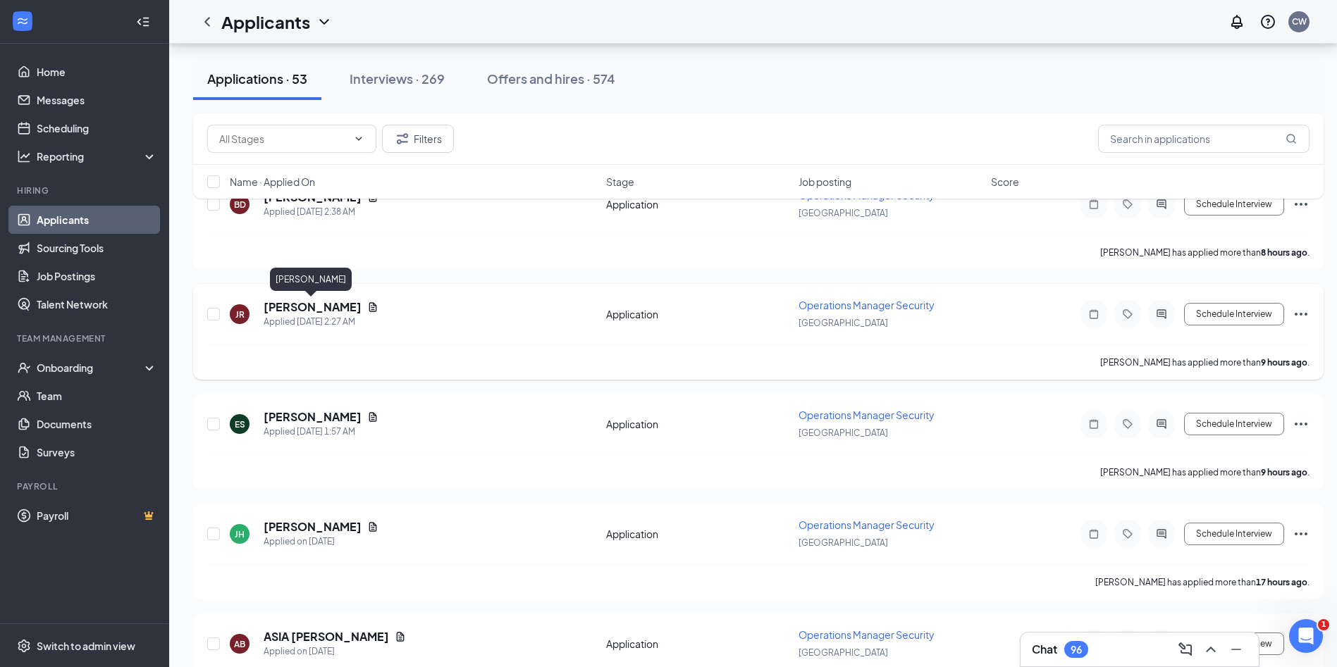
click at [326, 314] on h5 "[PERSON_NAME]" at bounding box center [313, 308] width 98 height 16
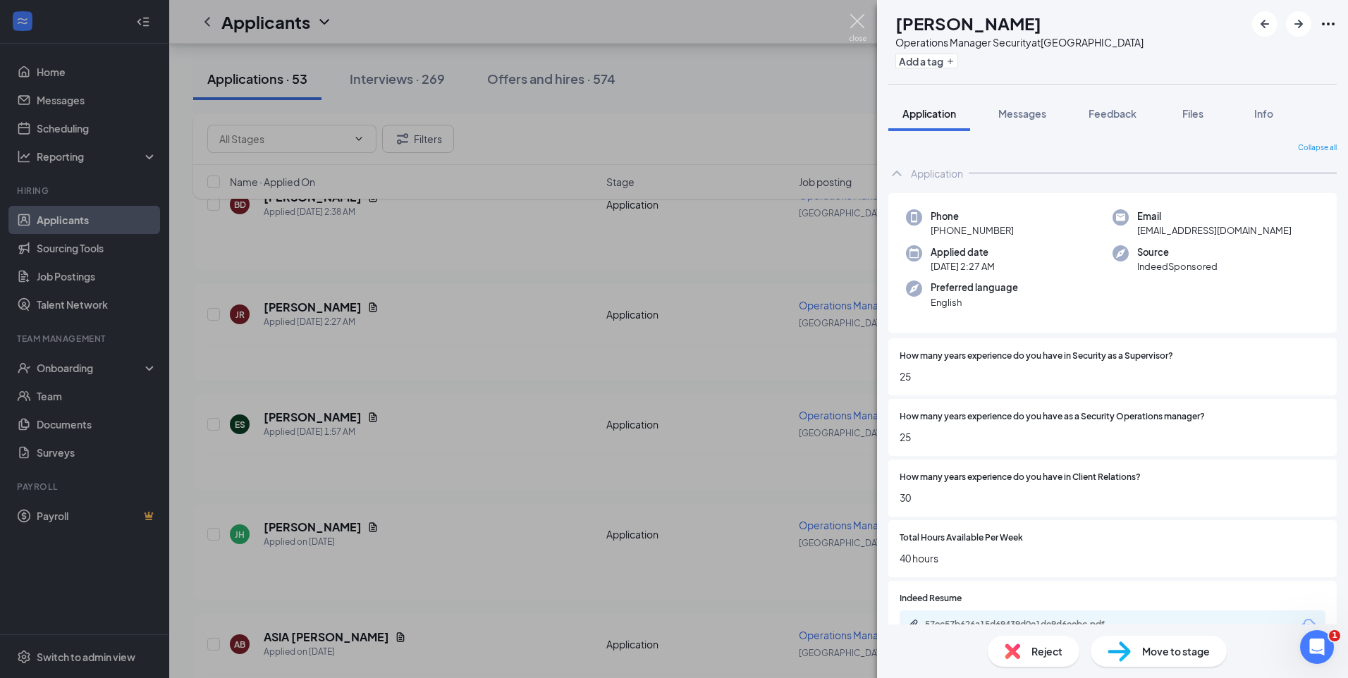
click at [850, 24] on img at bounding box center [858, 27] width 18 height 27
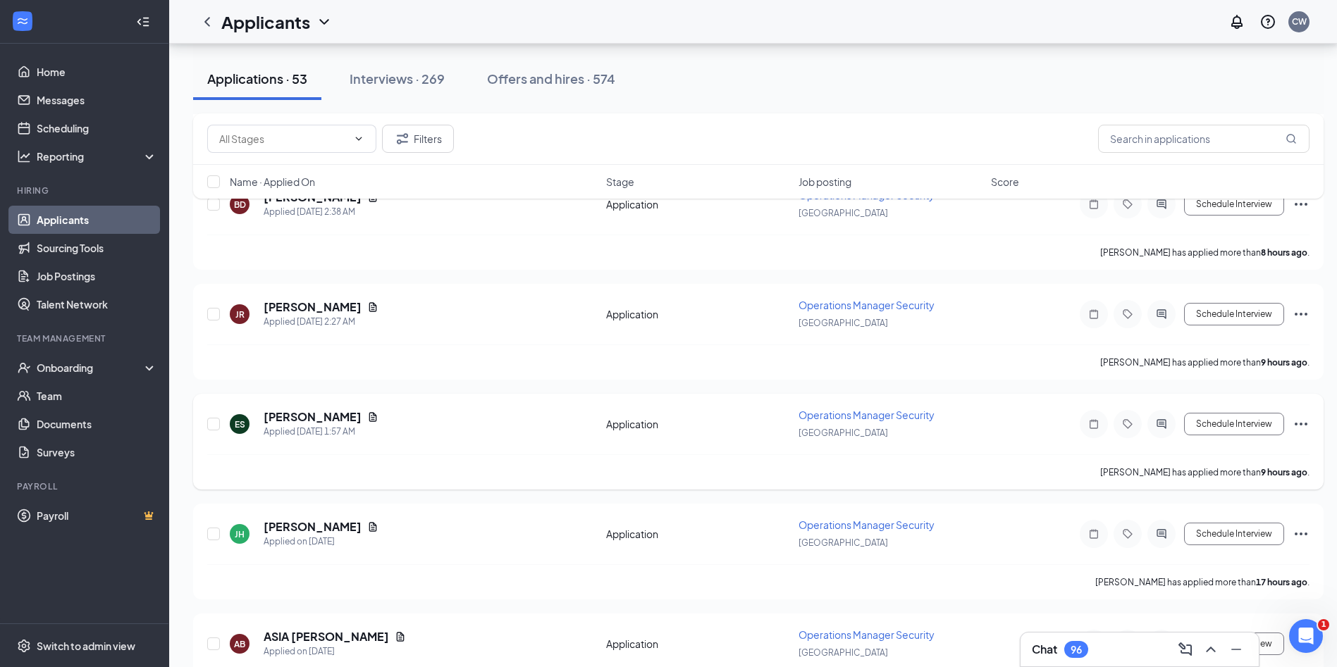
click at [290, 419] on h5 "[PERSON_NAME]" at bounding box center [313, 418] width 98 height 16
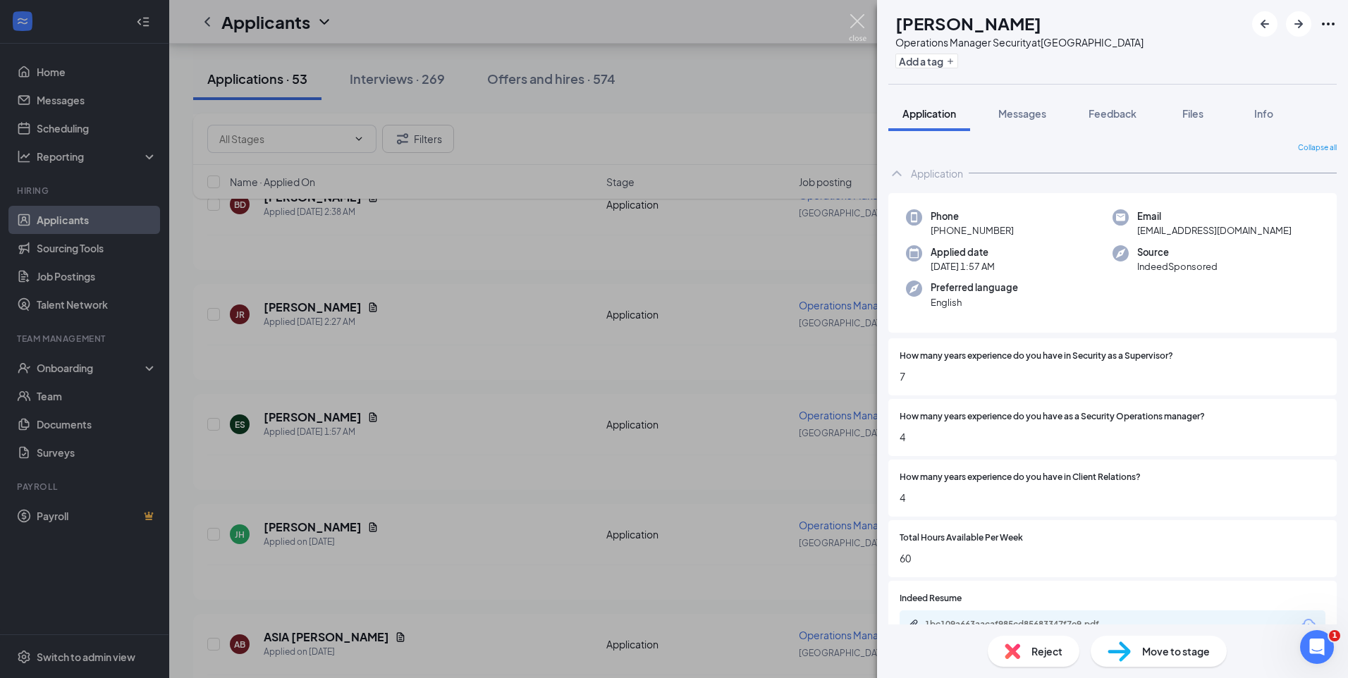
click at [852, 17] on img at bounding box center [858, 27] width 18 height 27
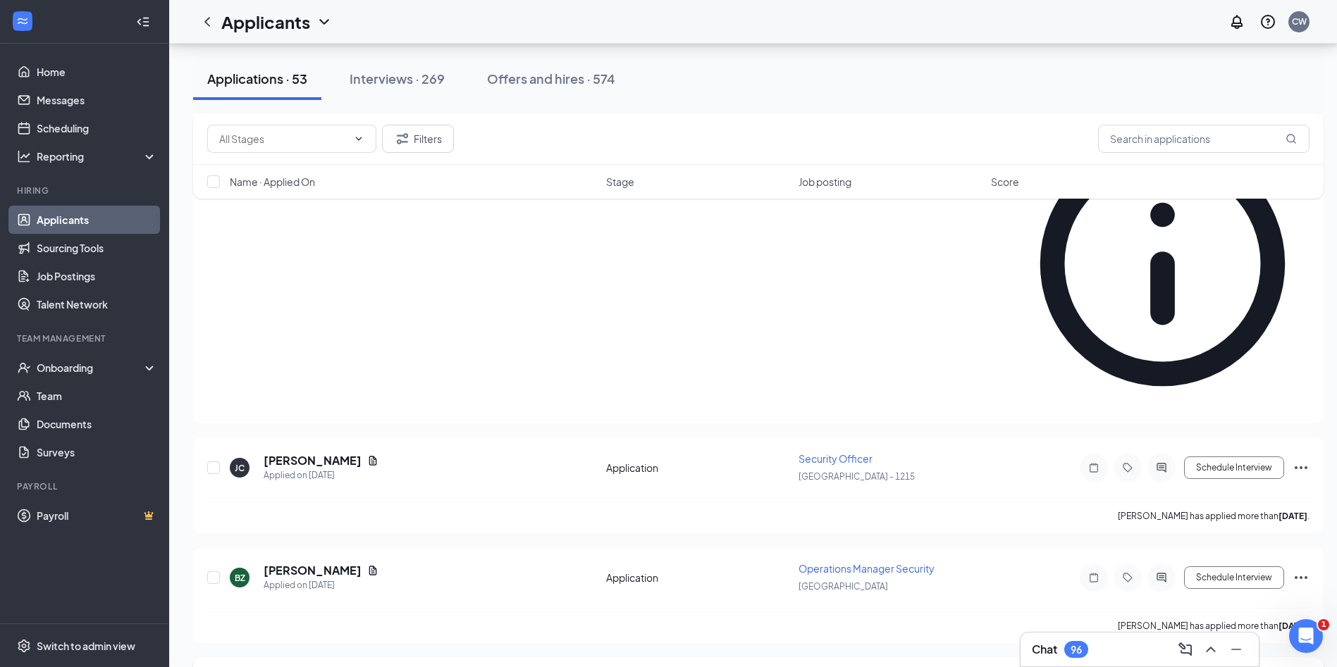
scroll to position [2608, 0]
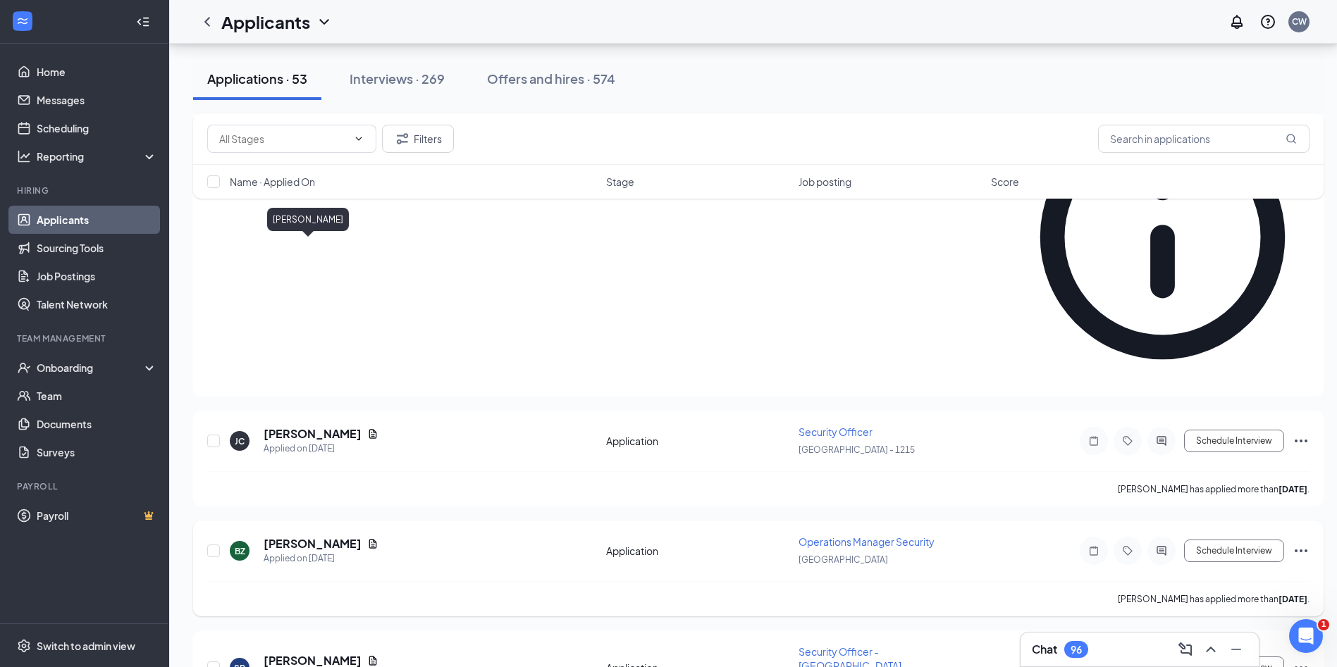
click at [305, 536] on h5 "[PERSON_NAME]" at bounding box center [313, 544] width 98 height 16
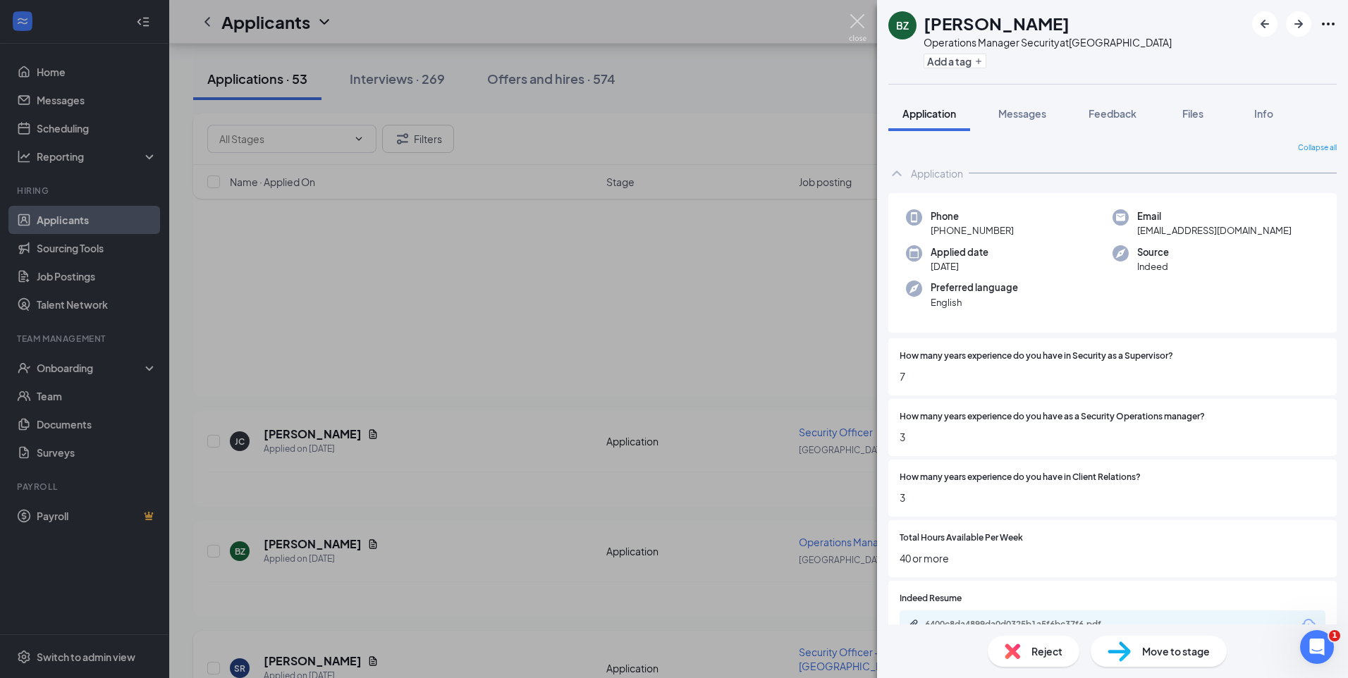
click at [863, 23] on img at bounding box center [858, 27] width 18 height 27
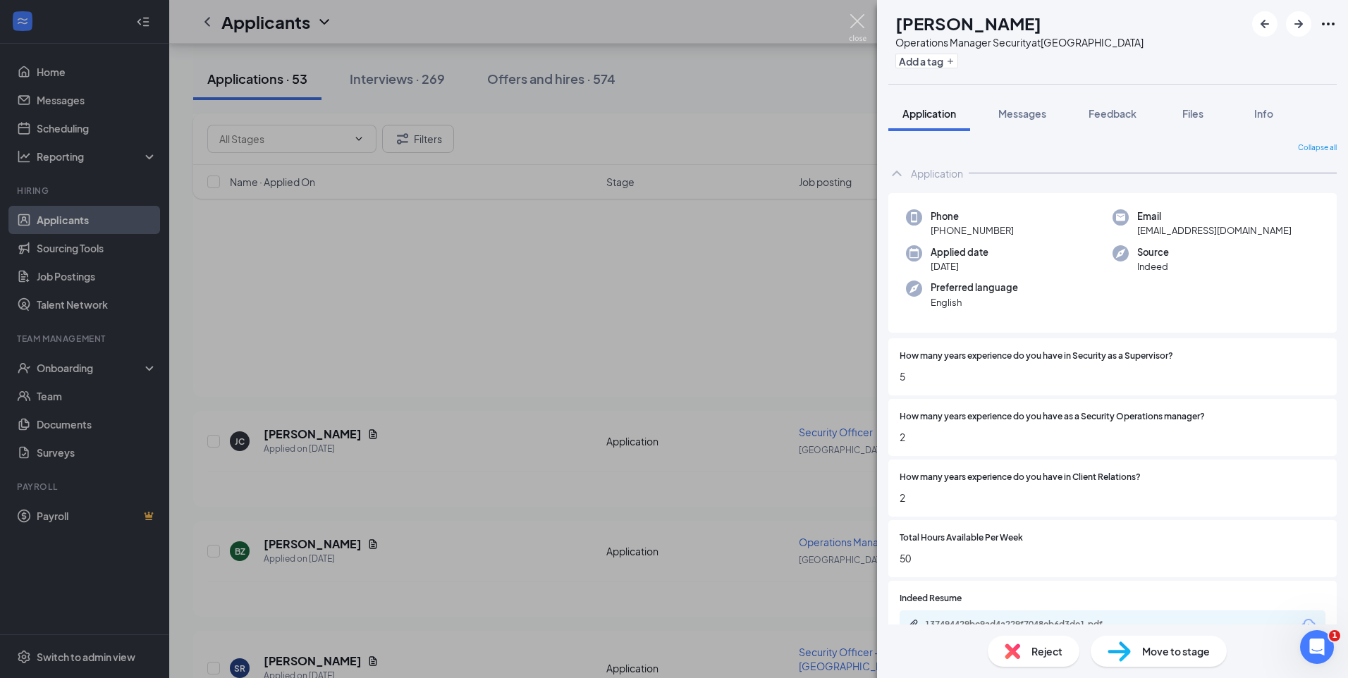
click at [856, 15] on img at bounding box center [858, 27] width 18 height 27
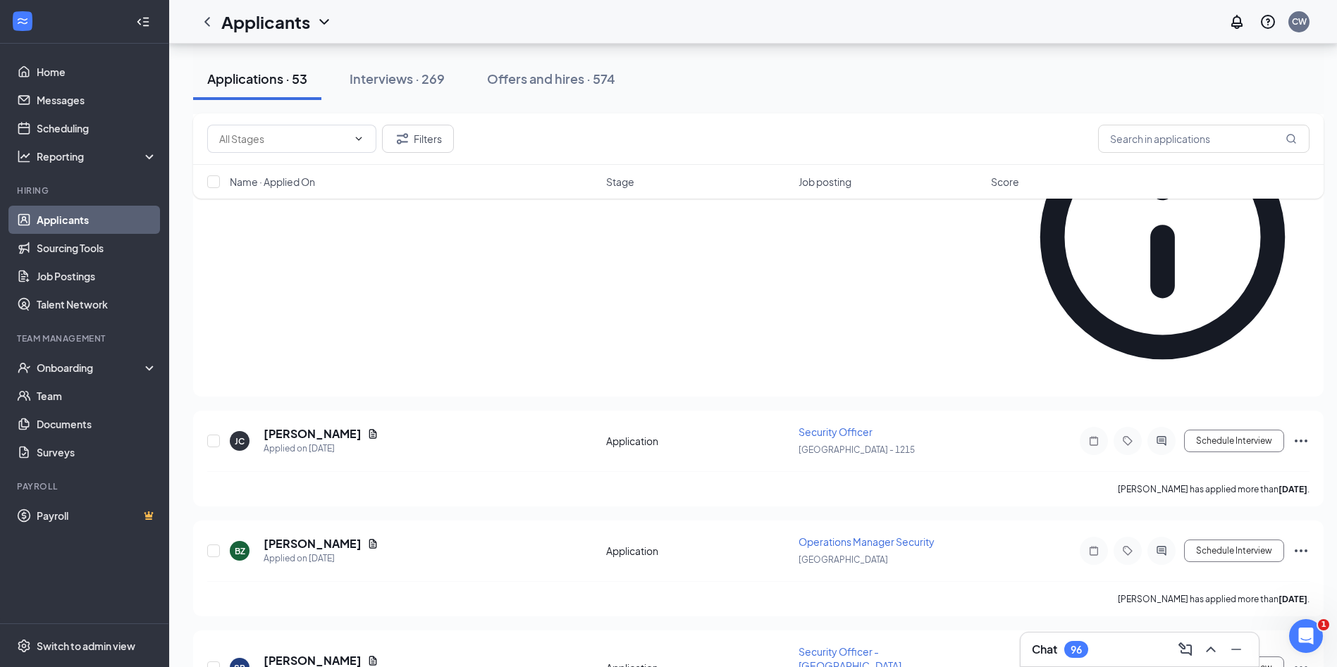
scroll to position [2749, 0]
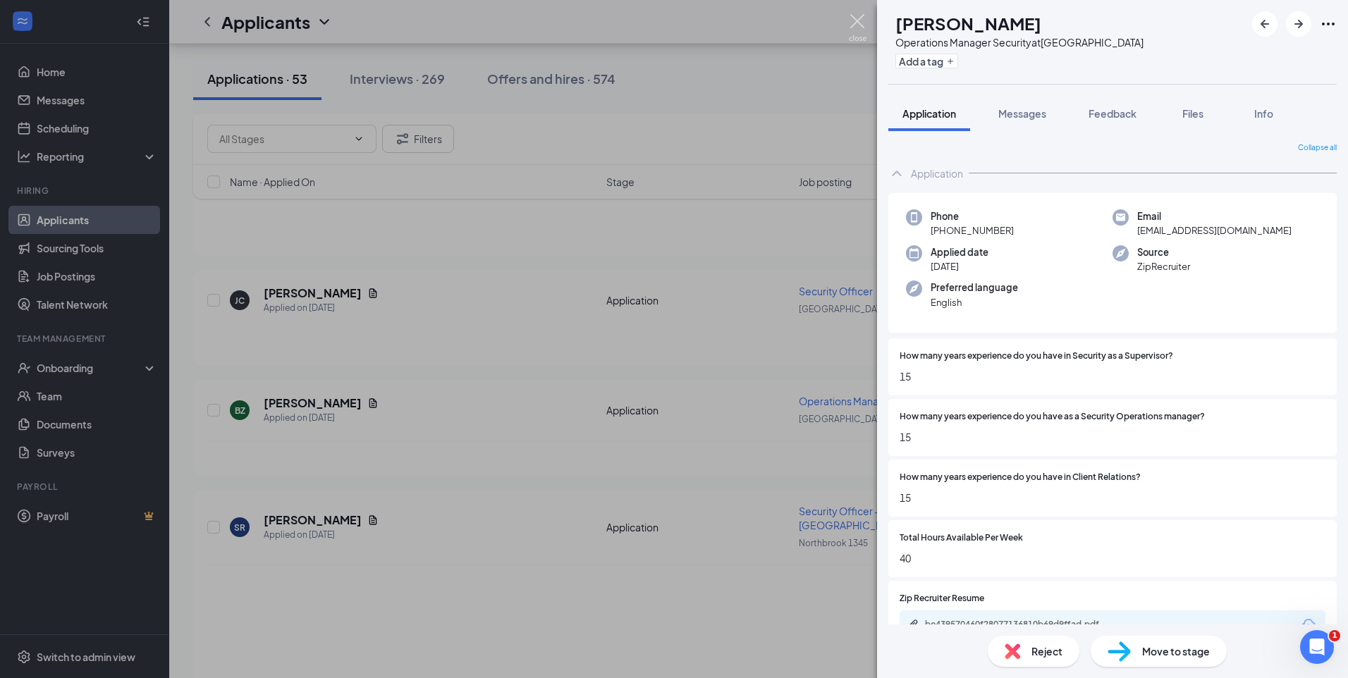
drag, startPoint x: 860, startPoint y: 28, endPoint x: 793, endPoint y: 11, distance: 69.2
click at [860, 27] on img at bounding box center [858, 27] width 18 height 27
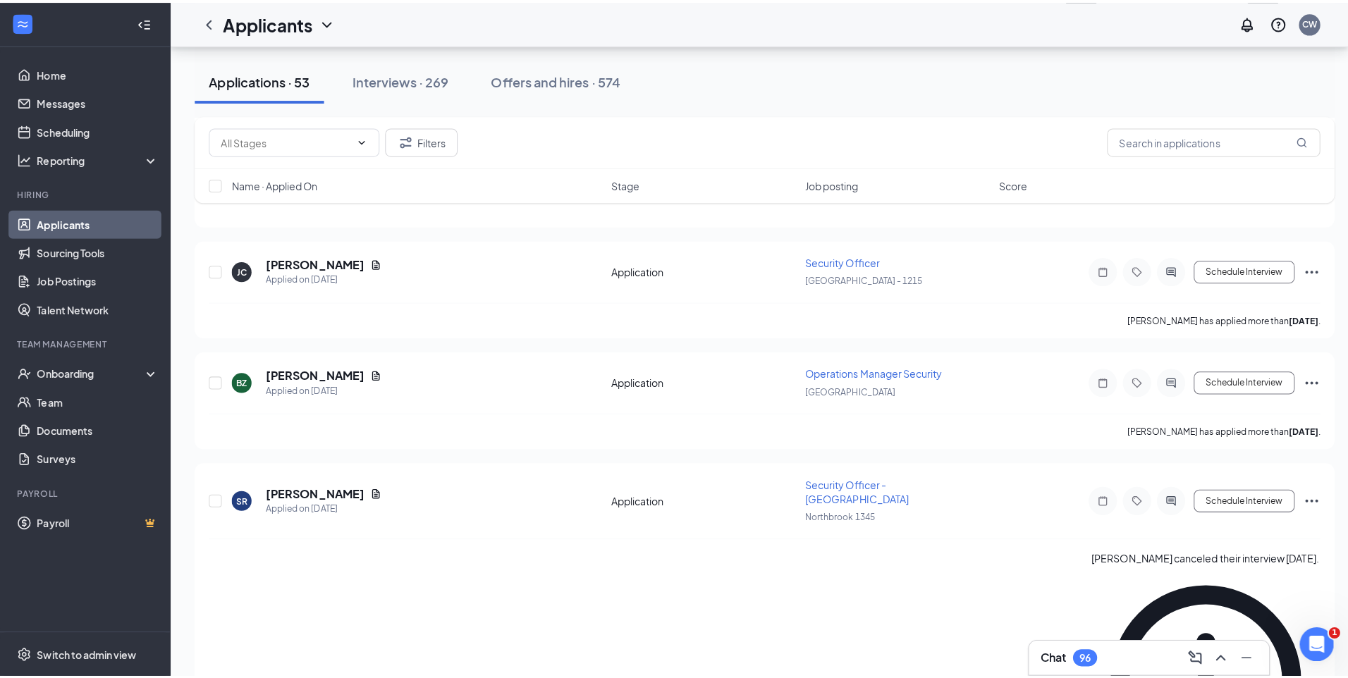
scroll to position [2890, 0]
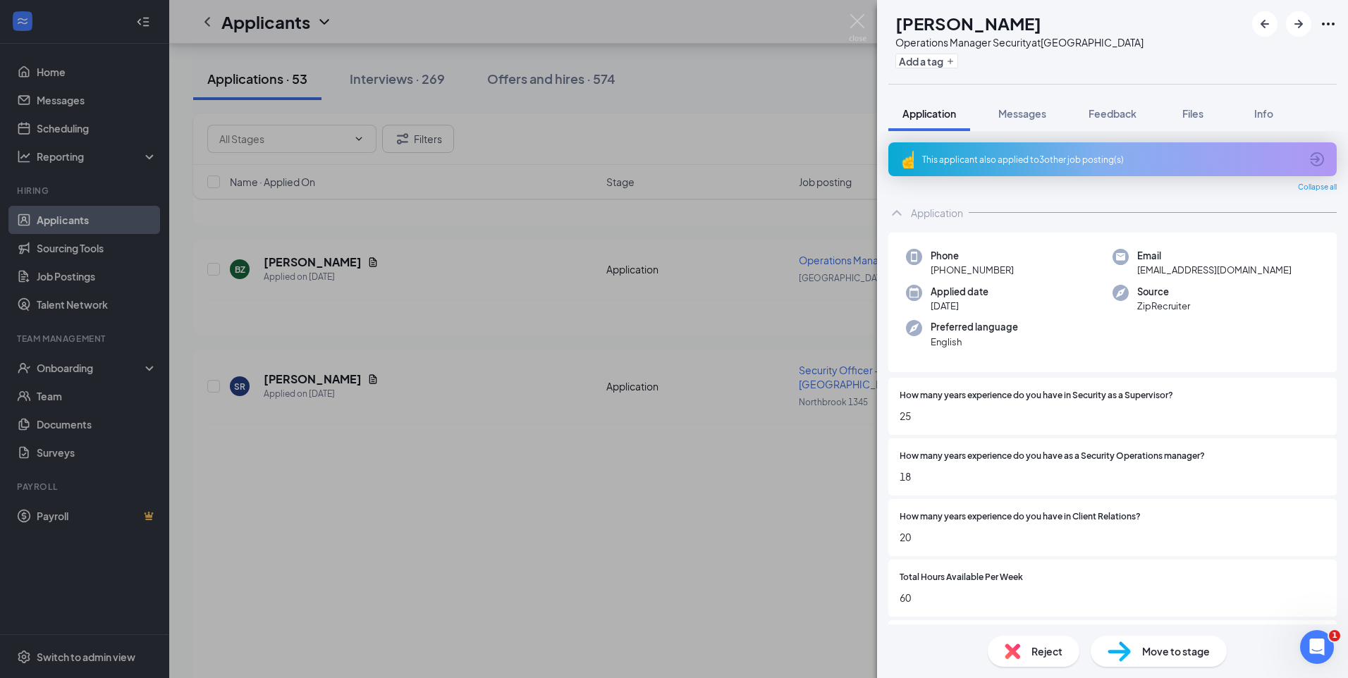
click at [1041, 157] on div "This applicant also applied to 3 other job posting(s)" at bounding box center [1111, 160] width 378 height 12
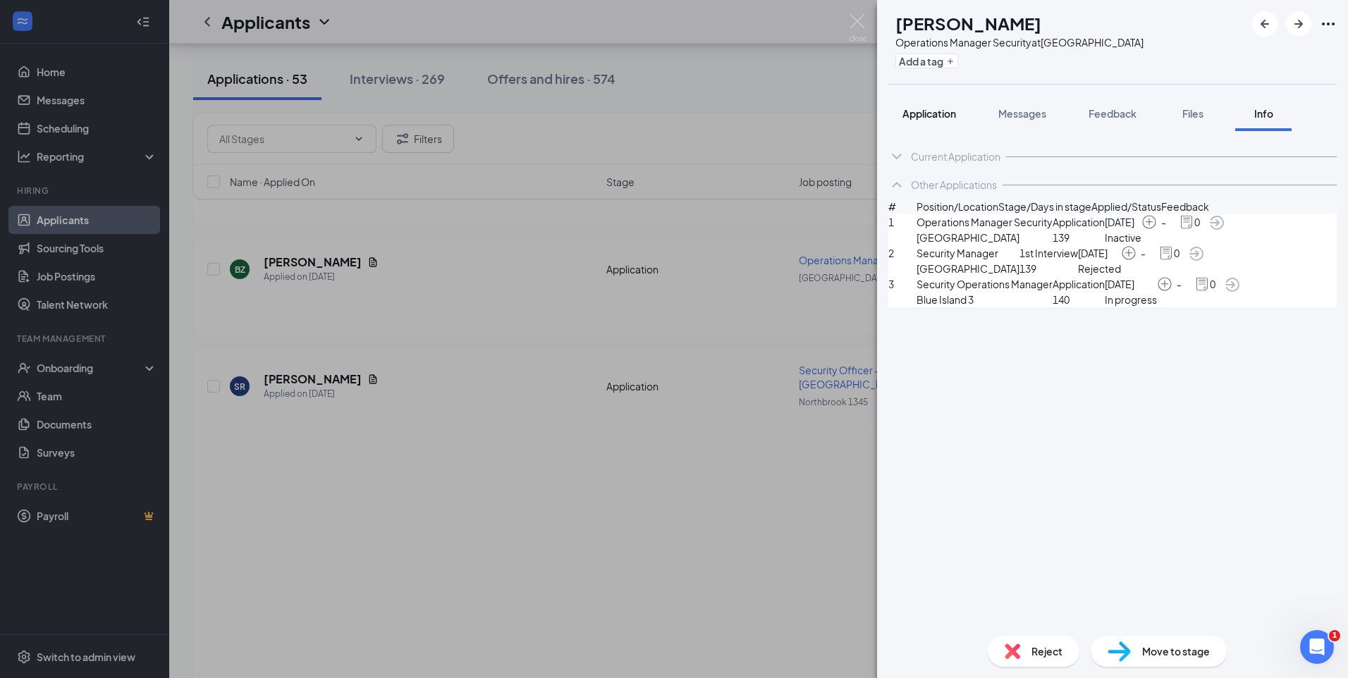
click at [942, 110] on span "Application" at bounding box center [929, 113] width 54 height 13
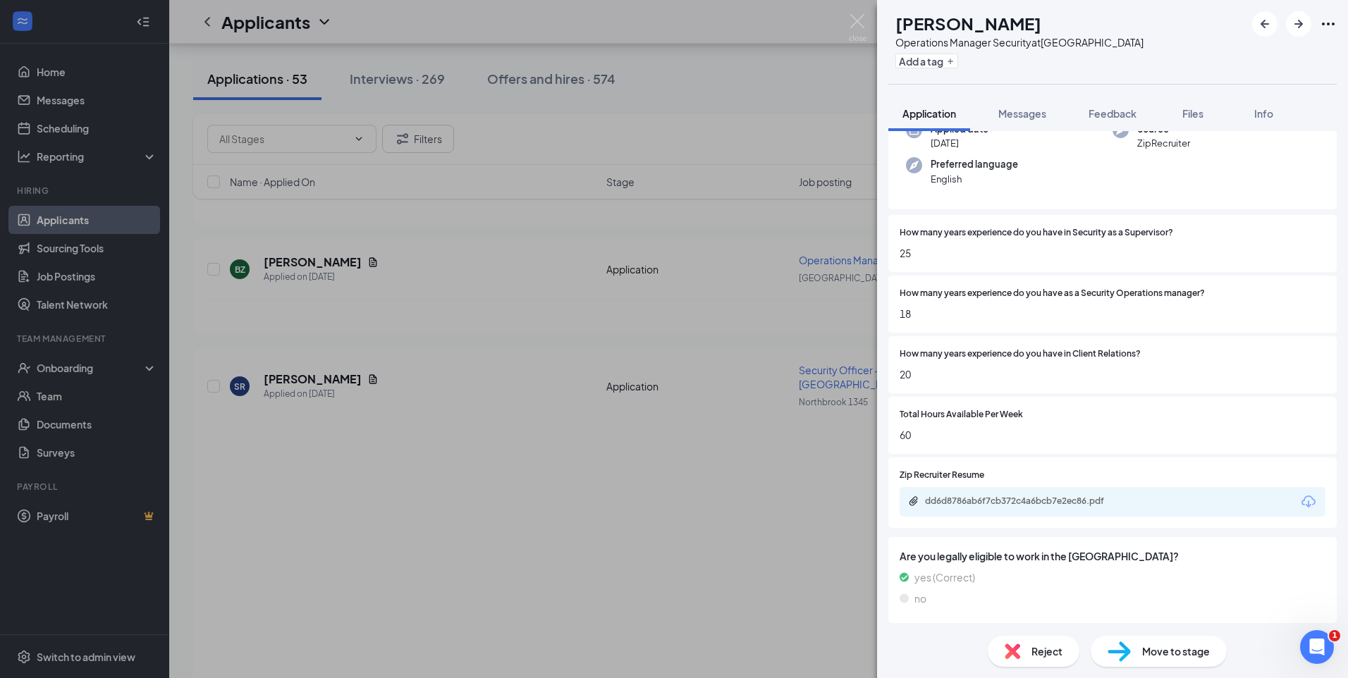
scroll to position [165, 0]
click at [1039, 500] on div "dd6d8786ab6f7cb372c4a6bcb7e2ec86.pdf" at bounding box center [1023, 498] width 197 height 11
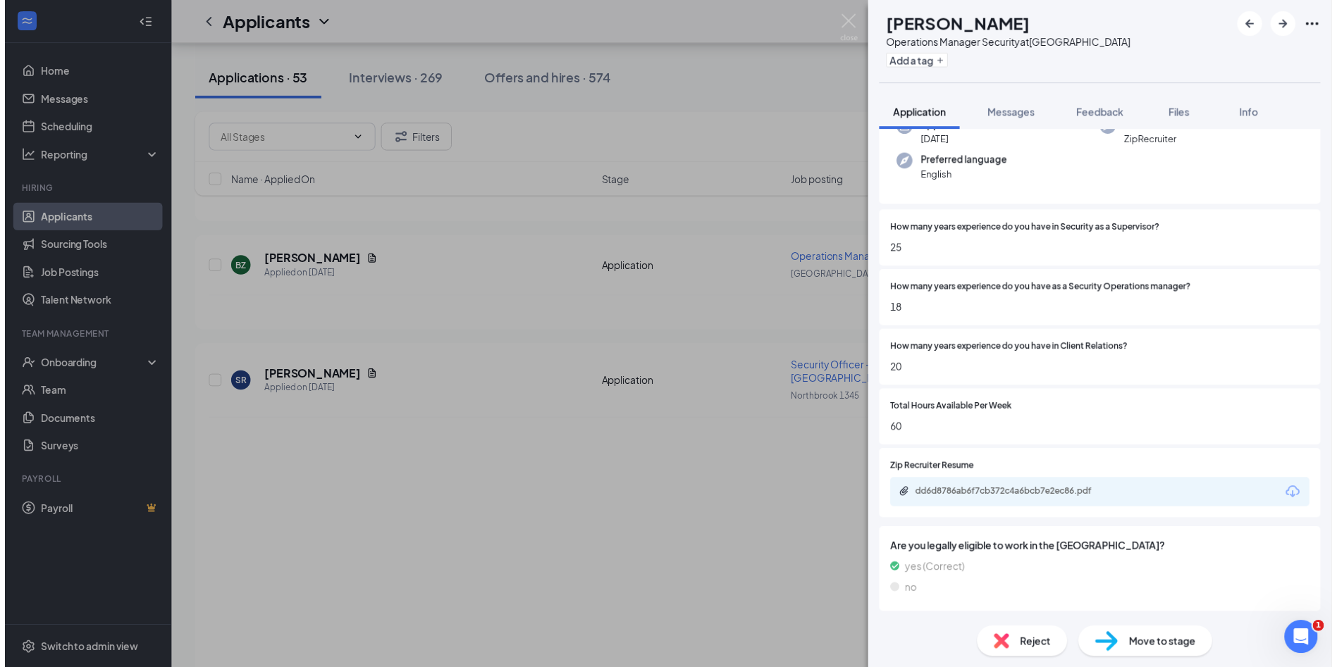
scroll to position [160, 0]
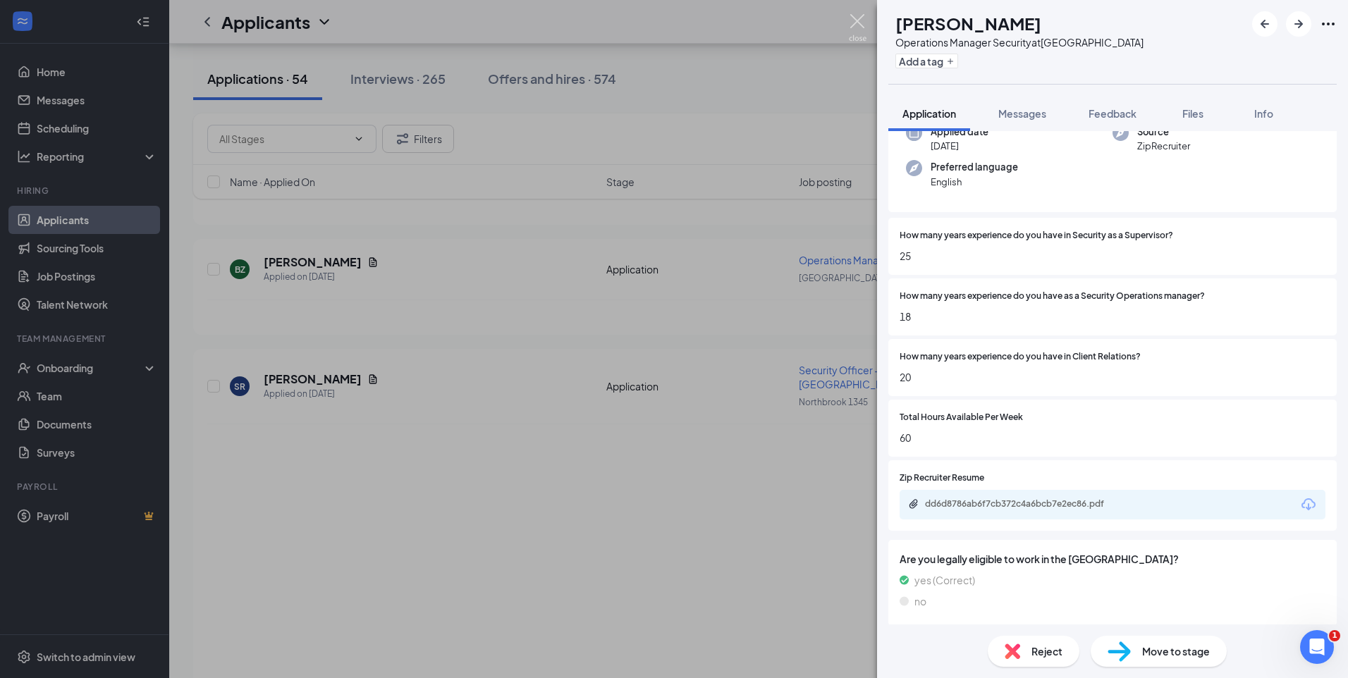
click at [860, 19] on img at bounding box center [858, 27] width 18 height 27
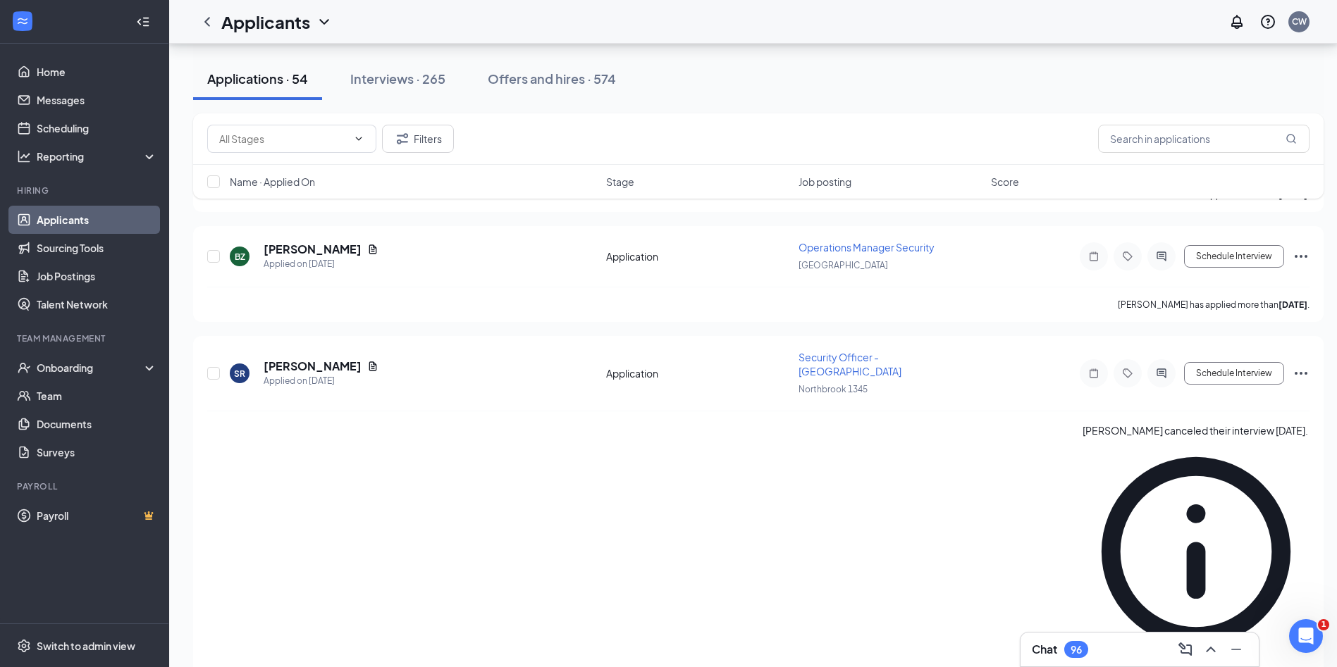
scroll to position [3080, 0]
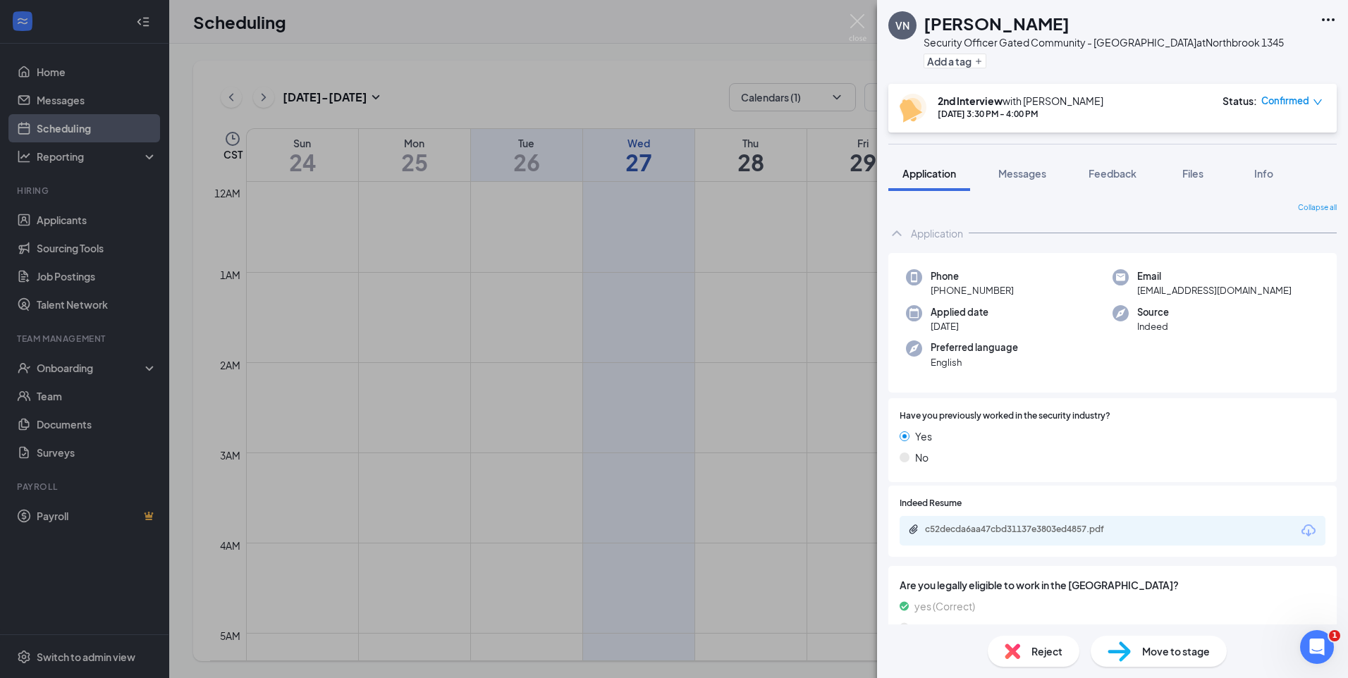
click at [860, 22] on img at bounding box center [858, 27] width 18 height 27
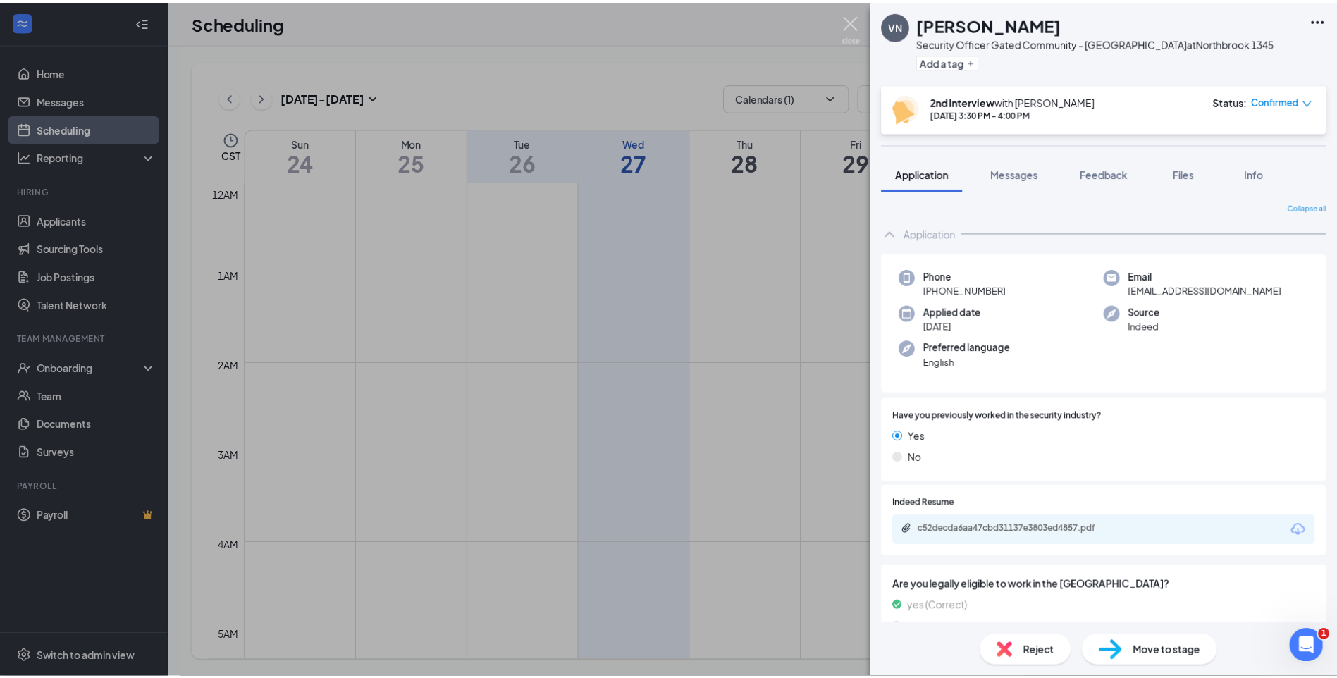
scroll to position [1257, 0]
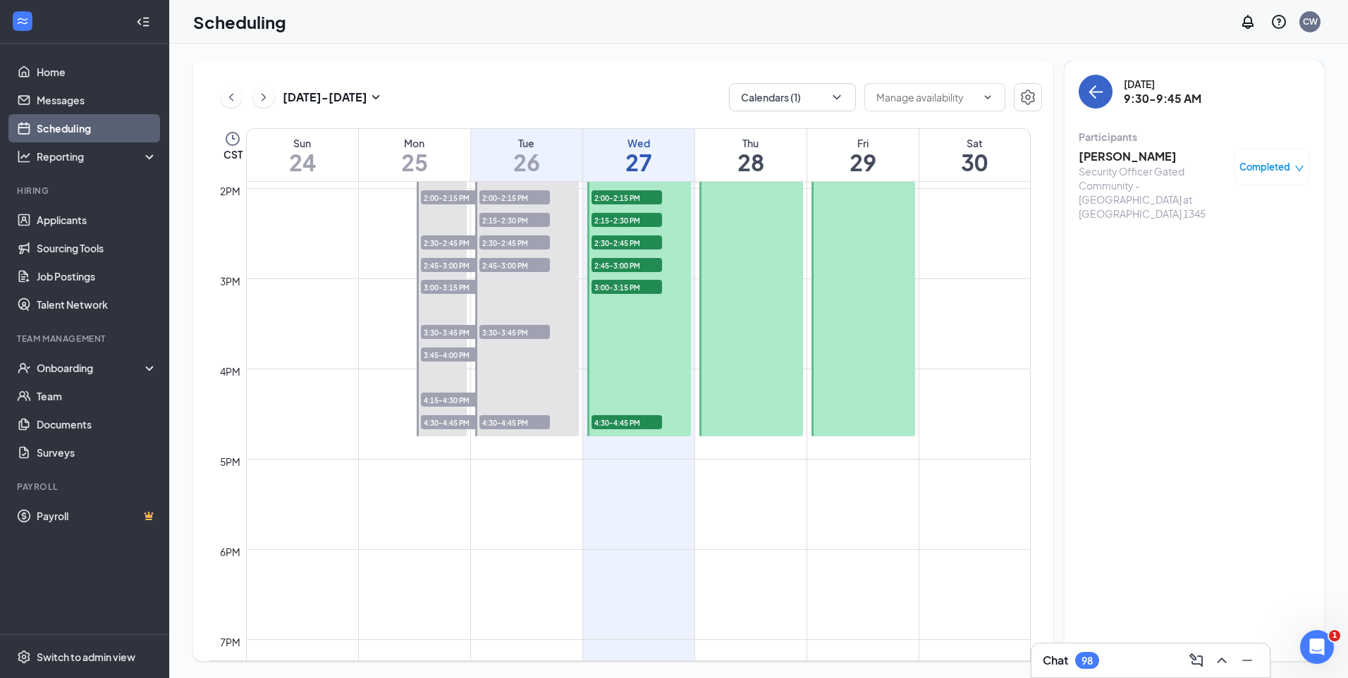
click at [1093, 92] on icon "ArrowLeft" at bounding box center [1096, 92] width 13 height 1
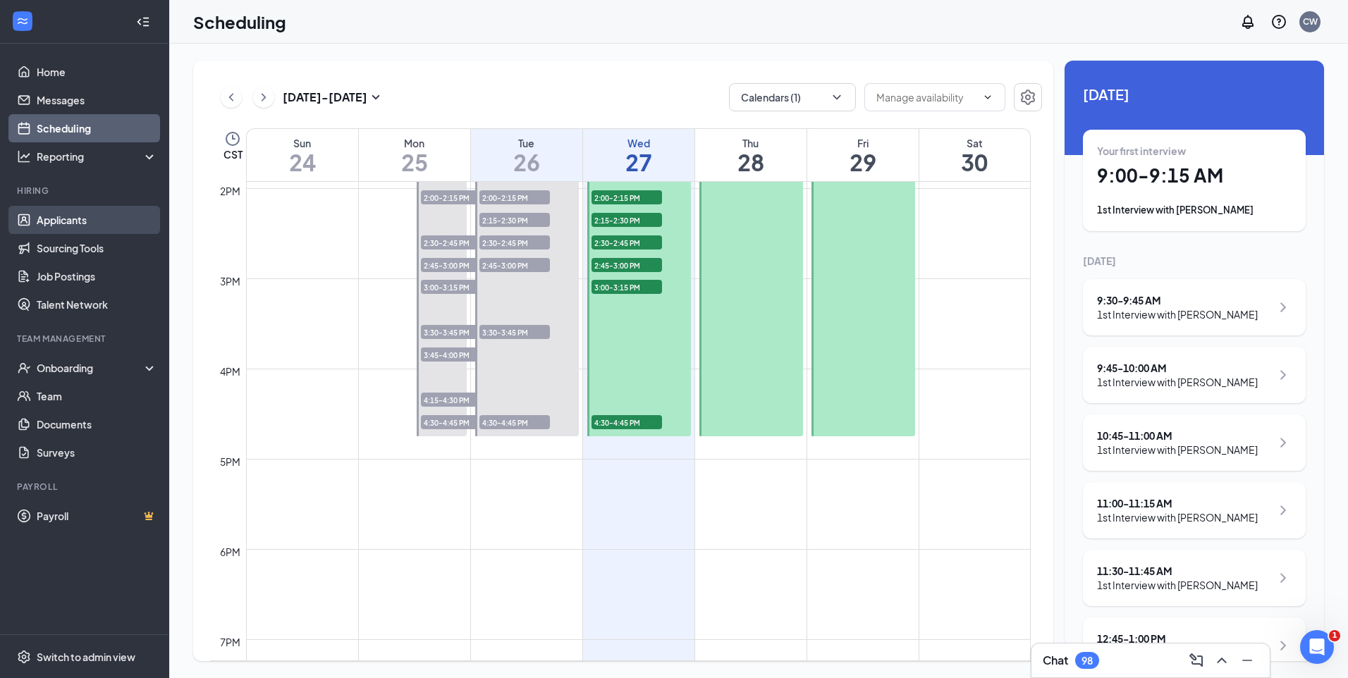
click at [70, 216] on link "Applicants" at bounding box center [97, 220] width 121 height 28
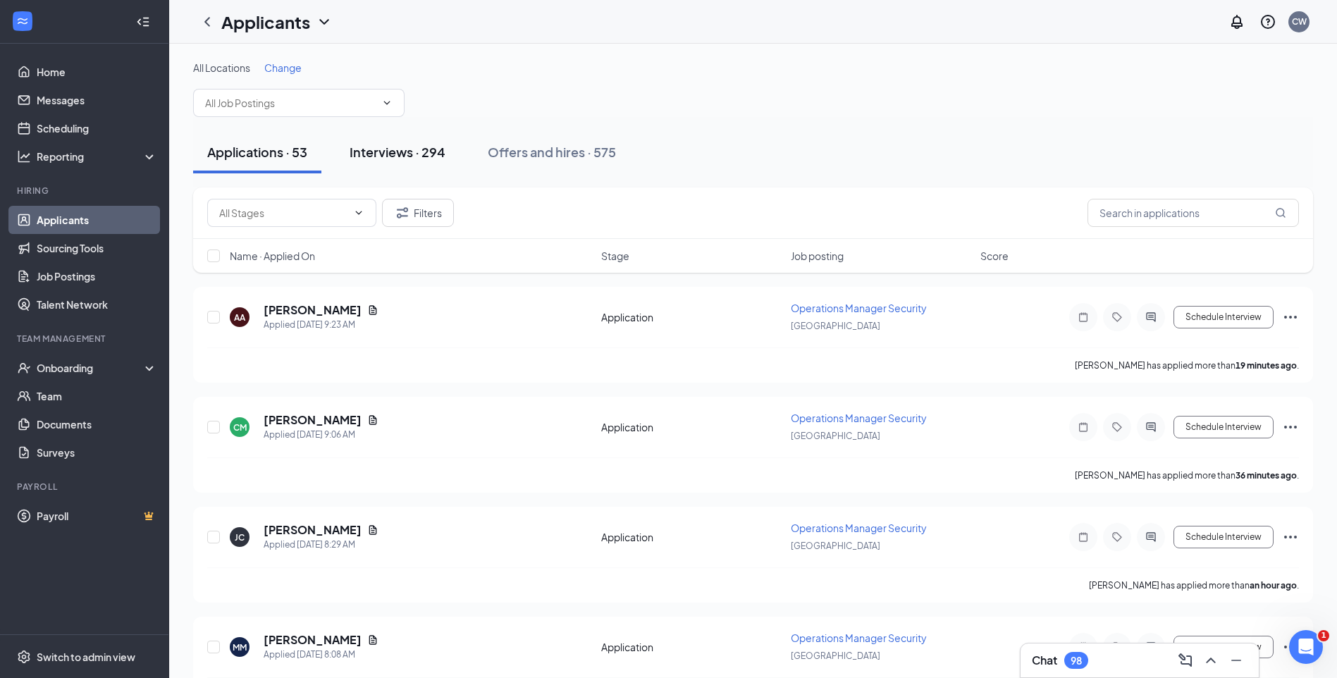
click at [390, 152] on div "Interviews · 294" at bounding box center [398, 152] width 96 height 18
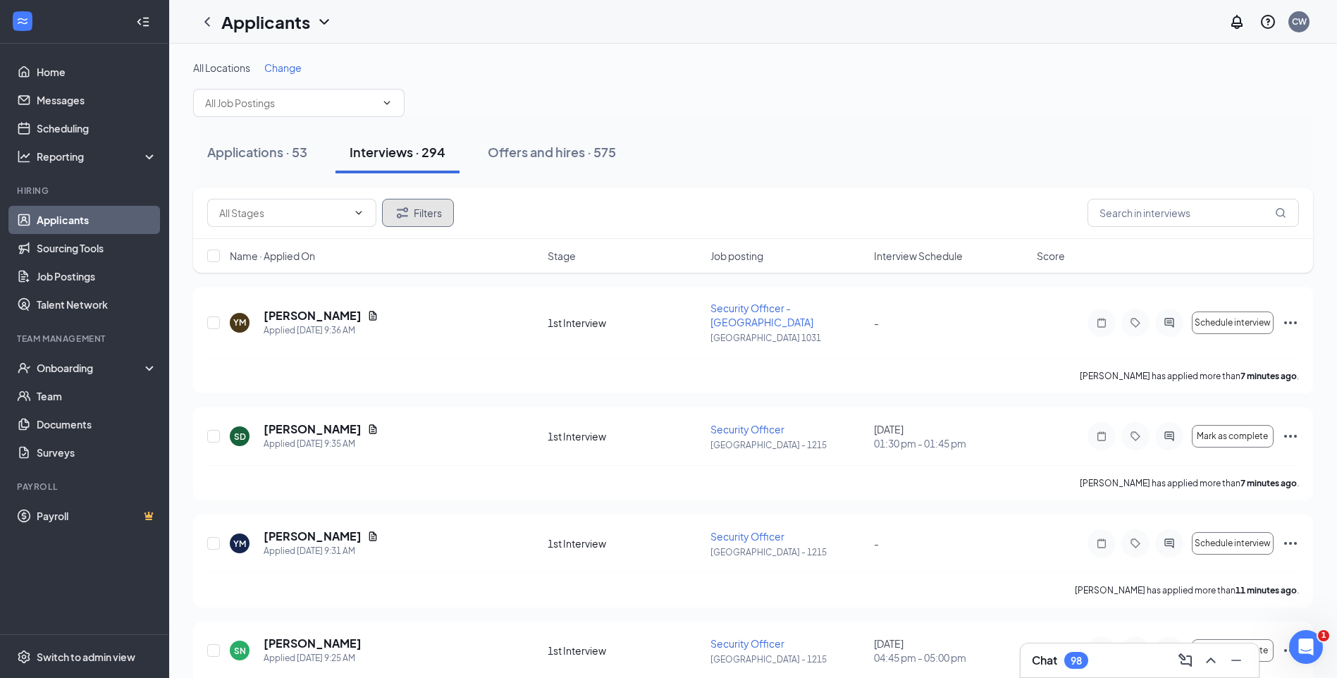
click at [432, 219] on button "Filters" at bounding box center [418, 213] width 72 height 28
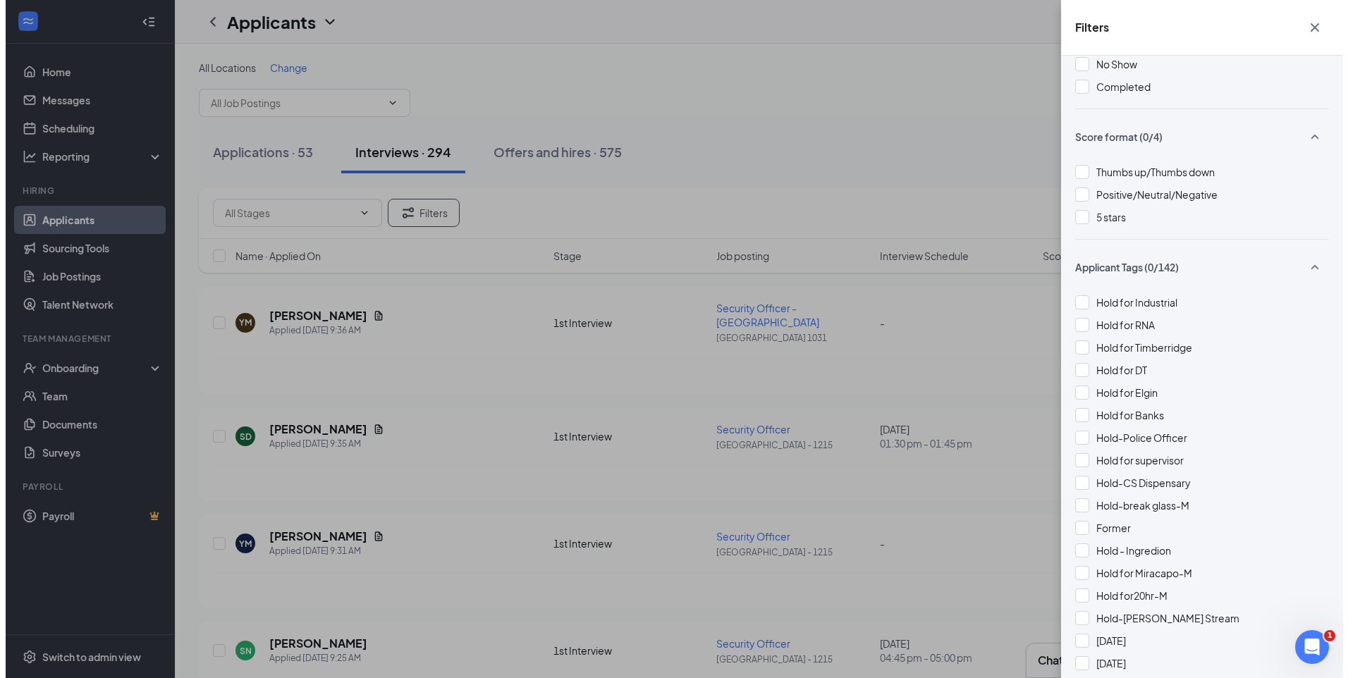
scroll to position [282, 0]
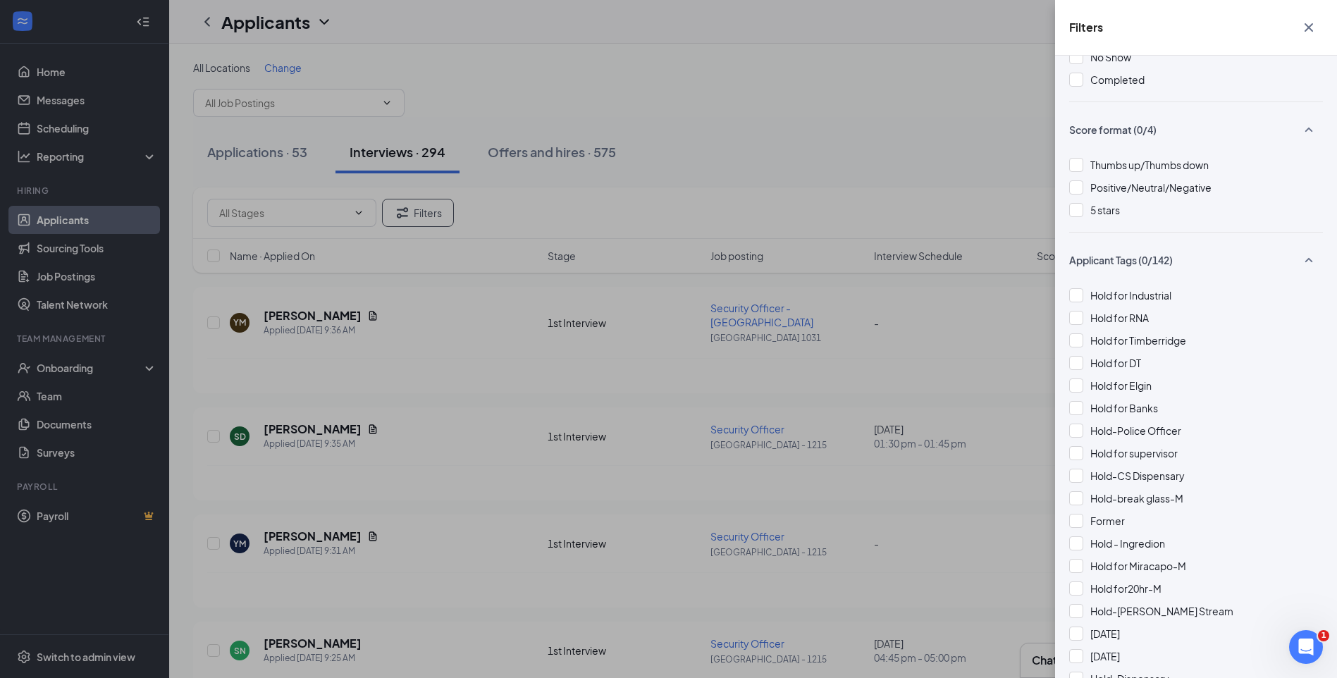
click at [1078, 297] on div at bounding box center [1076, 295] width 14 height 14
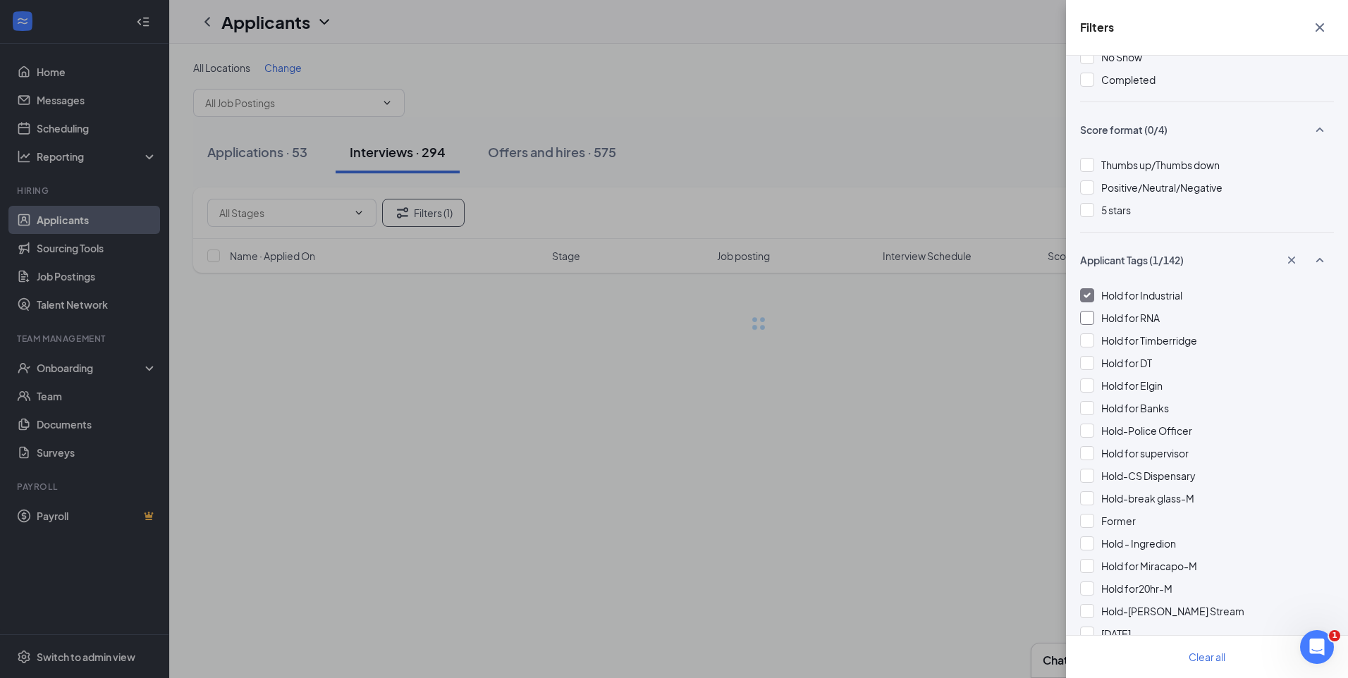
click at [1090, 319] on div at bounding box center [1087, 318] width 14 height 14
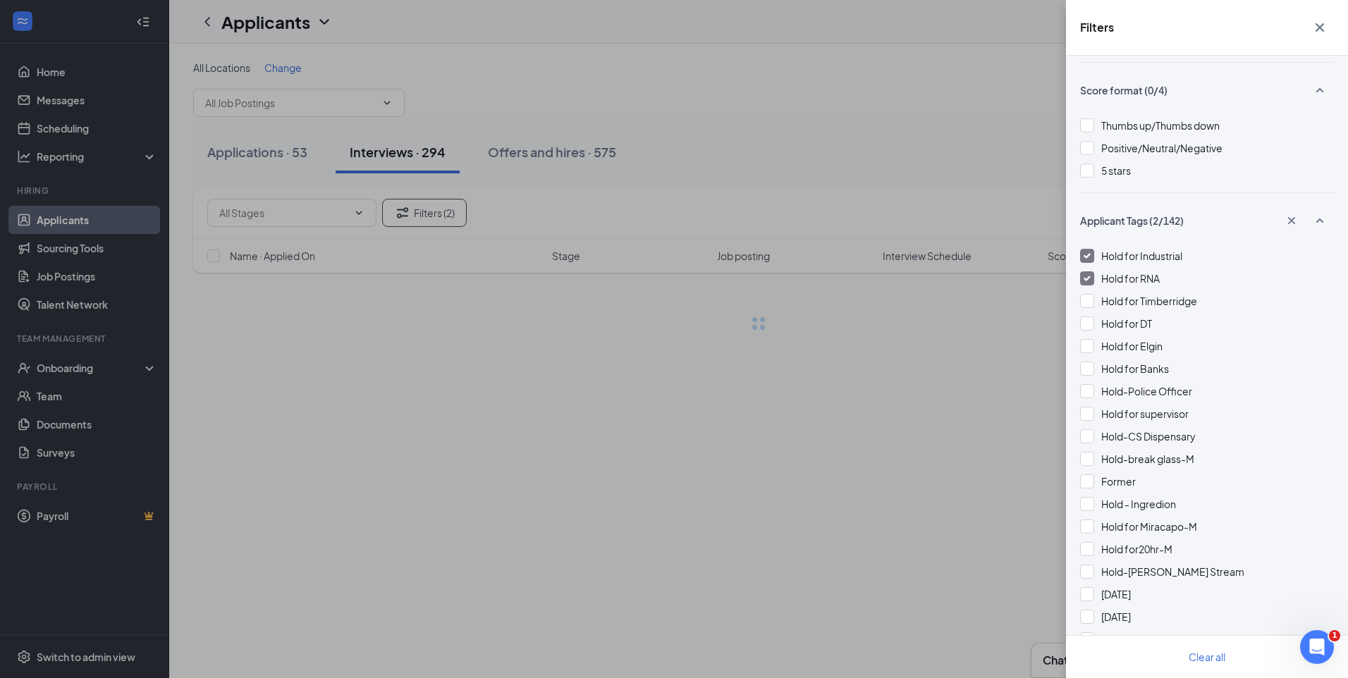
scroll to position [352, 0]
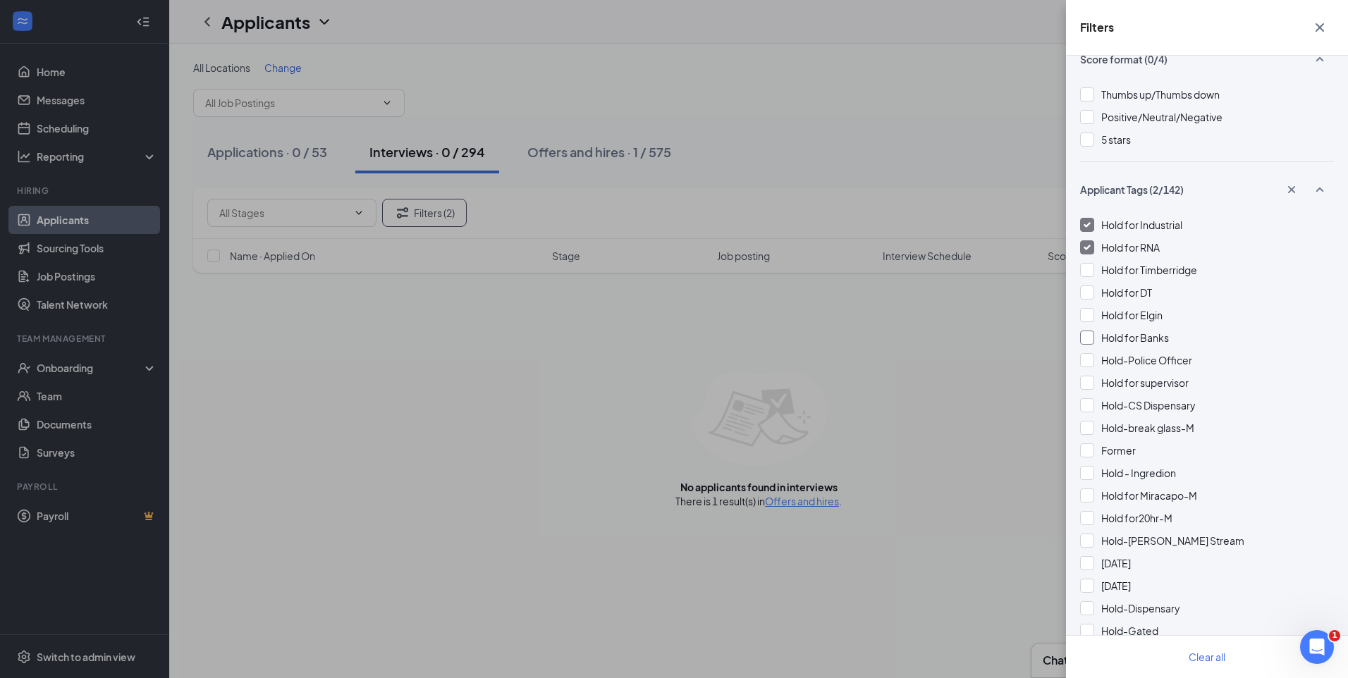
click at [1090, 338] on div at bounding box center [1087, 338] width 14 height 14
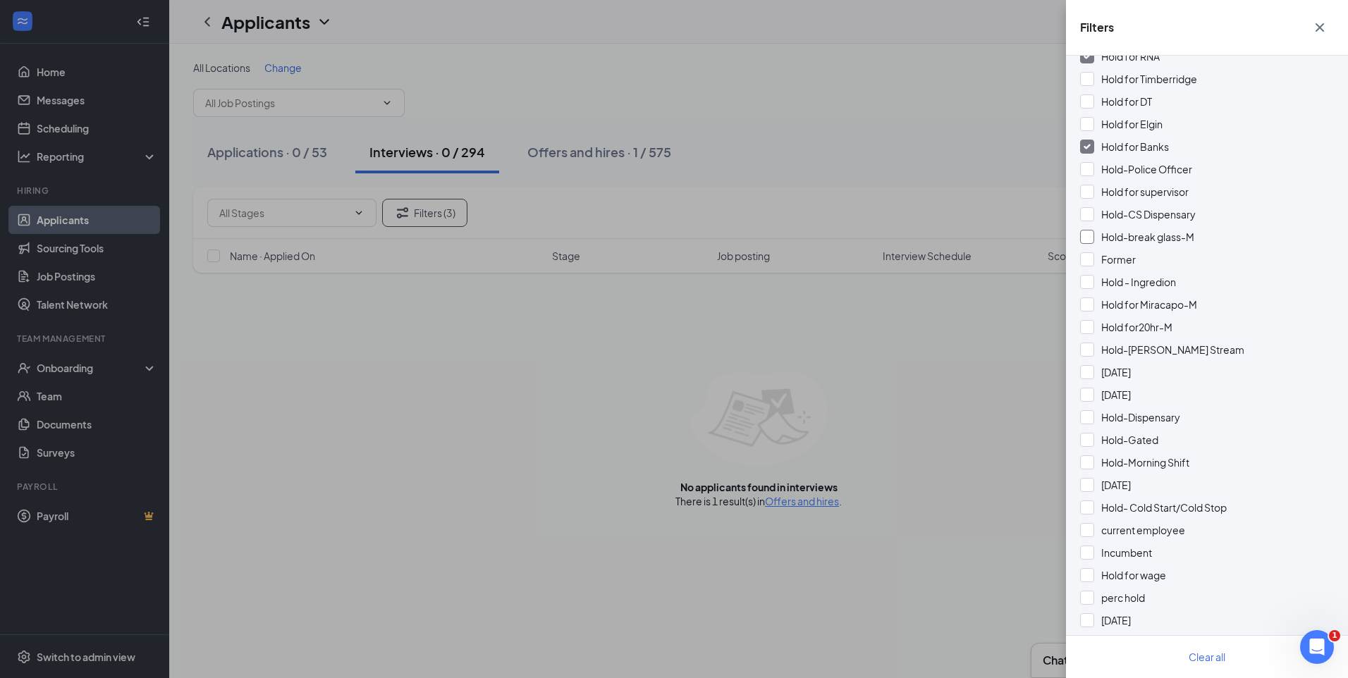
scroll to position [564, 0]
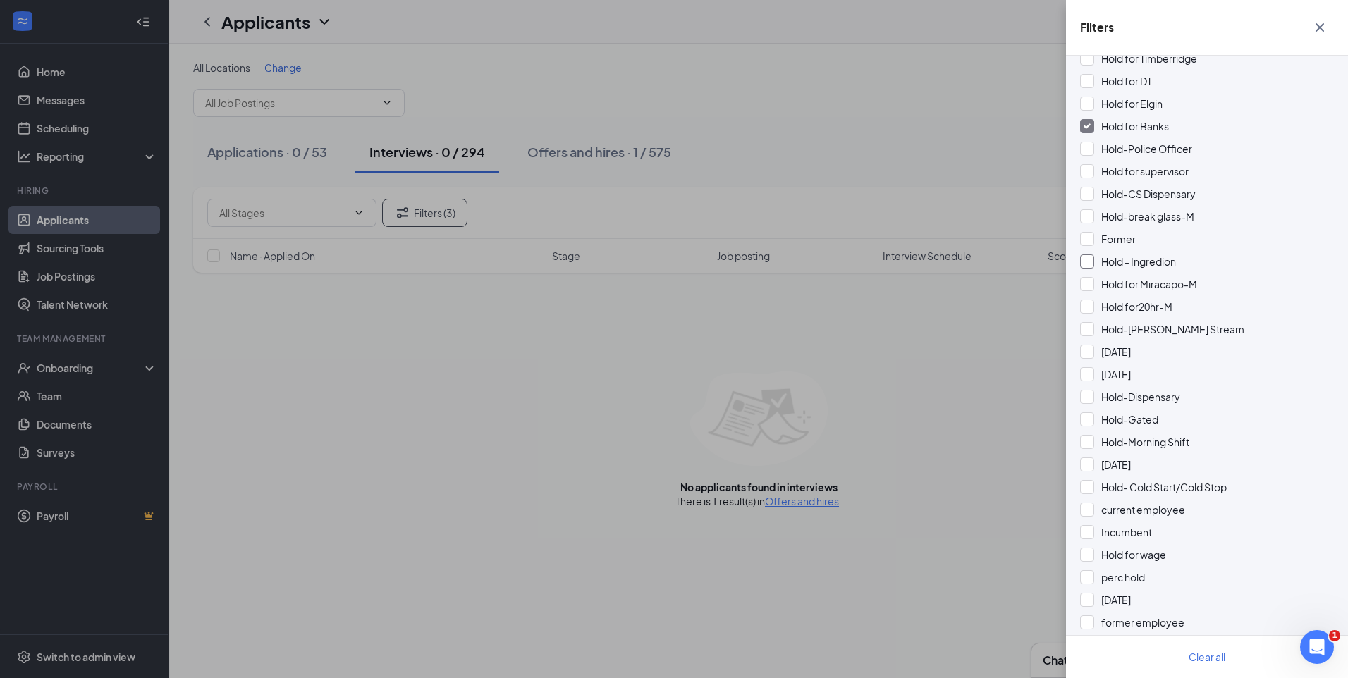
click at [1084, 266] on div at bounding box center [1087, 261] width 14 height 14
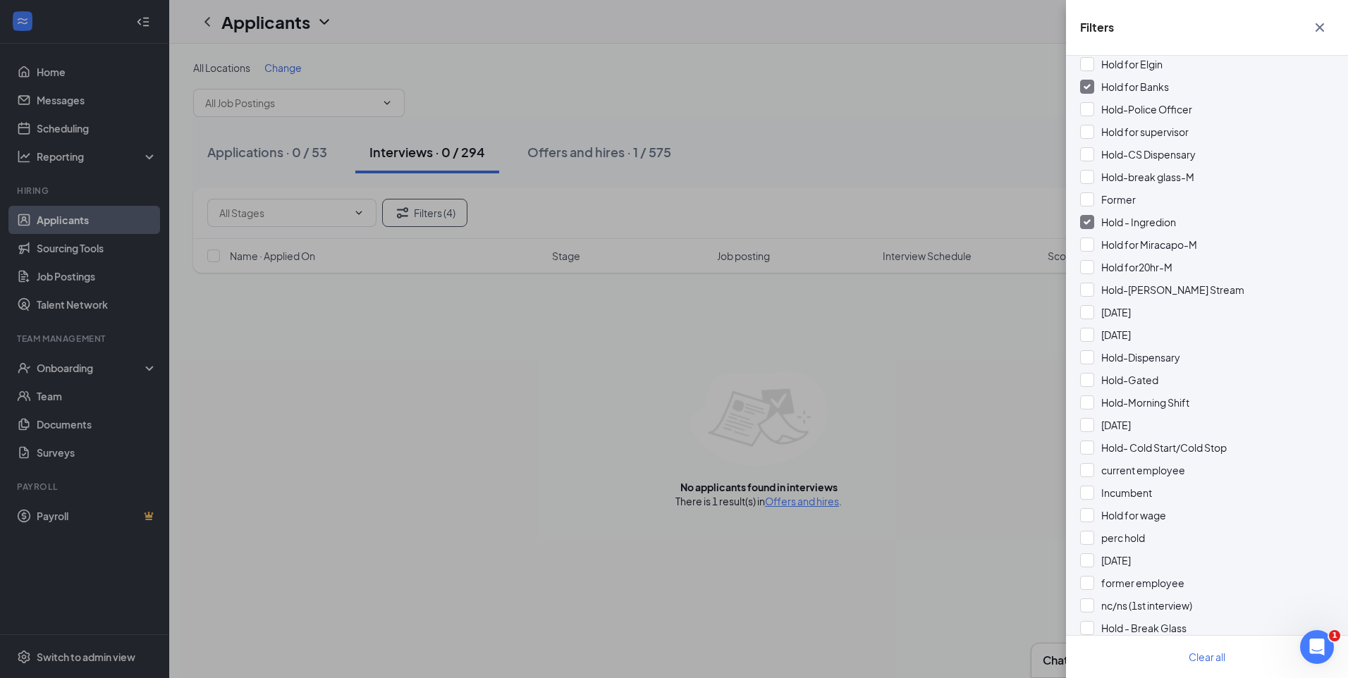
scroll to position [634, 0]
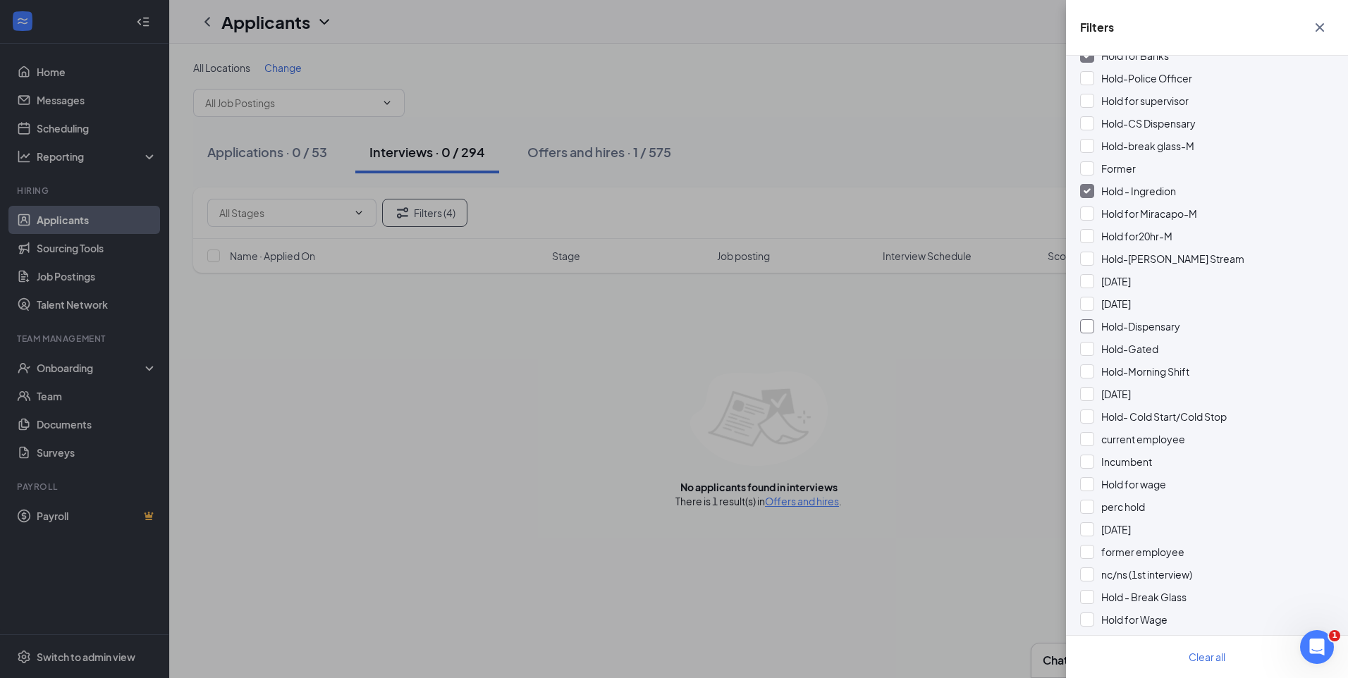
click at [1087, 325] on div at bounding box center [1087, 326] width 14 height 14
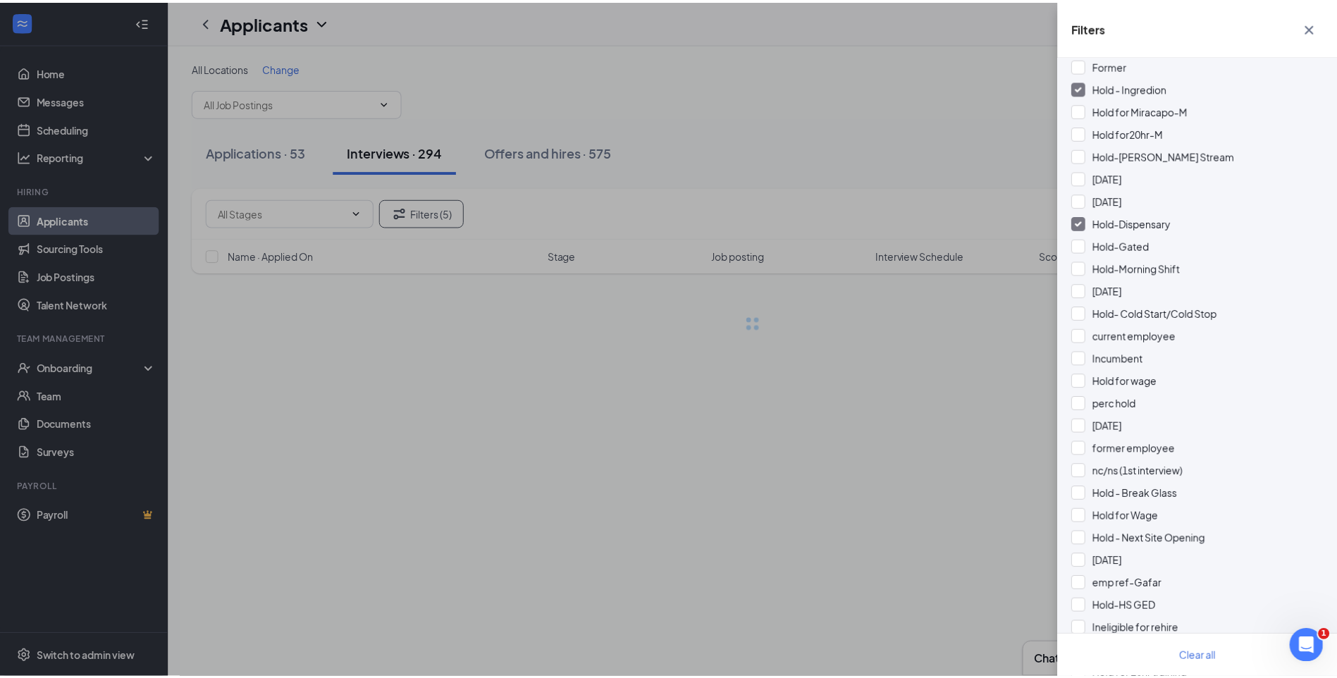
scroll to position [775, 0]
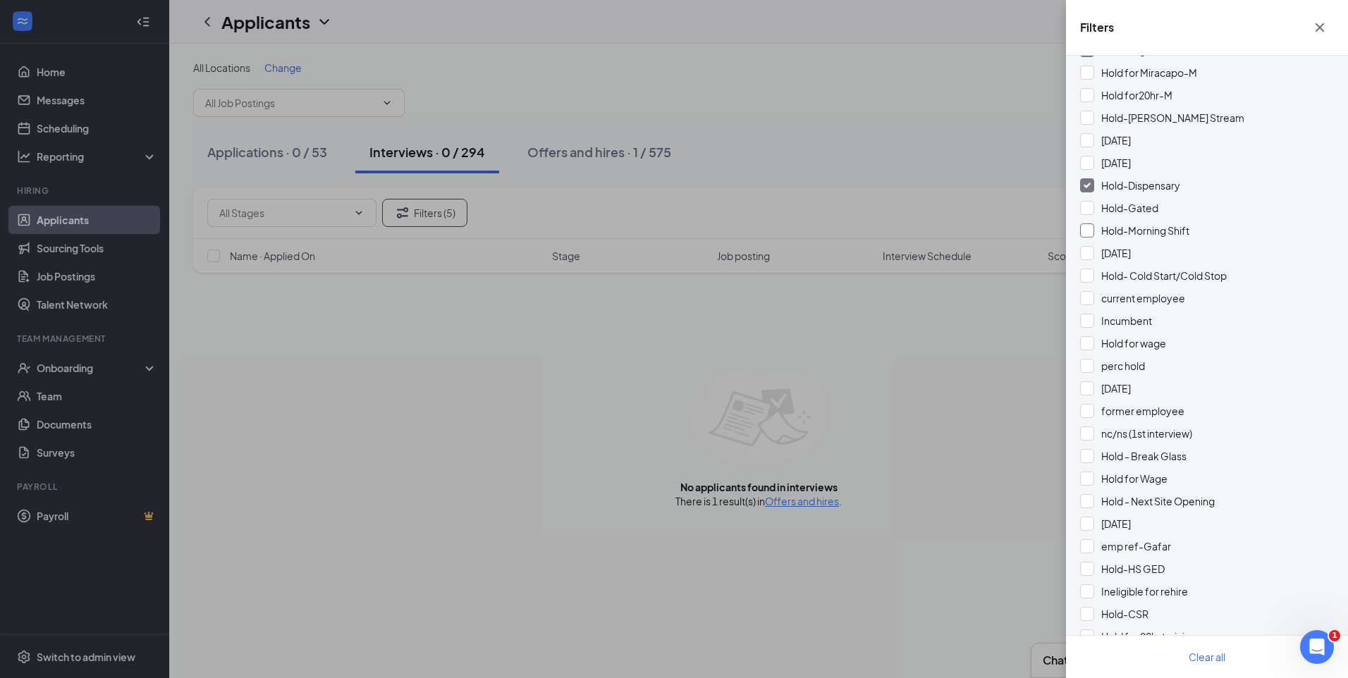
click at [1090, 226] on div at bounding box center [1087, 230] width 14 height 14
click at [828, 140] on div "Filters Applicant Status (0/5) Unread message Hasn't messaged back Stuck in sta…" at bounding box center [674, 339] width 1348 height 678
click at [800, 144] on div "Filters Applicant Status (0/5) Unread message Hasn't messaged back Stuck in sta…" at bounding box center [674, 339] width 1348 height 678
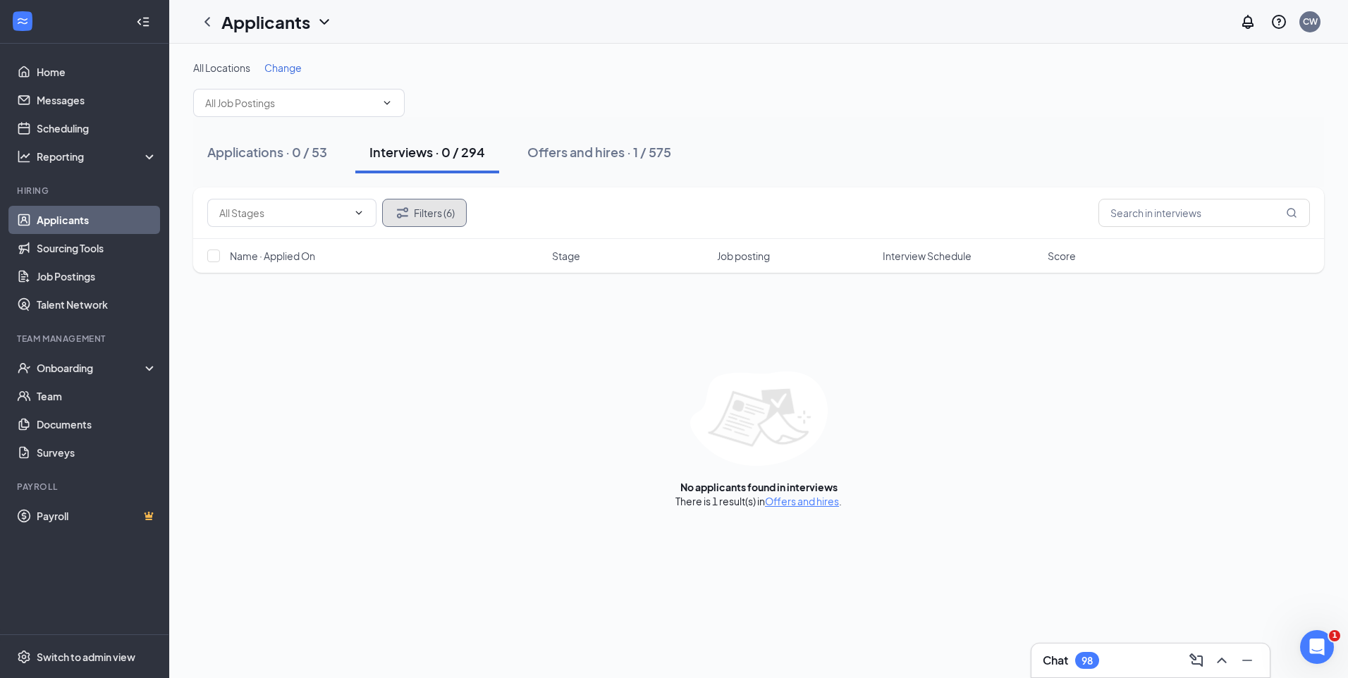
click at [420, 211] on button "Filters (6)" at bounding box center [424, 213] width 85 height 28
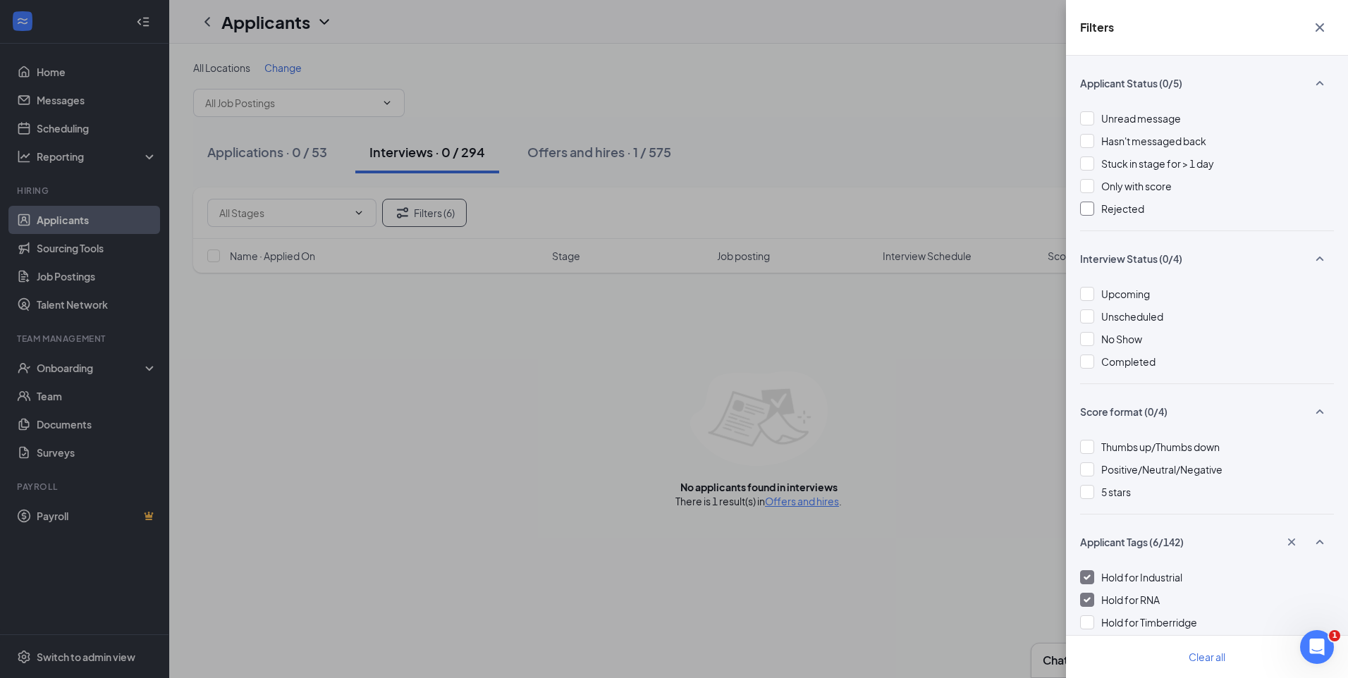
click at [1085, 208] on div at bounding box center [1087, 209] width 14 height 14
click at [851, 146] on div "Filters Applicant Status (1/5) Unread message Hasn't messaged back Stuck in sta…" at bounding box center [674, 339] width 1348 height 678
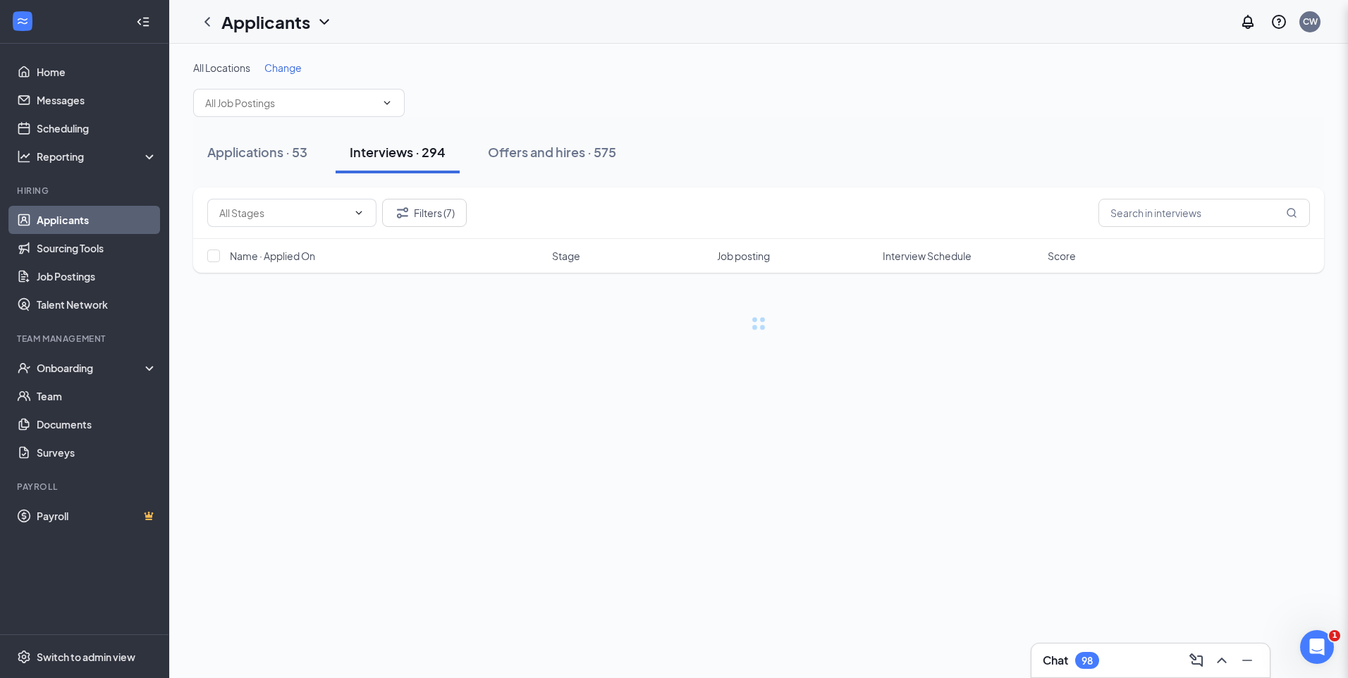
click at [851, 145] on div "Filters Applicant Status (1/5) Unread message Hasn't messaged back Stuck in sta…" at bounding box center [674, 339] width 1348 height 678
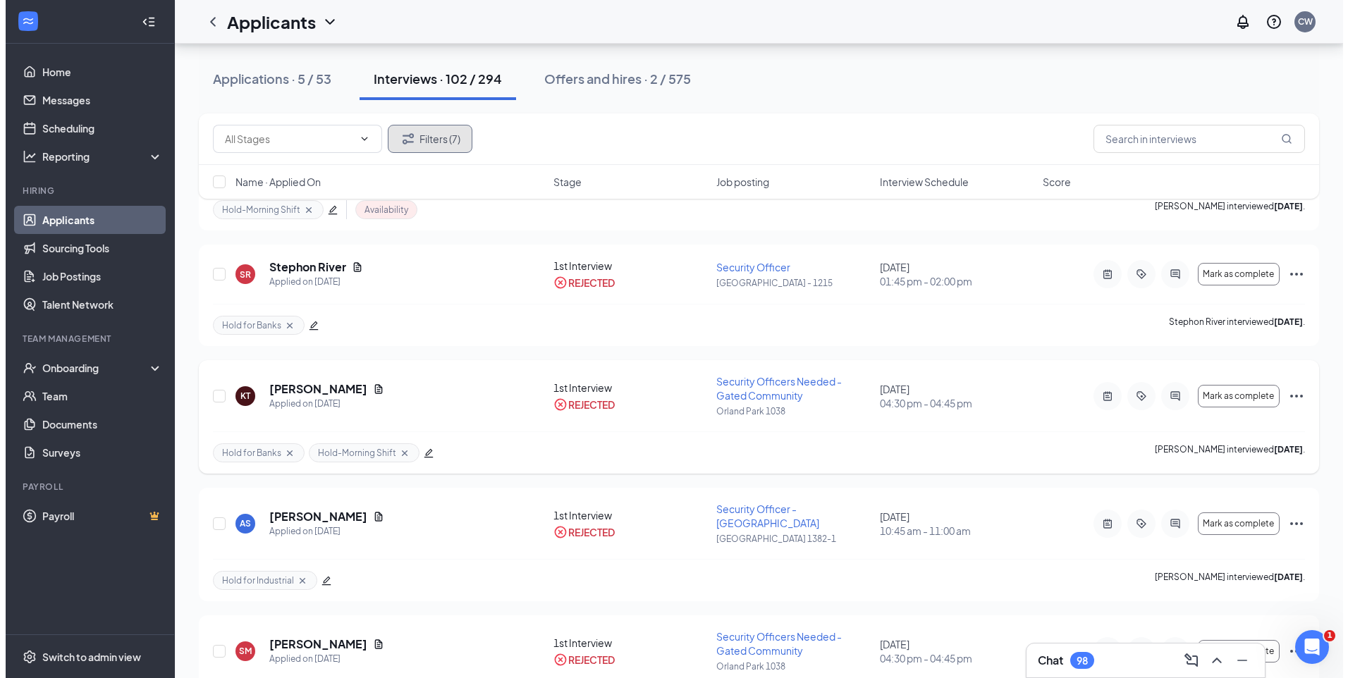
scroll to position [423, 0]
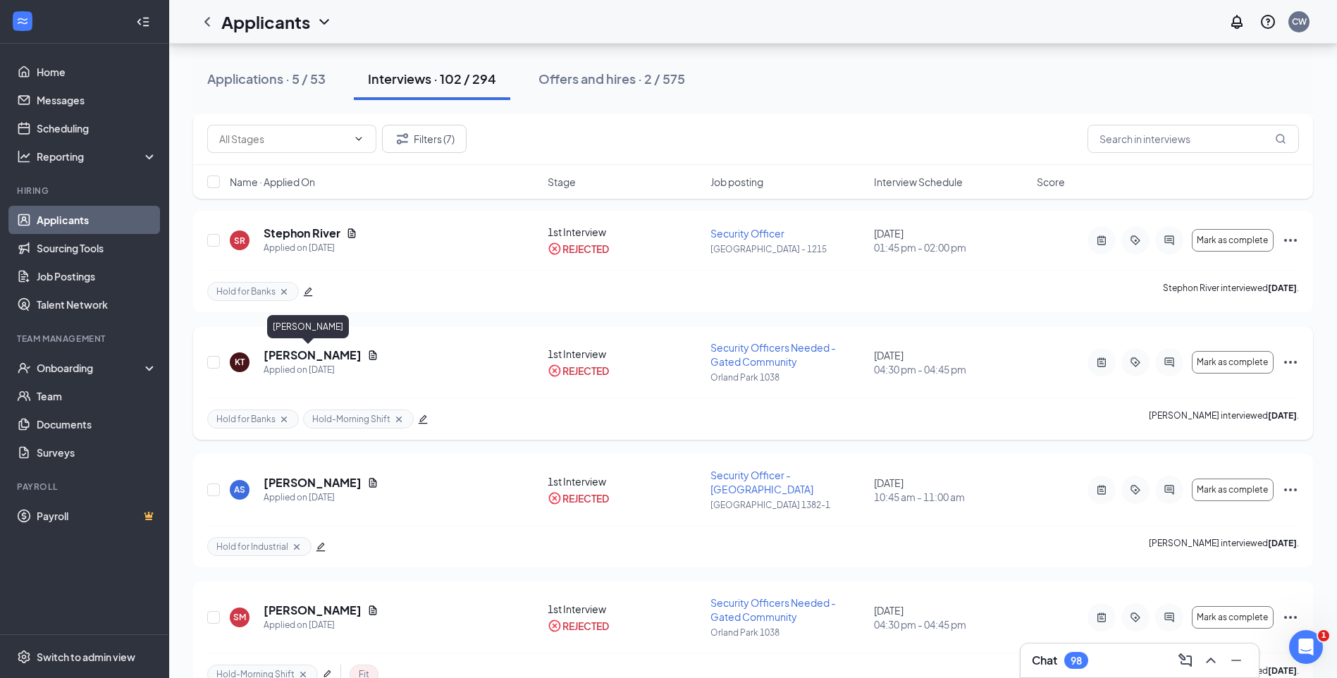
click at [314, 353] on h5 "Kirk Tolliver" at bounding box center [313, 355] width 98 height 16
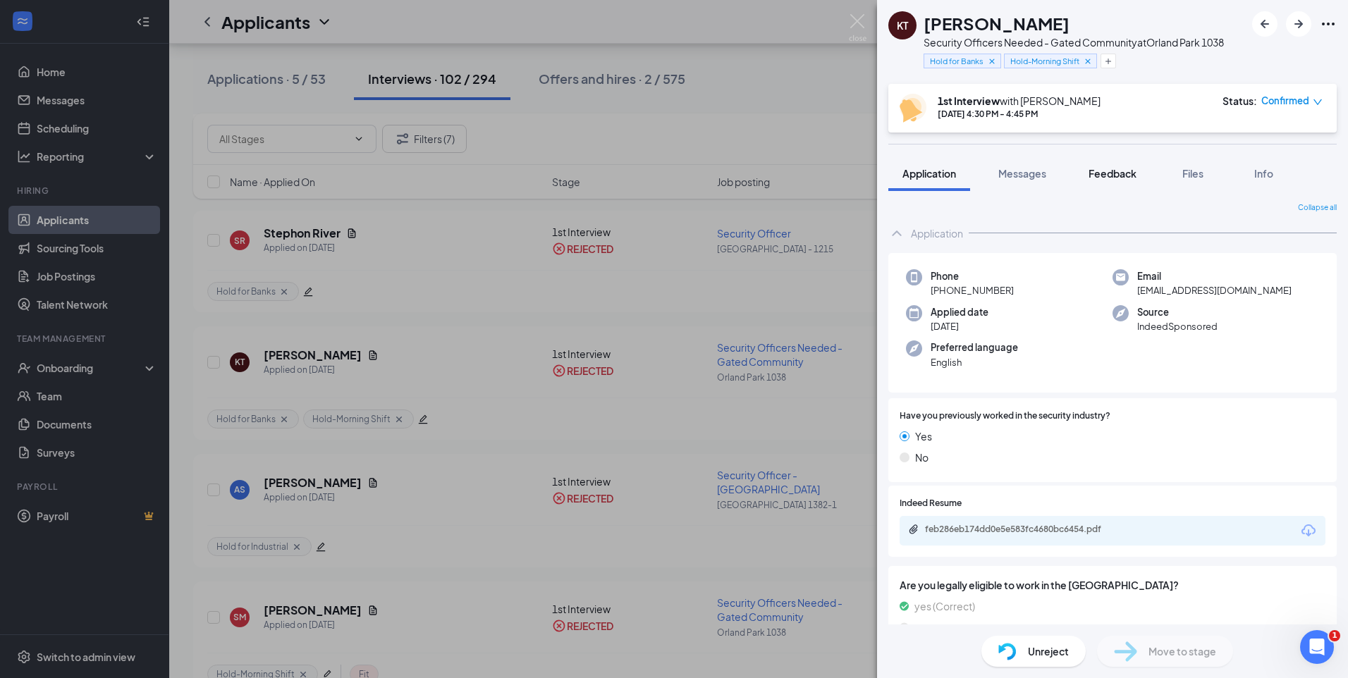
click at [1124, 178] on span "Feedback" at bounding box center [1112, 173] width 48 height 13
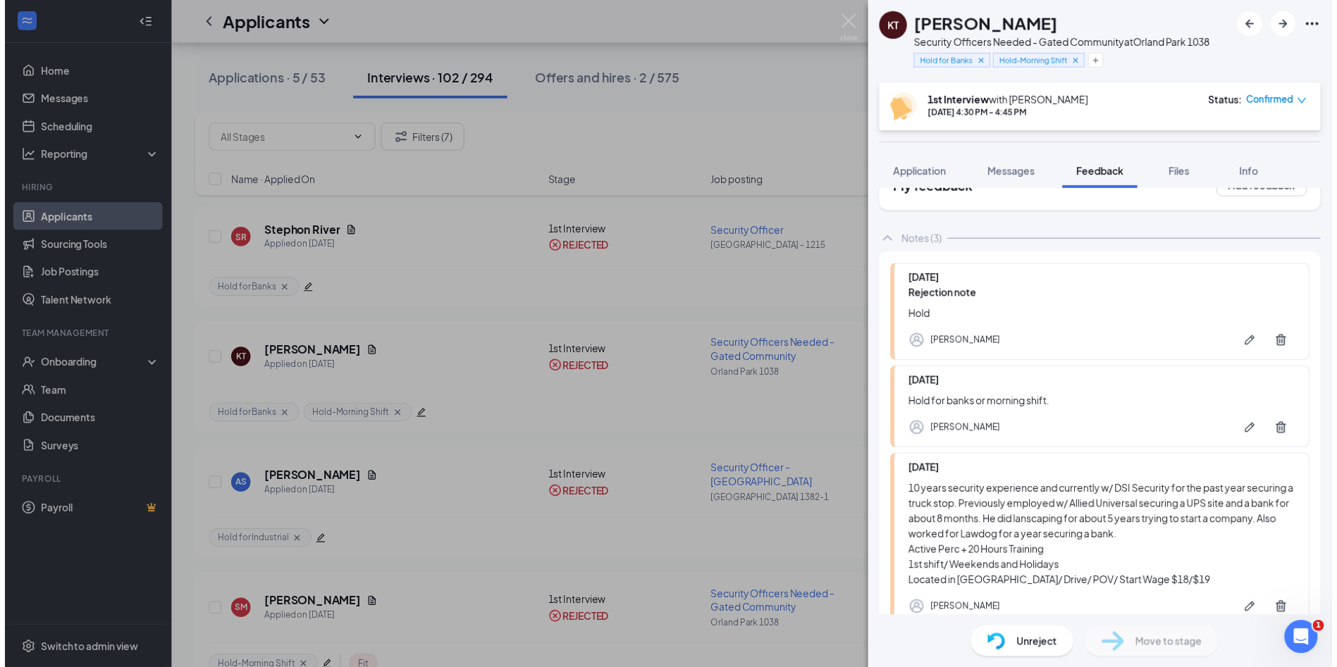
scroll to position [129, 0]
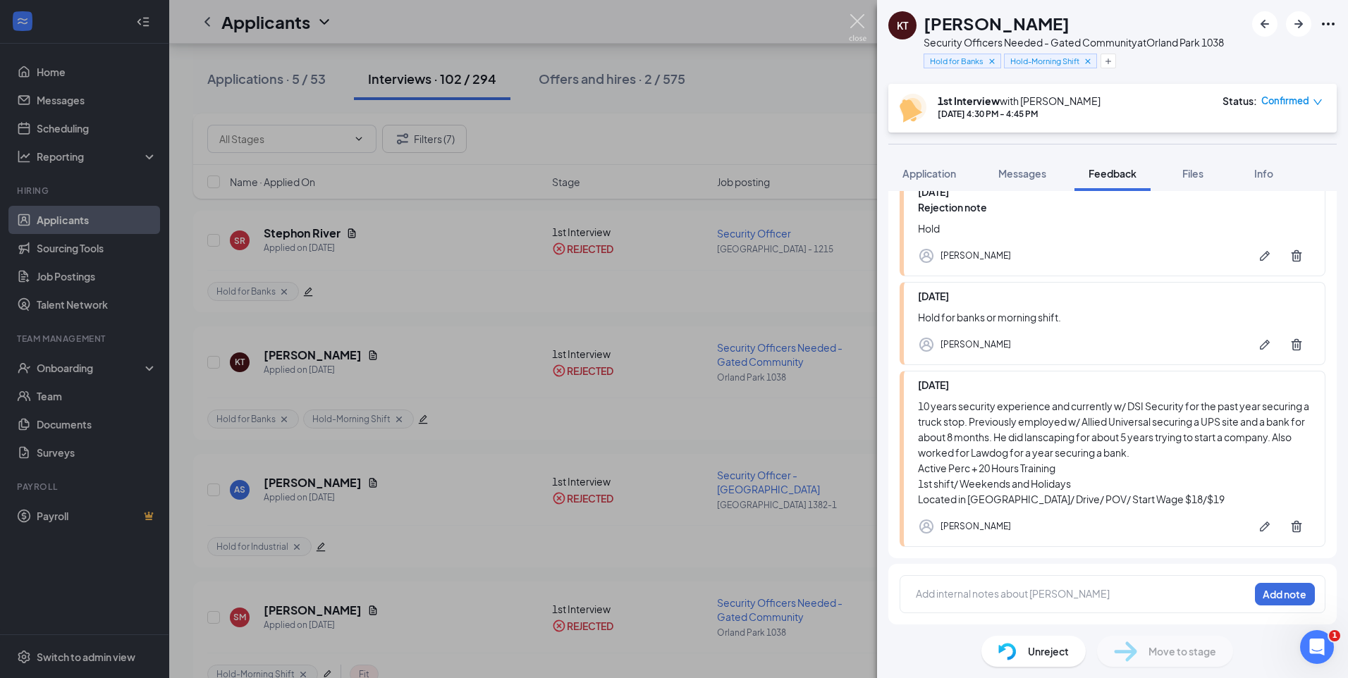
click at [855, 24] on img at bounding box center [858, 27] width 18 height 27
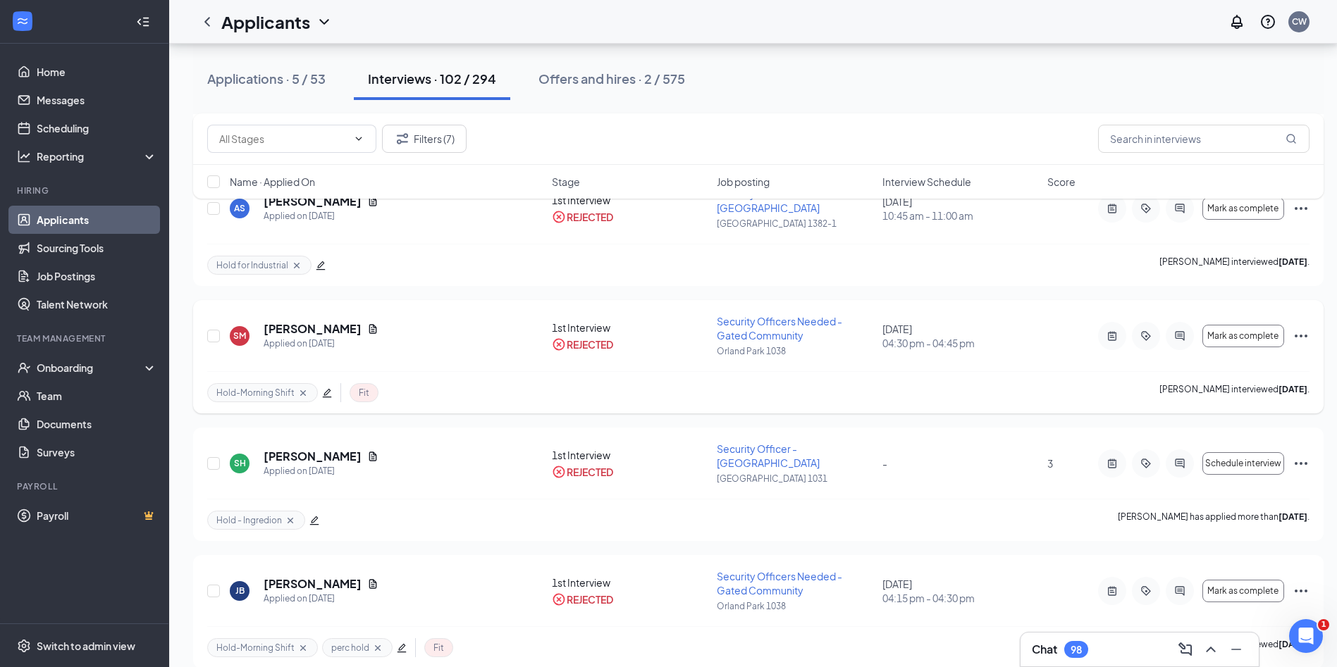
scroll to position [705, 0]
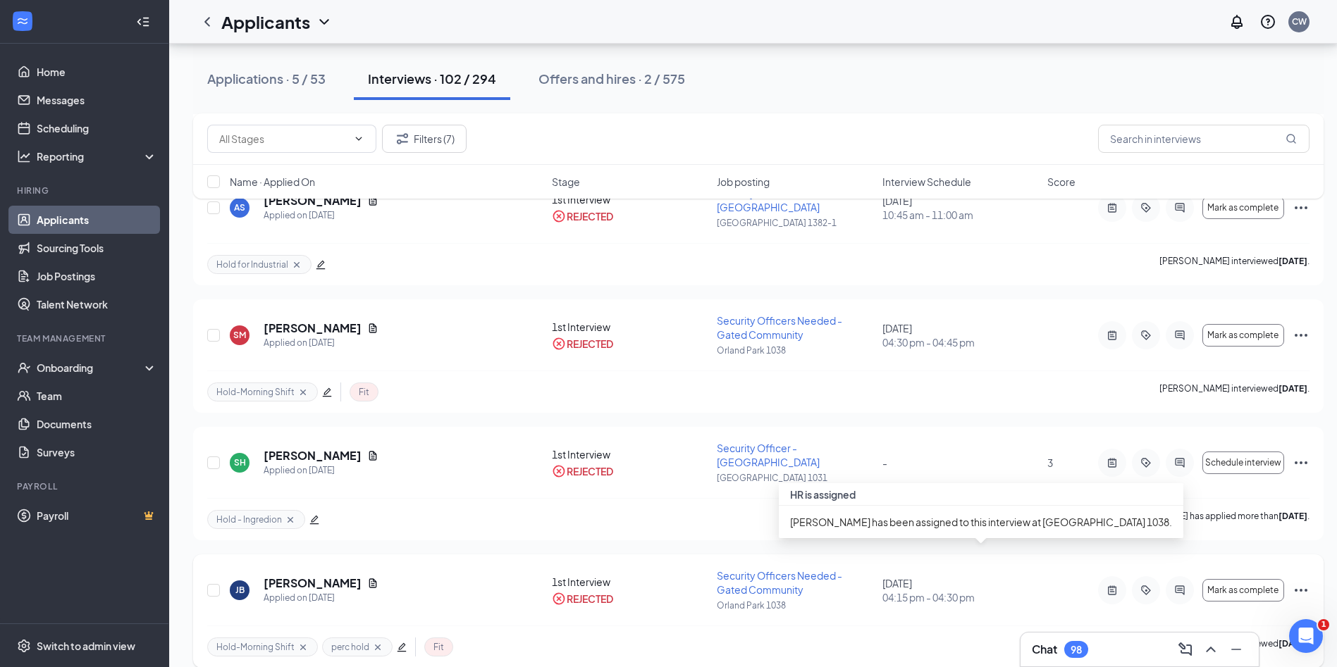
click at [923, 591] on span "04:15 pm - 04:30 pm" at bounding box center [960, 598] width 156 height 14
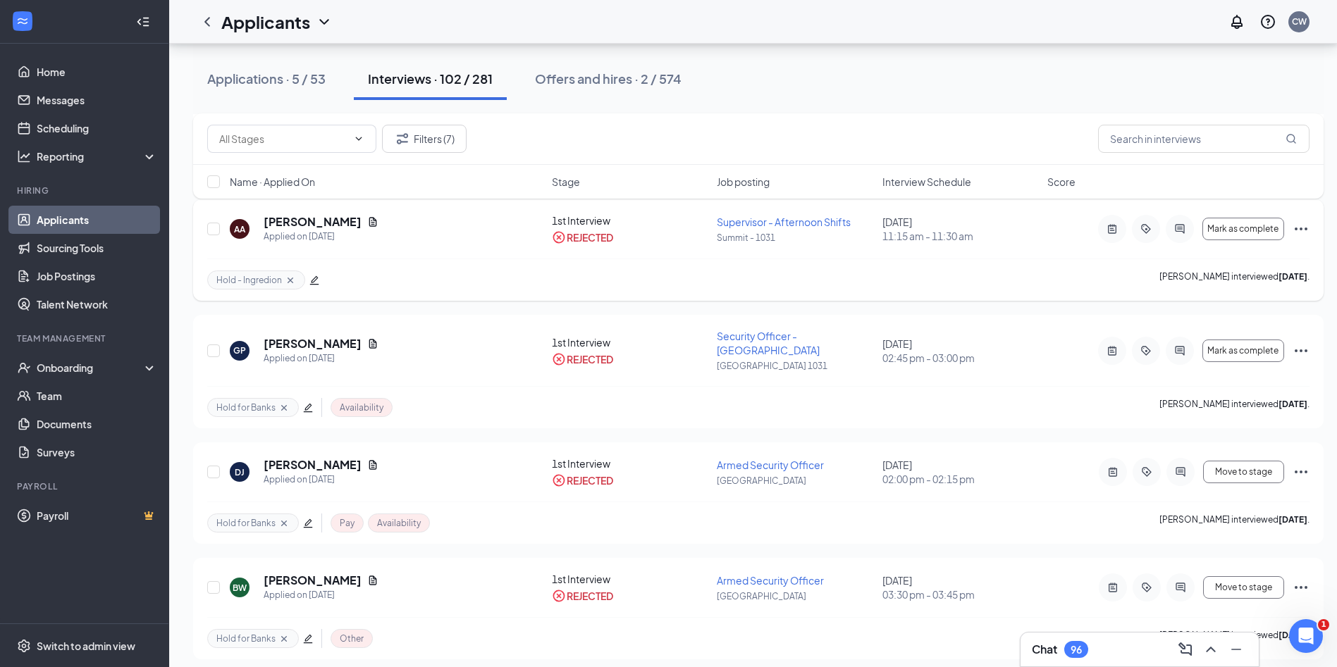
scroll to position [3454, 0]
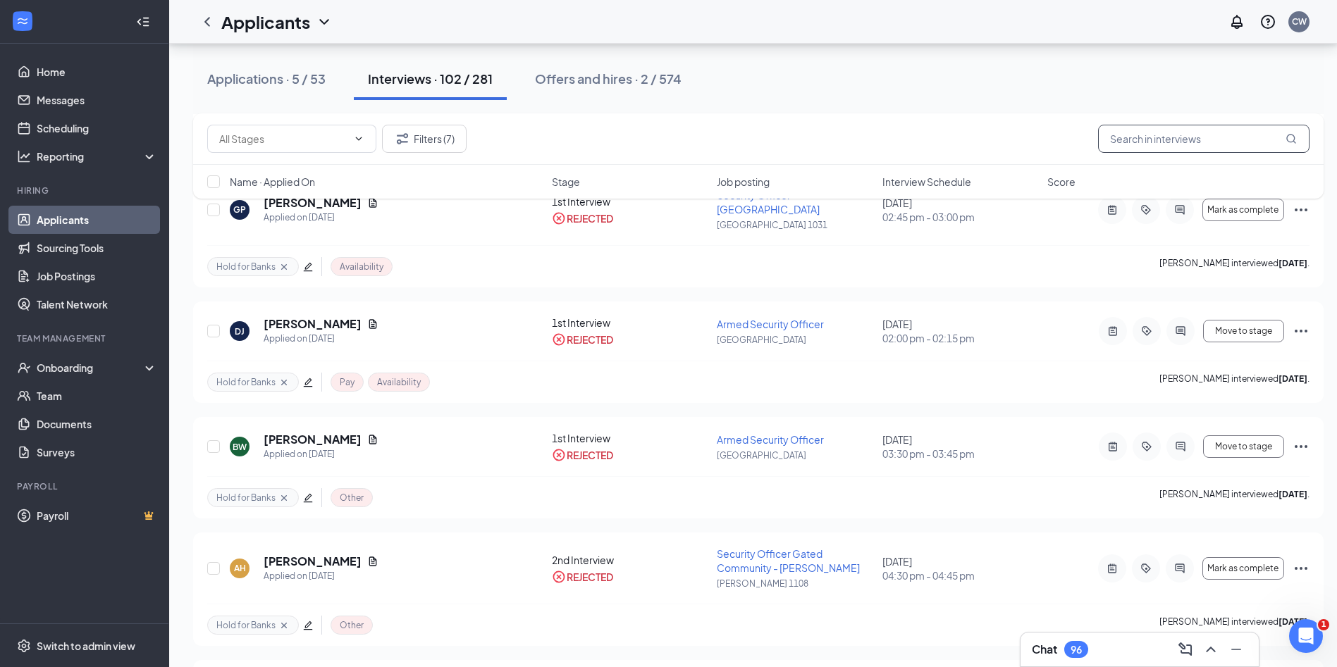
click at [1128, 138] on input "text" at bounding box center [1203, 139] width 211 height 28
click at [76, 220] on link "Applicants" at bounding box center [97, 220] width 121 height 28
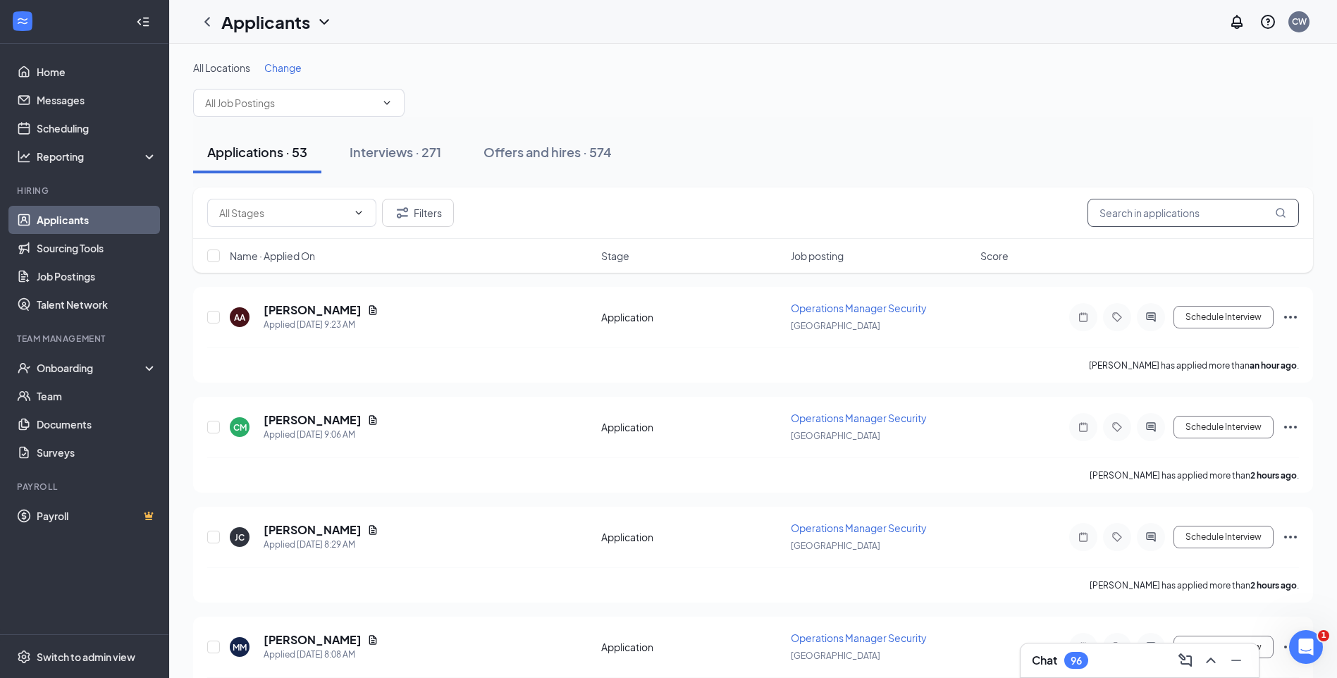
click at [1141, 215] on input "text" at bounding box center [1193, 213] width 211 height 28
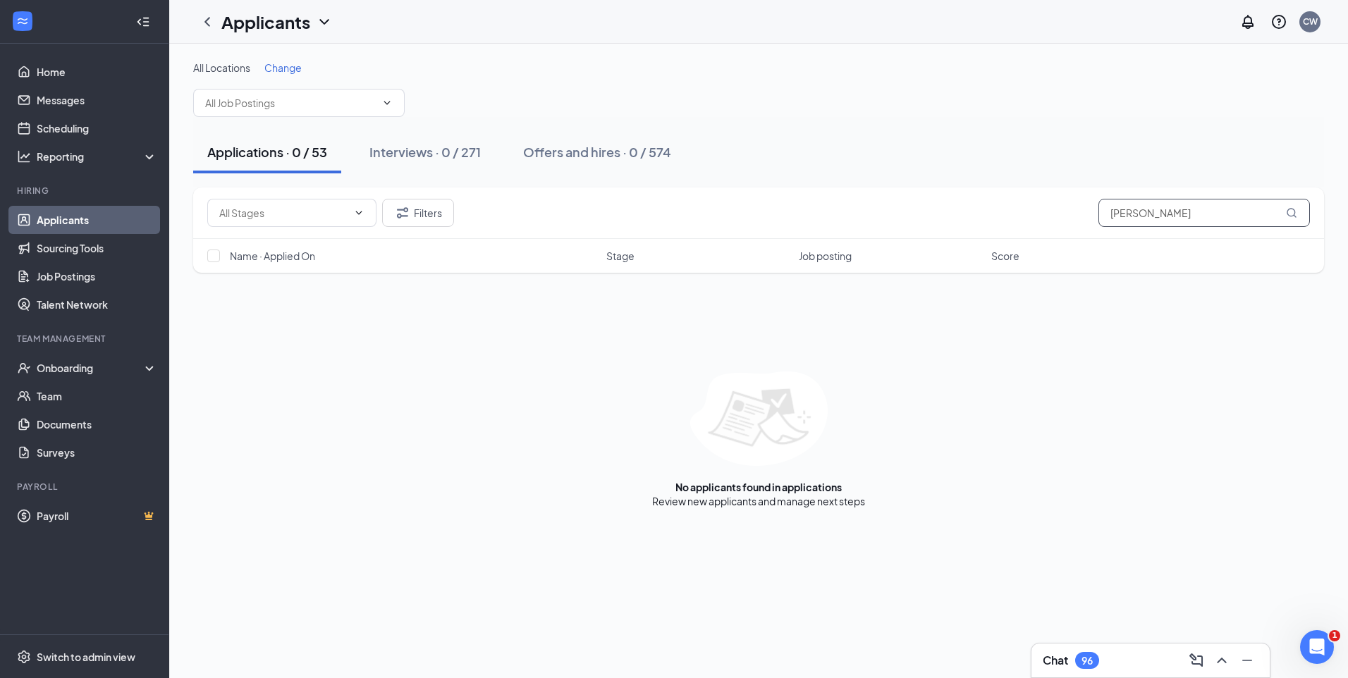
type input "adrian martinez"
click at [439, 157] on div "Interviews · 0 / 271" at bounding box center [424, 152] width 111 height 18
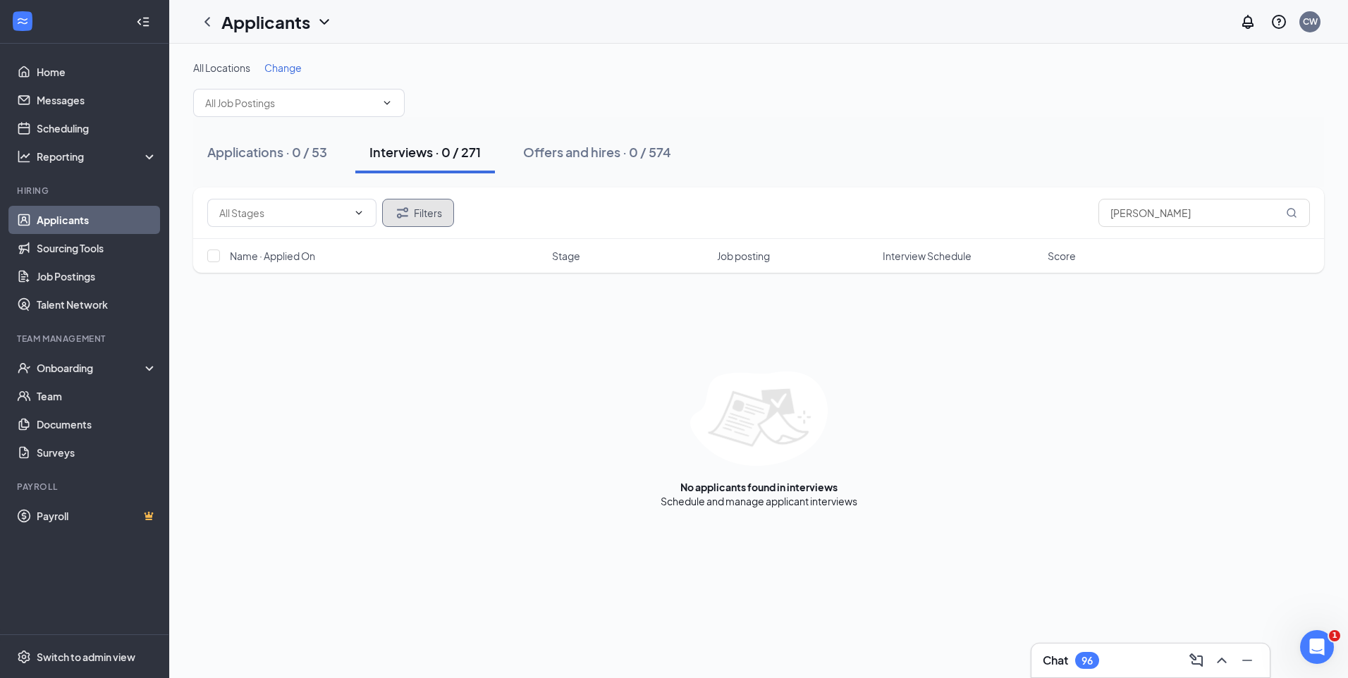
click at [423, 221] on button "Filters" at bounding box center [418, 213] width 72 height 28
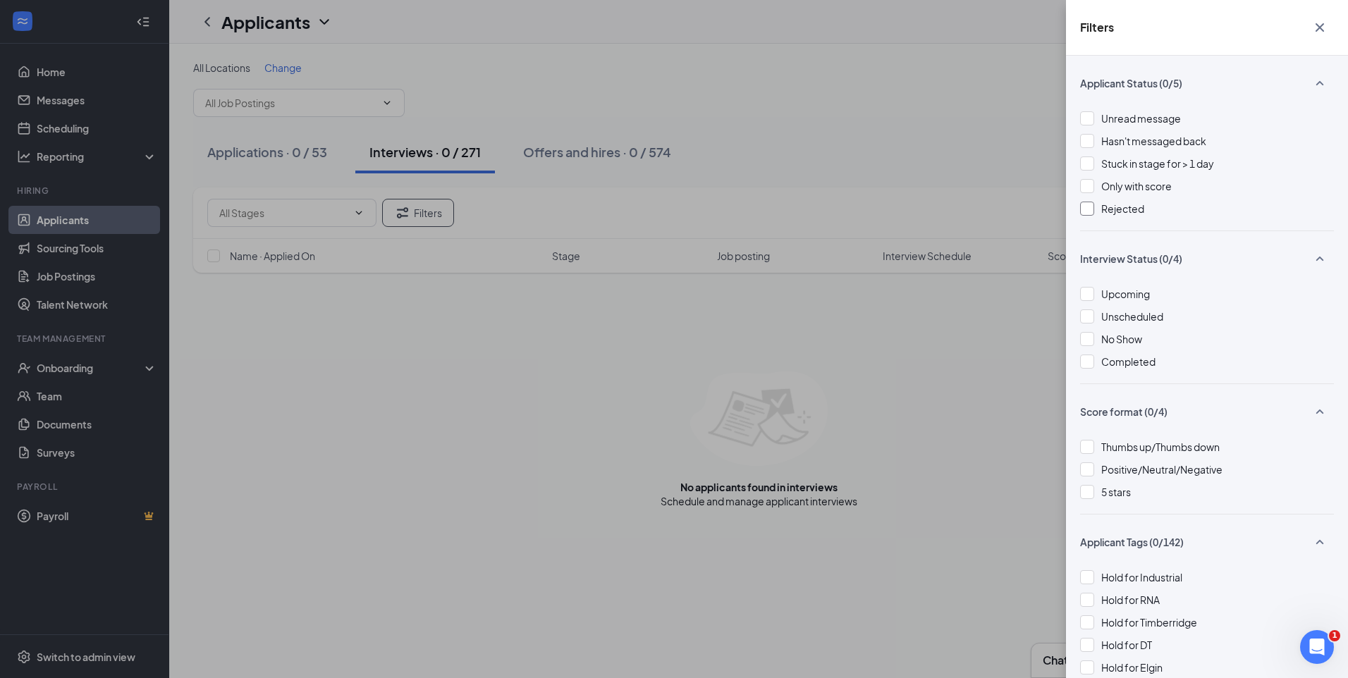
click at [1085, 212] on div at bounding box center [1087, 209] width 14 height 14
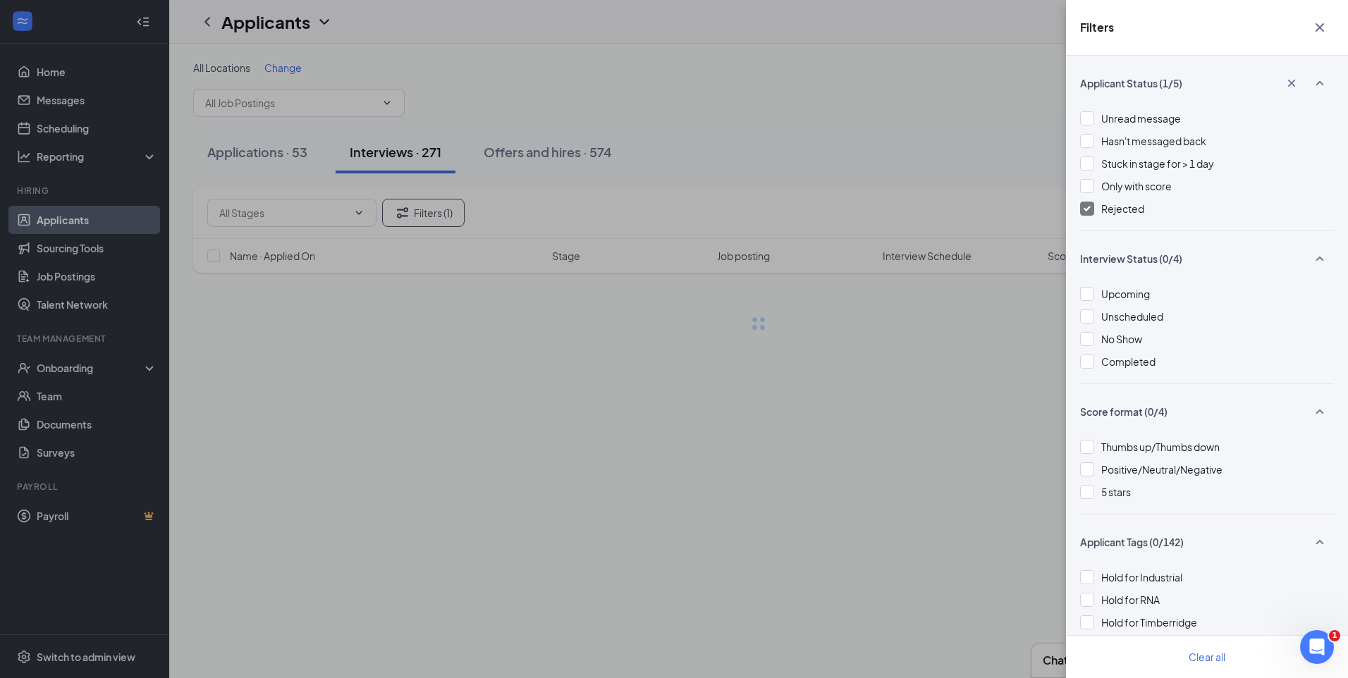
click at [690, 109] on div "Filters Applicant Status (1/5) Unread message Hasn't messaged back Stuck in sta…" at bounding box center [674, 339] width 1348 height 678
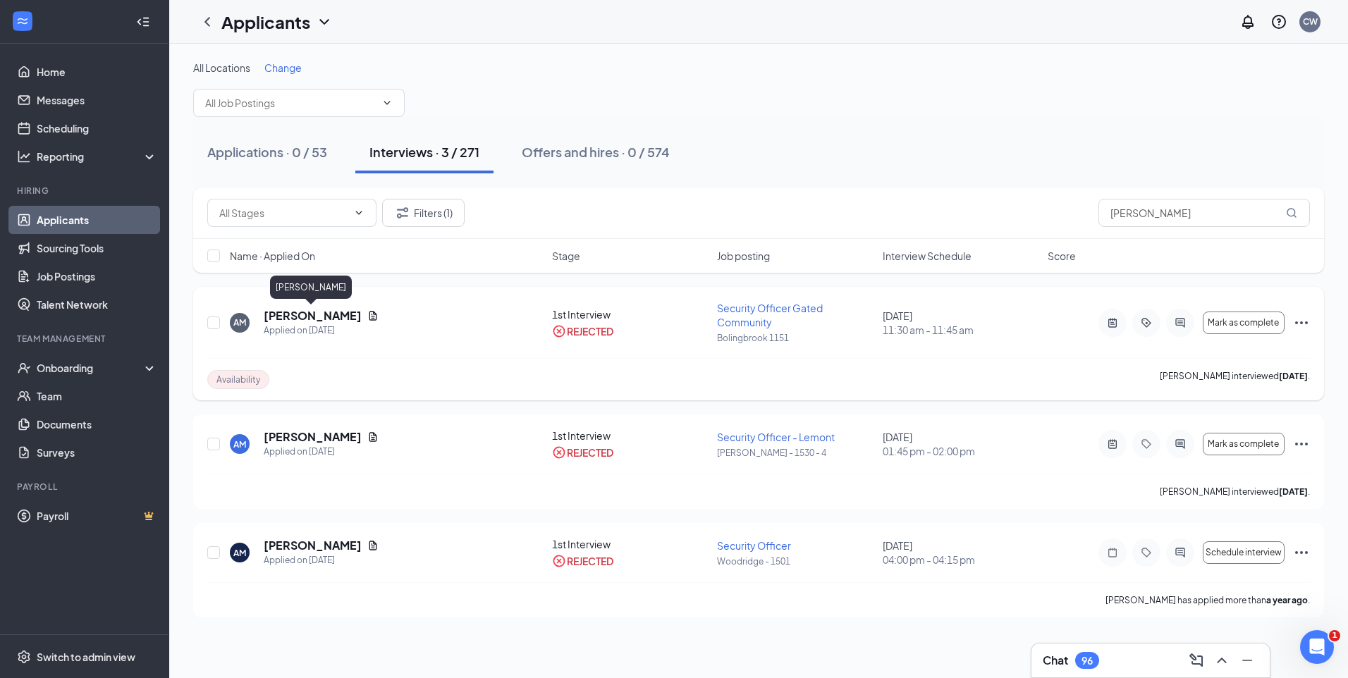
click at [335, 321] on h5 "Adrian Martinez" at bounding box center [313, 316] width 98 height 16
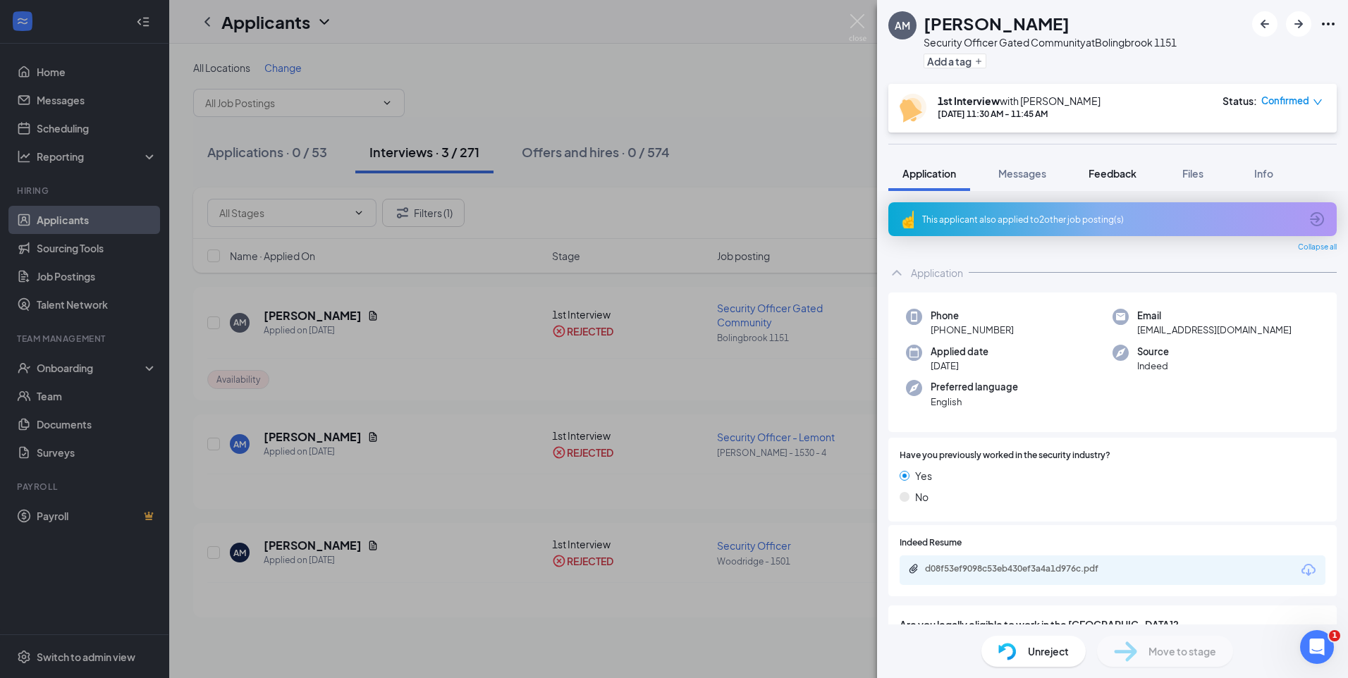
click at [1133, 166] on button "Feedback" at bounding box center [1112, 173] width 76 height 35
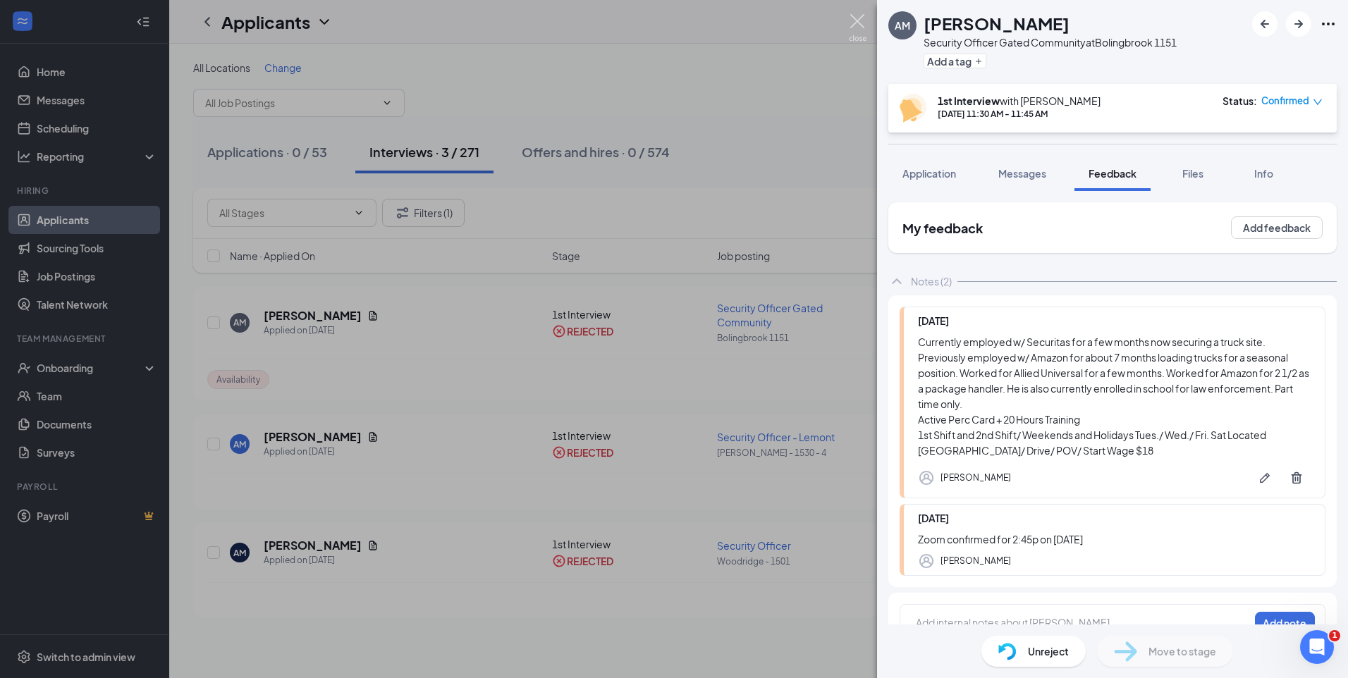
click at [854, 16] on img at bounding box center [858, 27] width 18 height 27
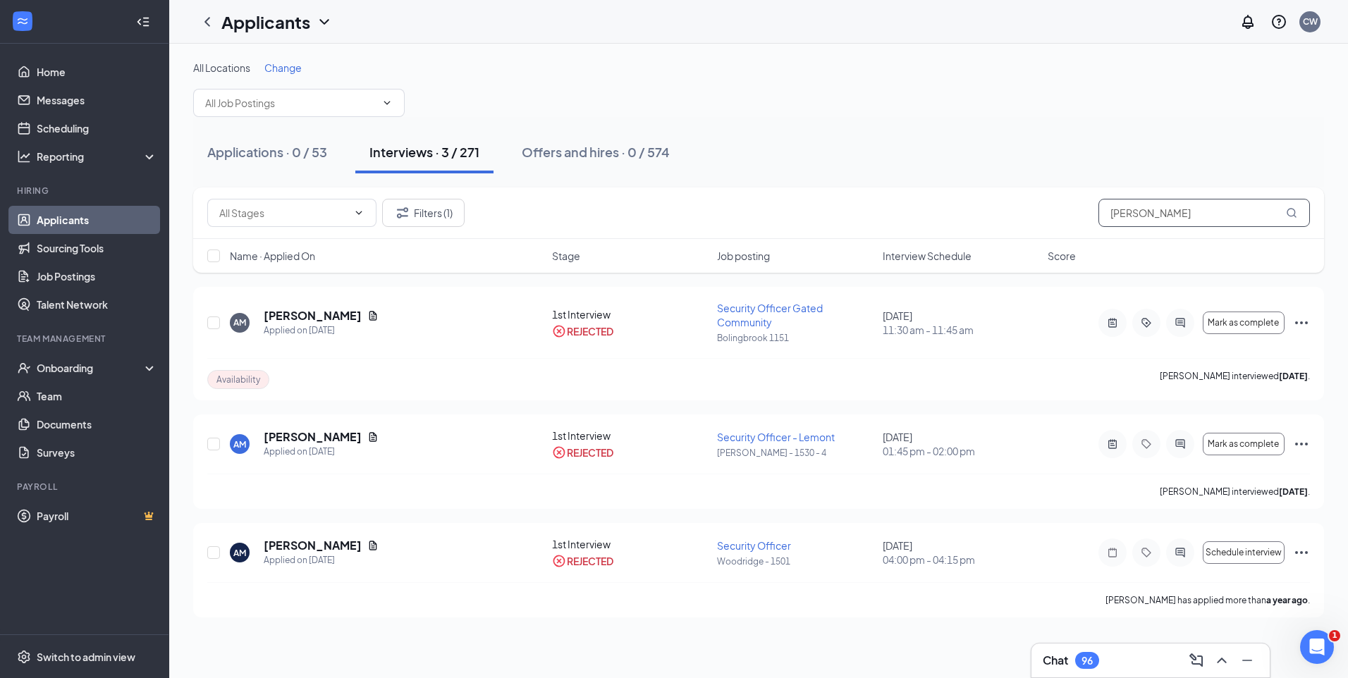
drag, startPoint x: 1197, startPoint y: 214, endPoint x: 1074, endPoint y: 234, distance: 124.2
click at [1076, 234] on div "Filters (1) adrian martinez" at bounding box center [758, 212] width 1131 height 51
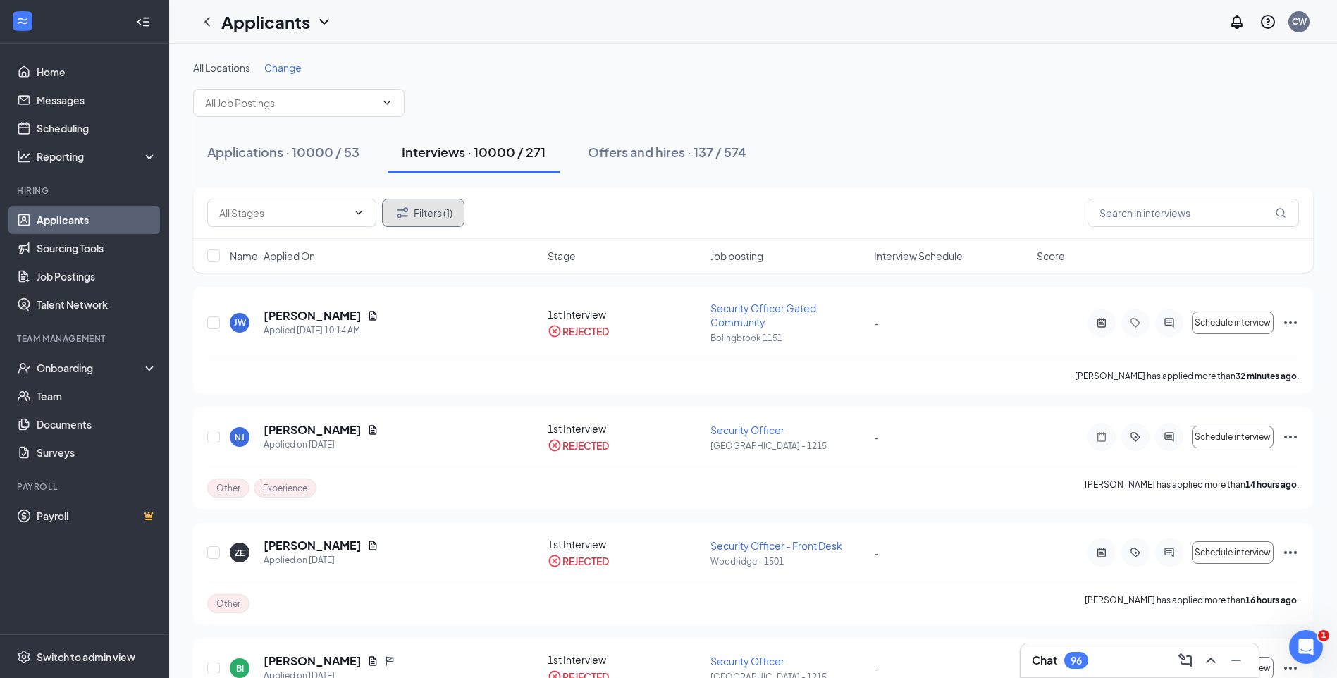
click at [414, 212] on button "Filters (1)" at bounding box center [423, 213] width 82 height 28
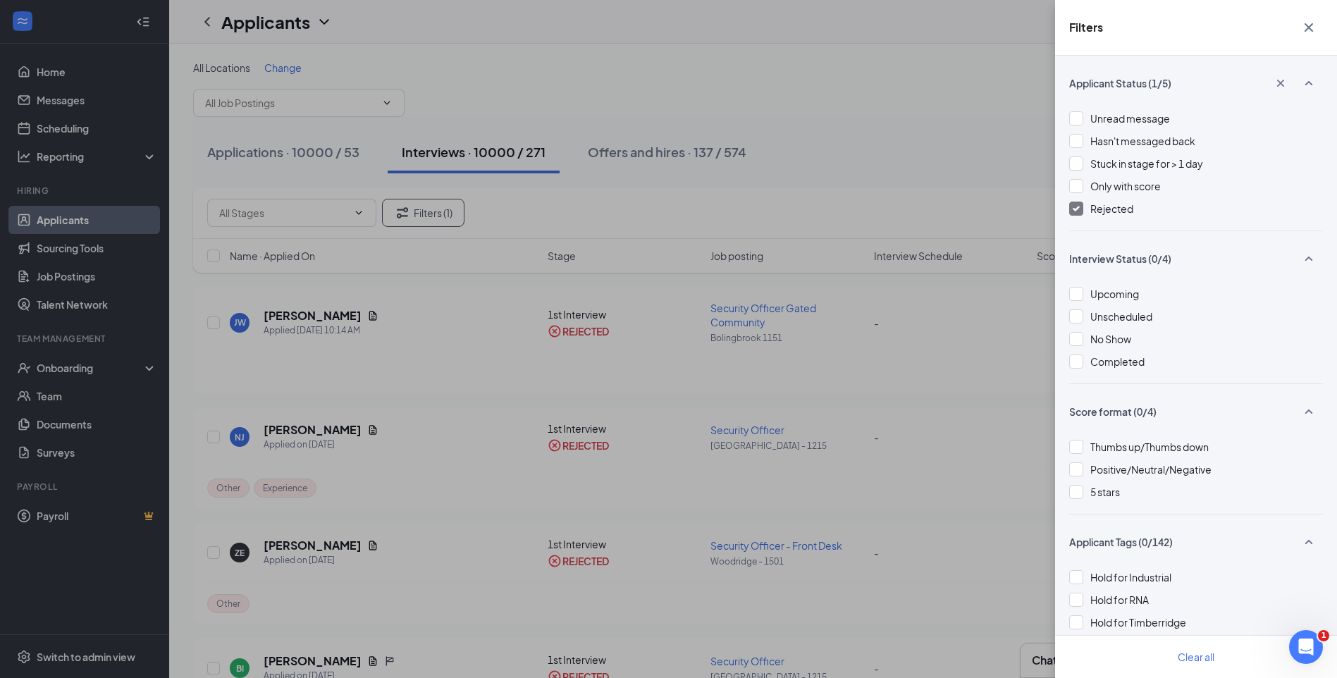
click at [1079, 209] on img at bounding box center [1076, 209] width 7 height 6
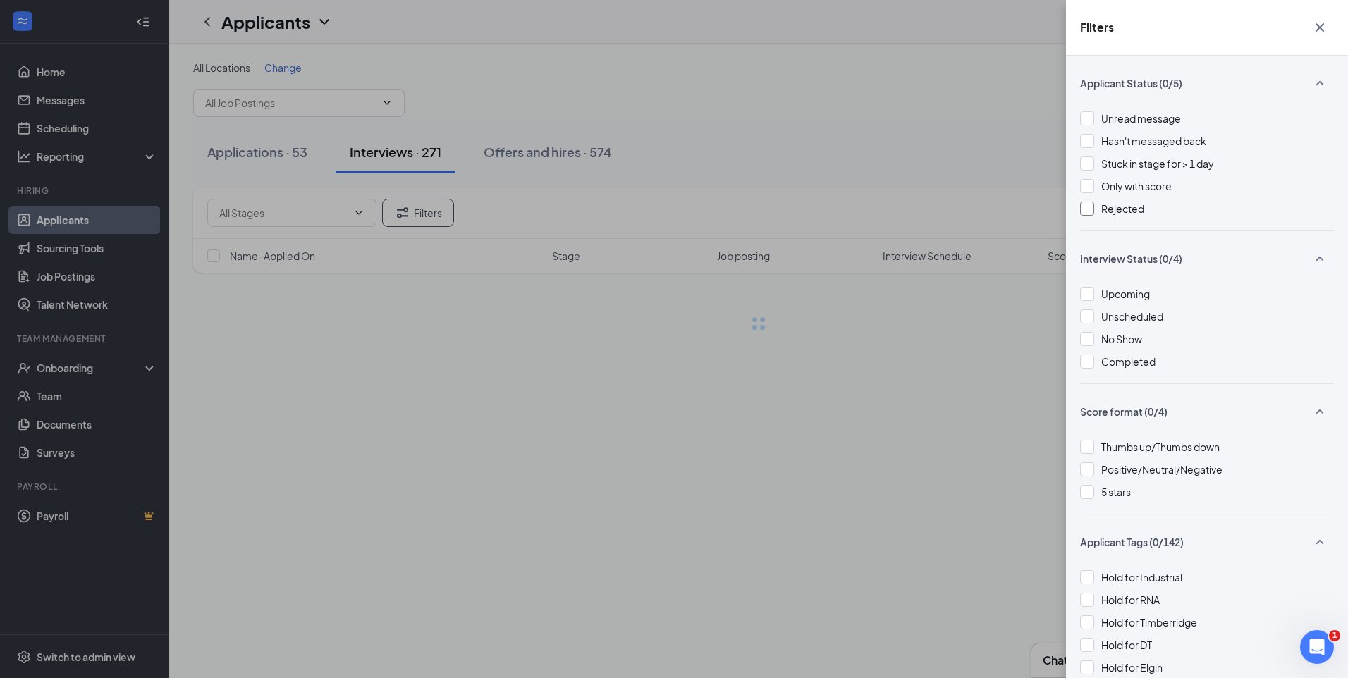
click at [924, 148] on div "Filters Applicant Status (0/5) Unread message Hasn't messaged back Stuck in sta…" at bounding box center [674, 339] width 1348 height 678
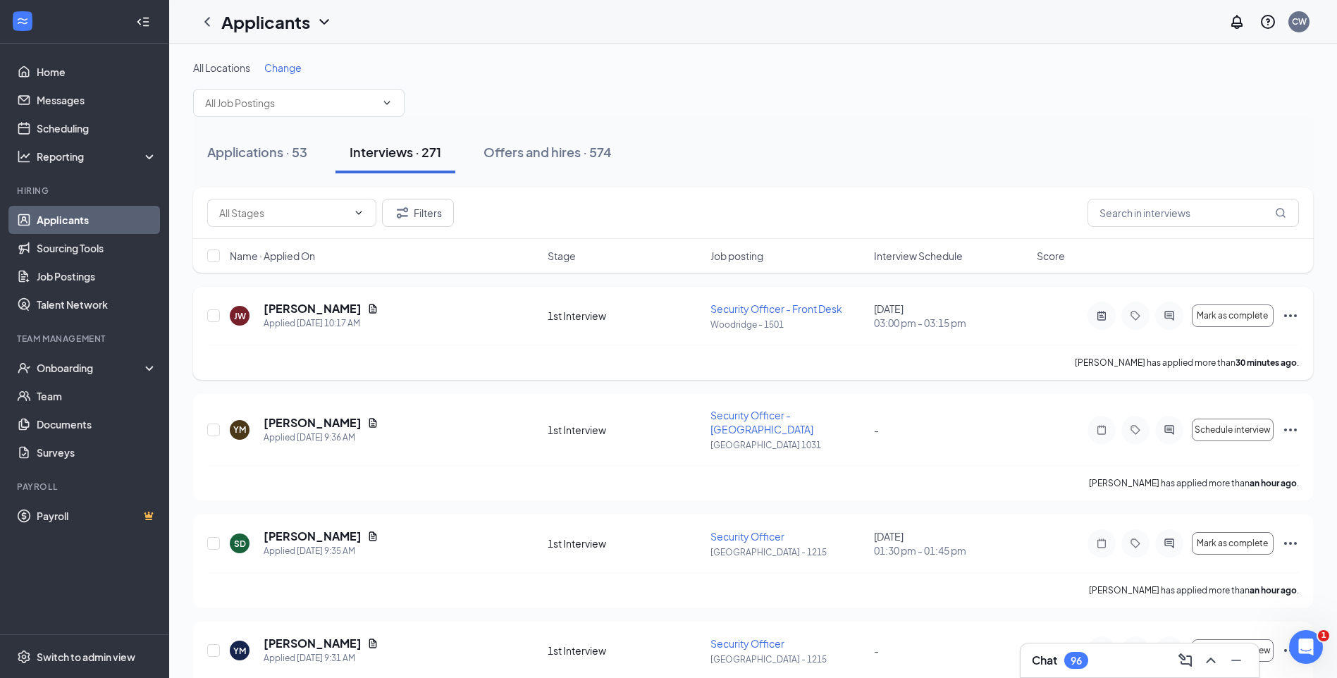
click at [753, 313] on span "Security Officer - Front Desk" at bounding box center [776, 308] width 132 height 13
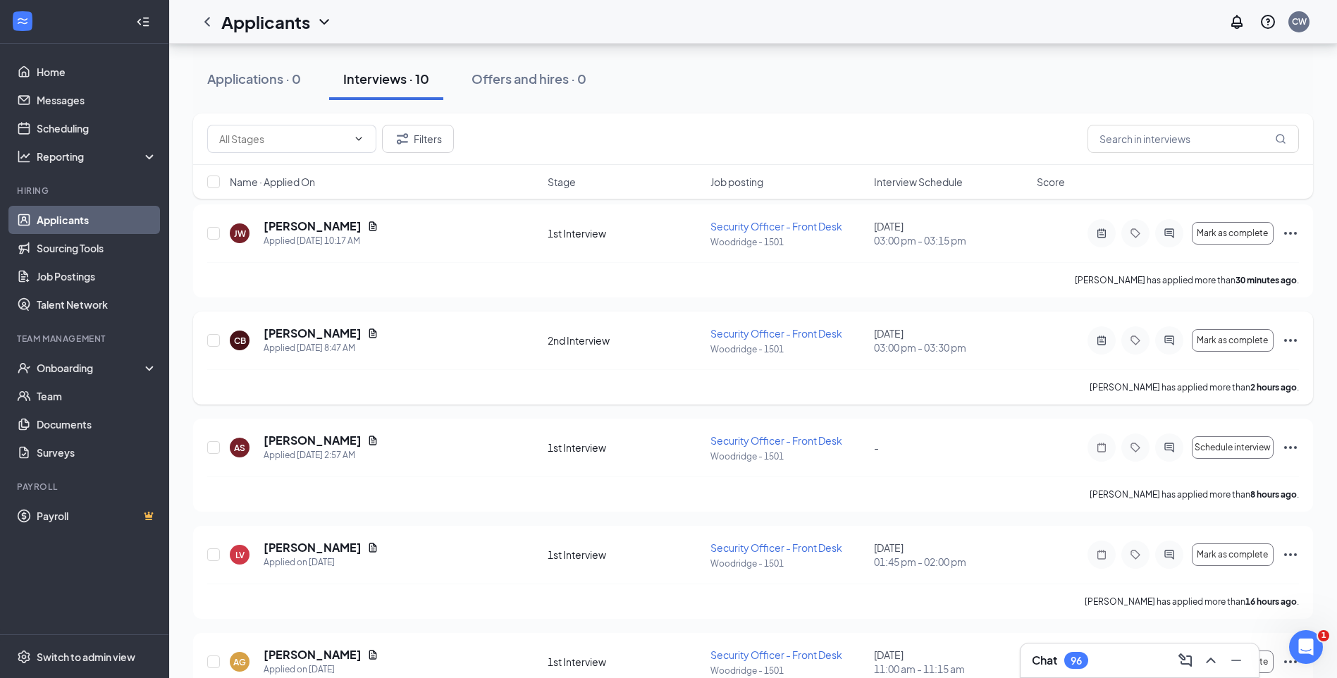
scroll to position [70, 0]
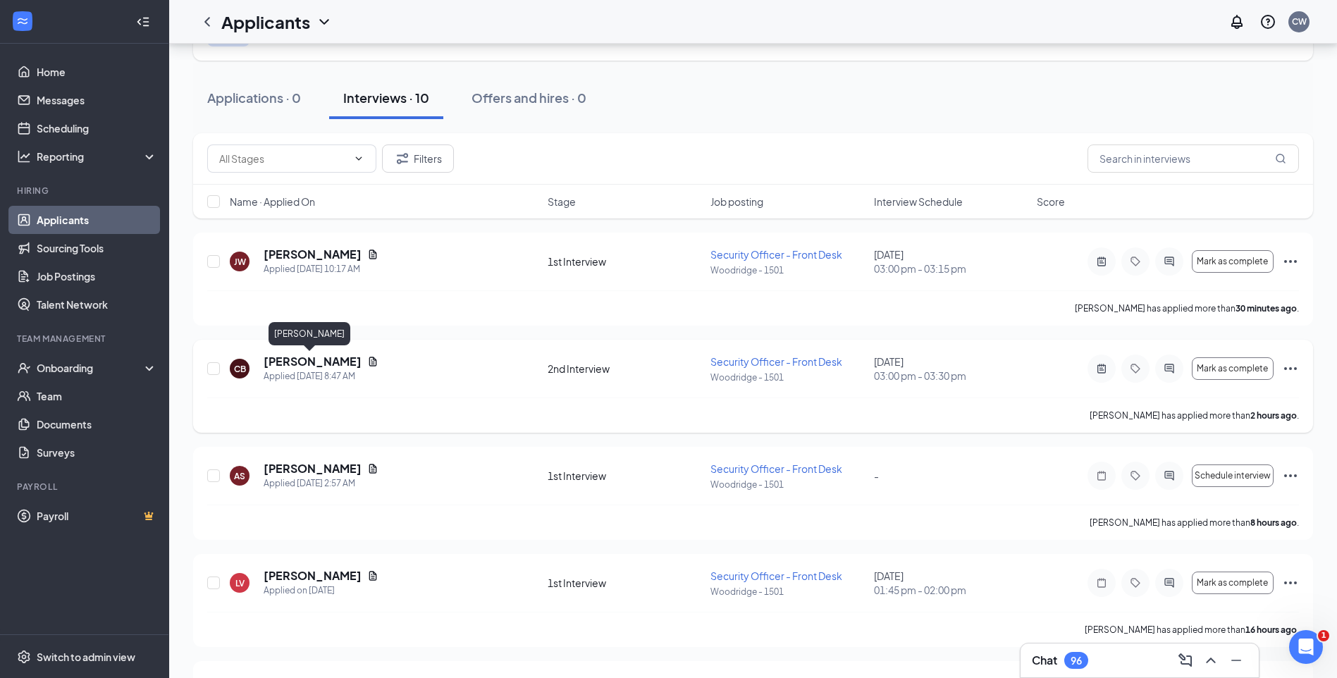
click at [284, 359] on h5 "[PERSON_NAME]" at bounding box center [313, 362] width 98 height 16
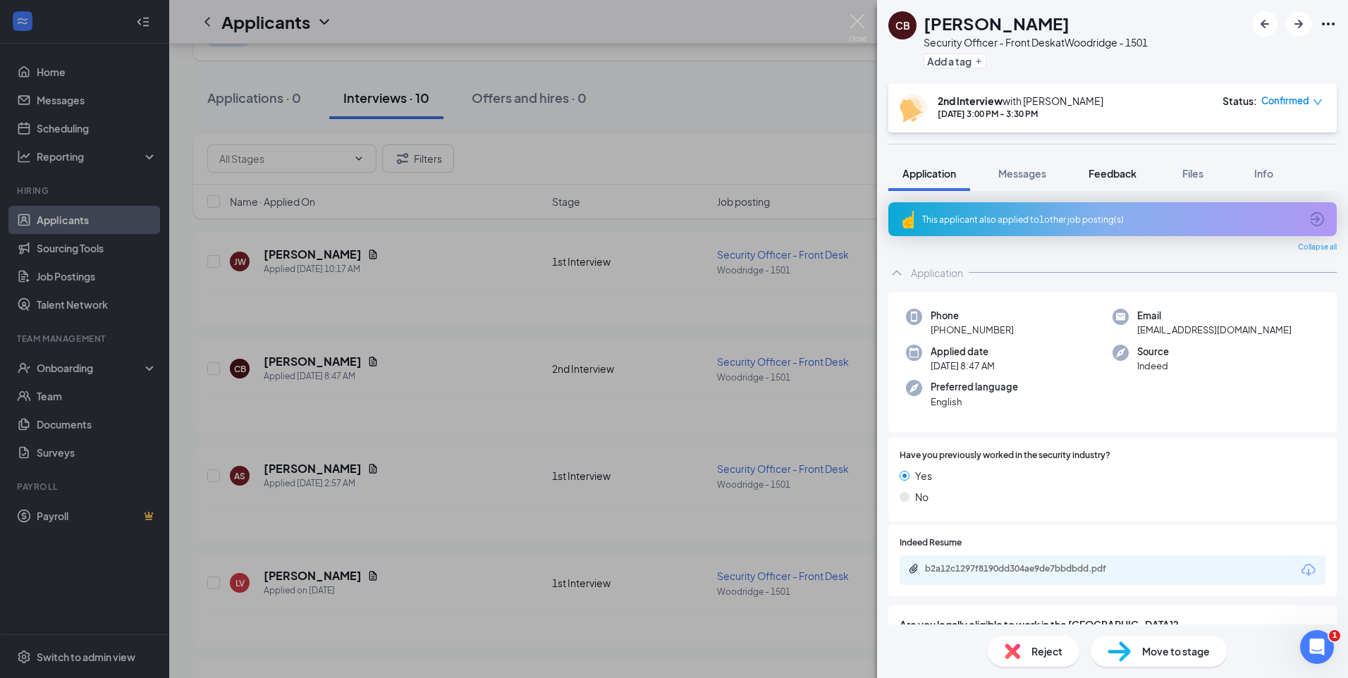
click at [1100, 176] on span "Feedback" at bounding box center [1112, 173] width 48 height 13
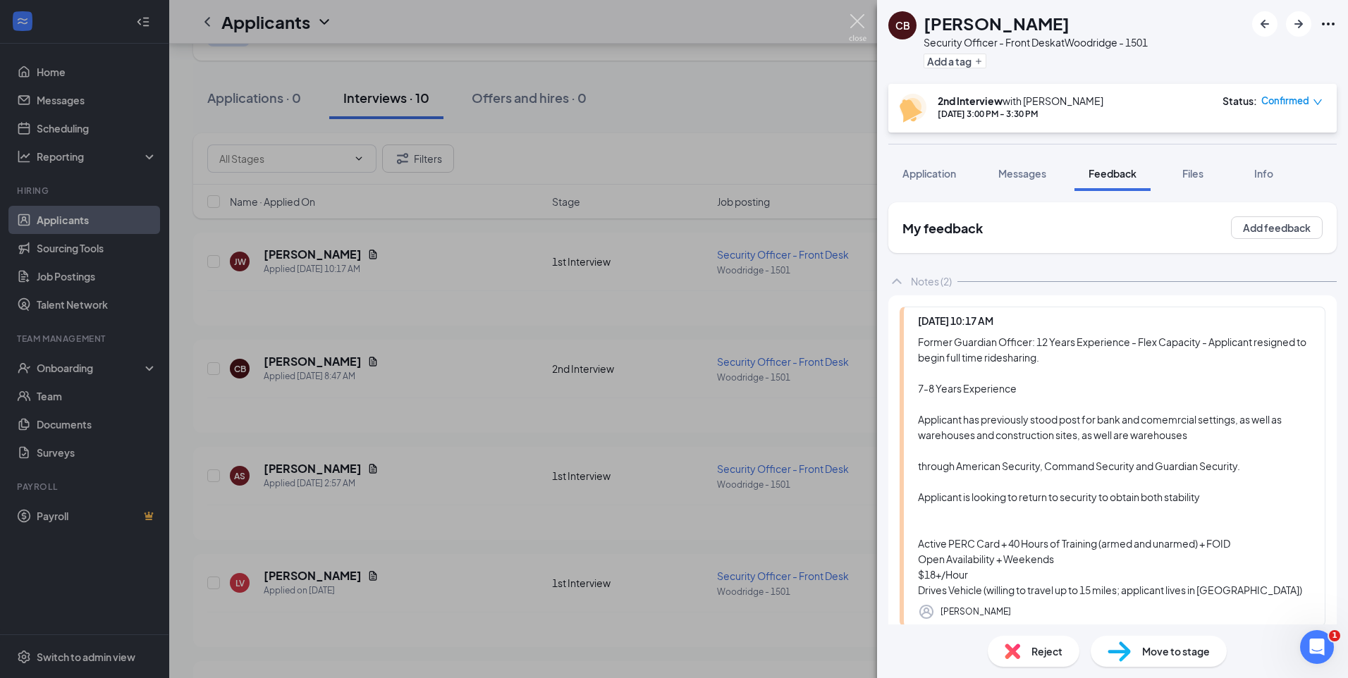
click at [854, 23] on img at bounding box center [858, 27] width 18 height 27
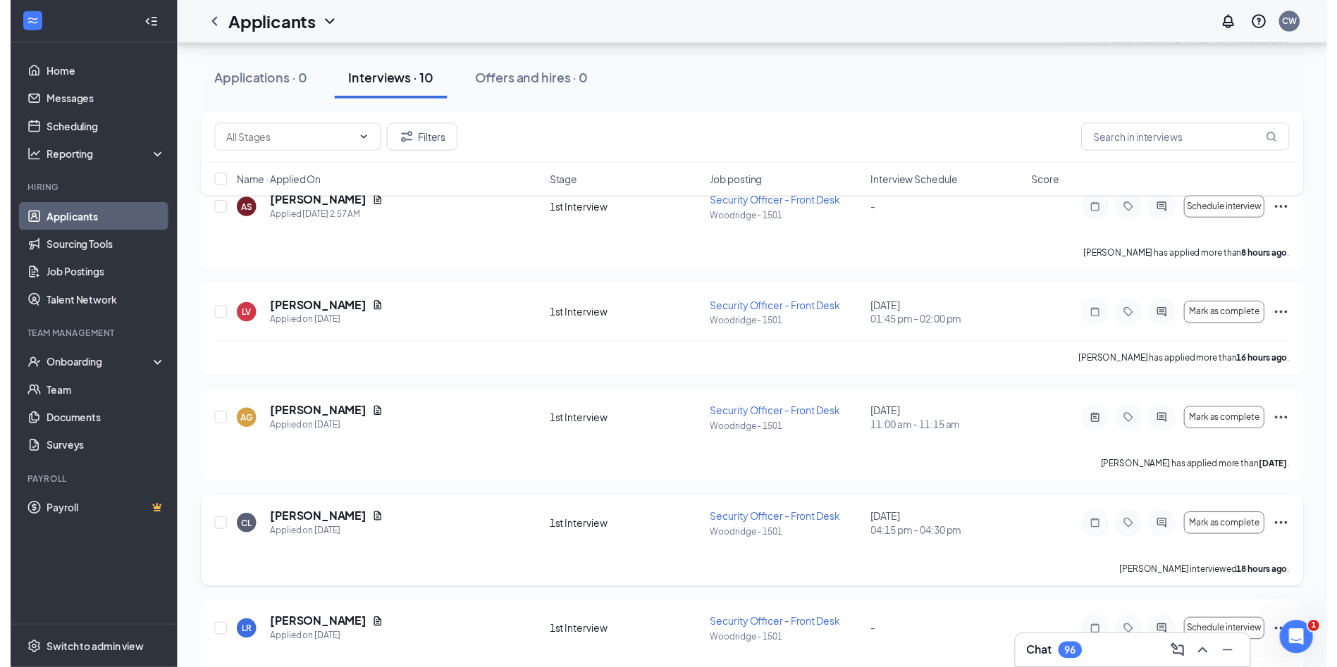
scroll to position [141, 0]
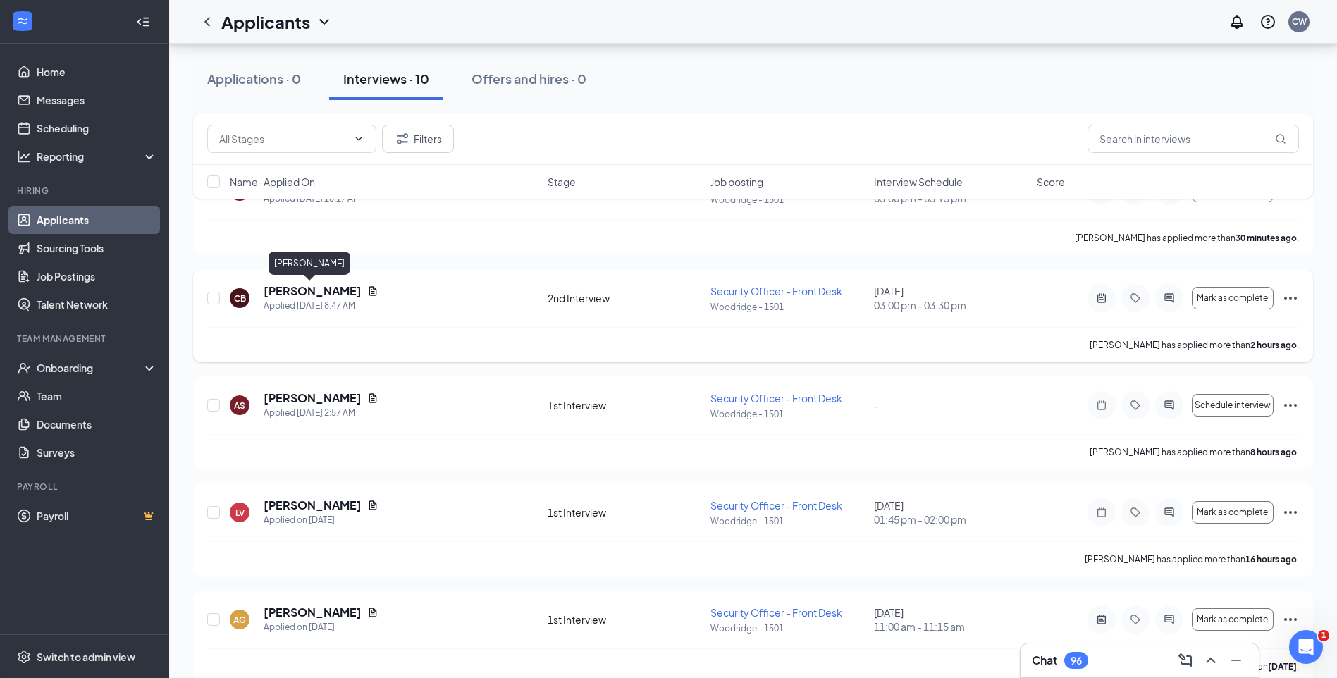
click at [332, 288] on h5 "[PERSON_NAME]" at bounding box center [313, 291] width 98 height 16
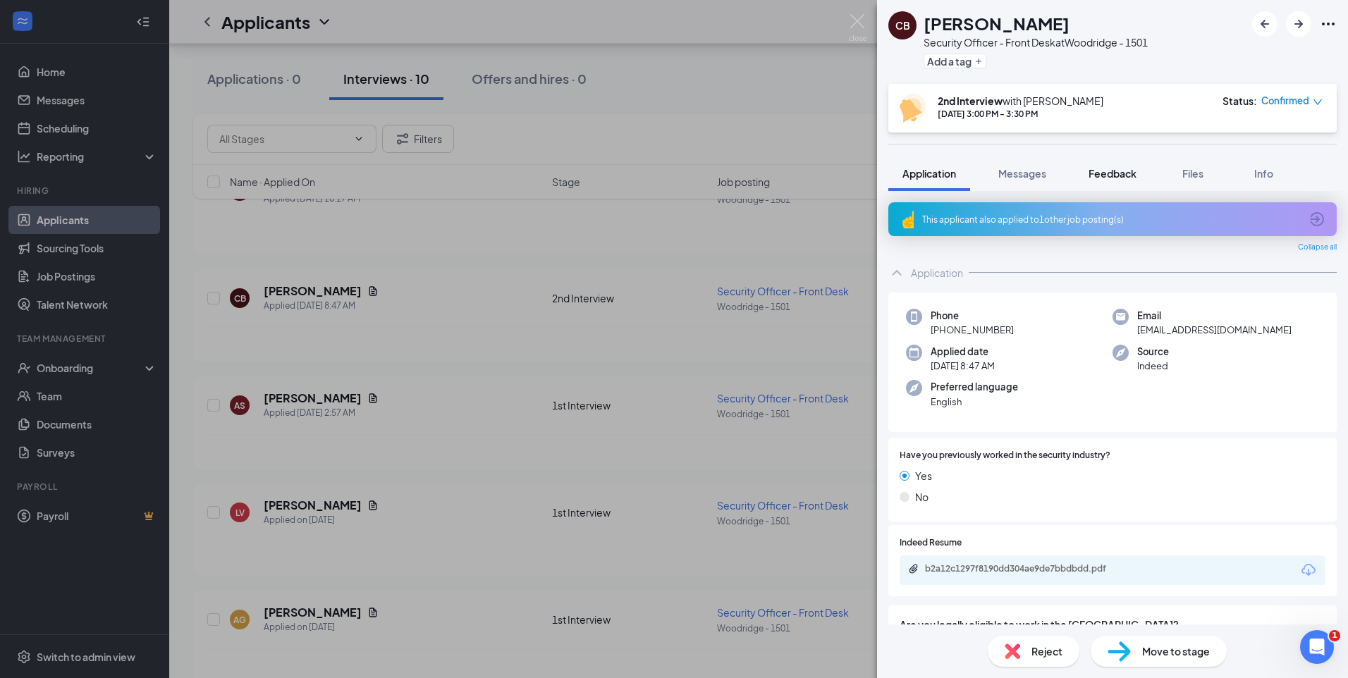
click at [1117, 165] on button "Feedback" at bounding box center [1112, 173] width 76 height 35
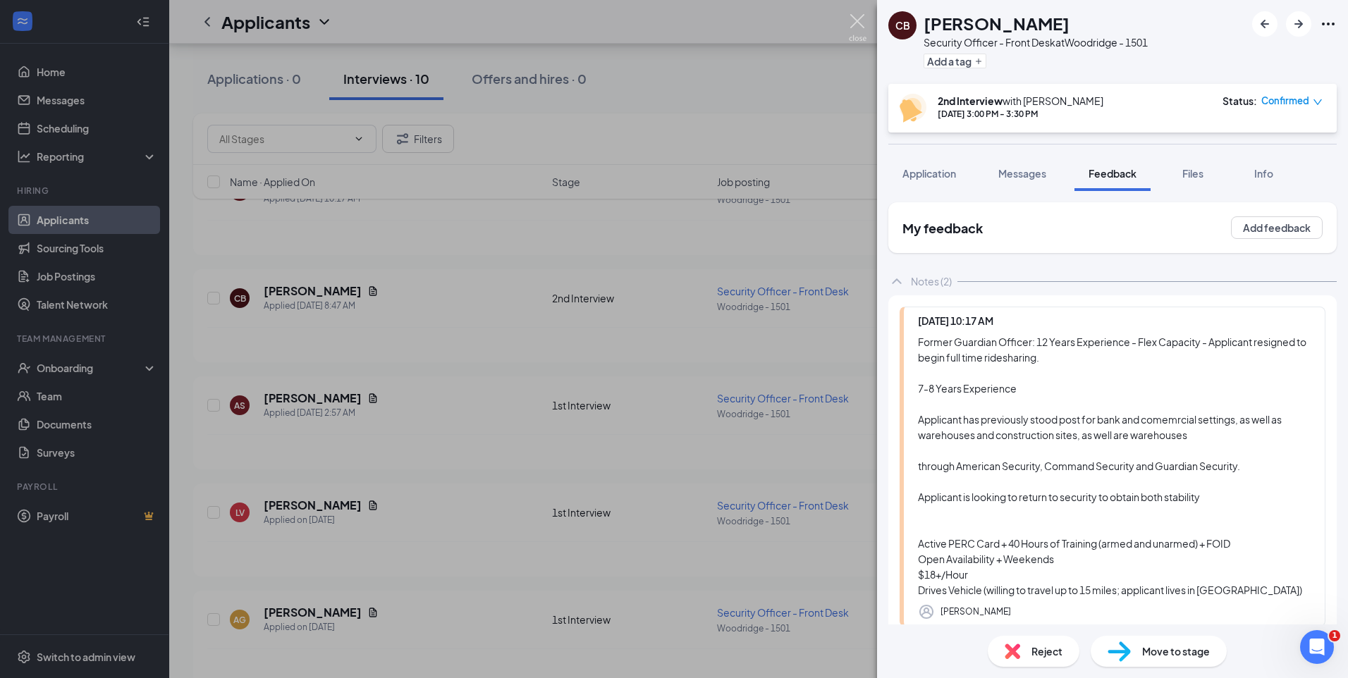
click at [856, 24] on img at bounding box center [858, 27] width 18 height 27
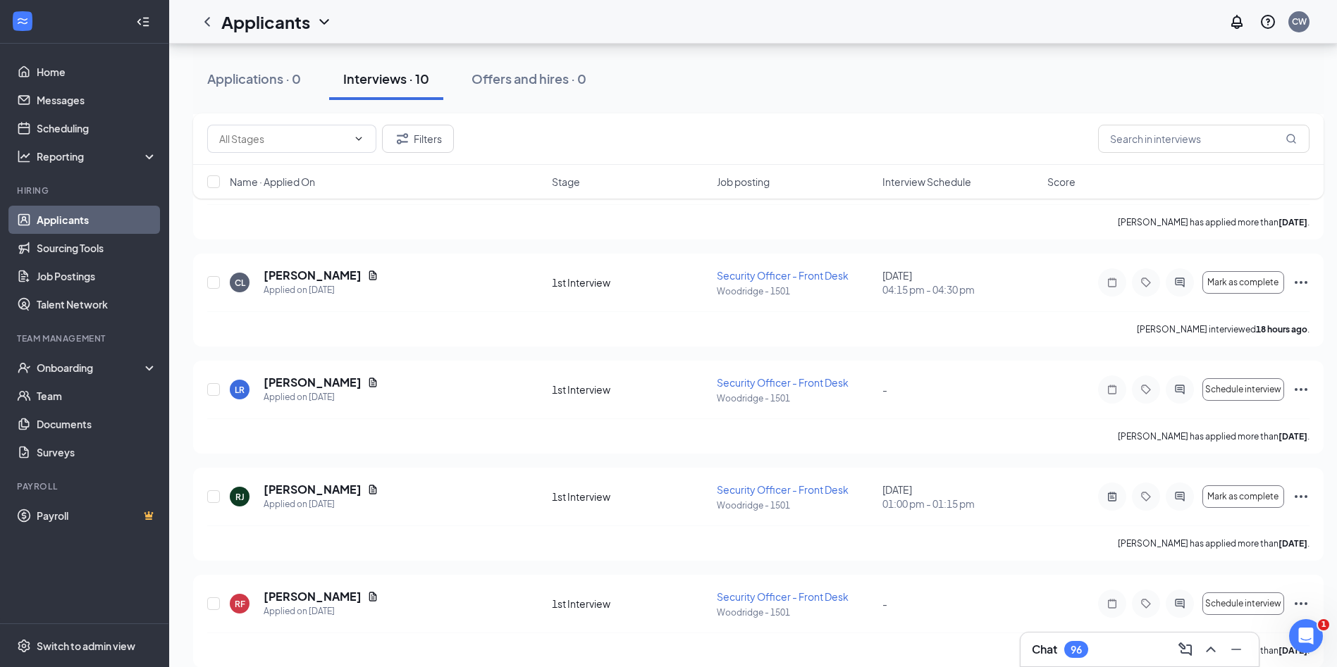
scroll to position [569, 0]
